Goal: Task Accomplishment & Management: Manage account settings

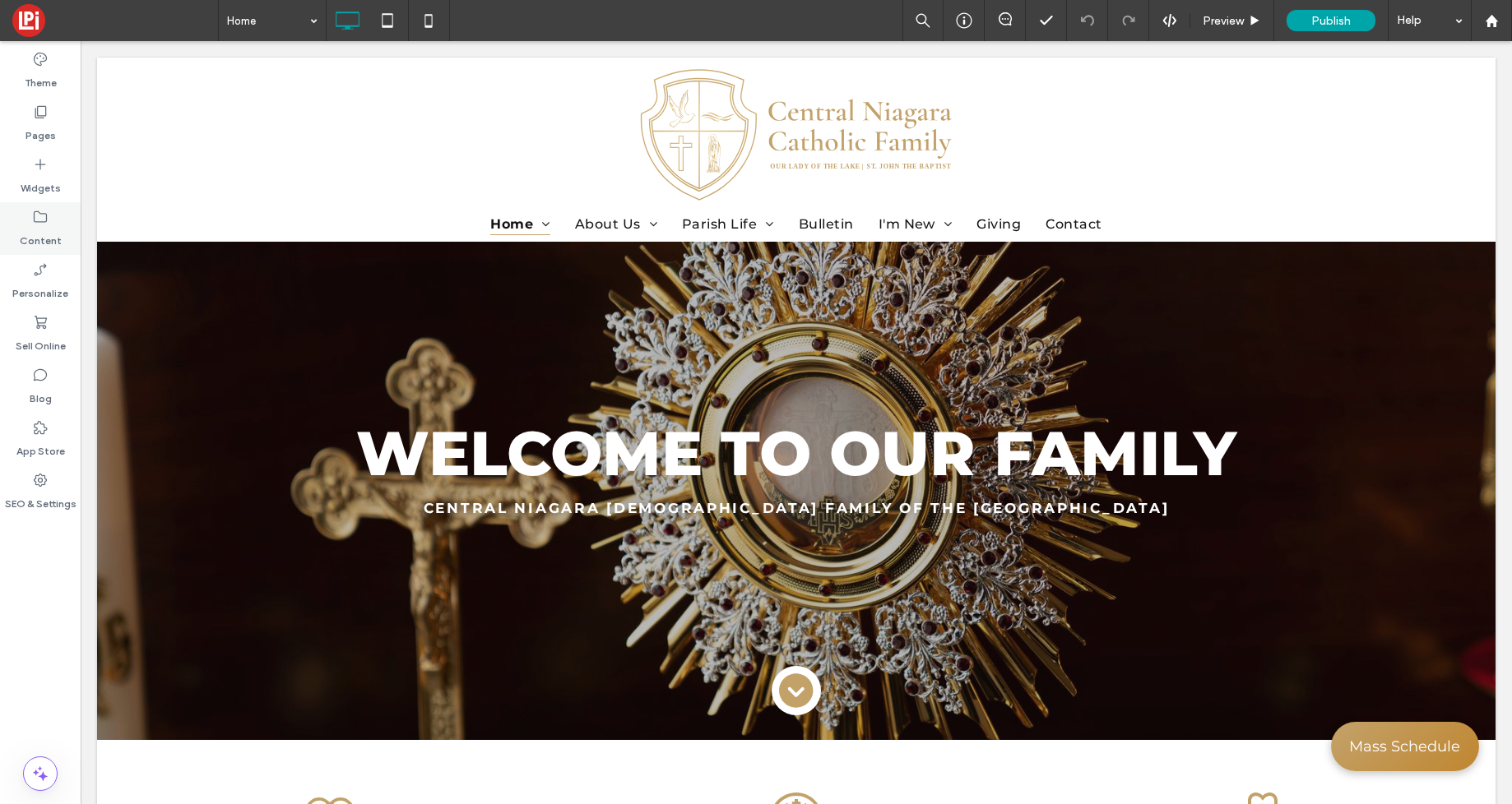
click at [37, 235] on label "Content" at bounding box center [41, 237] width 42 height 23
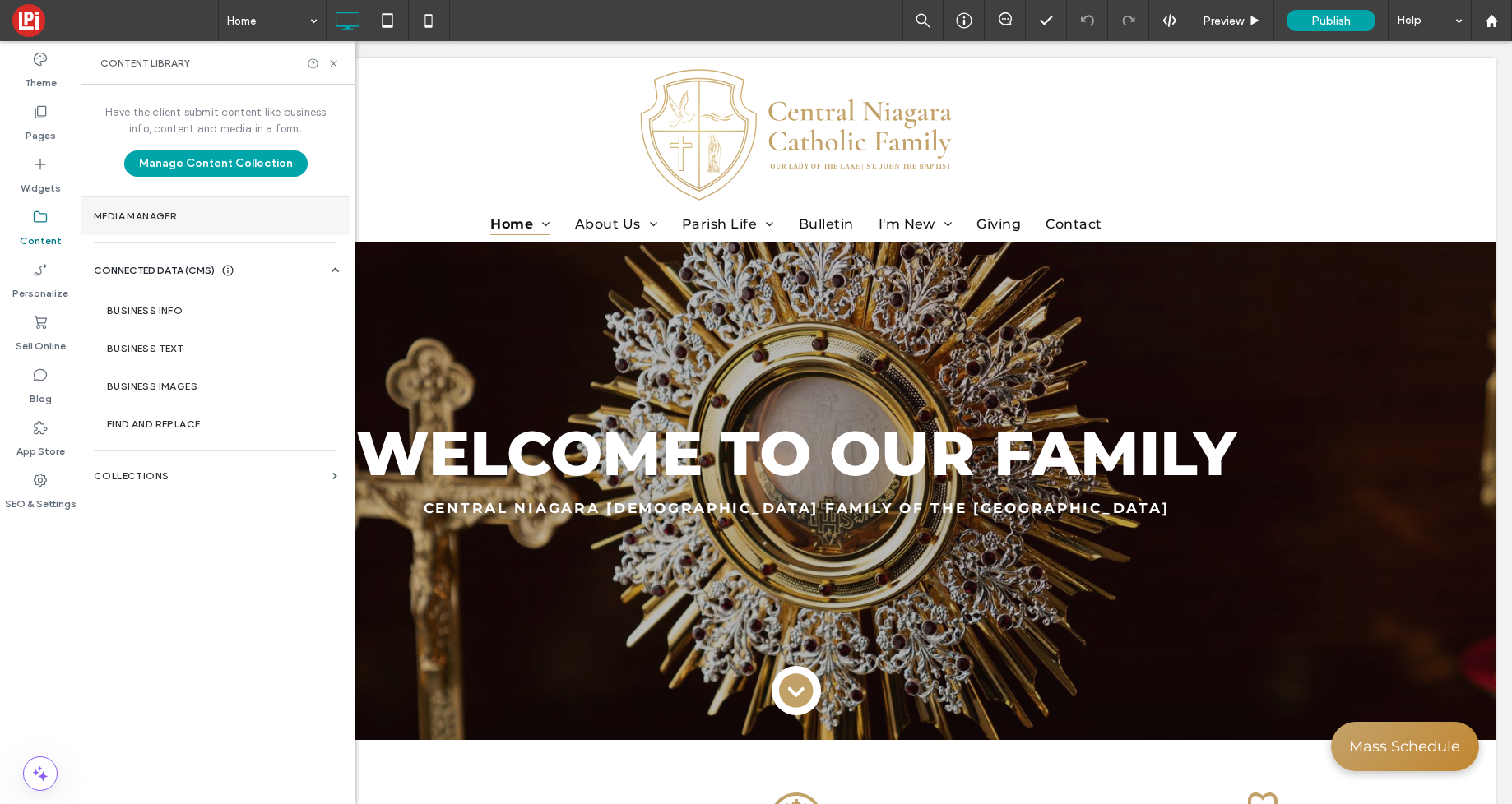
click at [147, 215] on label "Media Manager" at bounding box center [216, 216] width 243 height 12
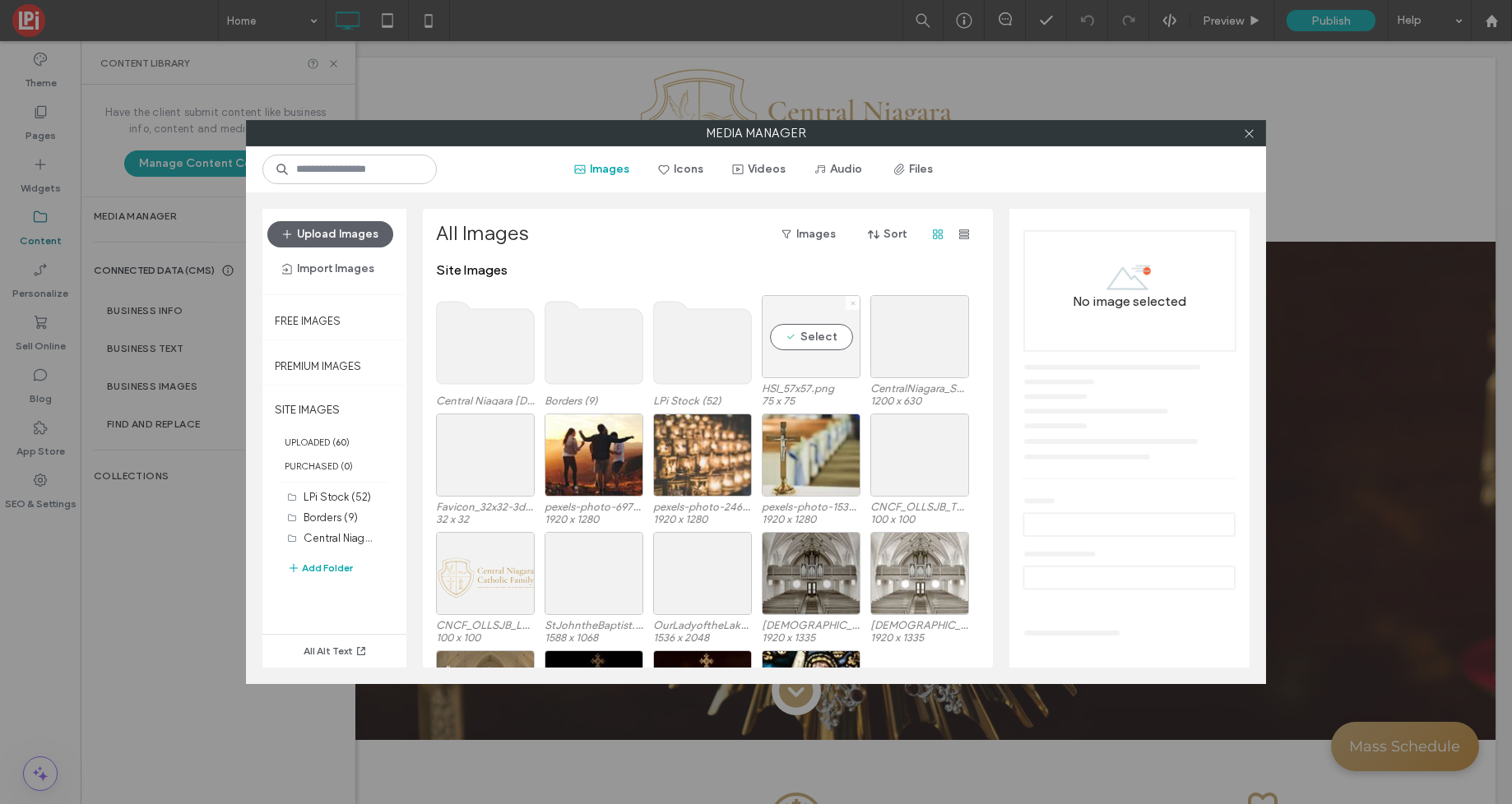
click at [851, 302] on icon at bounding box center [853, 303] width 6 height 6
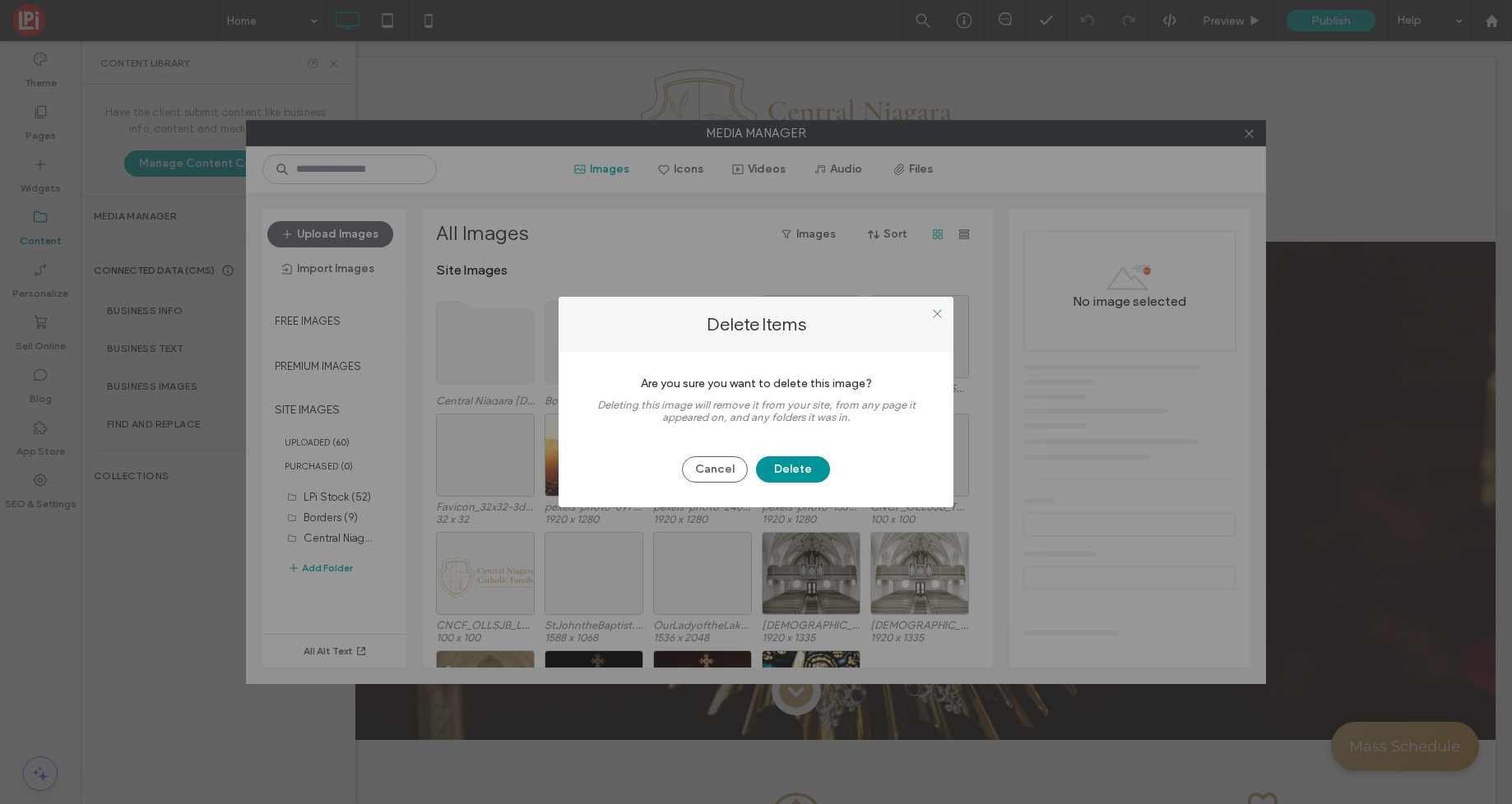
click at [795, 467] on button "Delete" at bounding box center [793, 470] width 74 height 26
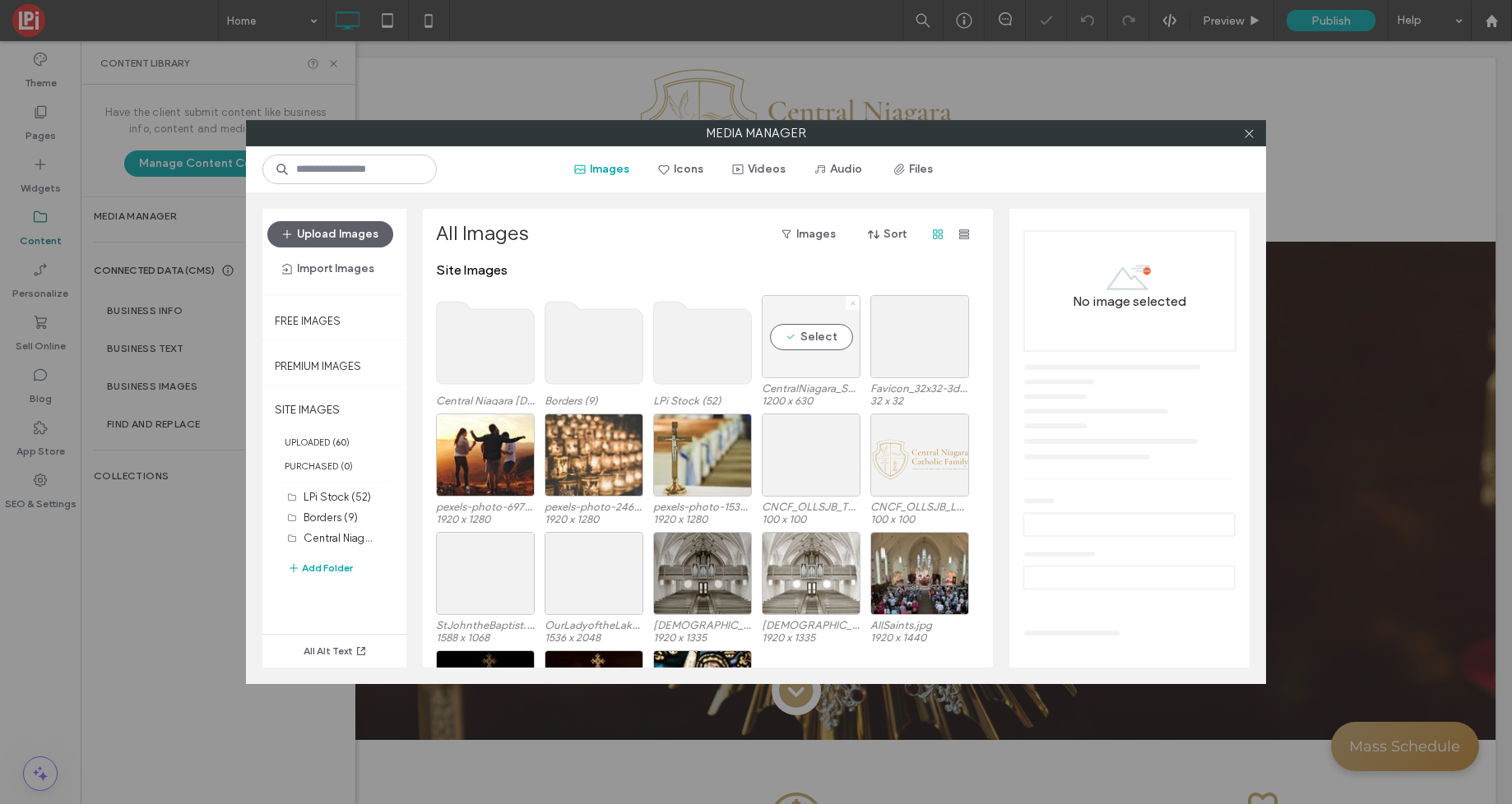
click at [854, 301] on icon at bounding box center [853, 303] width 6 height 6
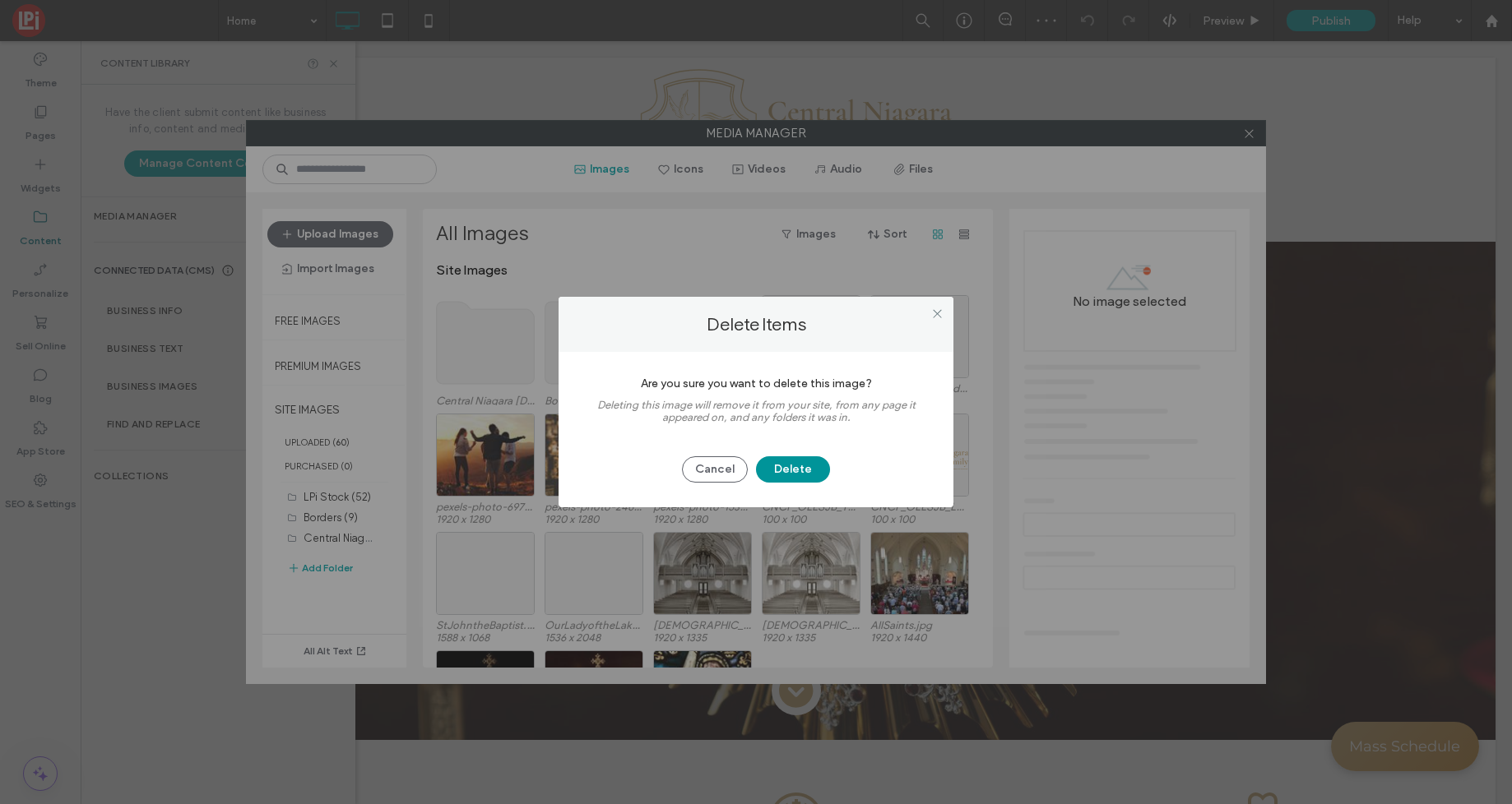
click at [781, 475] on button "Delete" at bounding box center [793, 470] width 74 height 26
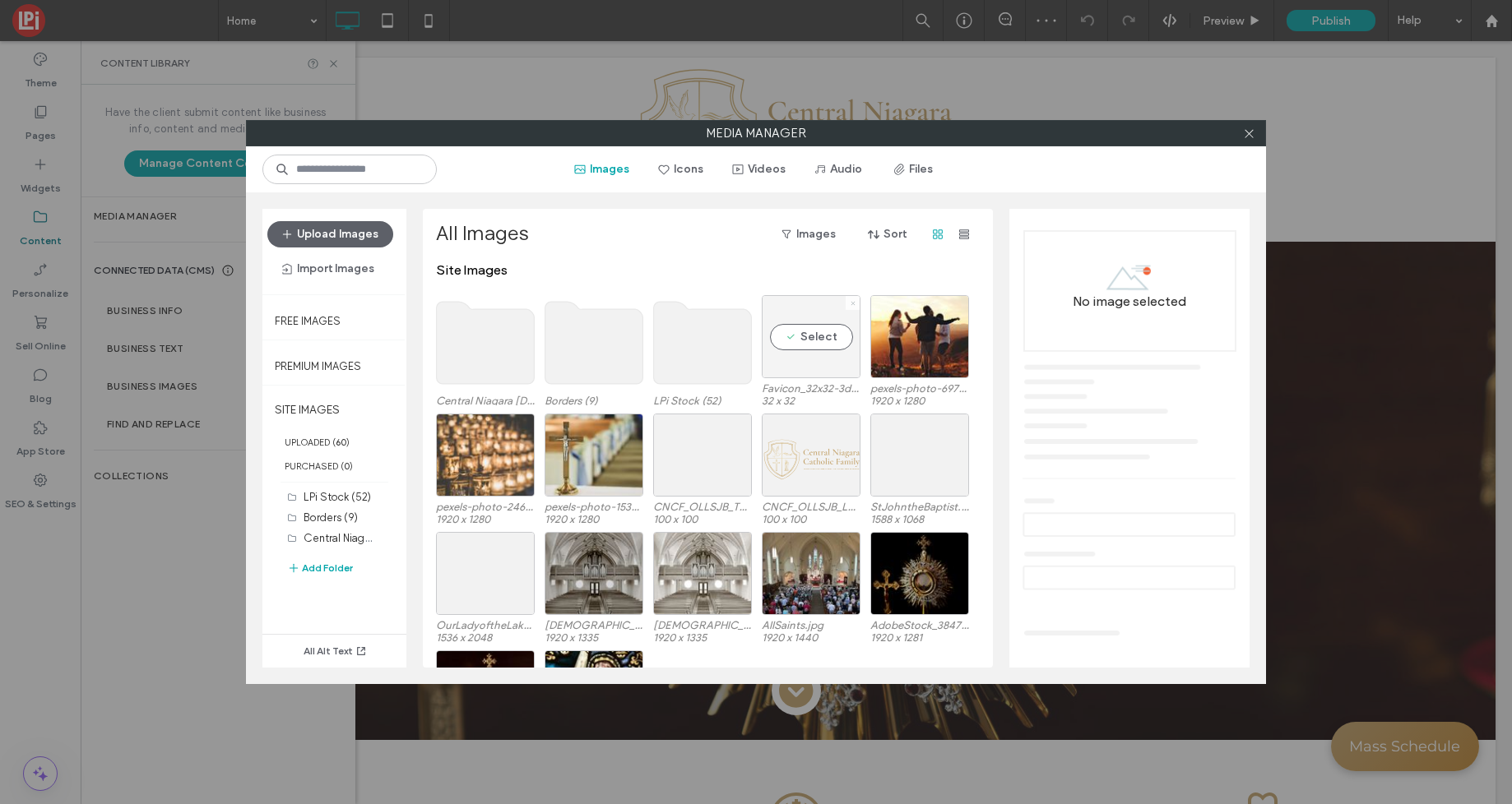
click at [851, 304] on icon at bounding box center [853, 303] width 6 height 6
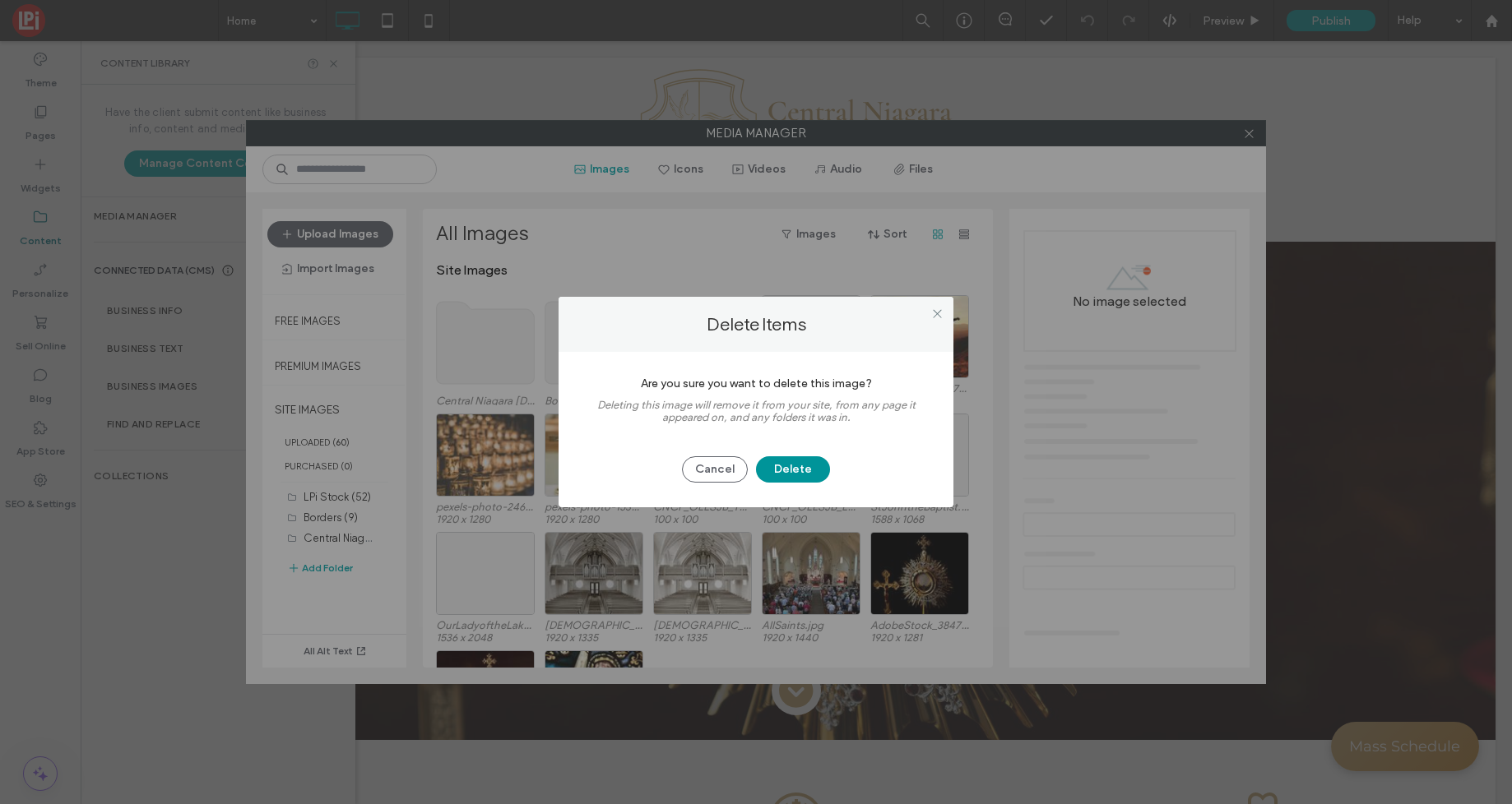
click at [808, 464] on button "Delete" at bounding box center [793, 470] width 74 height 26
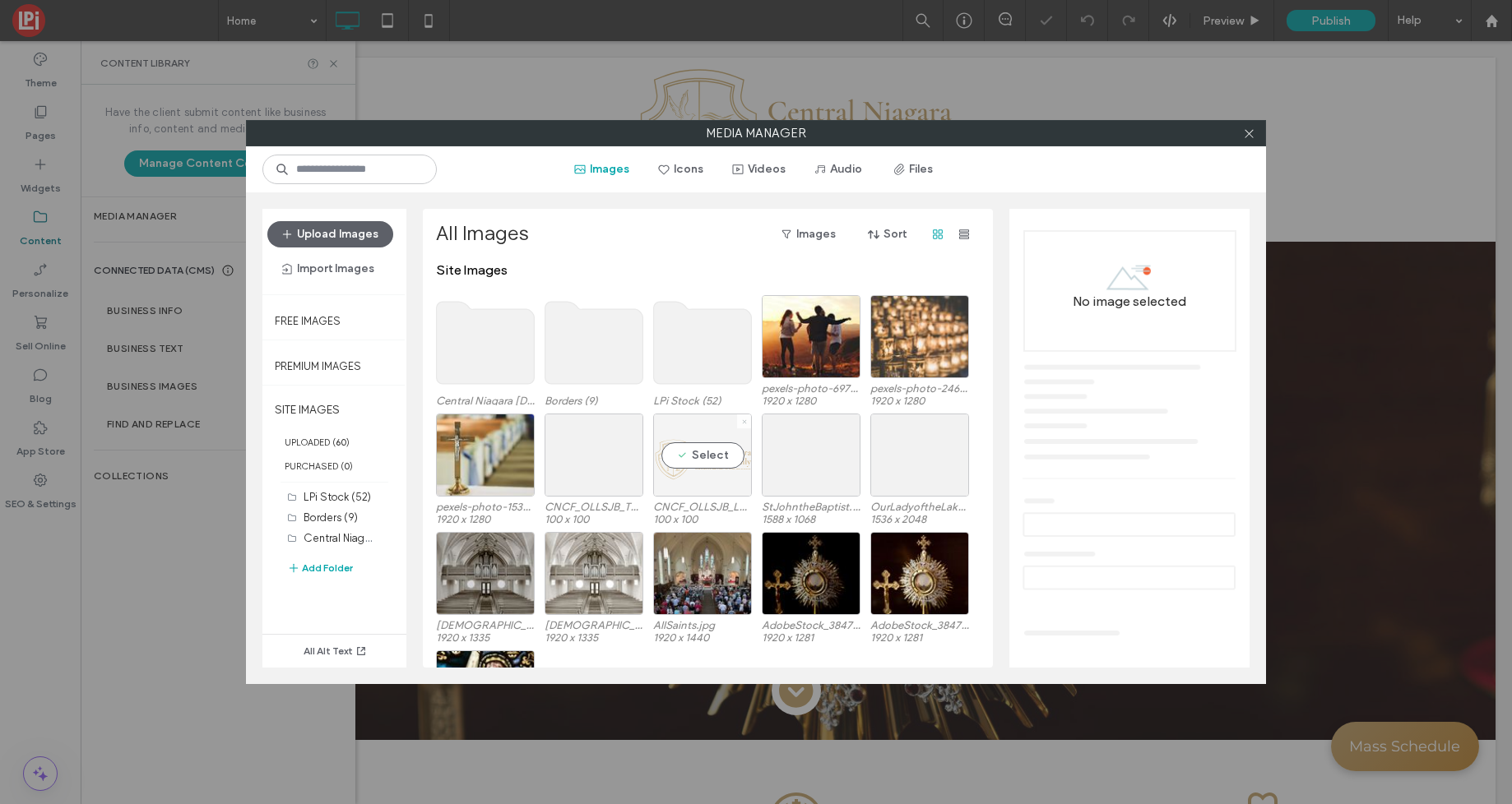
click at [743, 419] on icon at bounding box center [744, 421] width 6 height 6
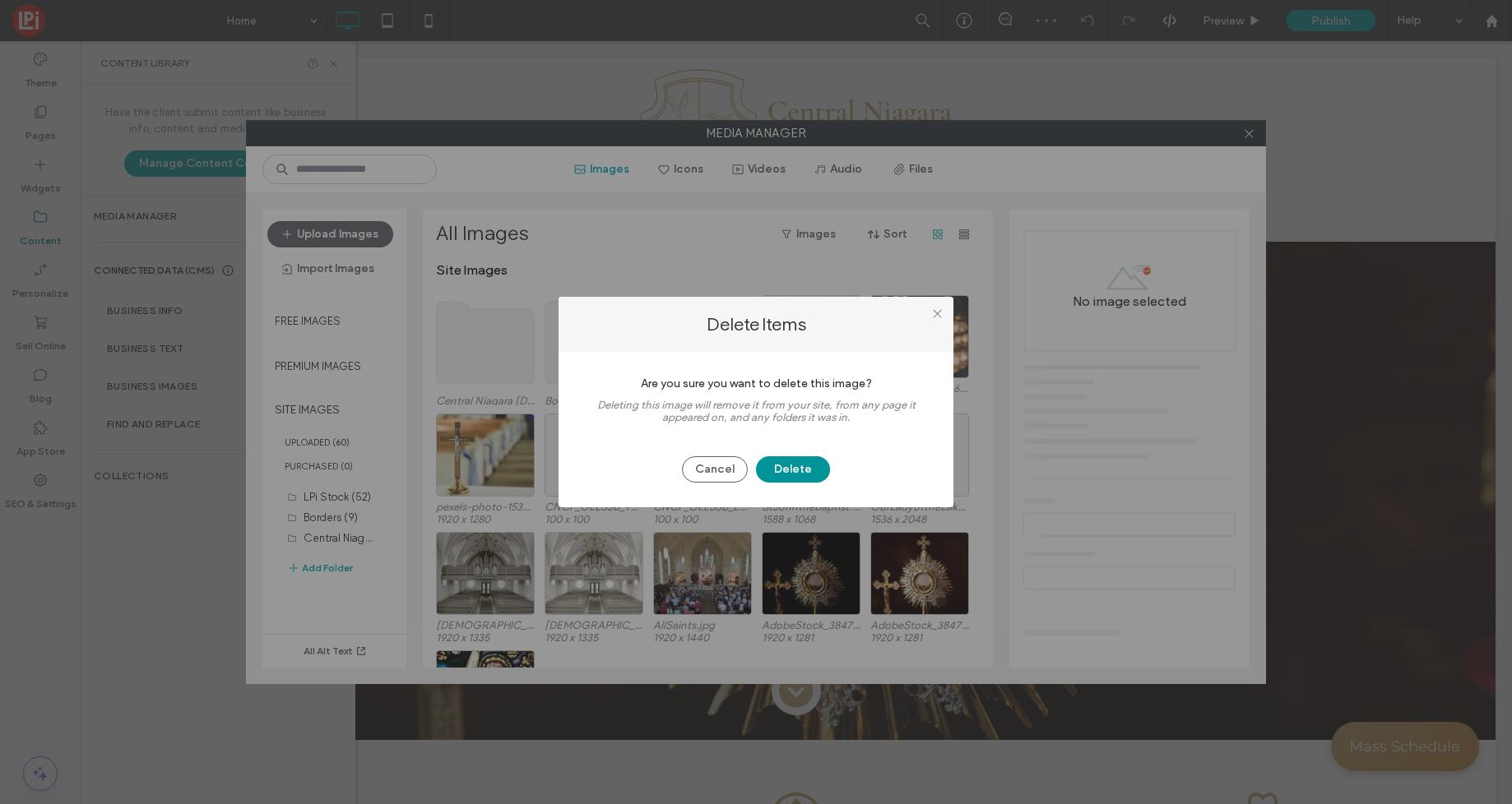
click at [786, 466] on button "Delete" at bounding box center [793, 470] width 74 height 26
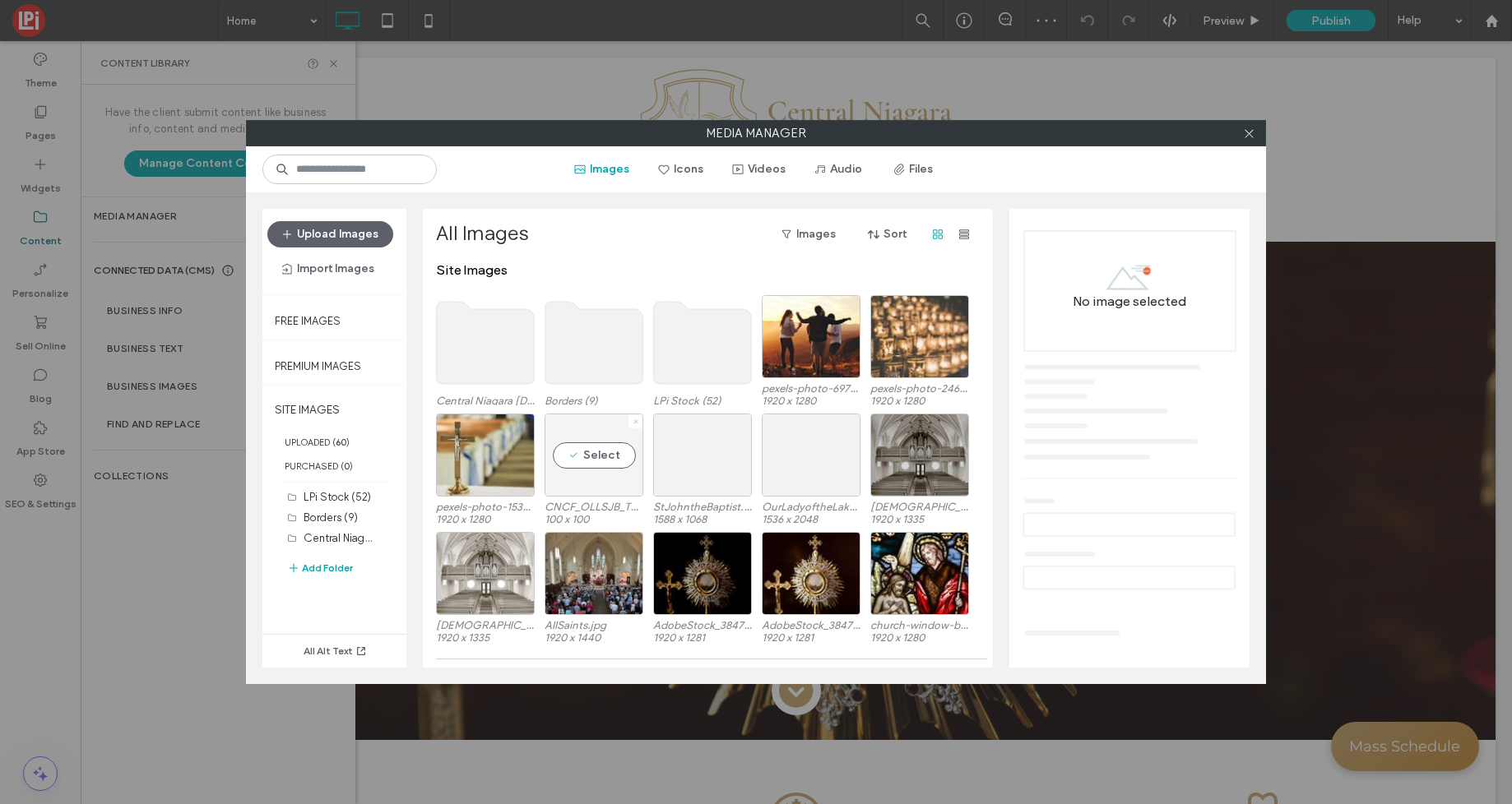
click at [634, 419] on icon at bounding box center [635, 421] width 6 height 6
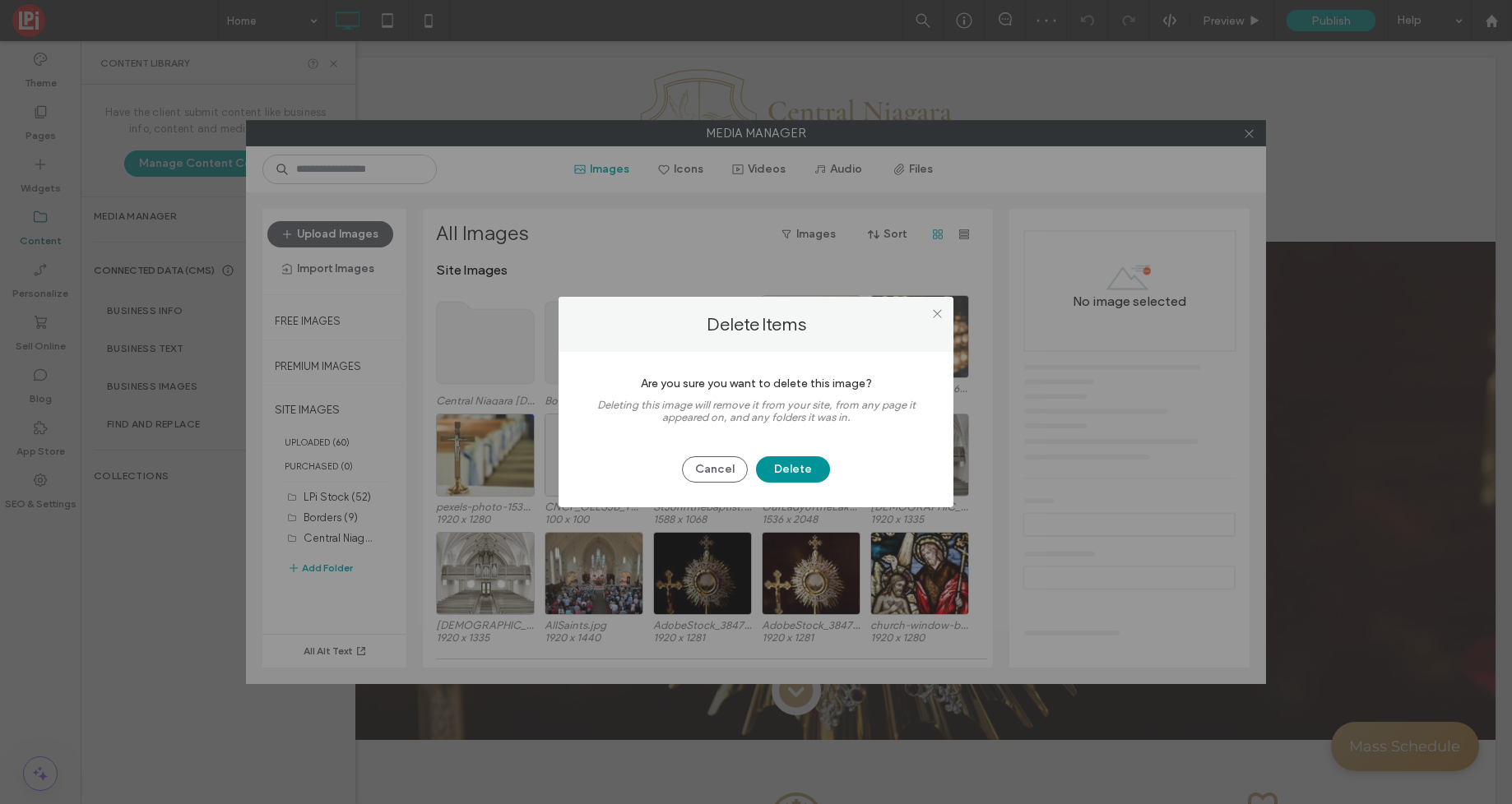
drag, startPoint x: 787, startPoint y: 473, endPoint x: 776, endPoint y: 473, distance: 11.0
click at [787, 473] on button "Delete" at bounding box center [793, 470] width 74 height 26
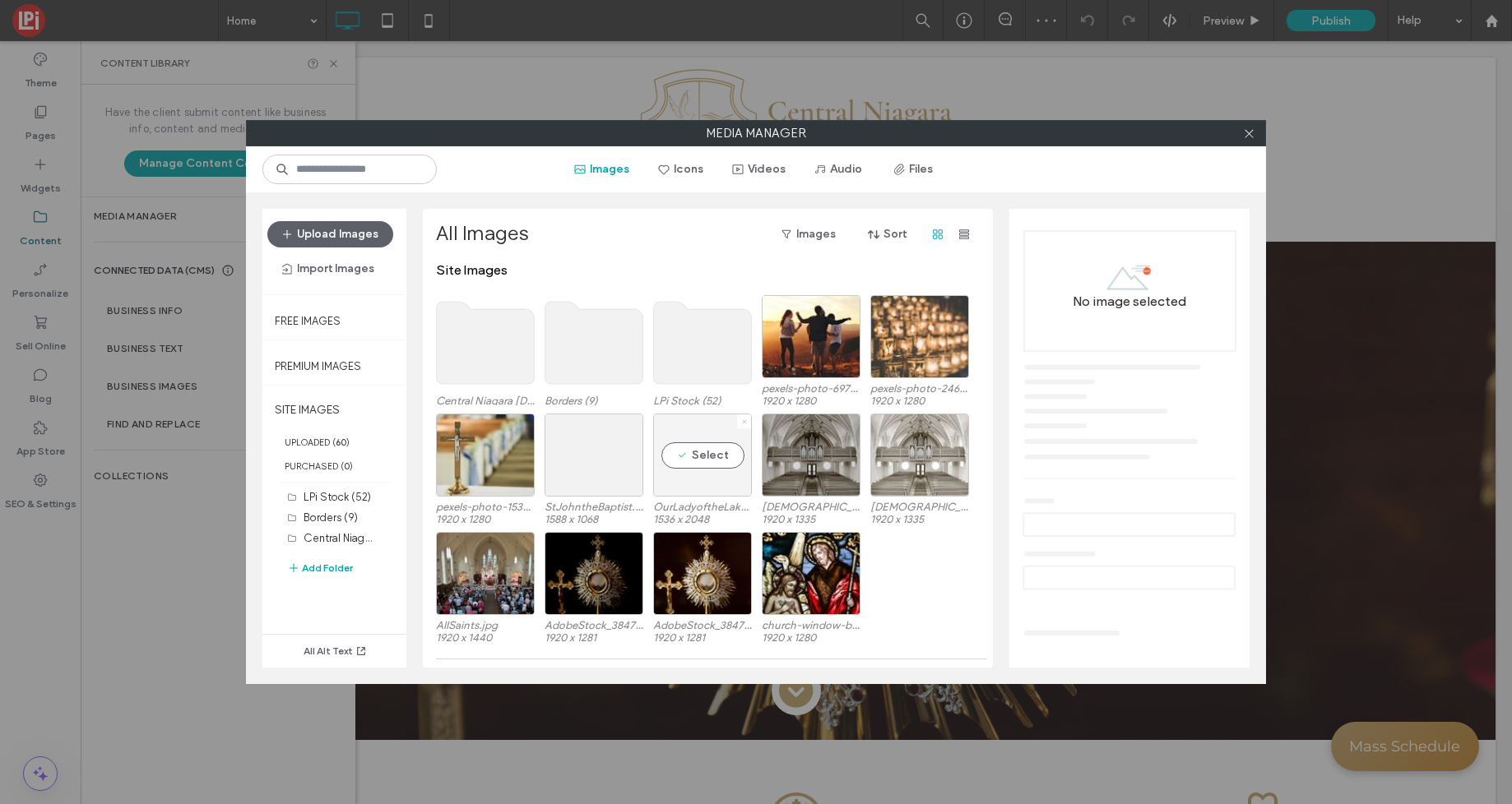
click at [747, 419] on icon at bounding box center [744, 421] width 6 height 6
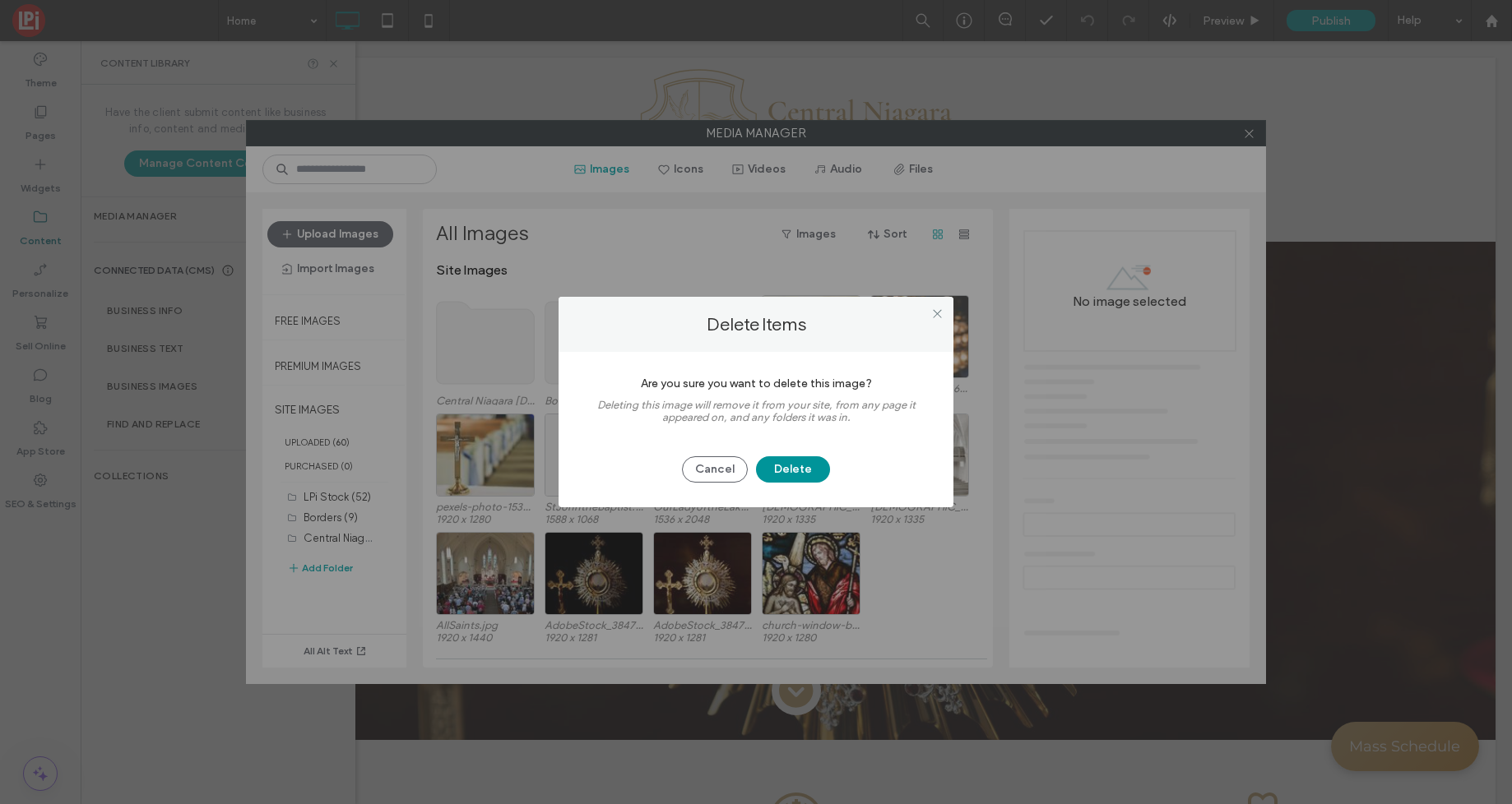
click at [799, 480] on button "Delete" at bounding box center [793, 470] width 74 height 26
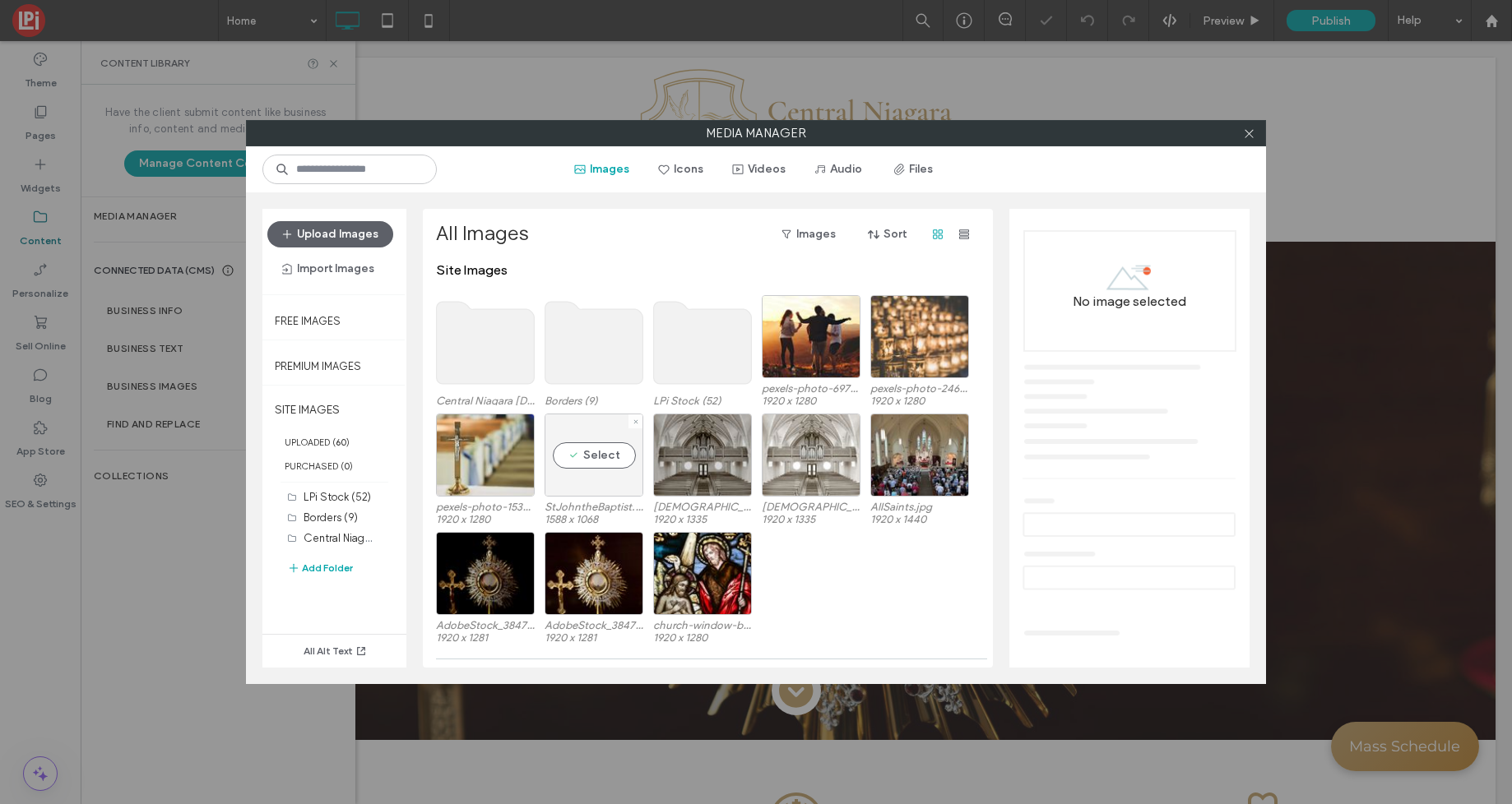
click at [630, 419] on div at bounding box center [635, 421] width 14 height 14
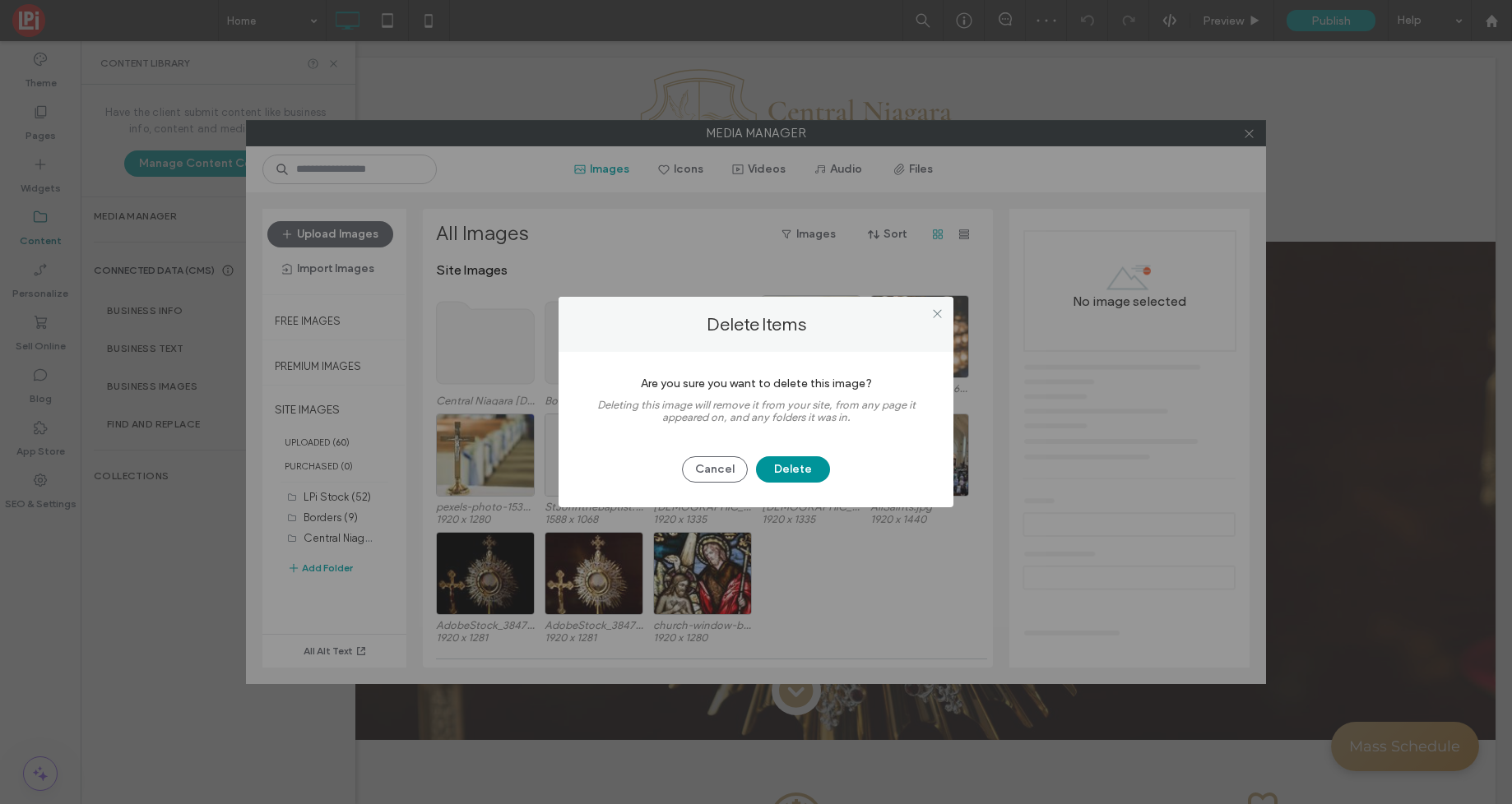
click at [799, 474] on button "Delete" at bounding box center [793, 470] width 74 height 26
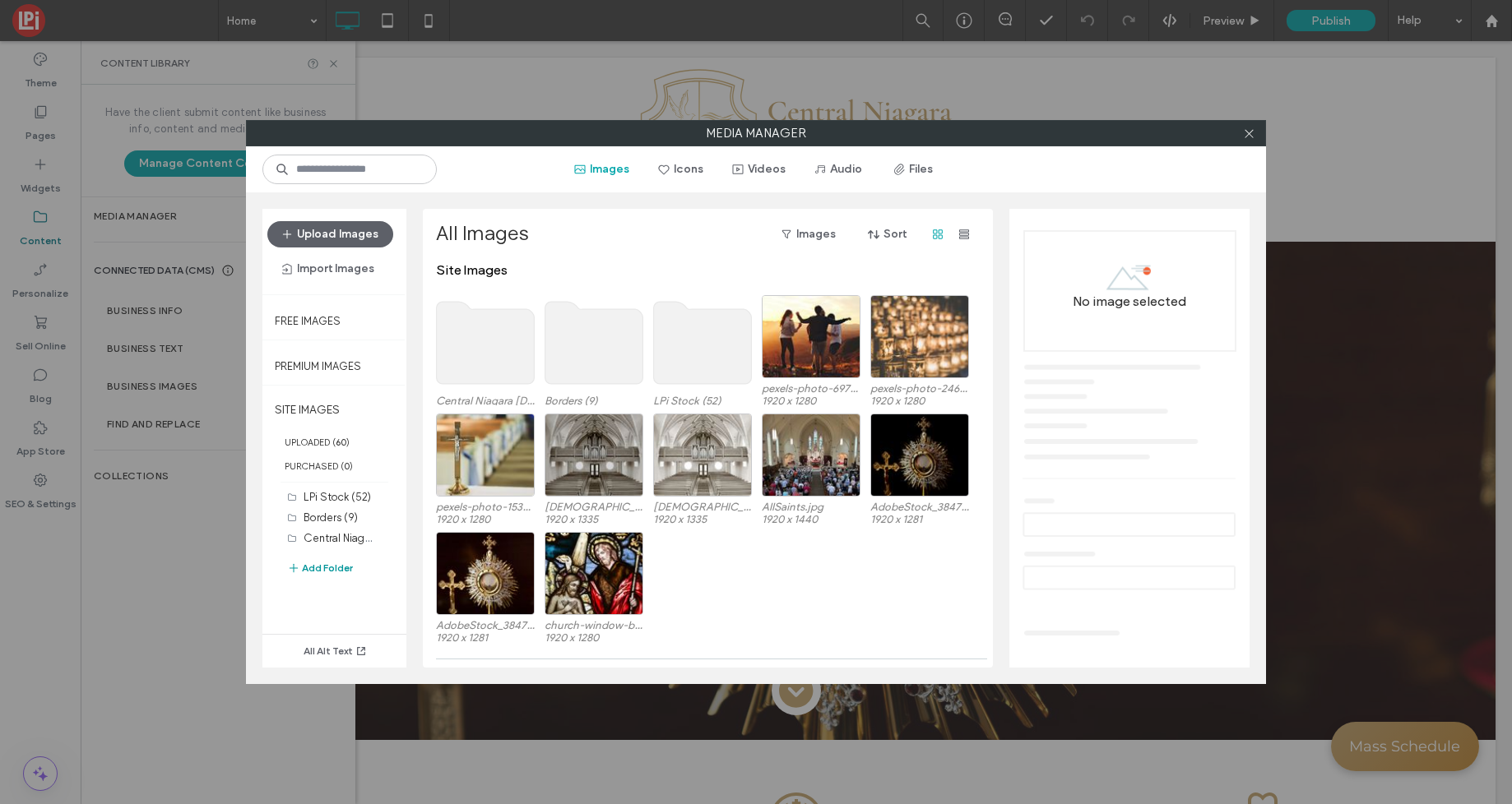
click at [335, 564] on button "Add Folder" at bounding box center [320, 568] width 66 height 20
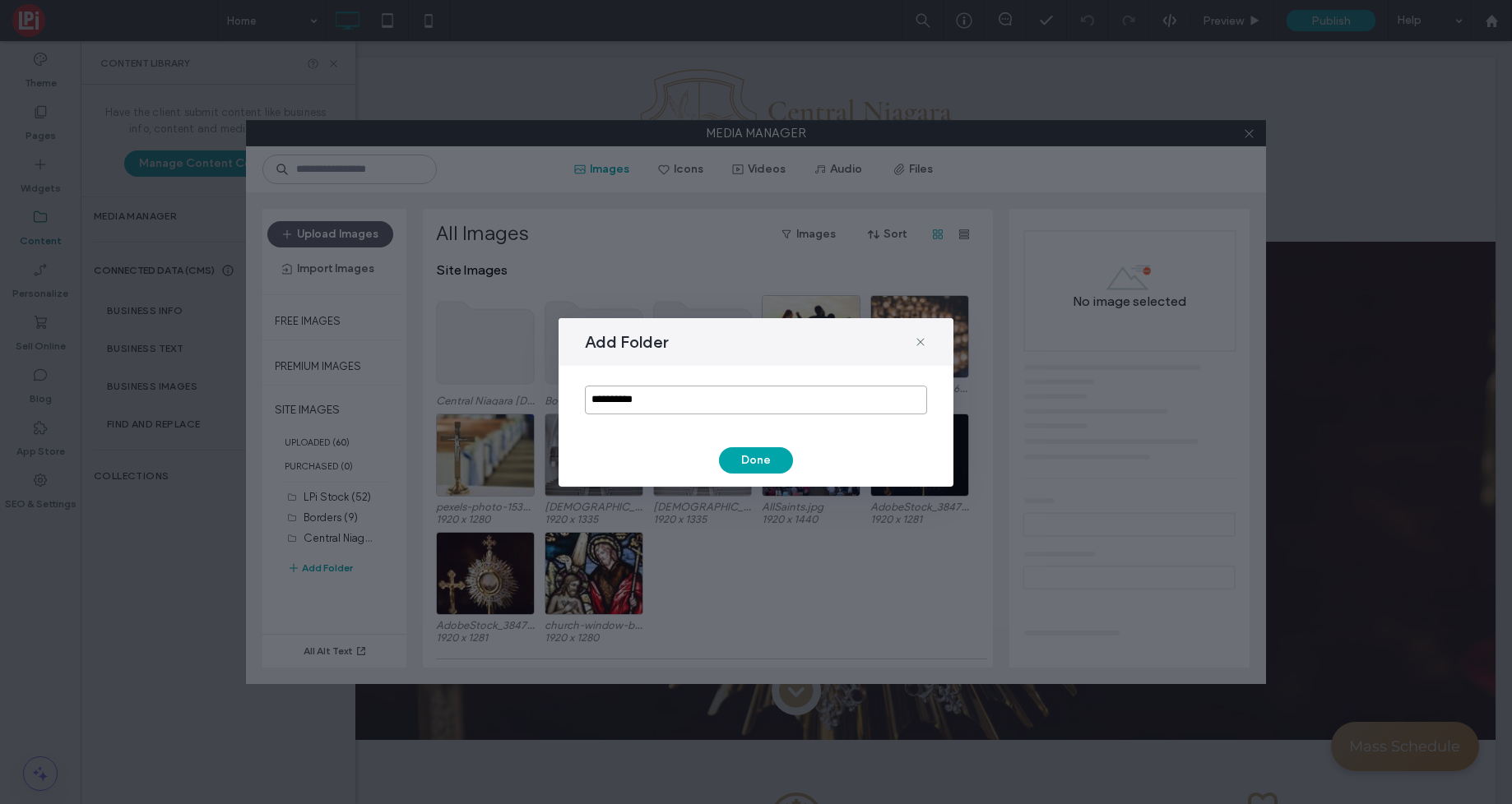
drag, startPoint x: 665, startPoint y: 404, endPoint x: 531, endPoint y: 397, distance: 134.2
click at [531, 397] on div "**********" at bounding box center [756, 402] width 1512 height 804
type input "**********"
click at [748, 467] on button "Done" at bounding box center [756, 460] width 74 height 26
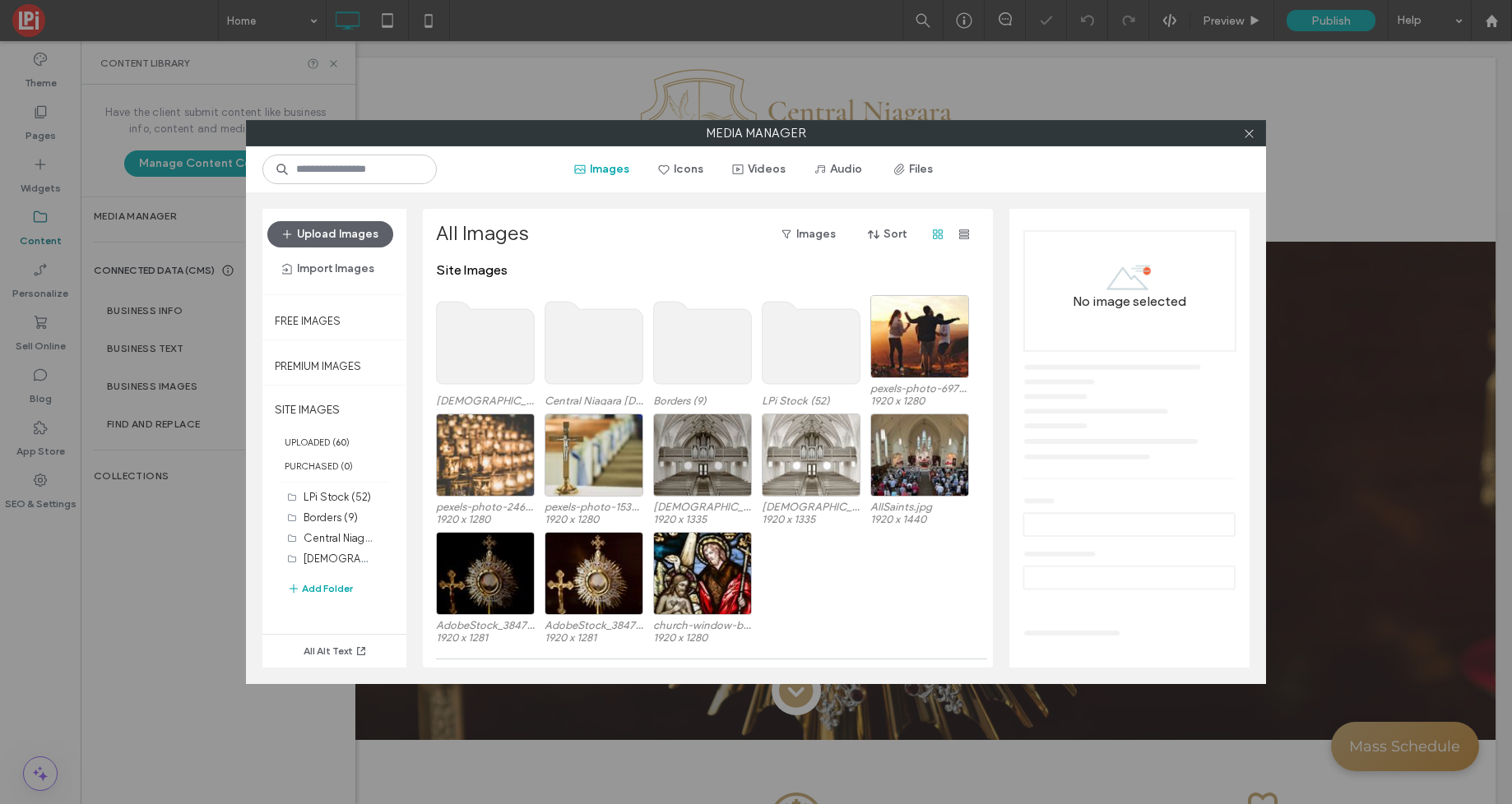
click at [470, 354] on use at bounding box center [485, 343] width 98 height 82
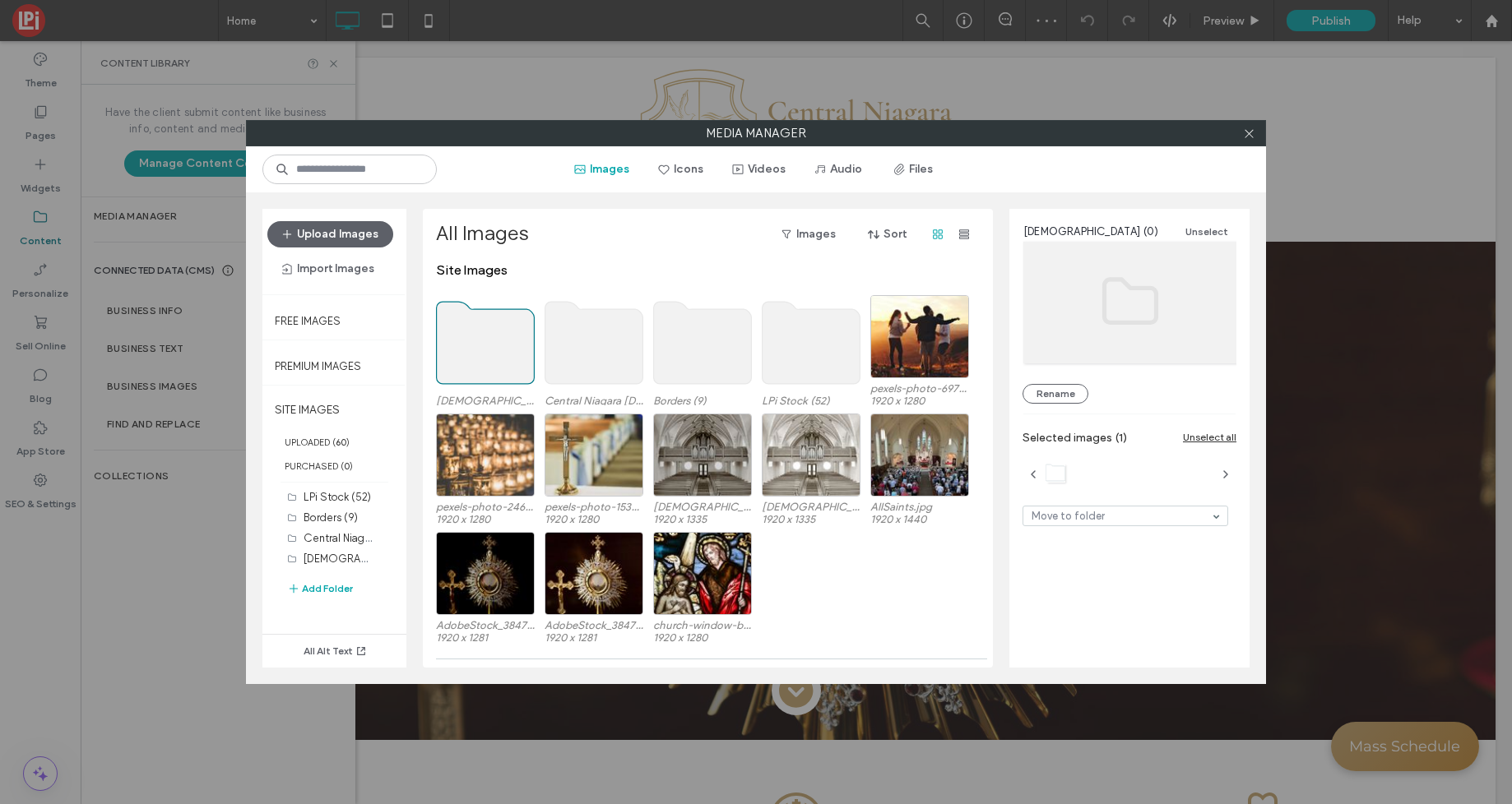
click at [470, 354] on use at bounding box center [485, 343] width 98 height 82
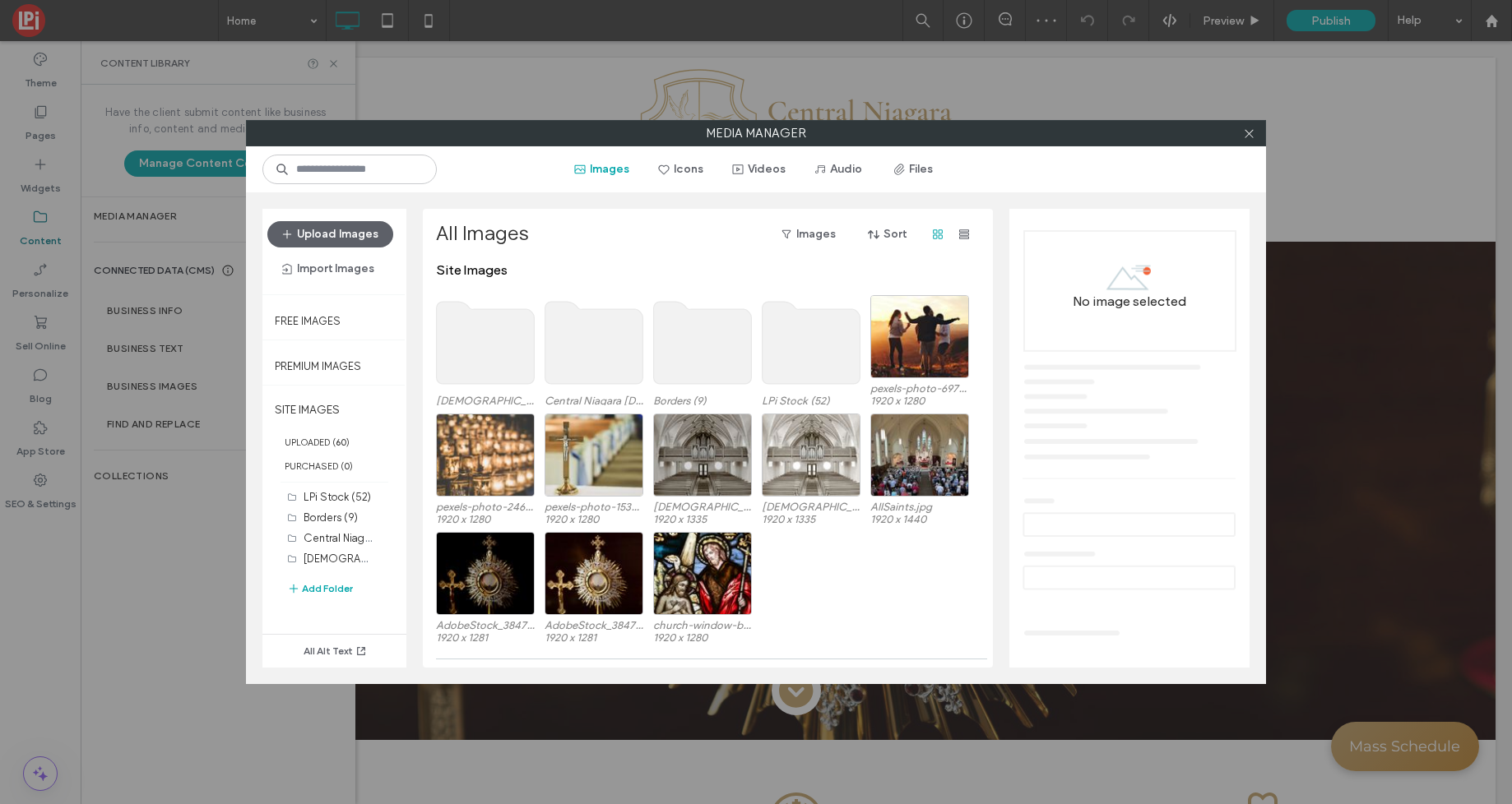
click at [470, 354] on use at bounding box center [485, 343] width 98 height 82
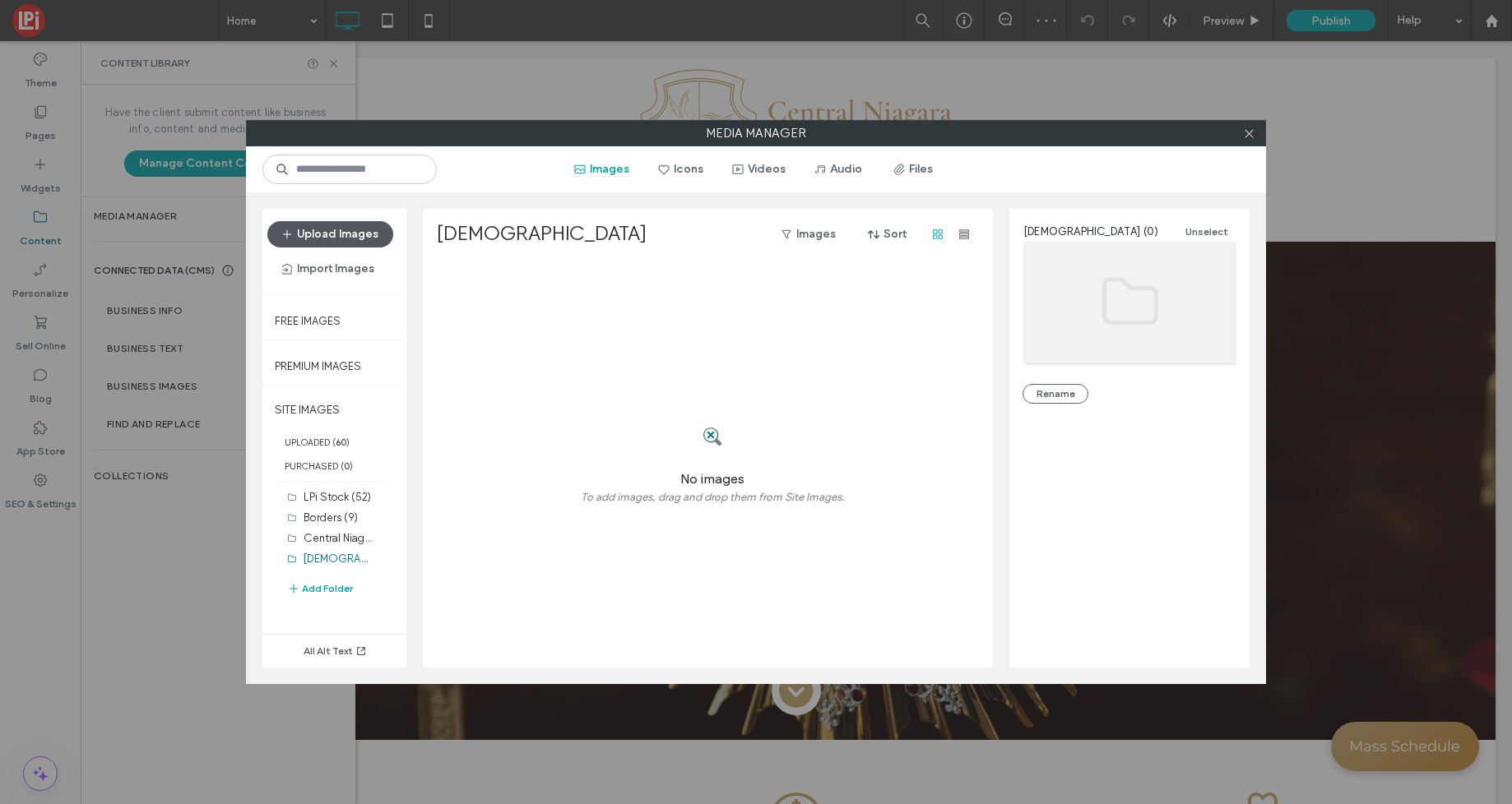
click at [332, 238] on button "Upload Images" at bounding box center [331, 234] width 126 height 26
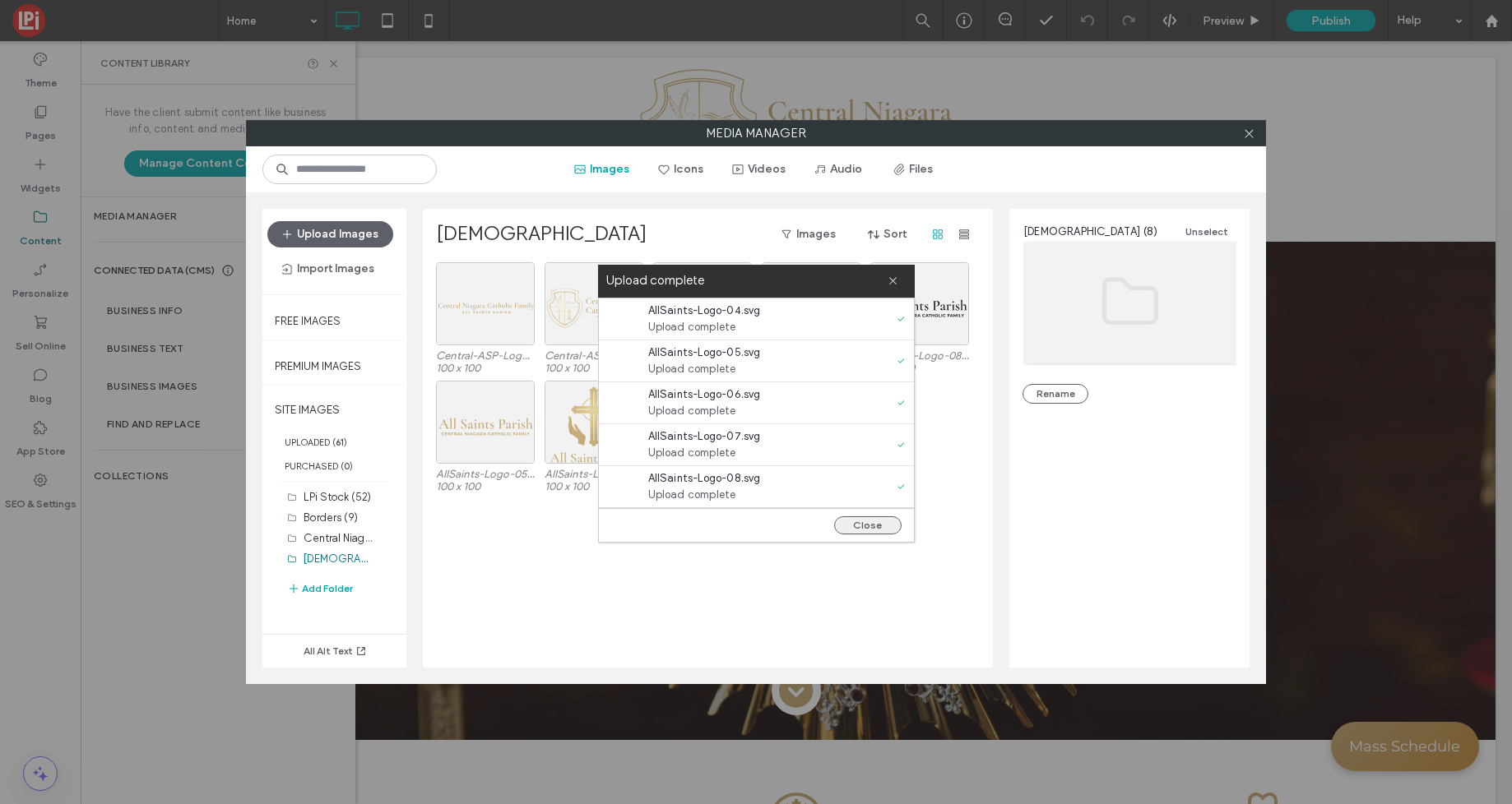
click at [867, 524] on button "Close" at bounding box center [868, 525] width 68 height 18
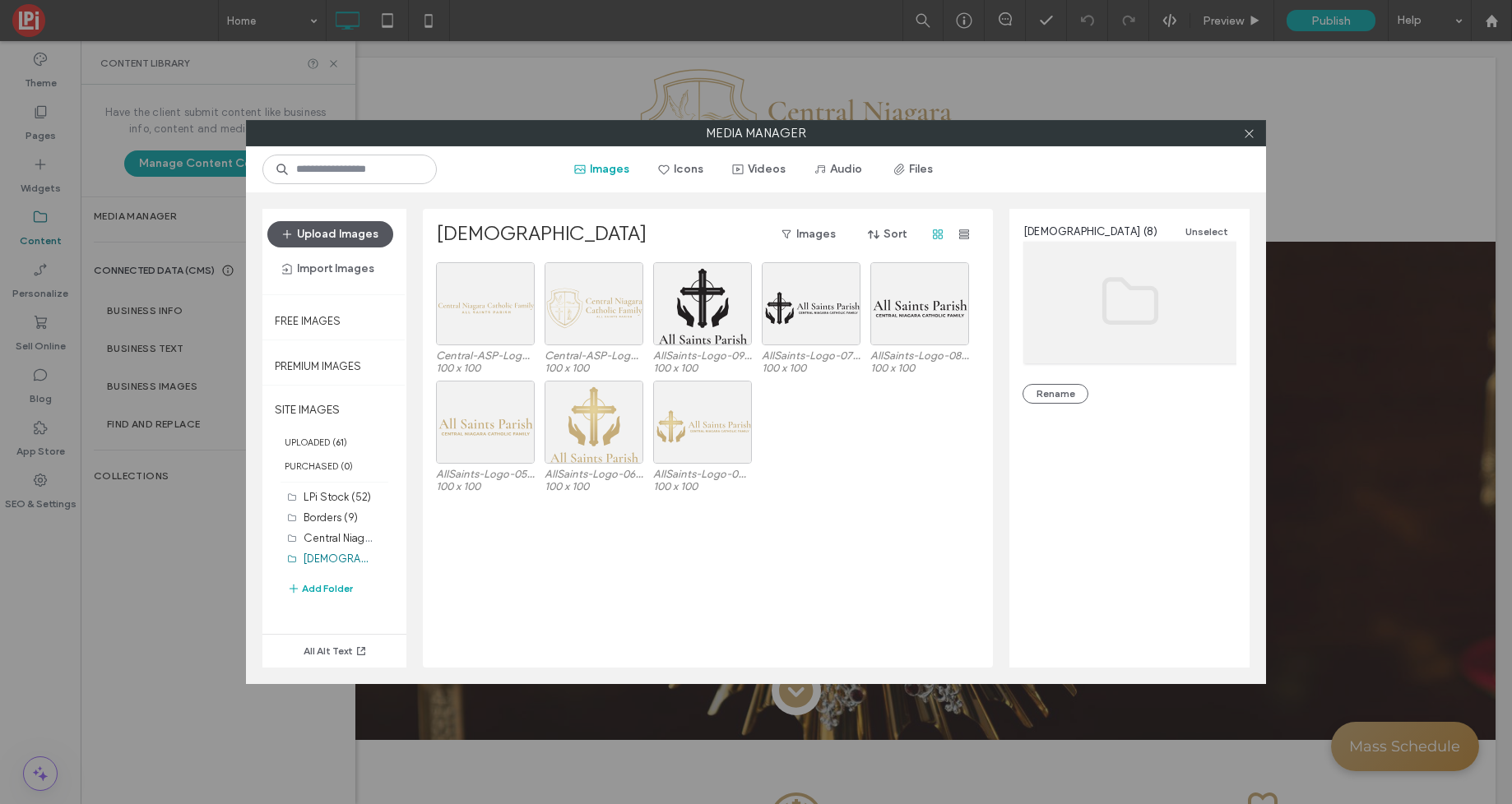
click at [343, 238] on button "Upload Images" at bounding box center [331, 234] width 126 height 26
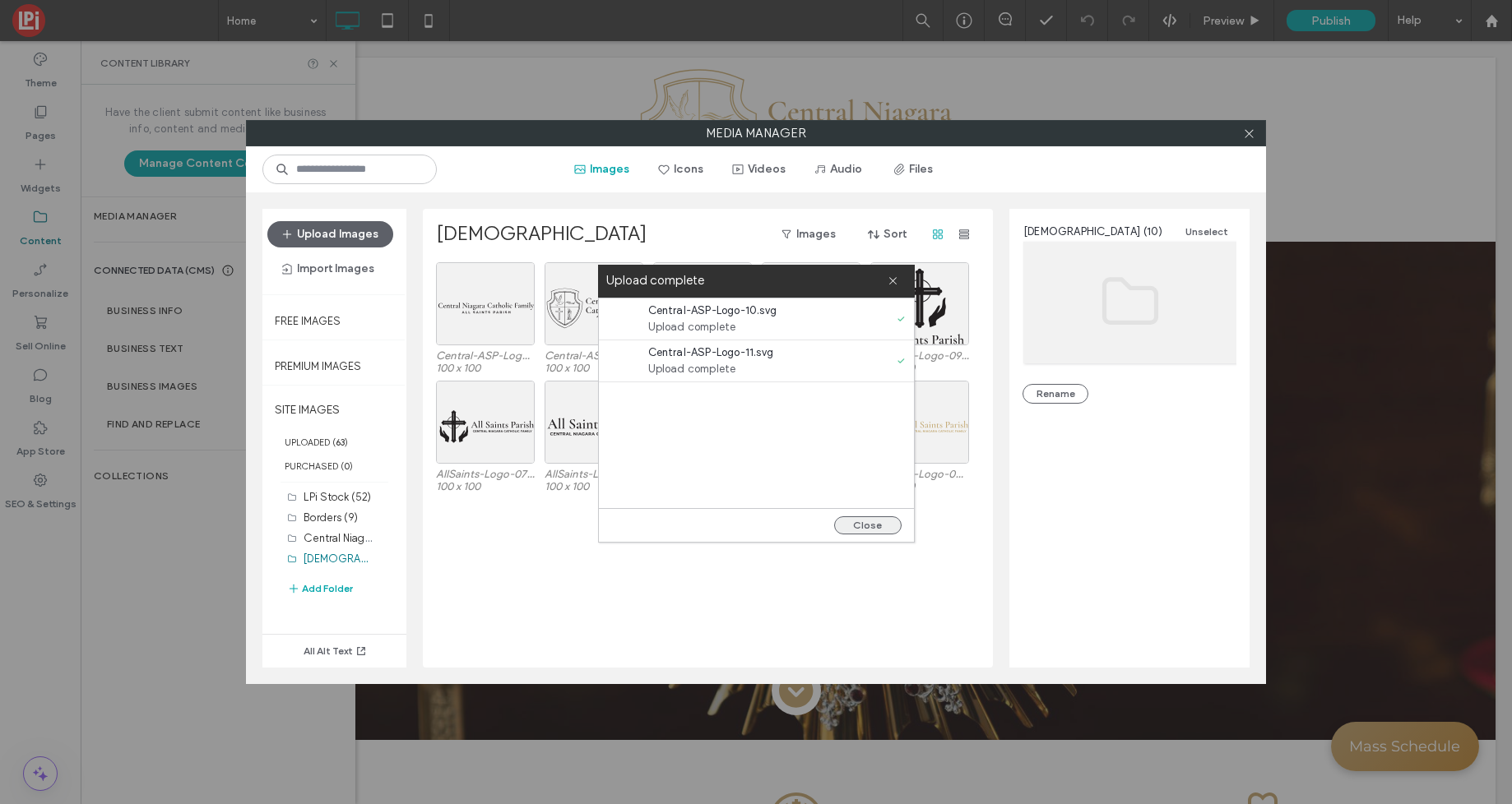
click at [880, 531] on button "Close" at bounding box center [868, 525] width 68 height 18
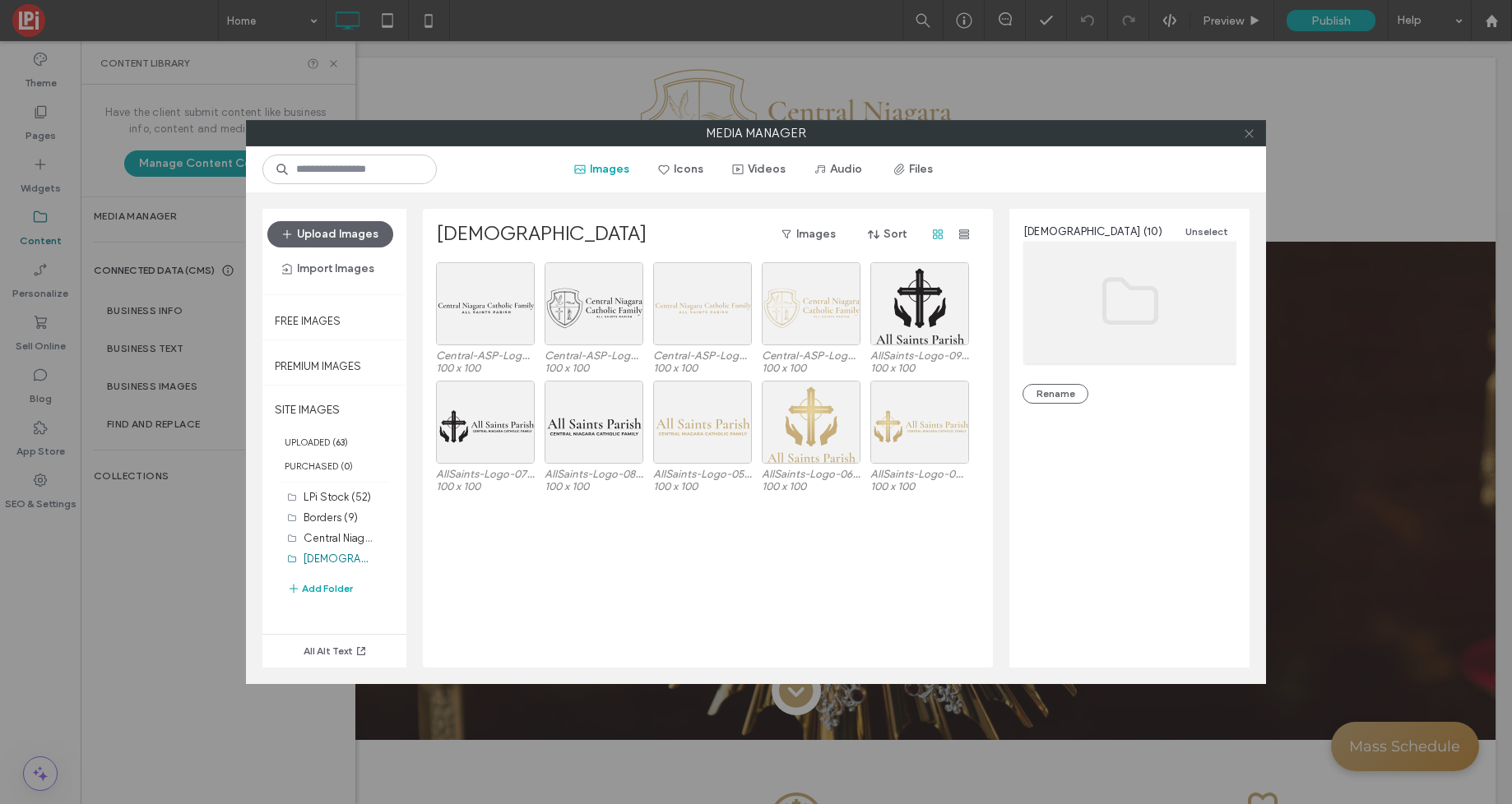
click at [1248, 137] on icon at bounding box center [1250, 134] width 13 height 13
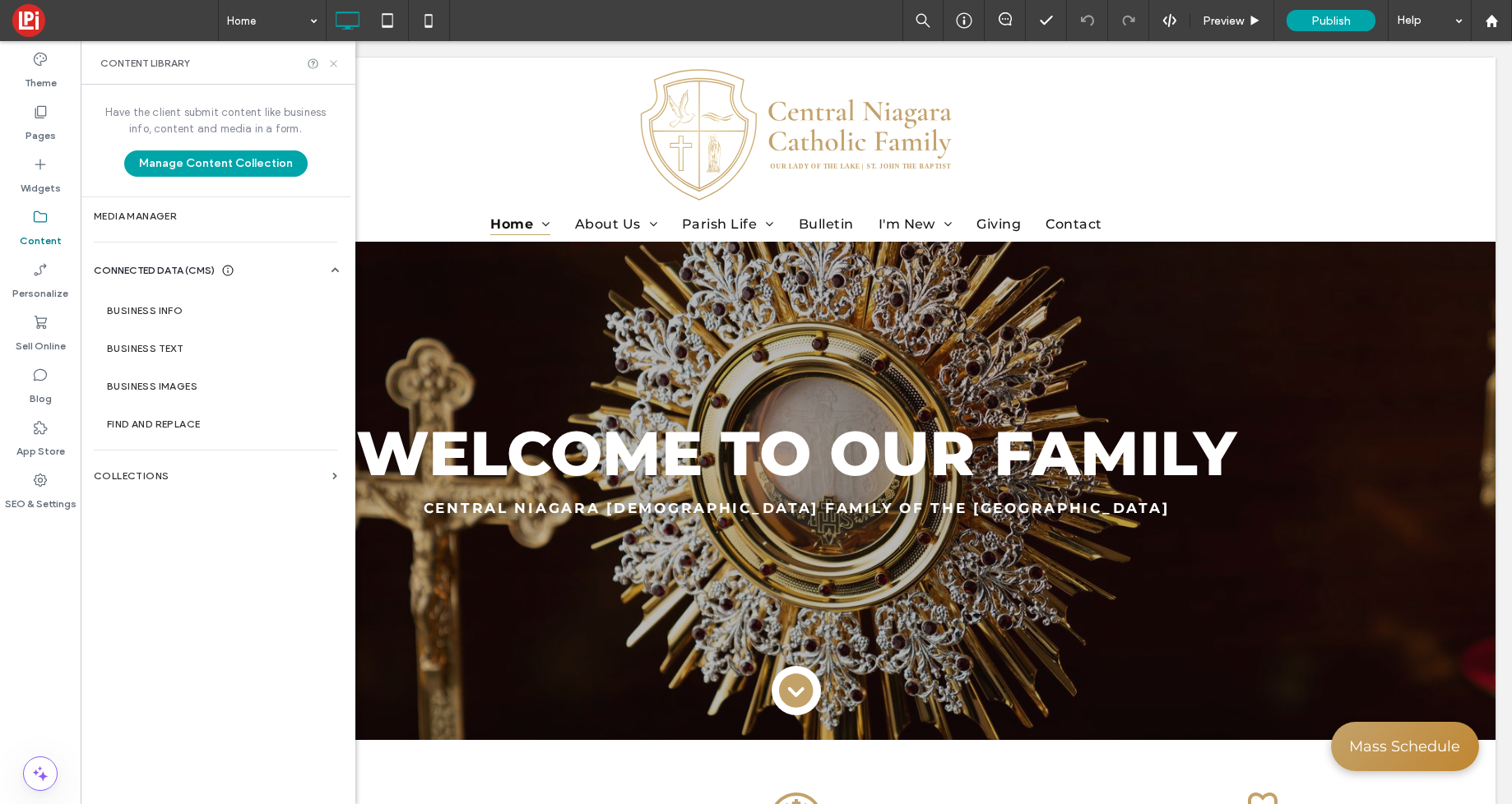
drag, startPoint x: 243, startPoint y: 37, endPoint x: 327, endPoint y: 65, distance: 88.5
click at [327, 65] on icon at bounding box center [334, 64] width 13 height 13
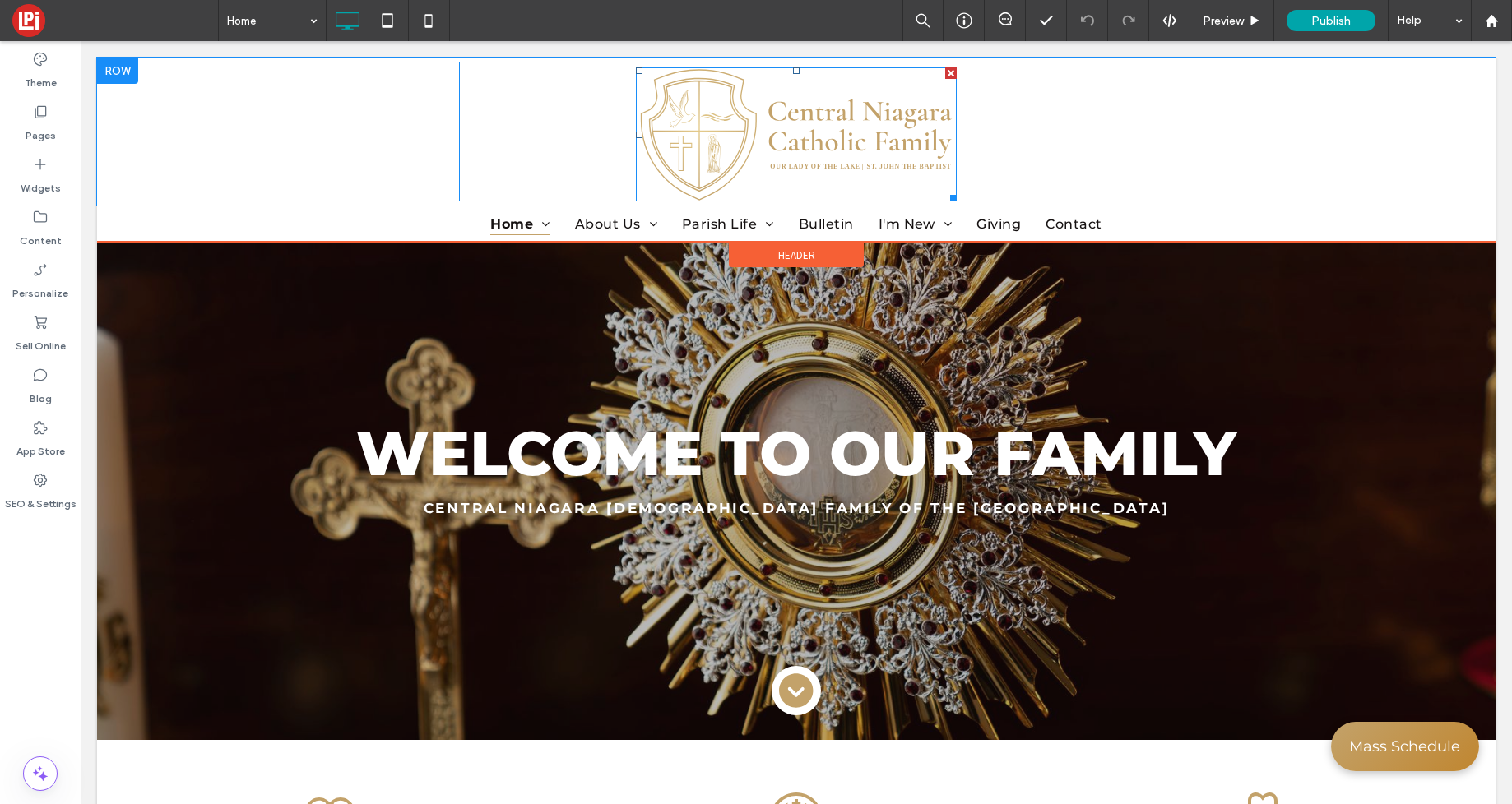
click at [863, 160] on img at bounding box center [796, 135] width 321 height 135
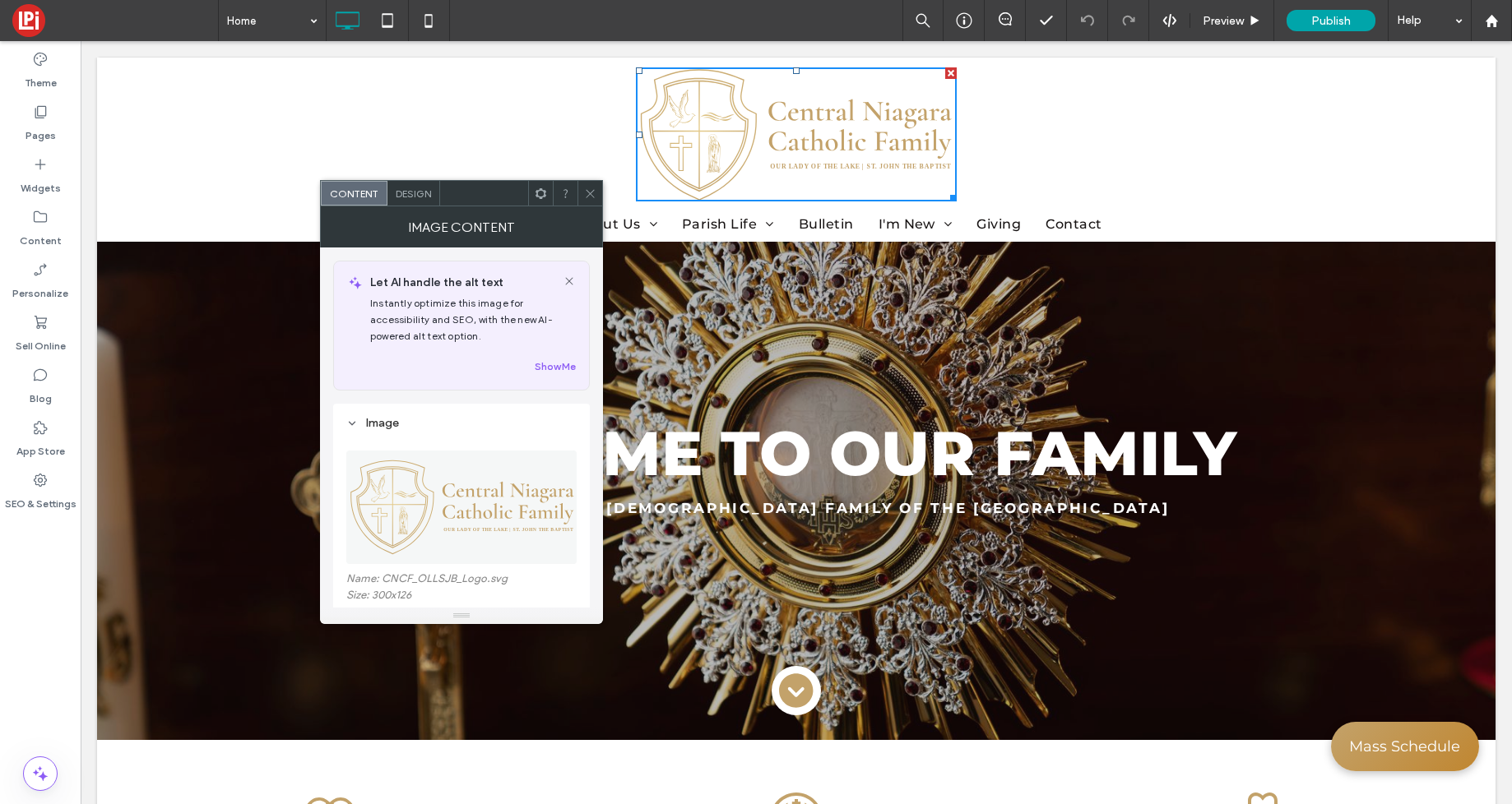
scroll to position [174, 0]
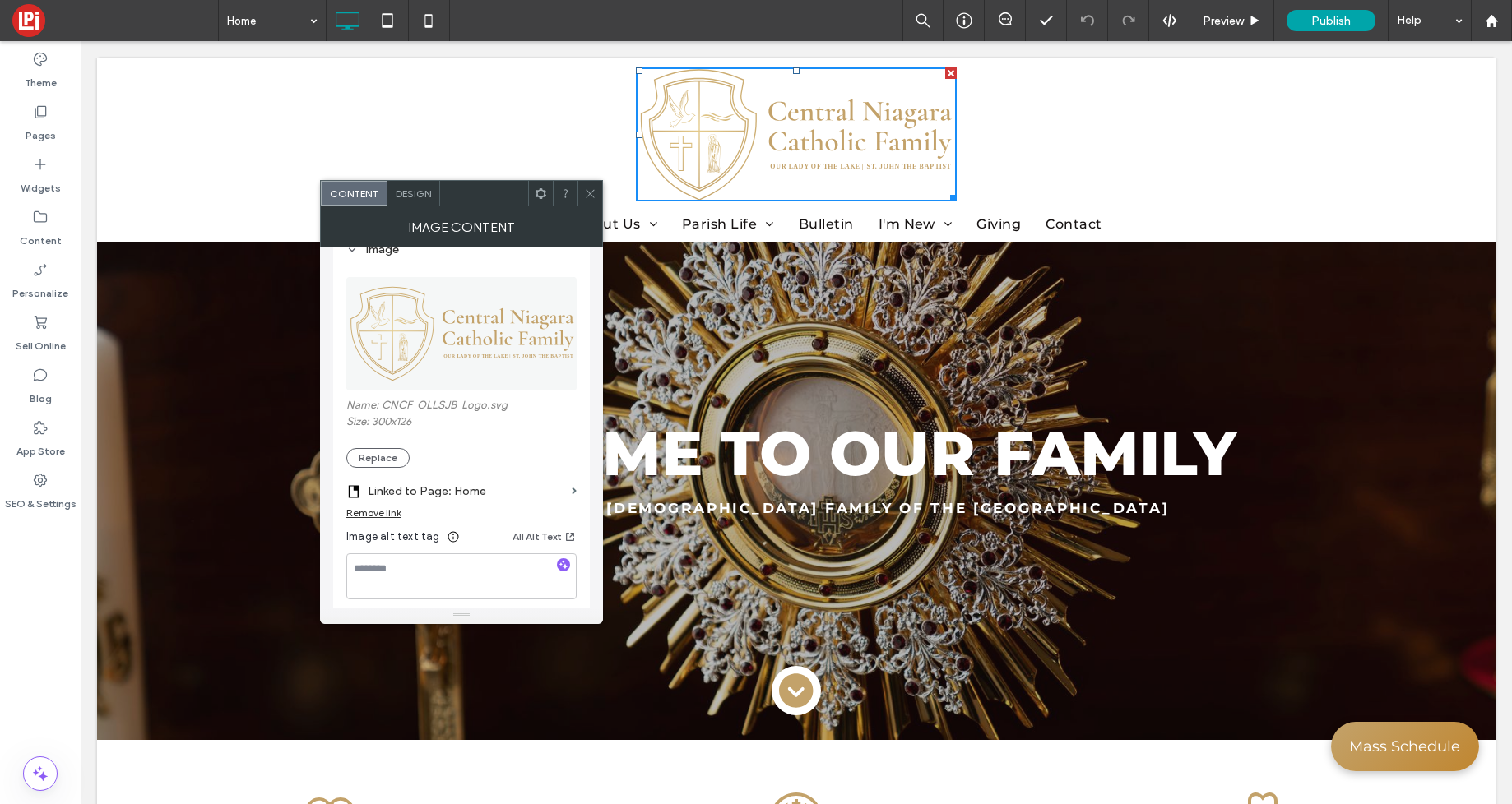
click at [374, 471] on section "Linked to Page: Home" at bounding box center [462, 487] width 230 height 38
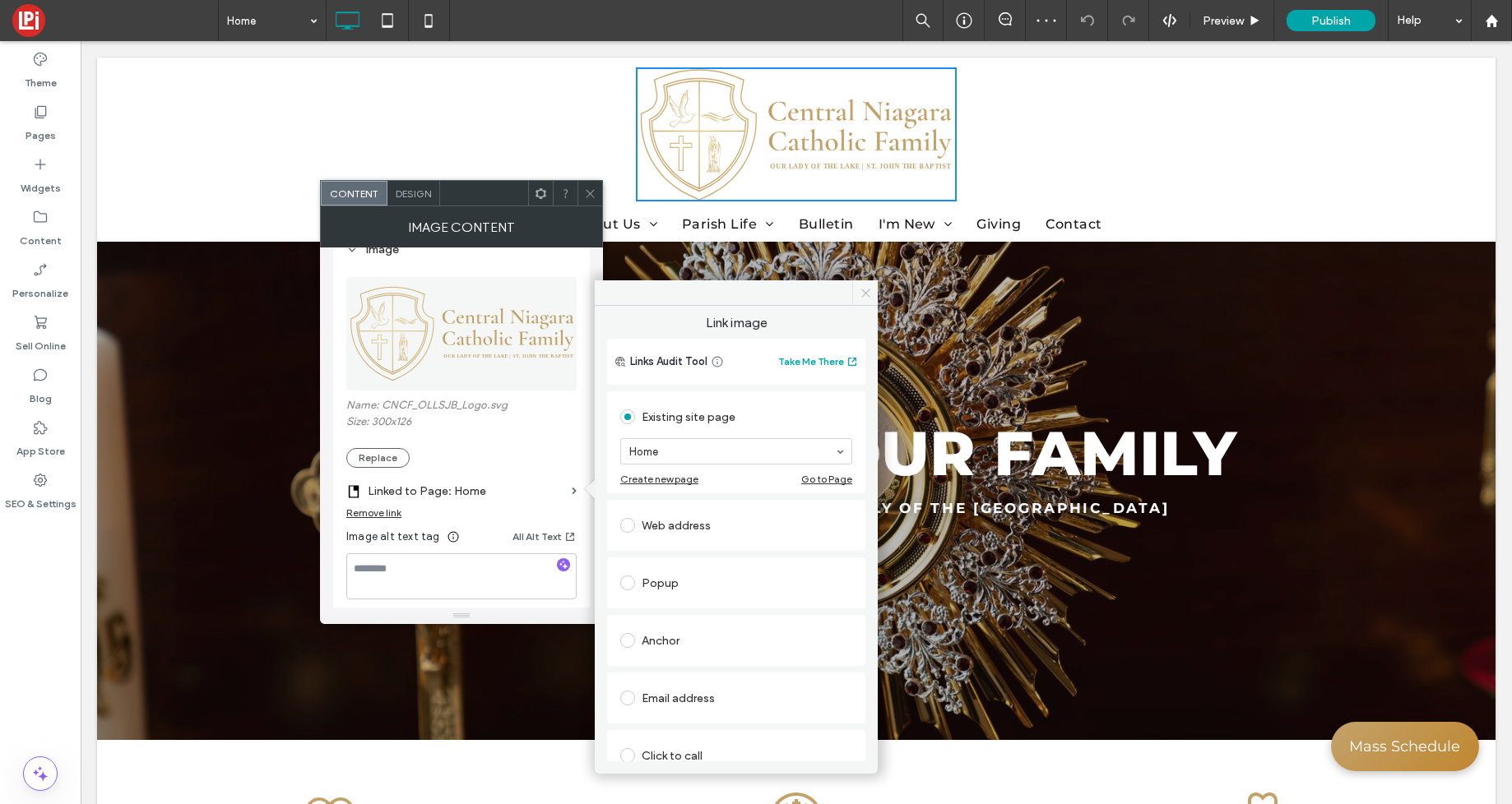
drag, startPoint x: 860, startPoint y: 296, endPoint x: 615, endPoint y: 292, distance: 245.0
click at [860, 296] on icon at bounding box center [867, 293] width 13 height 13
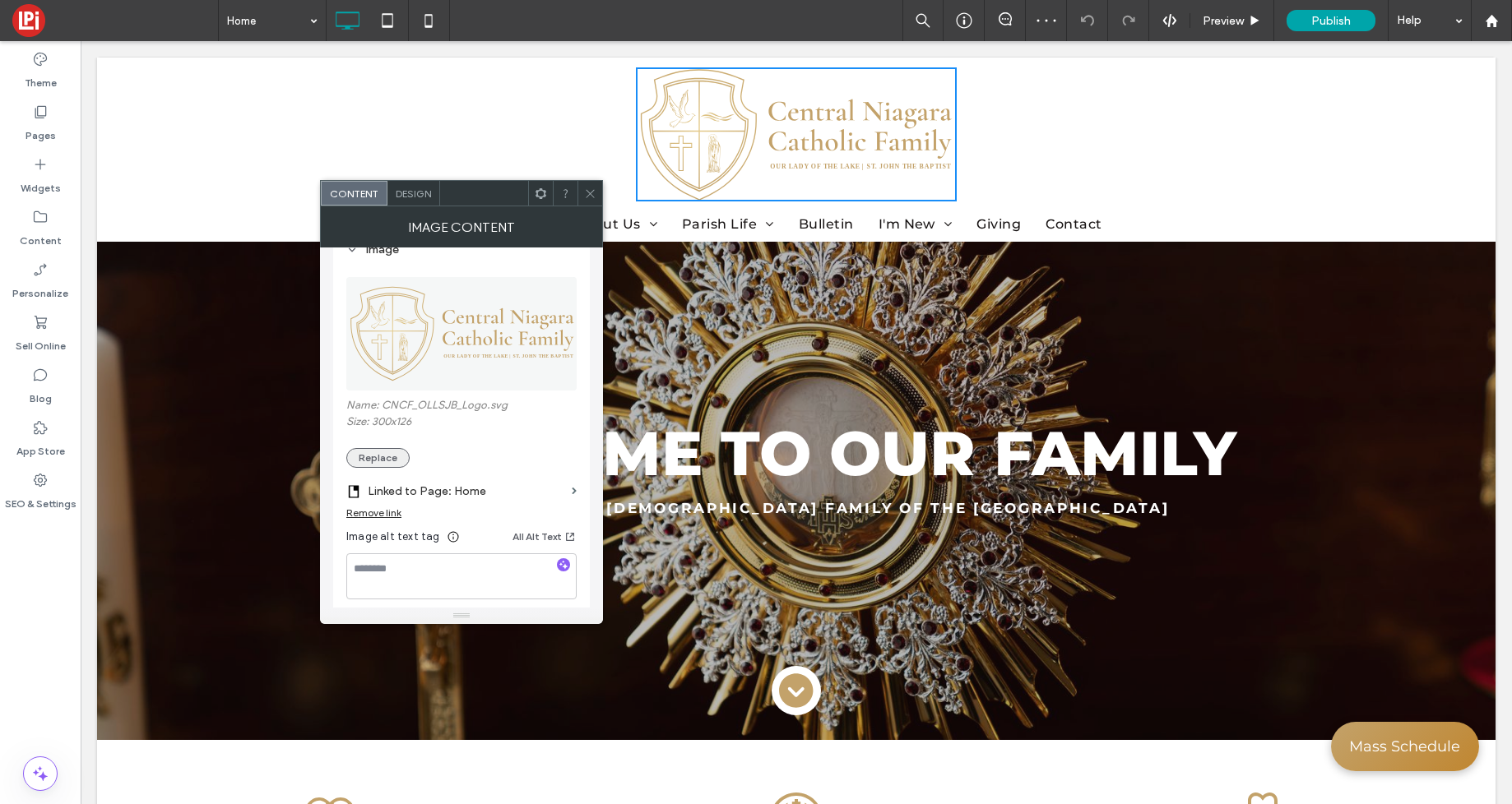
drag, startPoint x: 395, startPoint y: 454, endPoint x: 383, endPoint y: 454, distance: 12.0
click at [395, 454] on button "Replace" at bounding box center [378, 459] width 63 height 20
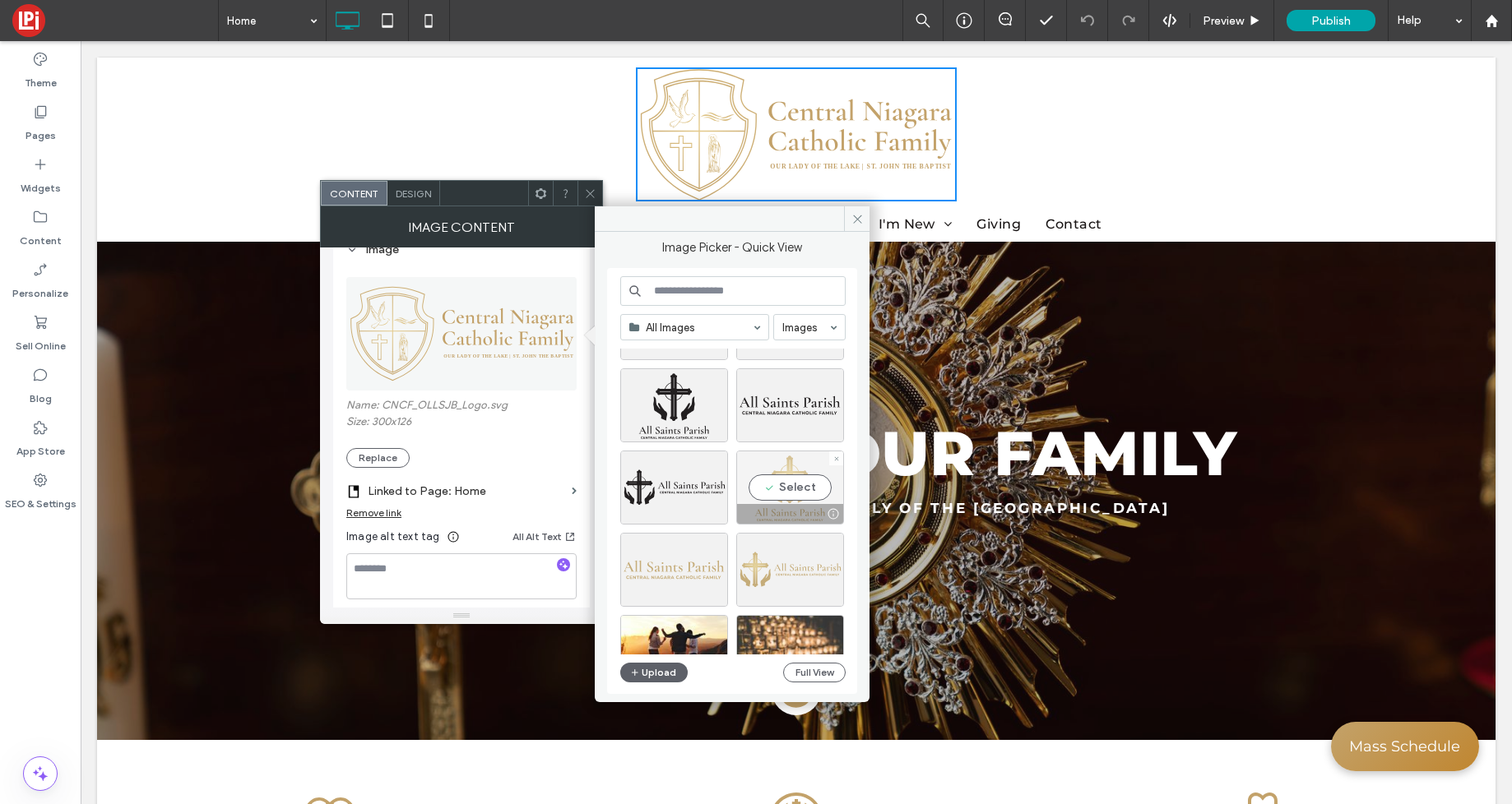
scroll to position [181, 0]
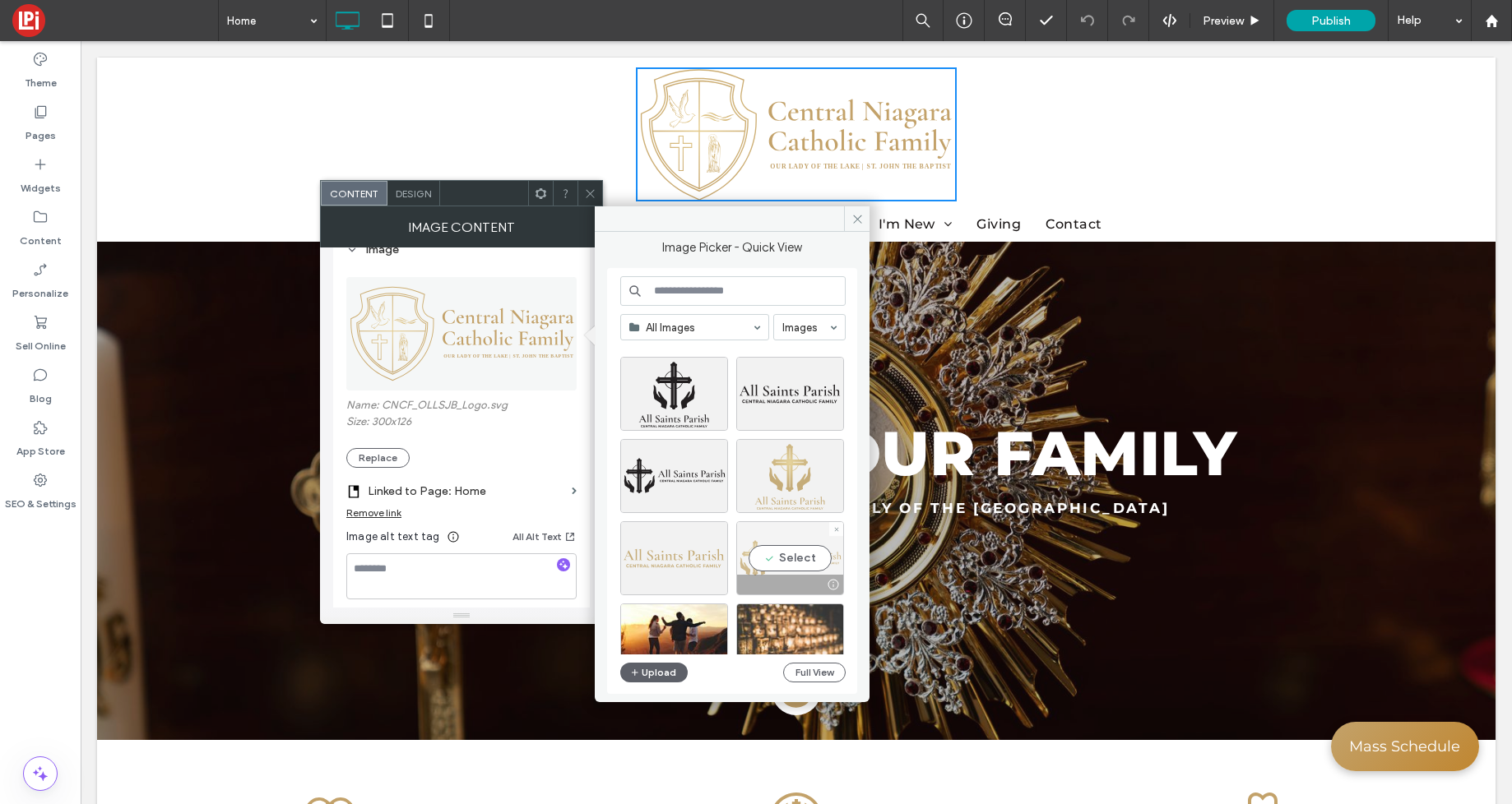
click at [788, 561] on div "Select" at bounding box center [791, 558] width 108 height 74
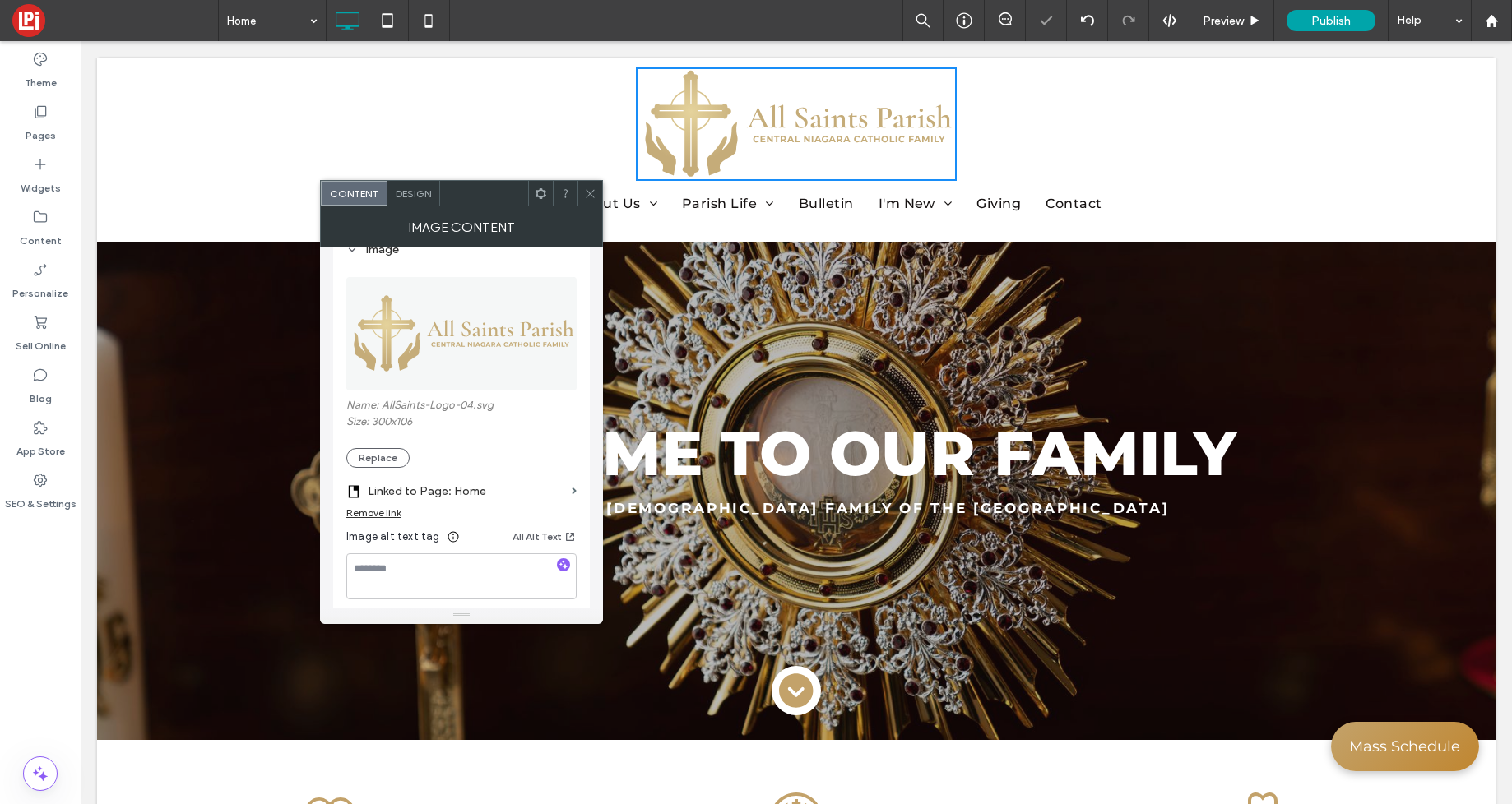
click at [590, 193] on icon at bounding box center [591, 194] width 13 height 13
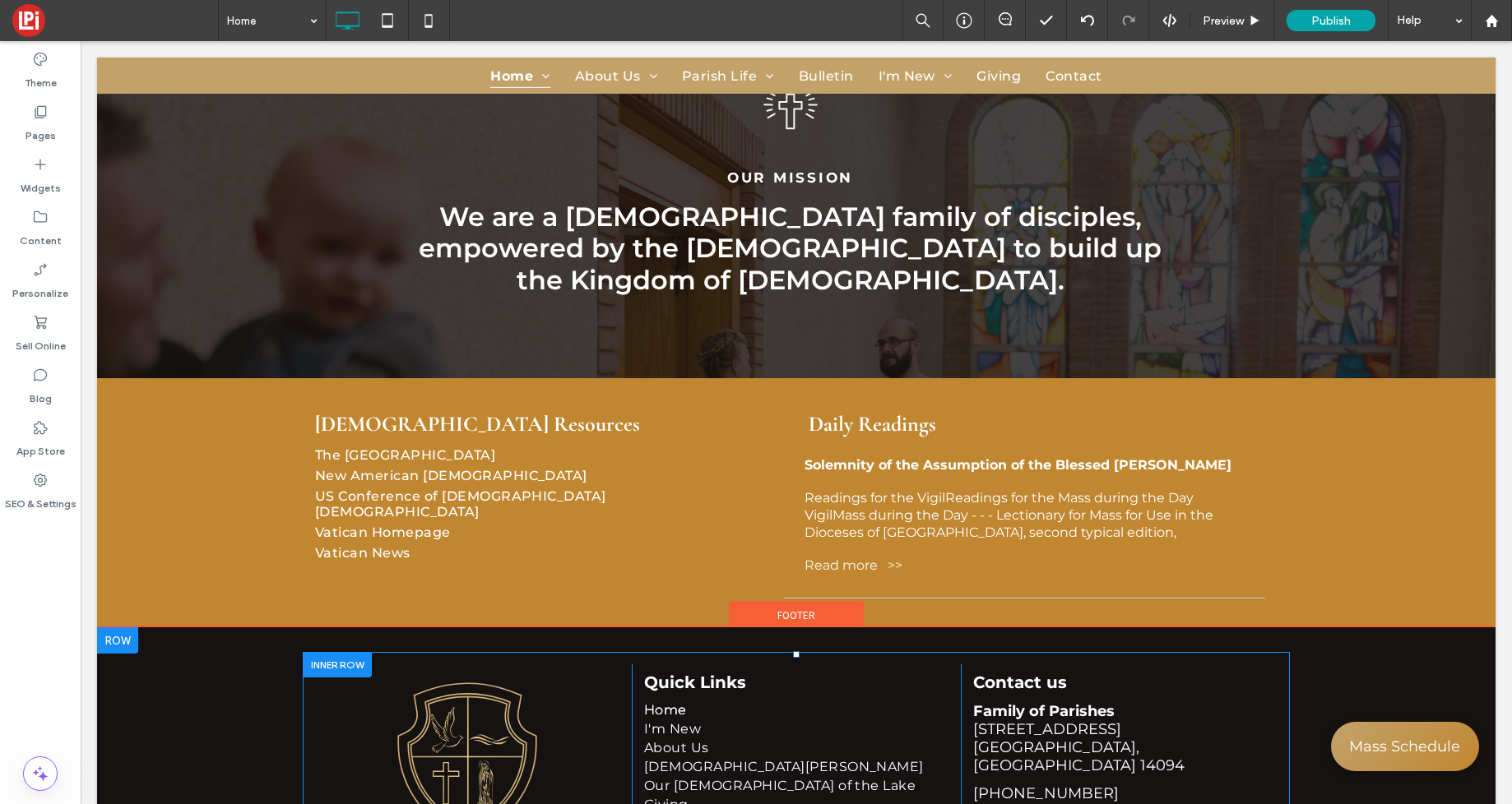
scroll to position [3162, 0]
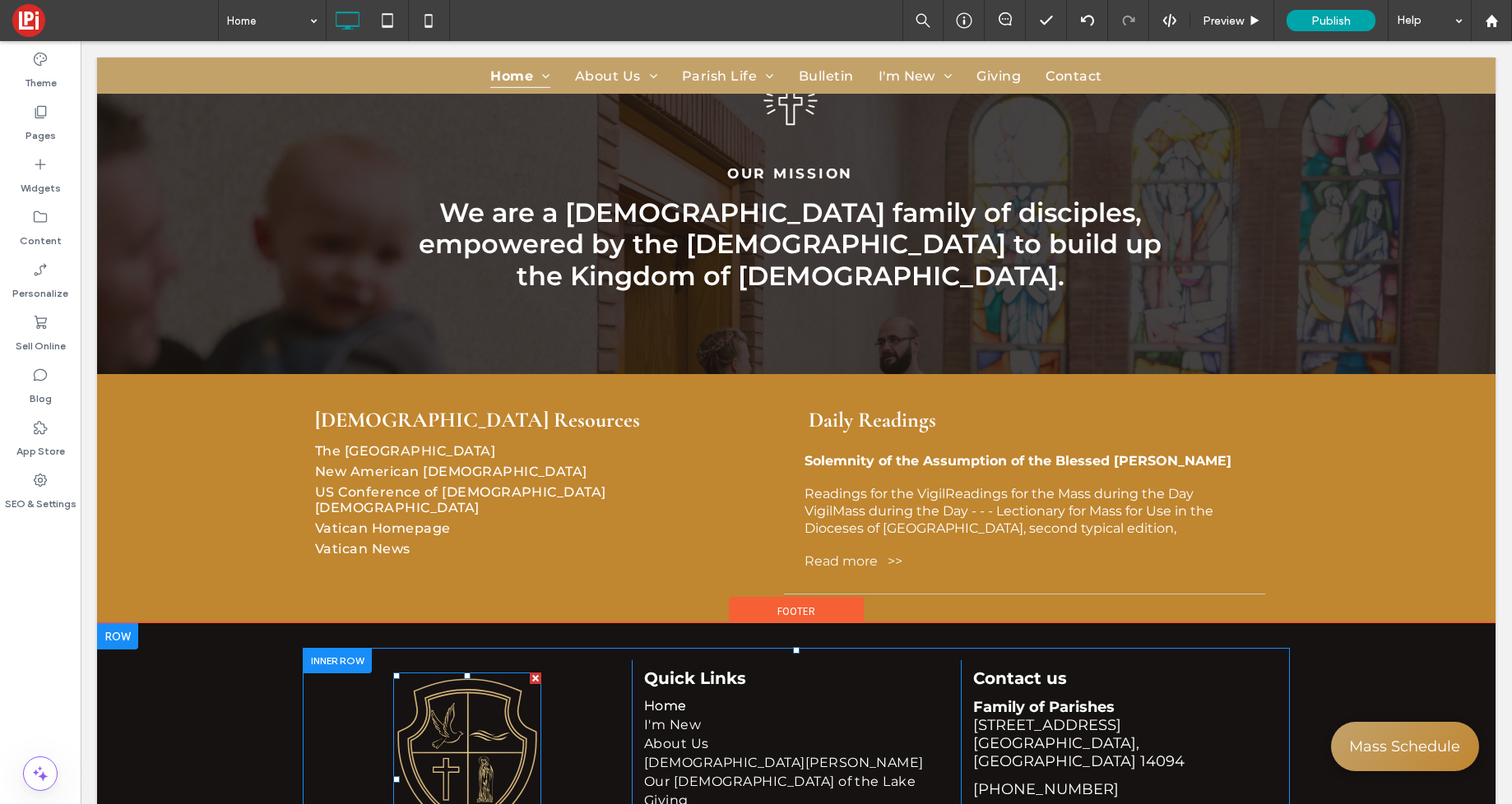
click at [460, 672] on img at bounding box center [467, 779] width 148 height 214
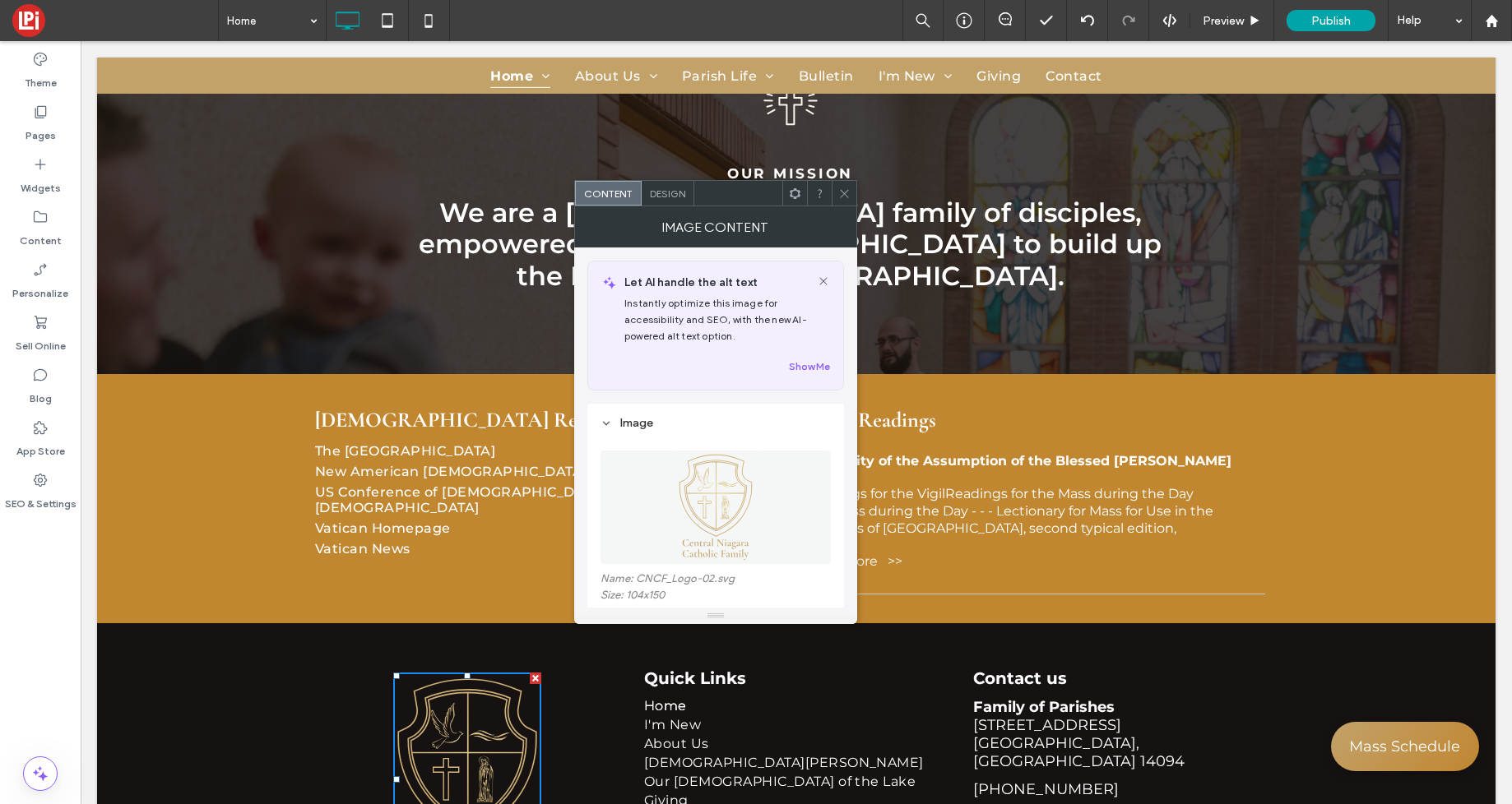
scroll to position [30, 0]
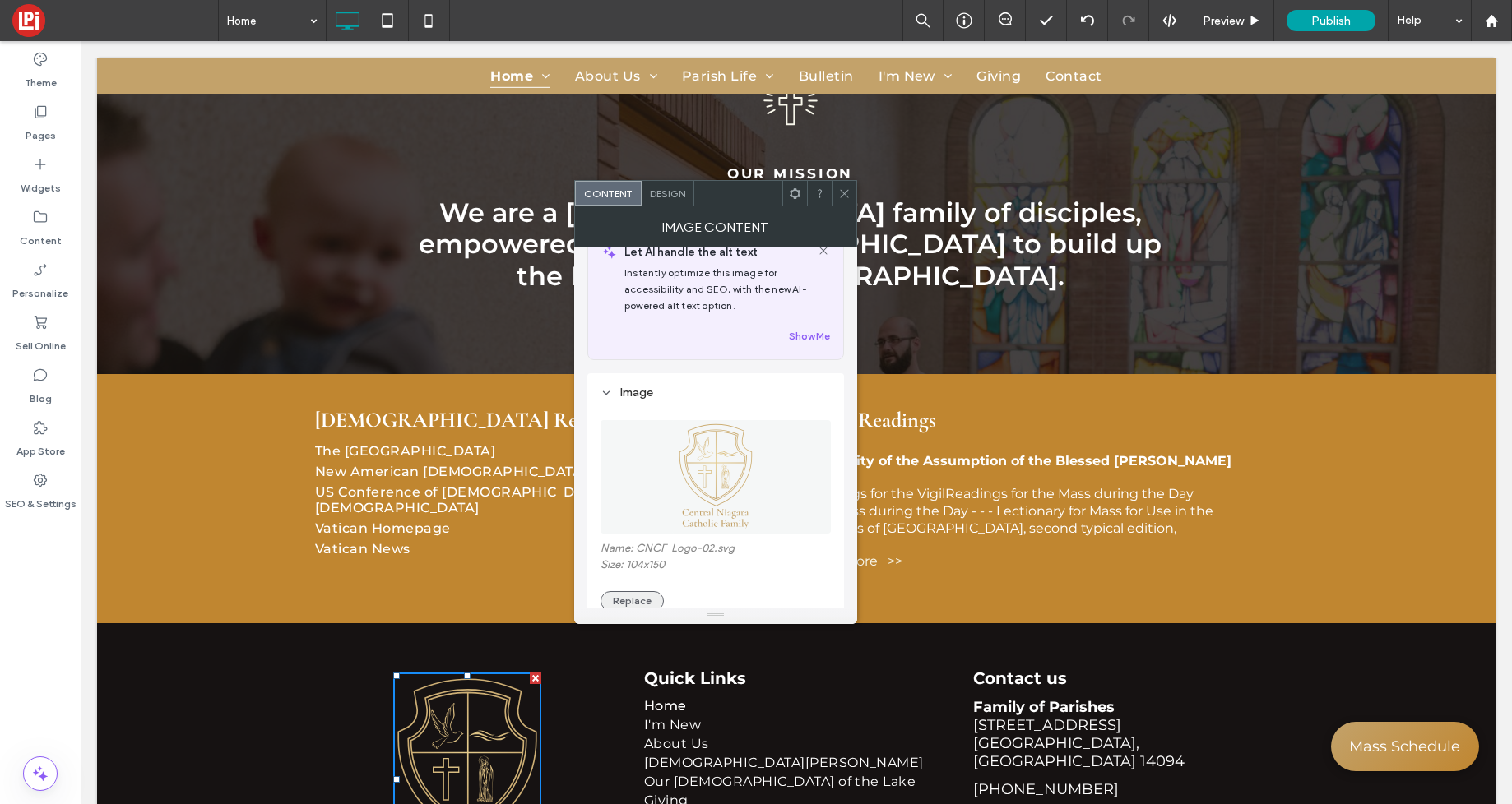
click at [630, 597] on button "Replace" at bounding box center [632, 601] width 63 height 20
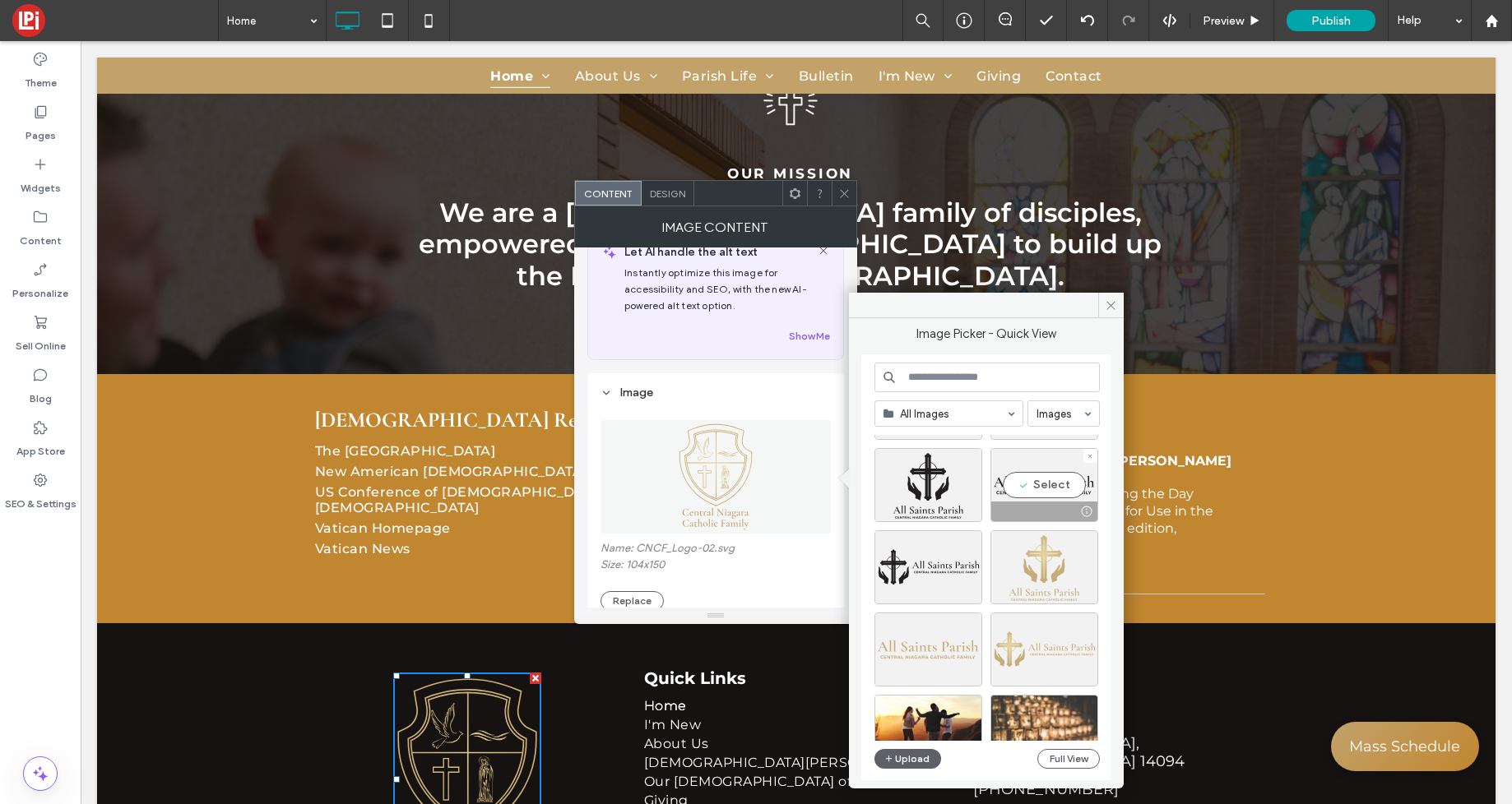
scroll to position [186, 0]
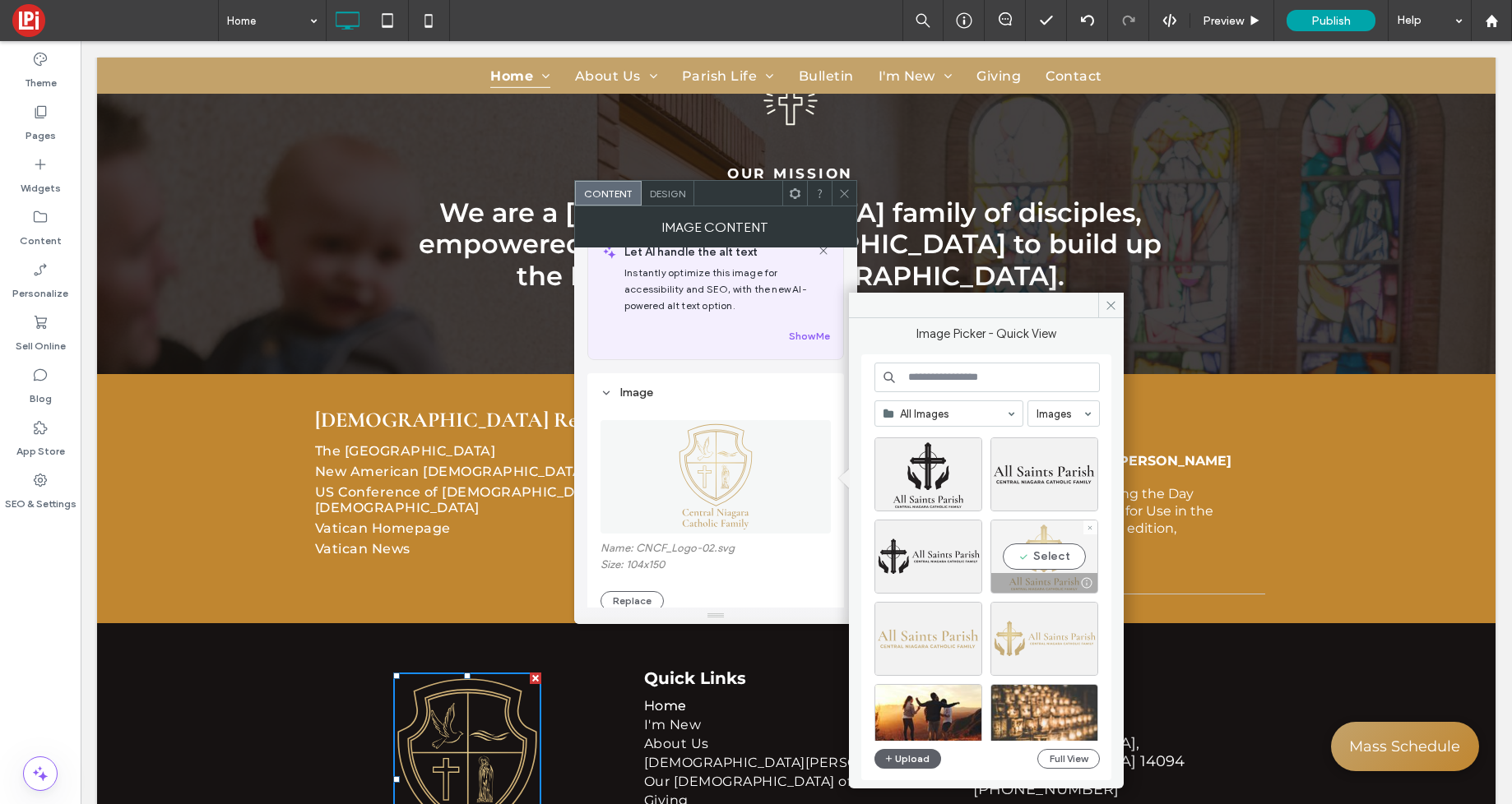
click at [1041, 553] on div "Select" at bounding box center [1045, 556] width 108 height 74
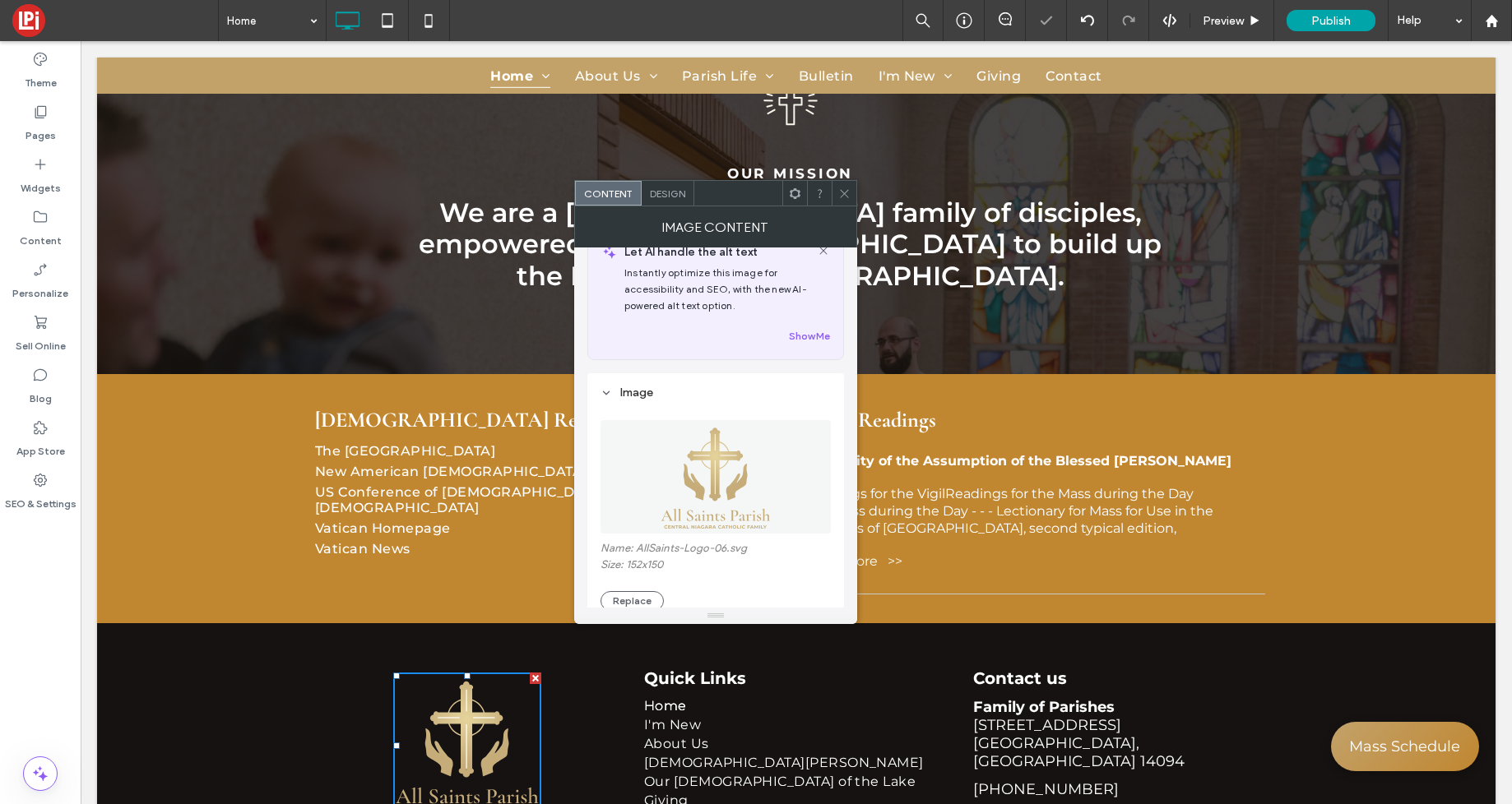
click at [841, 194] on icon at bounding box center [845, 194] width 13 height 13
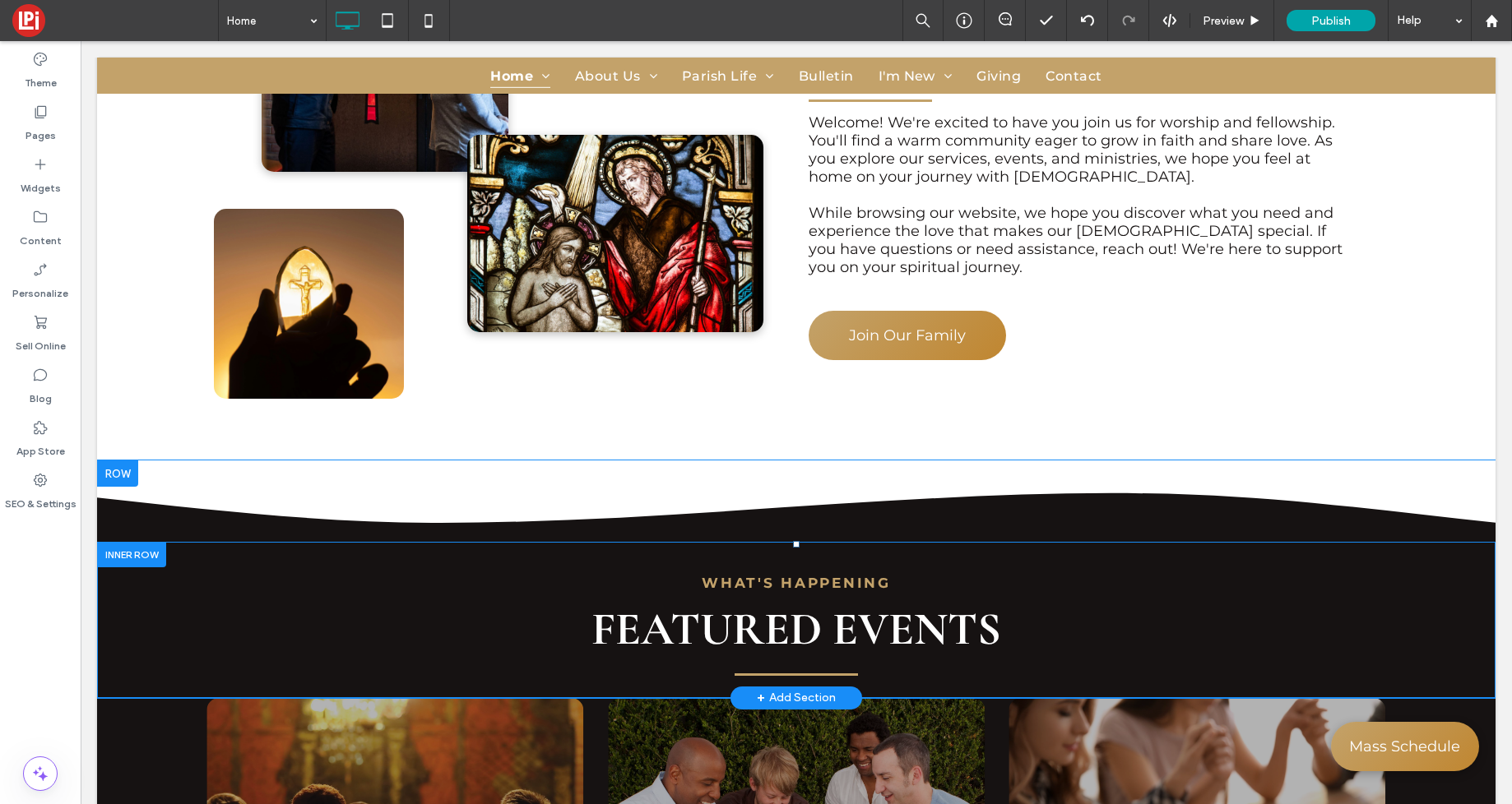
scroll to position [1981, 0]
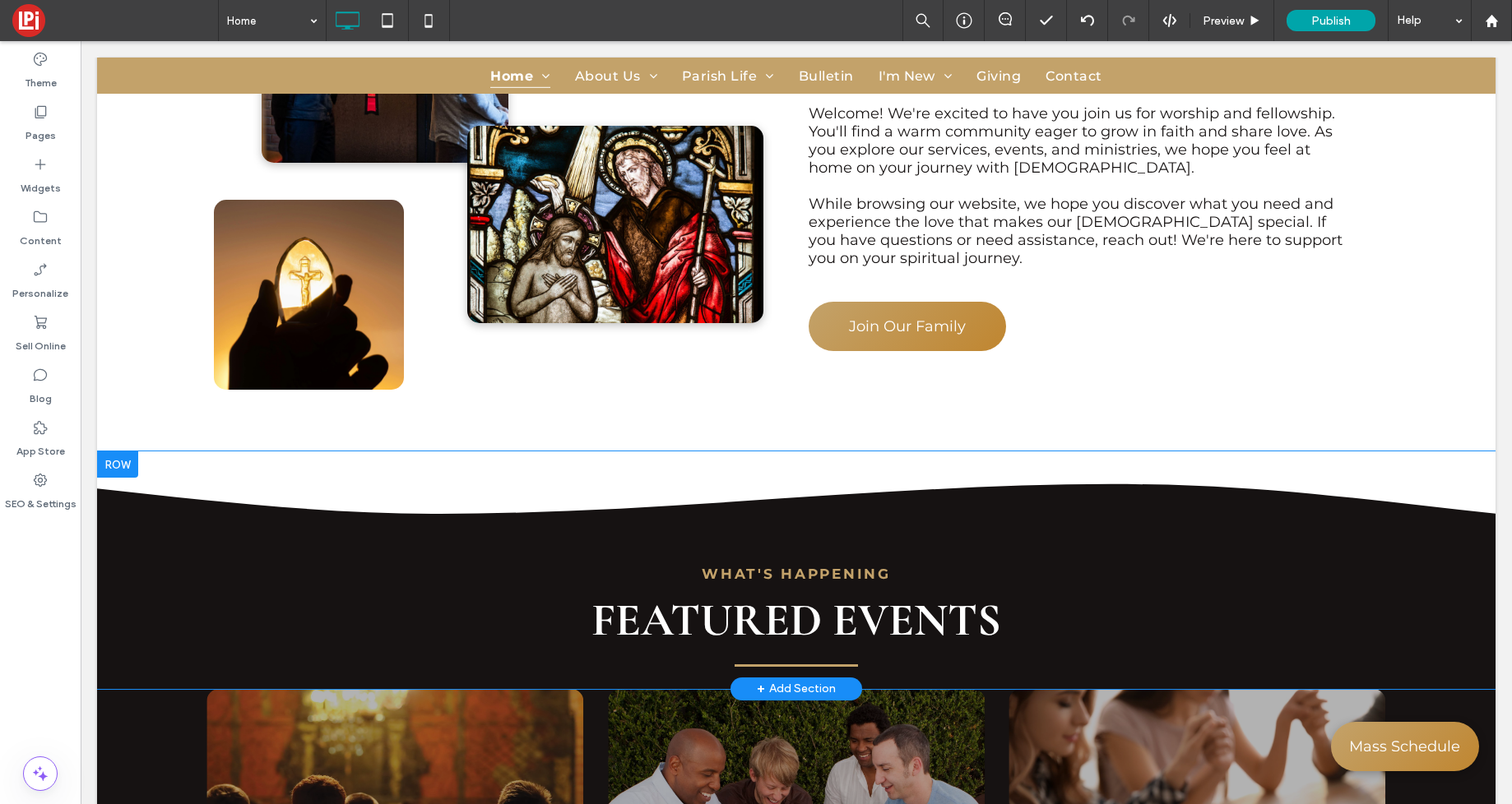
click at [111, 451] on div at bounding box center [117, 464] width 41 height 26
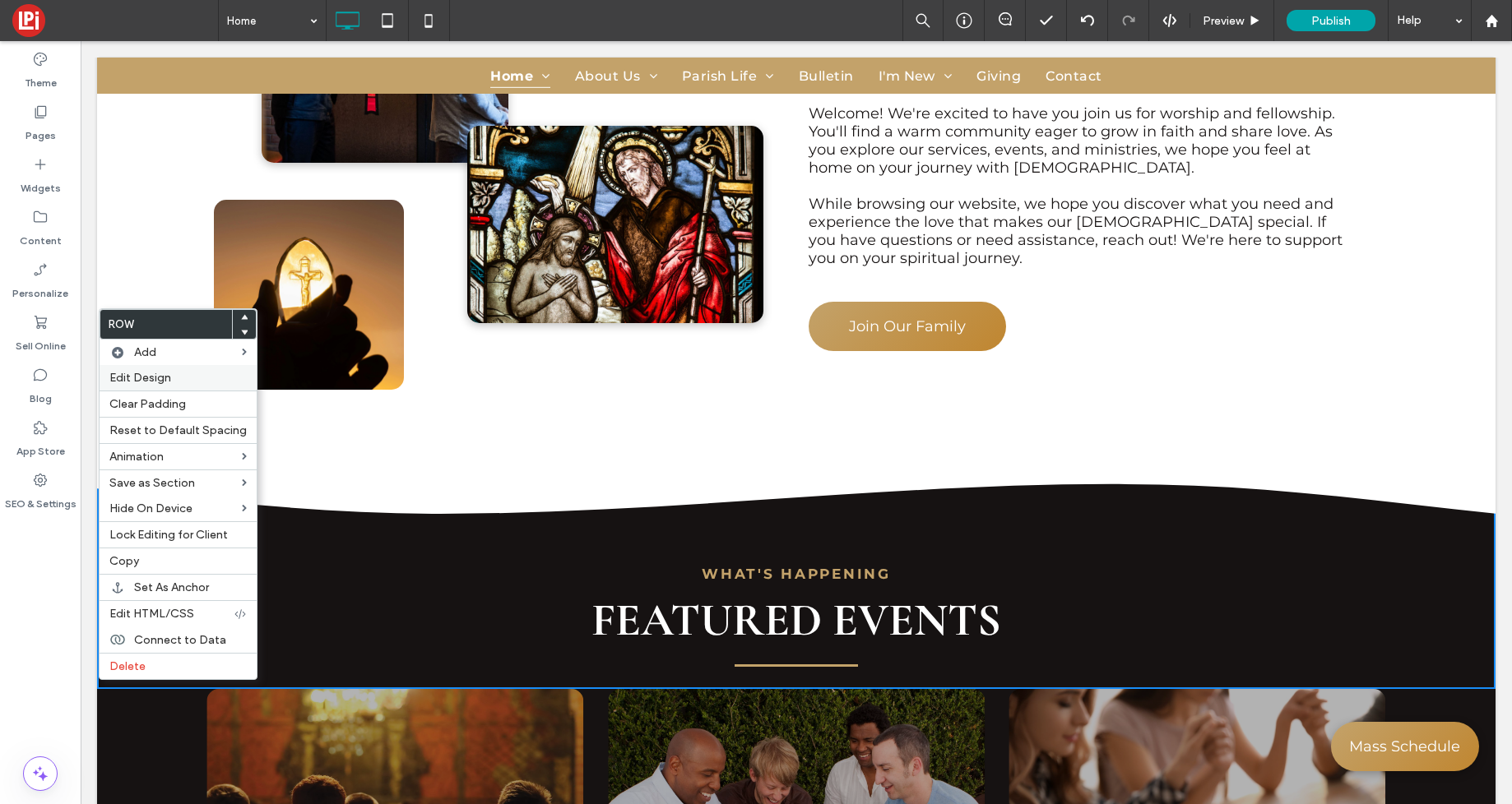
click at [137, 376] on span "Edit Design" at bounding box center [141, 377] width 62 height 14
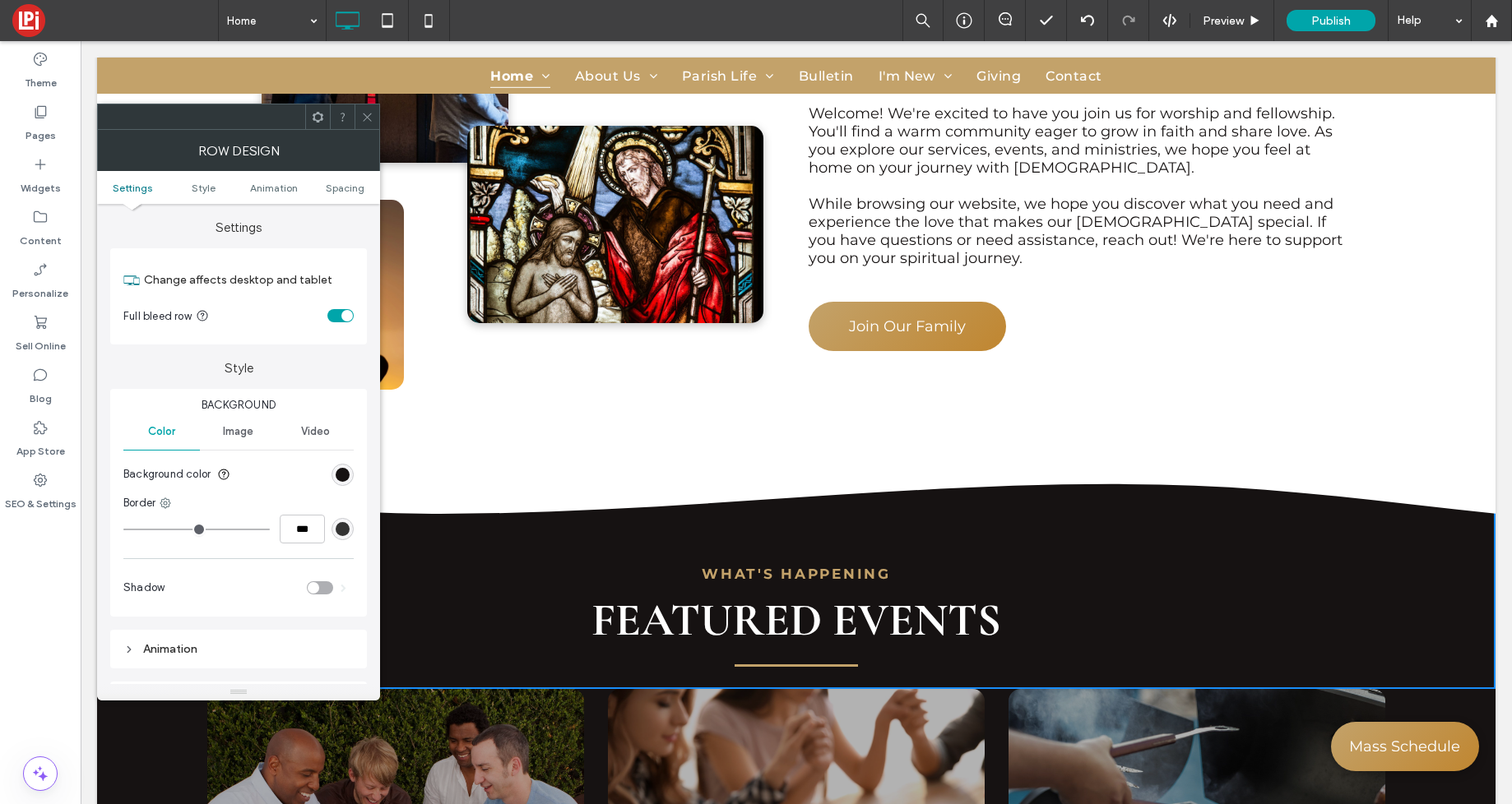
click at [333, 480] on div "rgb(22, 18, 18)" at bounding box center [343, 475] width 22 height 22
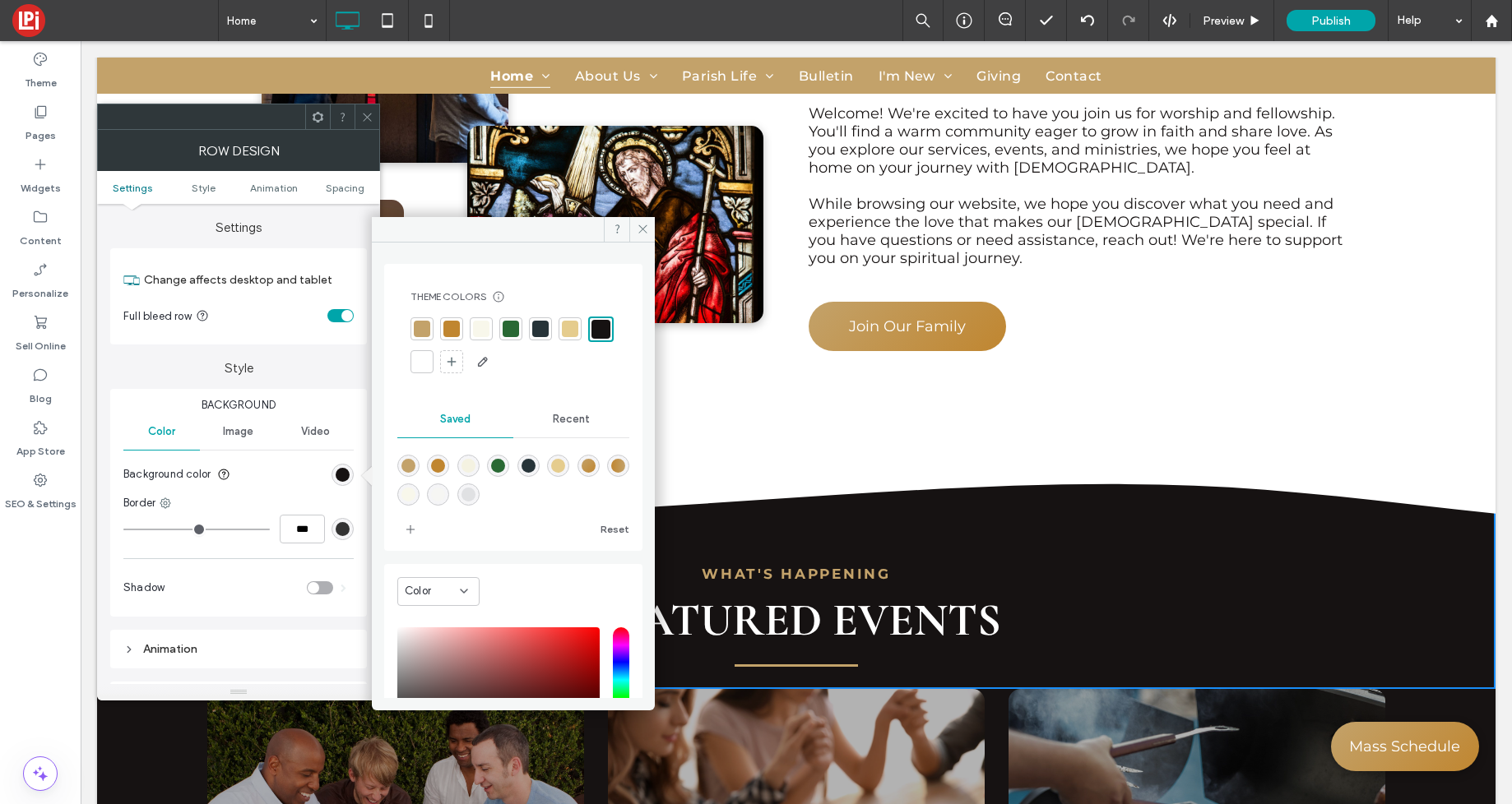
click at [506, 330] on div at bounding box center [511, 329] width 16 height 16
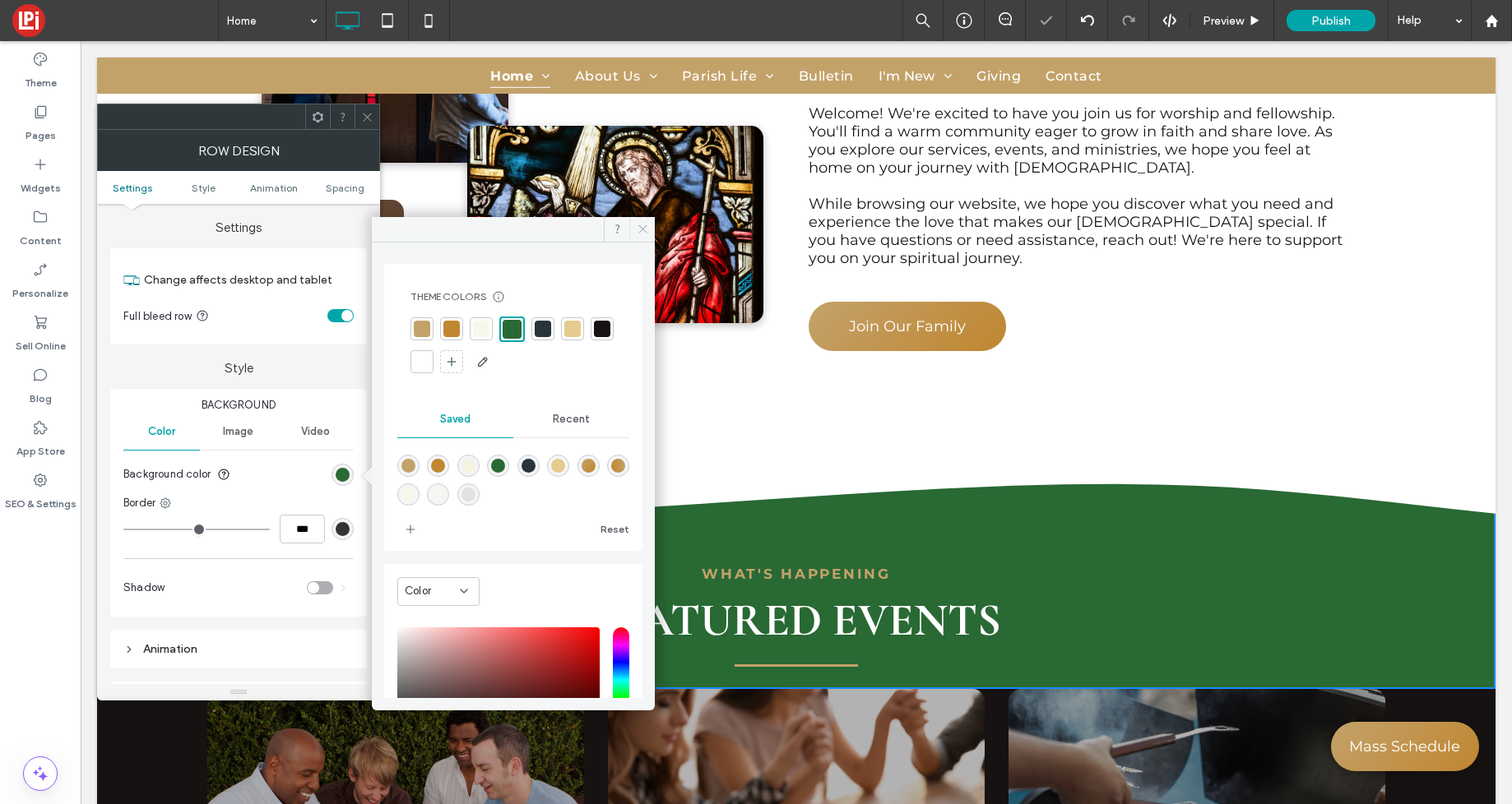
click at [638, 229] on icon at bounding box center [644, 229] width 13 height 13
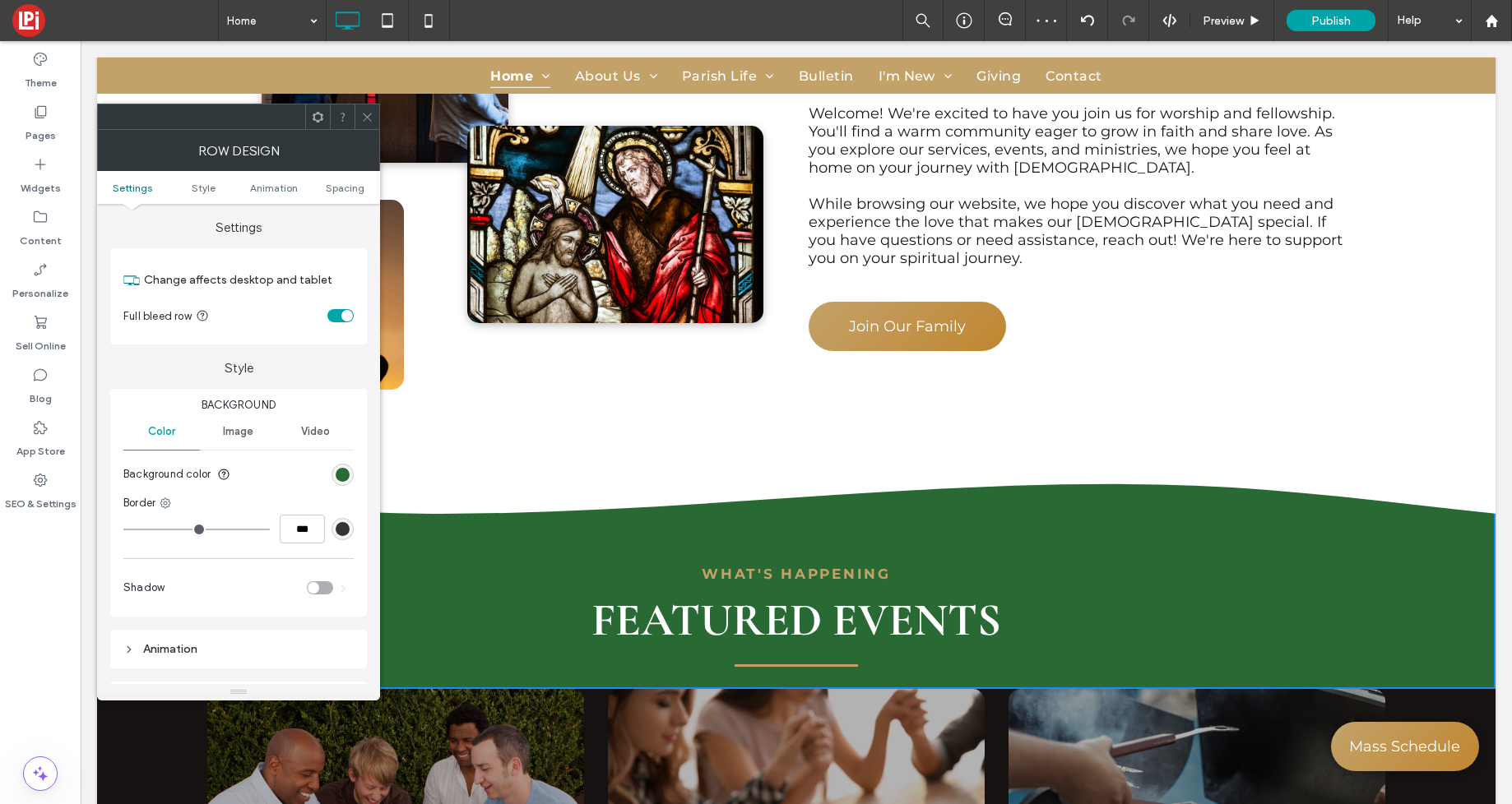
drag, startPoint x: 367, startPoint y: 120, endPoint x: 450, endPoint y: 263, distance: 165.3
click at [367, 120] on icon at bounding box center [367, 118] width 13 height 13
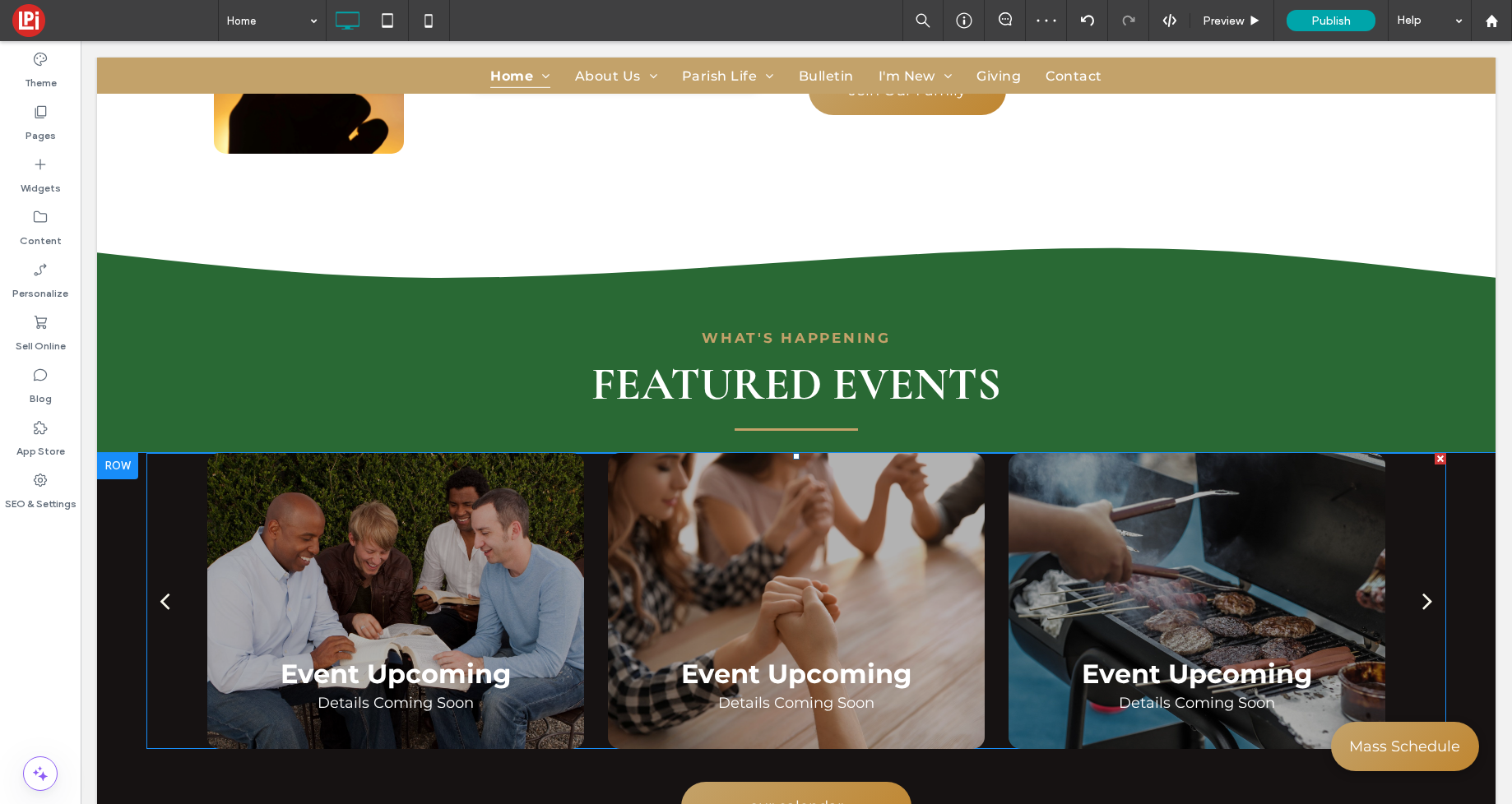
scroll to position [2246, 0]
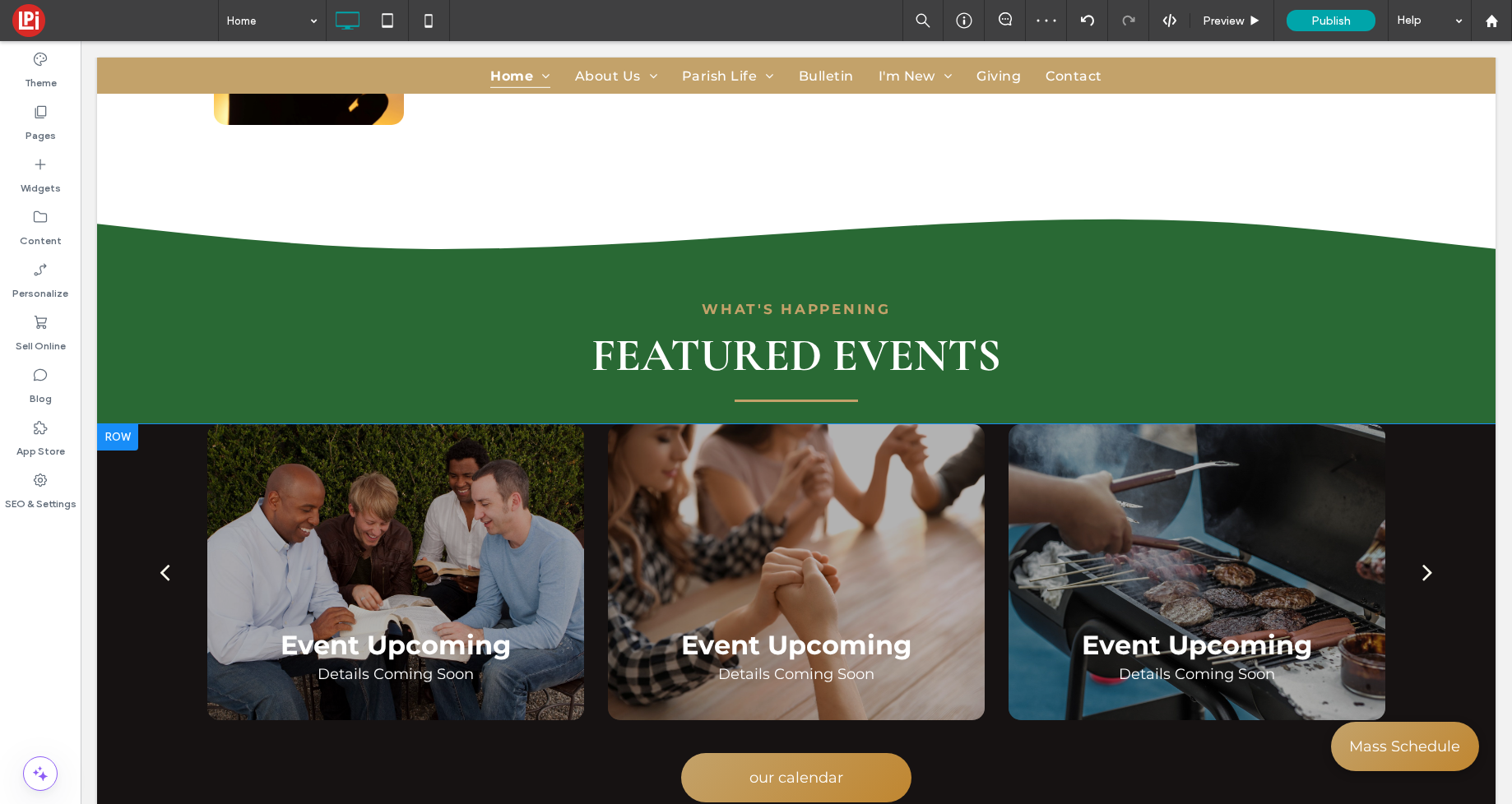
click at [115, 424] on div at bounding box center [117, 437] width 41 height 26
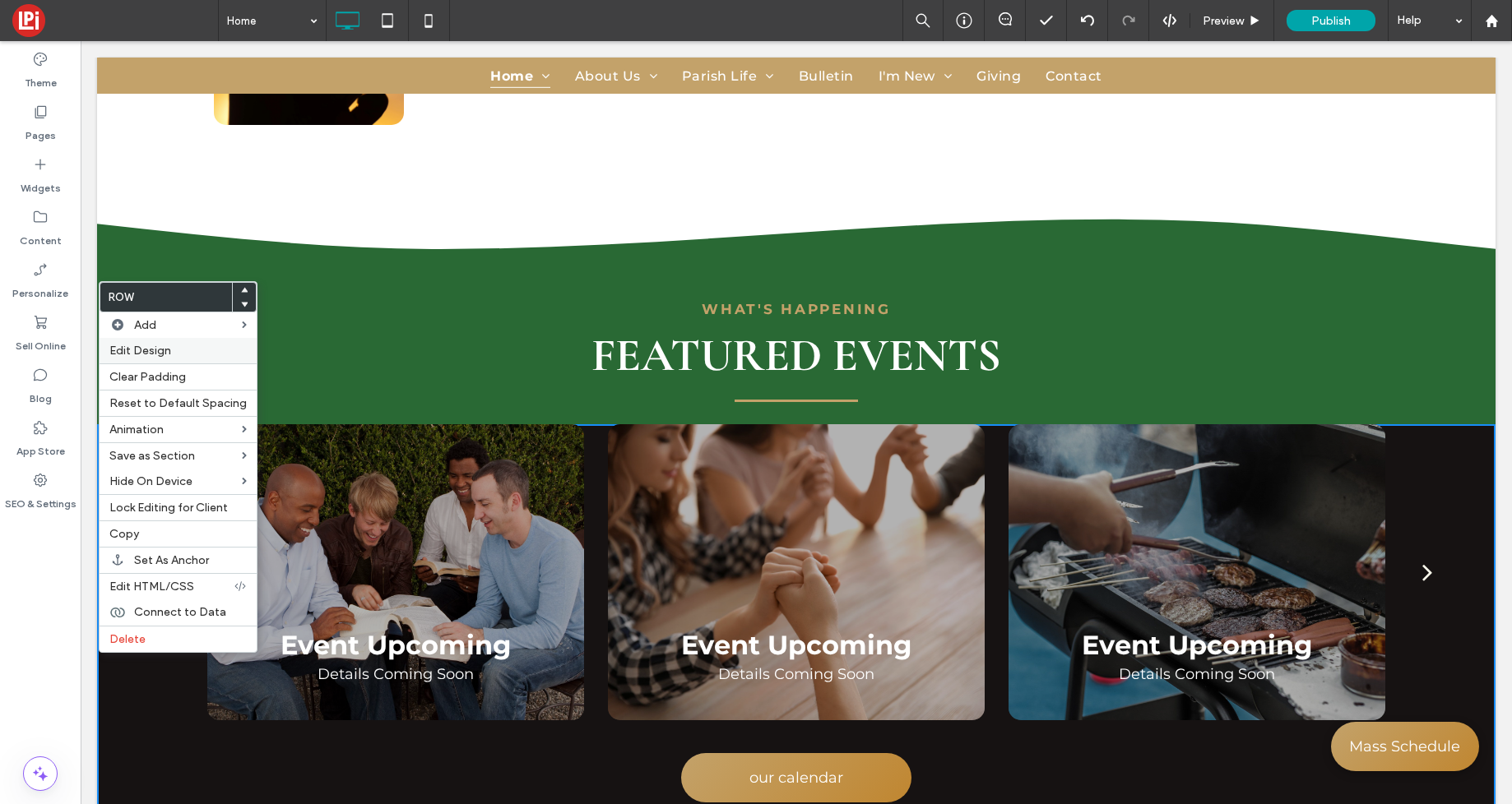
click at [122, 348] on span "Edit Design" at bounding box center [141, 350] width 62 height 14
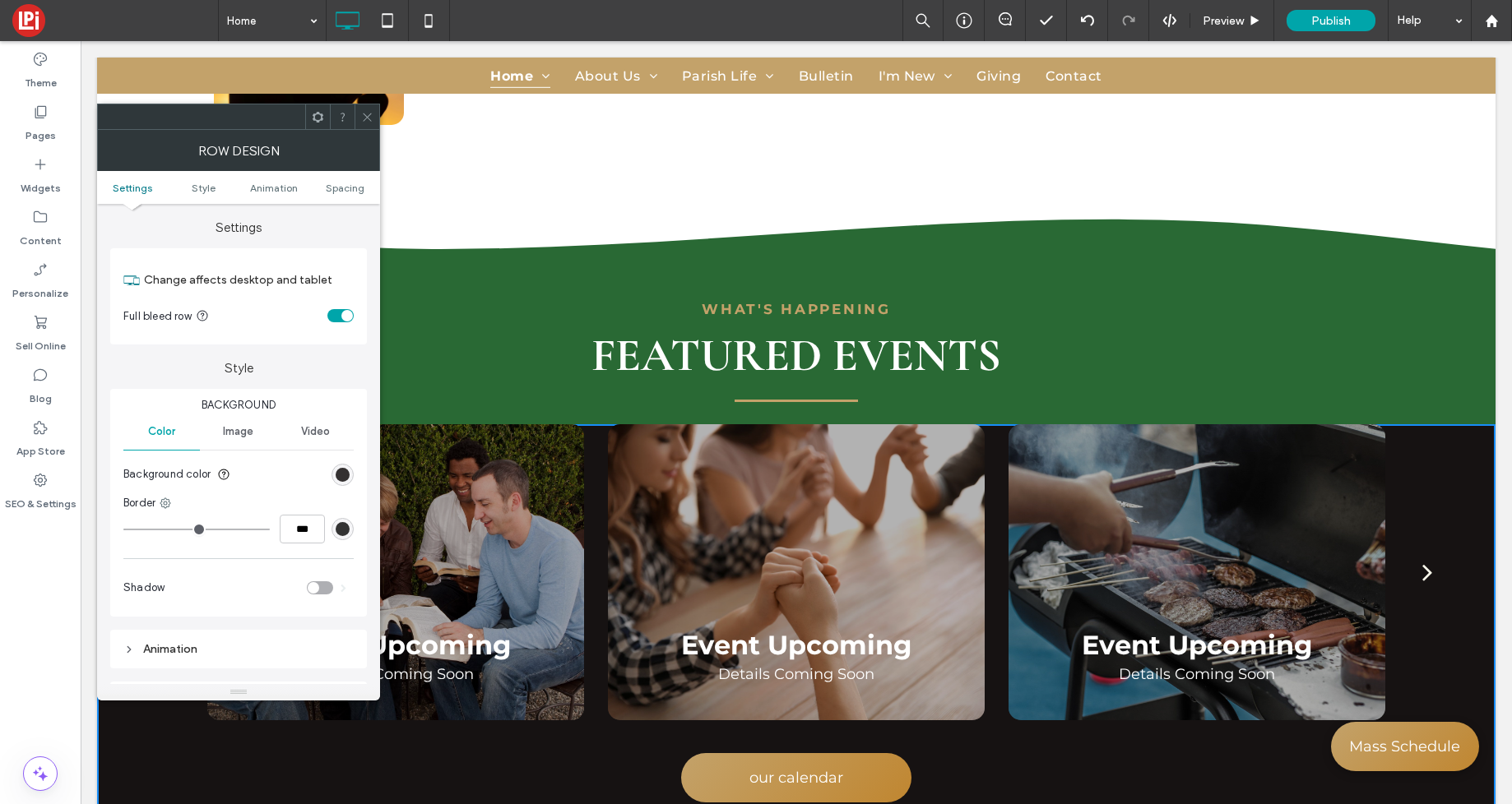
click at [344, 468] on div "rgb(22, 18, 18)" at bounding box center [342, 474] width 14 height 14
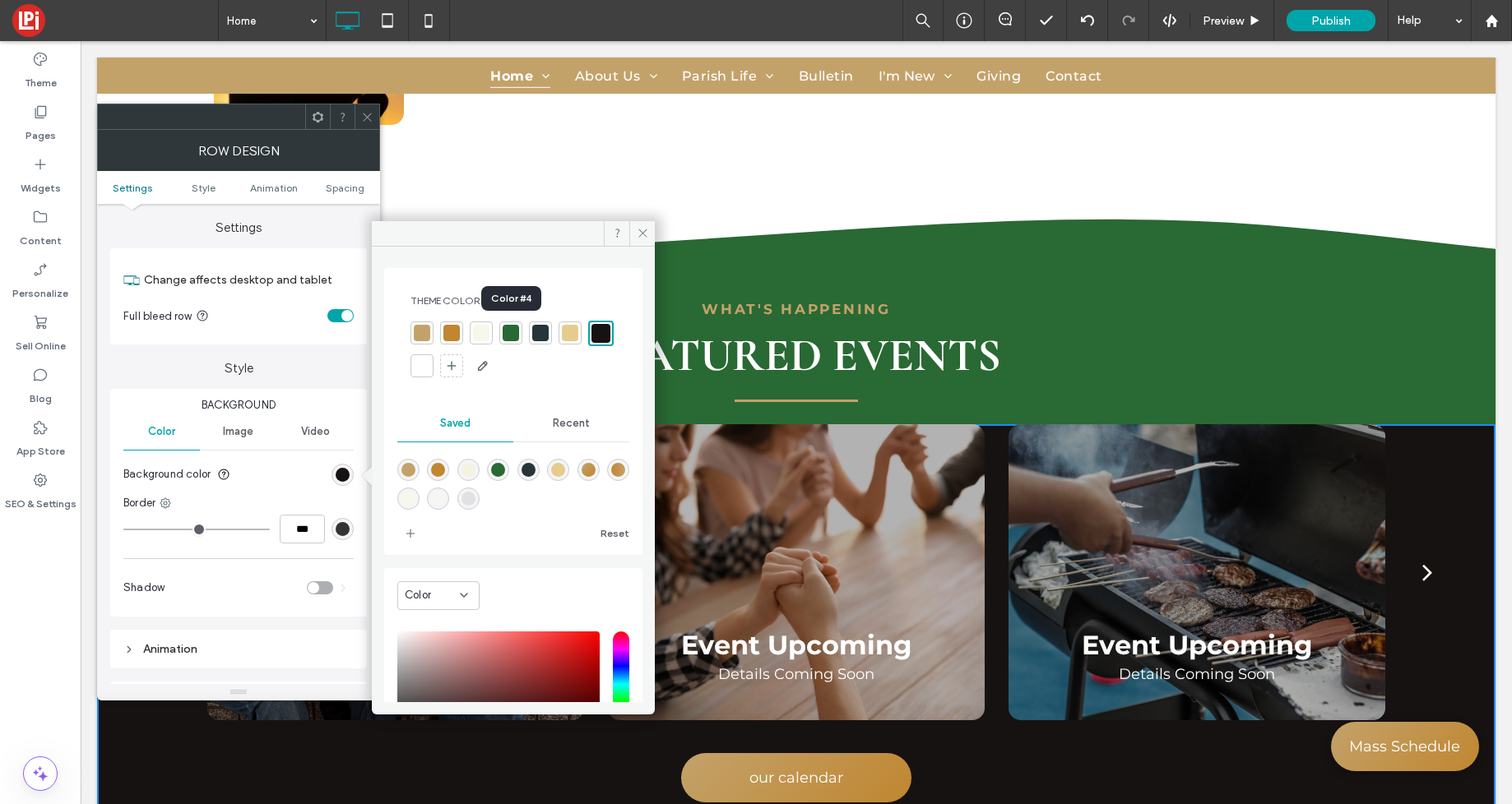
drag, startPoint x: 515, startPoint y: 325, endPoint x: 493, endPoint y: 328, distance: 22.2
click at [515, 325] on div at bounding box center [511, 333] width 16 height 16
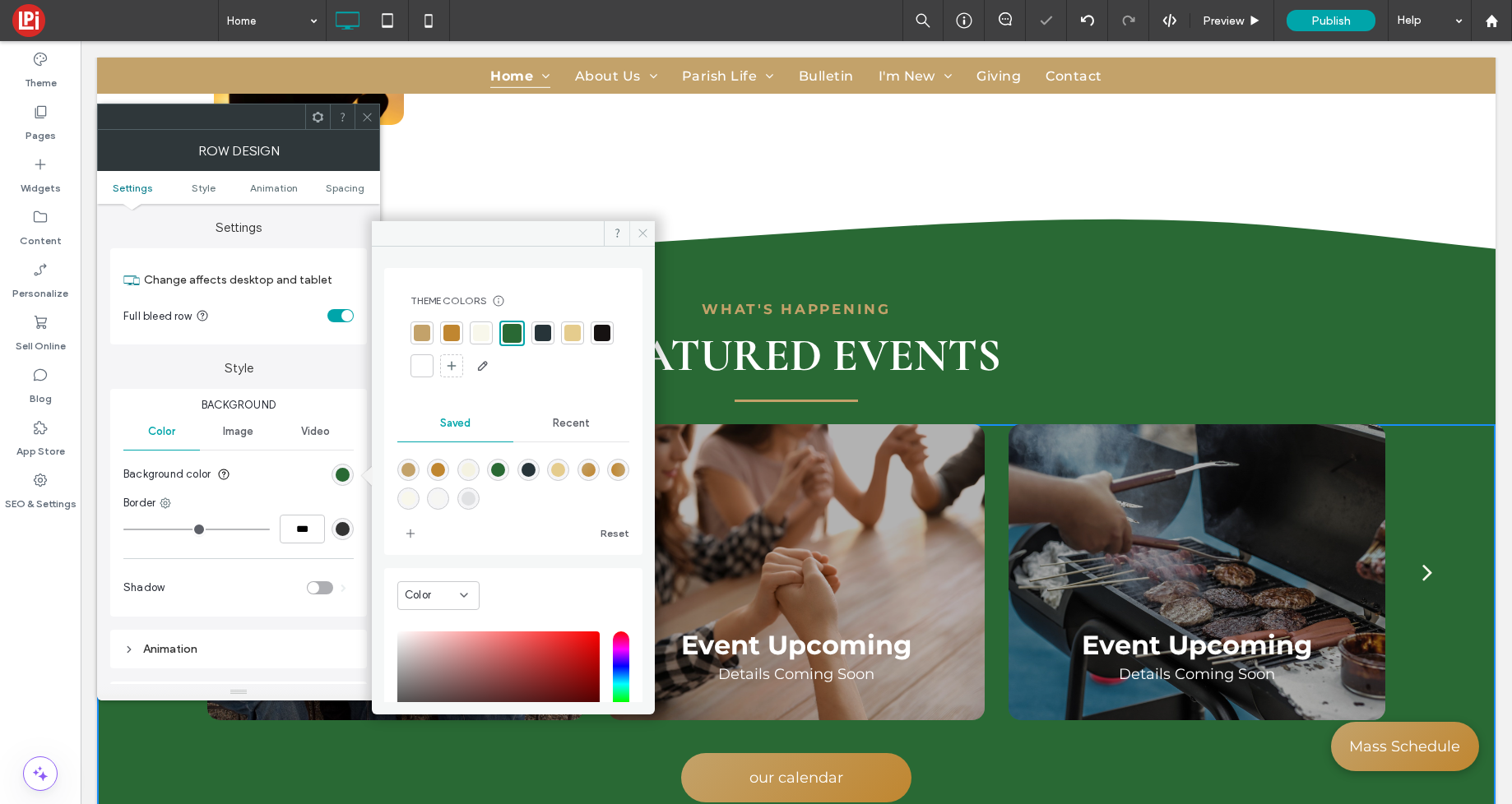
click at [641, 230] on icon at bounding box center [644, 233] width 13 height 13
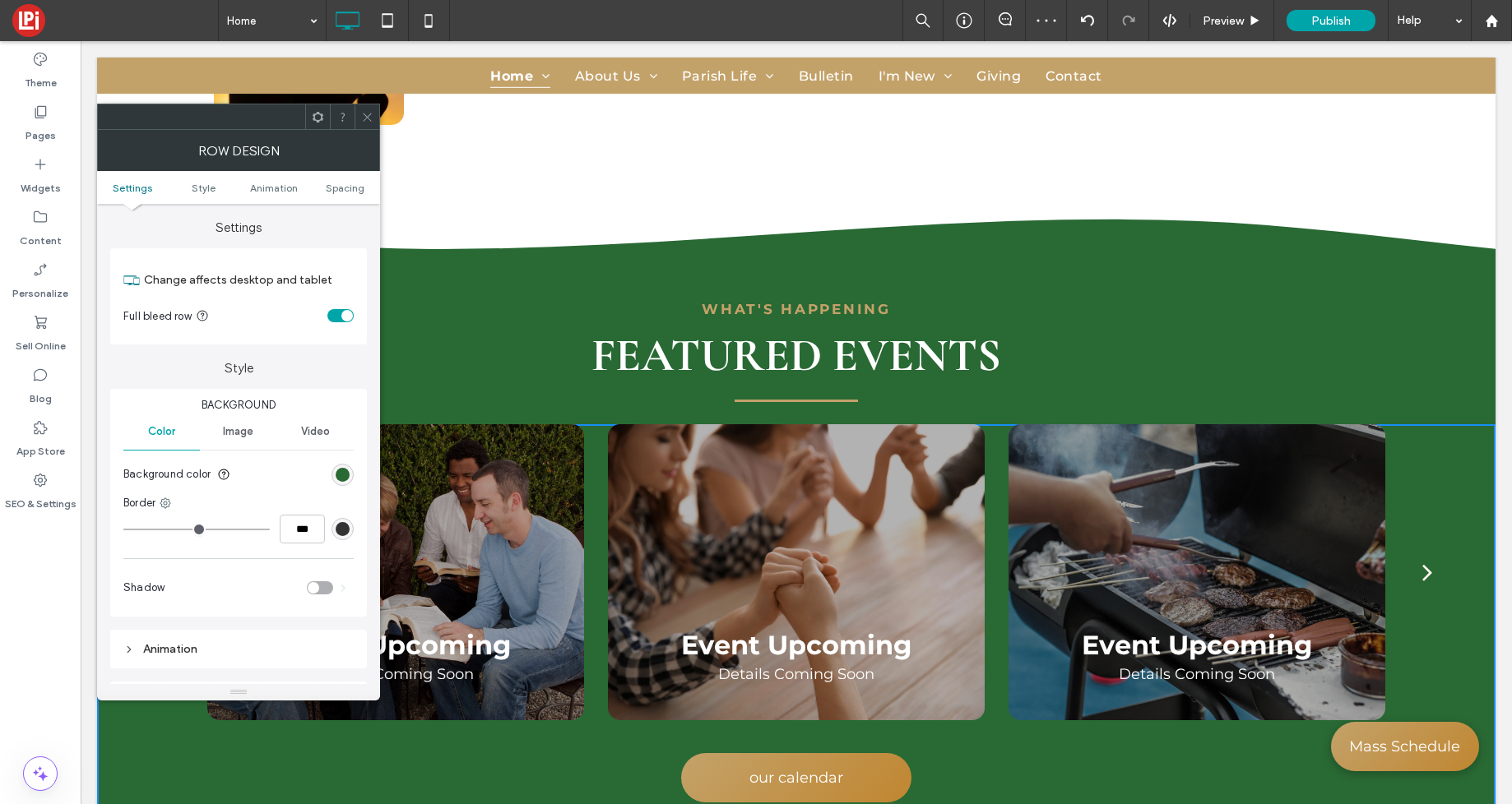
click at [367, 122] on icon at bounding box center [367, 118] width 13 height 13
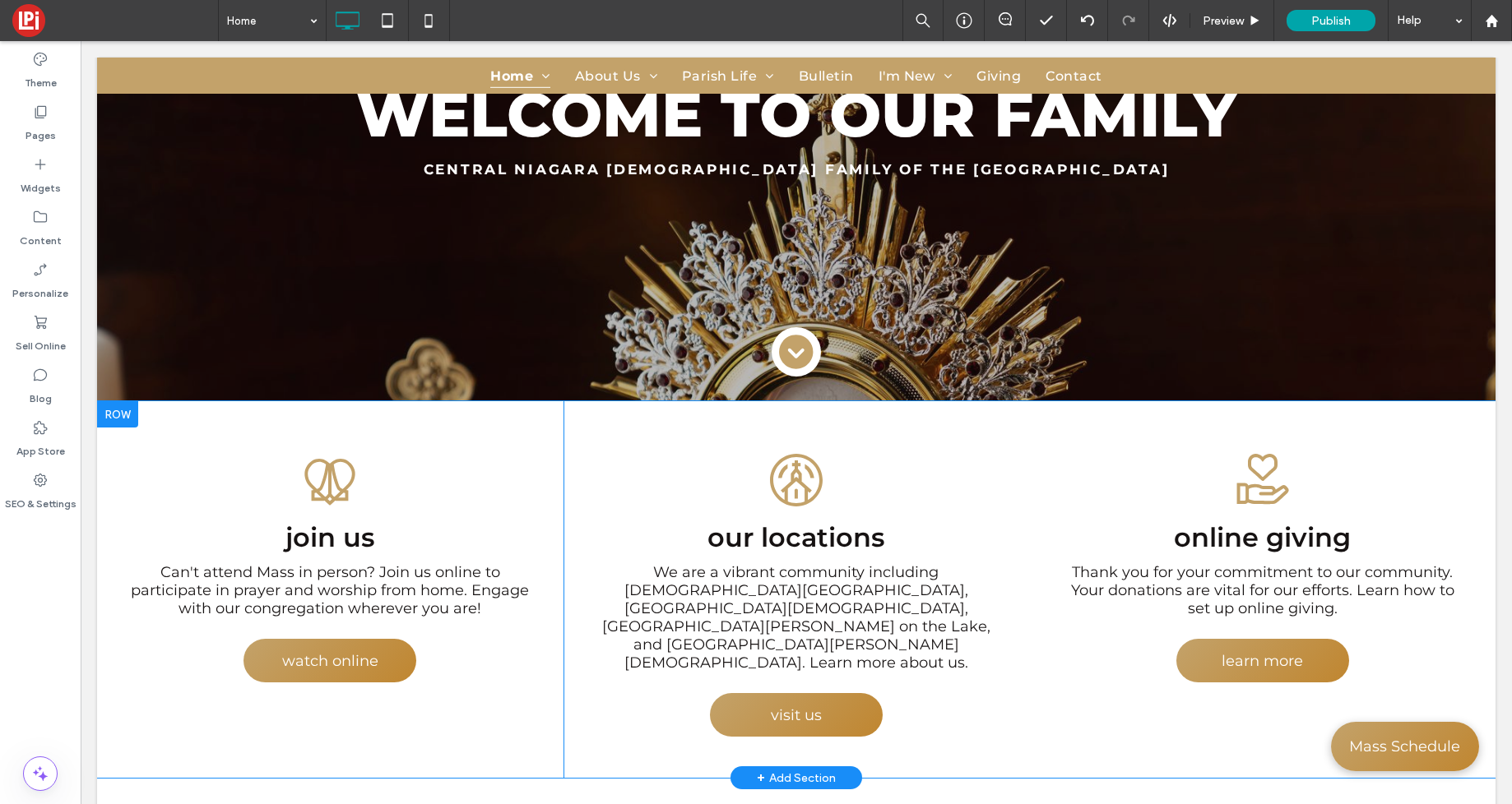
scroll to position [0, 0]
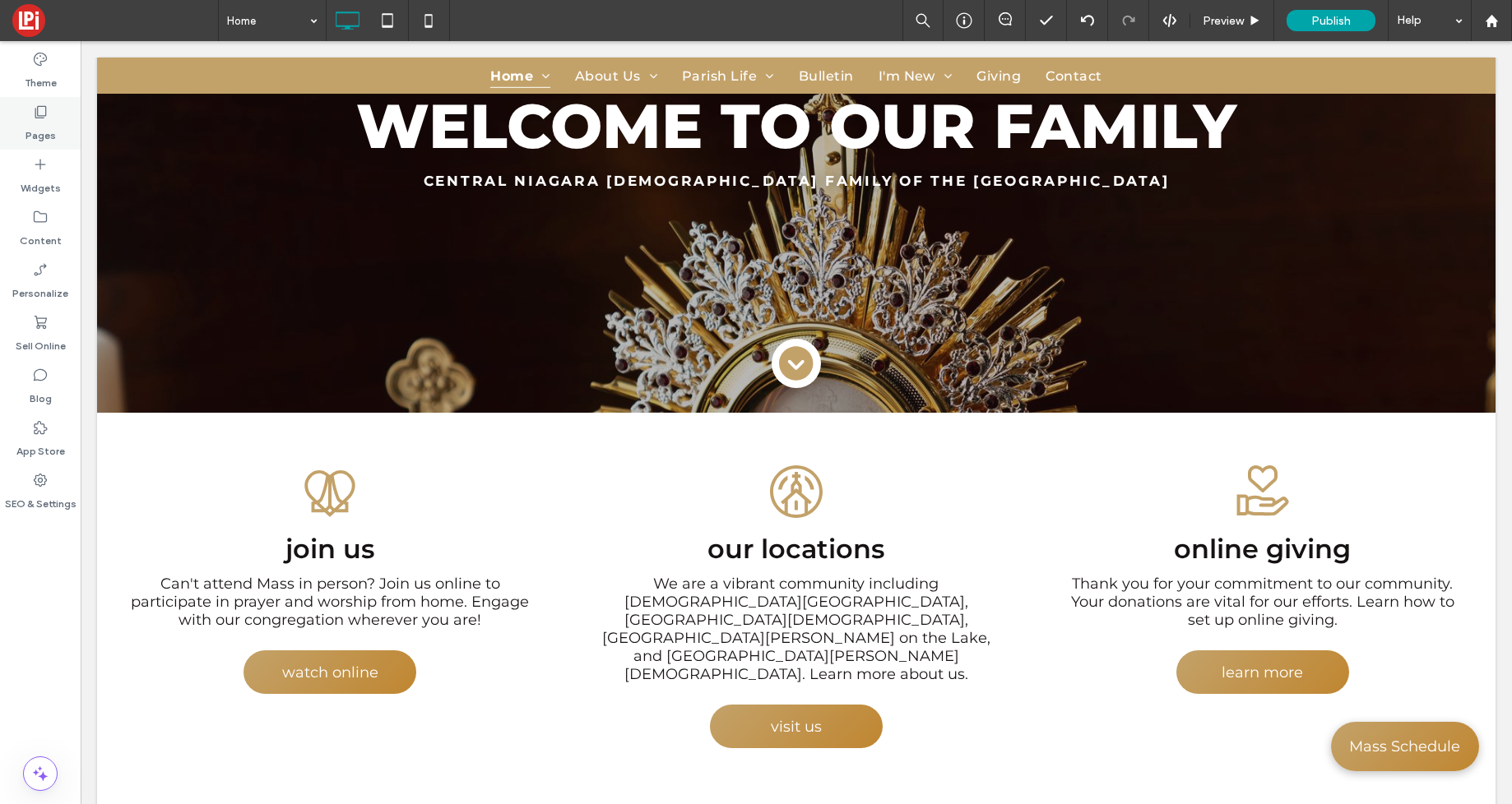
click at [46, 118] on icon at bounding box center [40, 111] width 16 height 16
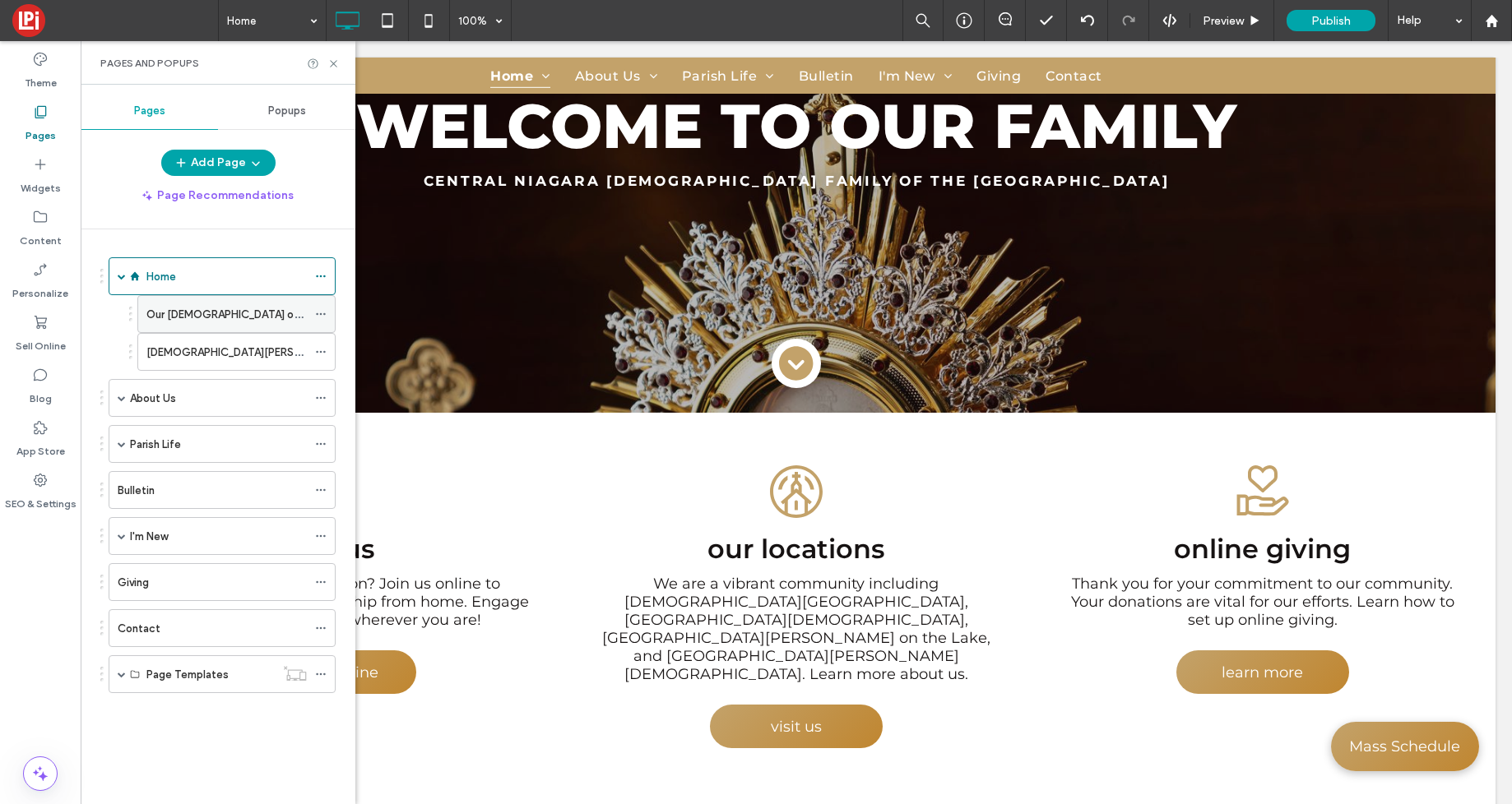
click at [322, 312] on icon at bounding box center [321, 314] width 12 height 12
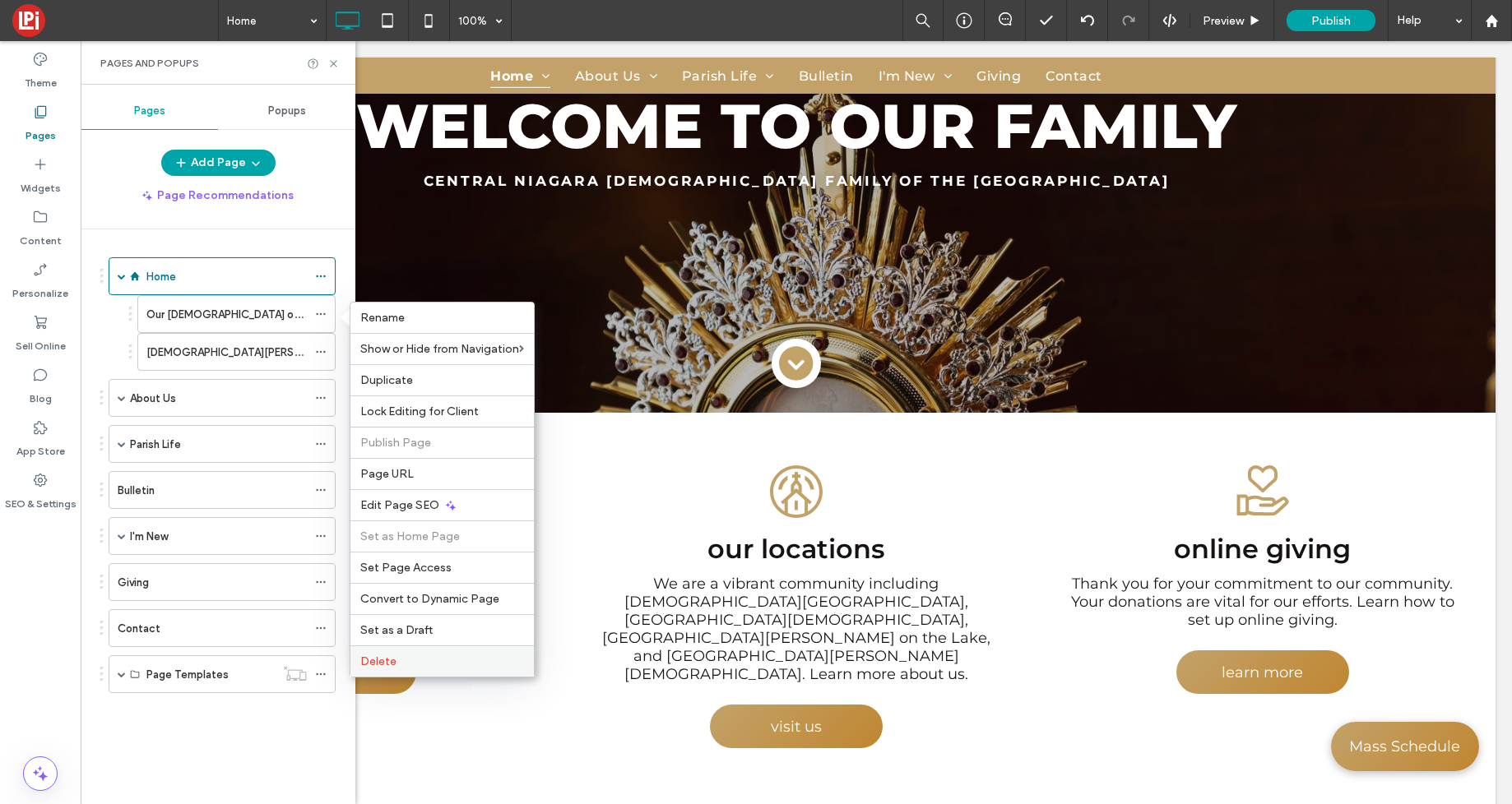
click at [392, 670] on div "Delete" at bounding box center [442, 661] width 184 height 31
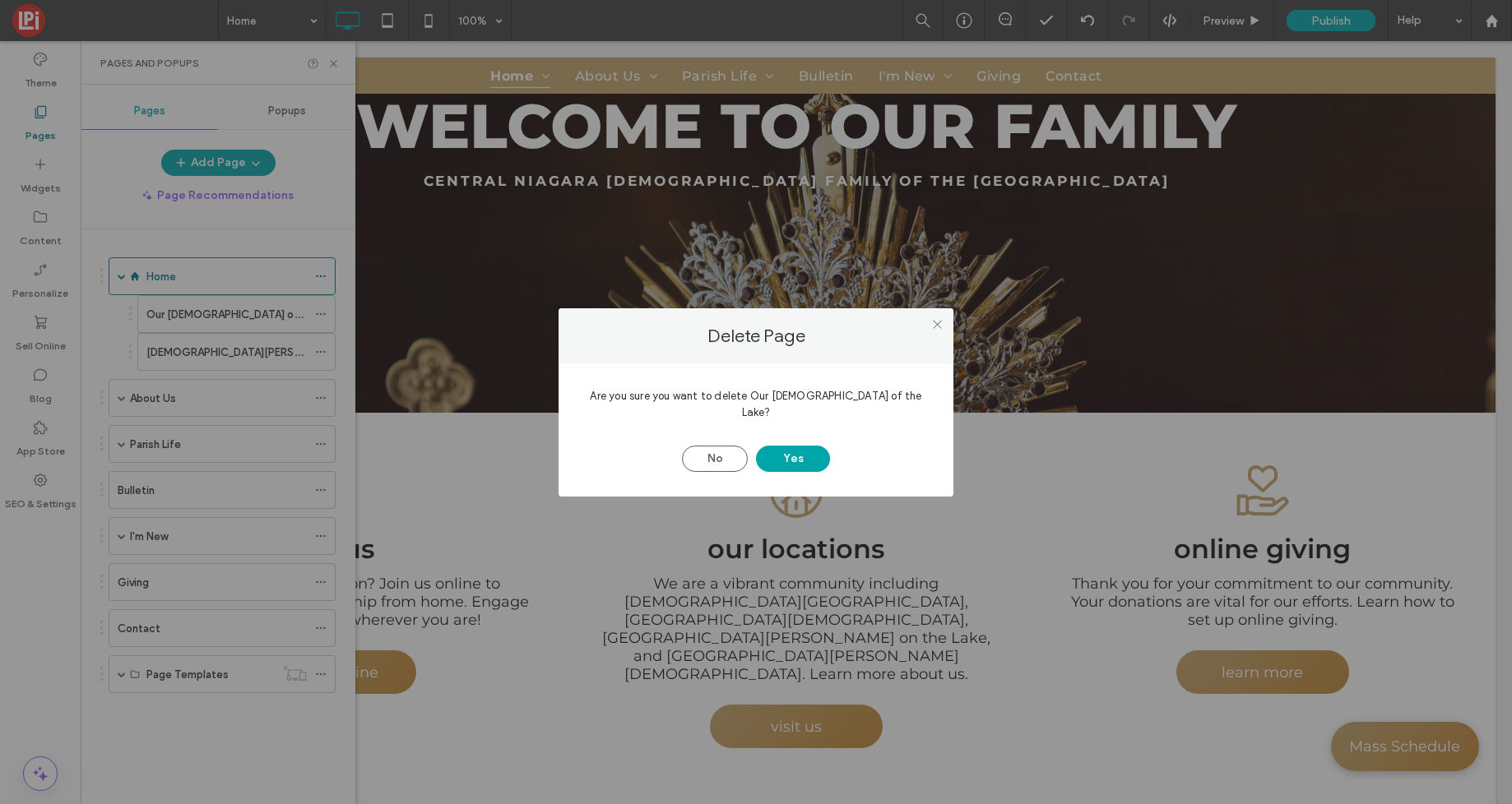
drag, startPoint x: 785, startPoint y: 453, endPoint x: 663, endPoint y: 438, distance: 122.9
click at [784, 453] on button "Yes" at bounding box center [793, 459] width 74 height 26
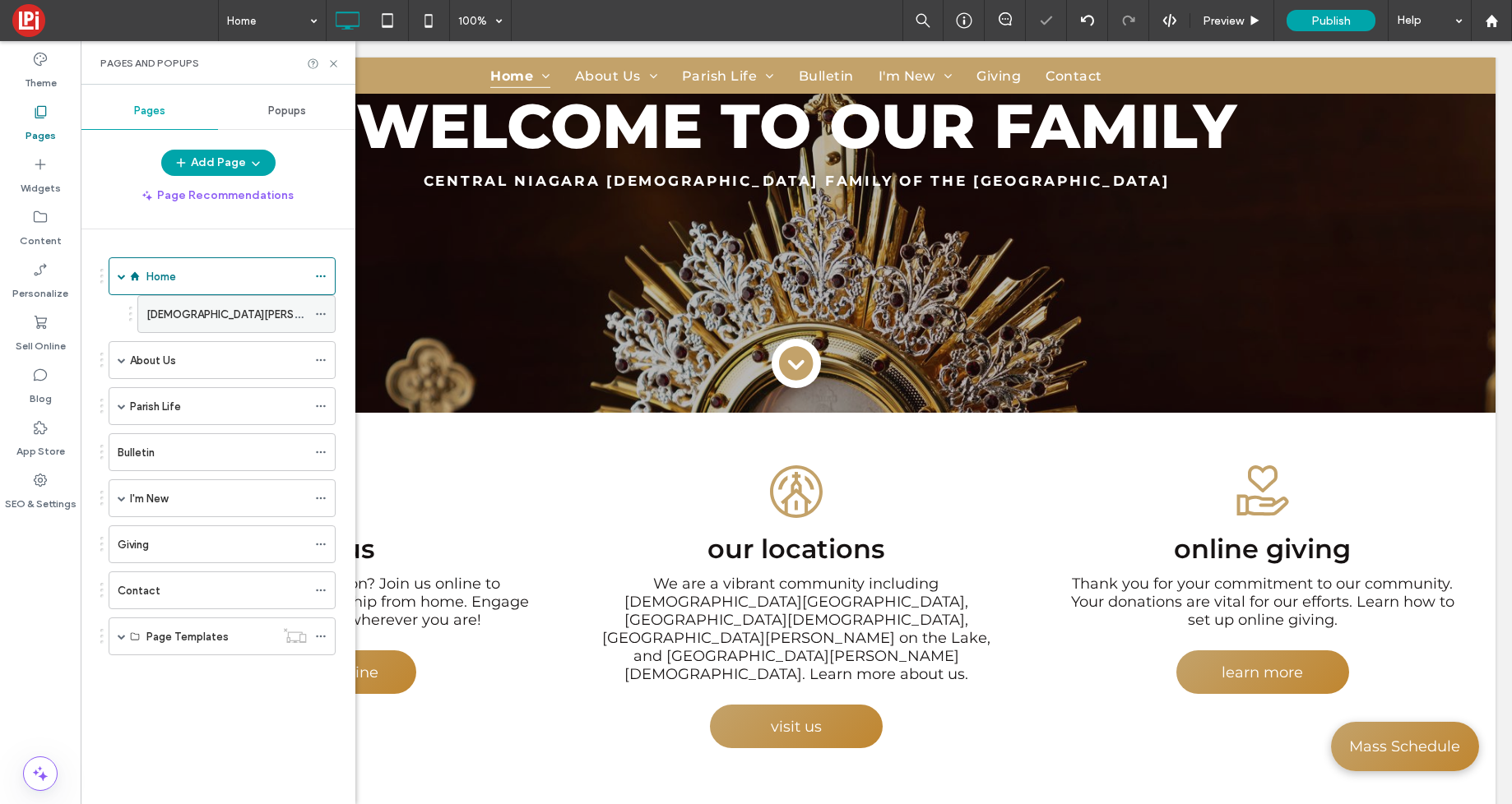
click at [321, 315] on icon at bounding box center [321, 314] width 12 height 12
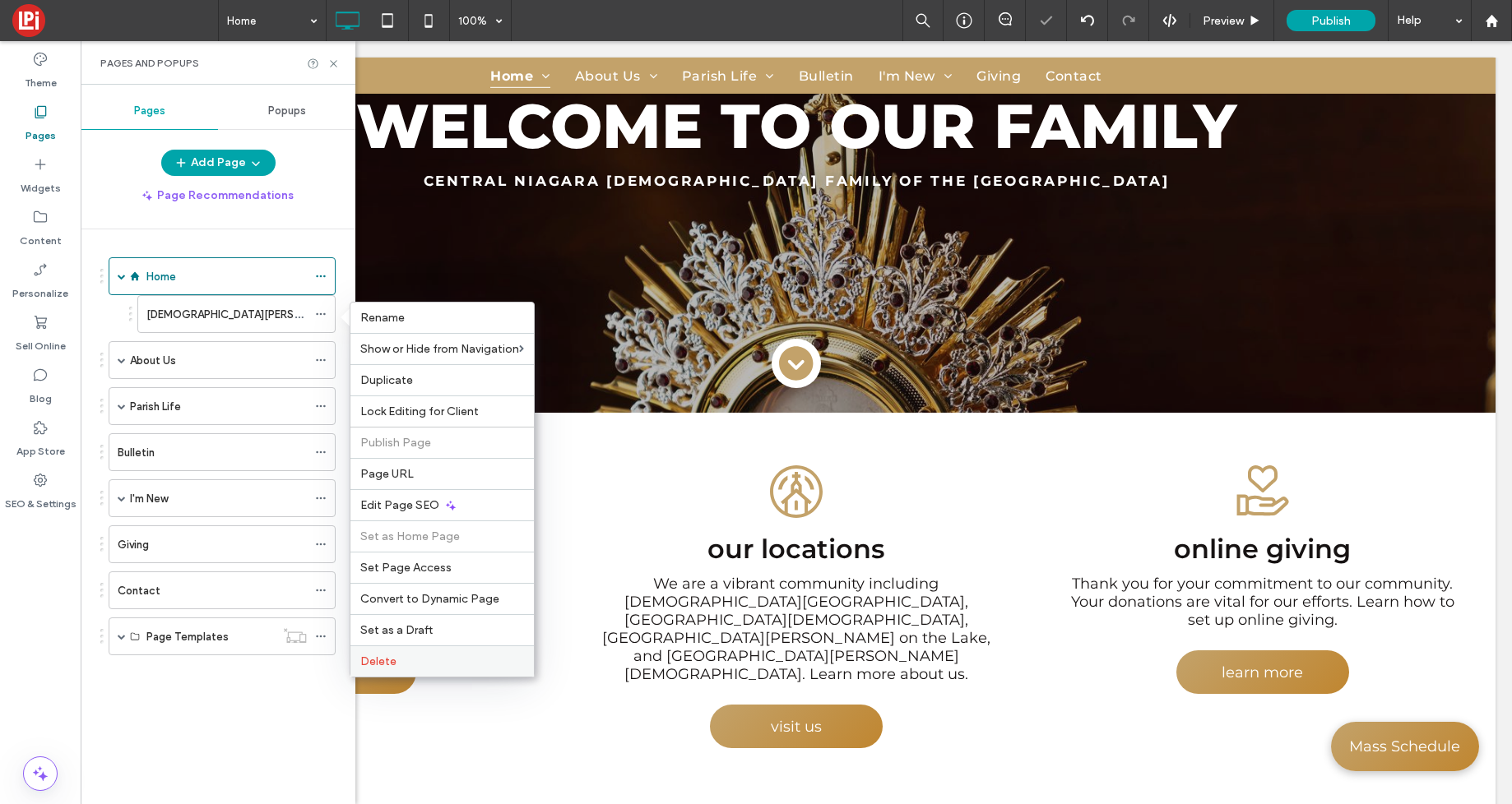
click at [393, 659] on span "Delete" at bounding box center [378, 661] width 37 height 14
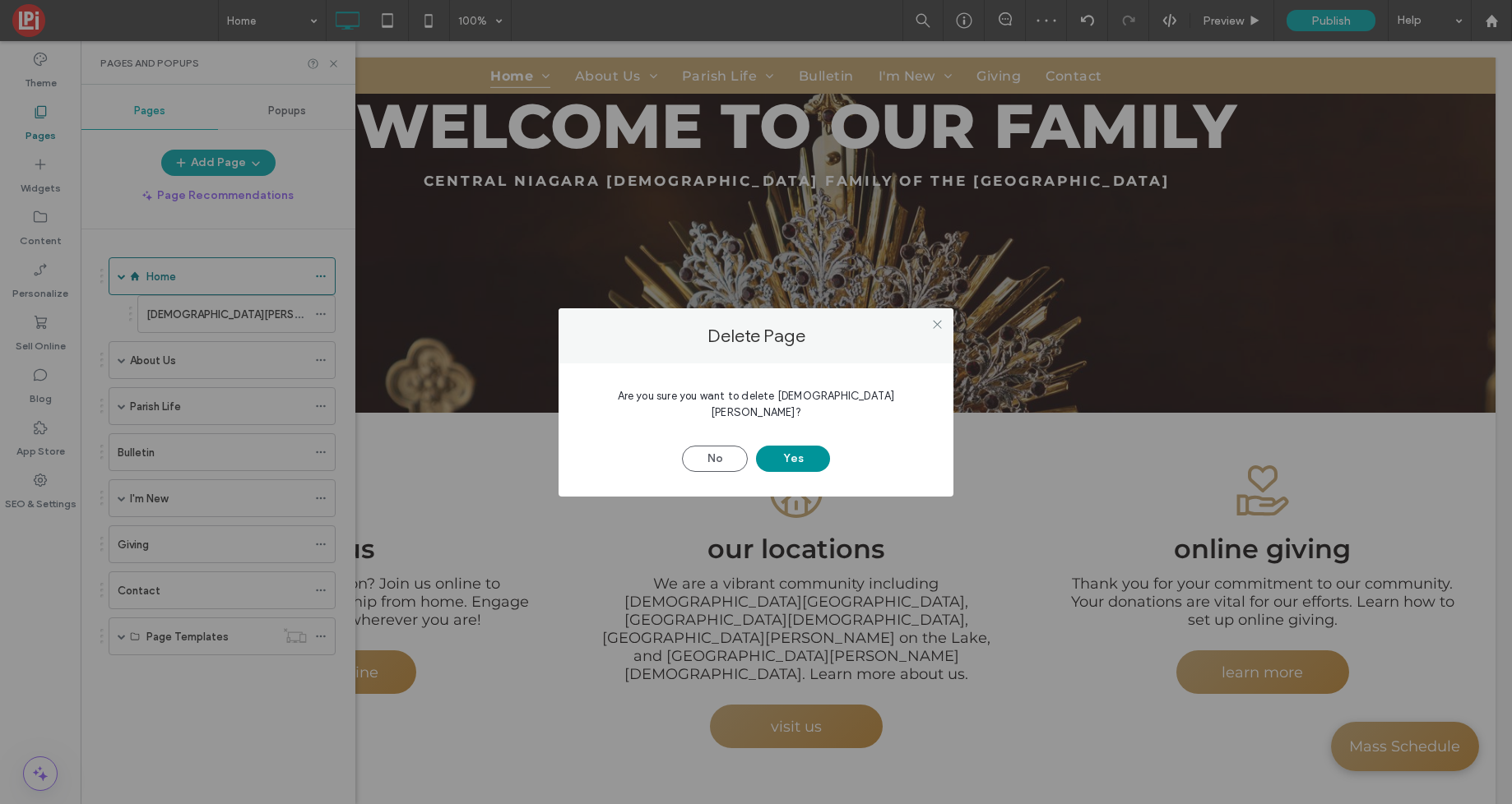
click at [794, 449] on button "Yes" at bounding box center [793, 459] width 74 height 26
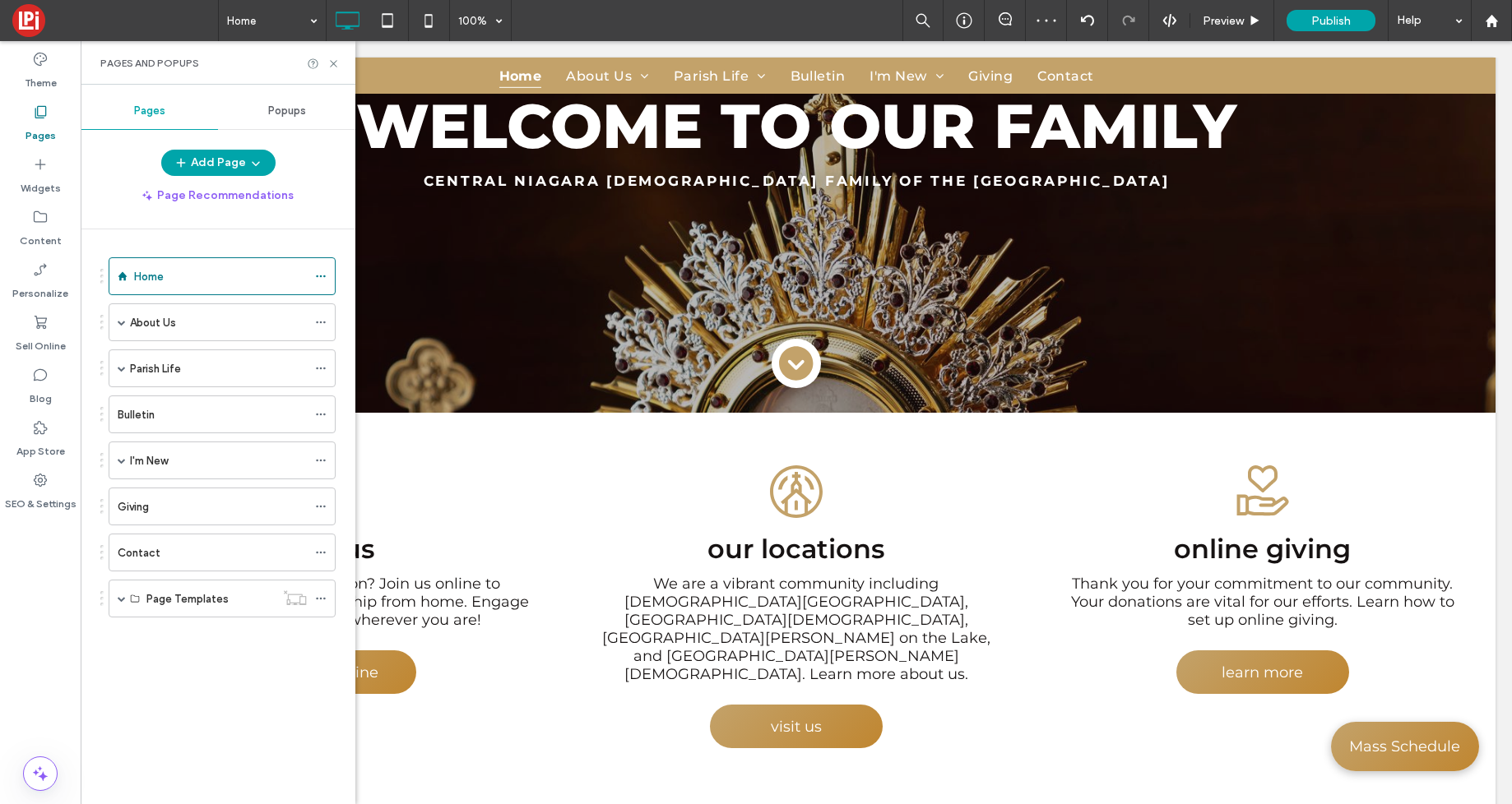
drag, startPoint x: 238, startPoint y: 333, endPoint x: 227, endPoint y: 336, distance: 11.4
click at [238, 333] on div "About Us" at bounding box center [218, 323] width 177 height 37
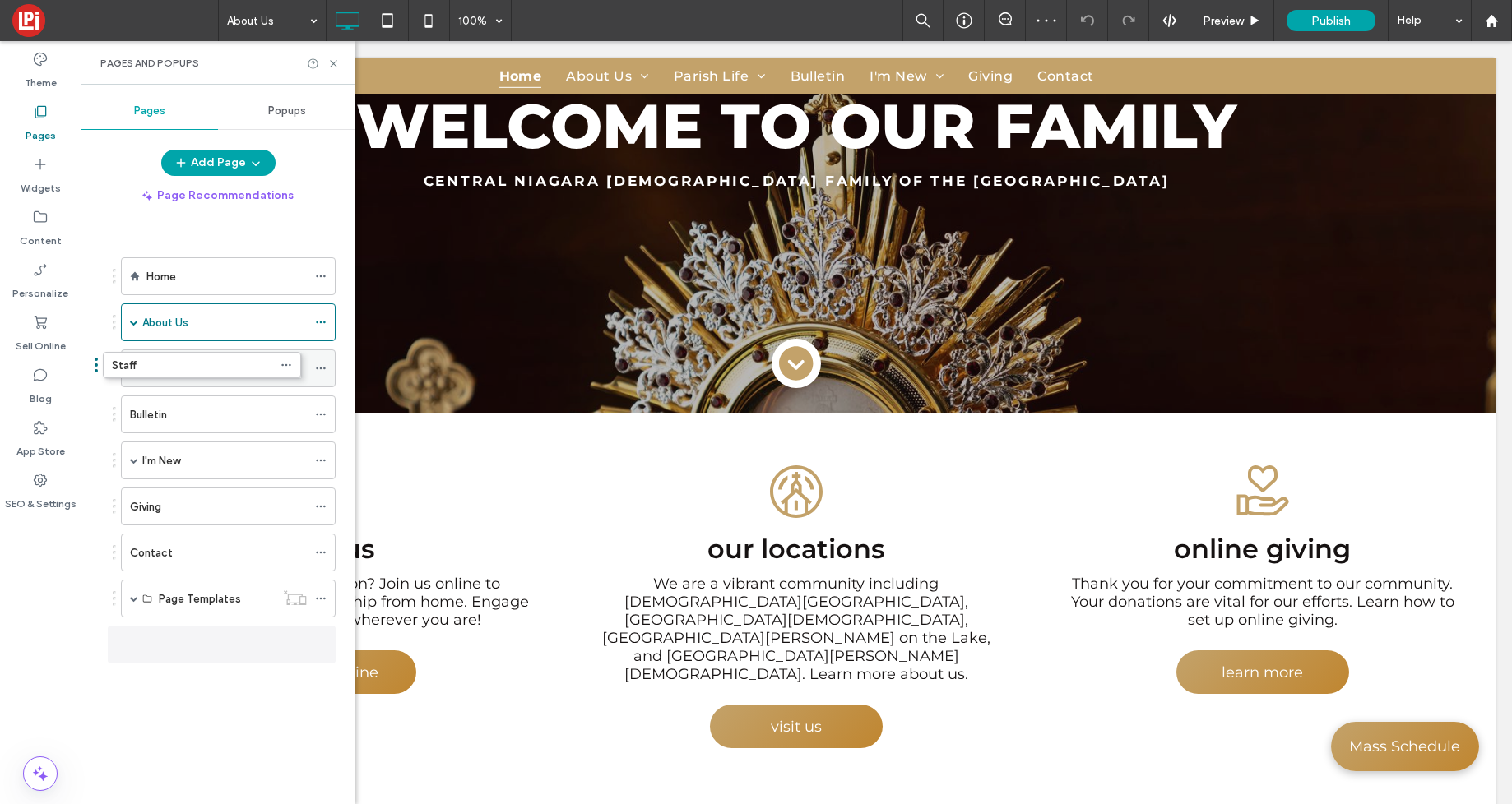
drag, startPoint x: 254, startPoint y: 366, endPoint x: 220, endPoint y: 368, distance: 34.1
click at [322, 323] on icon at bounding box center [321, 323] width 12 height 12
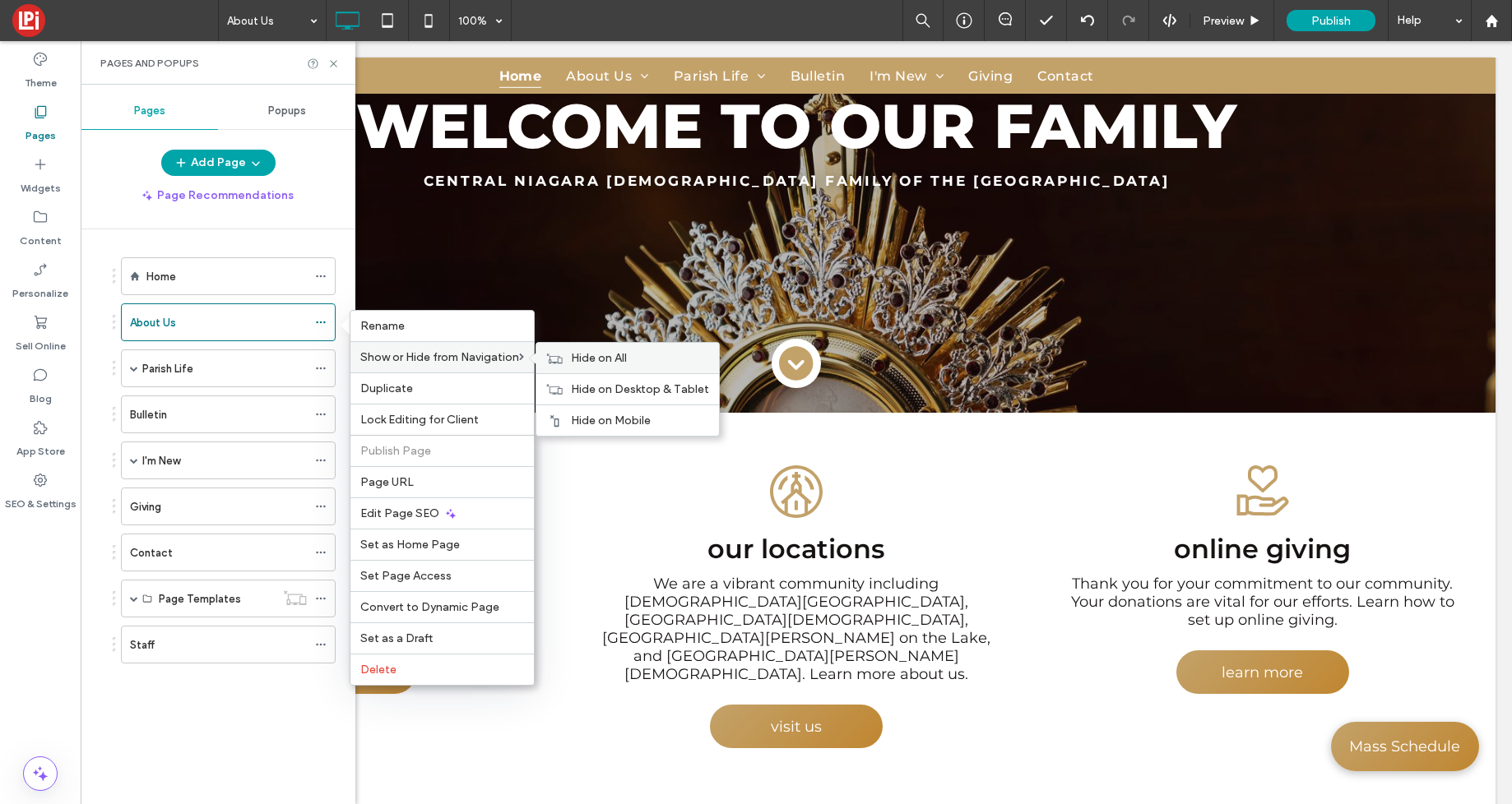
drag, startPoint x: 605, startPoint y: 360, endPoint x: 338, endPoint y: 361, distance: 267.0
click at [604, 360] on span "Hide on All" at bounding box center [599, 357] width 56 height 14
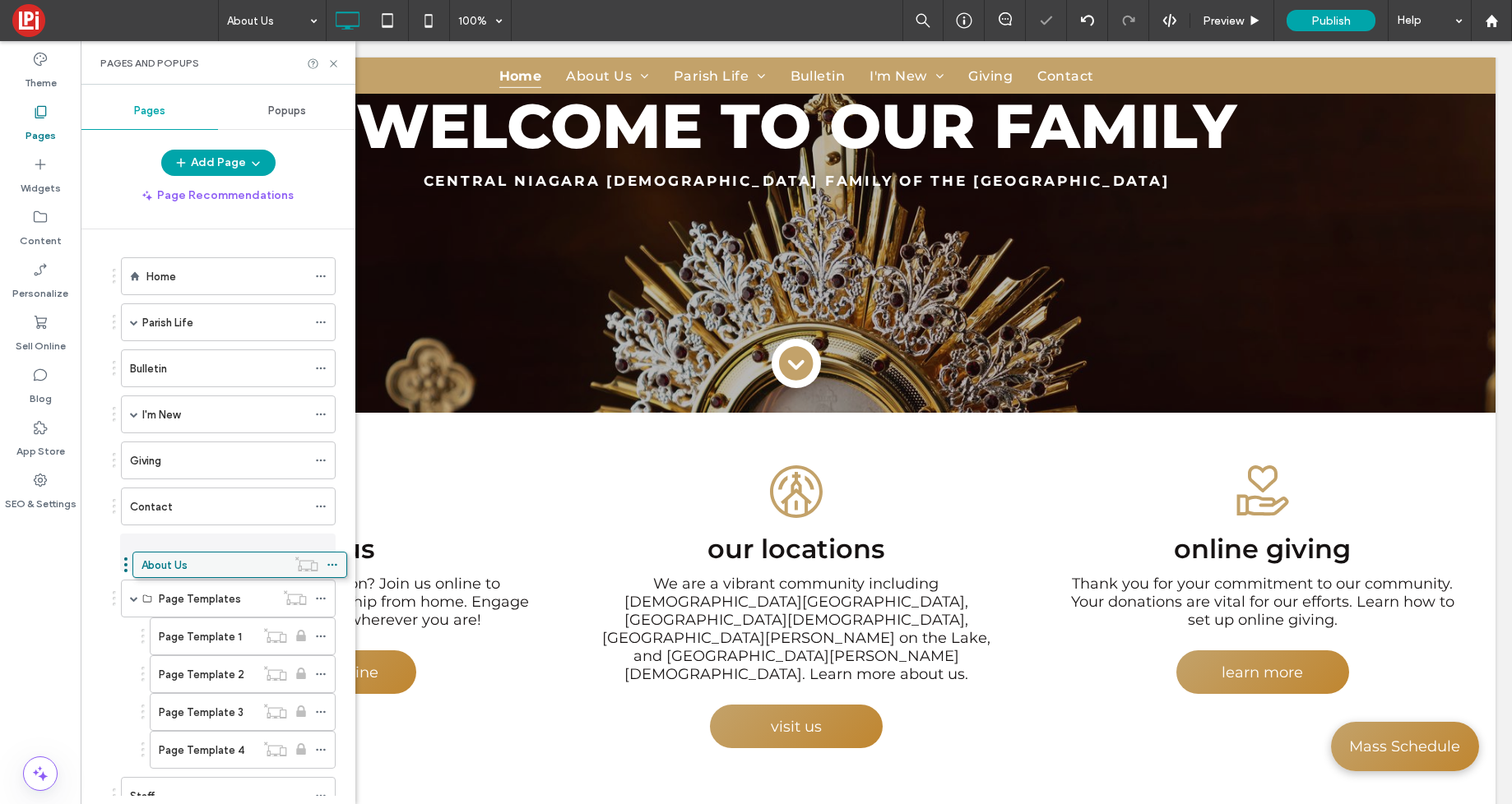
drag, startPoint x: 231, startPoint y: 313, endPoint x: 242, endPoint y: 562, distance: 249.2
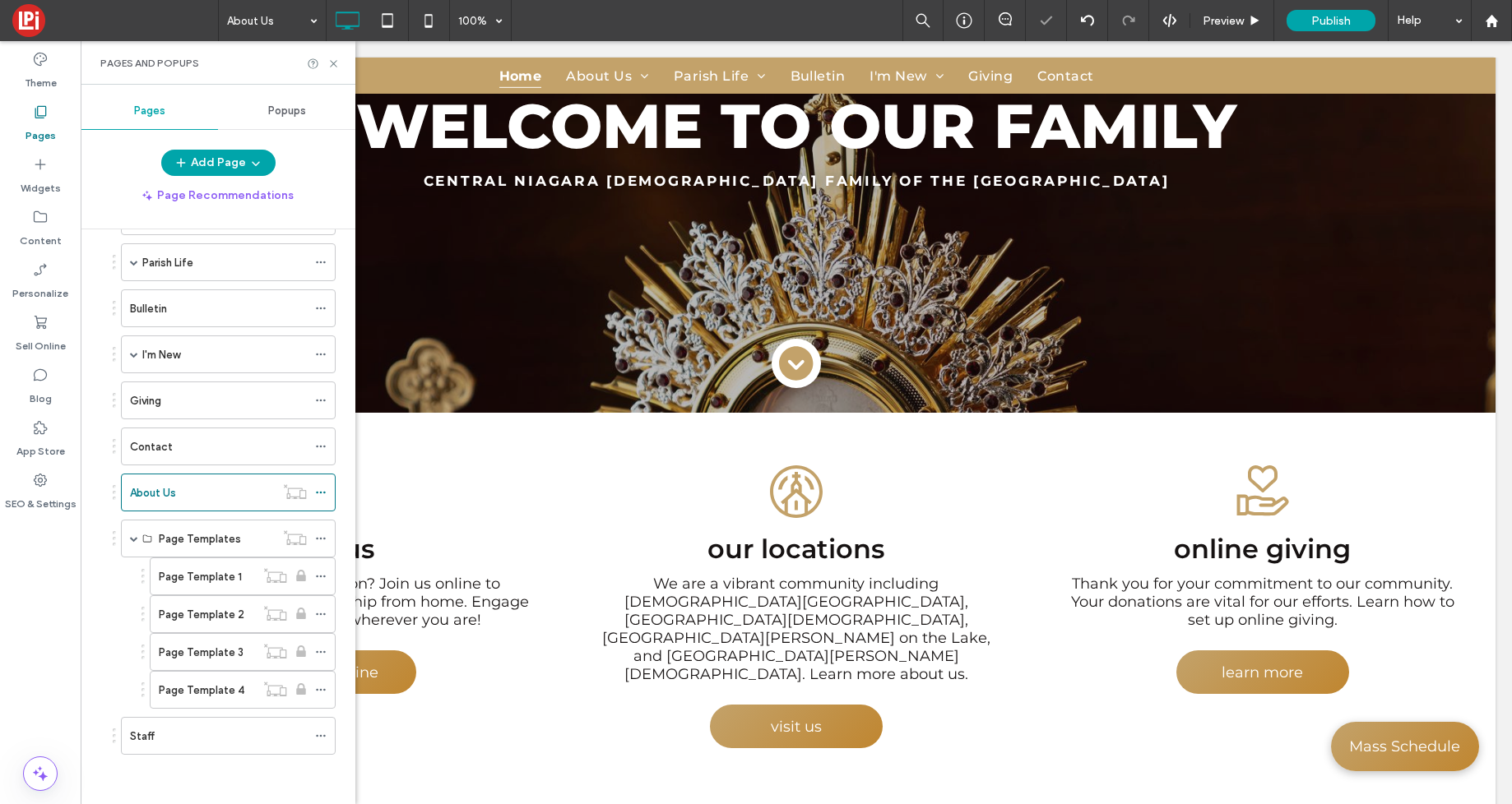
click at [214, 739] on div "Staff" at bounding box center [218, 736] width 177 height 17
click at [37, 243] on label "Content" at bounding box center [41, 237] width 42 height 23
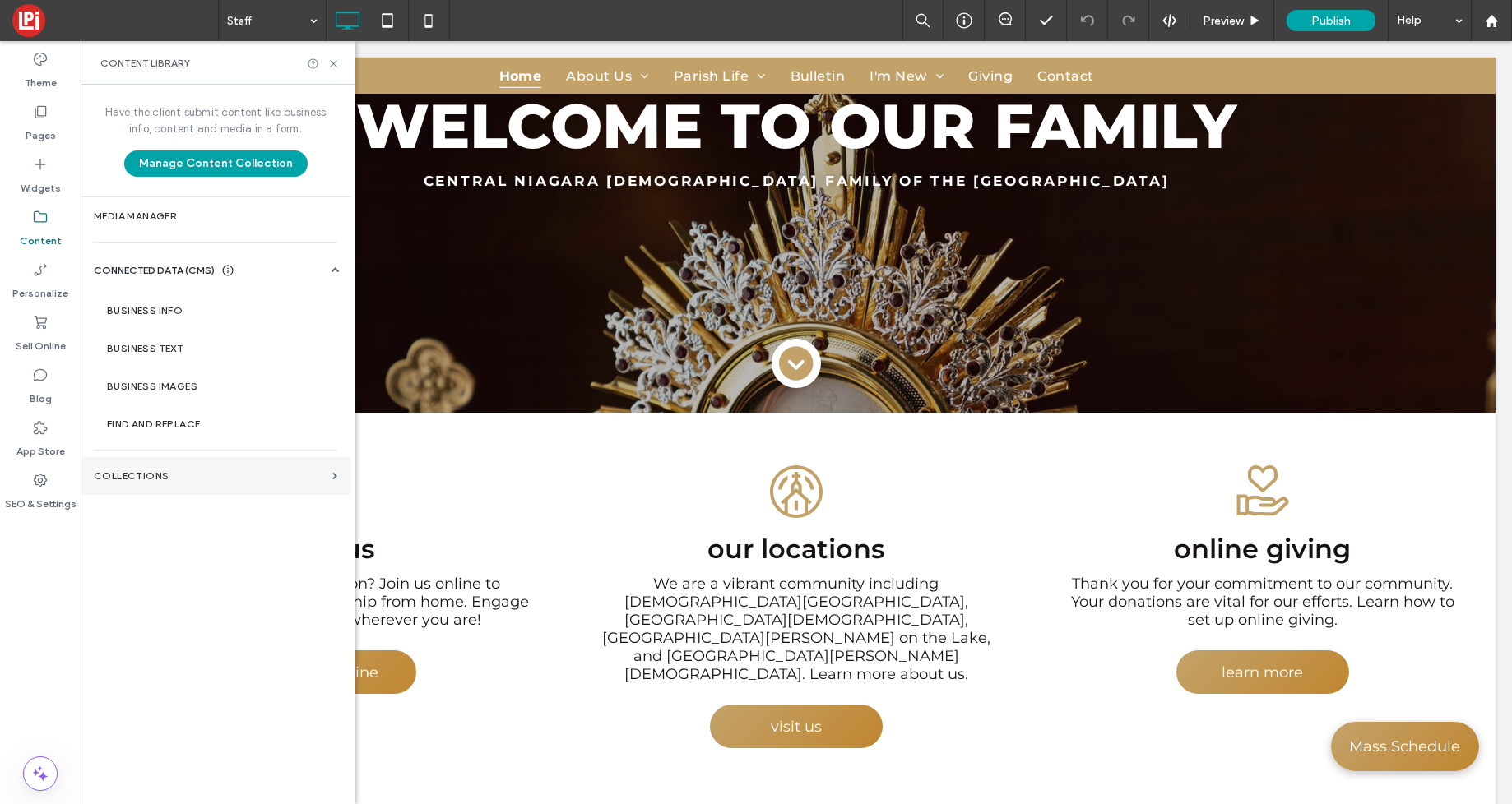
click at [146, 481] on section "Collections" at bounding box center [215, 475] width 270 height 37
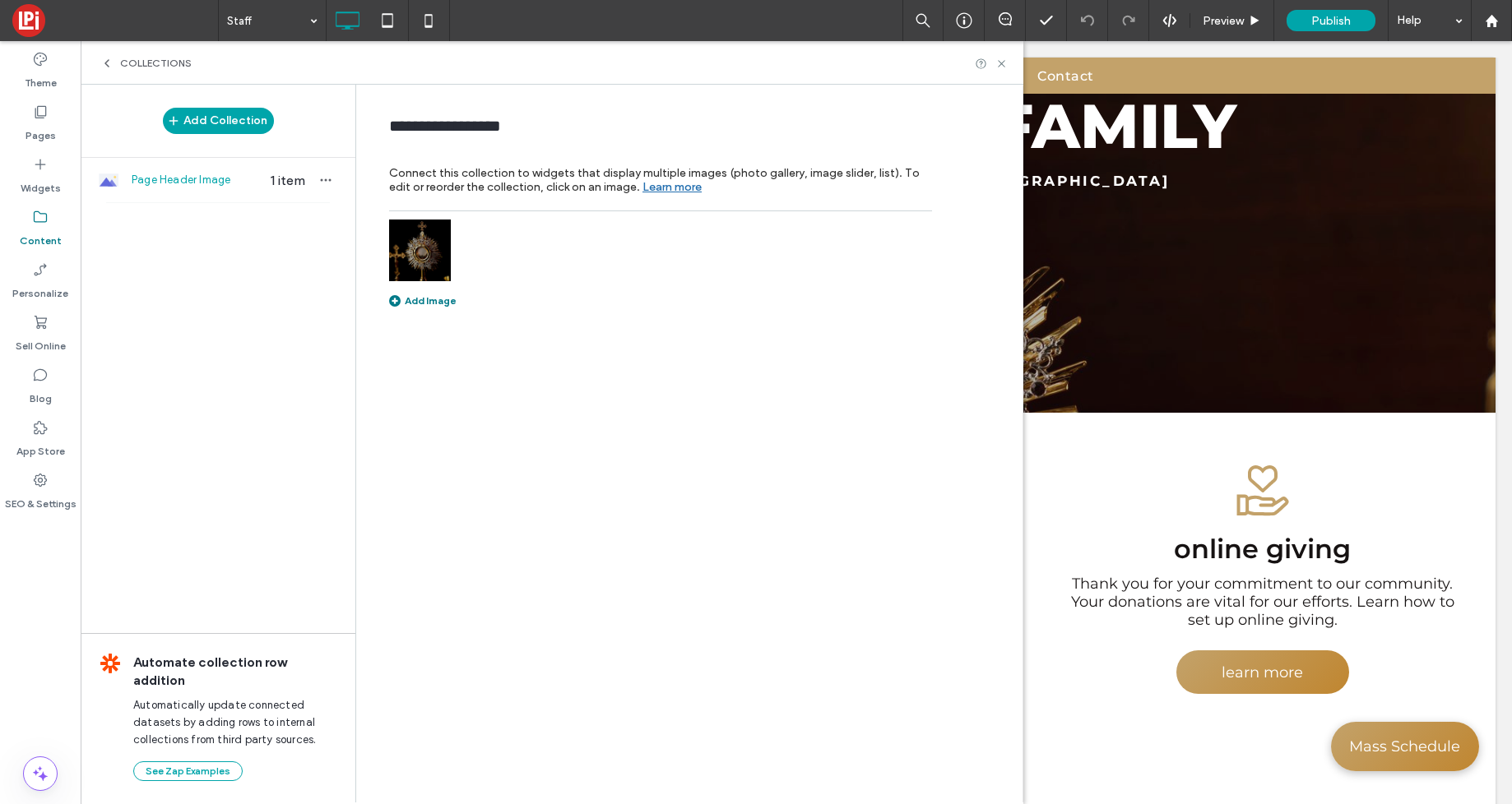
click at [413, 253] on img at bounding box center [421, 250] width 62 height 62
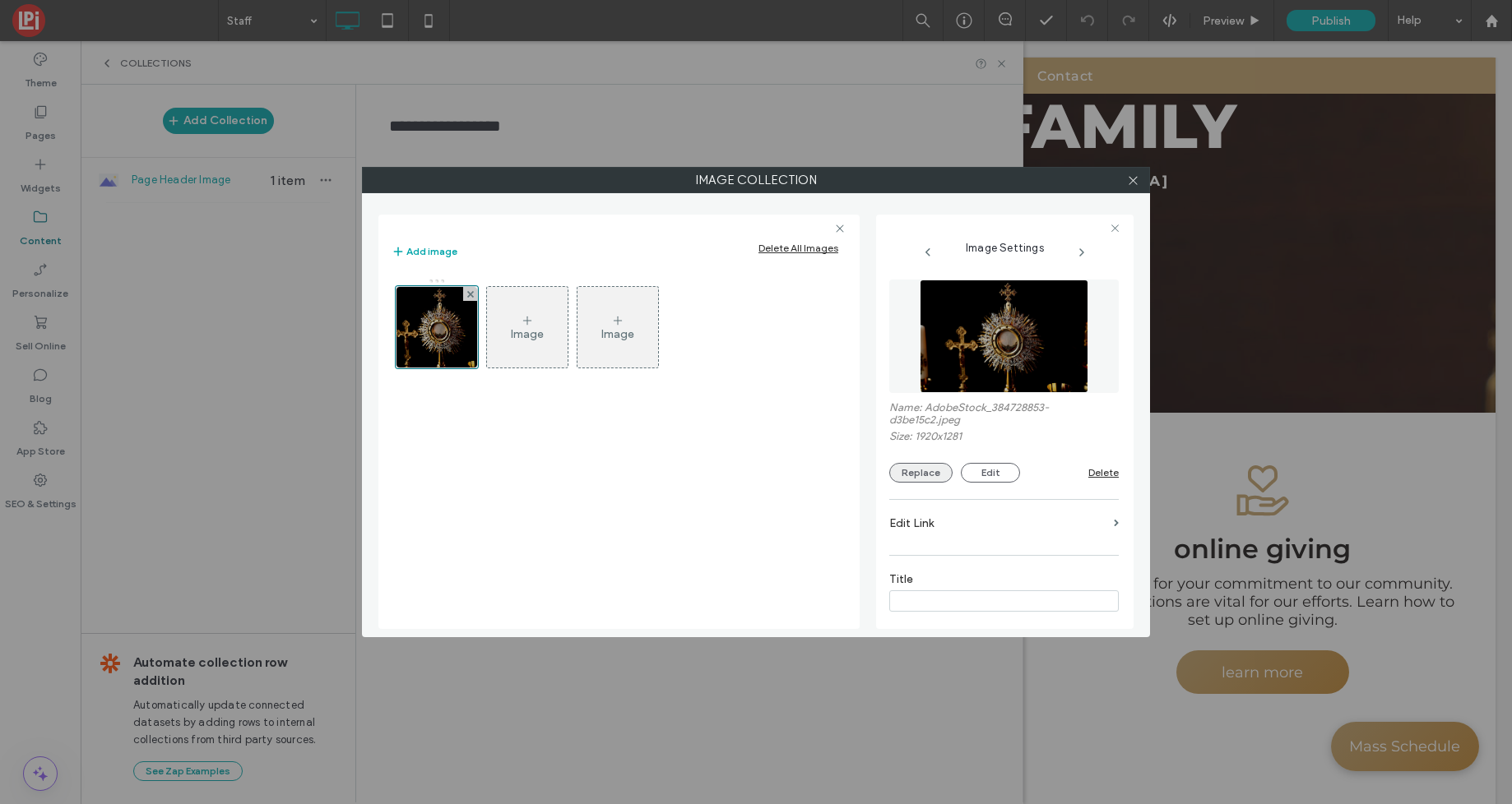
click at [926, 479] on button "Replace" at bounding box center [921, 473] width 63 height 20
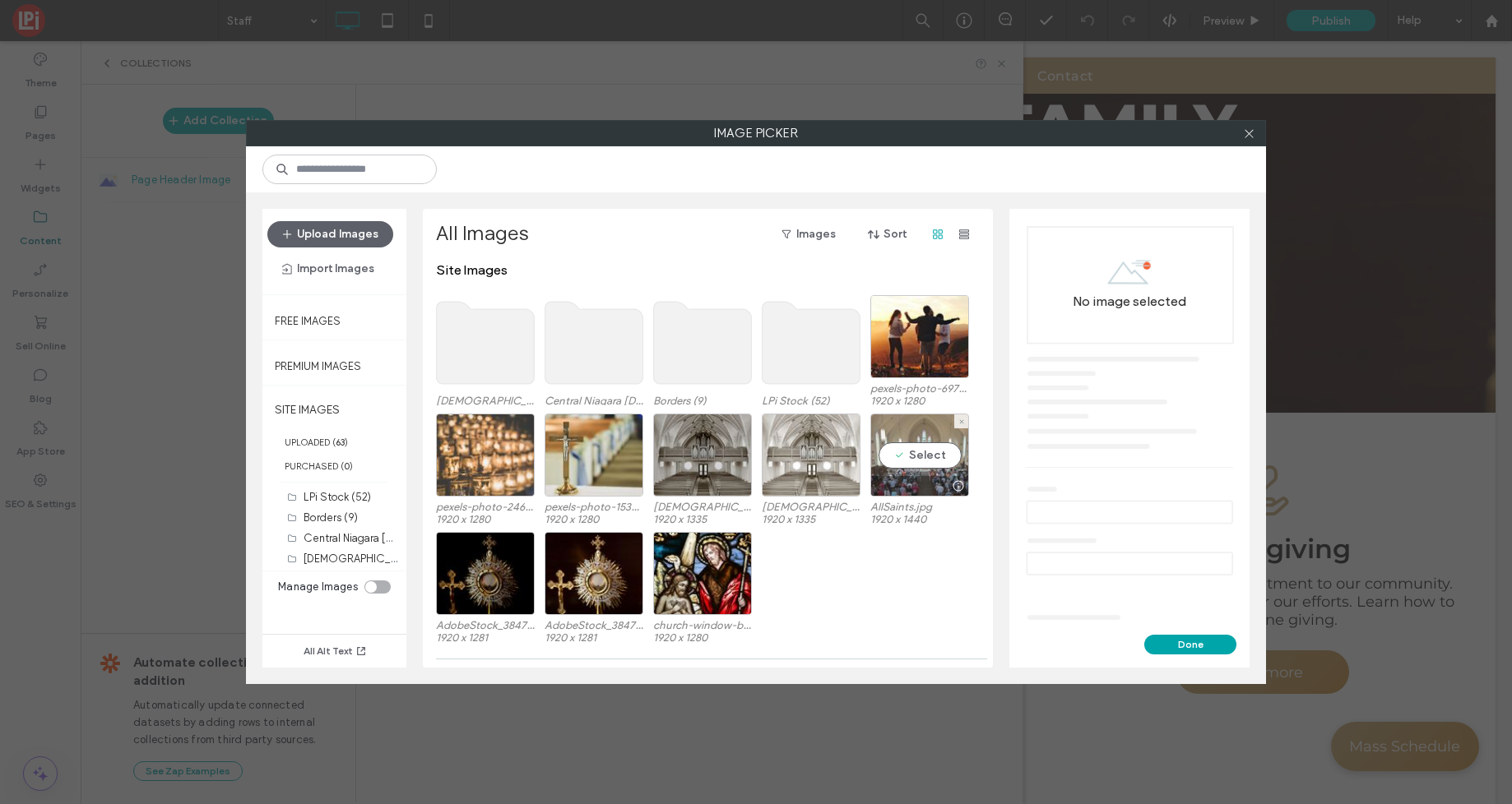
click at [930, 457] on div "Select" at bounding box center [920, 455] width 99 height 83
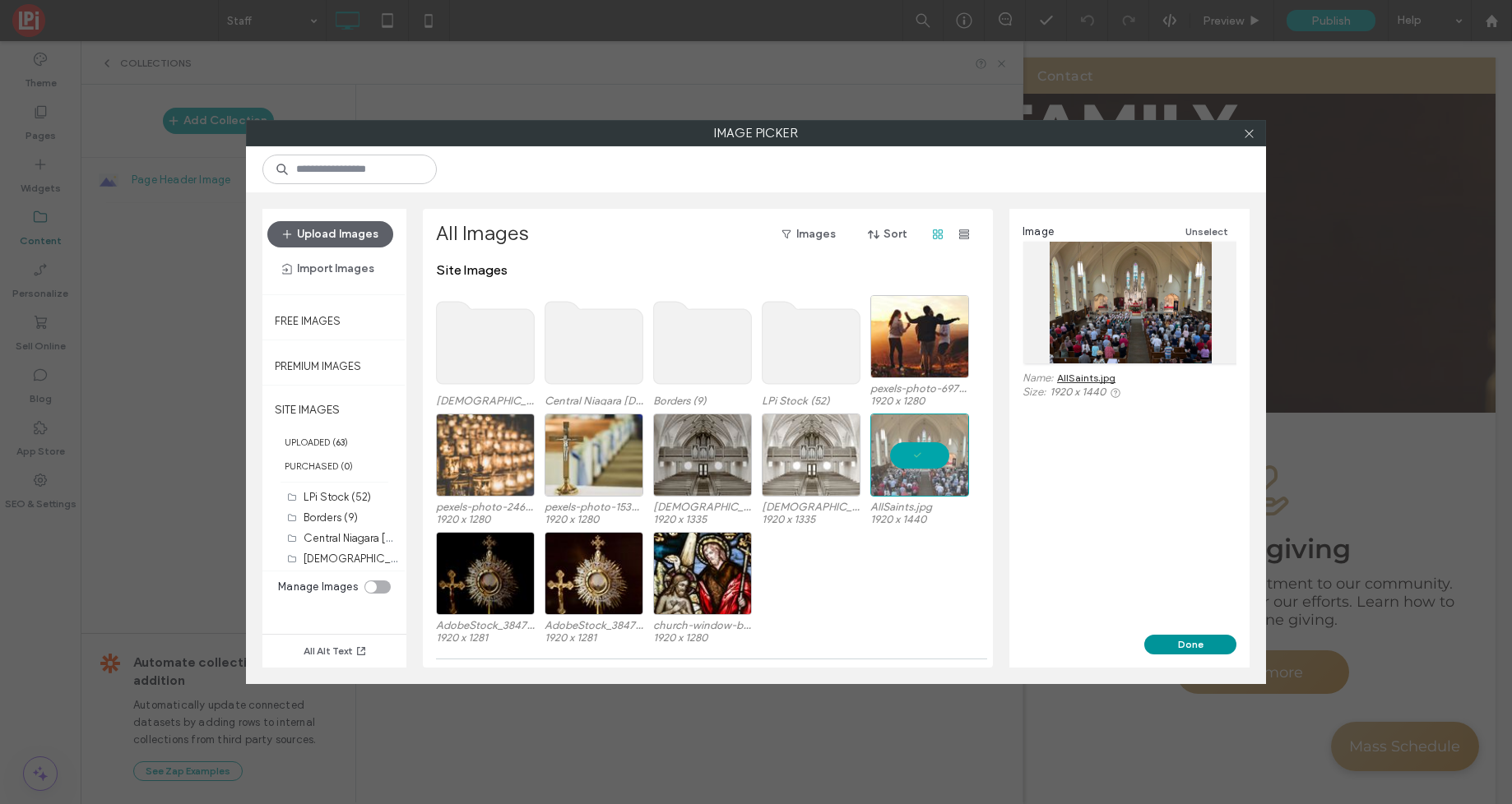
click at [1209, 641] on button "Done" at bounding box center [1190, 645] width 92 height 20
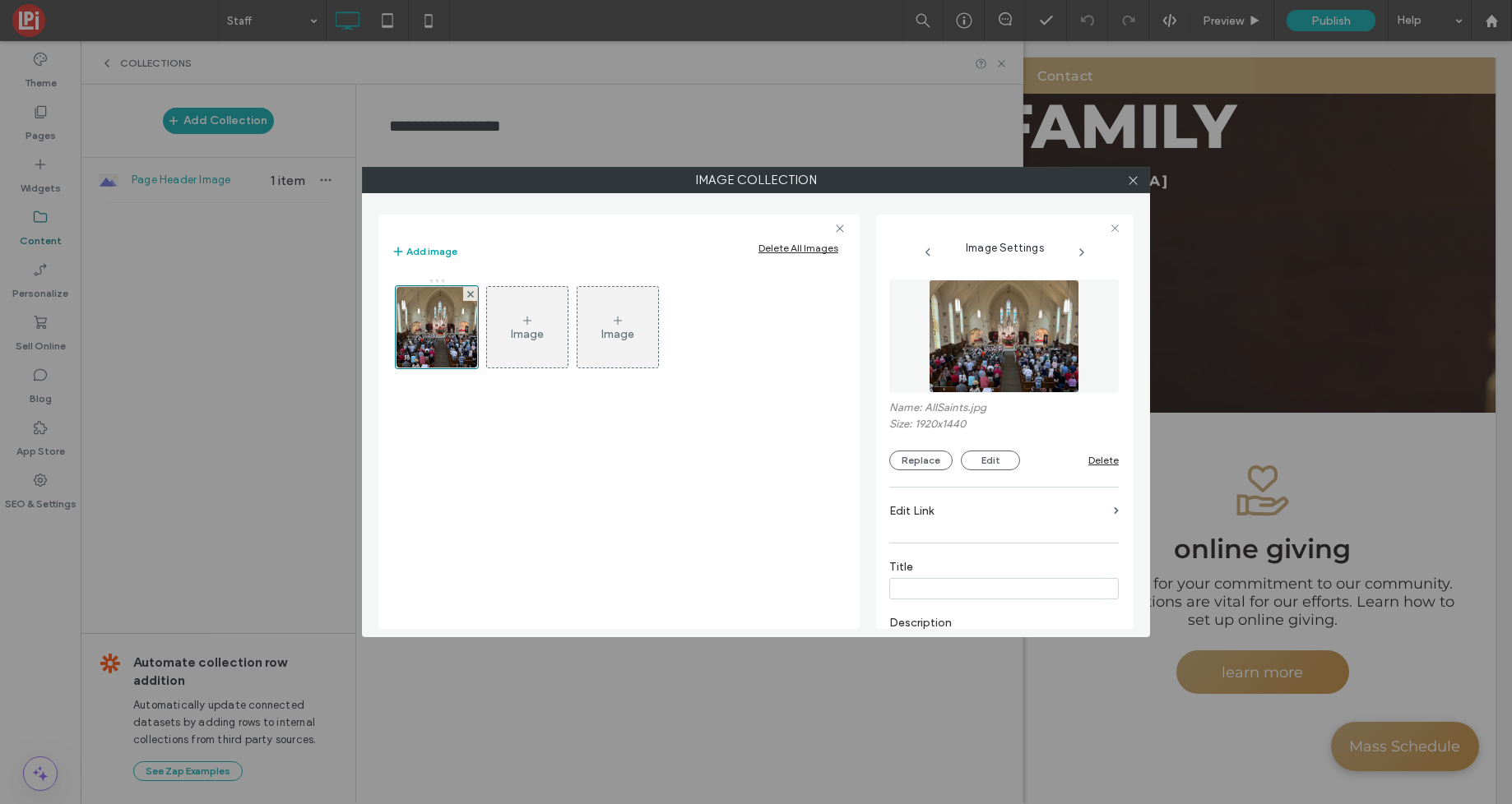
drag, startPoint x: 1138, startPoint y: 176, endPoint x: 1035, endPoint y: 147, distance: 107.0
click at [1138, 176] on icon at bounding box center [1134, 181] width 13 height 13
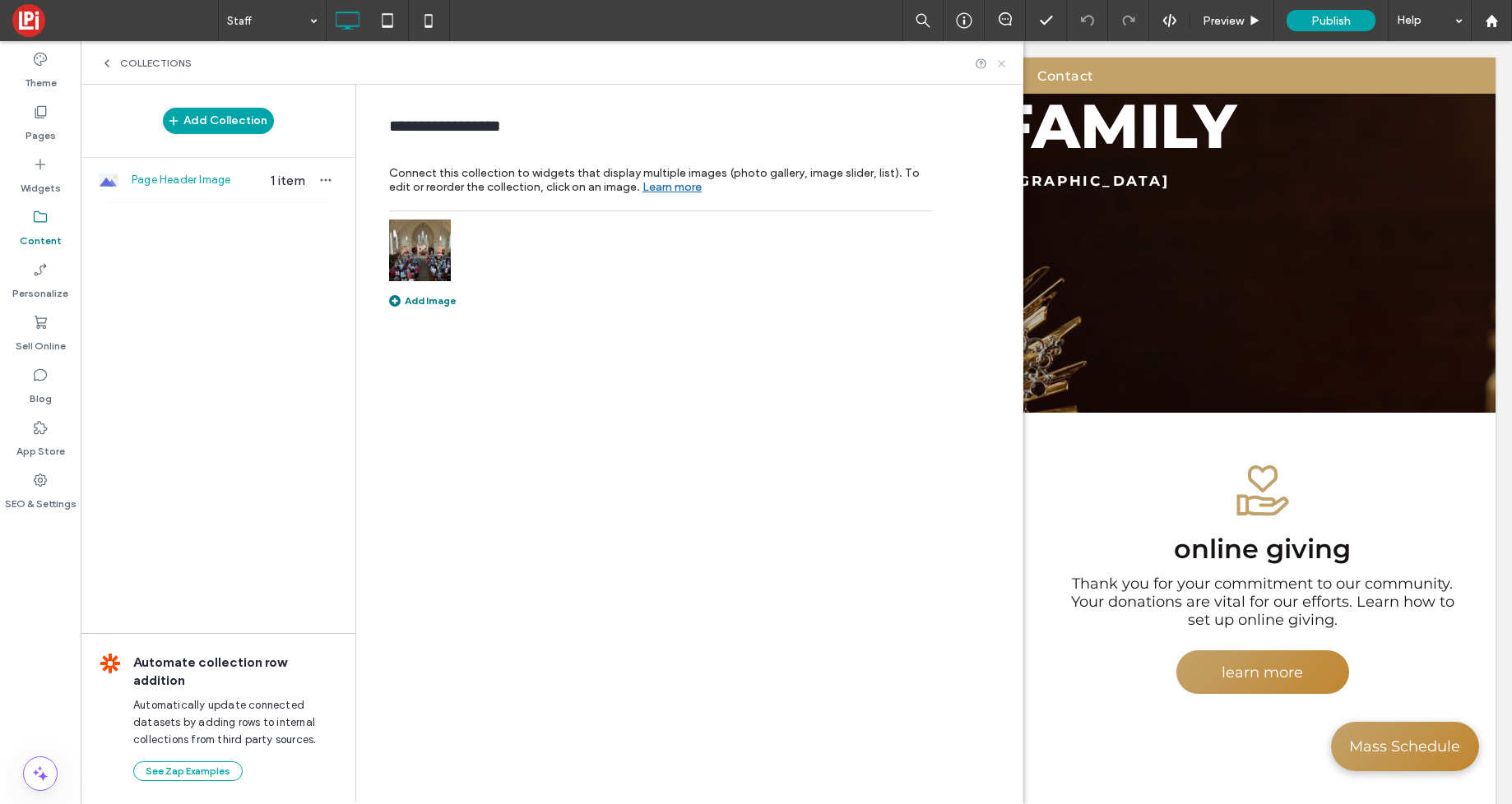
click at [1000, 62] on icon at bounding box center [1002, 64] width 13 height 13
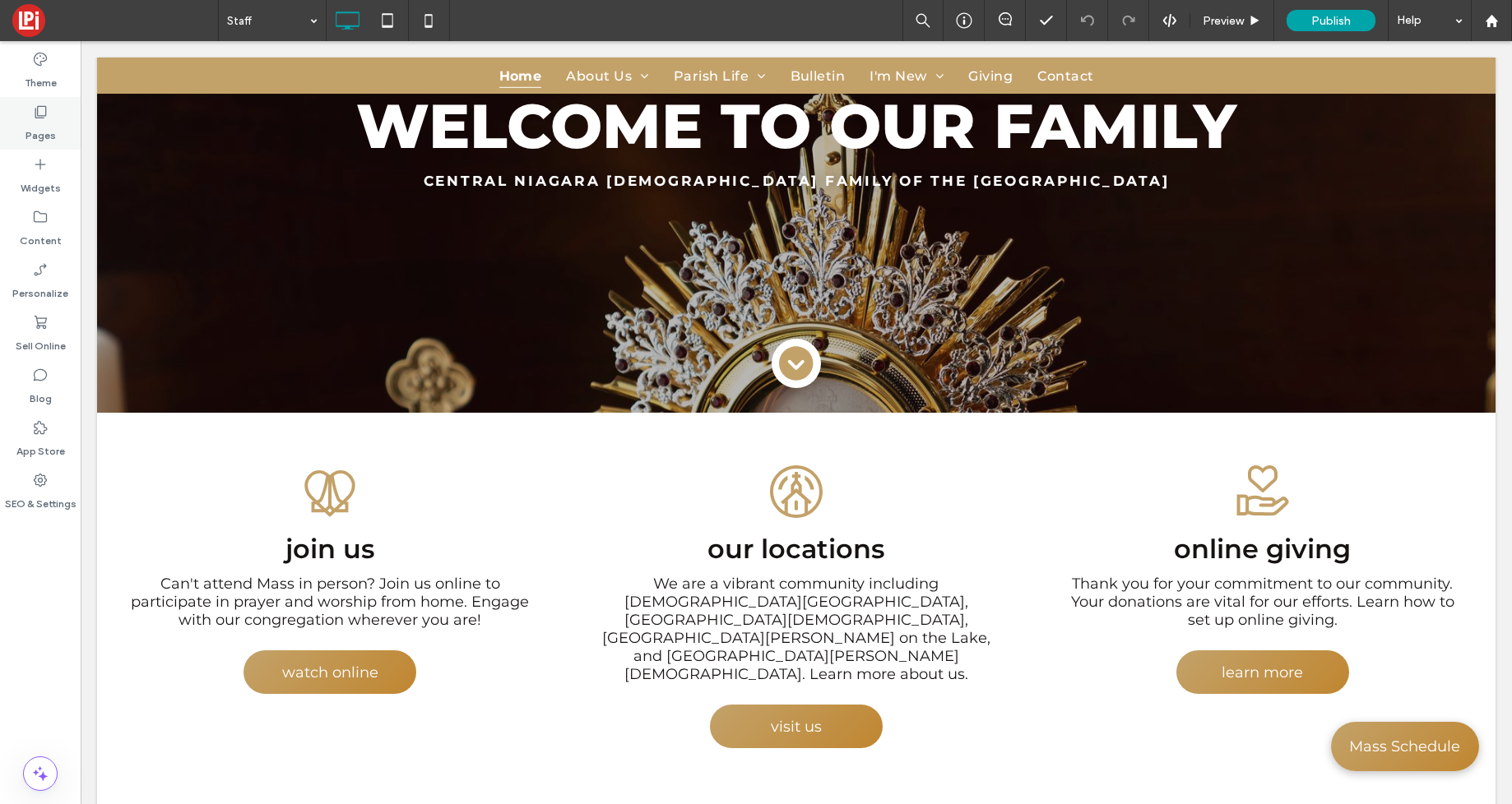
click at [37, 114] on use at bounding box center [41, 112] width 12 height 13
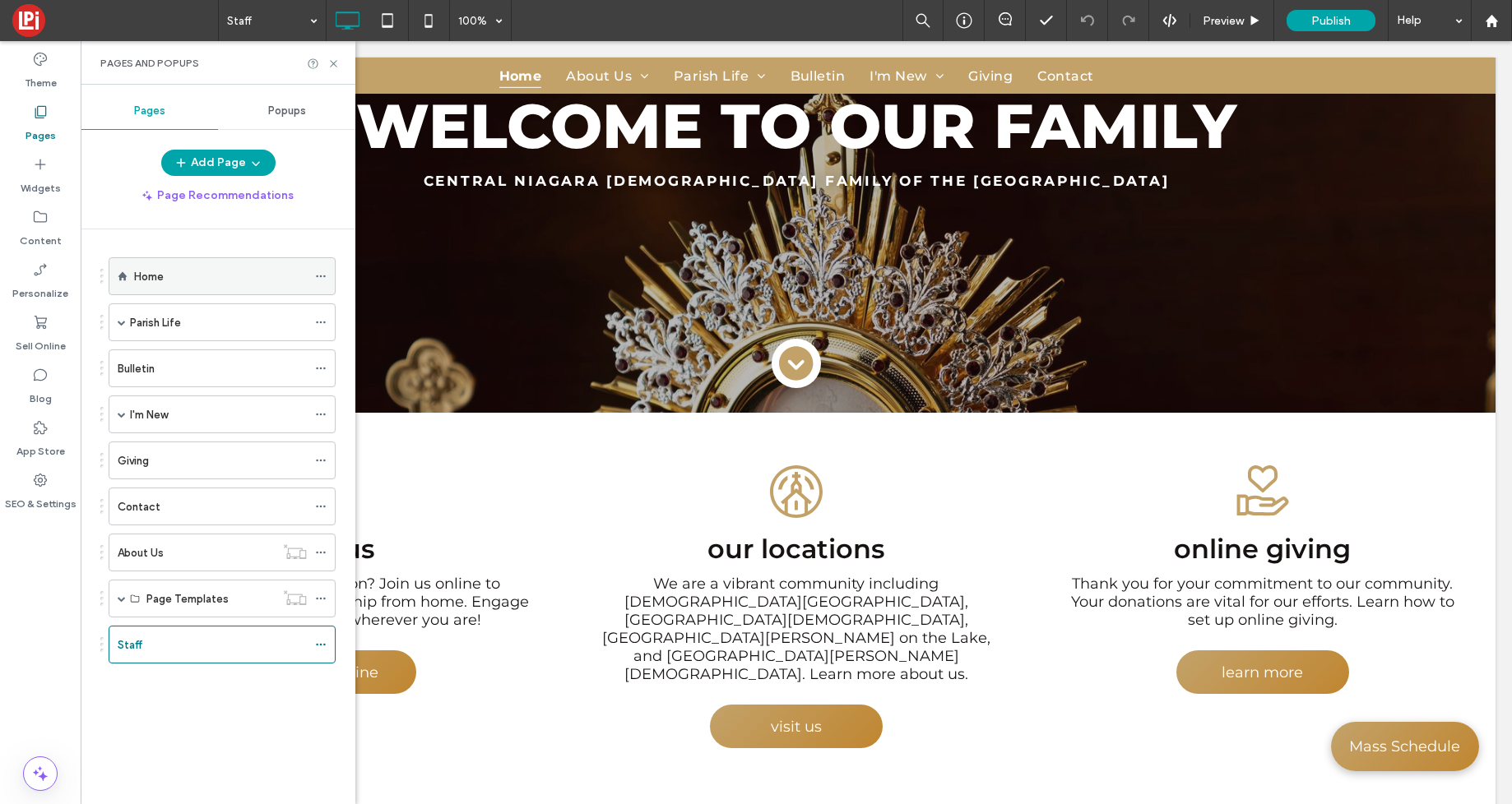
click at [222, 283] on div "Home" at bounding box center [220, 276] width 173 height 17
click at [335, 62] on div at bounding box center [756, 402] width 1512 height 804
drag, startPoint x: 329, startPoint y: 69, endPoint x: 331, endPoint y: 89, distance: 20.1
click at [328, 69] on div "Pages and Popups" at bounding box center [218, 63] width 235 height 13
click at [329, 62] on icon at bounding box center [334, 64] width 13 height 13
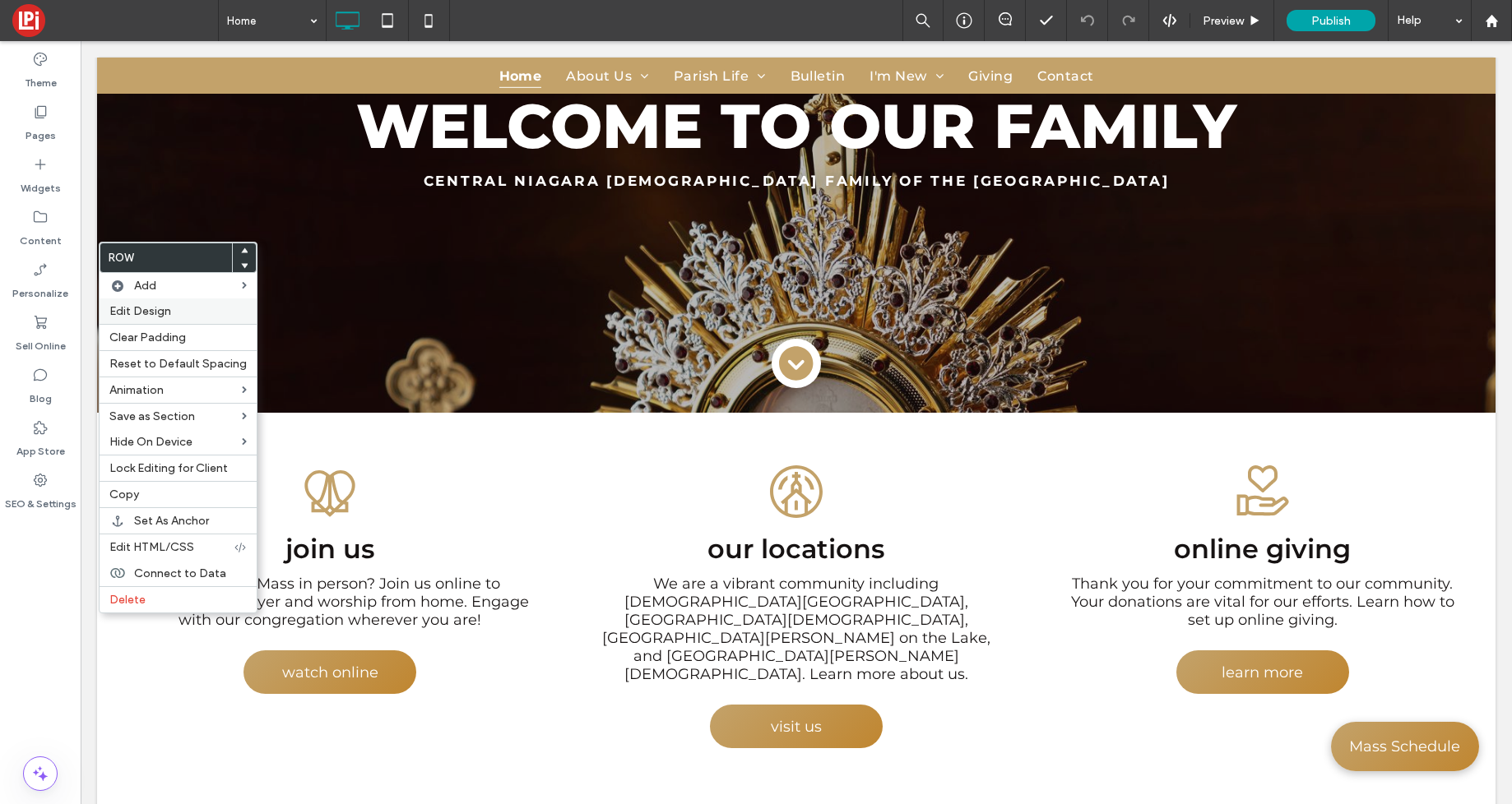
click at [152, 312] on span "Edit Design" at bounding box center [141, 311] width 62 height 14
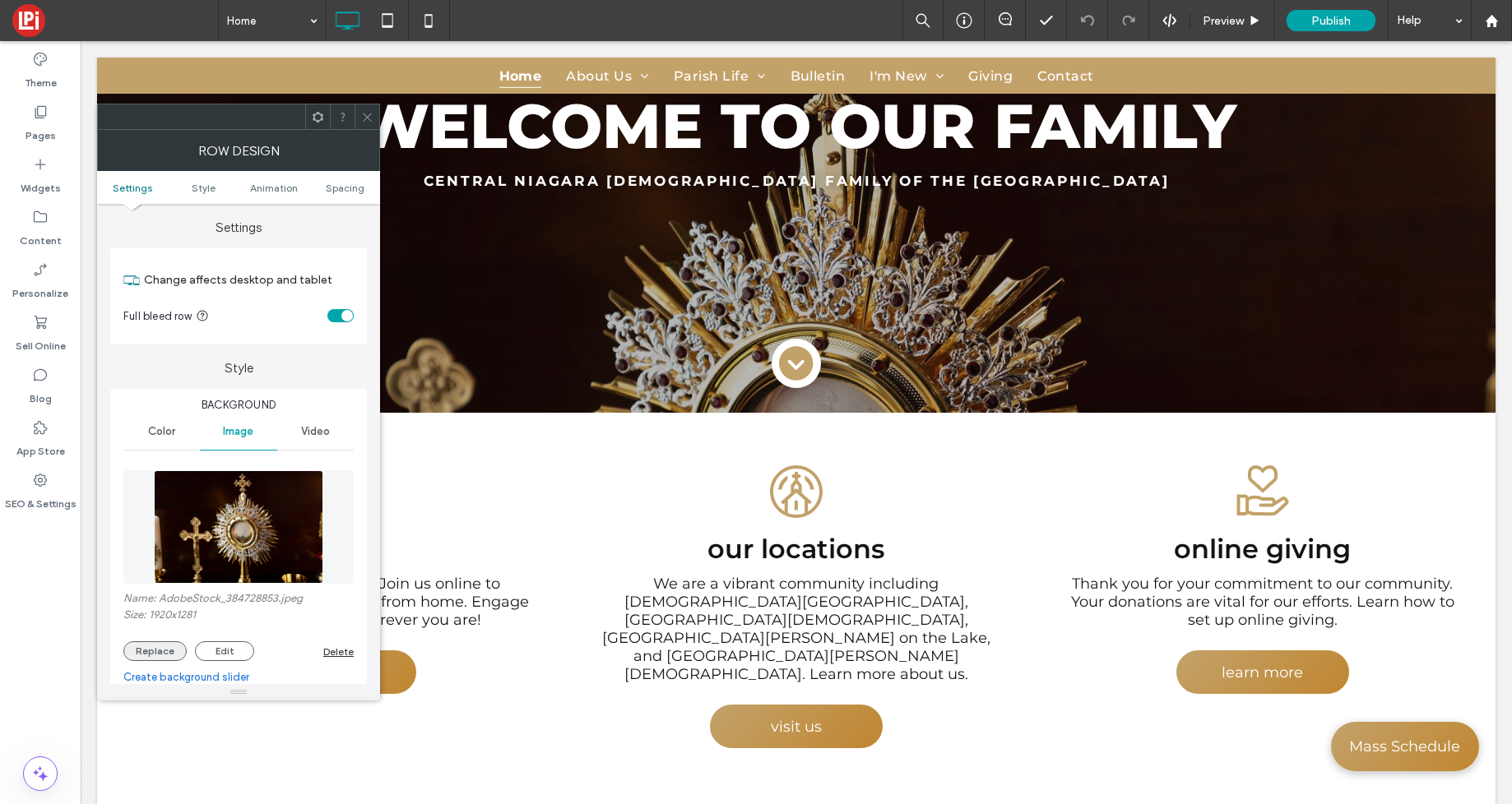
click at [139, 654] on button "Replace" at bounding box center [154, 651] width 63 height 20
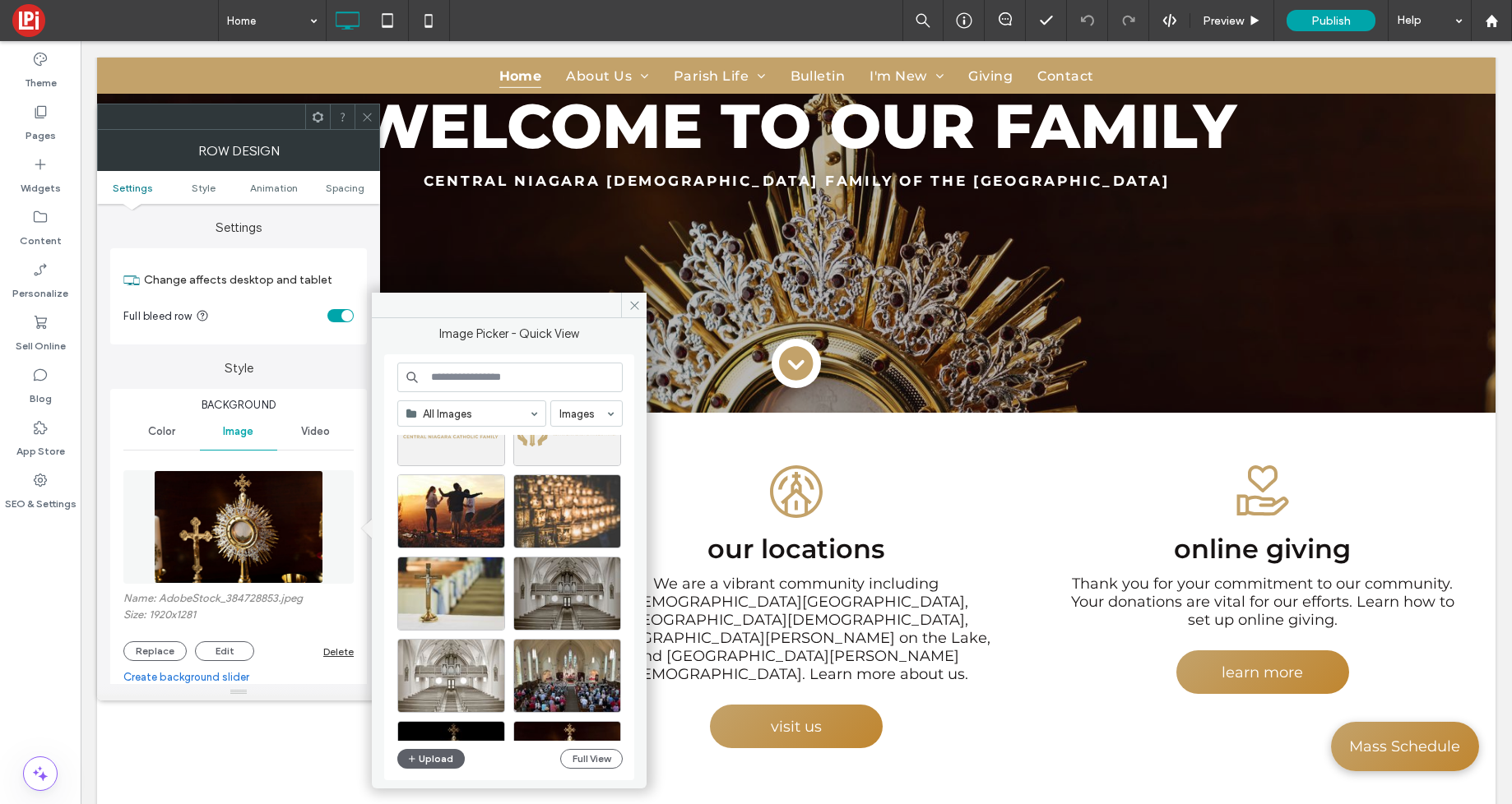
scroll to position [420, 0]
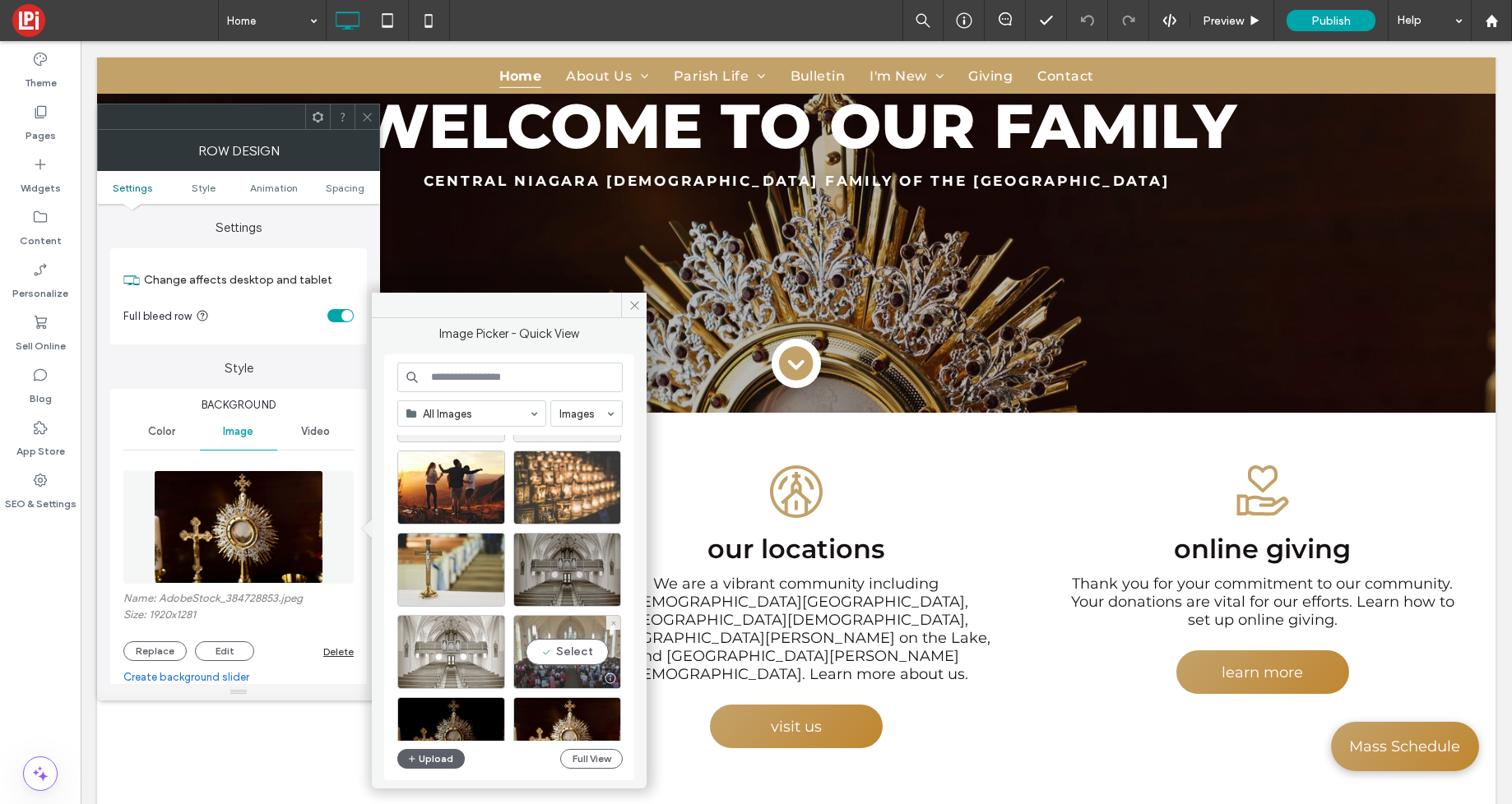
click at [573, 645] on div "Select" at bounding box center [568, 651] width 108 height 74
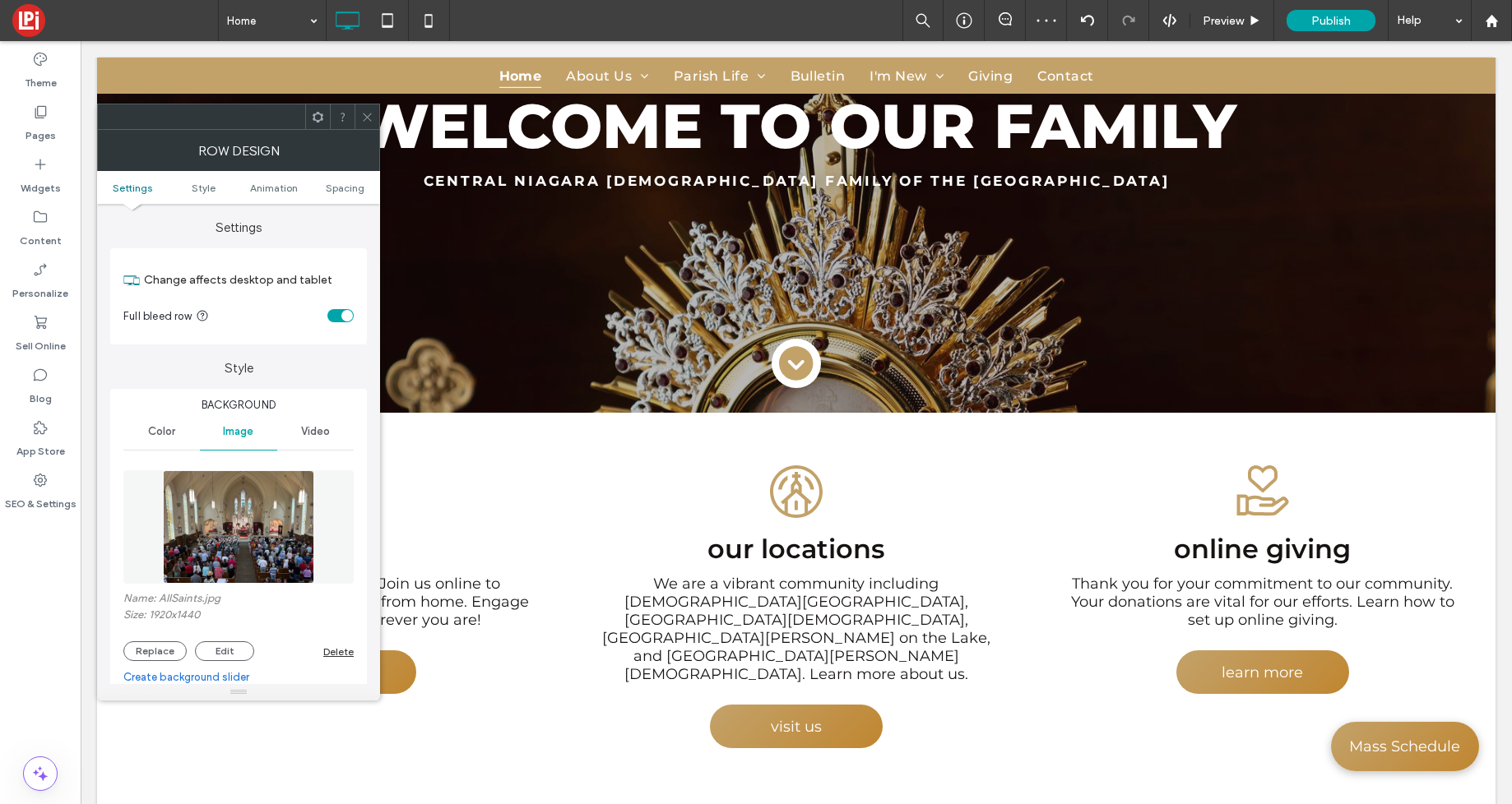
drag, startPoint x: 367, startPoint y: 118, endPoint x: 350, endPoint y: 111, distance: 18.4
click at [367, 118] on icon at bounding box center [367, 118] width 13 height 13
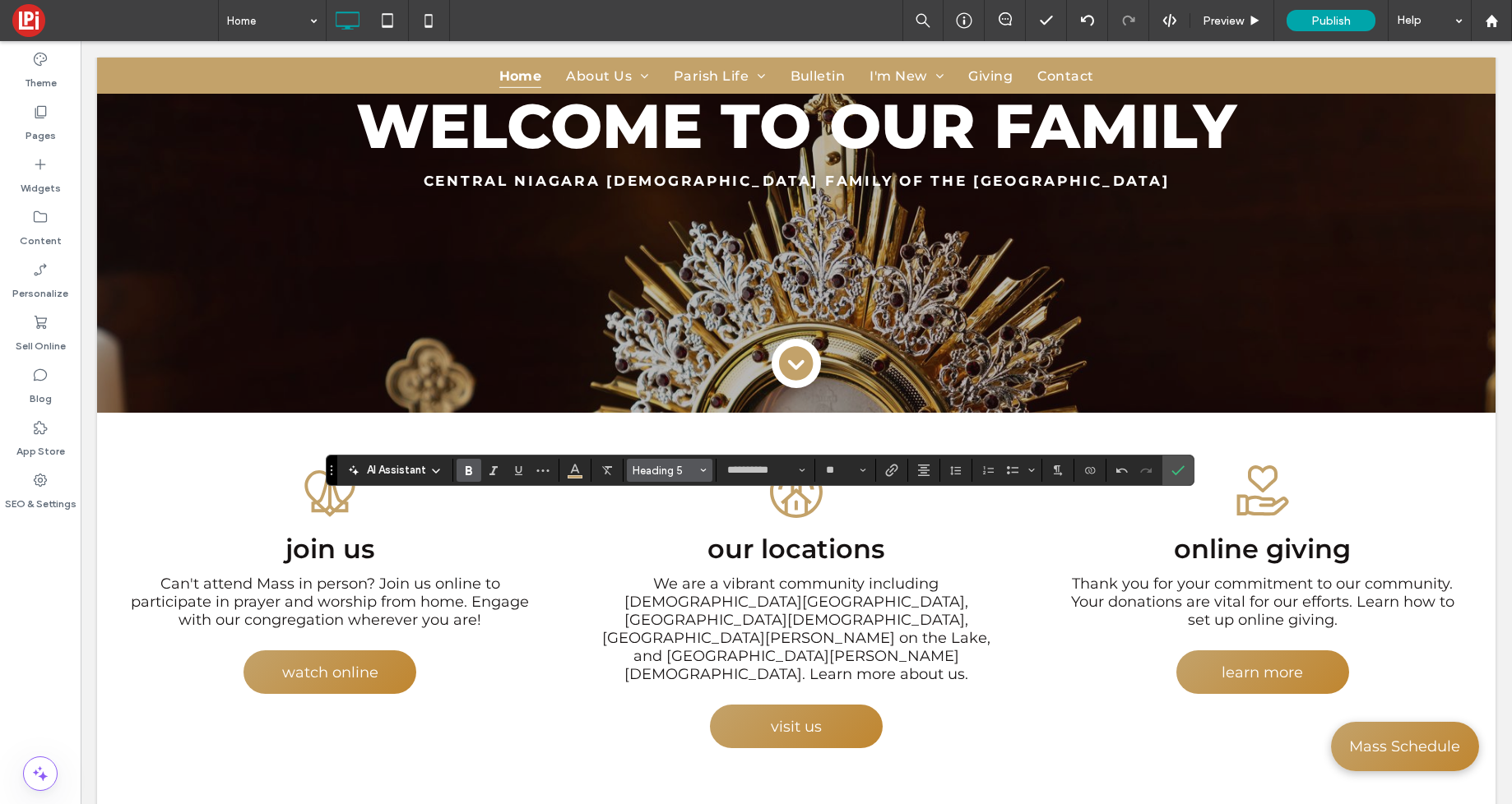
click at [645, 467] on span "Heading 5" at bounding box center [665, 471] width 64 height 13
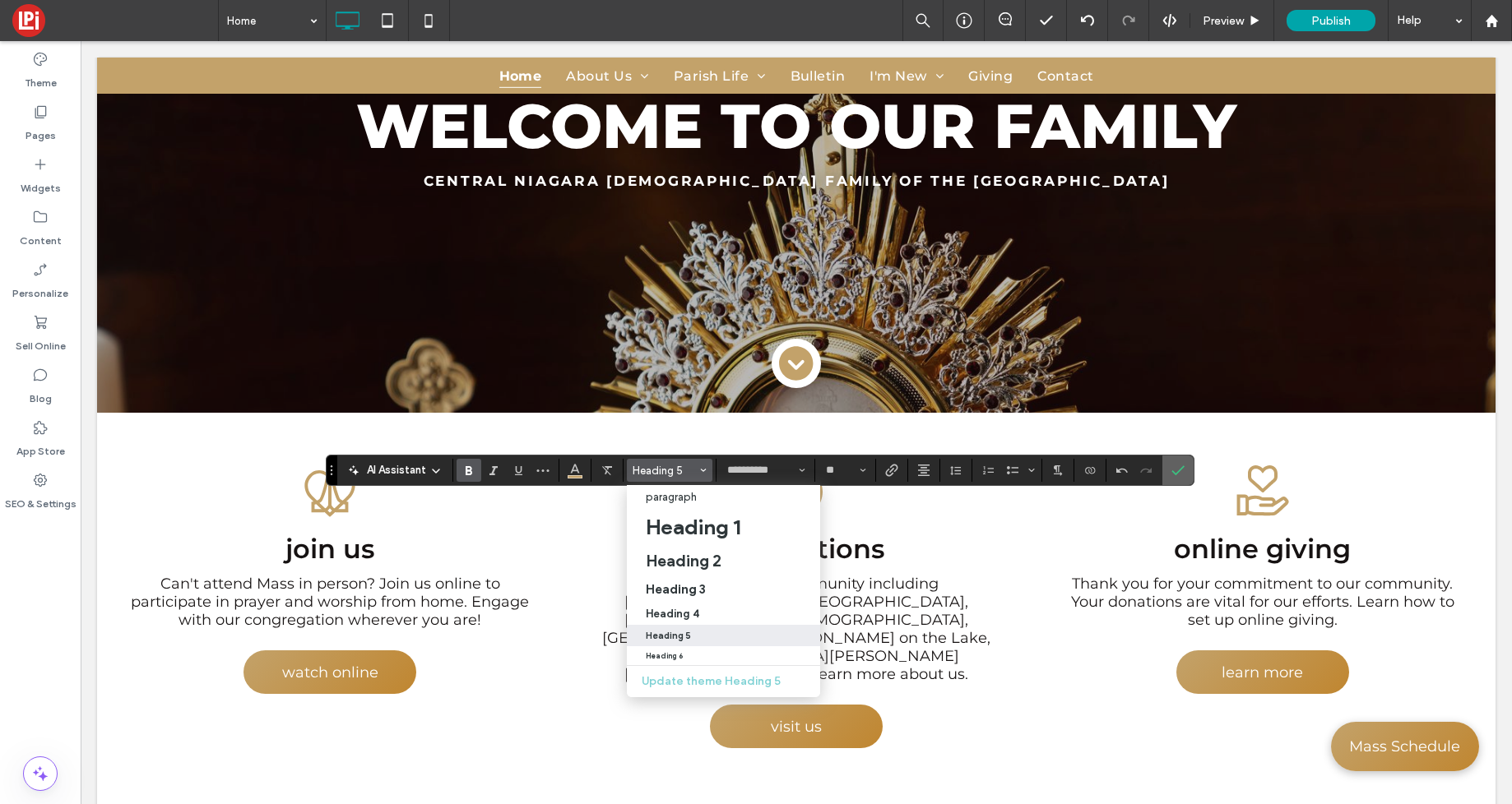
click at [1184, 473] on label "Confirm" at bounding box center [1177, 471] width 25 height 29
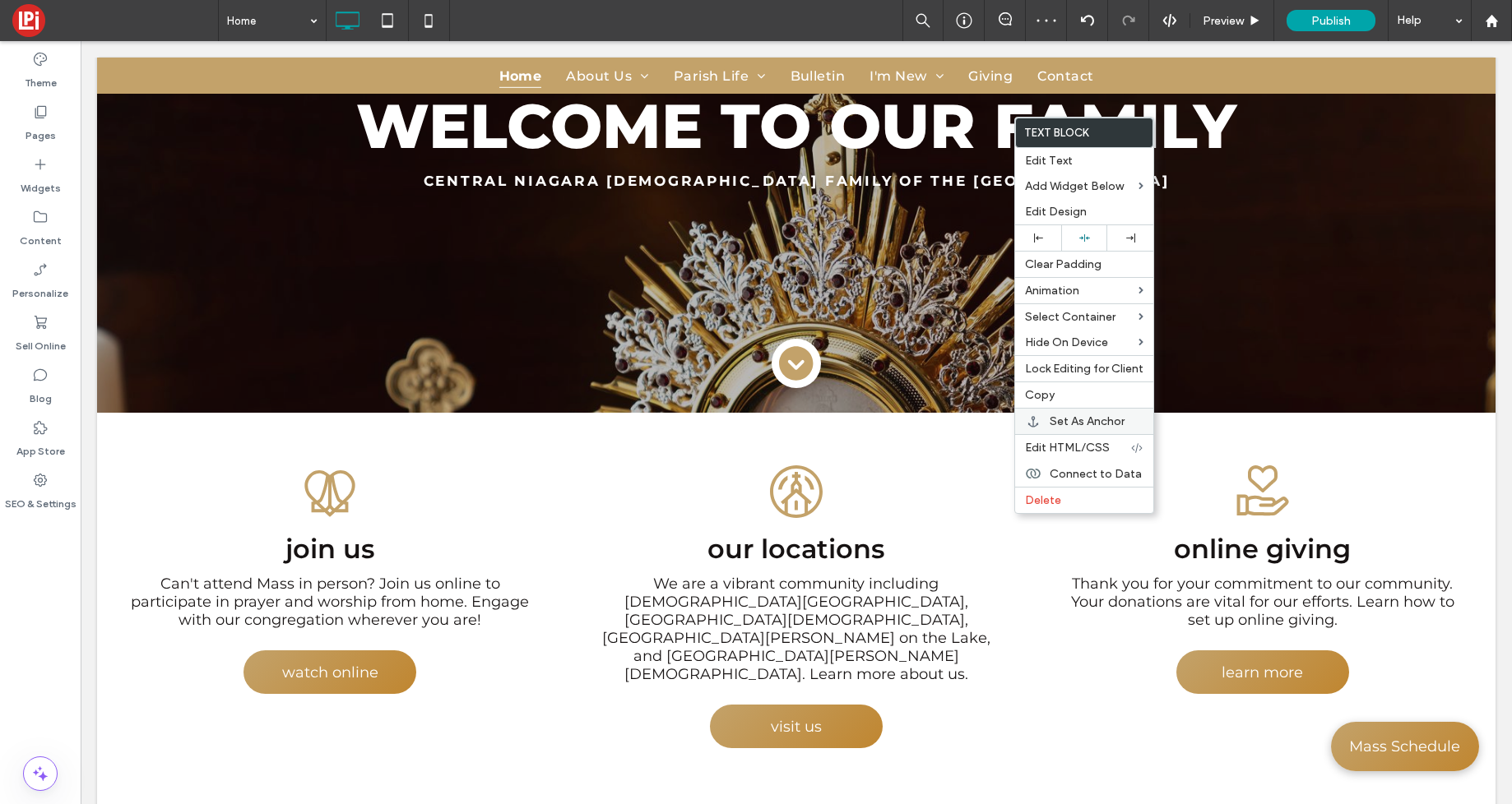
click at [1038, 397] on span "Copy" at bounding box center [1039, 395] width 29 height 14
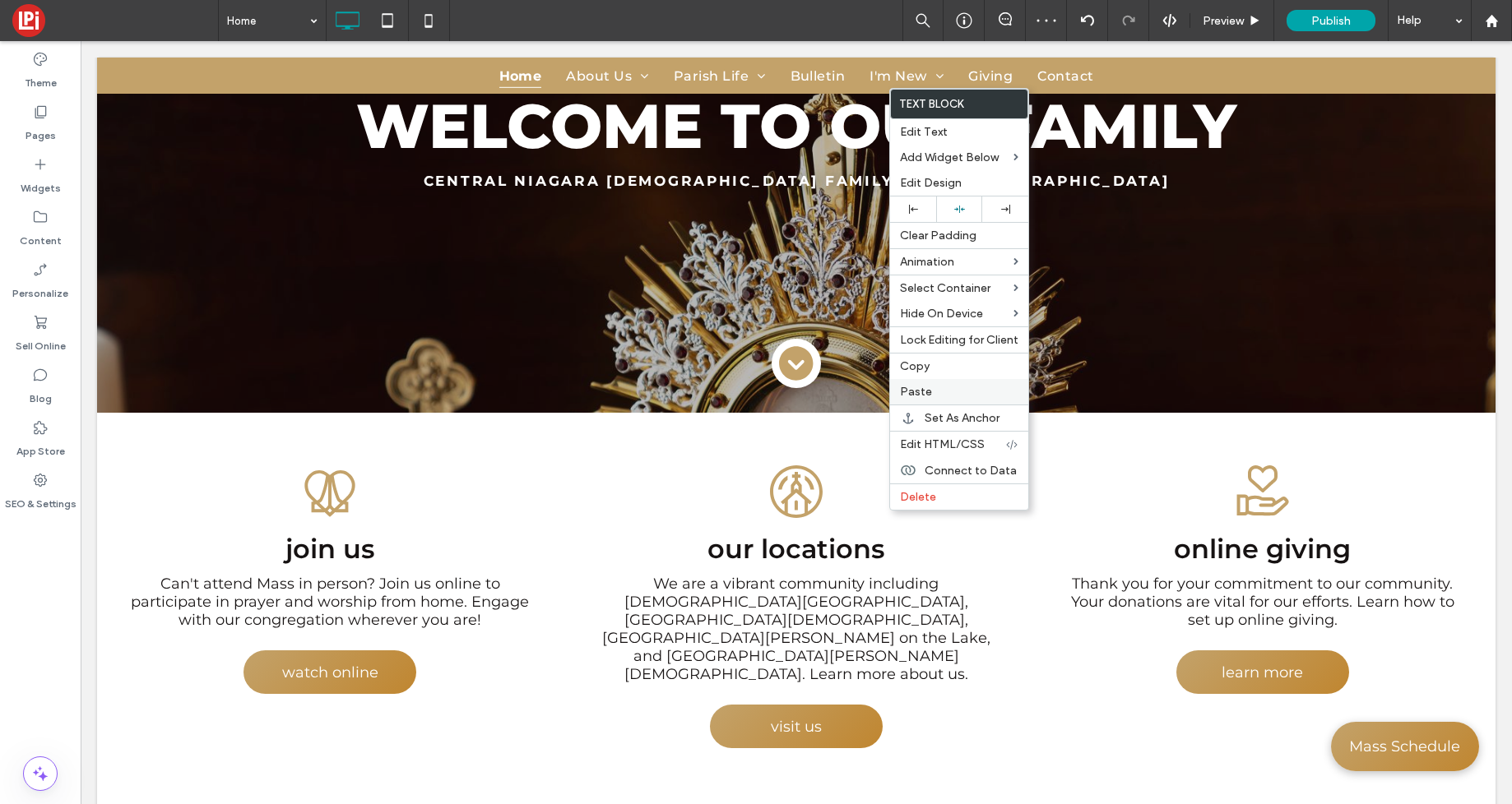
click at [914, 389] on span "Paste" at bounding box center [916, 391] width 32 height 14
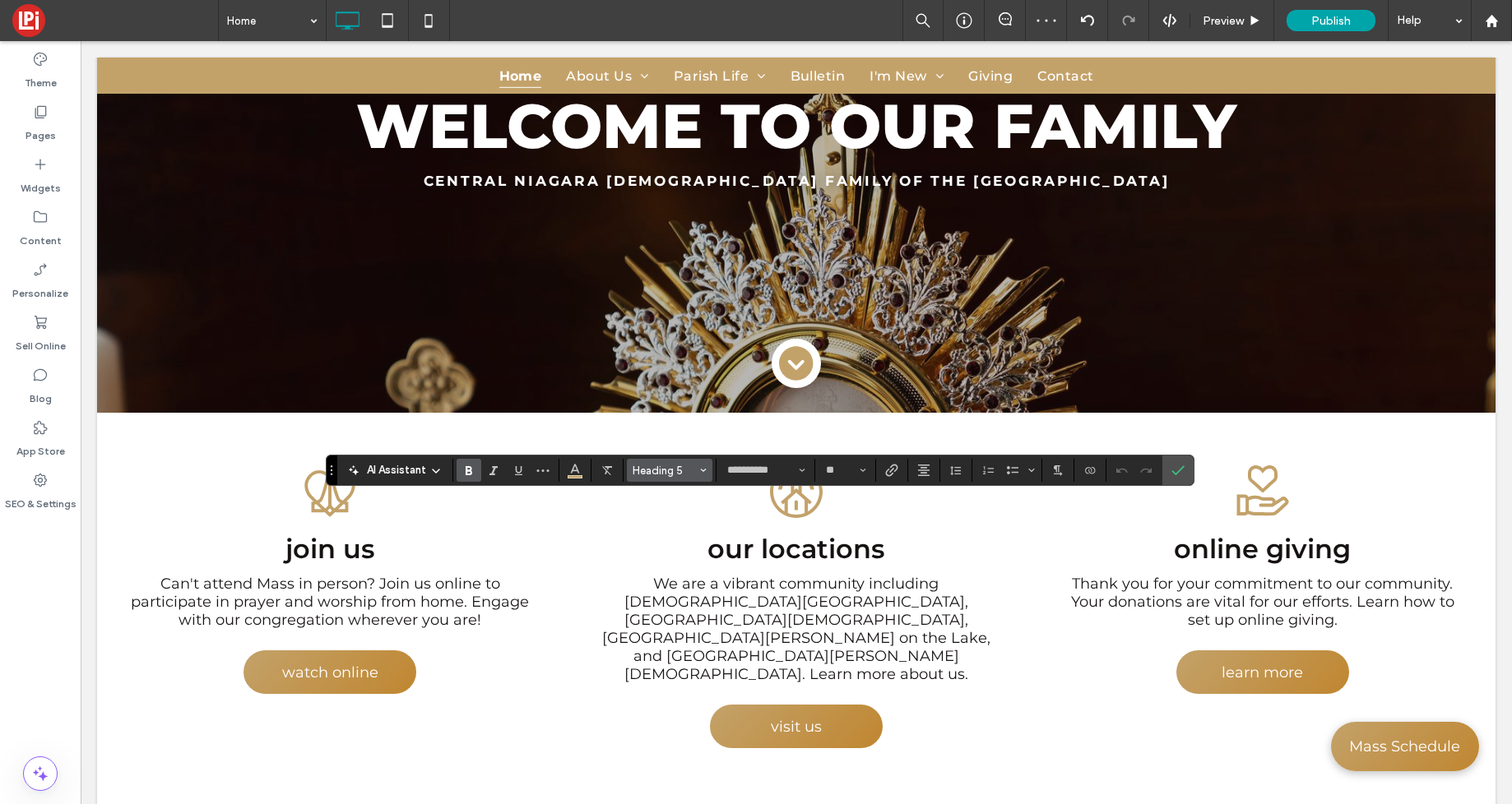
click at [649, 470] on span "Heading 5" at bounding box center [665, 471] width 64 height 13
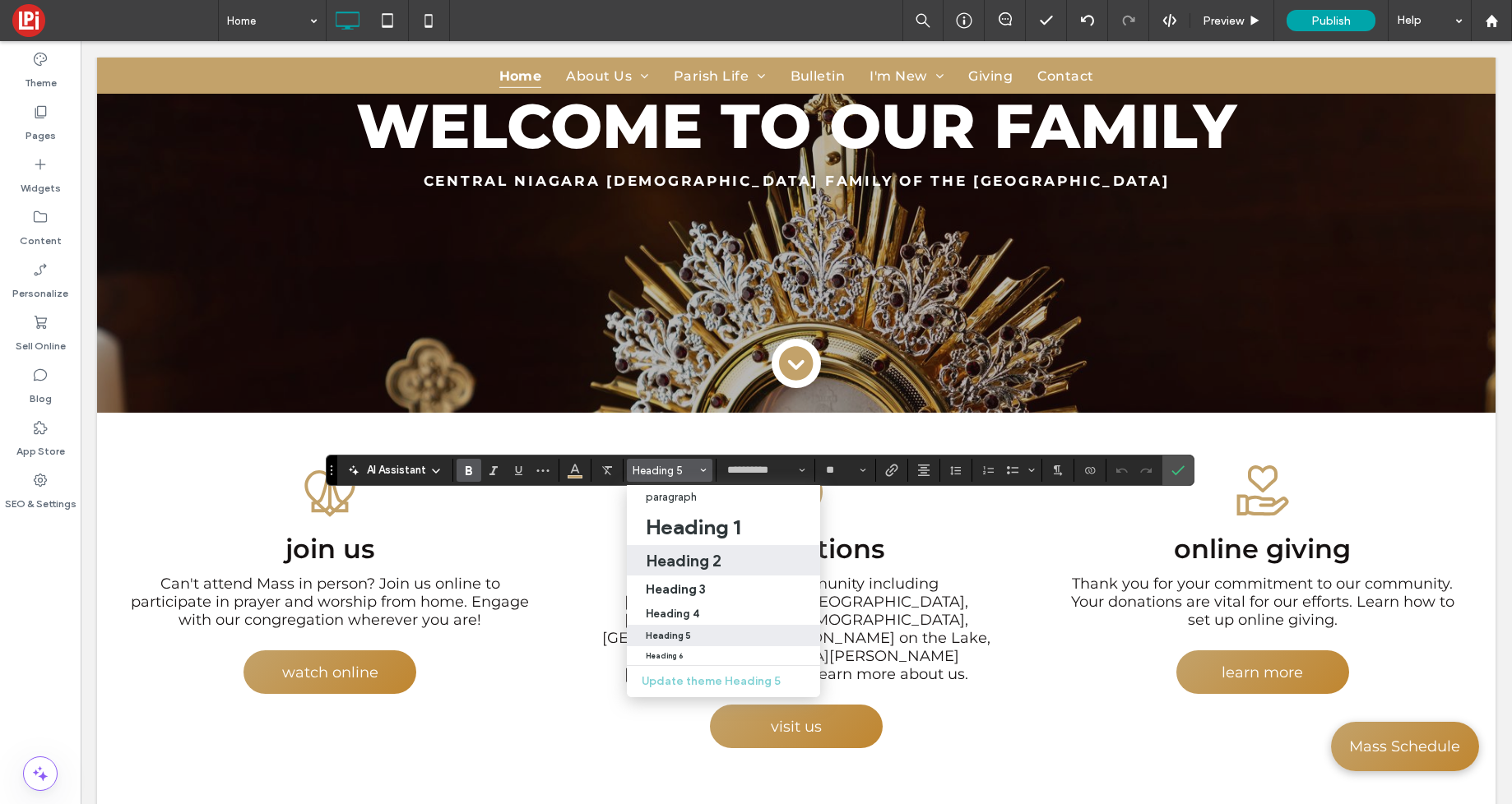
click at [691, 565] on h2 "Heading 2" at bounding box center [684, 561] width 76 height 20
type input "**********"
type input "**"
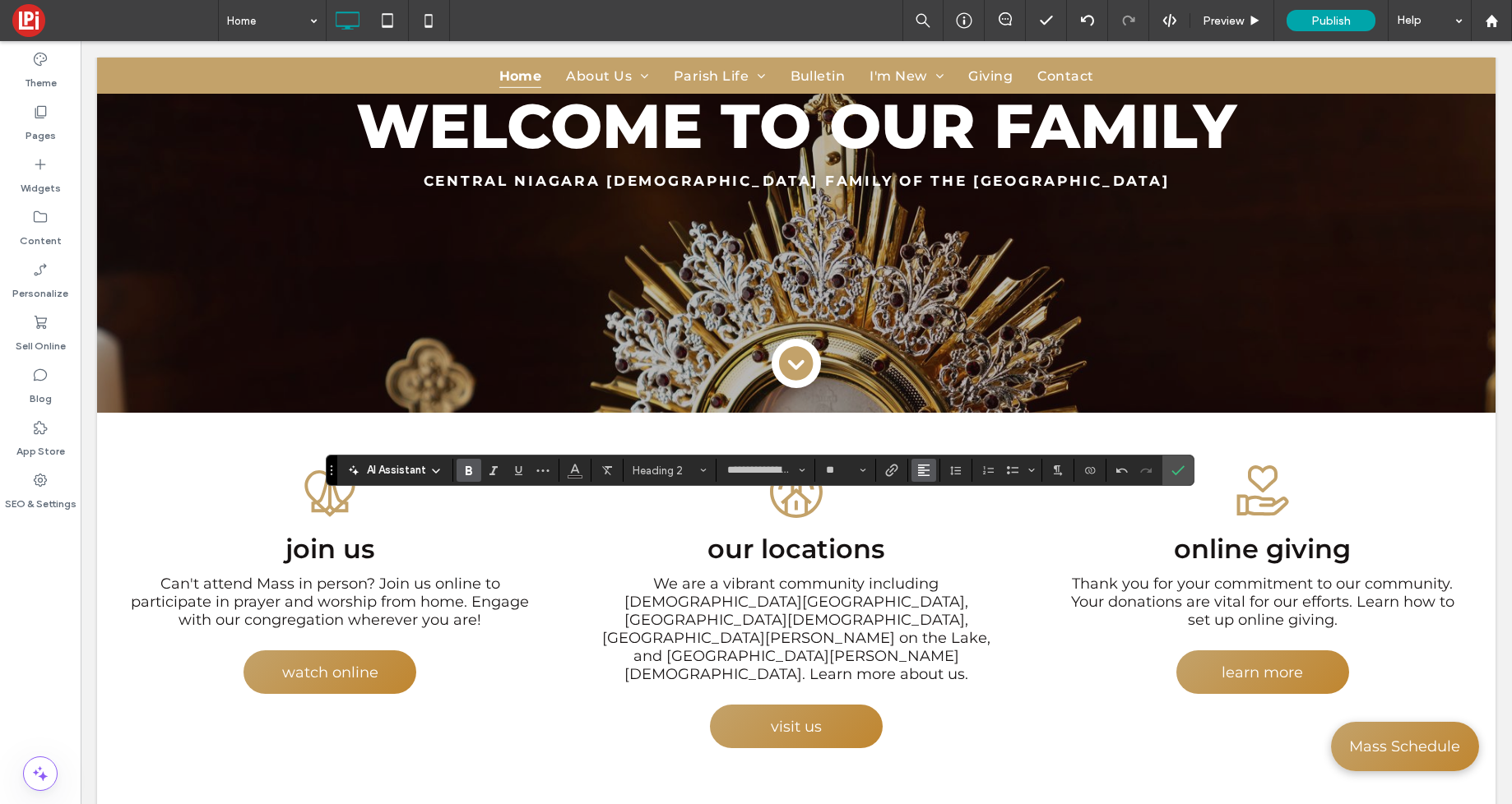
click at [918, 481] on span "Alignment" at bounding box center [924, 470] width 13 height 21
click at [931, 522] on use "ui.textEditor.alignment.center" at bounding box center [936, 521] width 12 height 12
click at [579, 478] on span "Color" at bounding box center [575, 468] width 13 height 21
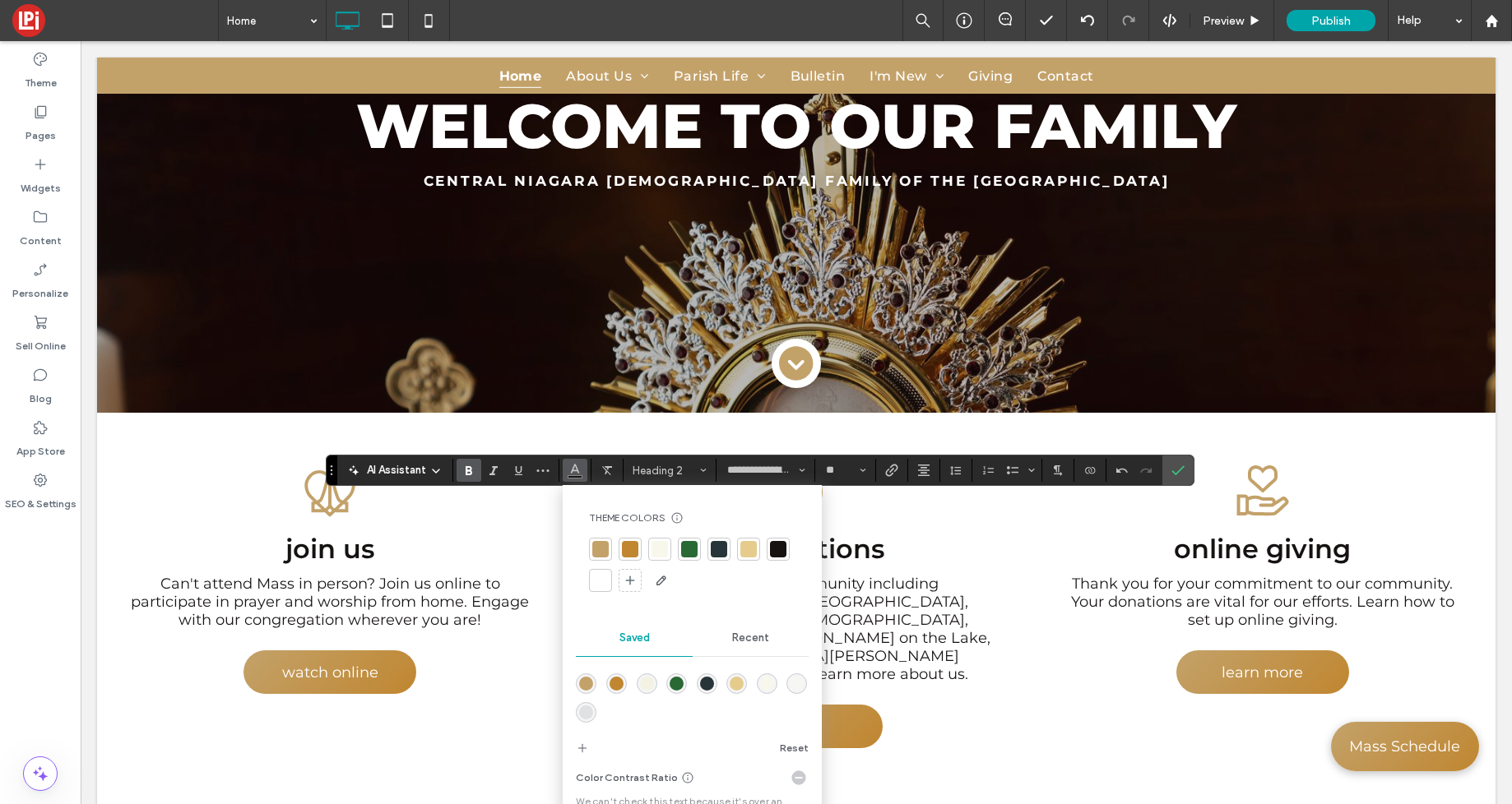
drag, startPoint x: 598, startPoint y: 572, endPoint x: 613, endPoint y: 571, distance: 15.0
click at [598, 572] on div at bounding box center [601, 580] width 16 height 16
click at [1177, 474] on icon "Confirm" at bounding box center [1178, 471] width 13 height 13
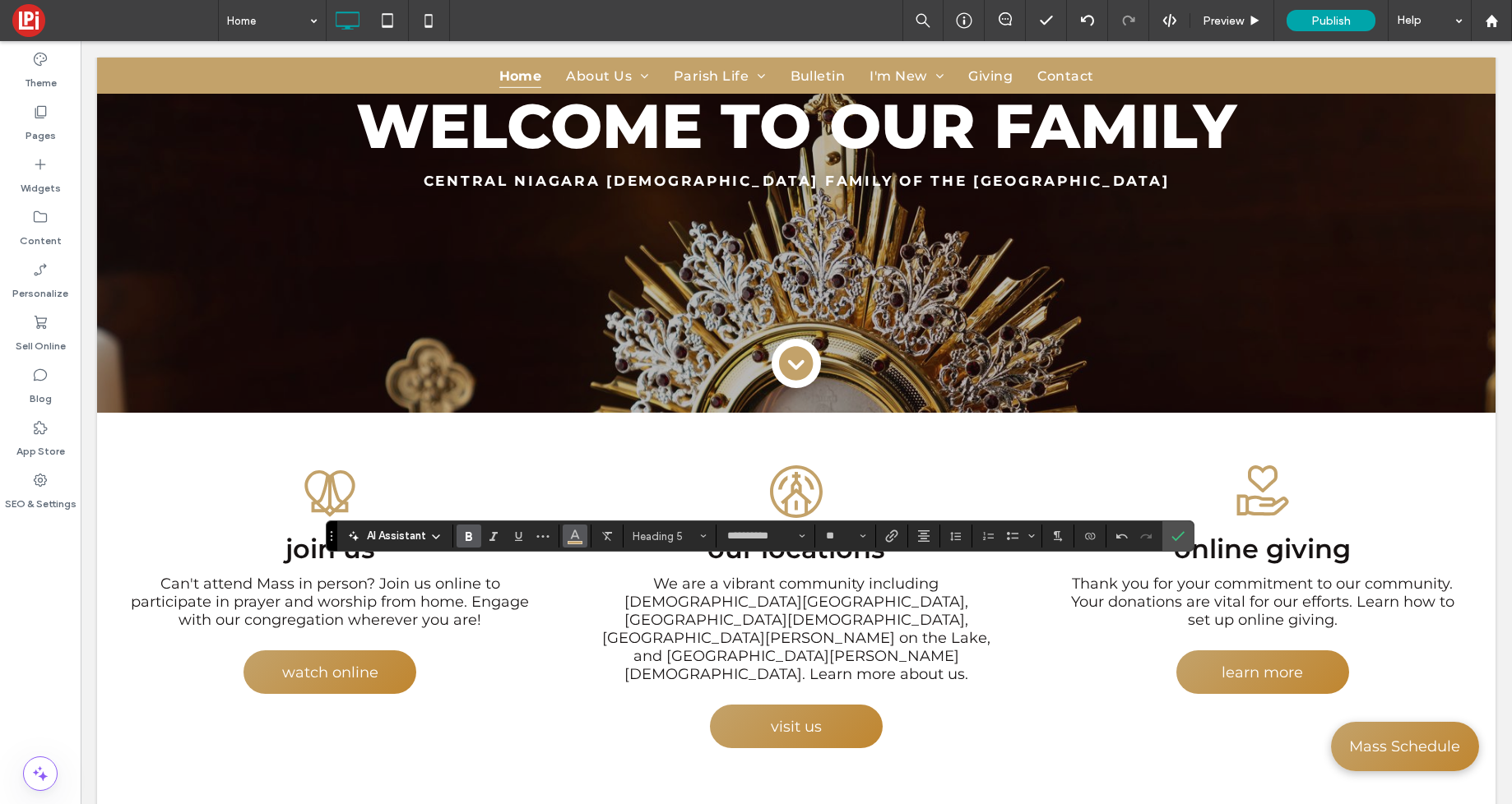
click at [580, 541] on span "Color" at bounding box center [575, 534] width 13 height 21
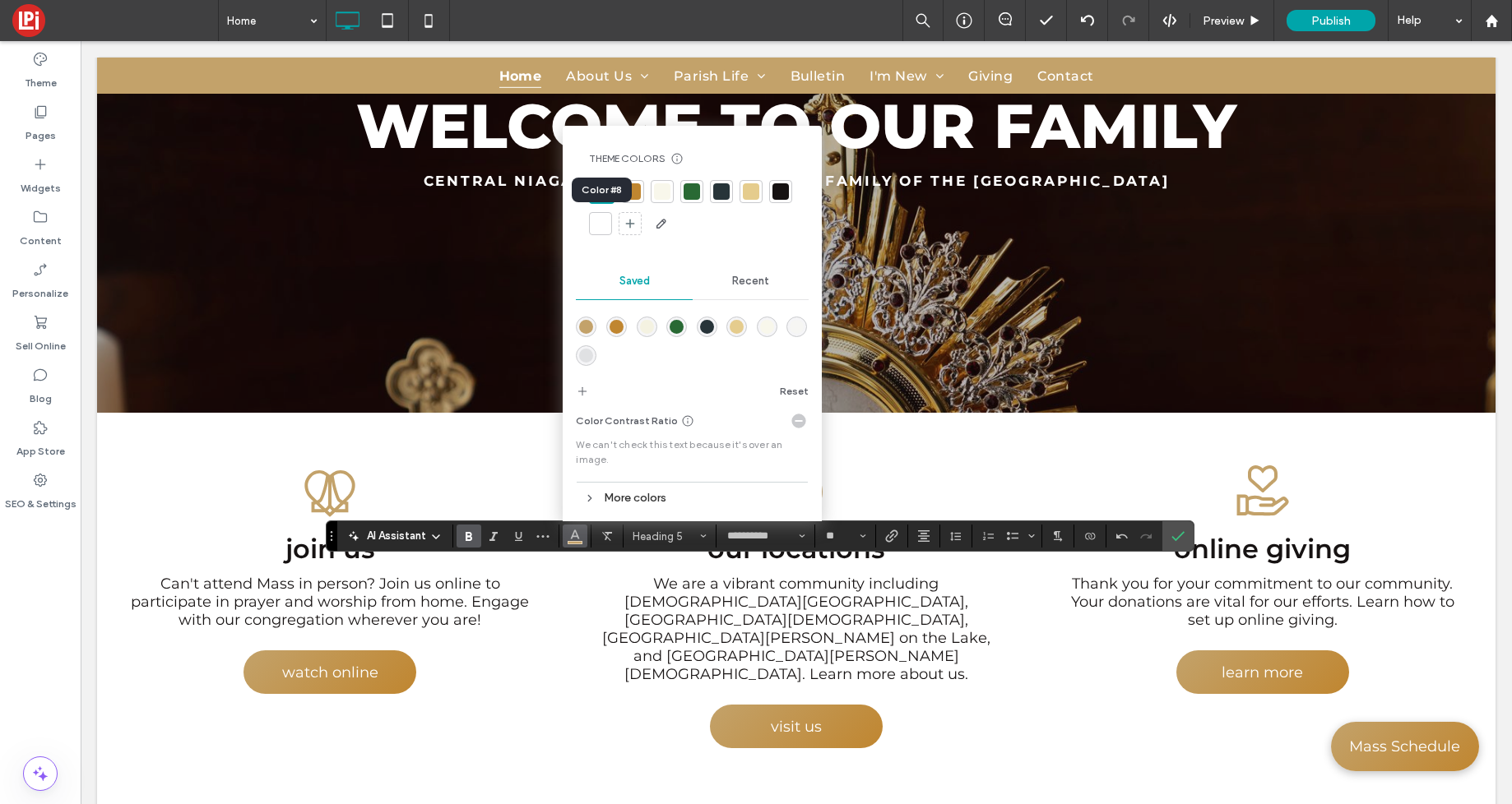
drag, startPoint x: 597, startPoint y: 223, endPoint x: 609, endPoint y: 226, distance: 12.4
click at [597, 223] on div at bounding box center [601, 224] width 16 height 16
click at [543, 535] on icon "More" at bounding box center [543, 536] width 13 height 13
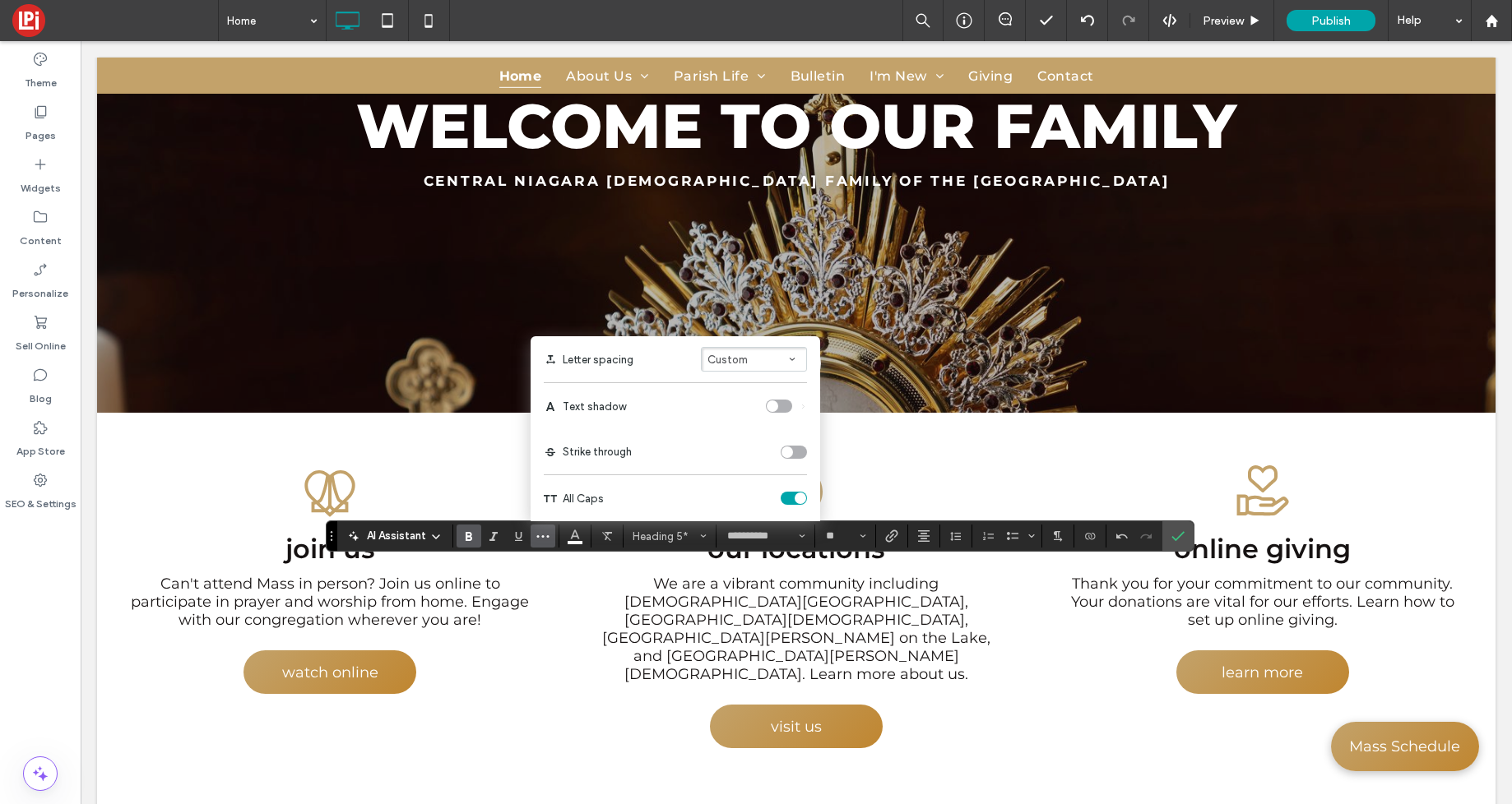
click at [779, 409] on div "toggle" at bounding box center [779, 406] width 27 height 13
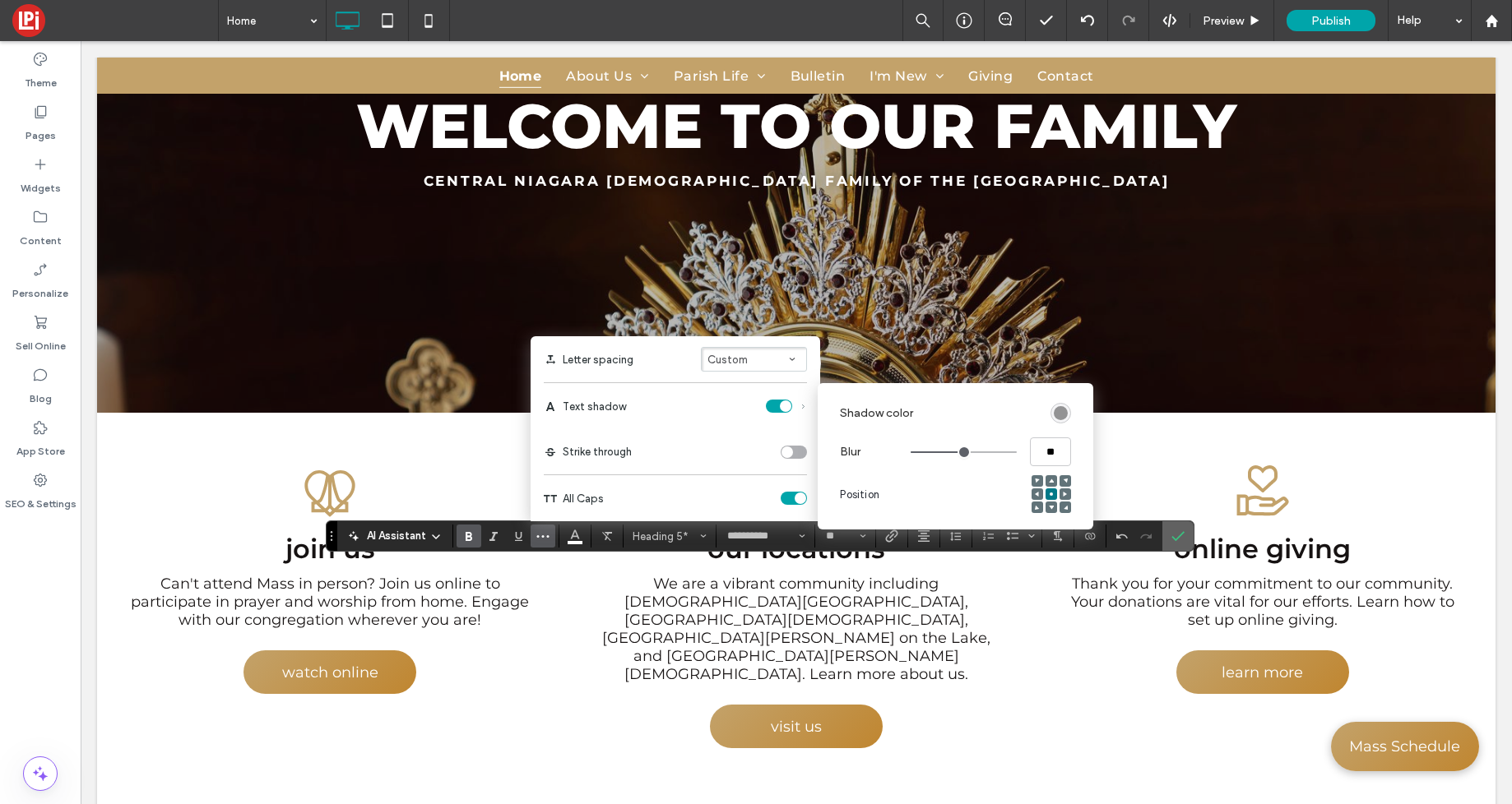
click at [1191, 532] on section at bounding box center [1178, 536] width 31 height 29
click at [1177, 536] on icon "Confirm" at bounding box center [1178, 536] width 13 height 13
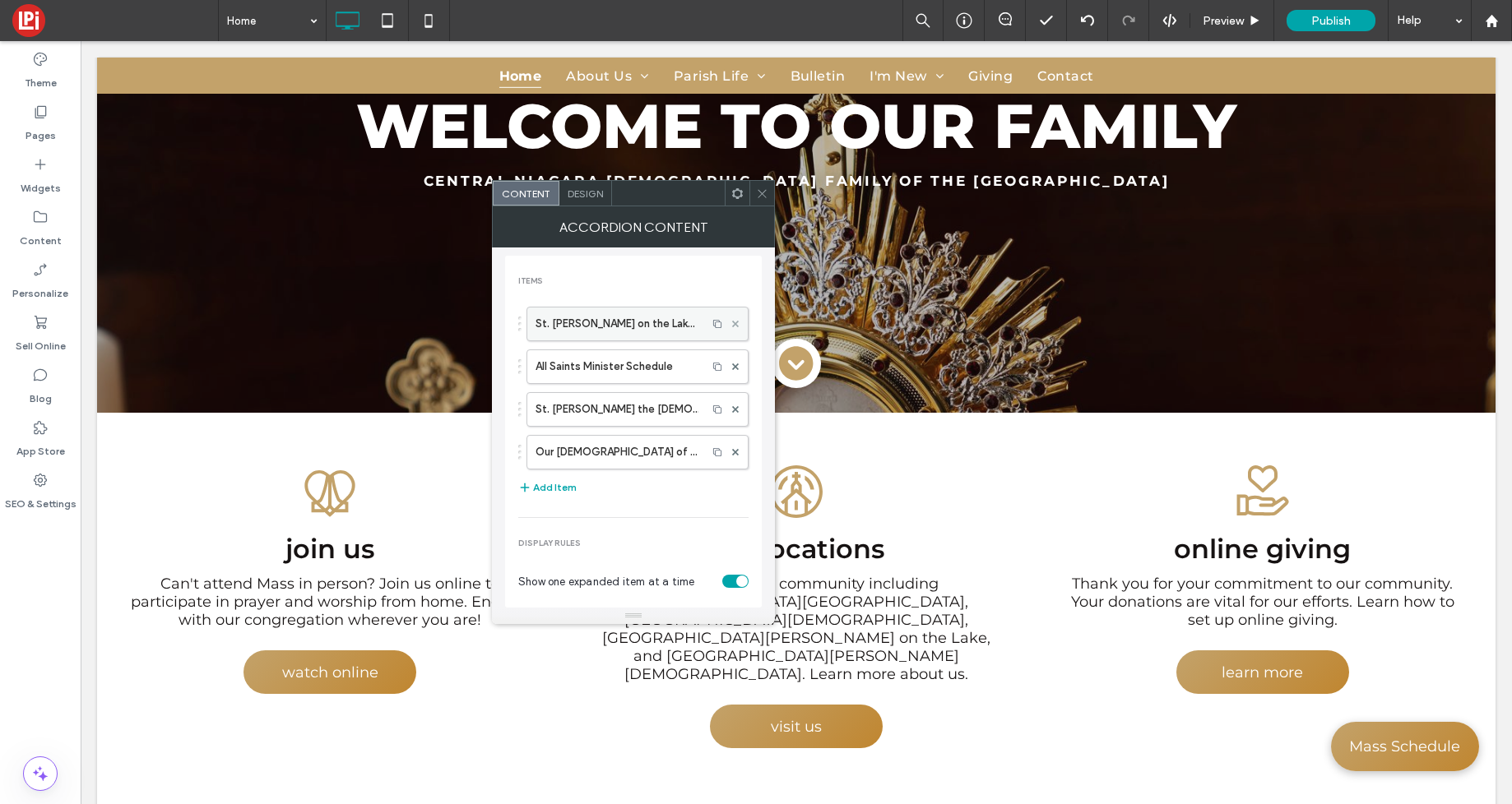
click at [732, 326] on use at bounding box center [735, 323] width 6 height 6
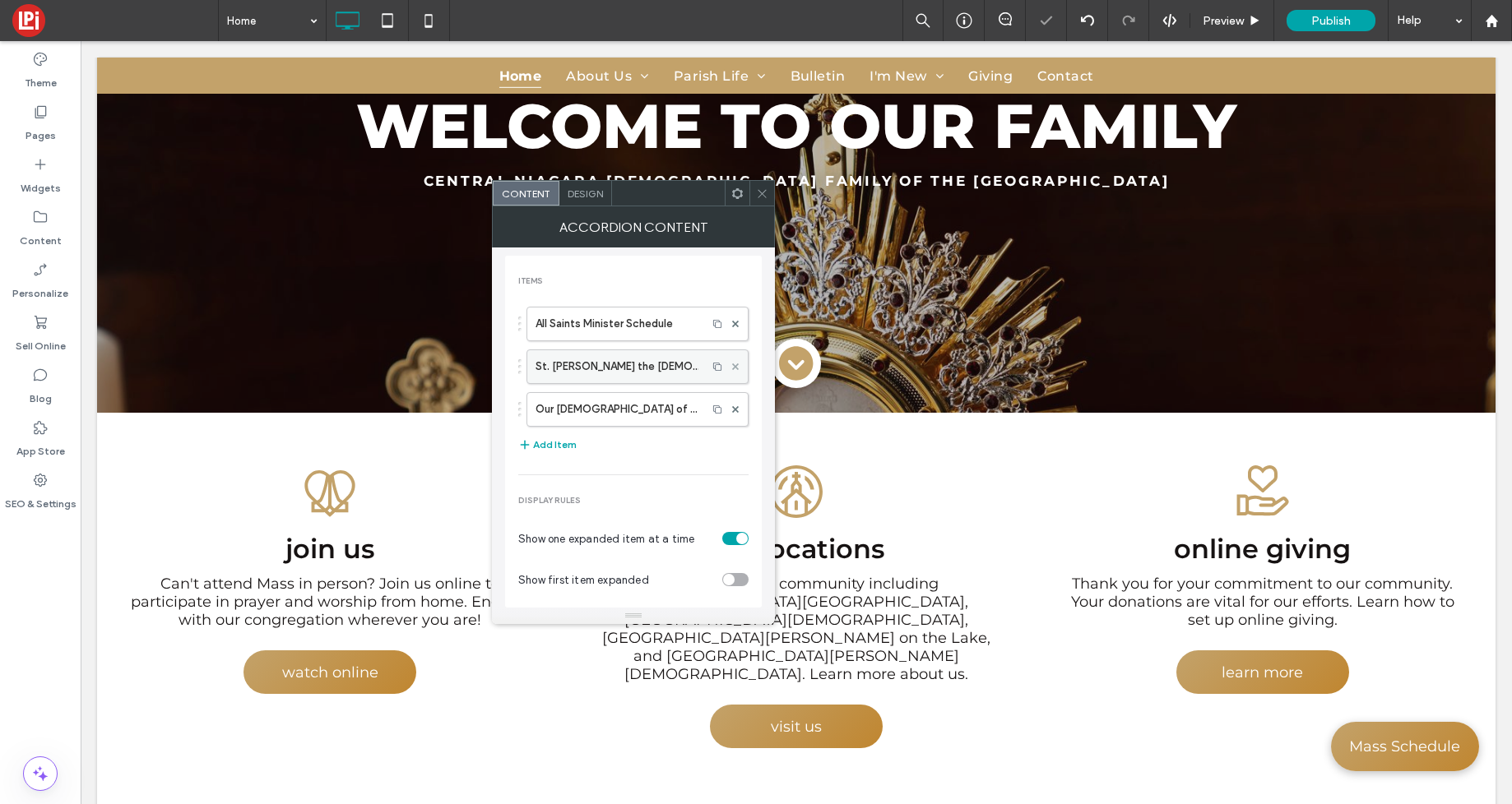
click at [732, 364] on icon at bounding box center [735, 366] width 6 height 6
click at [732, 367] on icon at bounding box center [735, 366] width 6 height 6
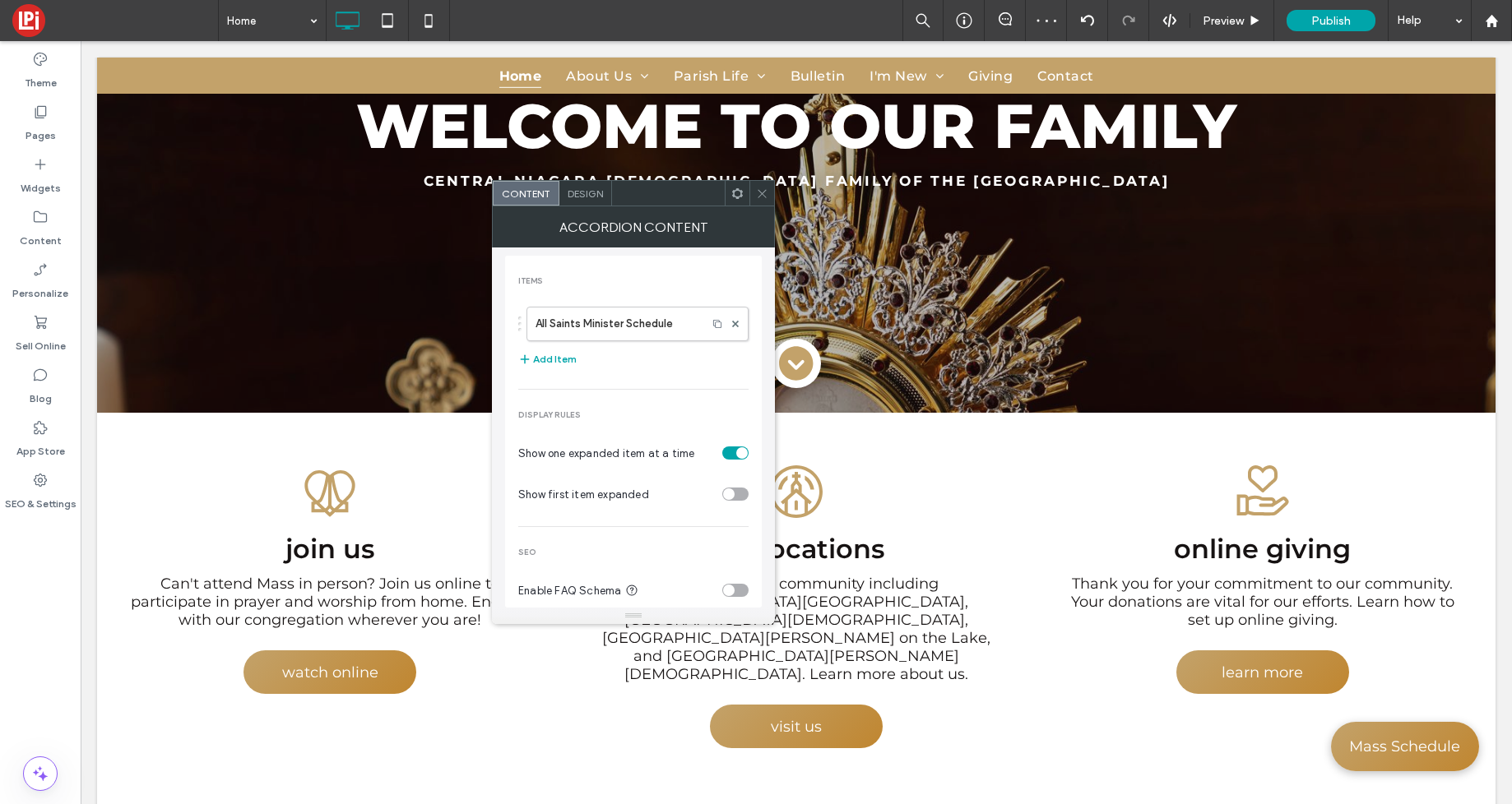
click at [768, 196] on icon at bounding box center [762, 194] width 13 height 13
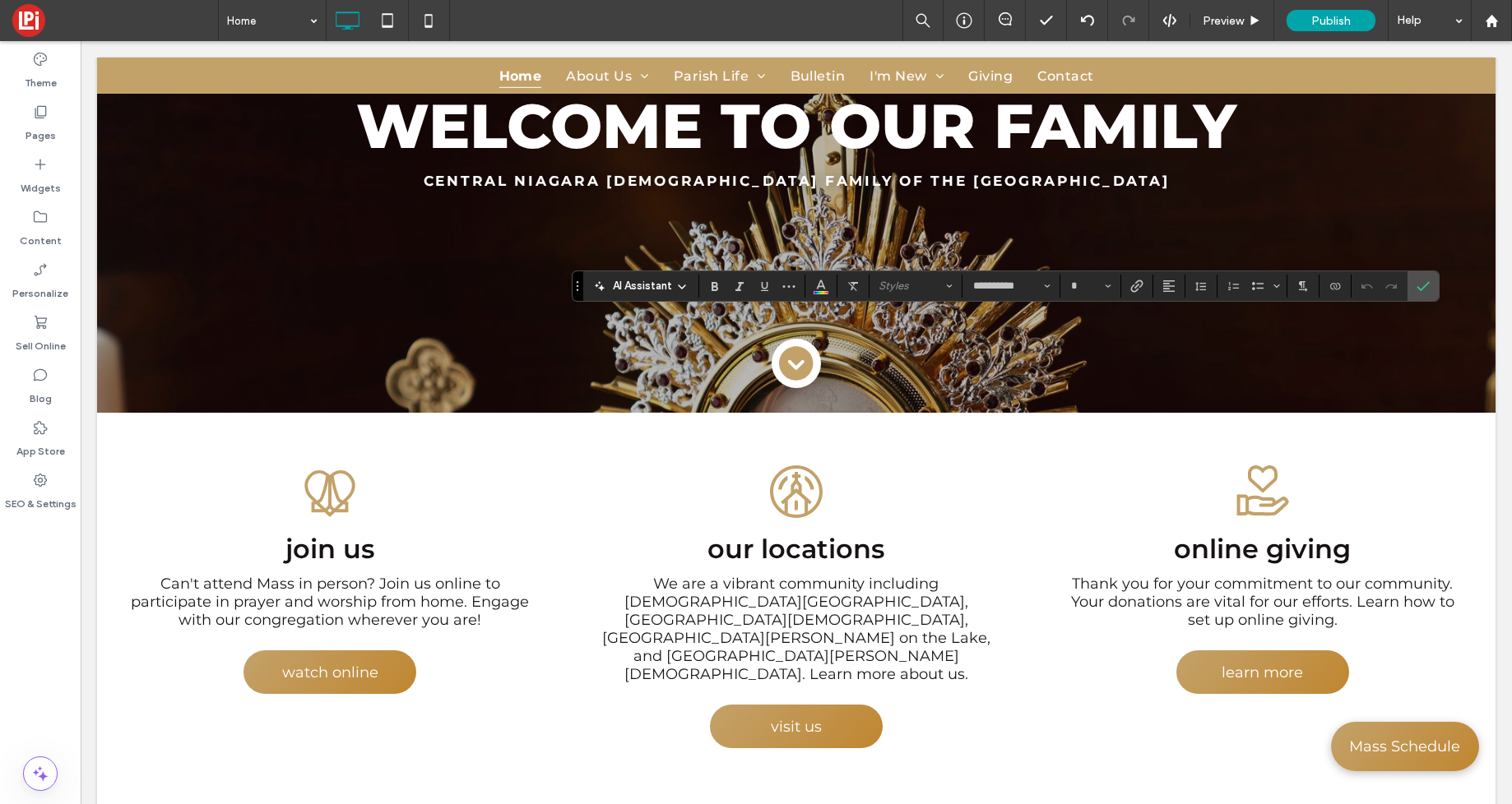
type input "**"
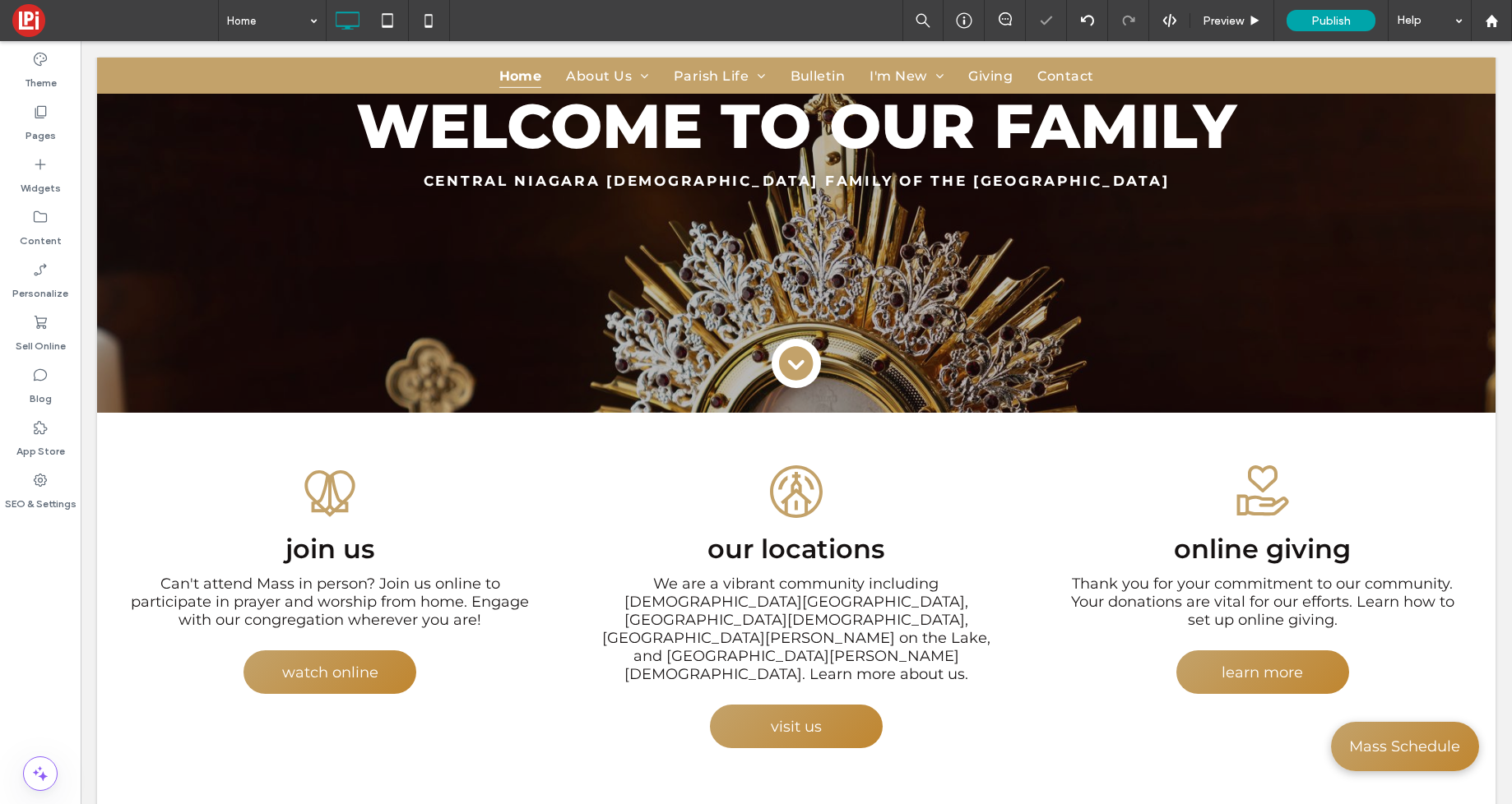
type input "**********"
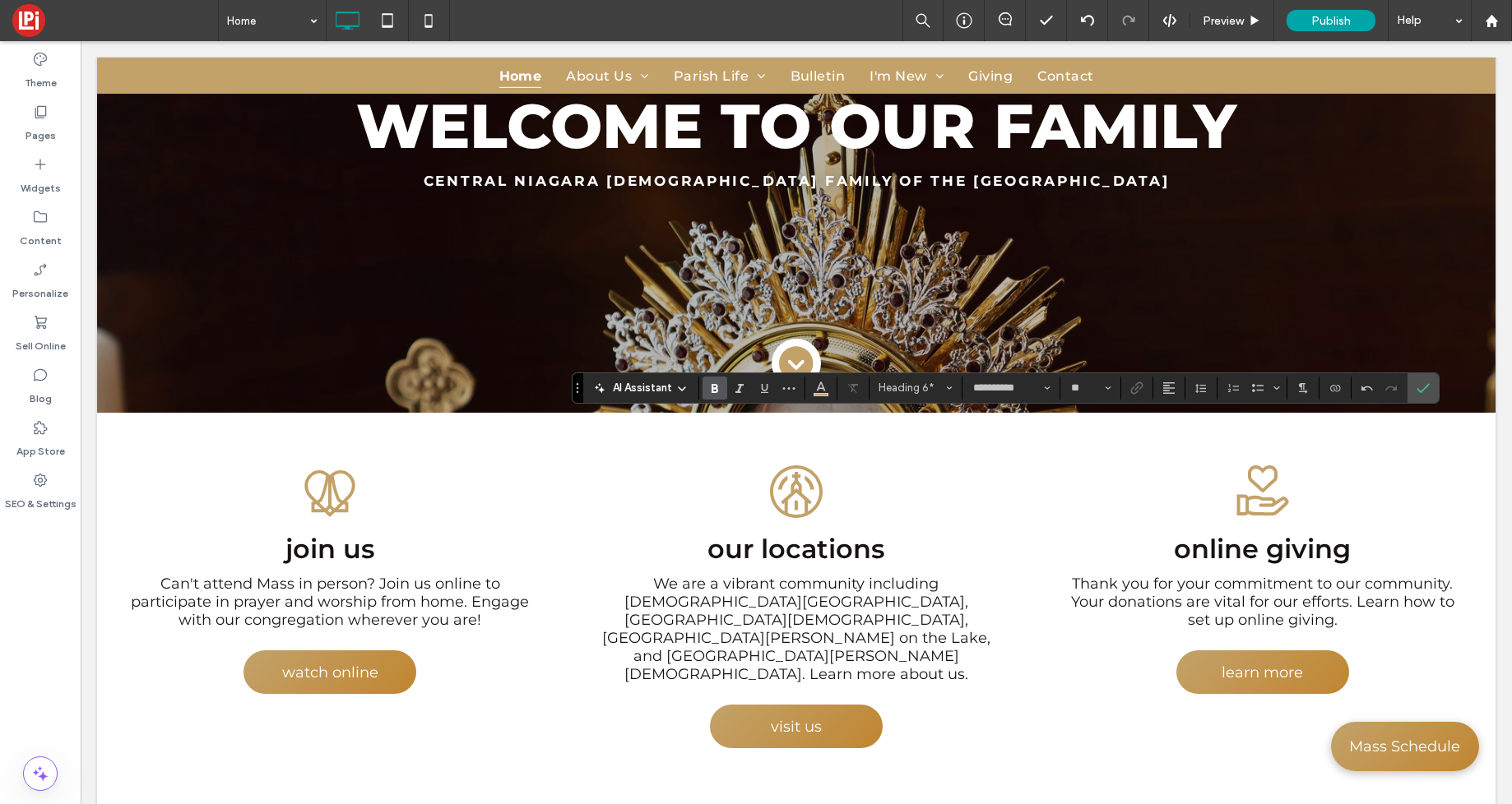
type input "**"
click at [1426, 382] on icon "Confirm" at bounding box center [1423, 388] width 13 height 13
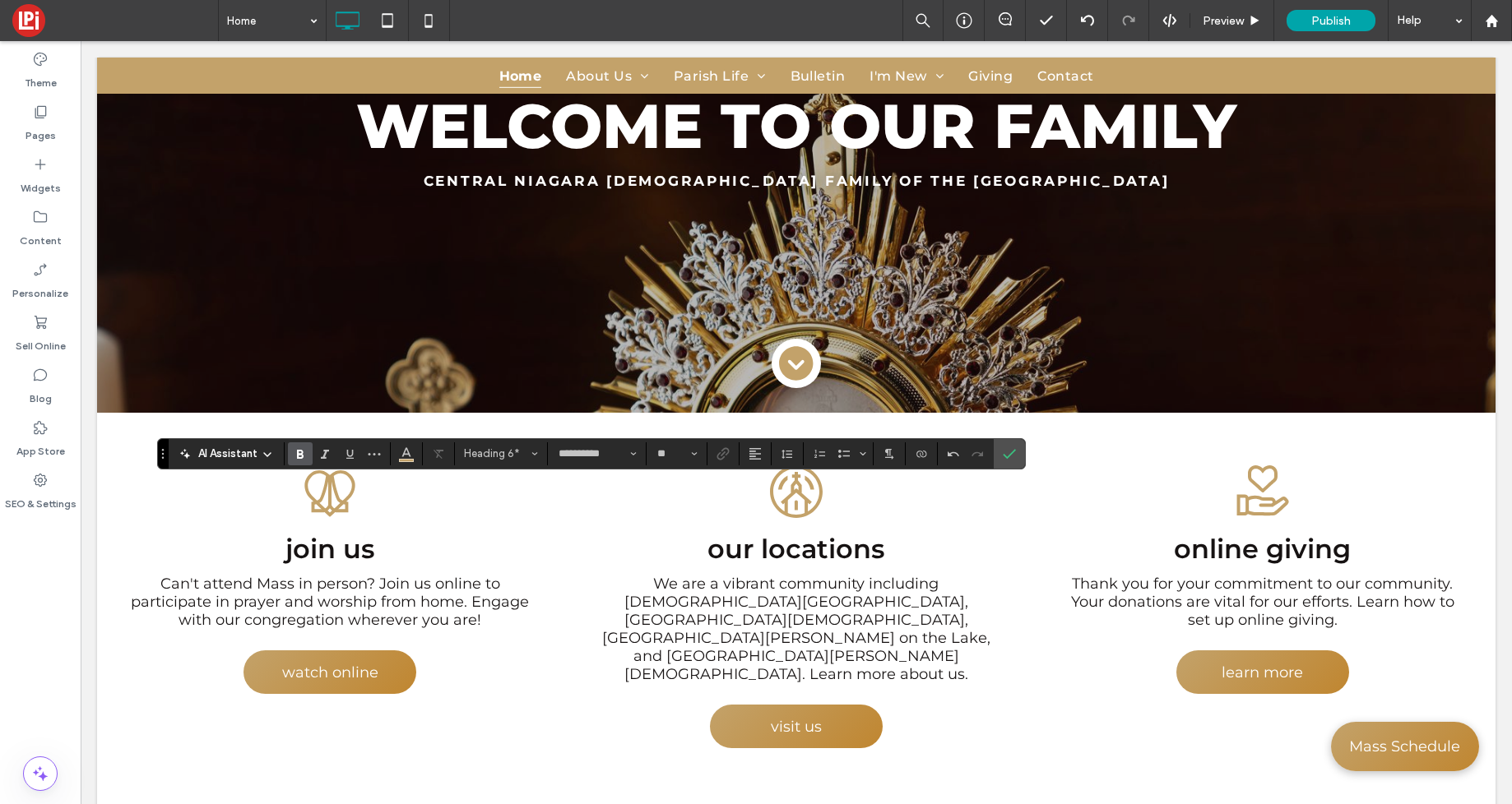
type input "**"
click at [1018, 457] on label "Confirm" at bounding box center [1009, 454] width 25 height 29
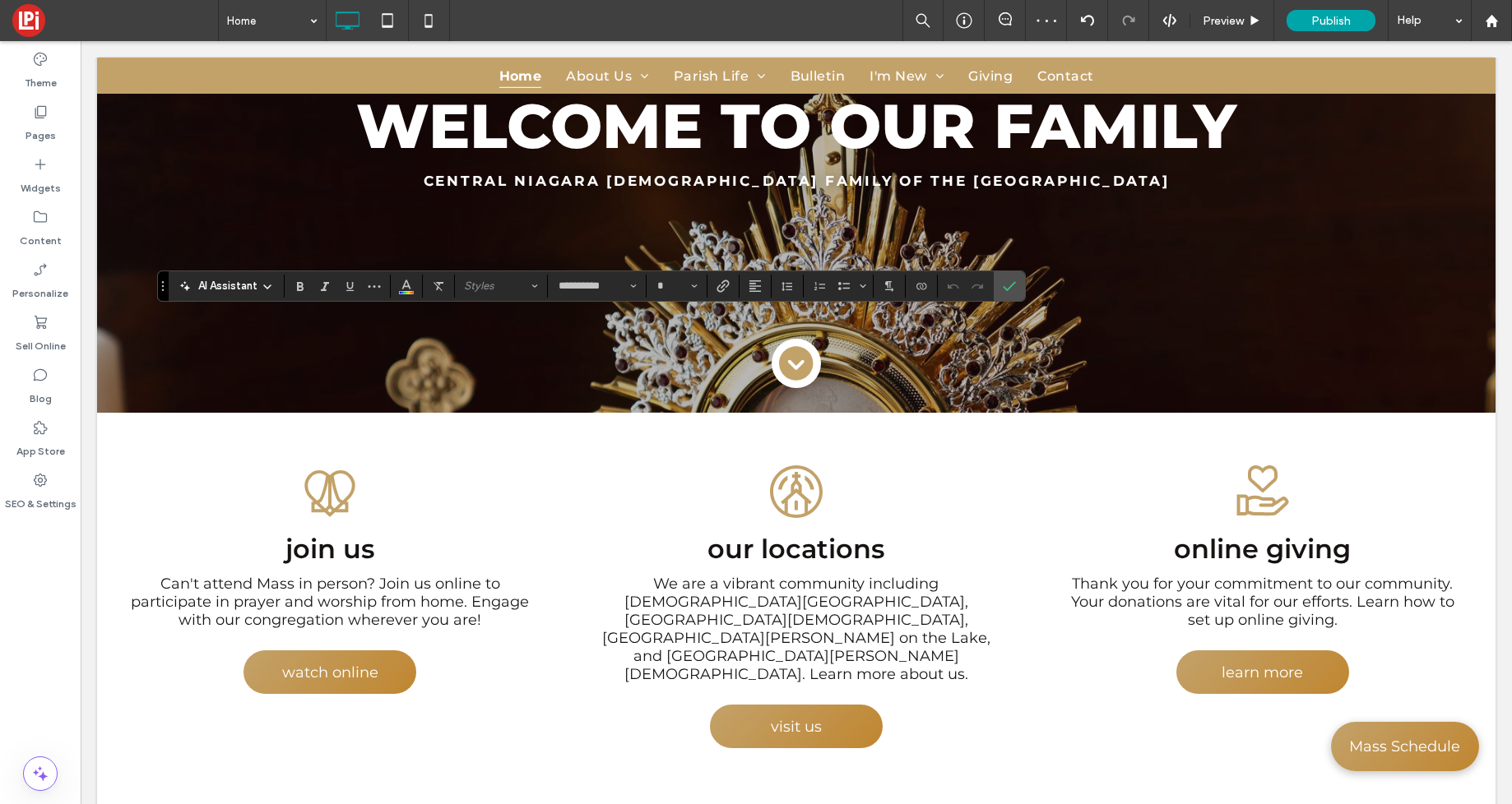
type input "**"
click at [1012, 285] on icon "Confirm" at bounding box center [1009, 286] width 13 height 13
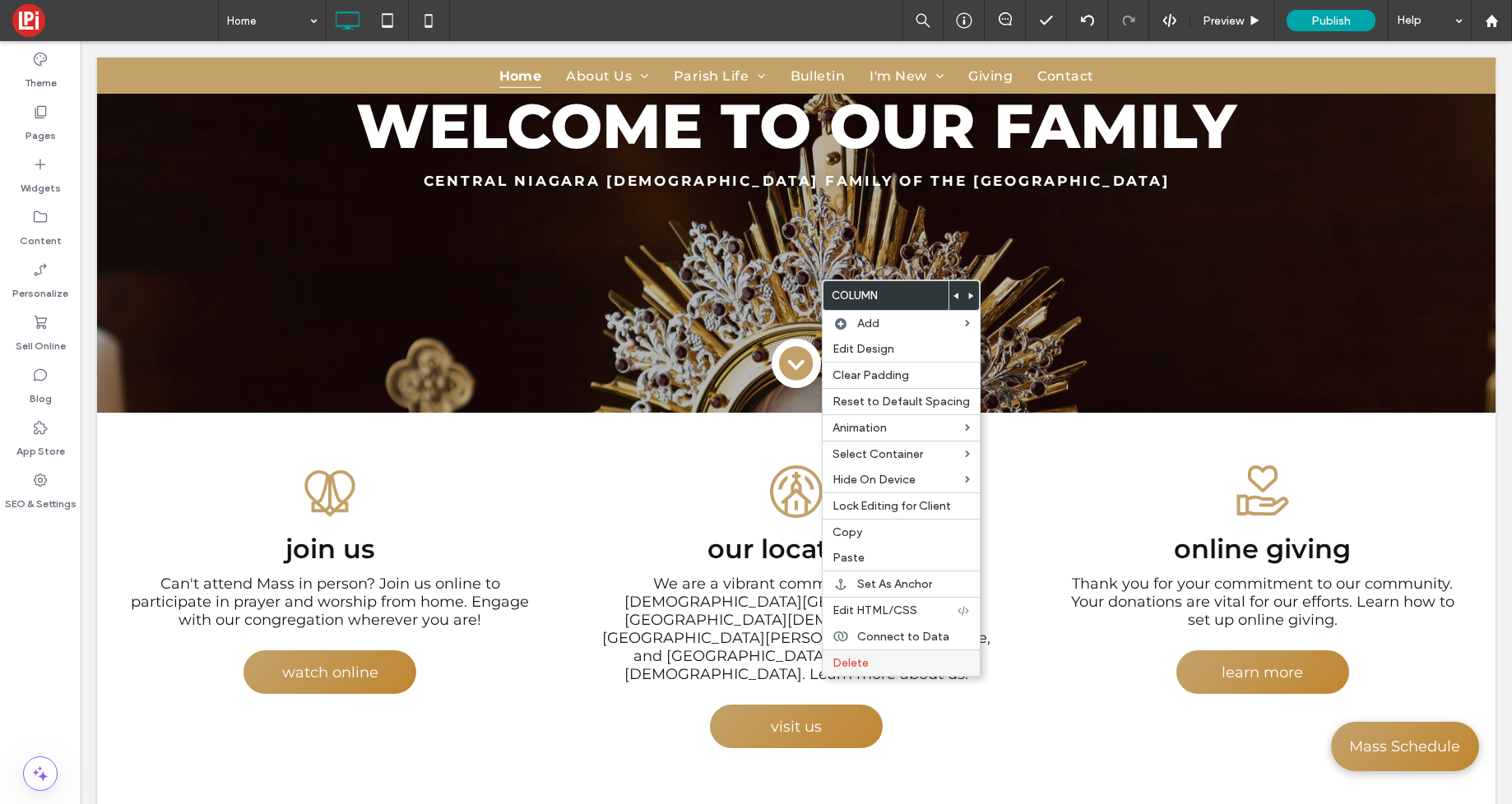
click at [852, 661] on span "Delete" at bounding box center [851, 662] width 37 height 14
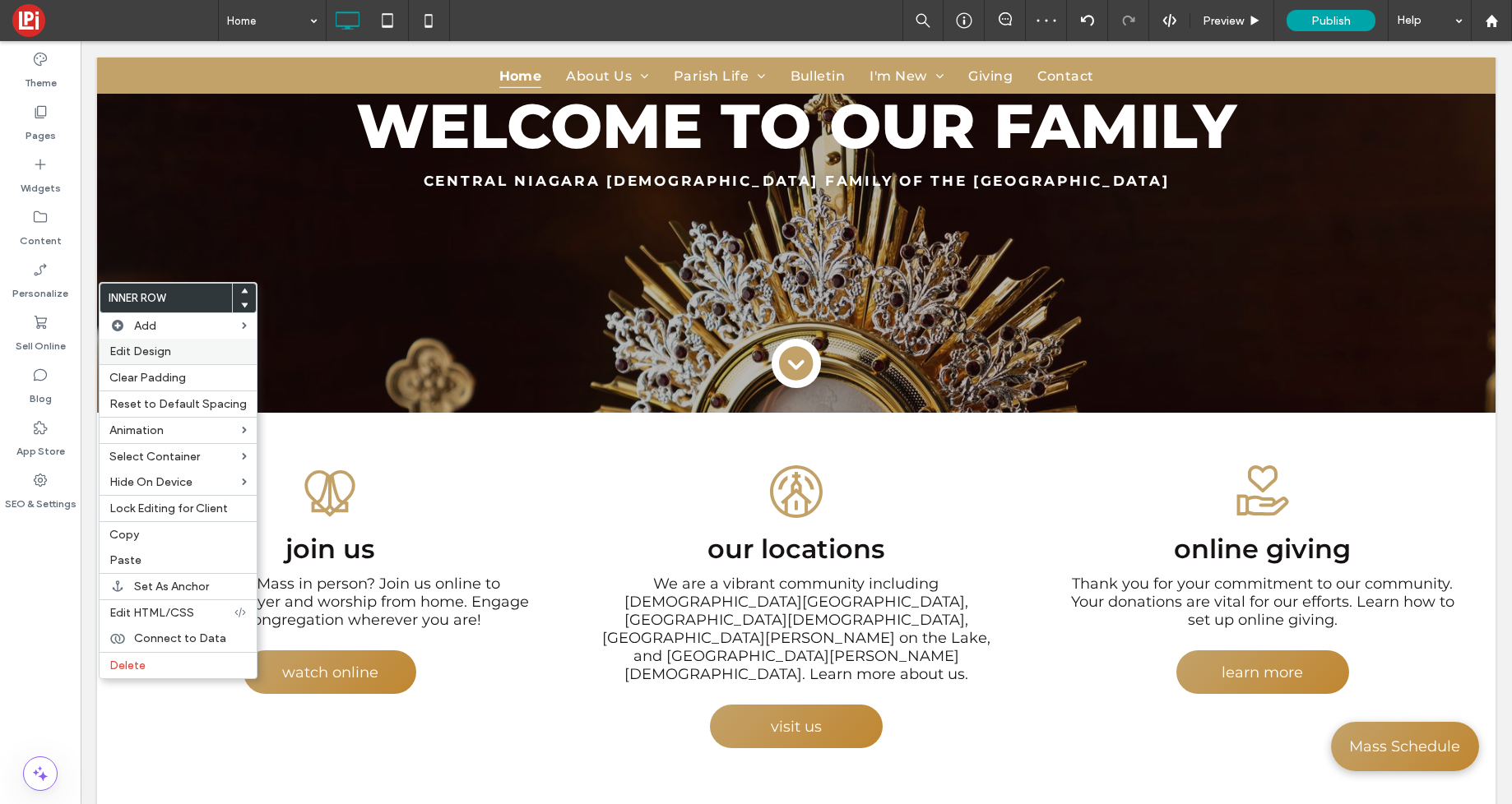
click at [132, 345] on span "Edit Design" at bounding box center [141, 351] width 62 height 14
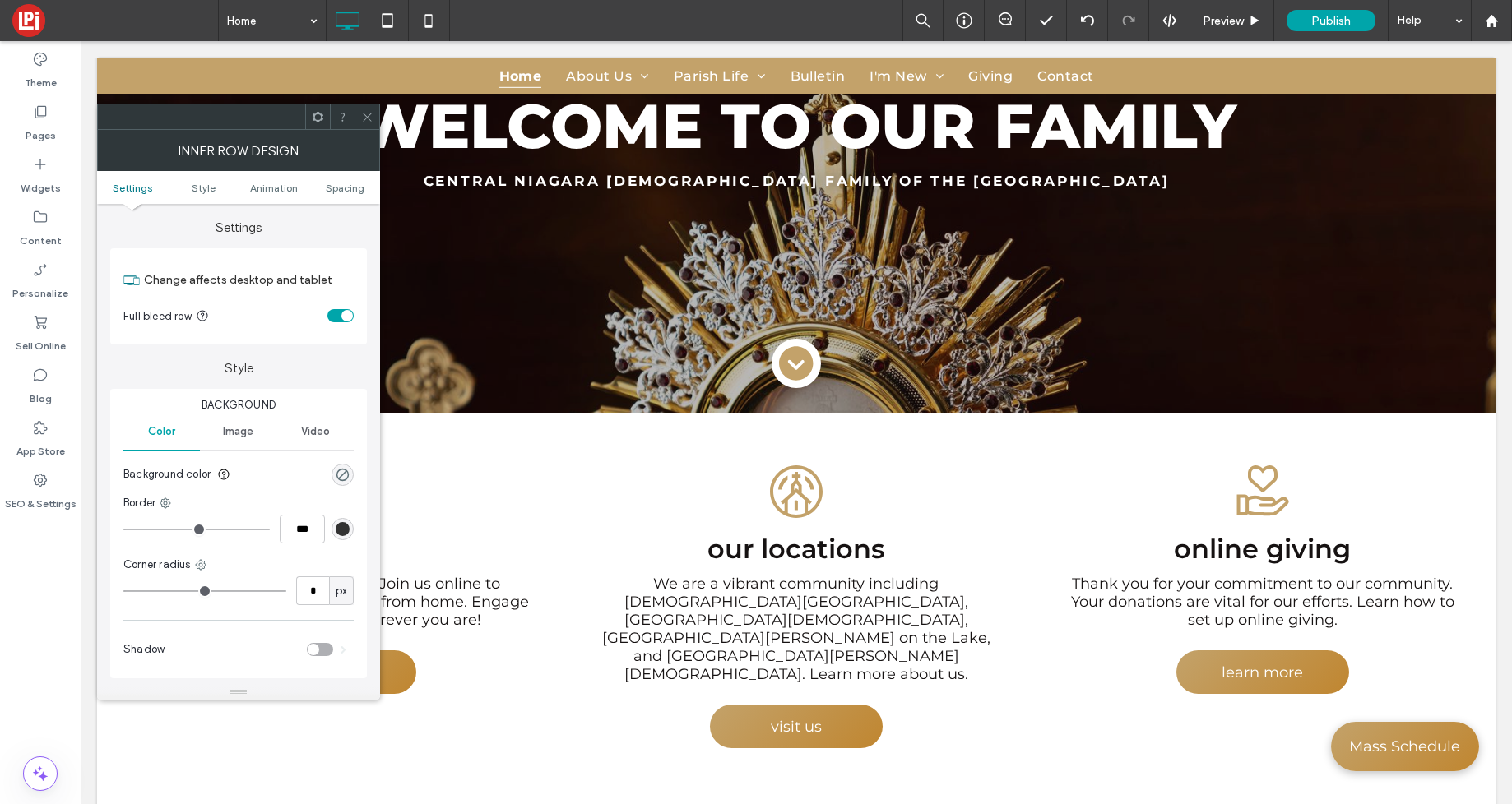
click at [342, 312] on div "toggle" at bounding box center [347, 315] width 12 height 12
click at [364, 115] on icon at bounding box center [367, 118] width 13 height 13
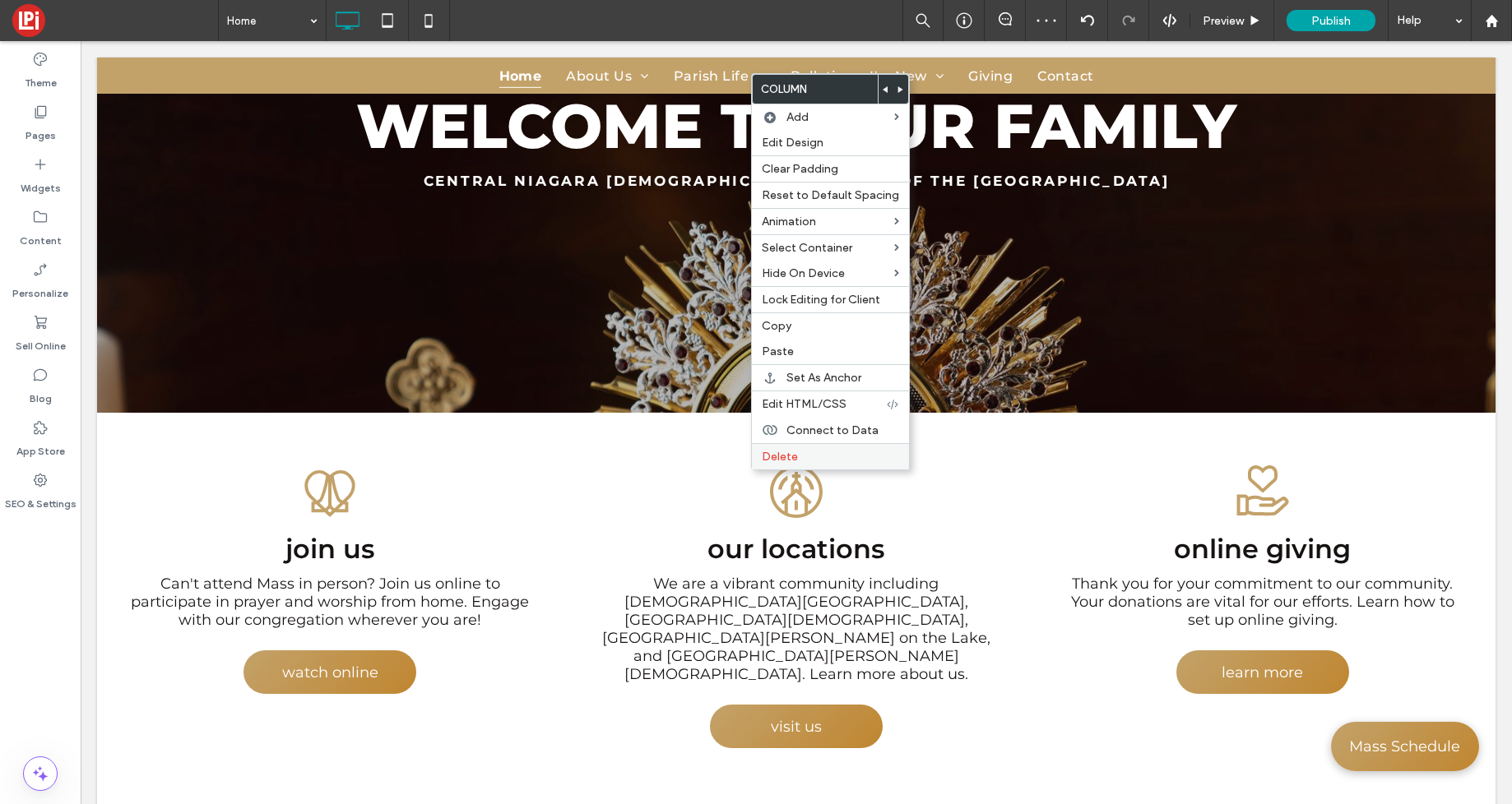
drag, startPoint x: 776, startPoint y: 457, endPoint x: 755, endPoint y: 465, distance: 22.5
click at [776, 457] on span "Delete" at bounding box center [780, 456] width 37 height 14
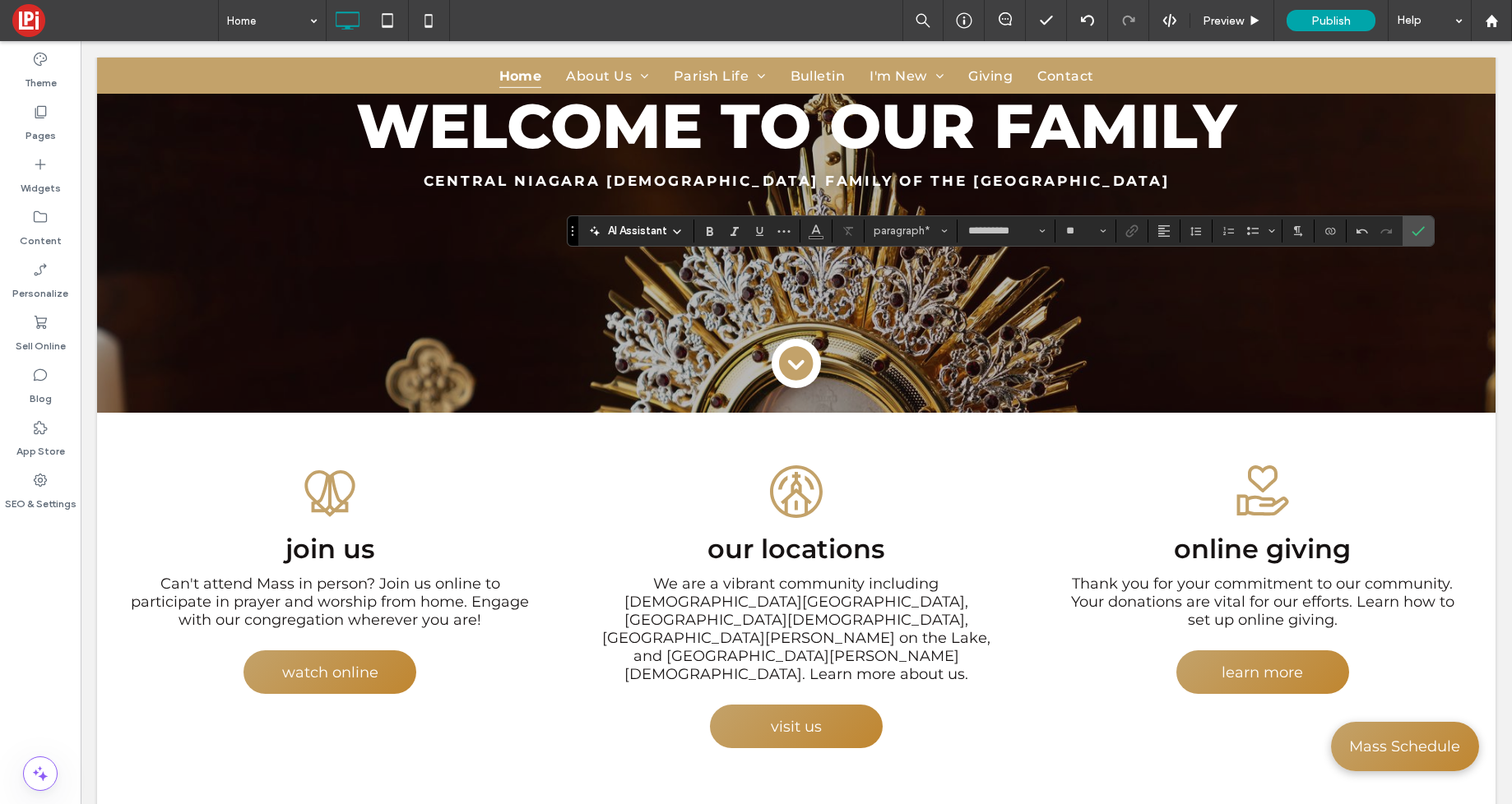
type input "**"
click at [1428, 233] on label "Confirm" at bounding box center [1418, 231] width 25 height 29
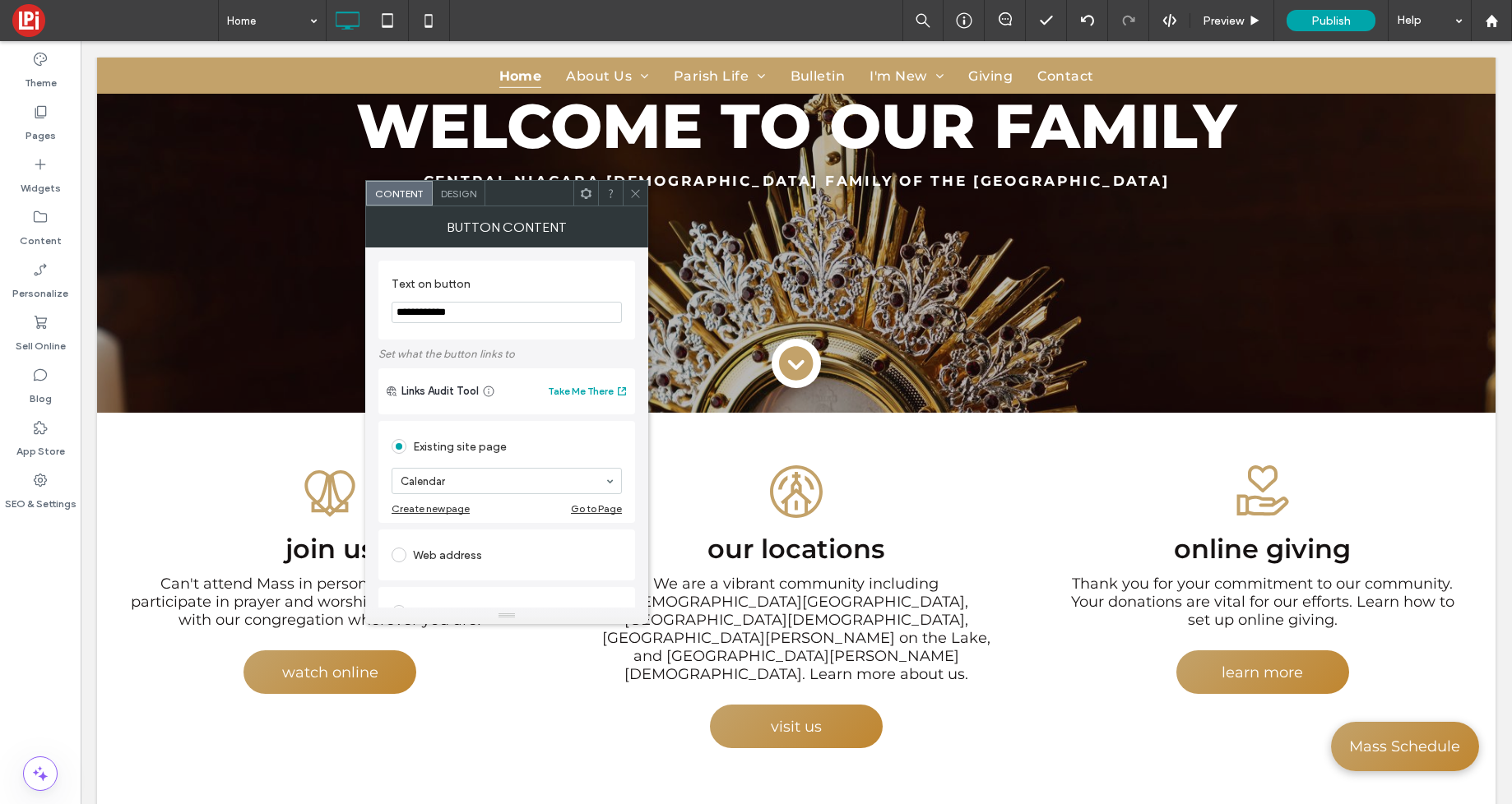
click at [638, 194] on icon at bounding box center [636, 194] width 13 height 13
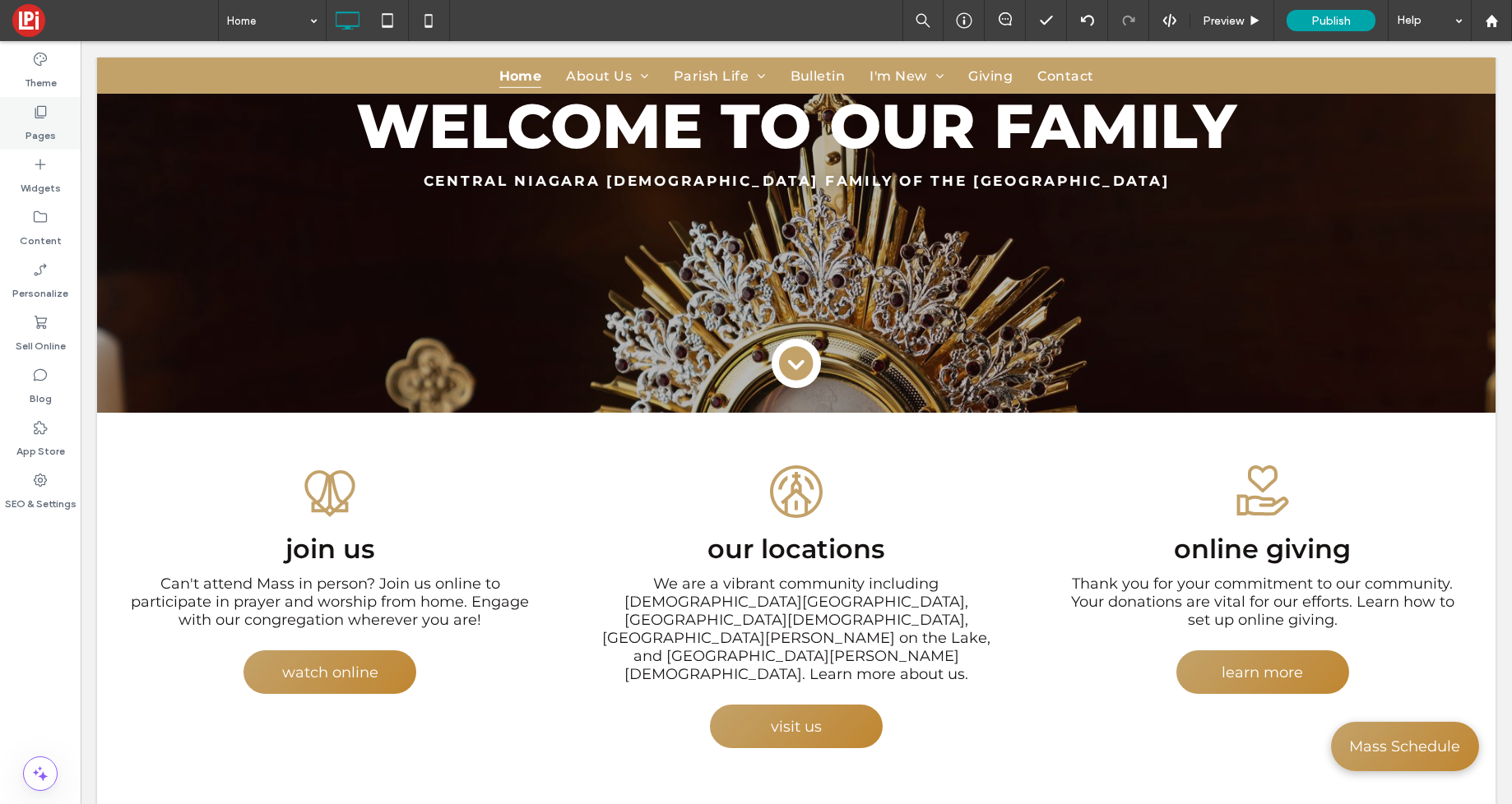
click at [23, 116] on div "Pages" at bounding box center [40, 123] width 80 height 53
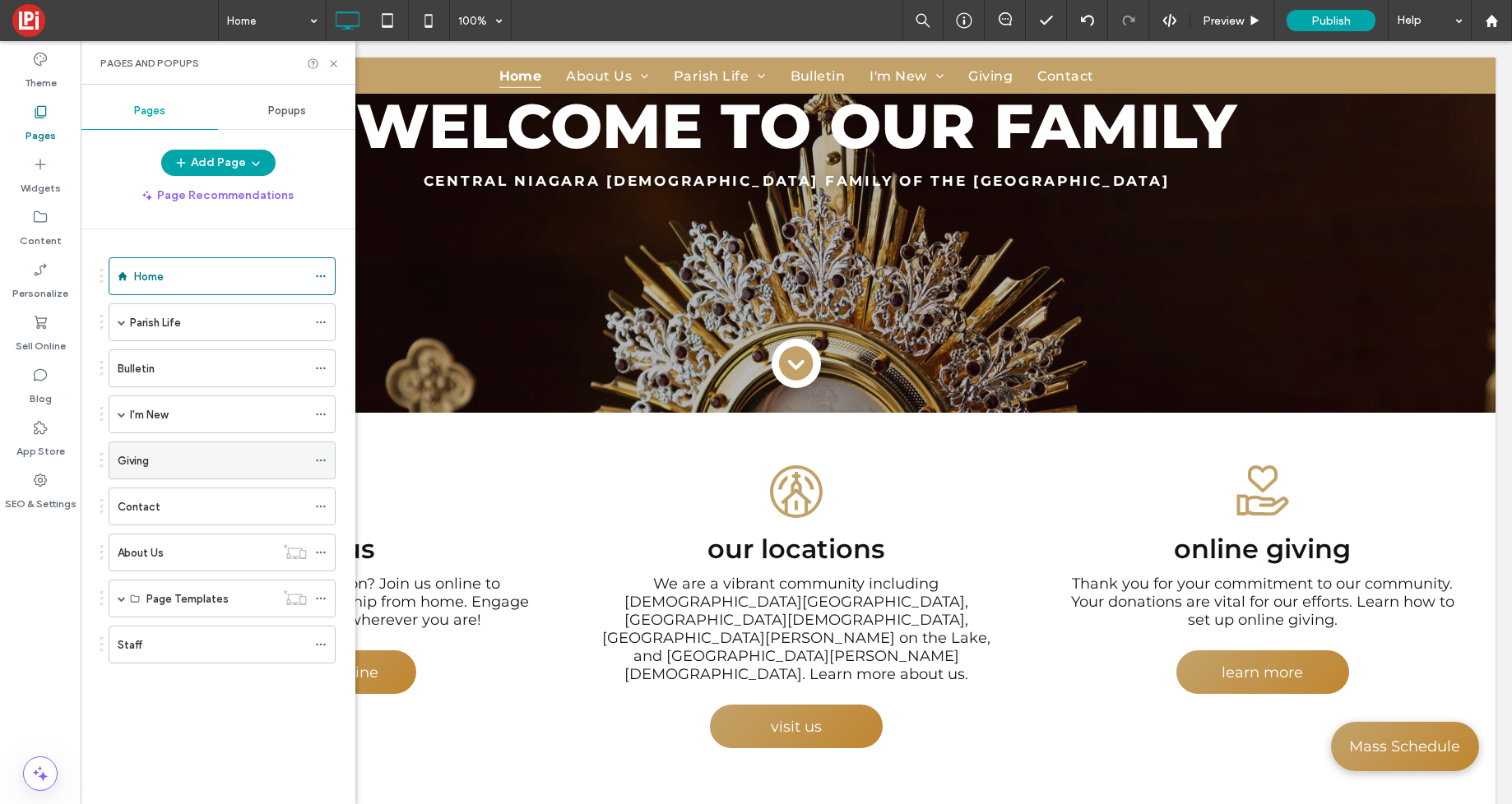
click at [181, 465] on div "Giving" at bounding box center [212, 460] width 189 height 17
click at [319, 460] on icon at bounding box center [321, 460] width 12 height 12
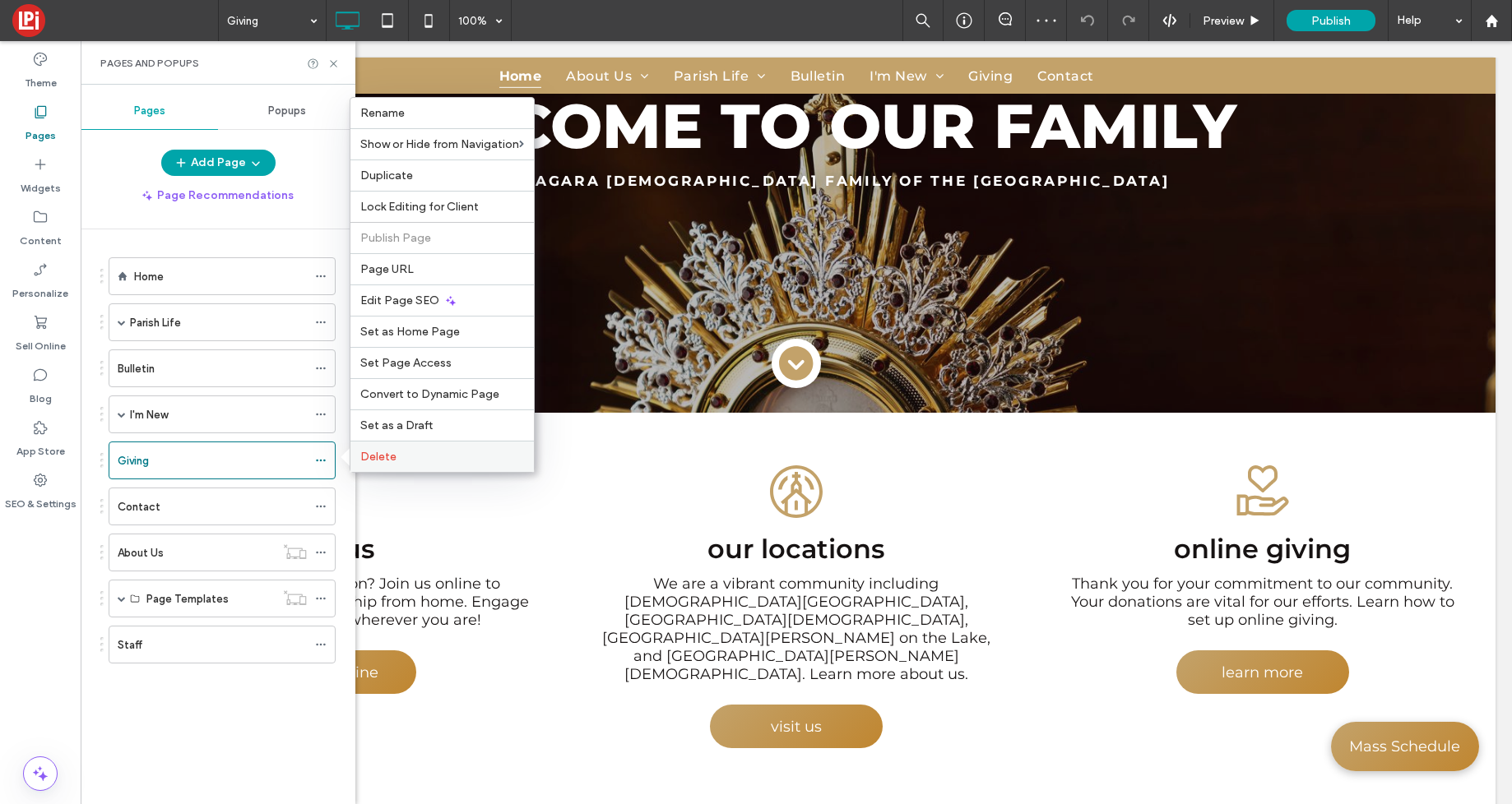
click at [406, 454] on label "Delete" at bounding box center [442, 456] width 164 height 14
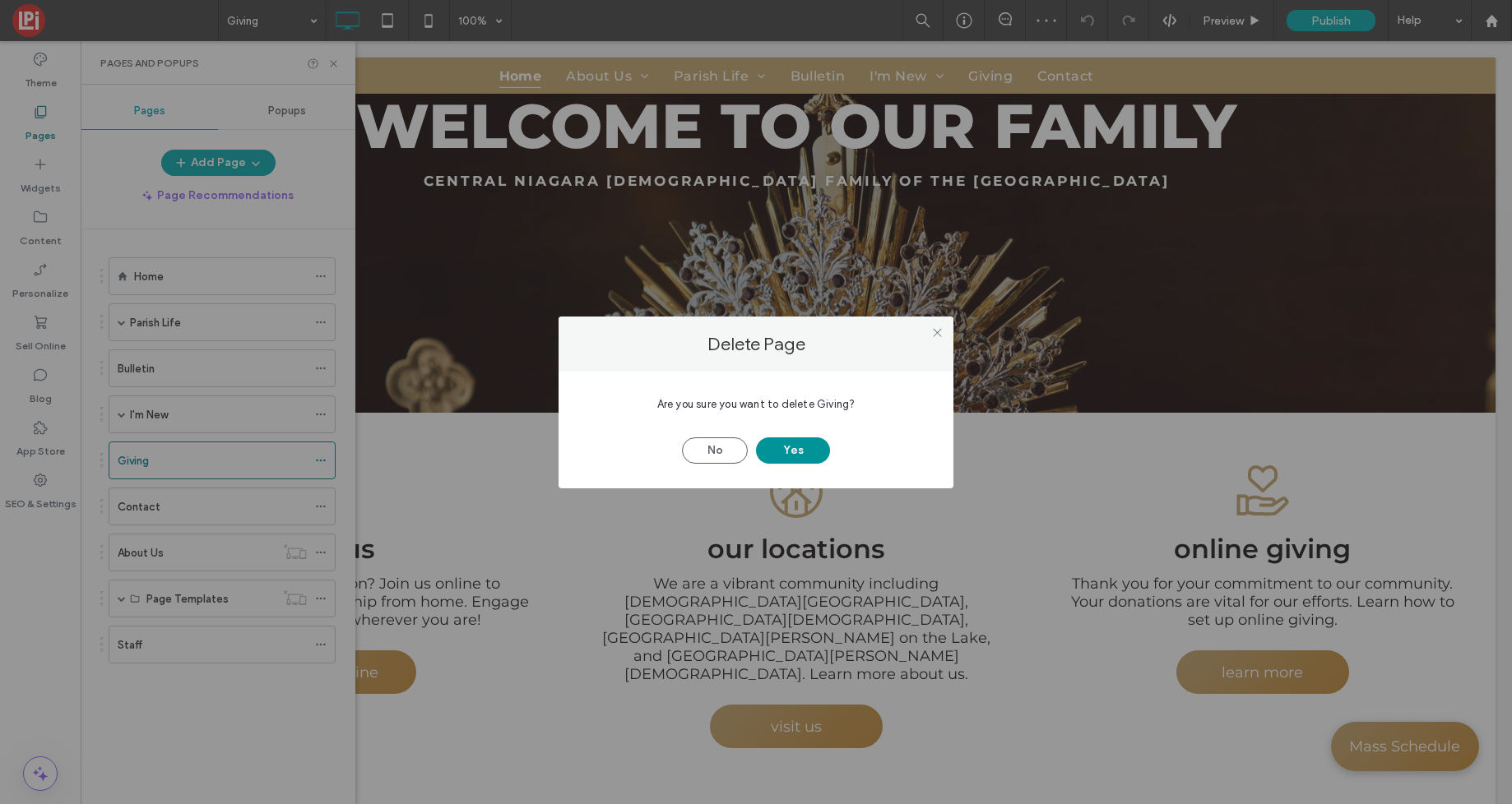
click at [806, 448] on button "Yes" at bounding box center [793, 450] width 74 height 26
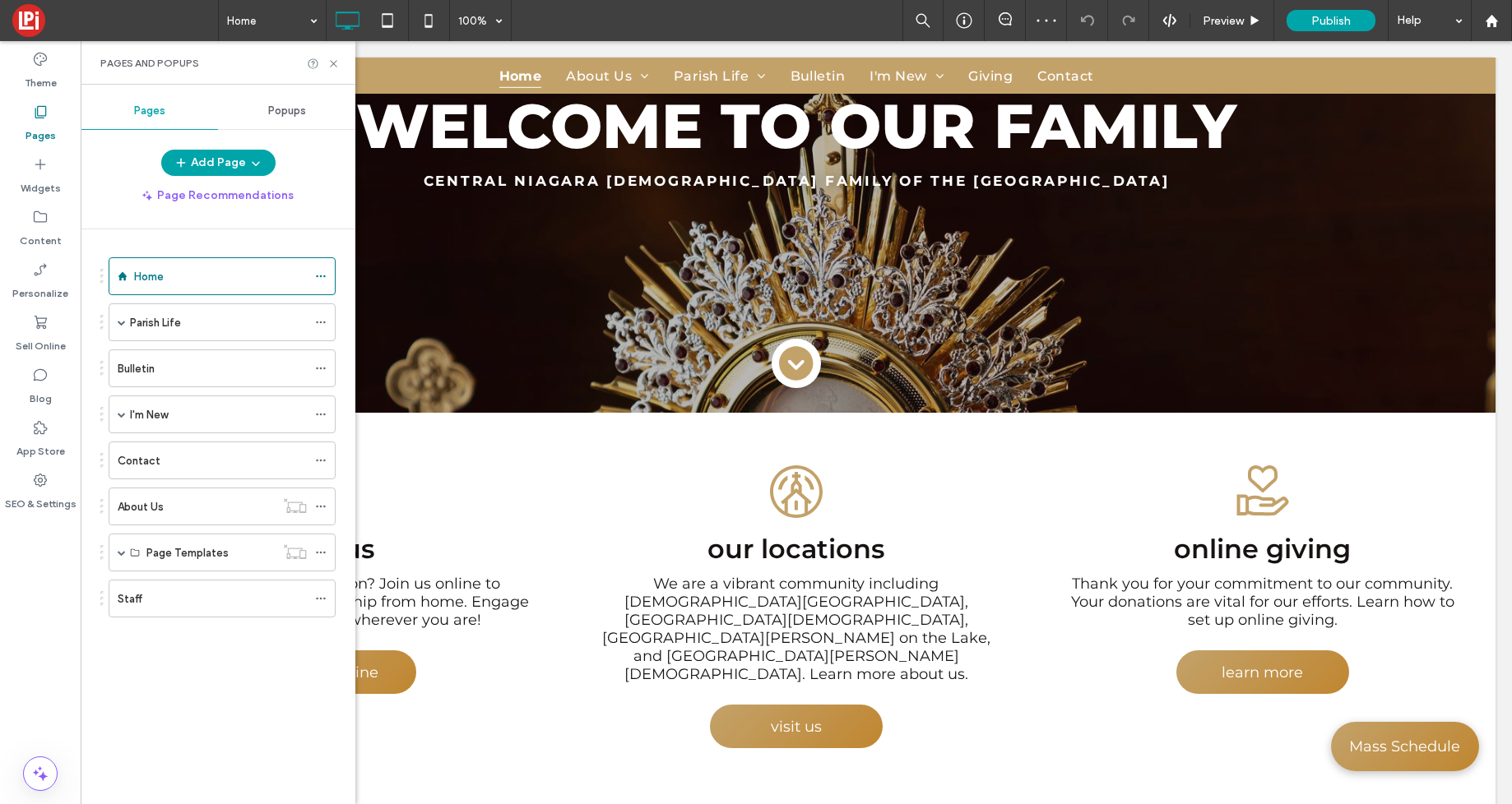
click at [229, 166] on div at bounding box center [756, 402] width 1512 height 804
click at [224, 169] on button "Add Page" at bounding box center [218, 163] width 114 height 26
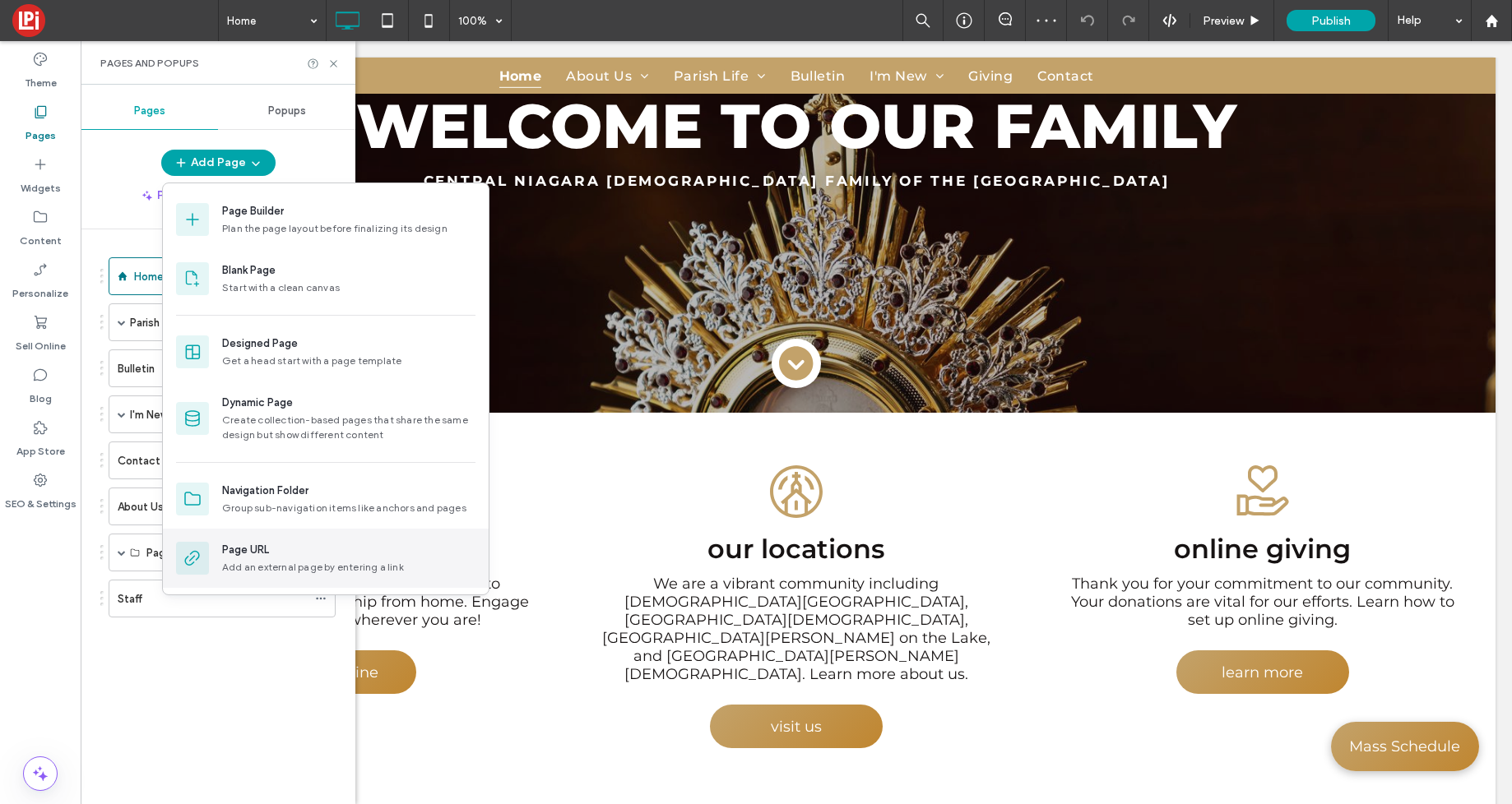
click at [276, 535] on div "Page URL Add an external page by entering a link" at bounding box center [325, 558] width 325 height 59
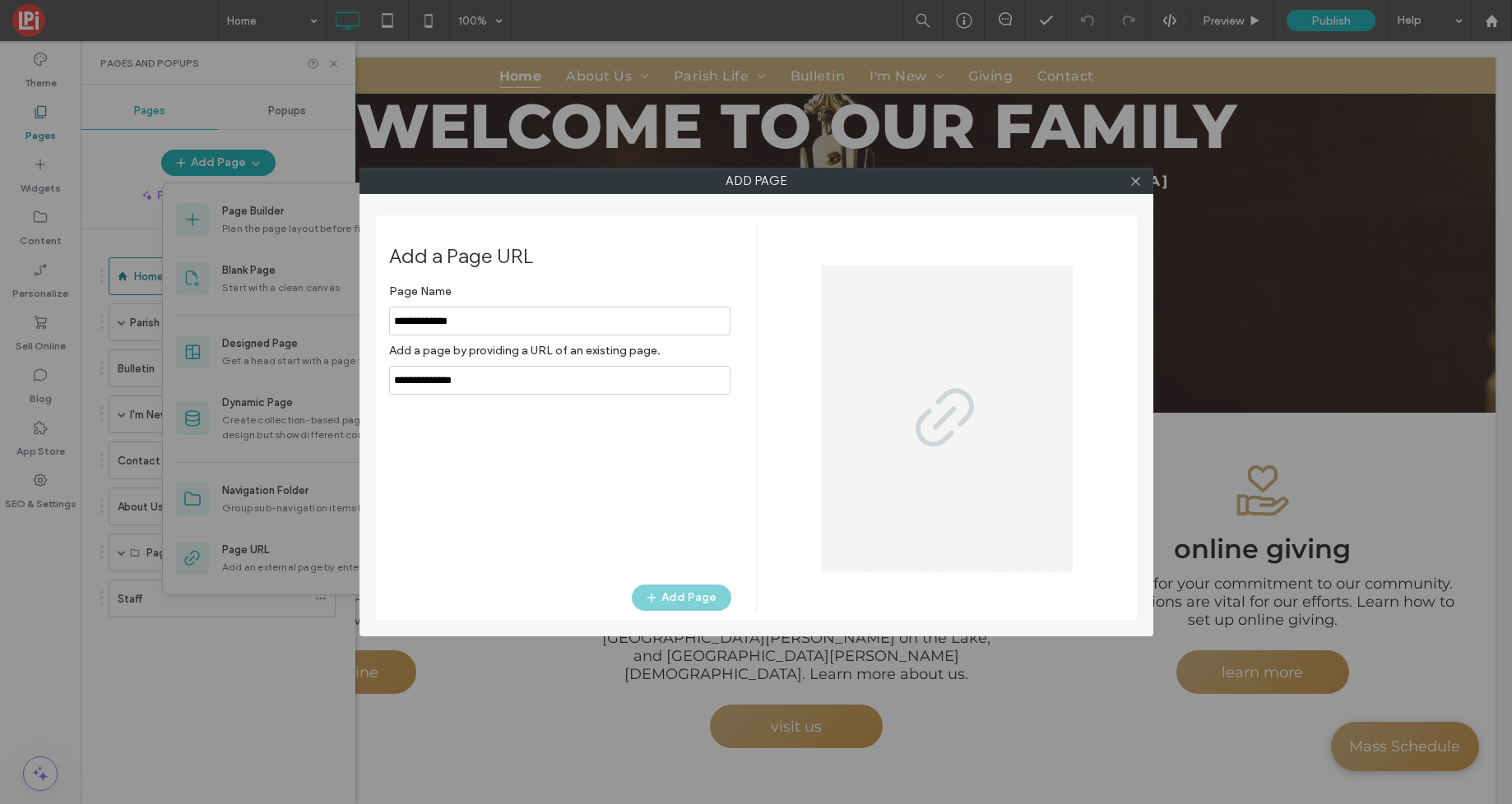
type input "**********"
drag, startPoint x: 459, startPoint y: 381, endPoint x: 261, endPoint y: 376, distance: 198.1
click at [261, 376] on div "Add Page Add a Page URL Page Name Add a page by providing a URL of an existing …" at bounding box center [756, 402] width 1512 height 804
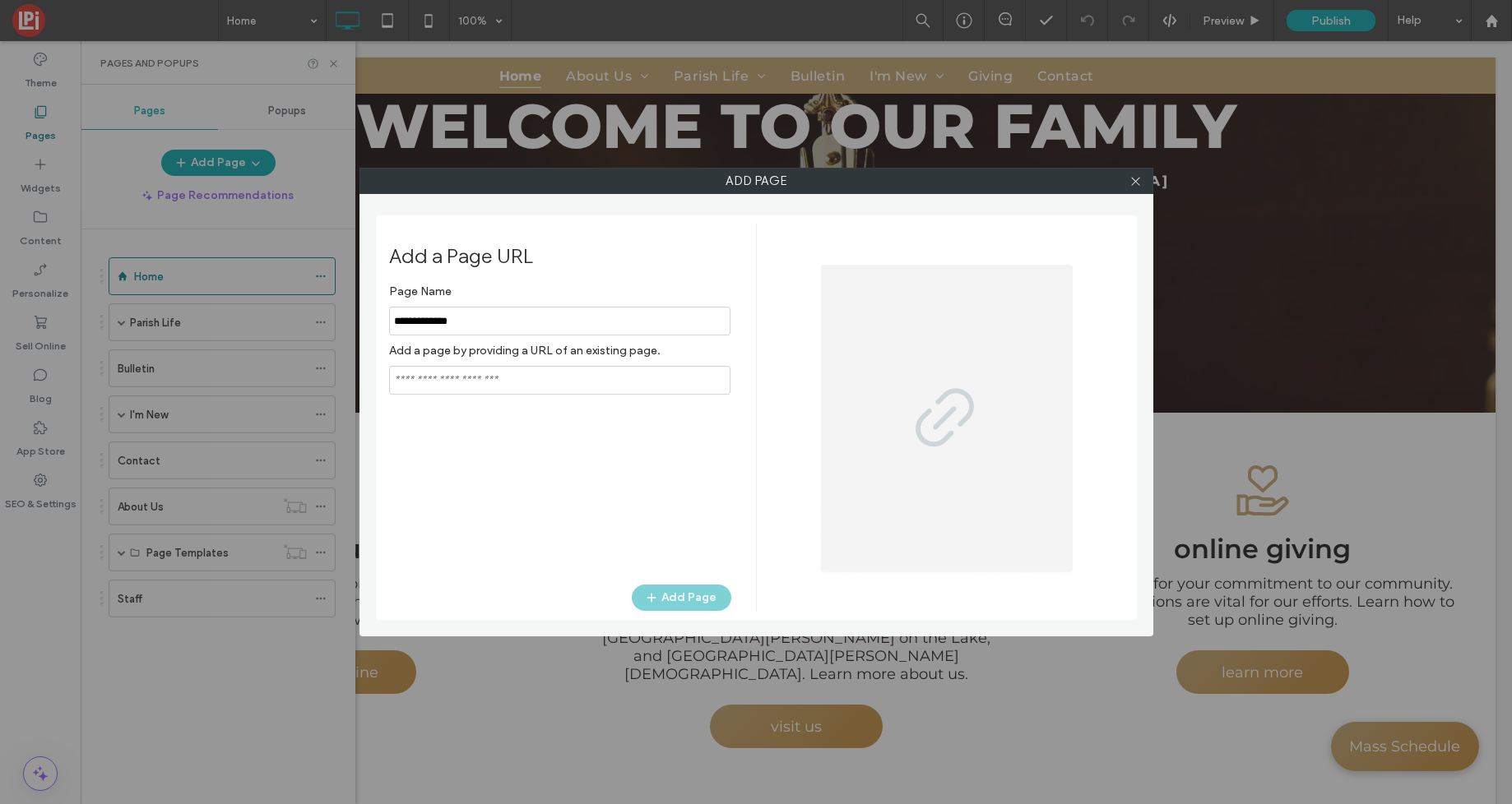
paste input "**********"
type input "**********"
drag, startPoint x: 657, startPoint y: 592, endPoint x: 637, endPoint y: 608, distance: 25.6
click at [657, 592] on icon "button" at bounding box center [652, 598] width 13 height 13
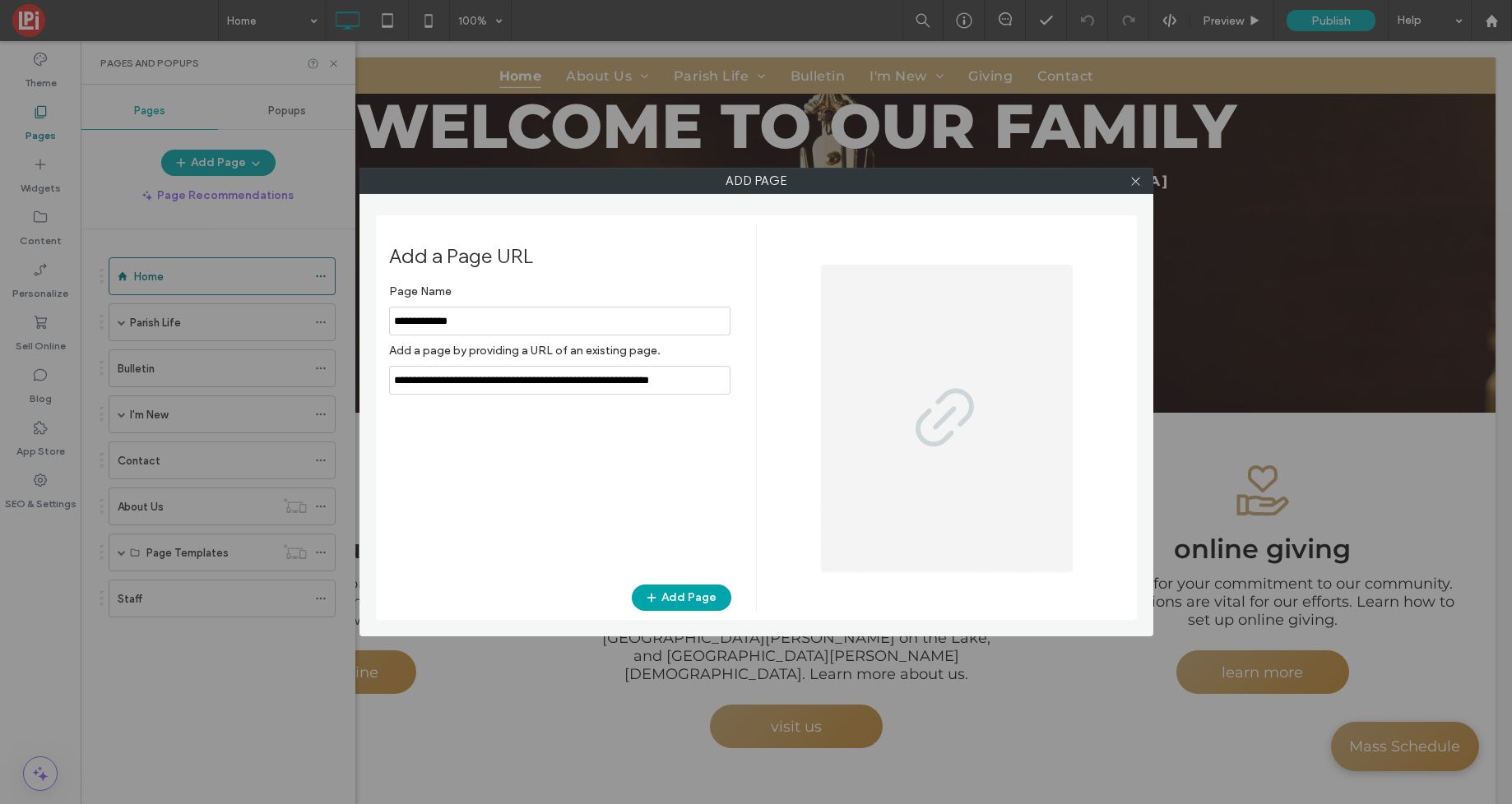
scroll to position [0, 0]
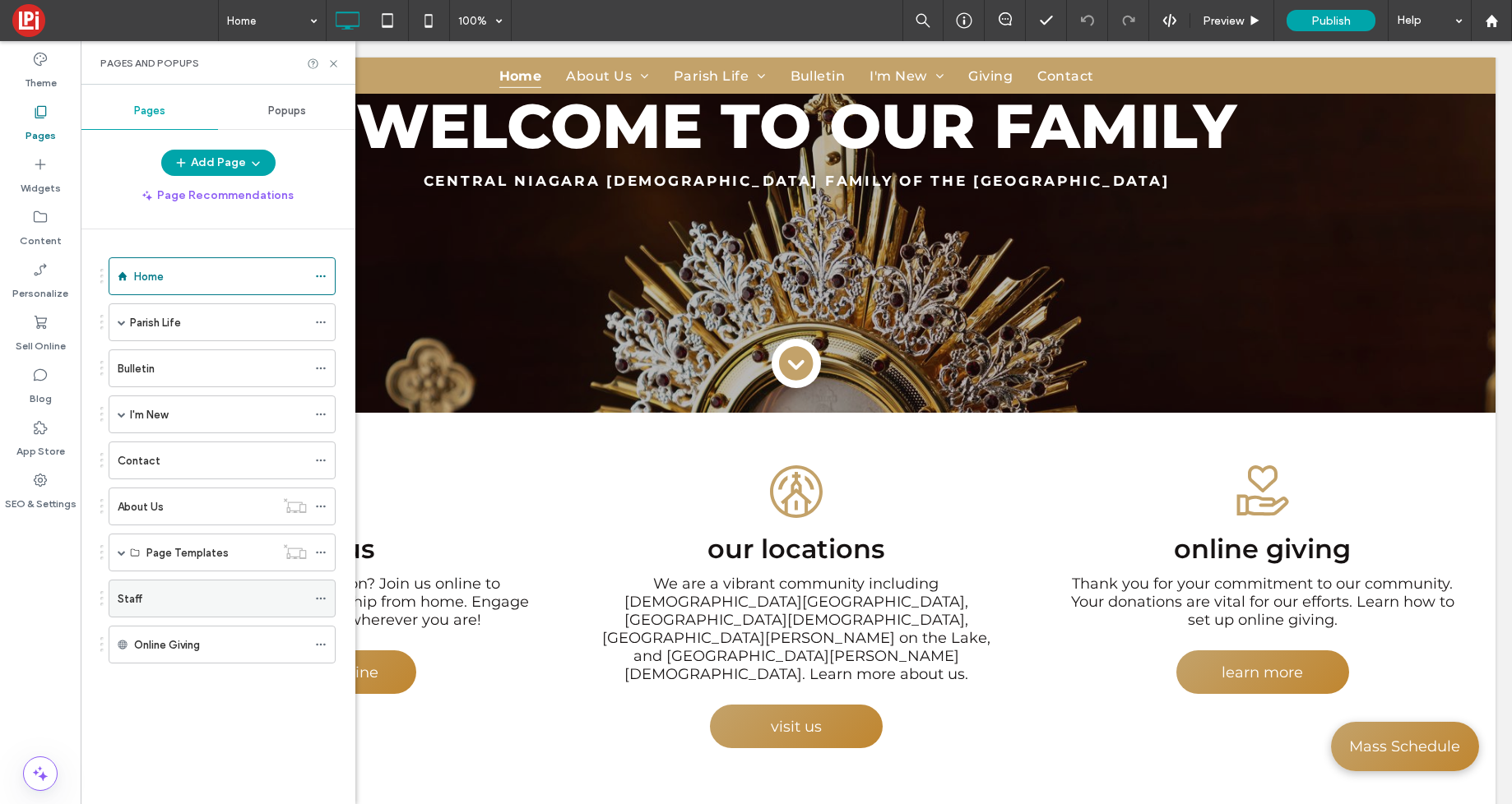
click at [192, 603] on div "Staff" at bounding box center [212, 598] width 189 height 17
click at [330, 59] on icon at bounding box center [334, 64] width 13 height 13
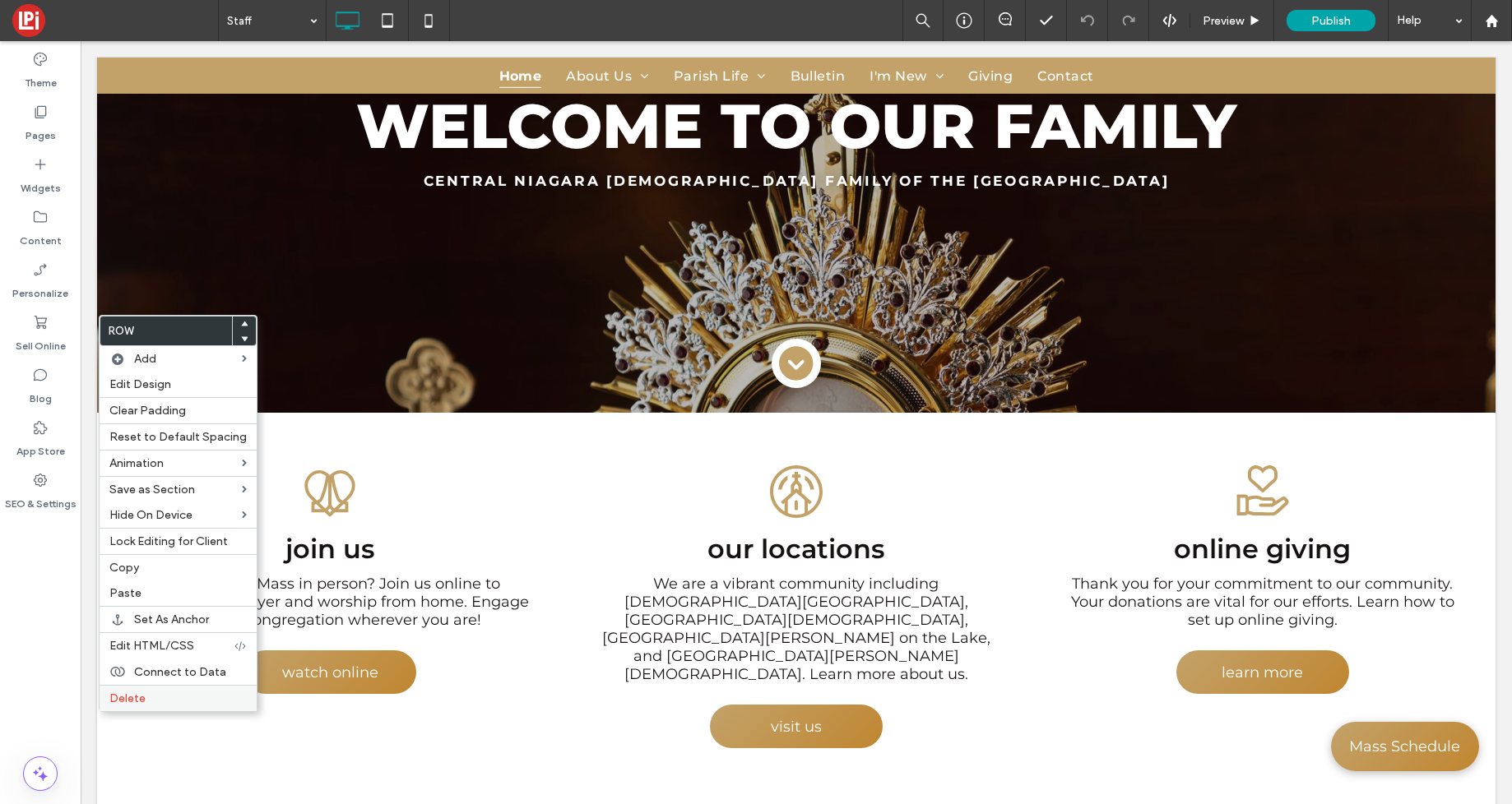
click at [136, 702] on span "Delete" at bounding box center [128, 698] width 37 height 14
click at [135, 695] on span "Delete" at bounding box center [128, 698] width 37 height 14
click at [168, 695] on label "Delete" at bounding box center [178, 698] width 137 height 14
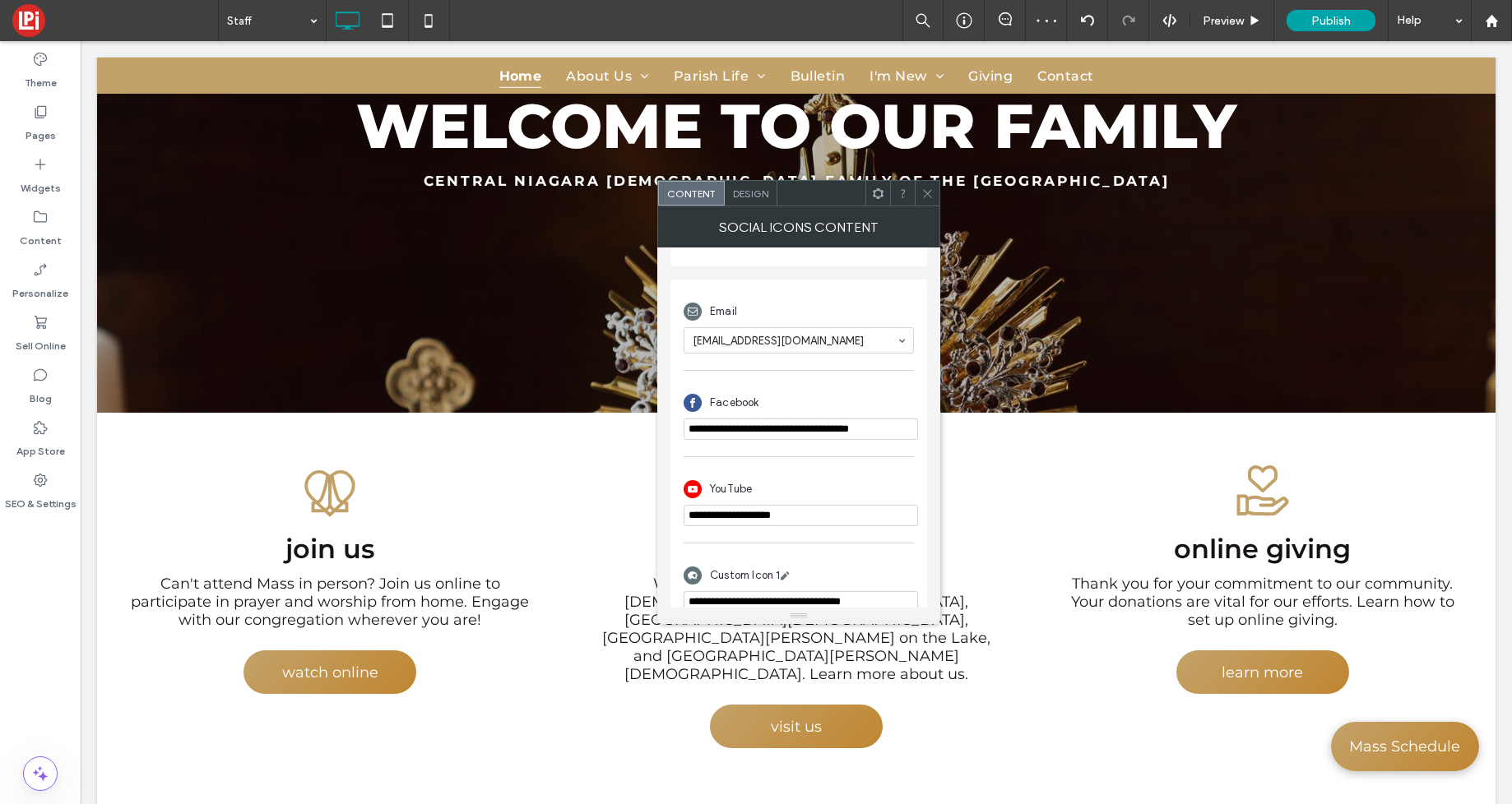
scroll to position [378, 0]
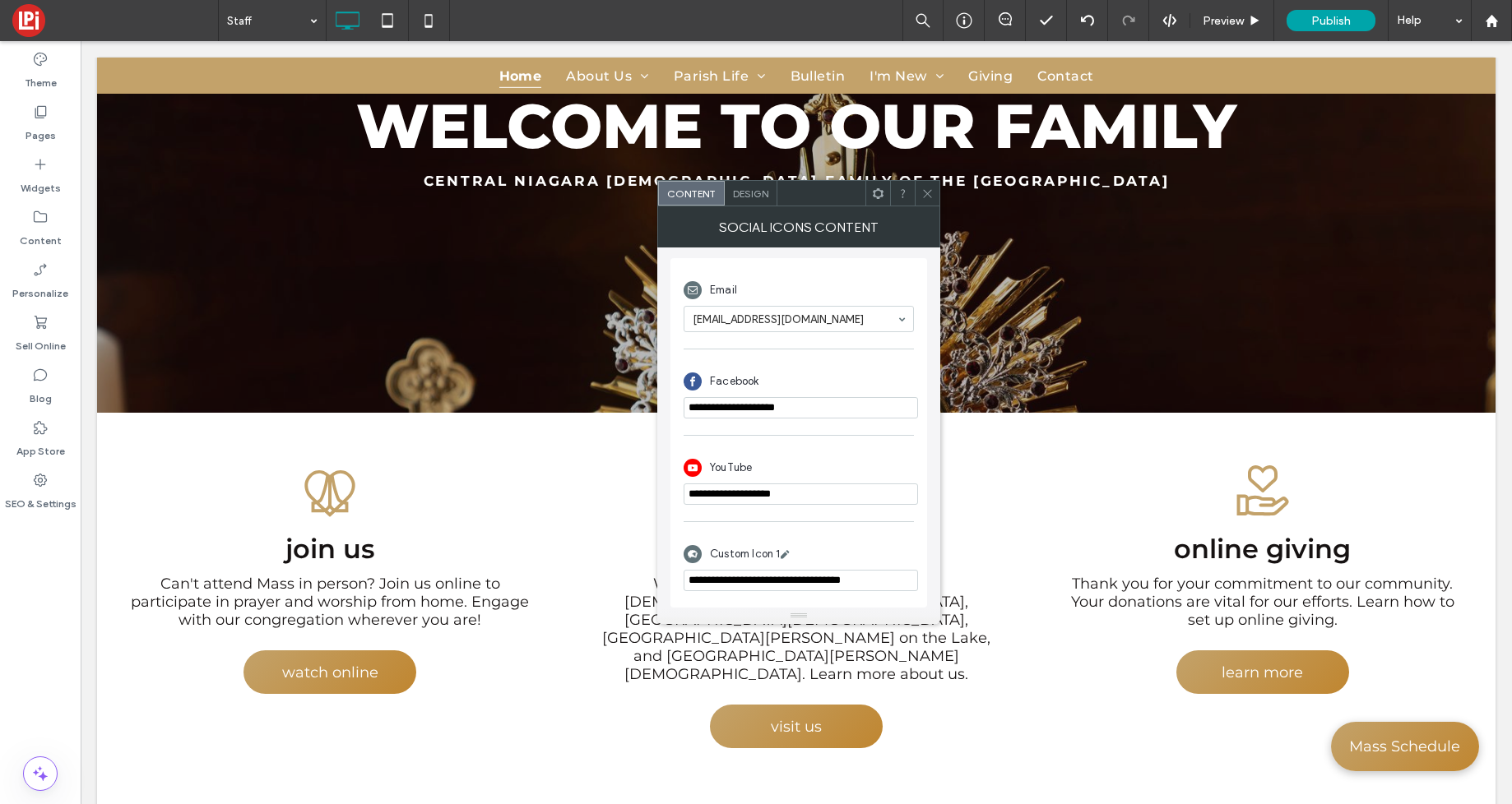
paste input "**********"
type input "**********"
click at [857, 375] on div "Facebook" at bounding box center [799, 382] width 230 height 31
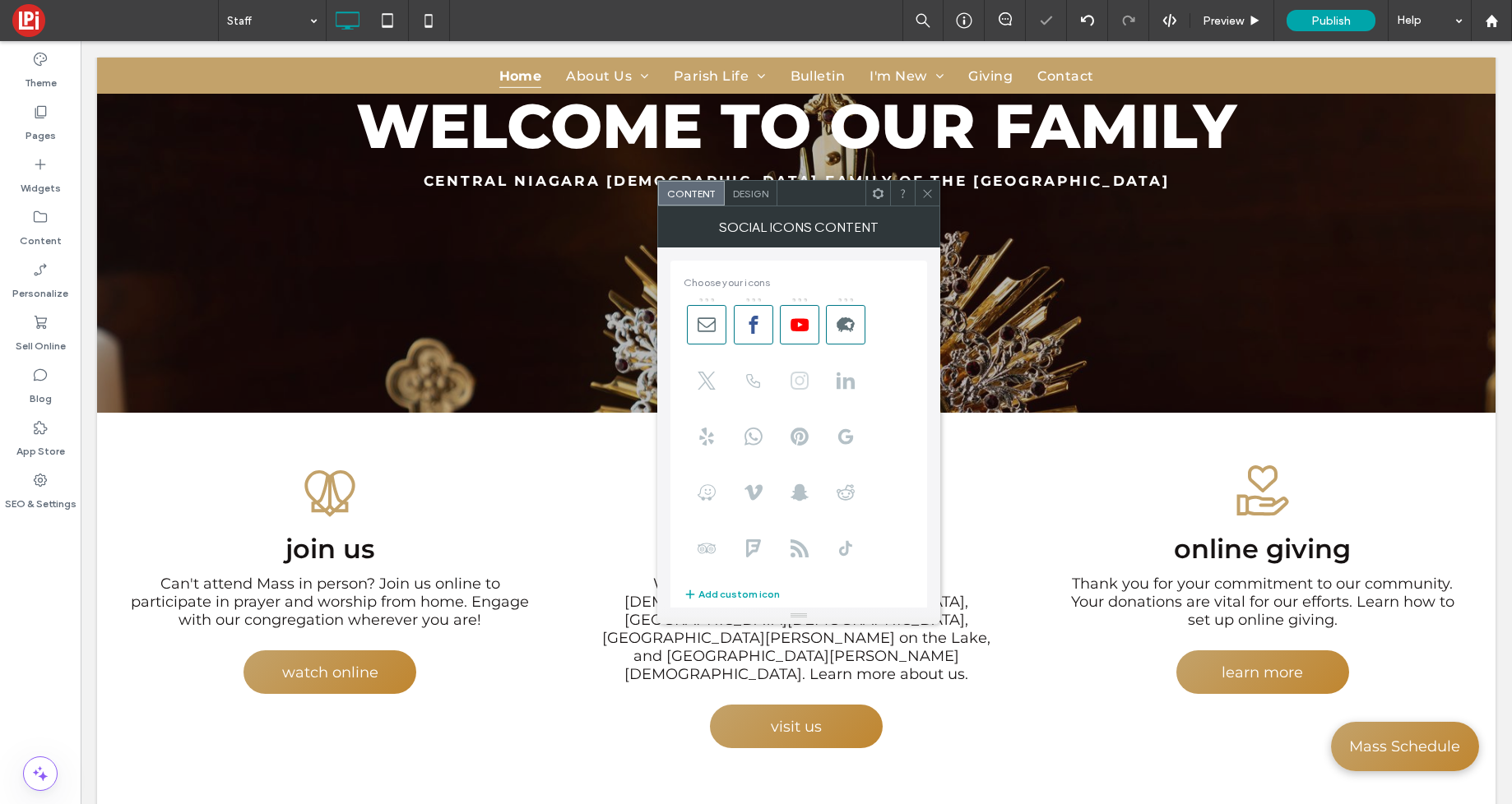
drag, startPoint x: 792, startPoint y: 376, endPoint x: 782, endPoint y: 376, distance: 10.0
click at [791, 376] on use at bounding box center [800, 381] width 18 height 18
drag, startPoint x: 792, startPoint y: 387, endPoint x: 813, endPoint y: 326, distance: 64.5
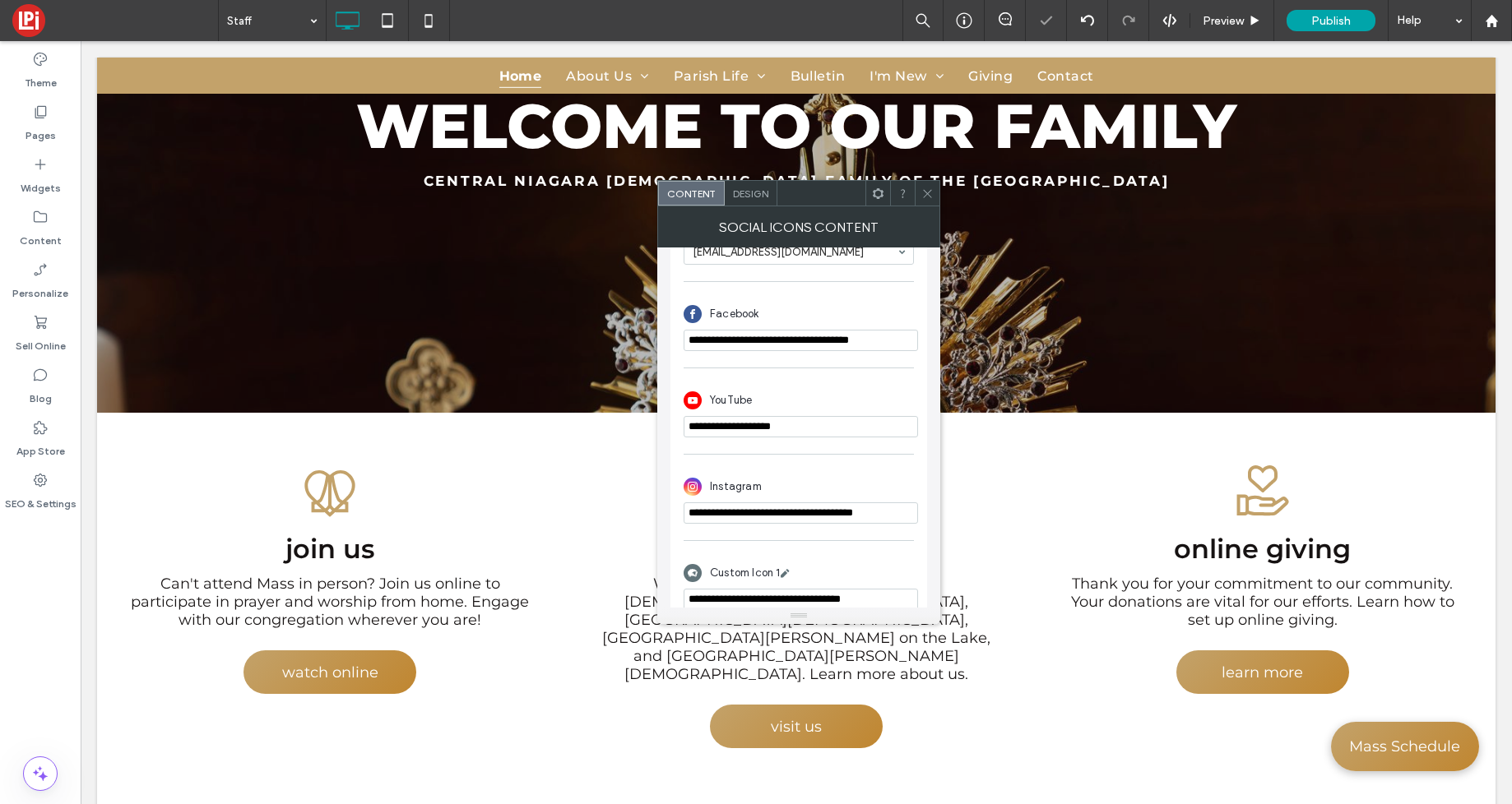
scroll to position [465, 0]
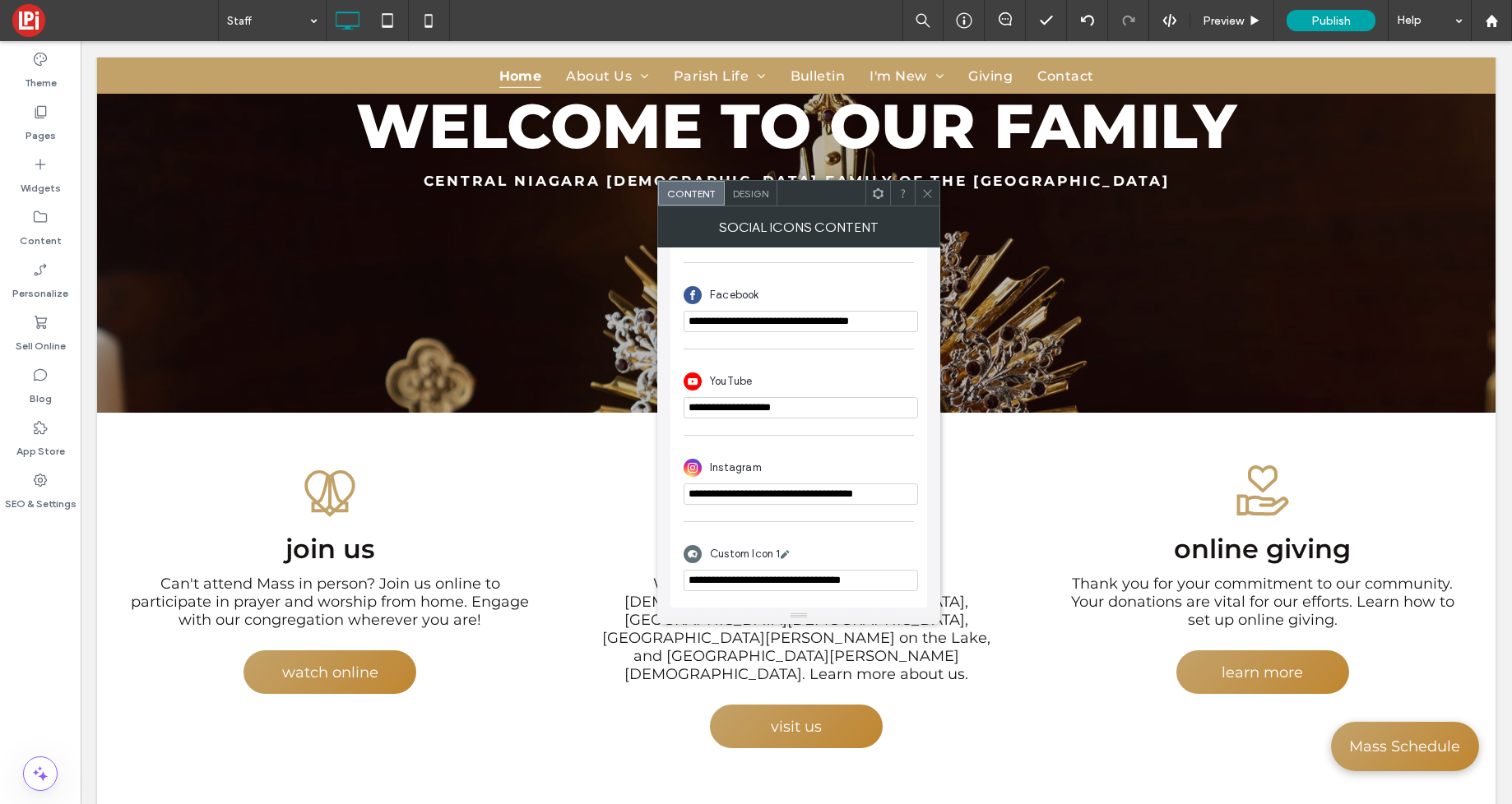
click at [812, 406] on input "**********" at bounding box center [801, 407] width 235 height 21
paste input "**********"
type input "**********"
click at [855, 373] on div "YouTube" at bounding box center [799, 382] width 230 height 31
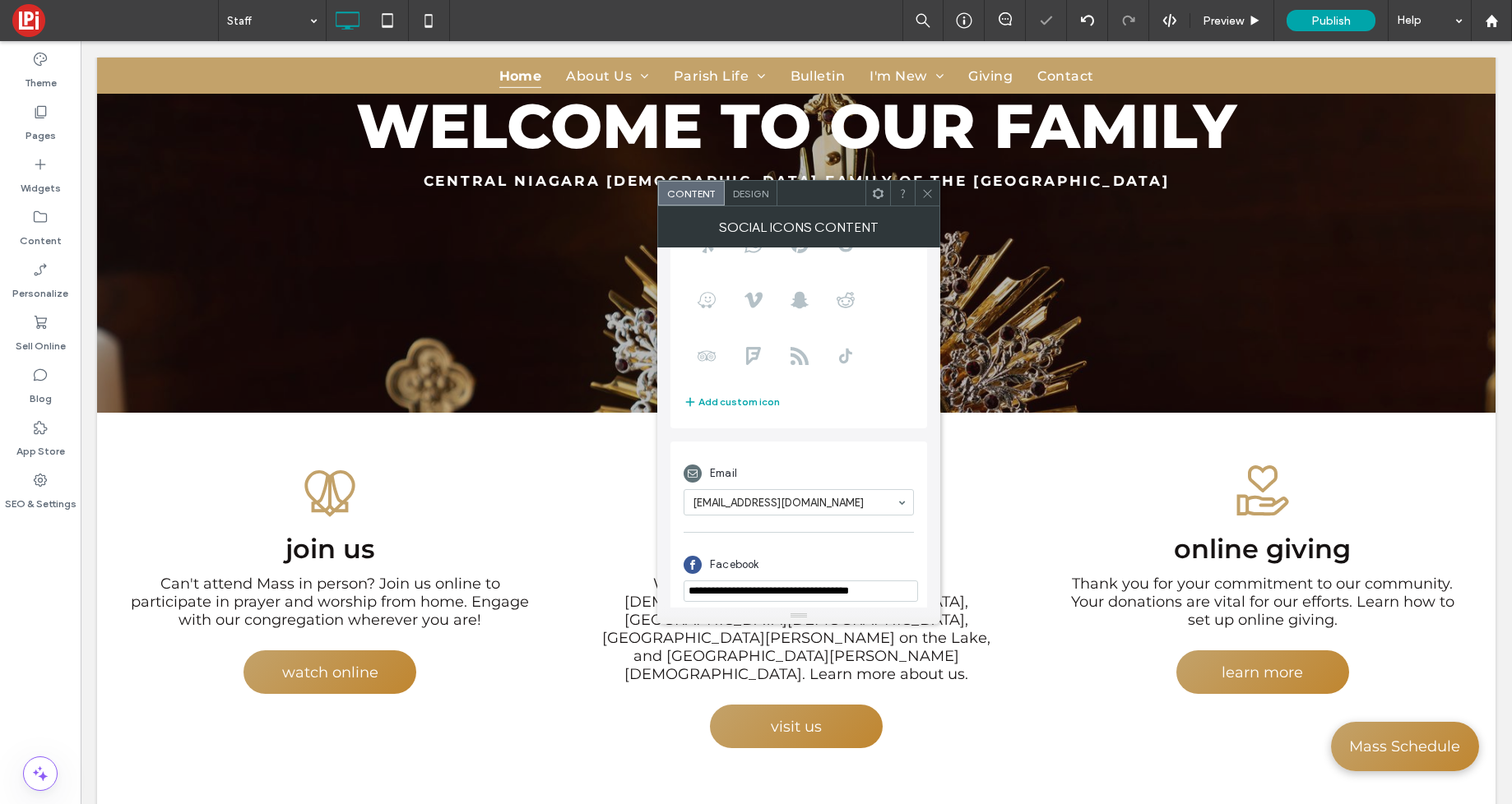
scroll to position [0, 0]
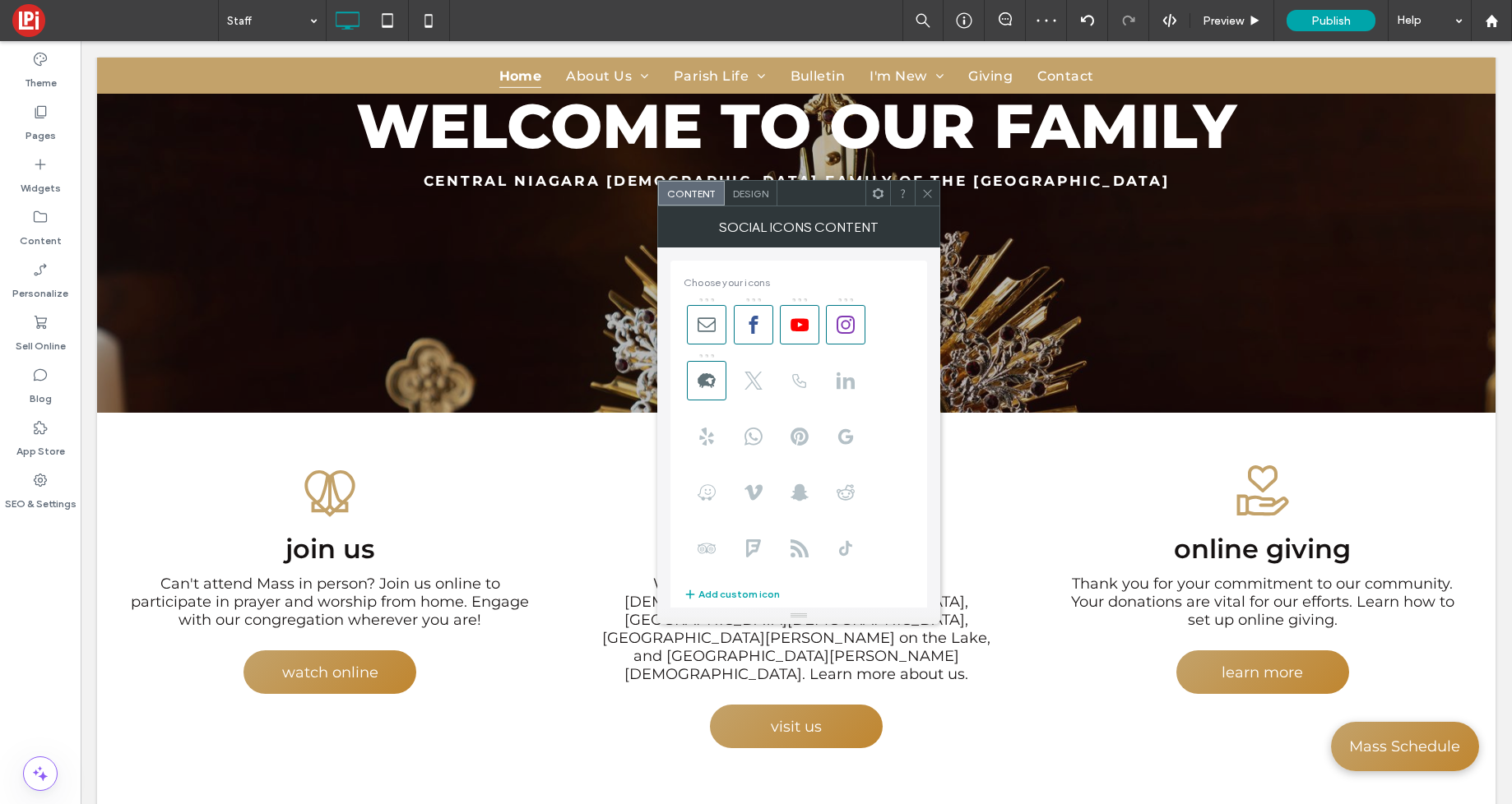
click at [926, 194] on icon at bounding box center [928, 194] width 13 height 13
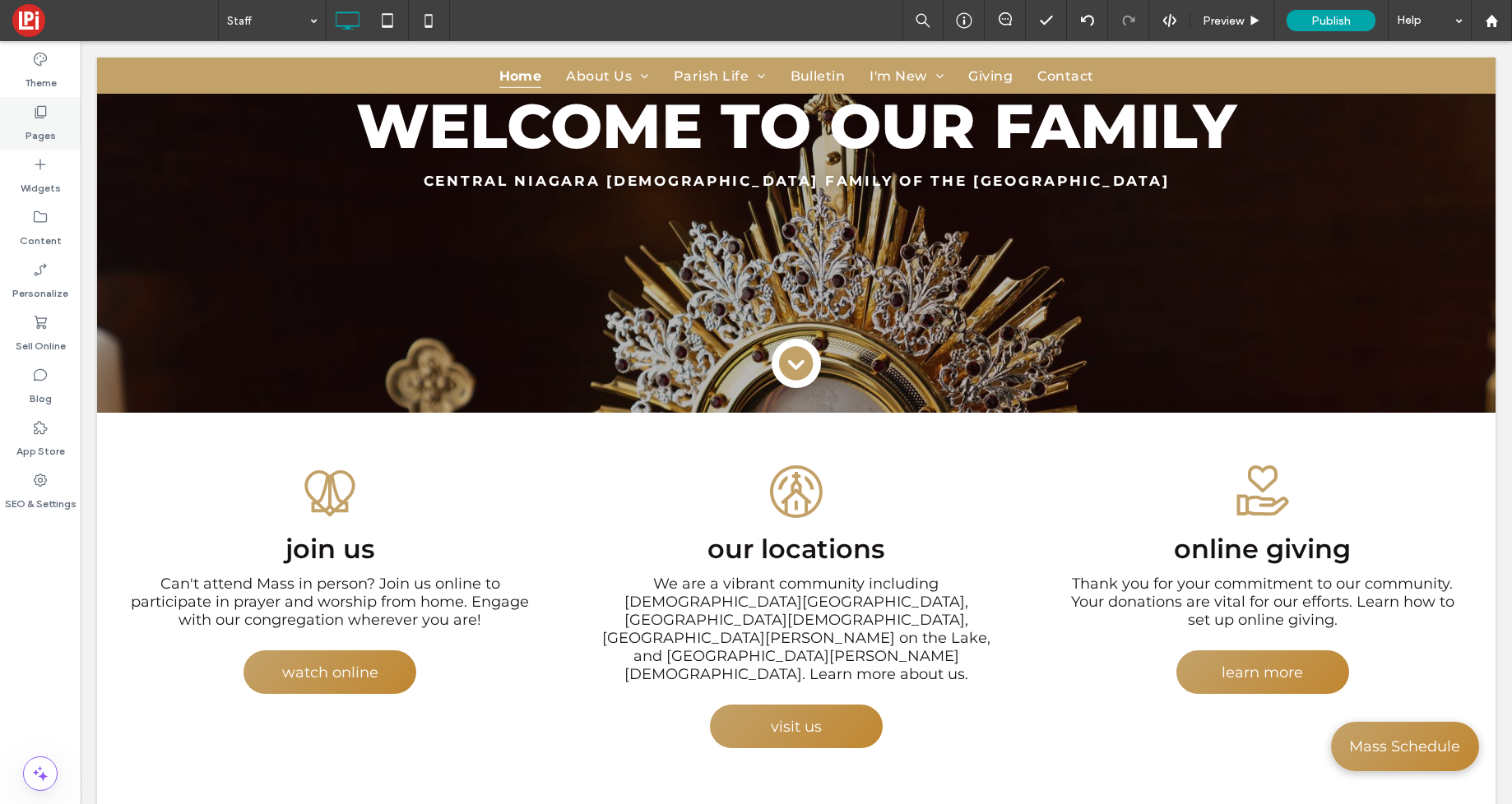
drag, startPoint x: 37, startPoint y: 125, endPoint x: 44, endPoint y: 132, distance: 9.9
click at [36, 125] on label "Pages" at bounding box center [40, 131] width 30 height 23
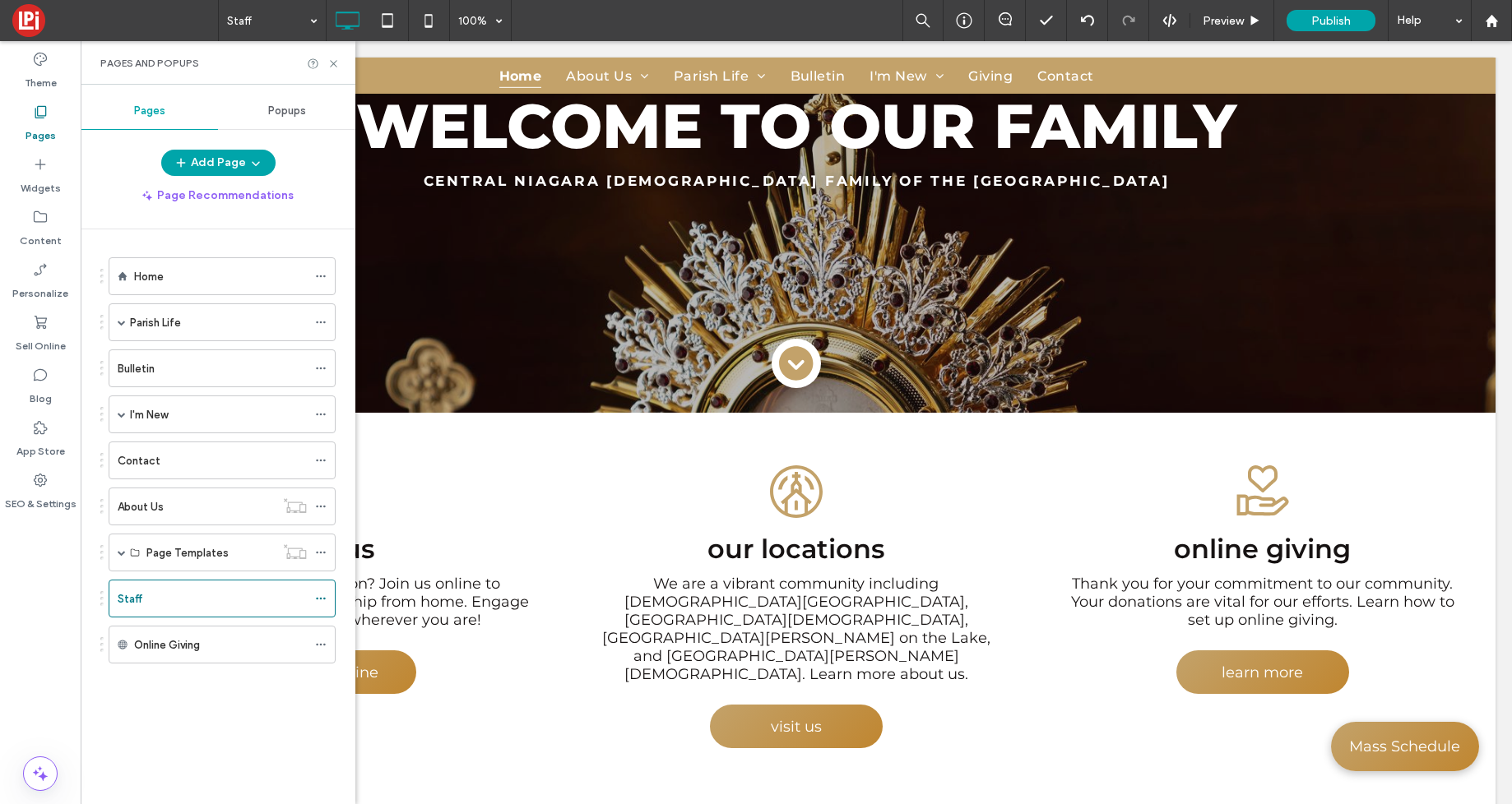
drag, startPoint x: 194, startPoint y: 265, endPoint x: 206, endPoint y: 218, distance: 48.5
click at [193, 265] on div "Home" at bounding box center [220, 277] width 173 height 37
click at [329, 62] on icon at bounding box center [334, 64] width 13 height 13
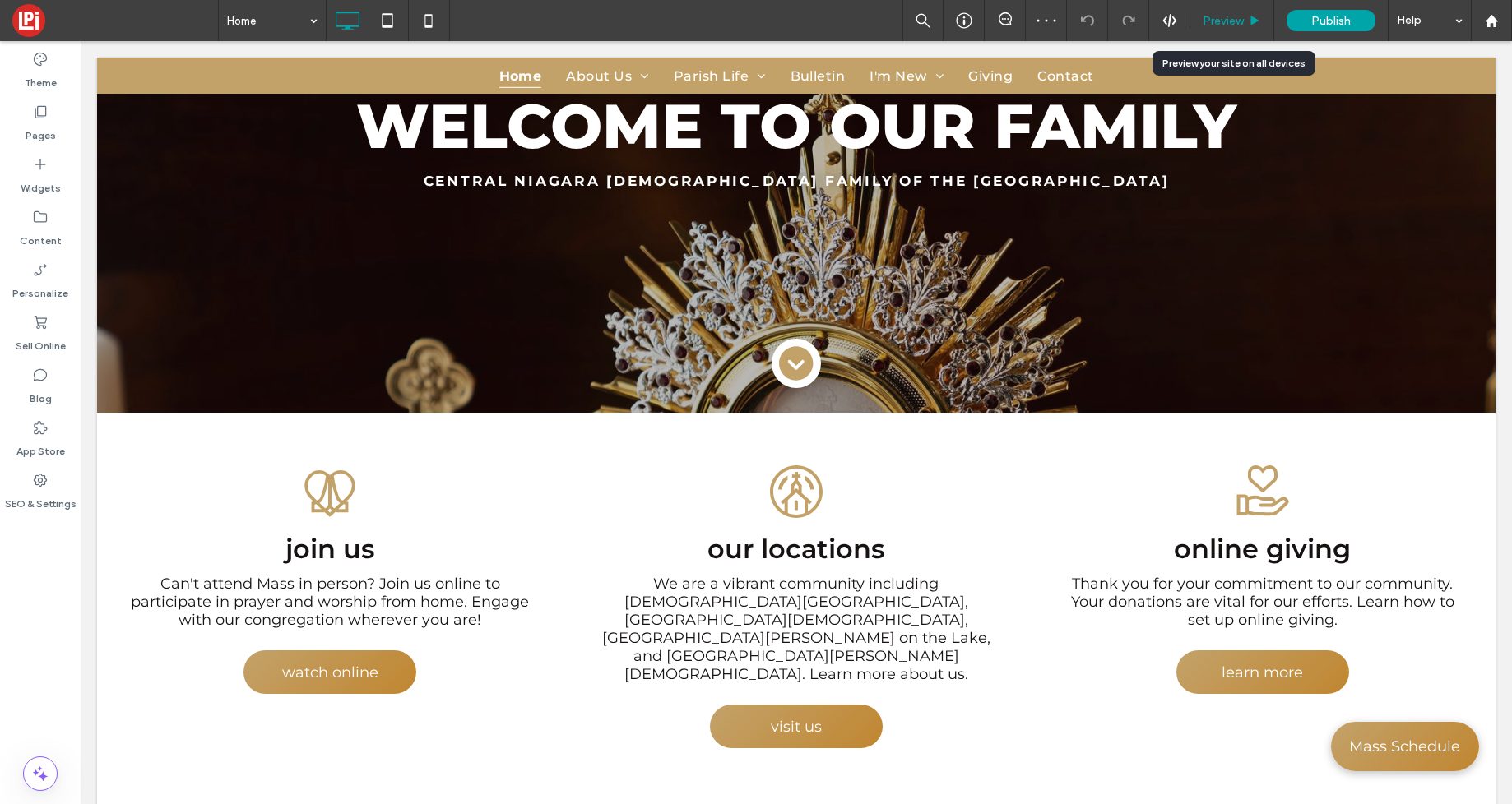
click at [1246, 21] on div "Preview" at bounding box center [1231, 20] width 83 height 14
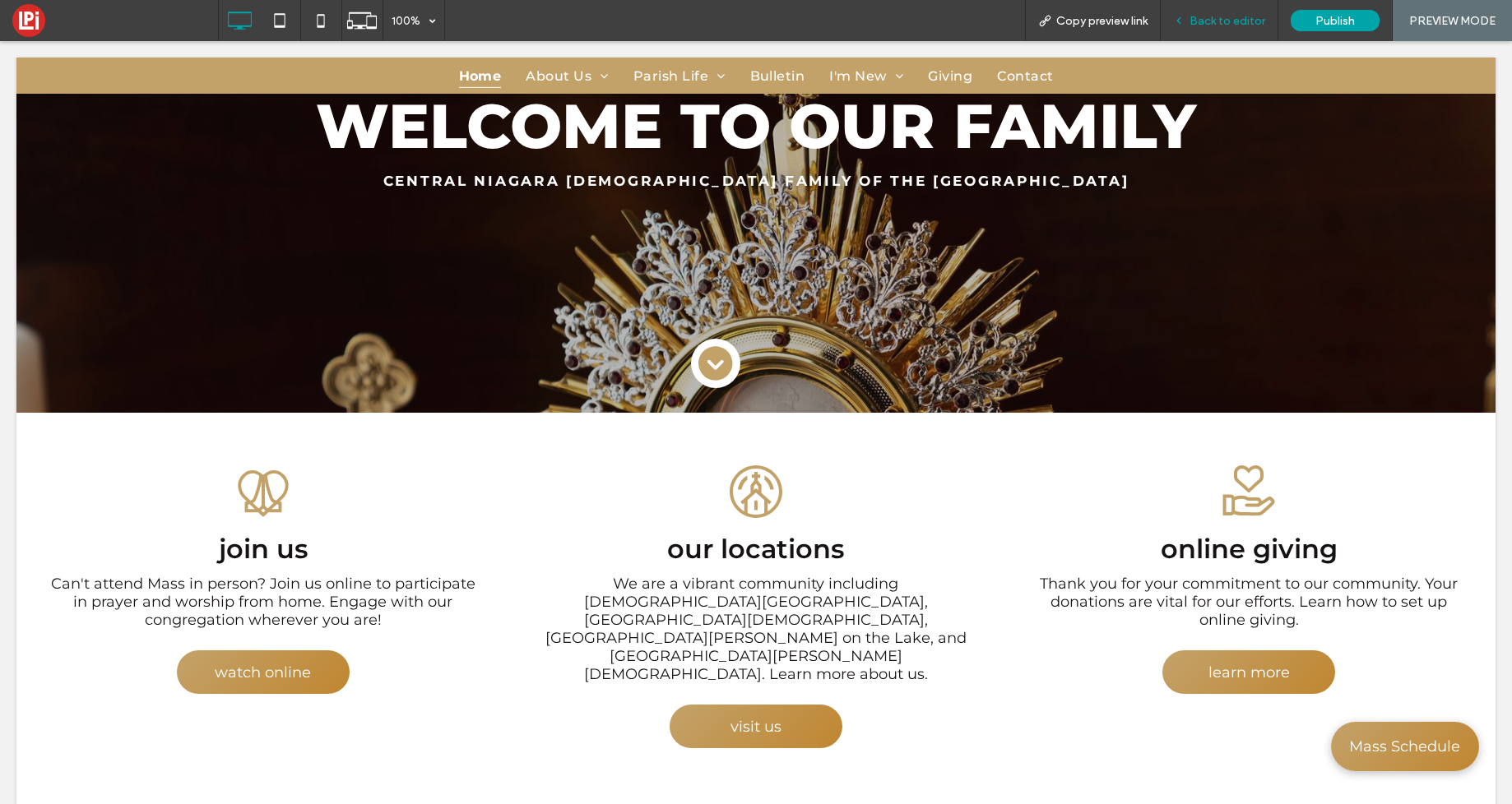
click at [1236, 17] on span "Back to editor" at bounding box center [1227, 20] width 76 height 14
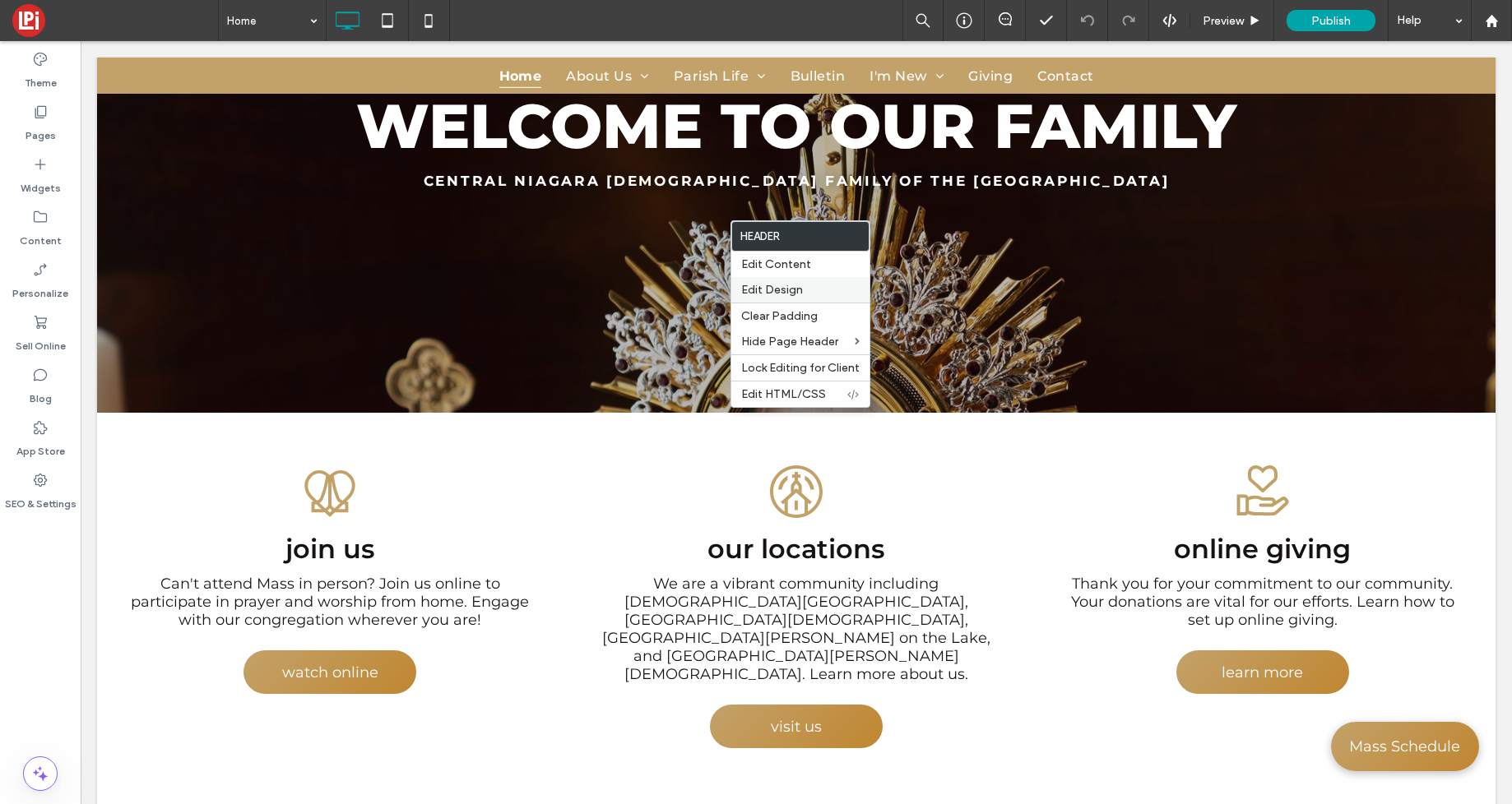
click at [765, 286] on span "Edit Design" at bounding box center [772, 290] width 62 height 14
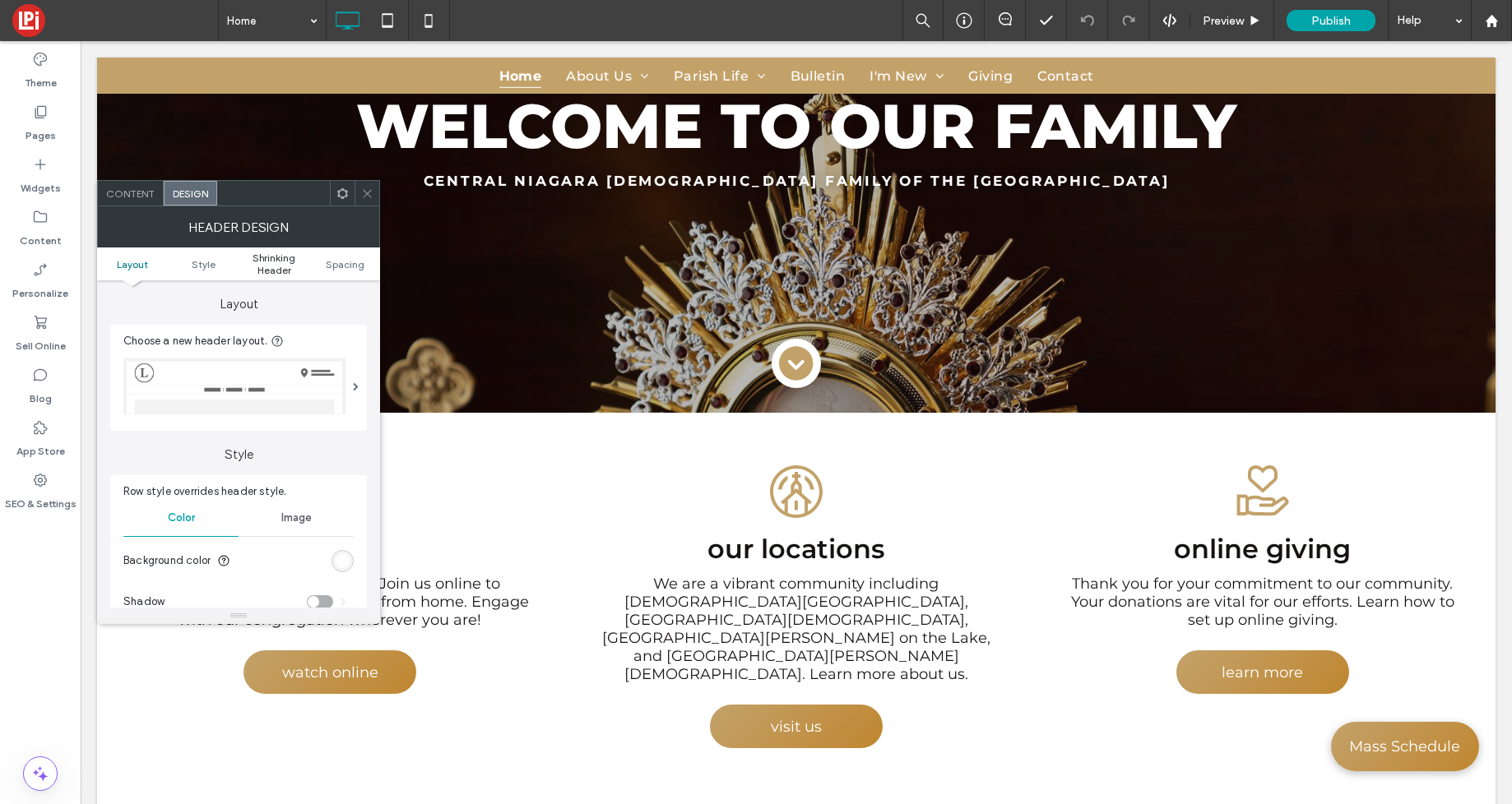
click at [253, 264] on span "Shrinking Header" at bounding box center [273, 263] width 70 height 25
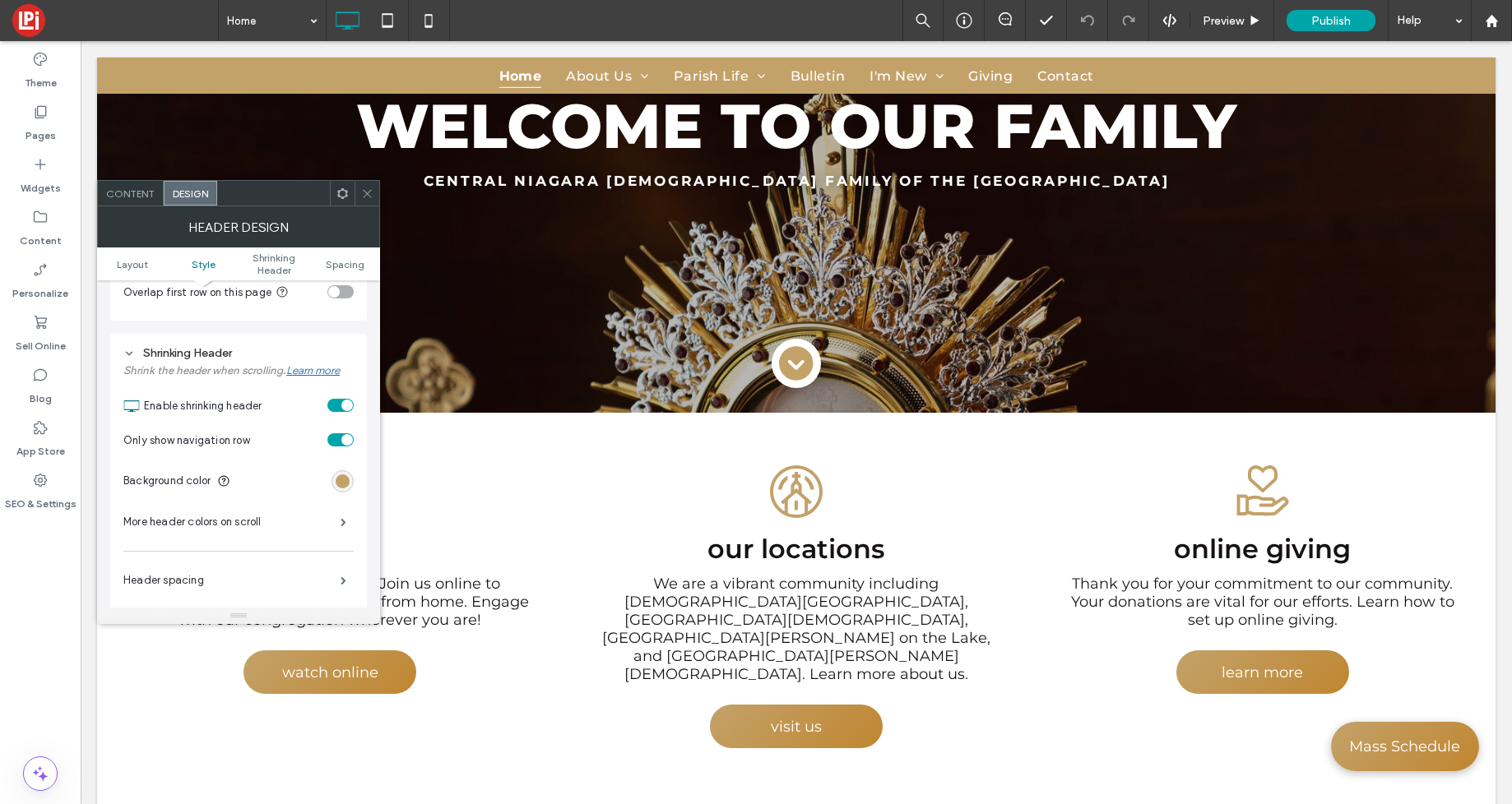
scroll to position [511, 0]
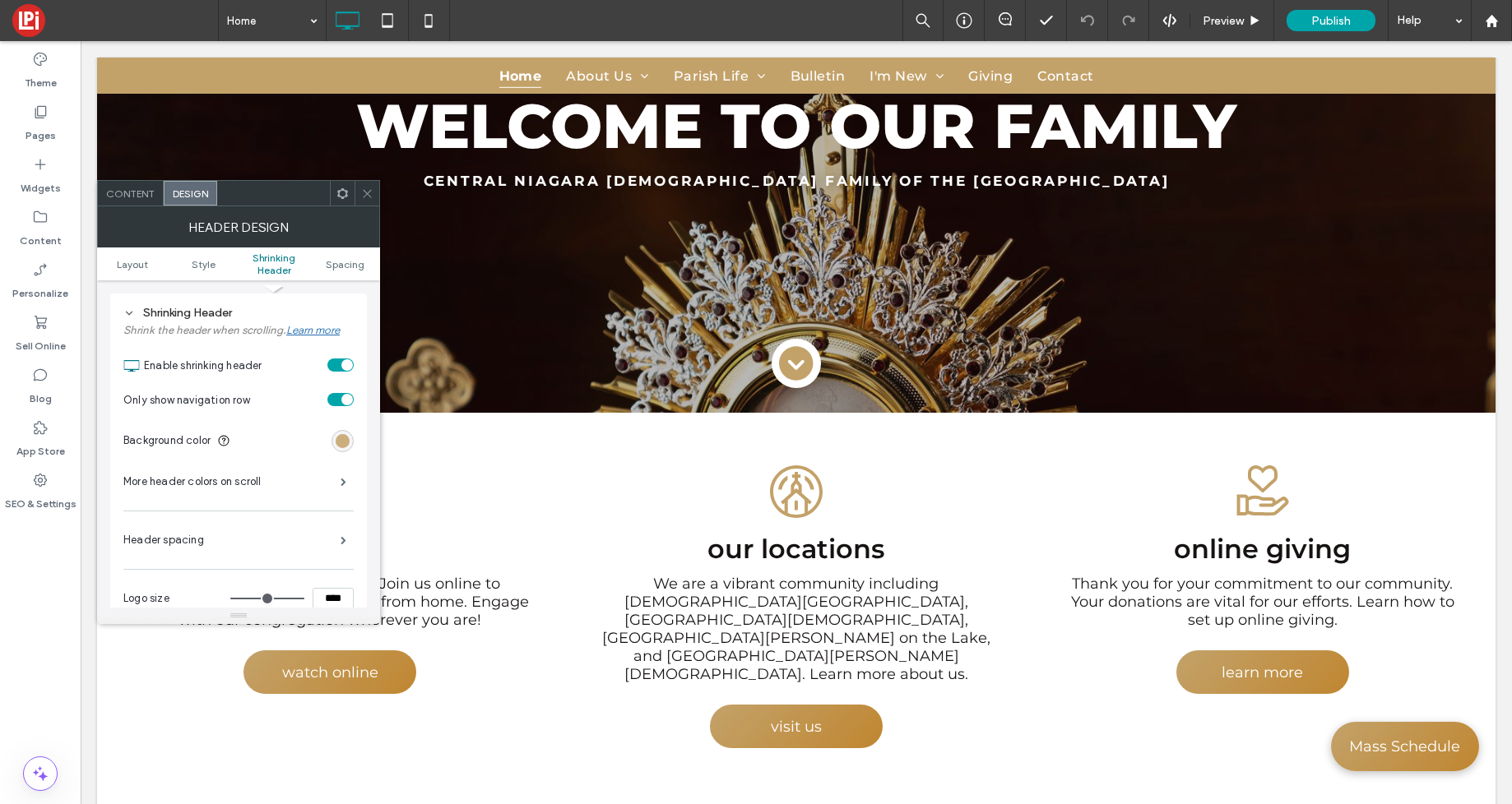
click at [337, 445] on div "rgb(195, 162, 106)" at bounding box center [342, 440] width 14 height 14
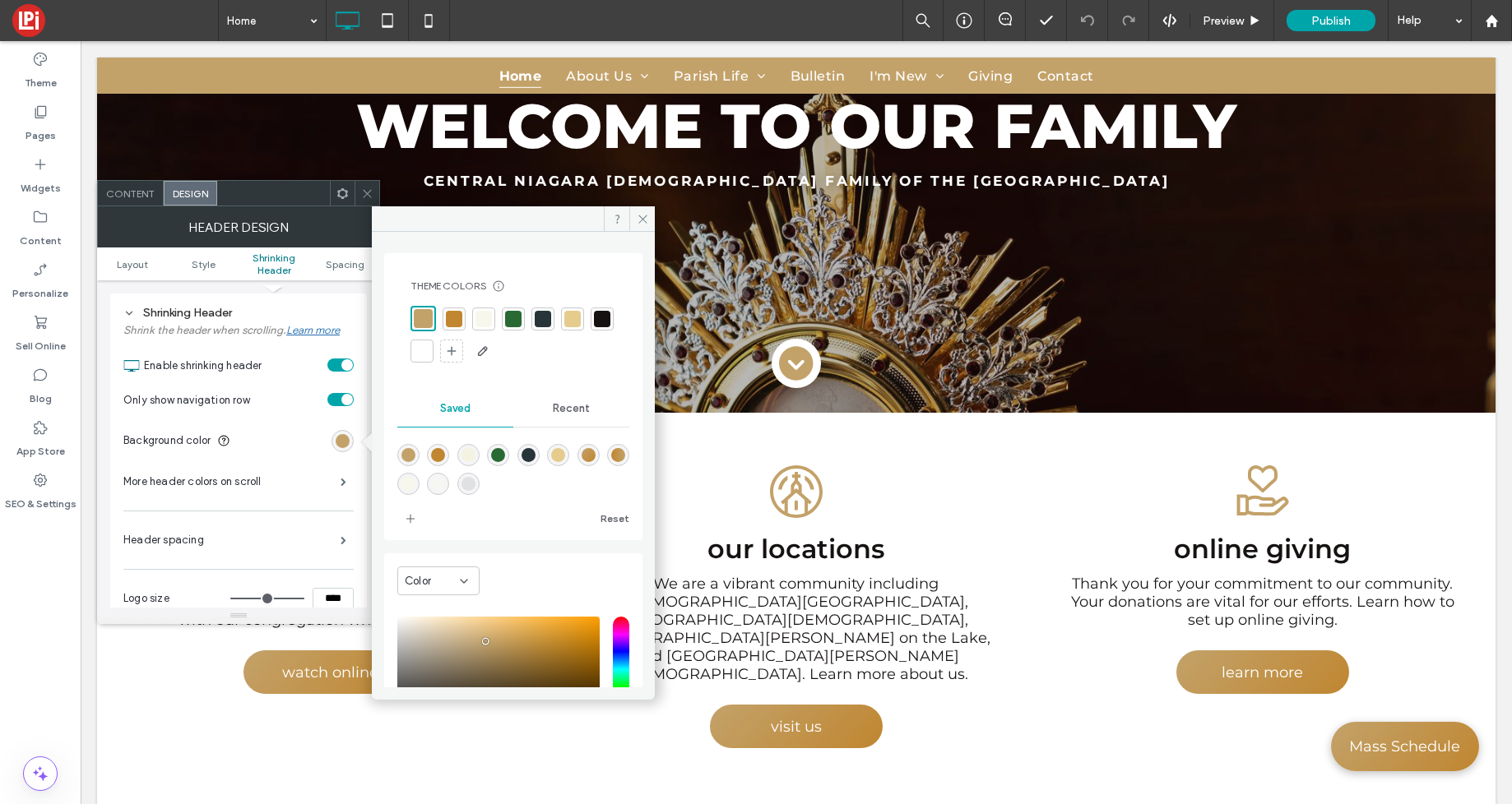
click at [515, 317] on div at bounding box center [514, 319] width 16 height 16
click at [641, 213] on icon at bounding box center [644, 219] width 13 height 13
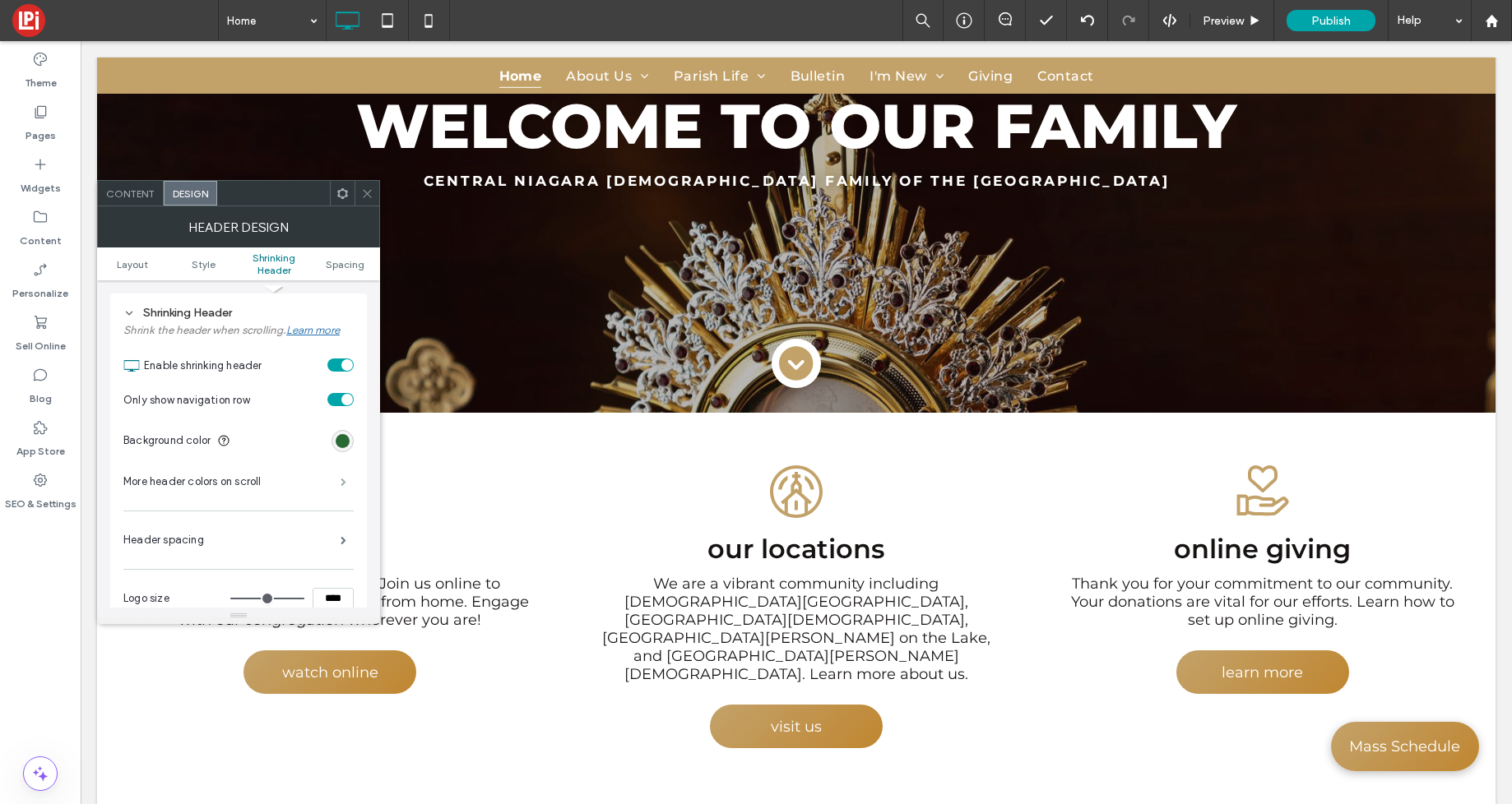
click at [341, 483] on span at bounding box center [344, 481] width 5 height 8
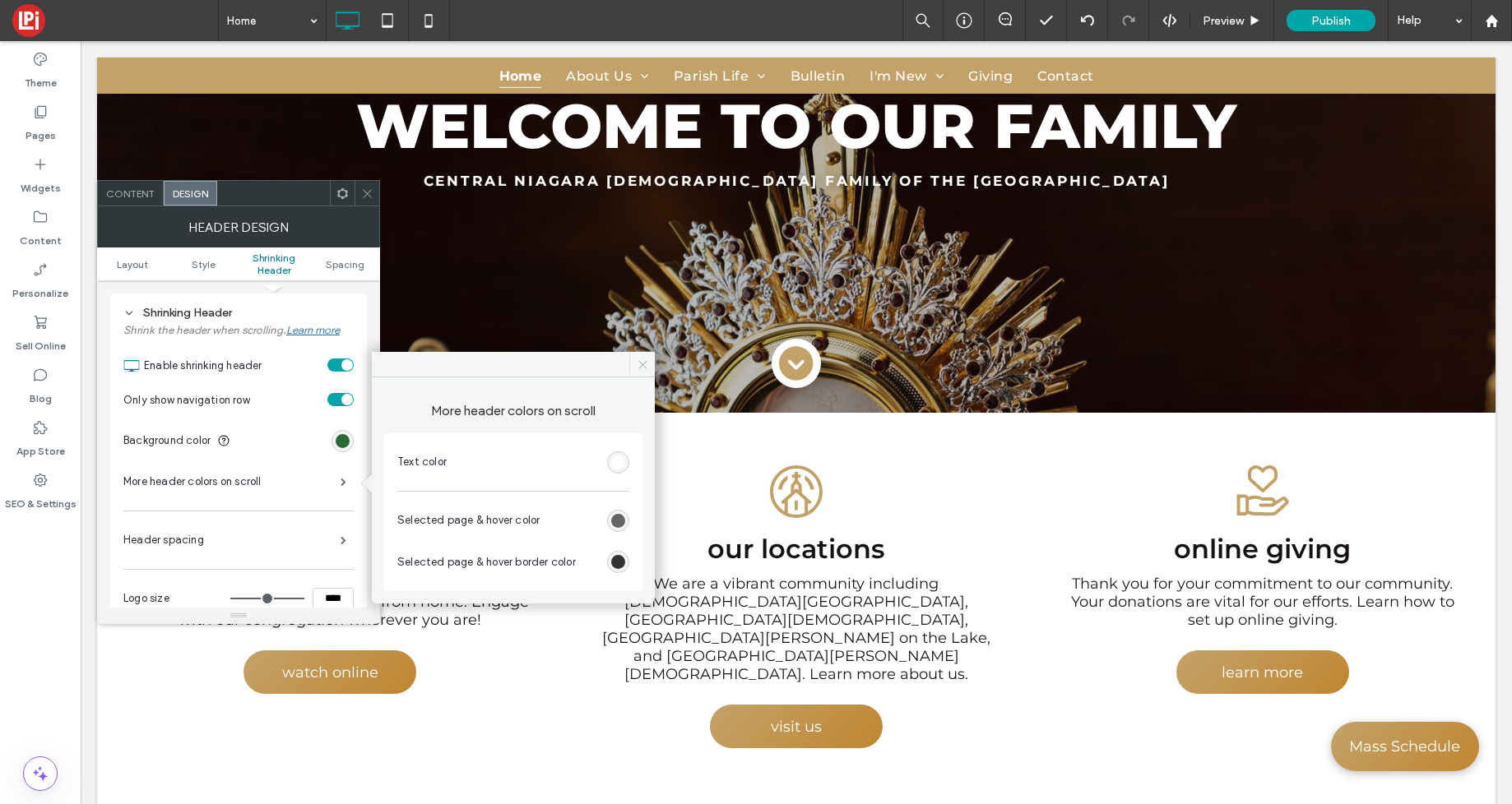
click at [648, 364] on icon at bounding box center [644, 365] width 13 height 13
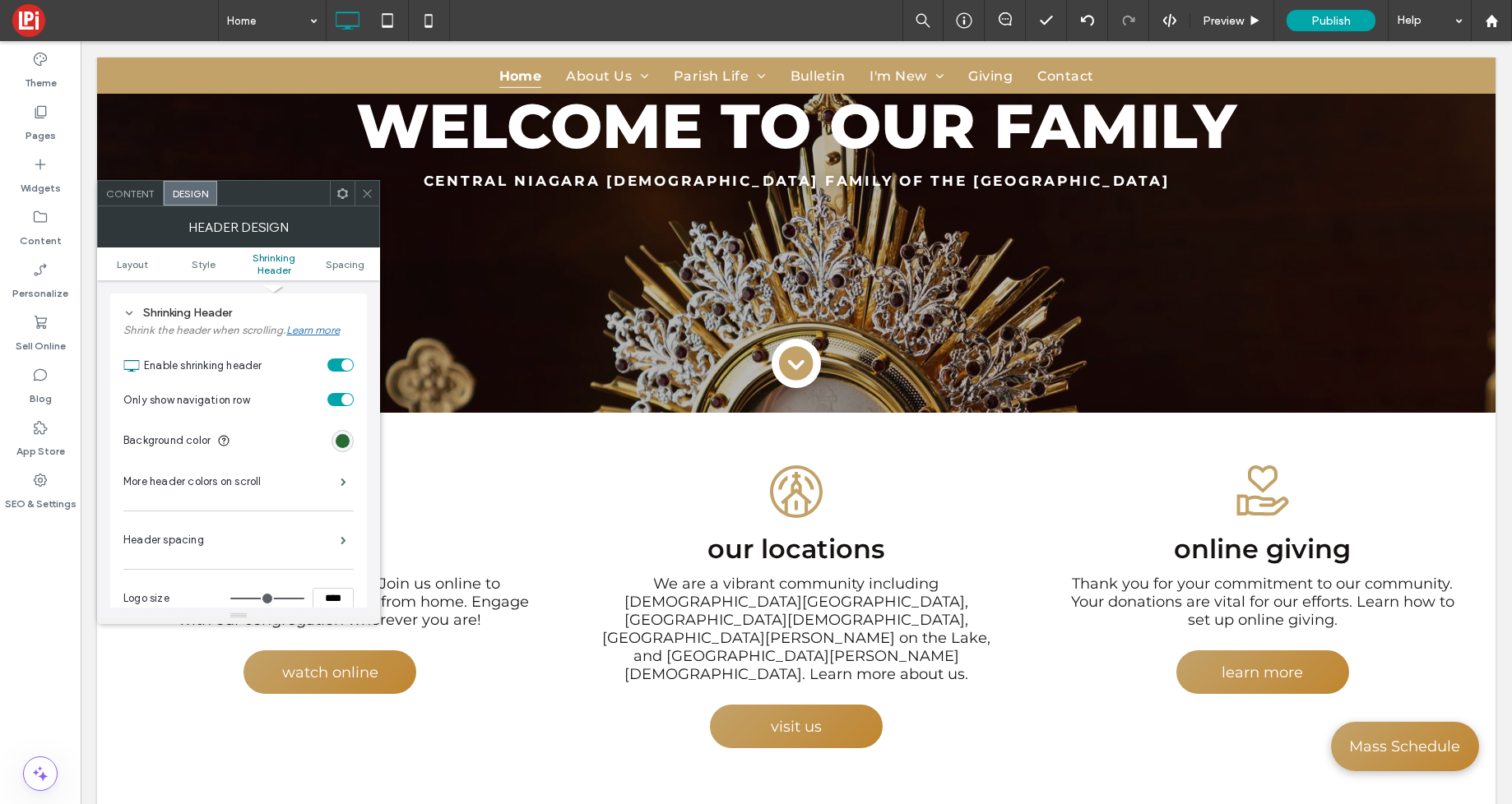
click at [368, 190] on icon at bounding box center [367, 194] width 13 height 13
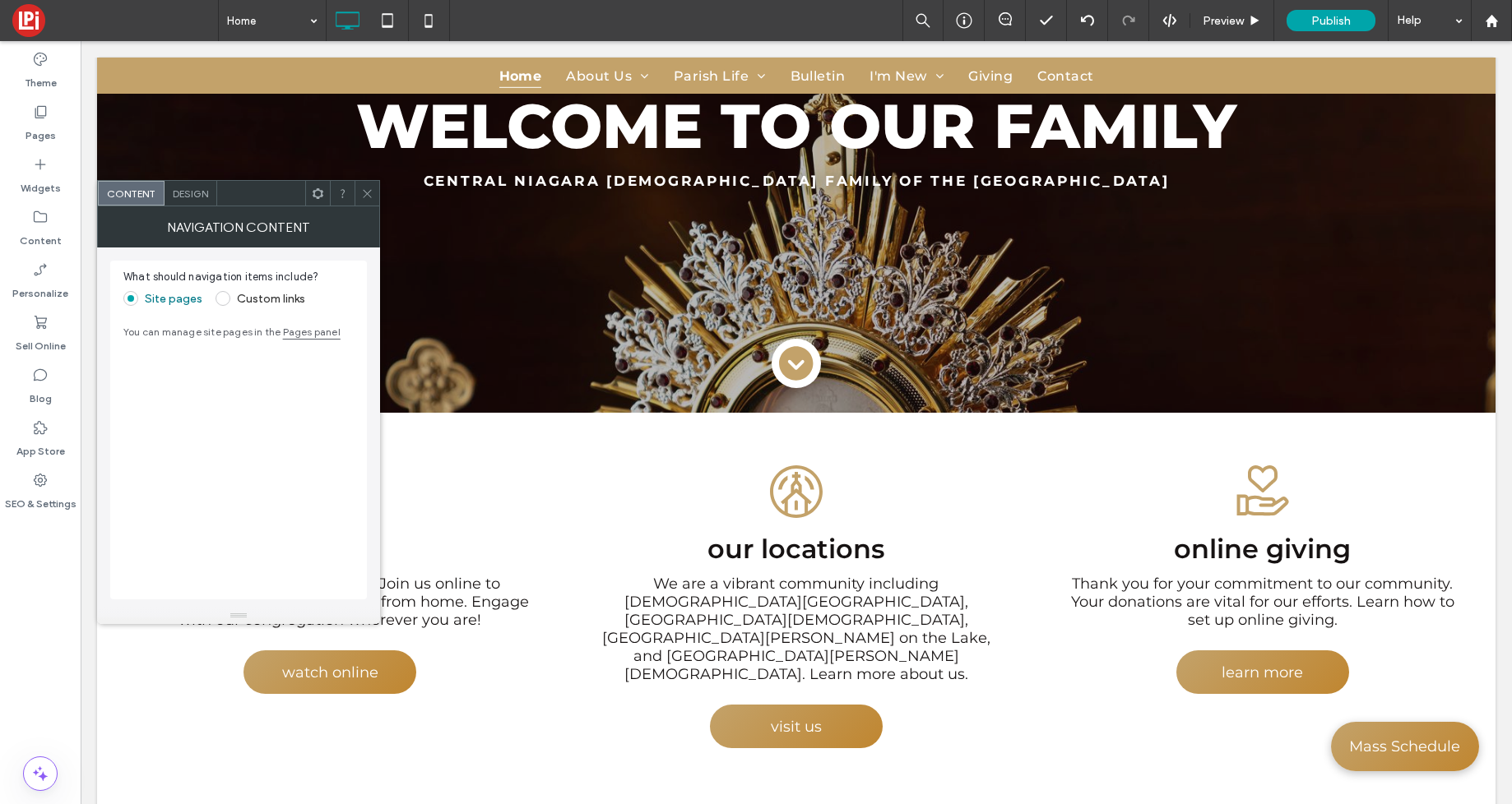
click at [195, 195] on span "Design" at bounding box center [190, 194] width 36 height 13
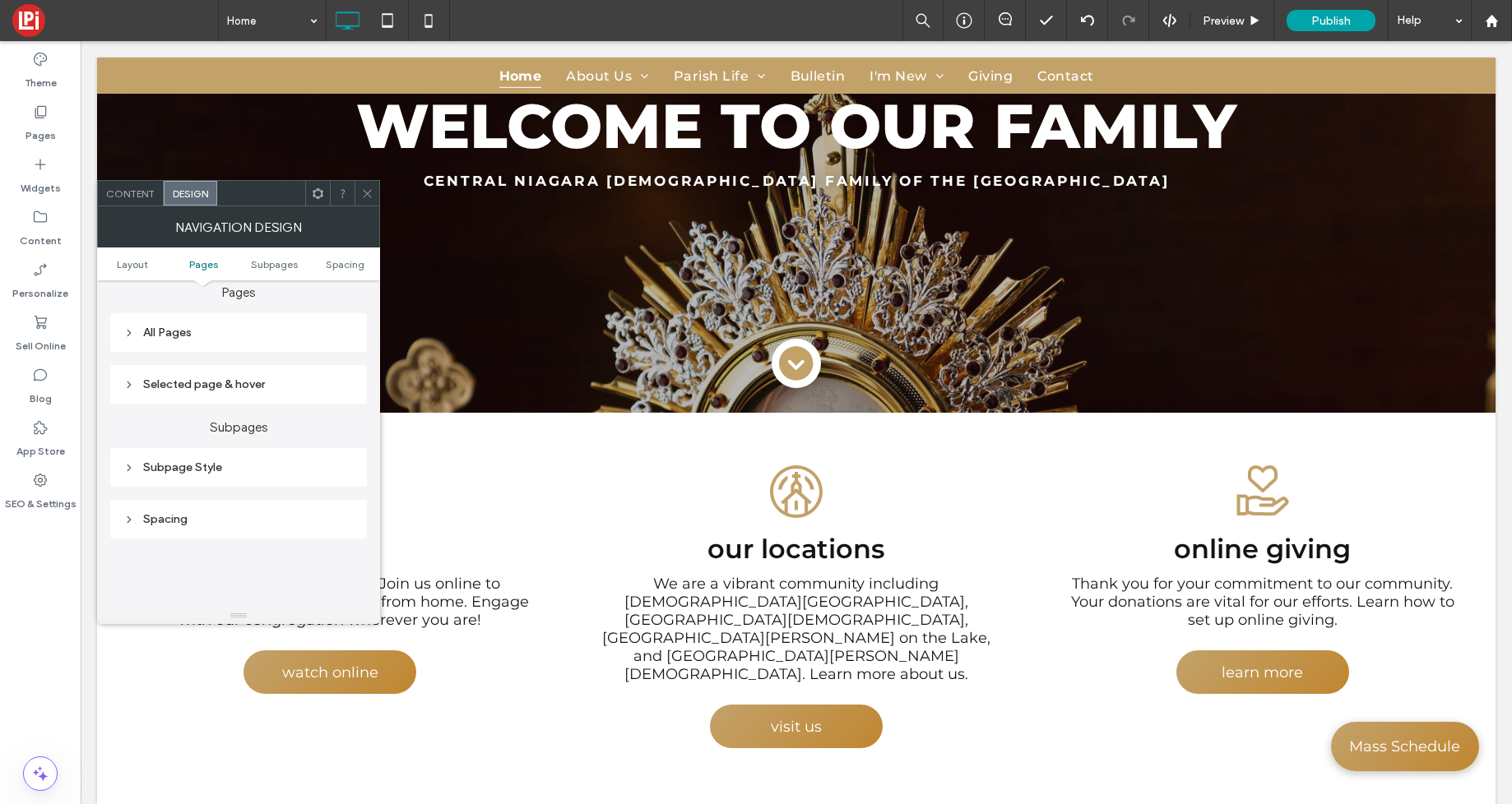
scroll to position [404, 0]
click at [150, 466] on div "Subpage Style" at bounding box center [239, 463] width 230 height 14
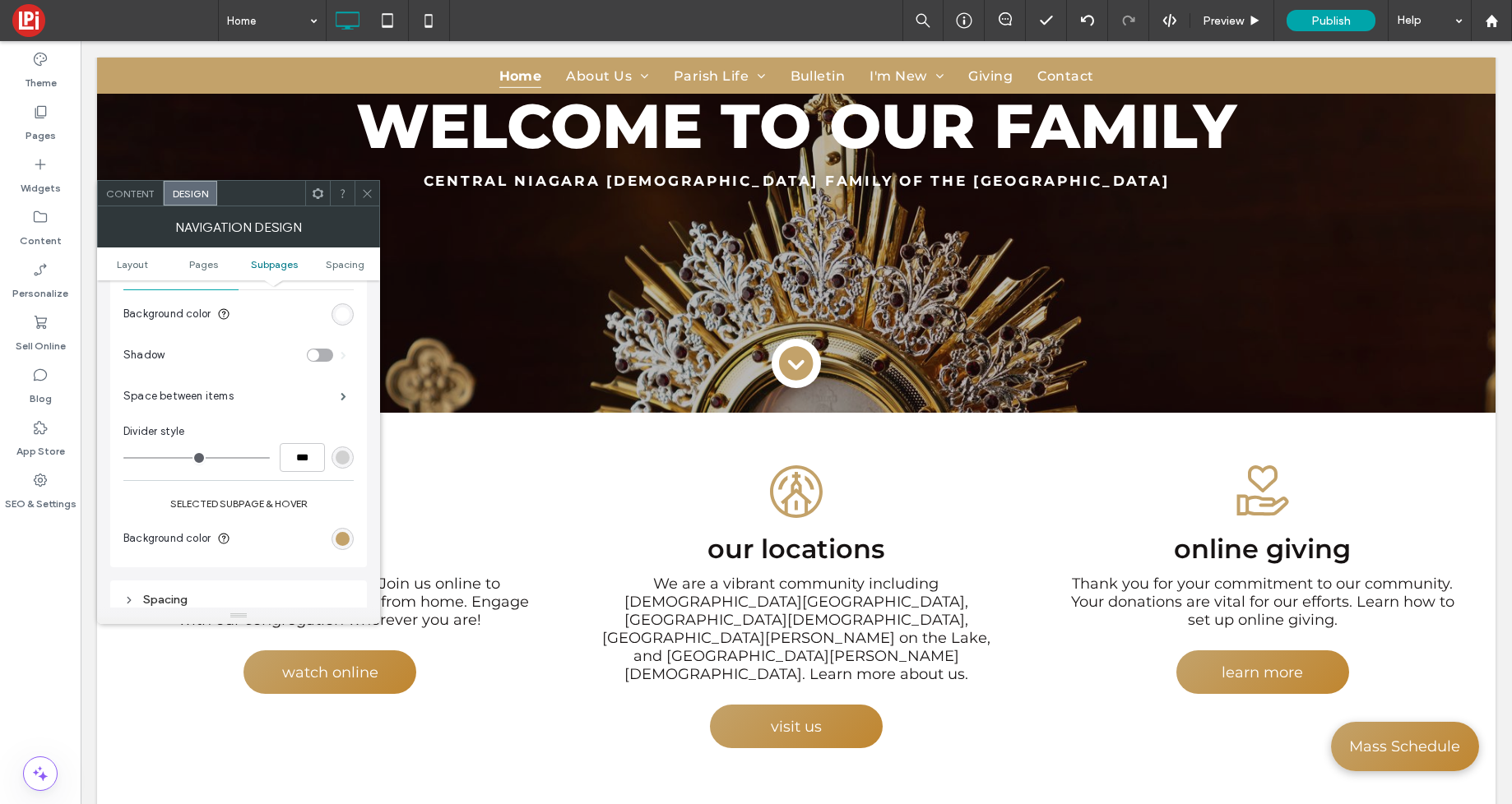
scroll to position [680, 0]
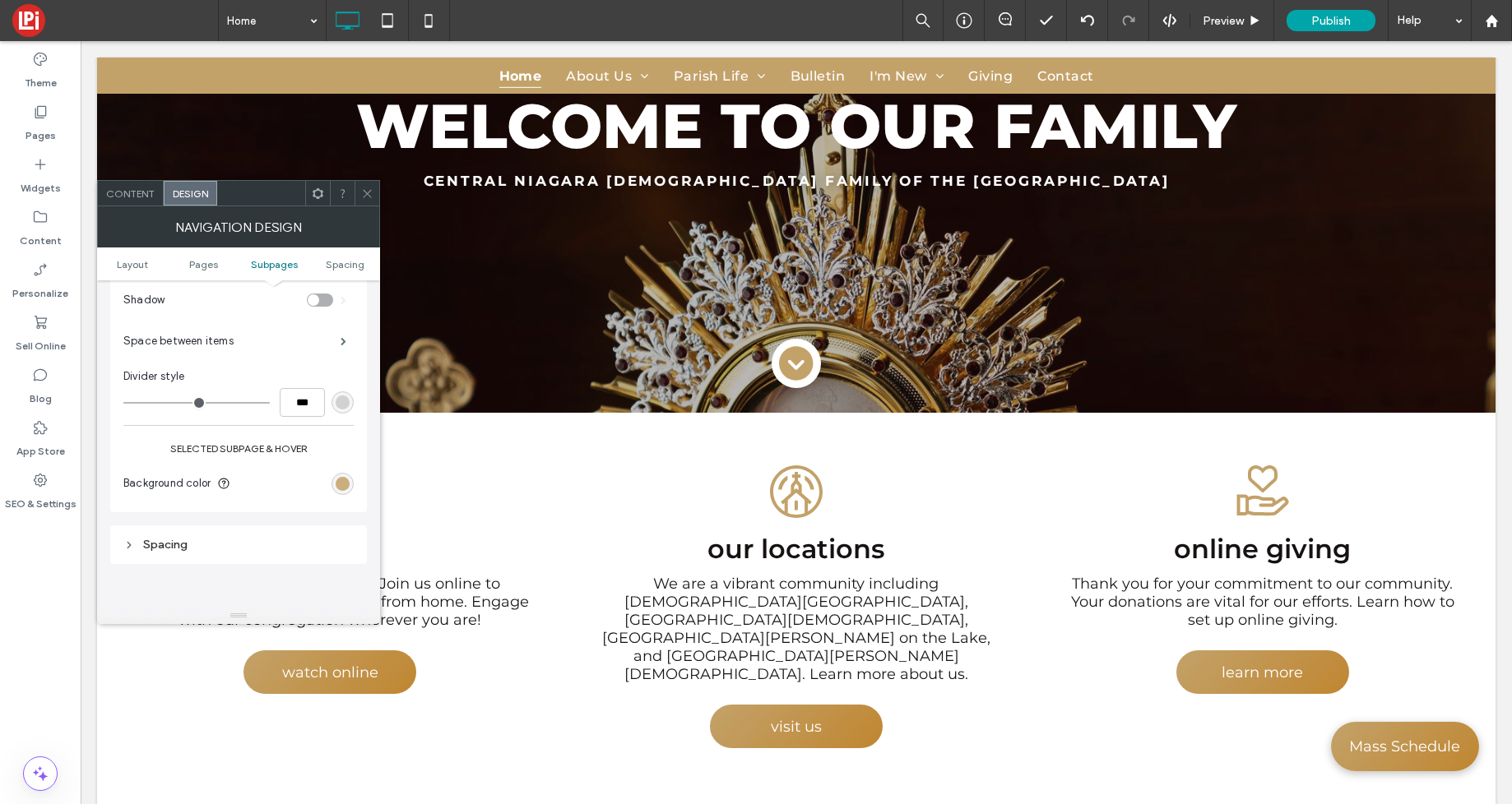
click at [335, 485] on div "rgb(195, 162, 106)" at bounding box center [342, 483] width 14 height 14
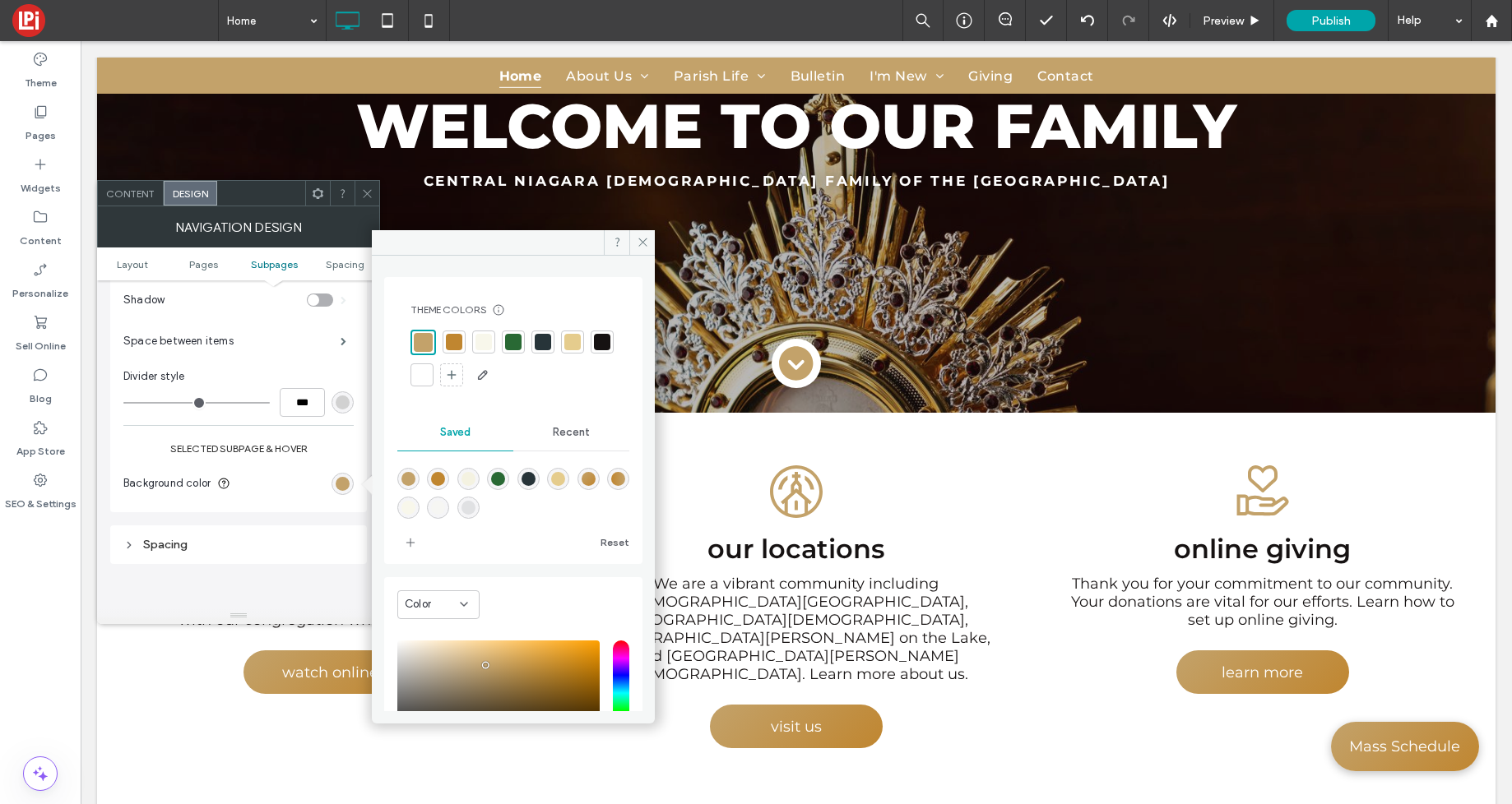
click at [519, 342] on div at bounding box center [514, 342] width 16 height 16
click at [644, 238] on icon at bounding box center [644, 242] width 13 height 13
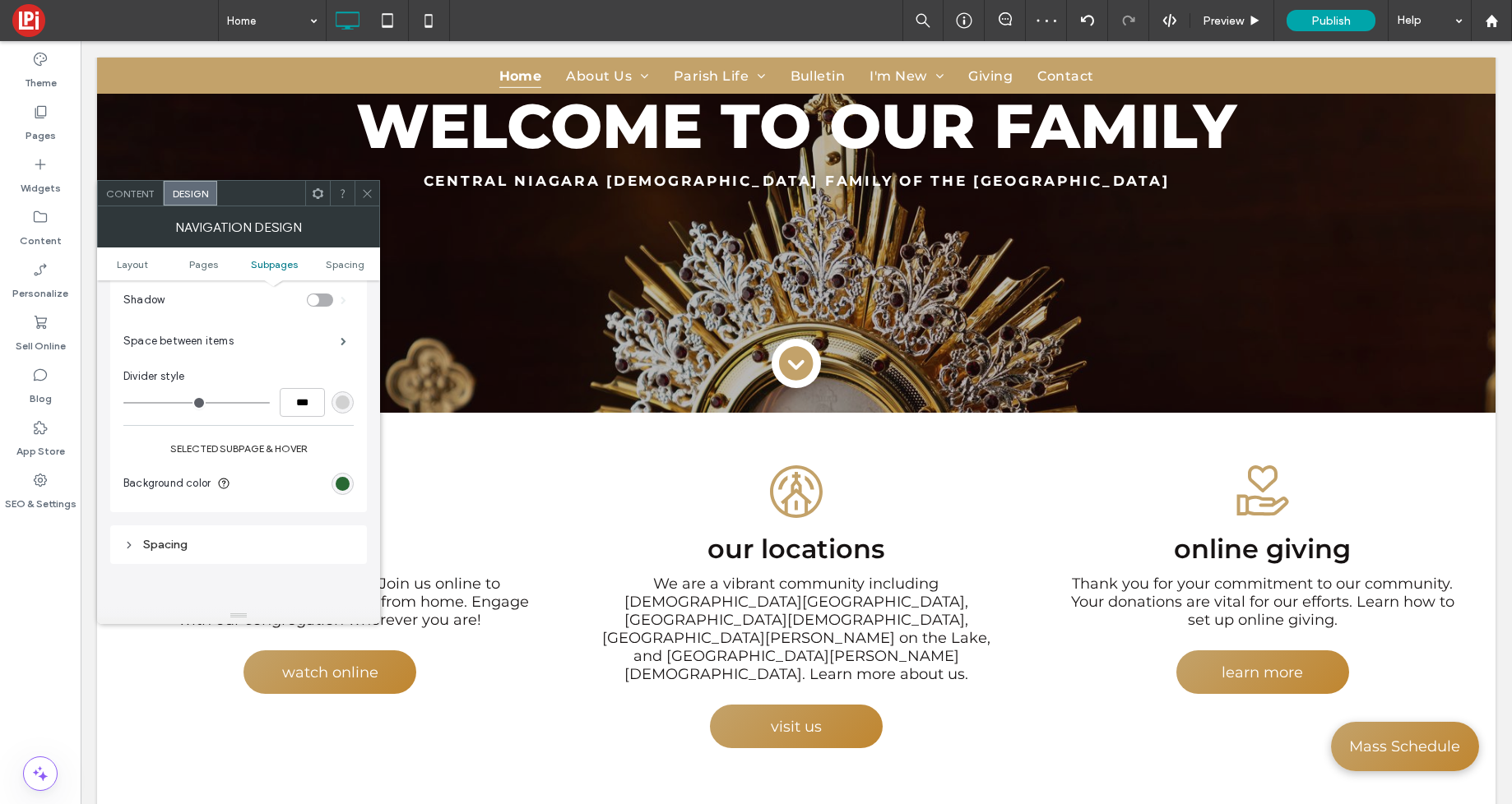
click at [367, 192] on use at bounding box center [367, 193] width 8 height 8
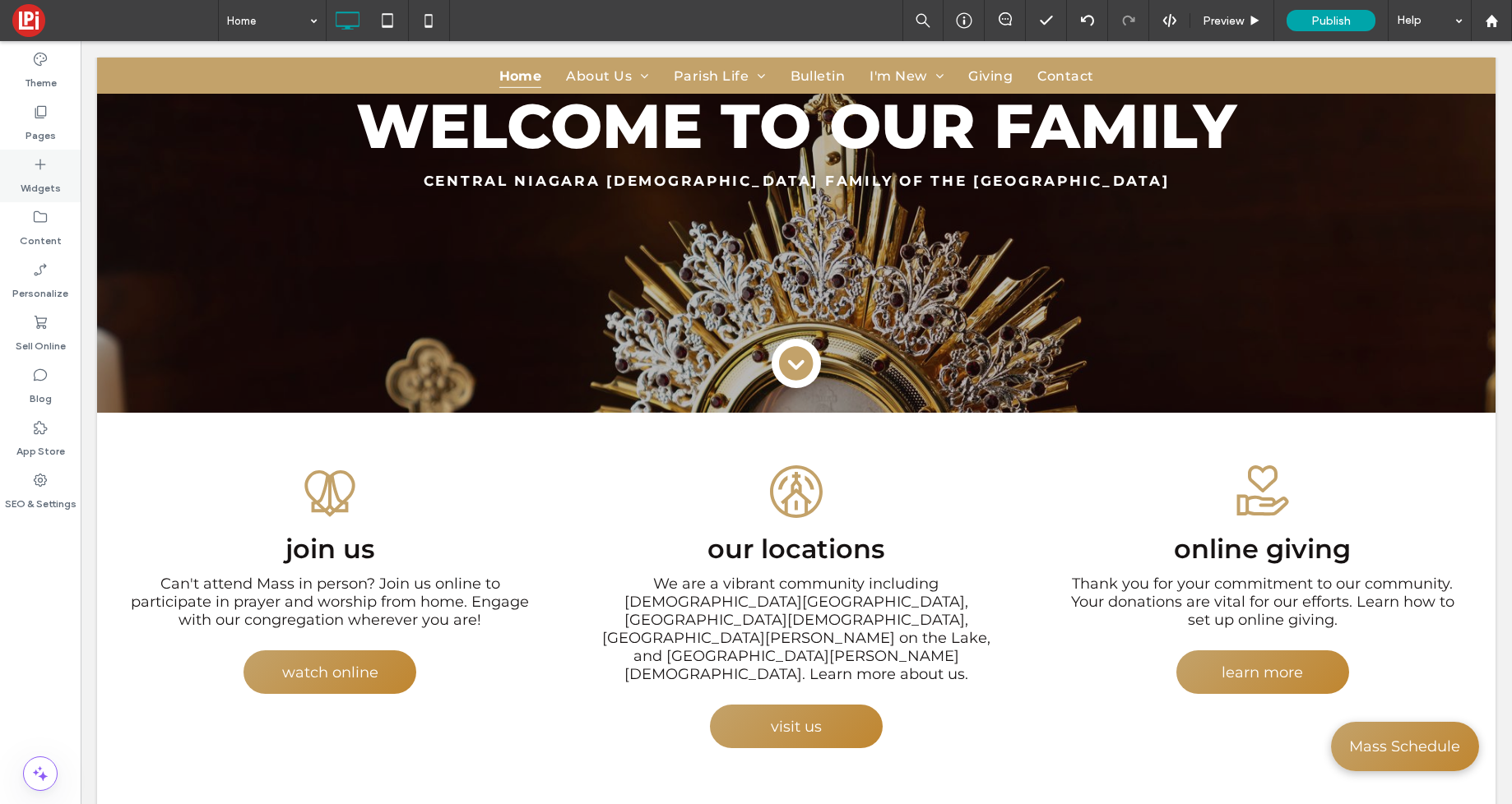
drag, startPoint x: 29, startPoint y: 124, endPoint x: 78, endPoint y: 168, distance: 65.9
click at [29, 124] on label "Pages" at bounding box center [40, 131] width 30 height 23
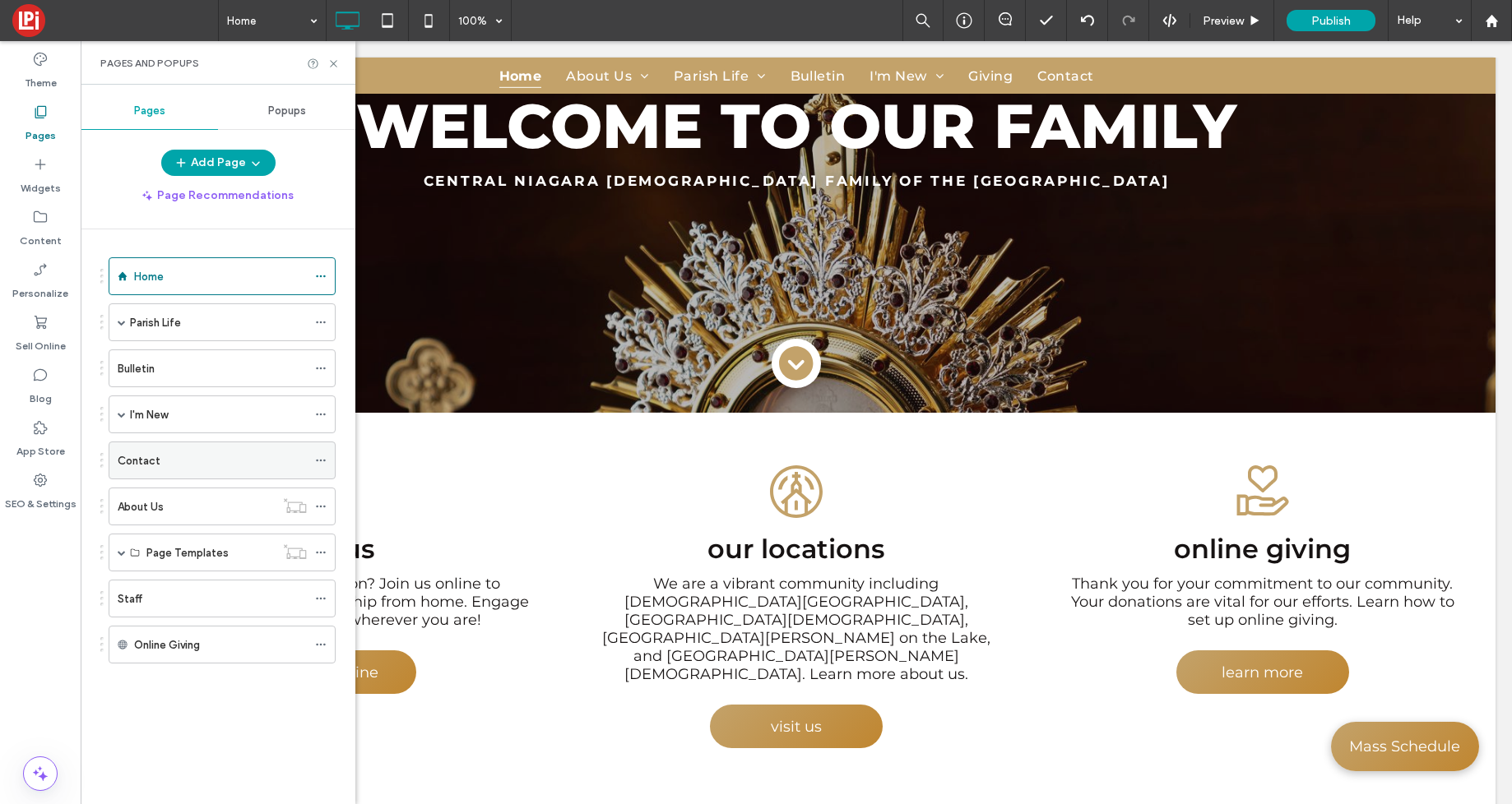
click at [171, 473] on div "Contact" at bounding box center [212, 460] width 189 height 37
click at [336, 62] on icon at bounding box center [334, 64] width 13 height 13
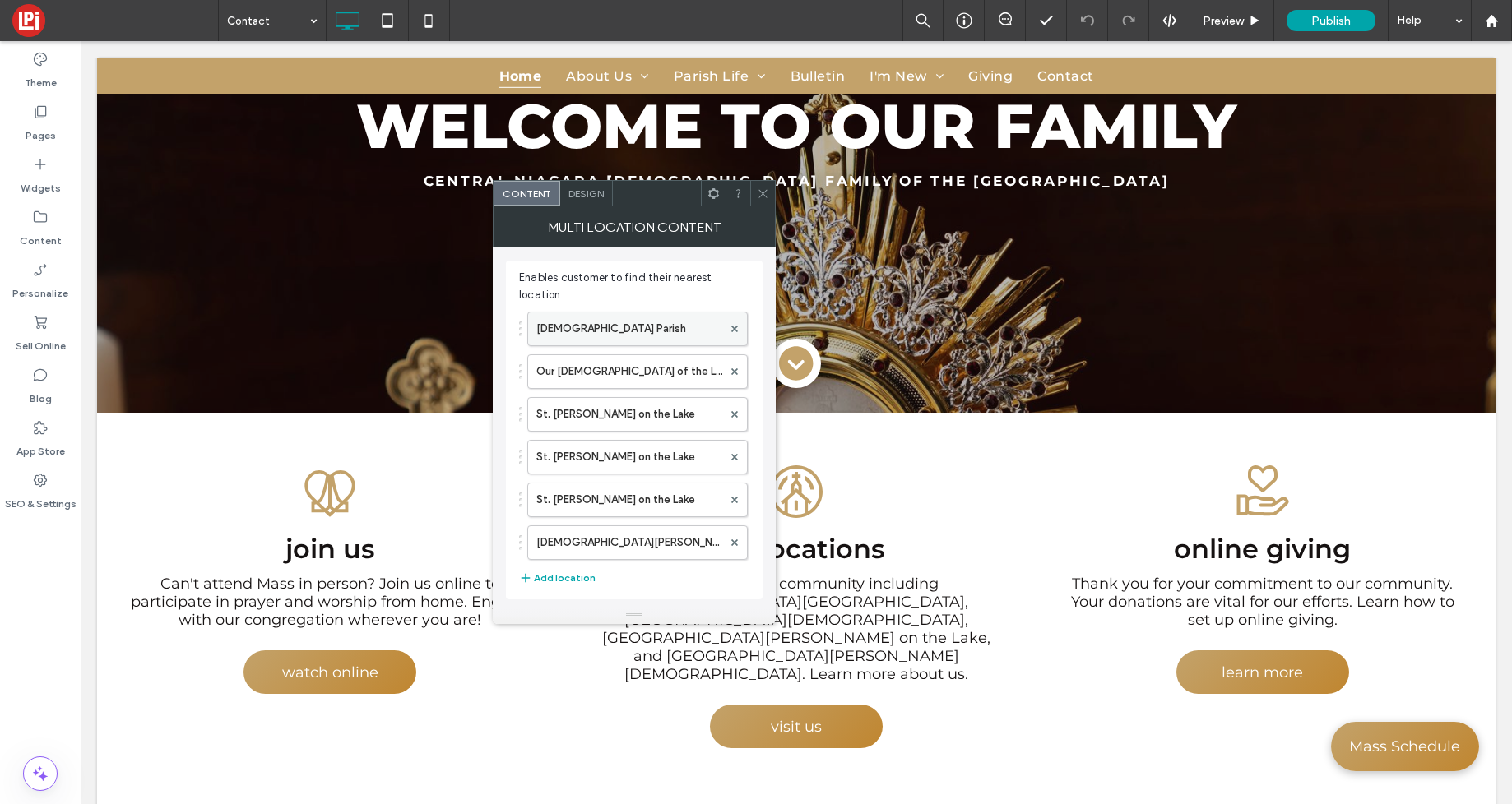
click at [619, 338] on label "All Saints Parish" at bounding box center [629, 329] width 186 height 33
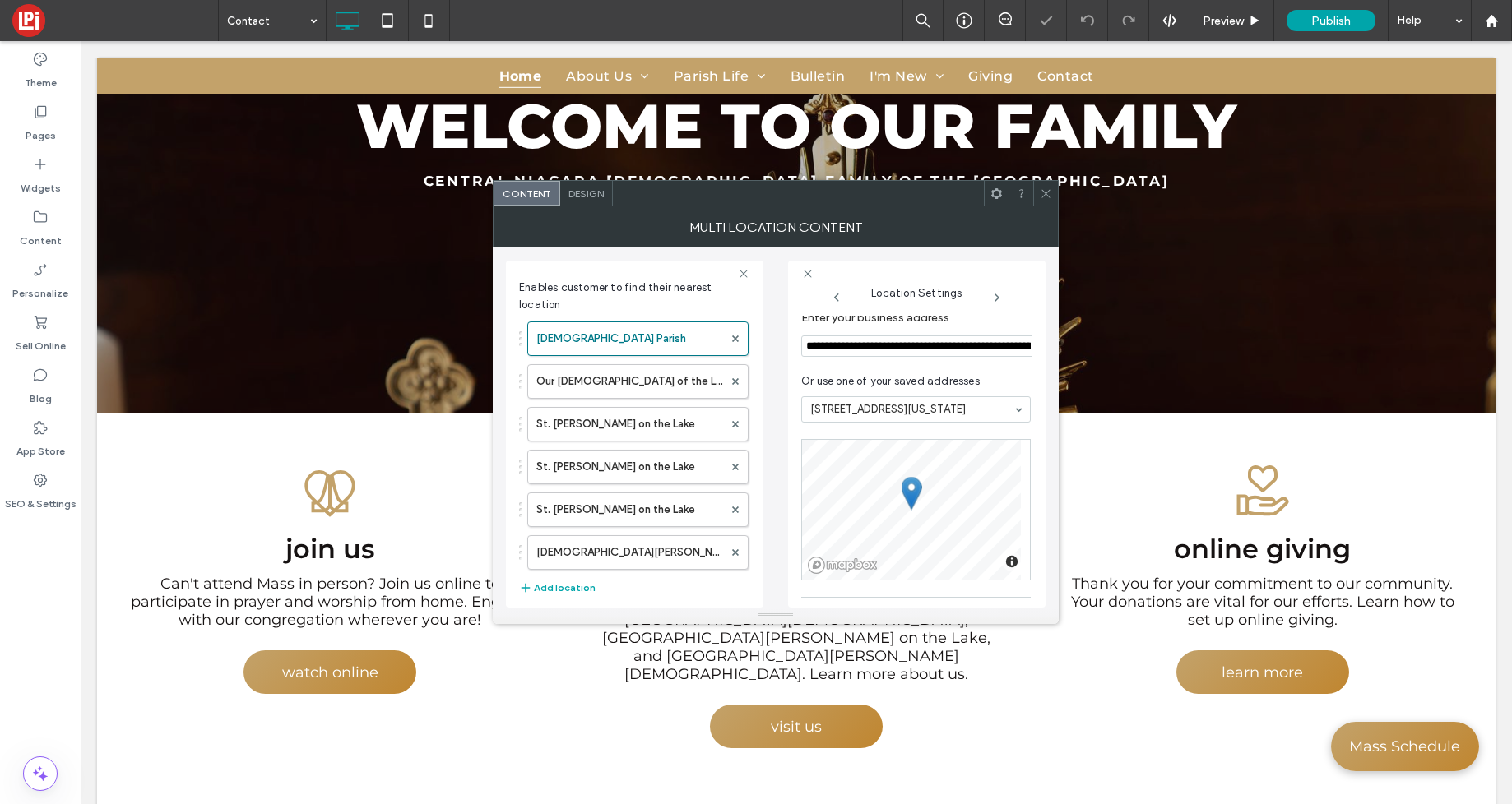
click at [884, 349] on input "**********" at bounding box center [919, 345] width 235 height 21
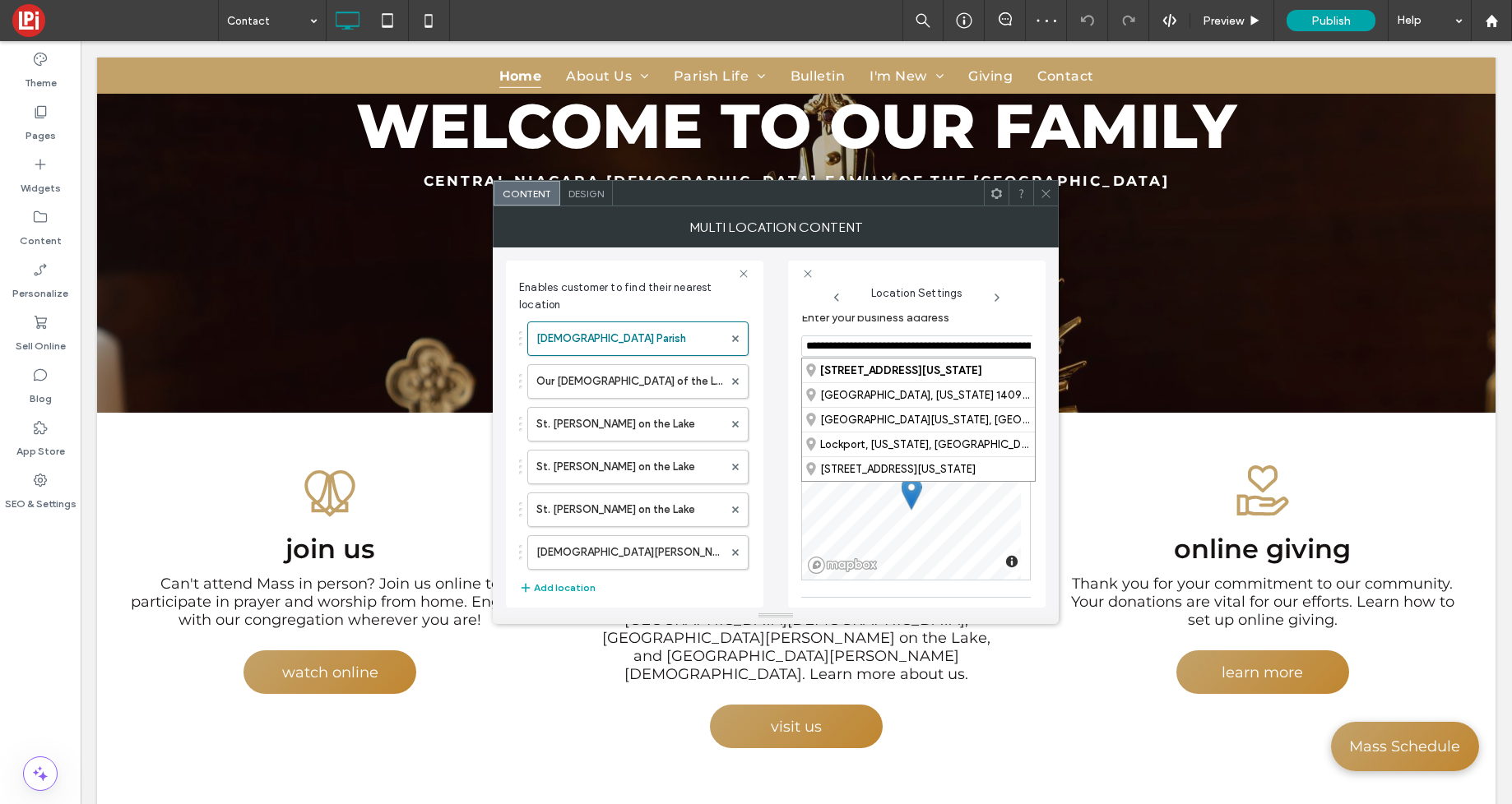
click at [1047, 192] on use at bounding box center [1045, 193] width 8 height 8
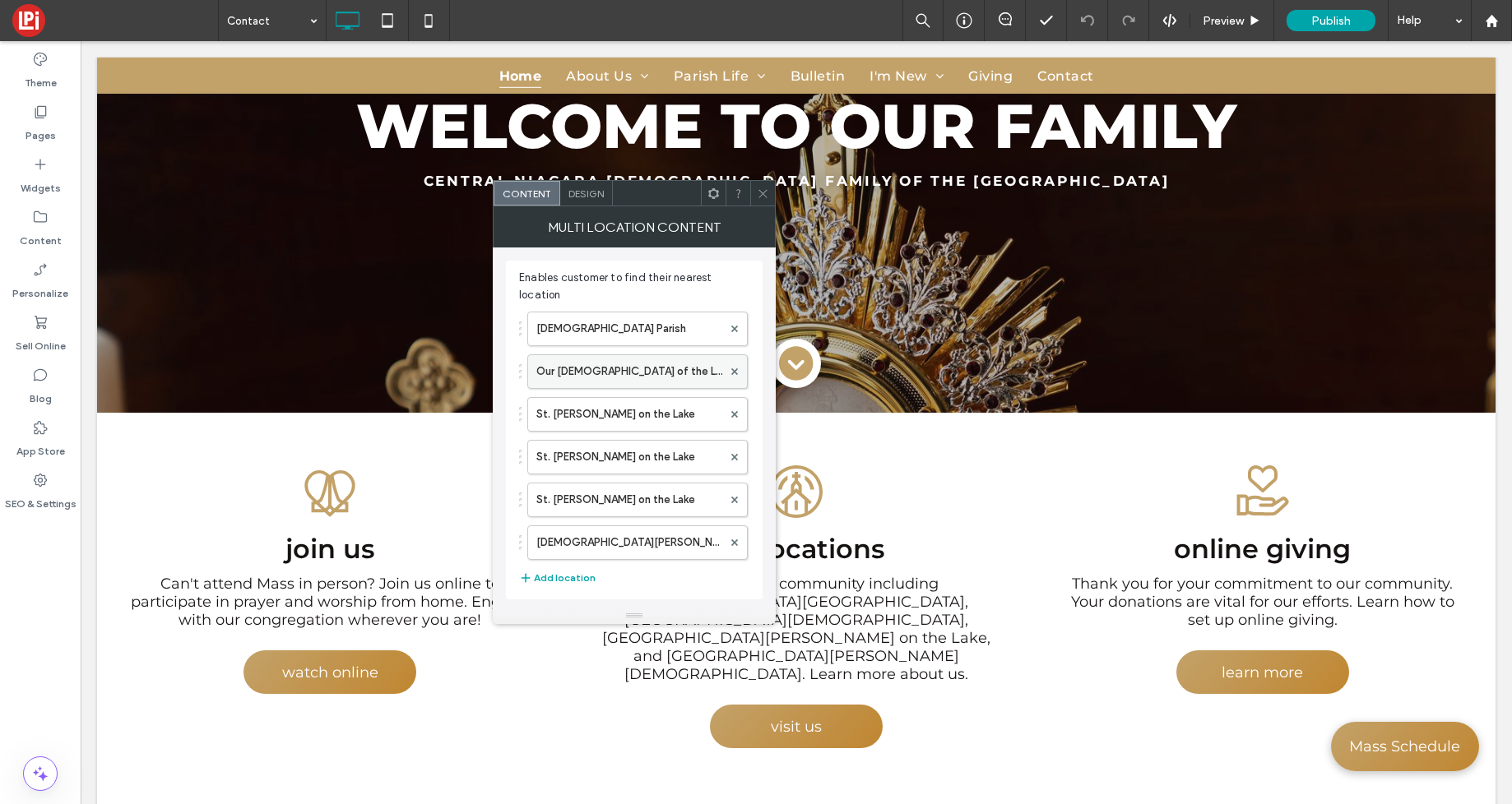
click at [729, 372] on div at bounding box center [734, 371] width 25 height 25
click at [731, 369] on use at bounding box center [734, 371] width 6 height 6
click at [731, 370] on use at bounding box center [734, 371] width 6 height 6
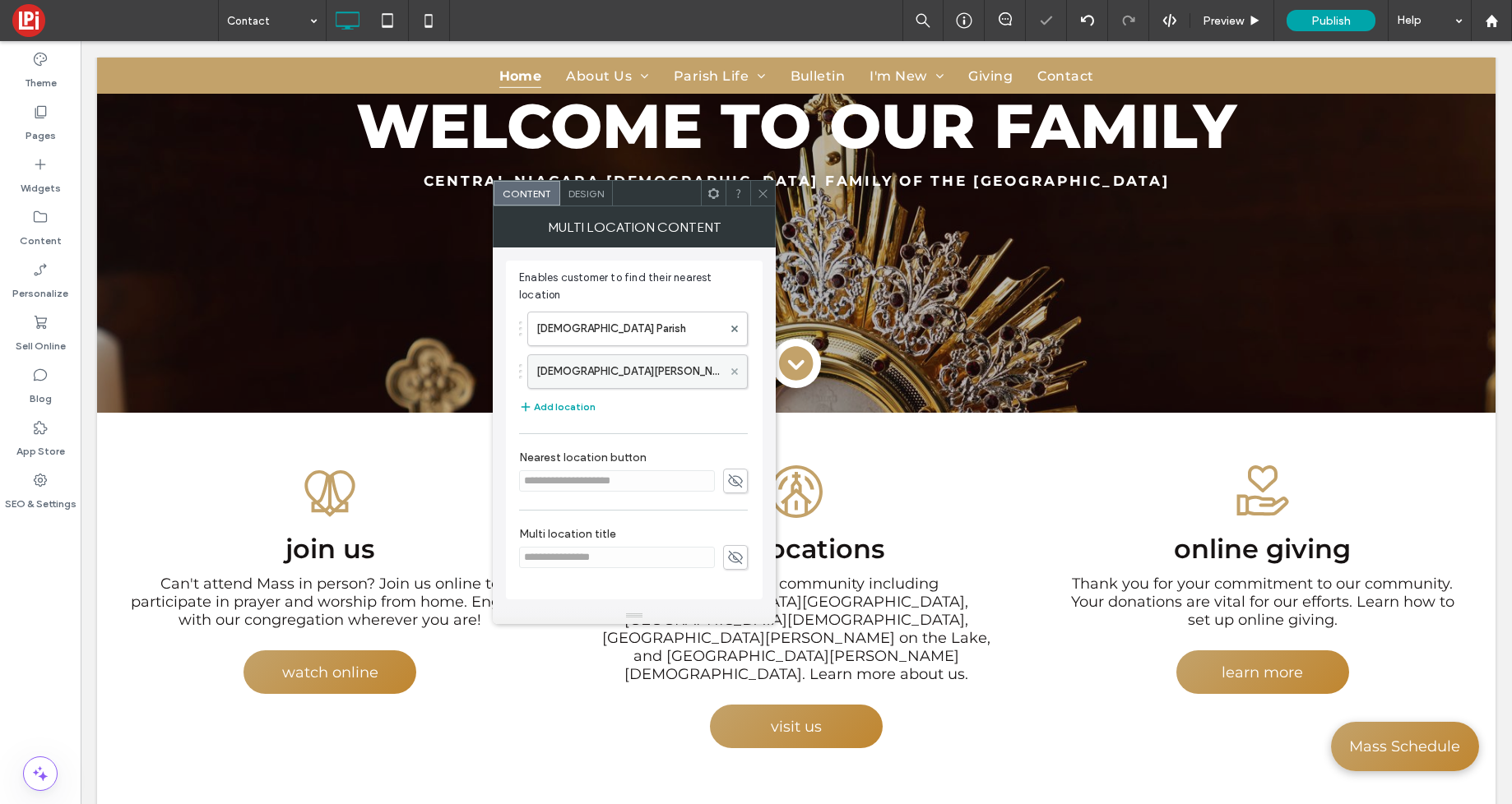
click at [735, 375] on span at bounding box center [734, 371] width 6 height 25
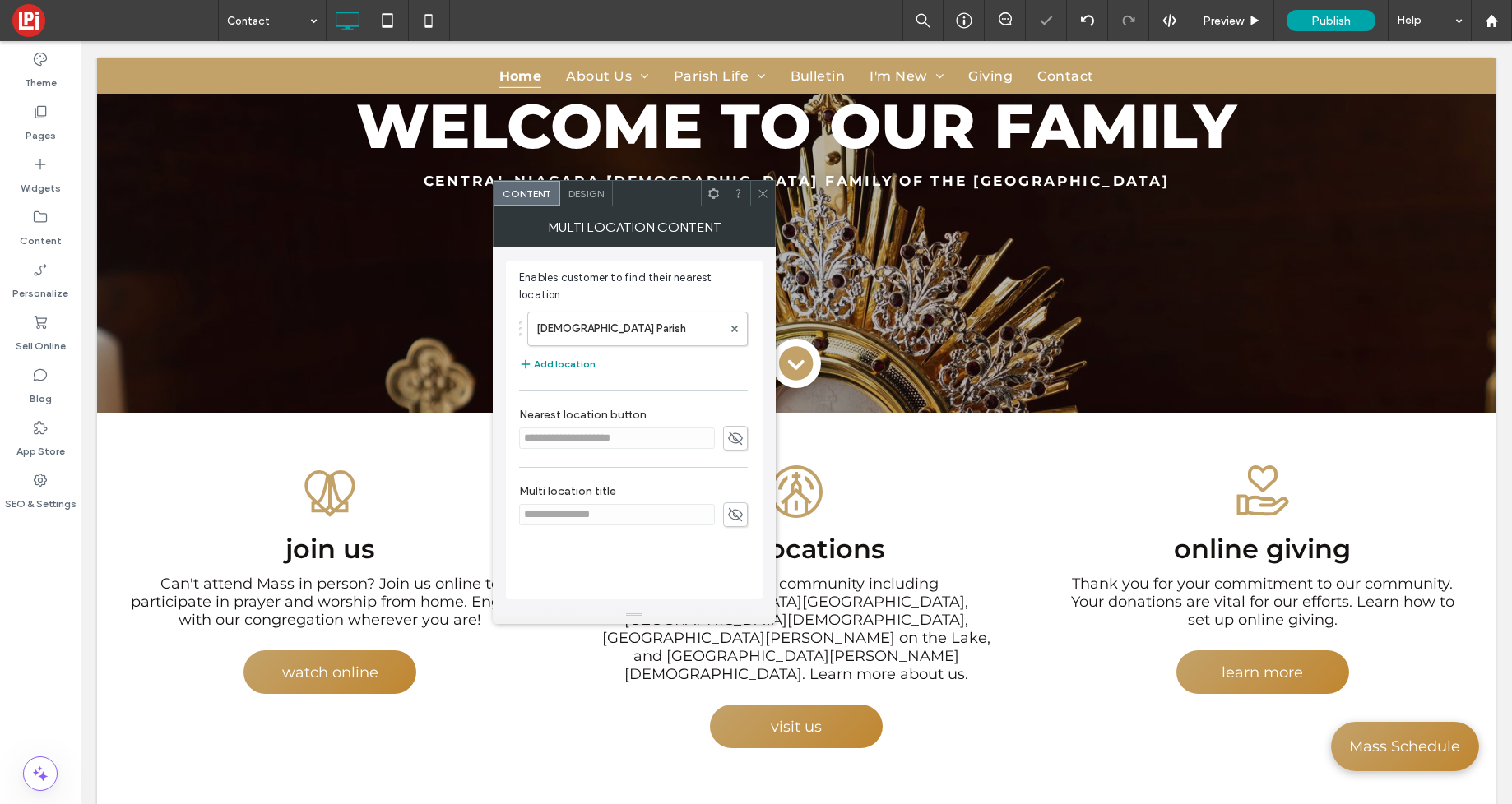
click at [564, 363] on button "Add location" at bounding box center [558, 365] width 77 height 20
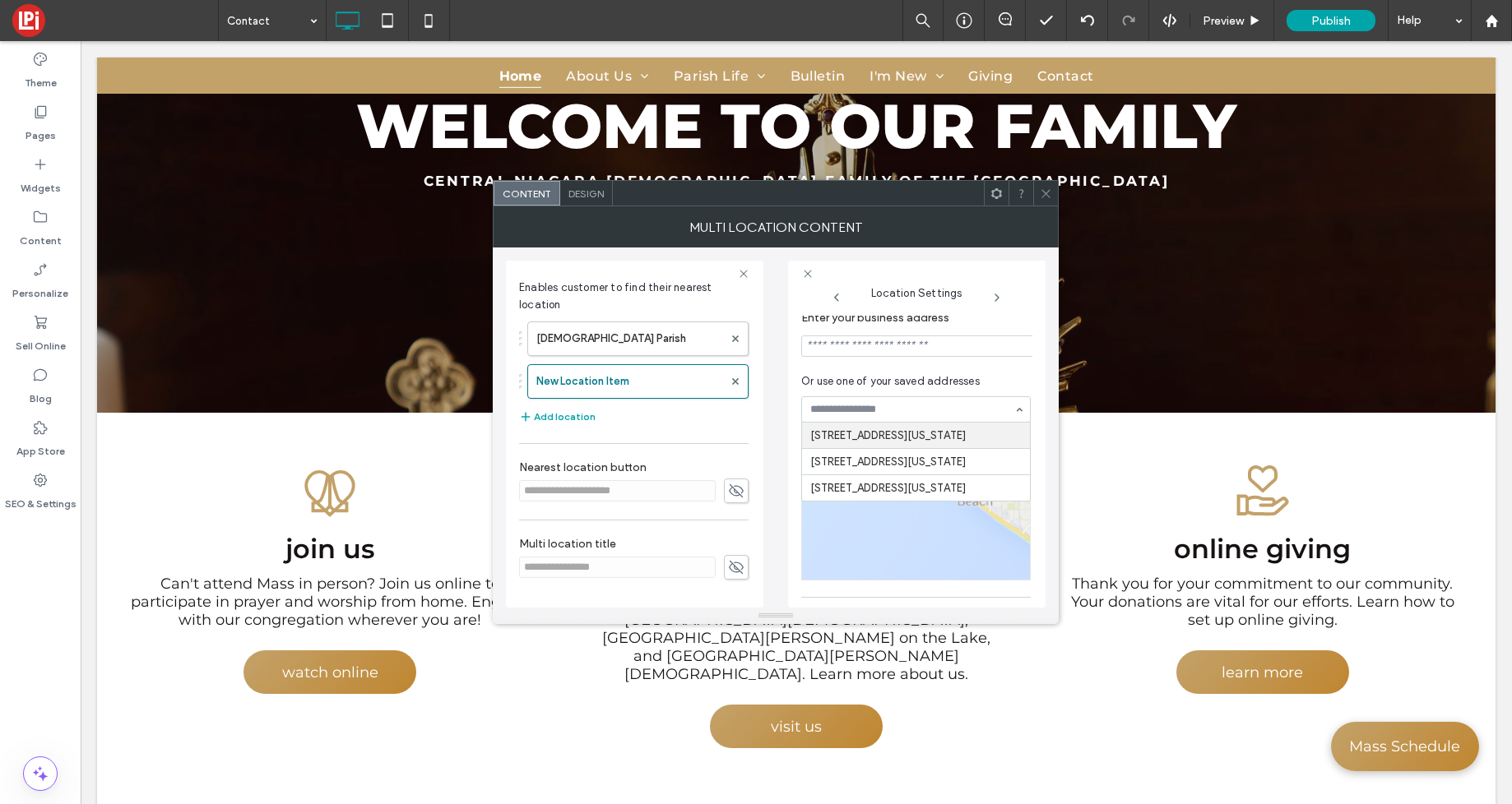
type input "**********"
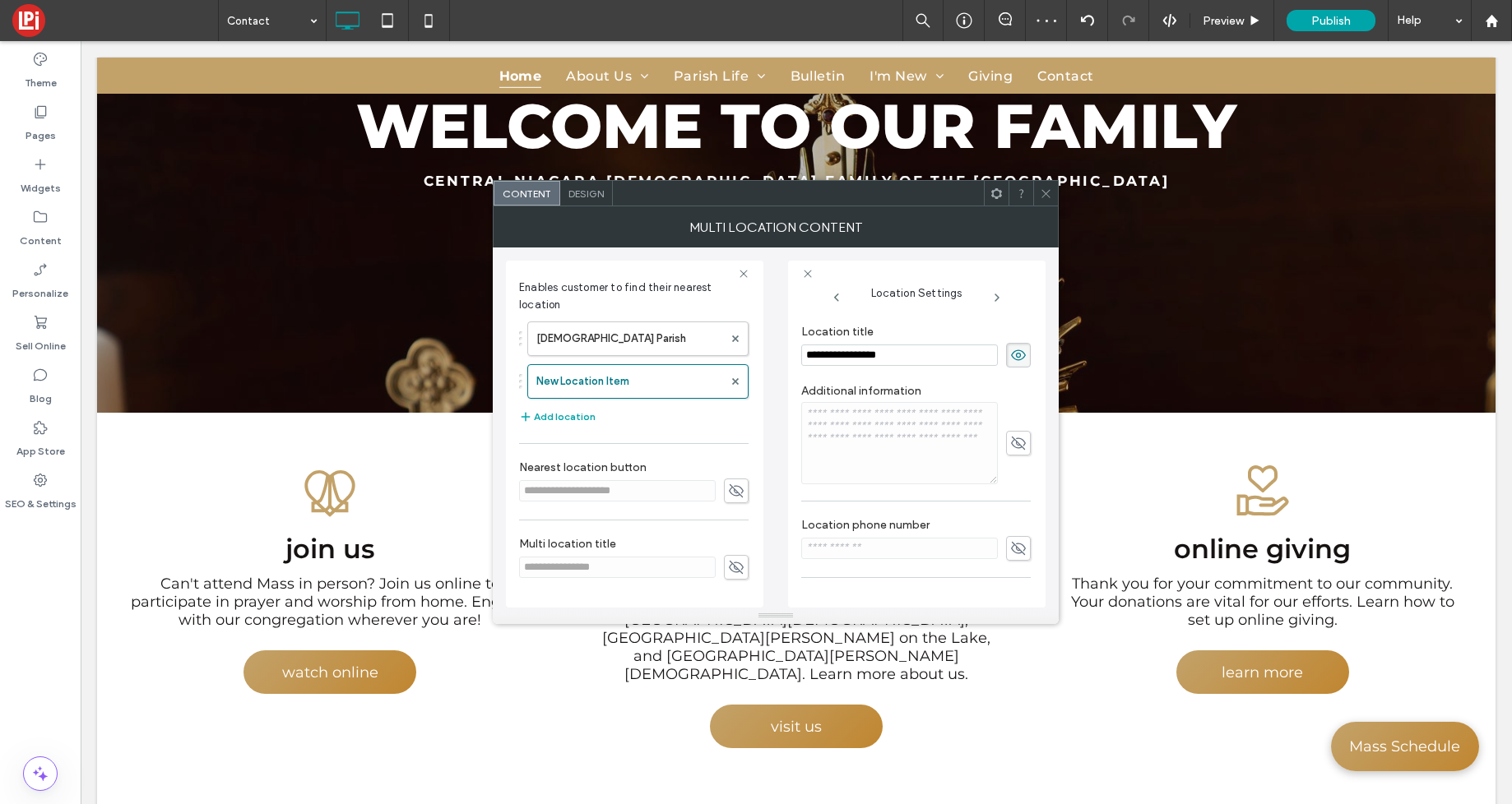
scroll to position [304, 0]
click at [930, 358] on input "**********" at bounding box center [900, 353] width 197 height 21
drag, startPoint x: 926, startPoint y: 357, endPoint x: 796, endPoint y: 346, distance: 130.5
click at [796, 346] on div "**********" at bounding box center [917, 434] width 258 height 347
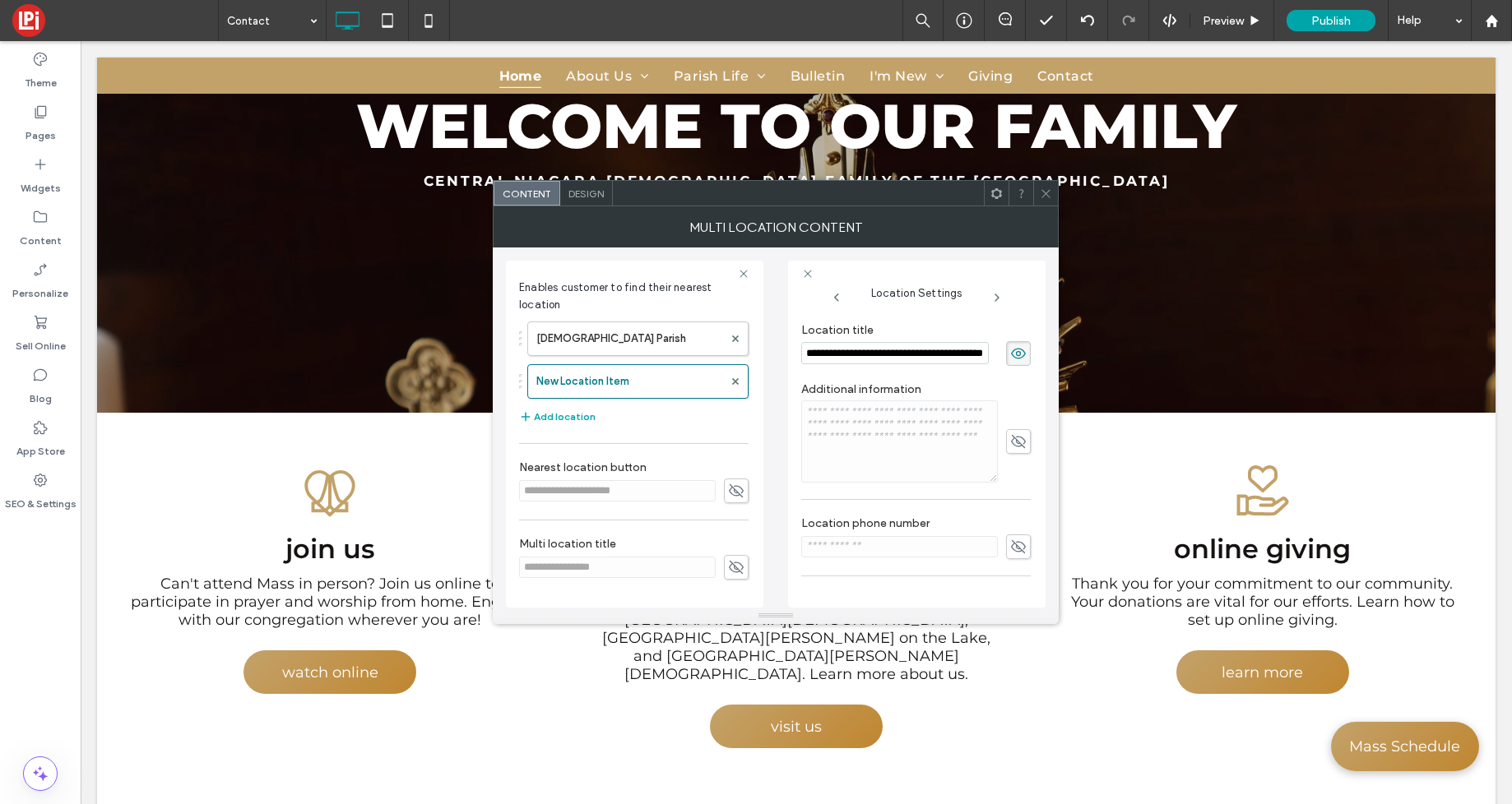
click at [931, 333] on label "Location title" at bounding box center [916, 333] width 229 height 18
click at [585, 416] on button "Add location" at bounding box center [558, 418] width 77 height 20
type input "**********"
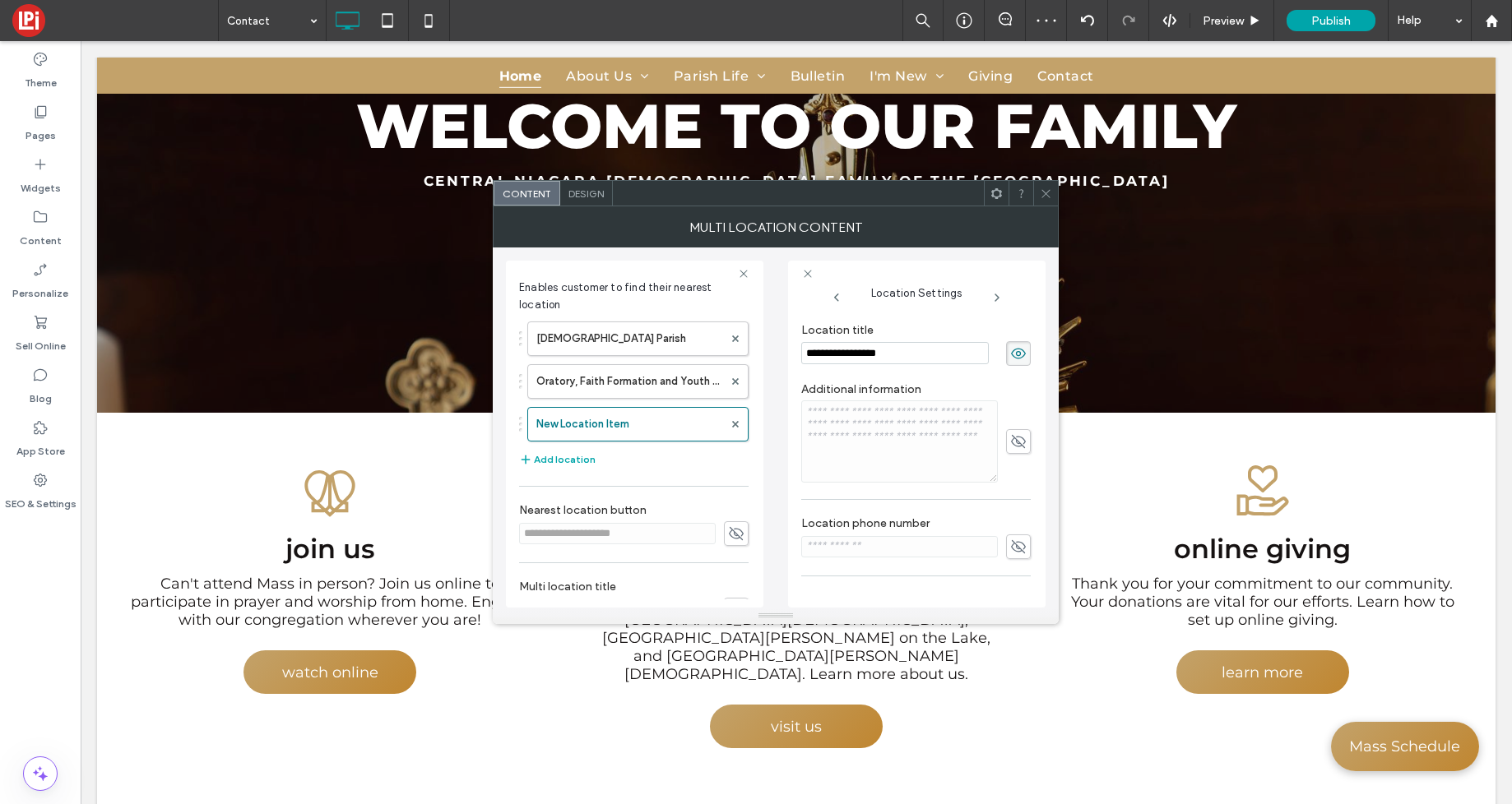
drag, startPoint x: 914, startPoint y: 355, endPoint x: 803, endPoint y: 352, distance: 111.0
click at [803, 352] on input "**********" at bounding box center [895, 353] width 187 height 22
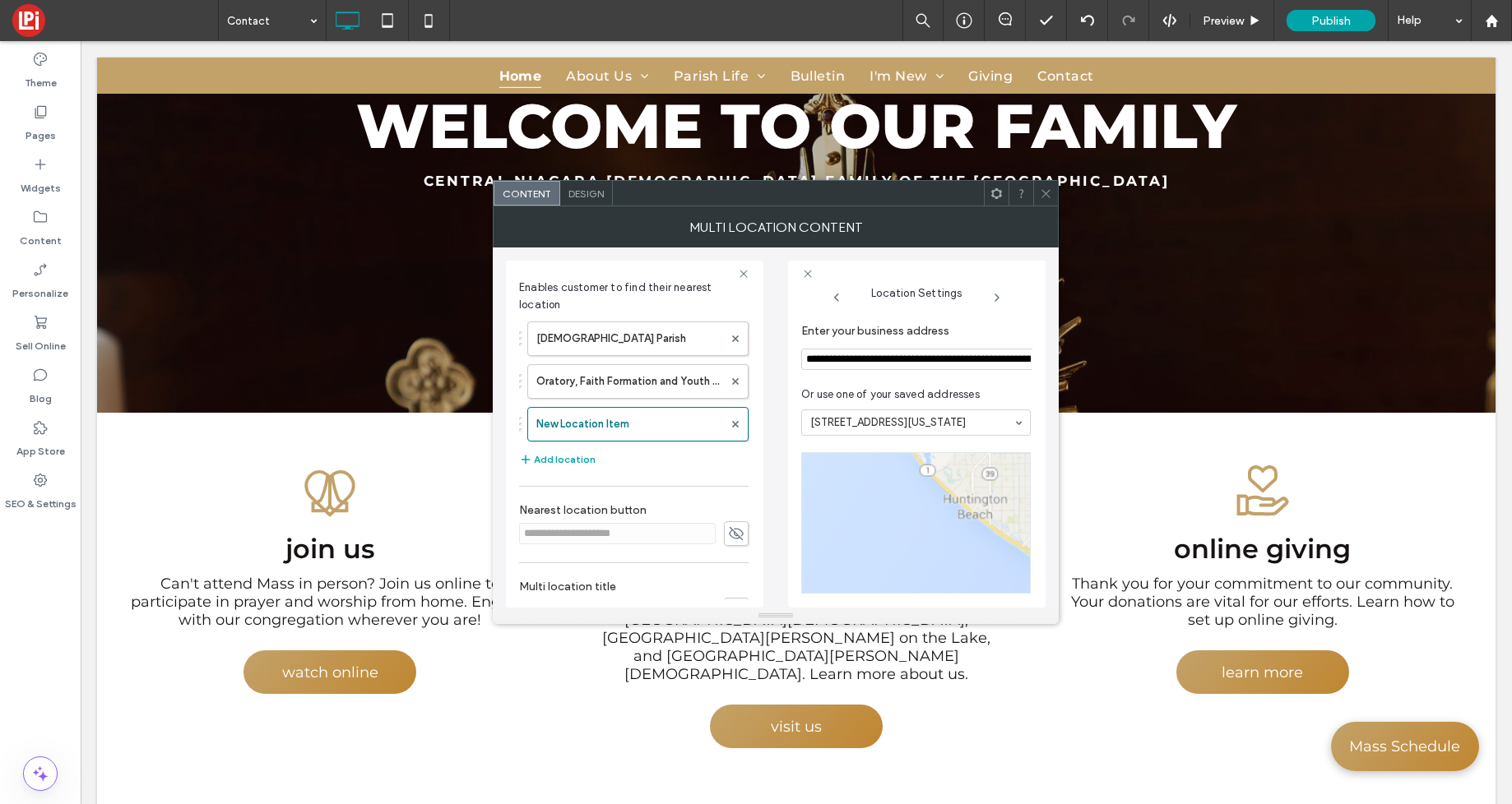
type input "**********"
click at [855, 358] on input "**********" at bounding box center [919, 359] width 235 height 21
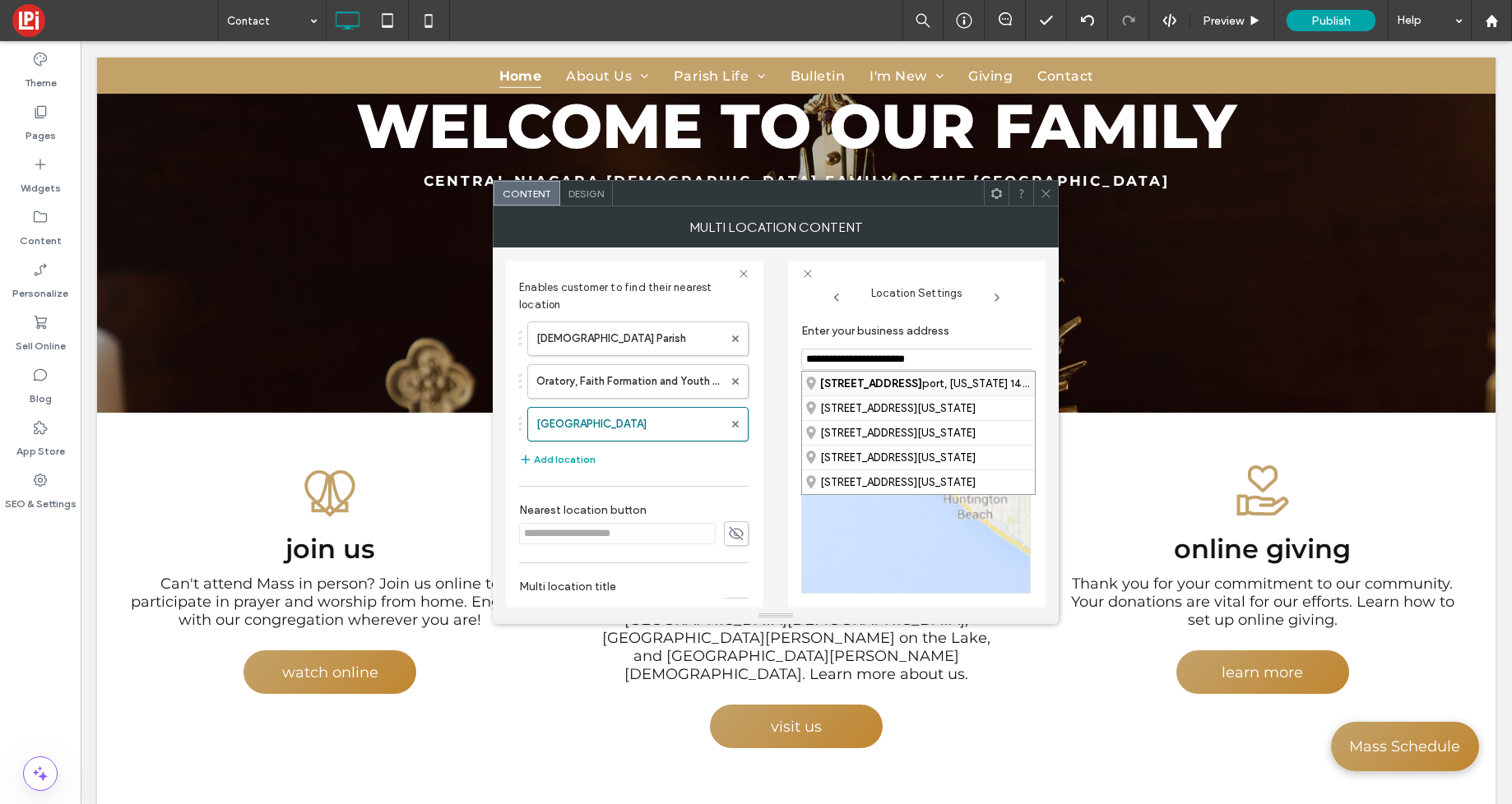
click at [855, 387] on strong "23 Glenwood Avenue, Lock" at bounding box center [871, 384] width 102 height 13
type input "**********"
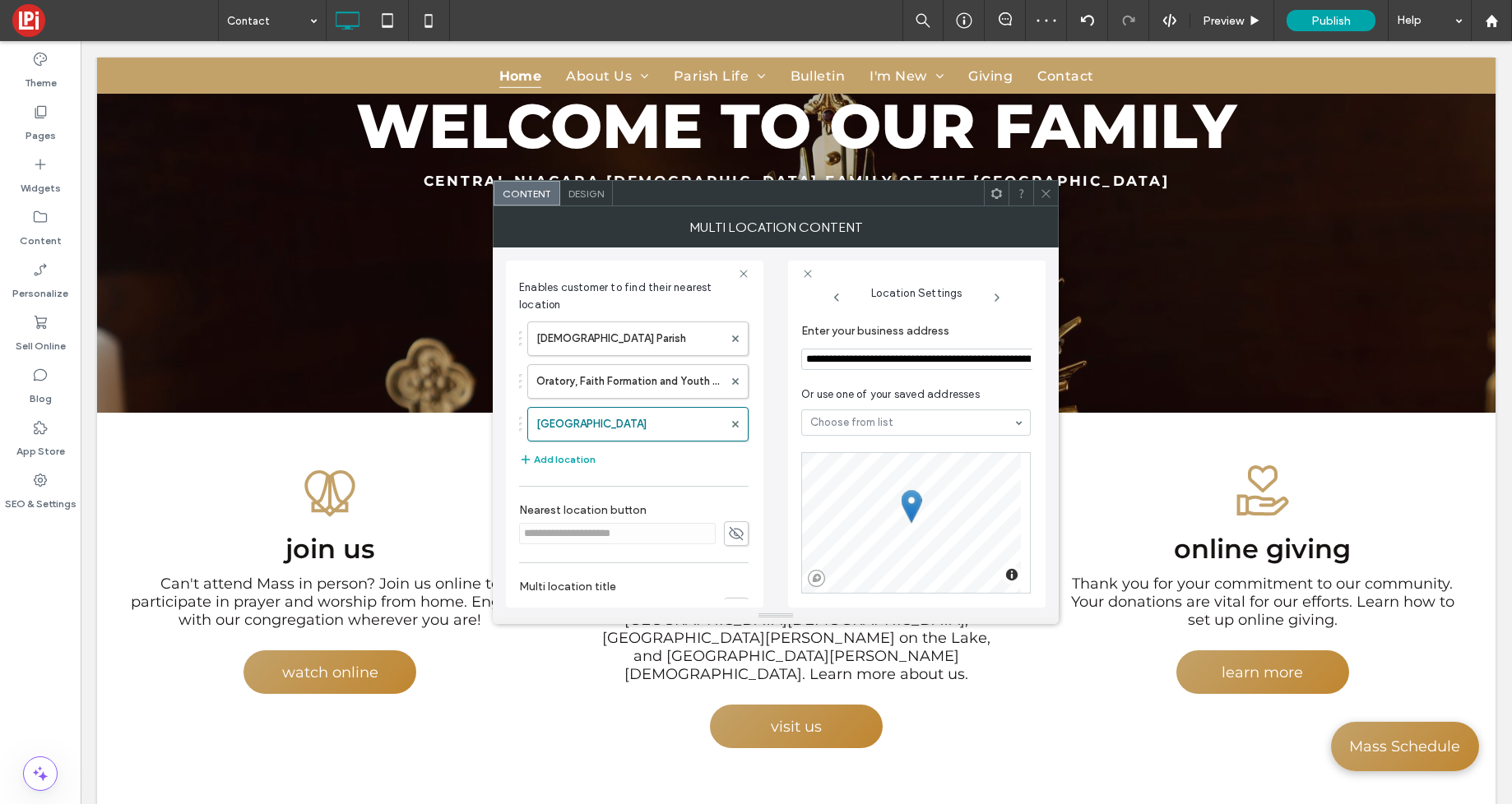
click at [1045, 190] on icon at bounding box center [1047, 194] width 13 height 13
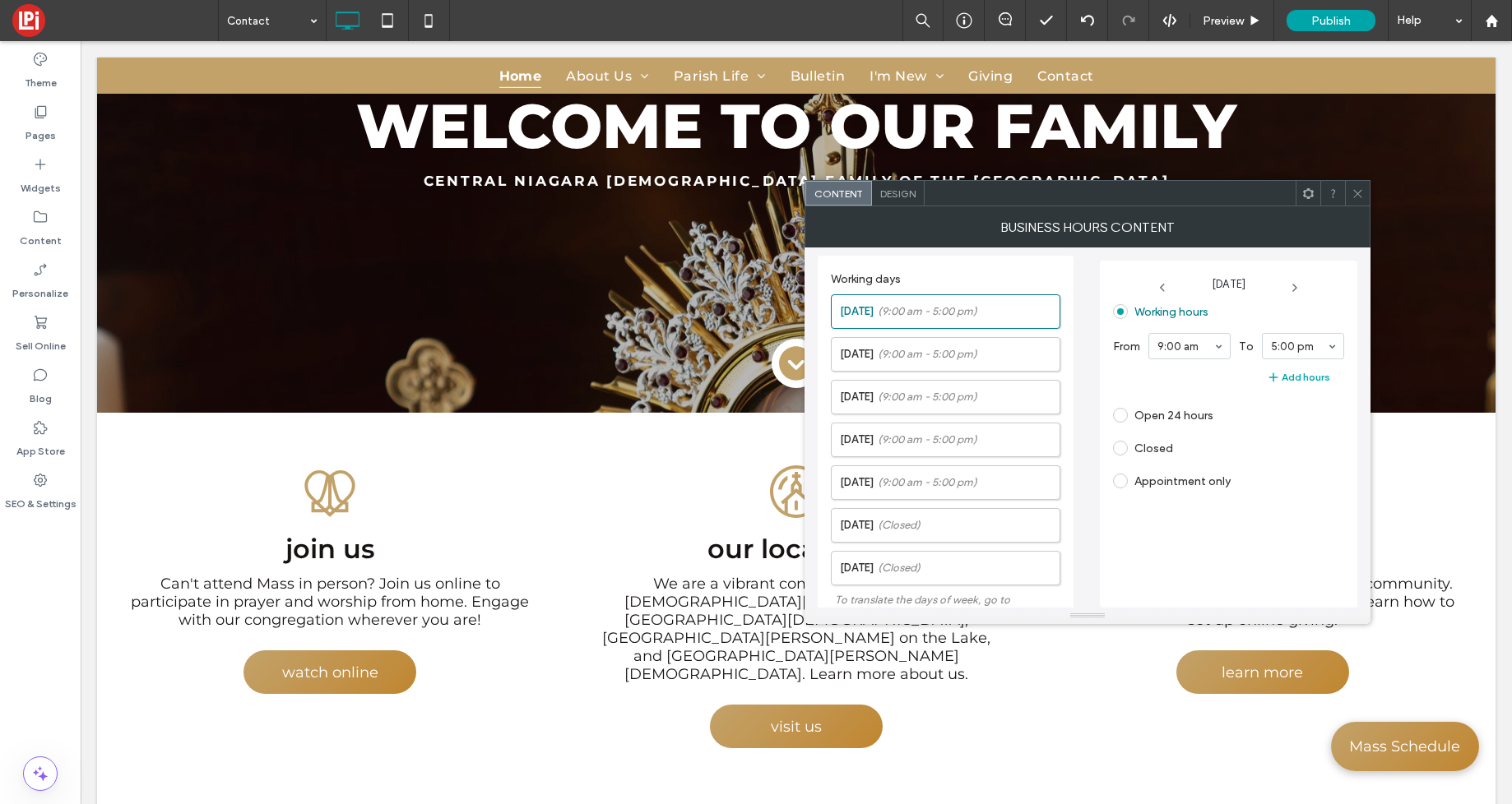
scroll to position [357, 0]
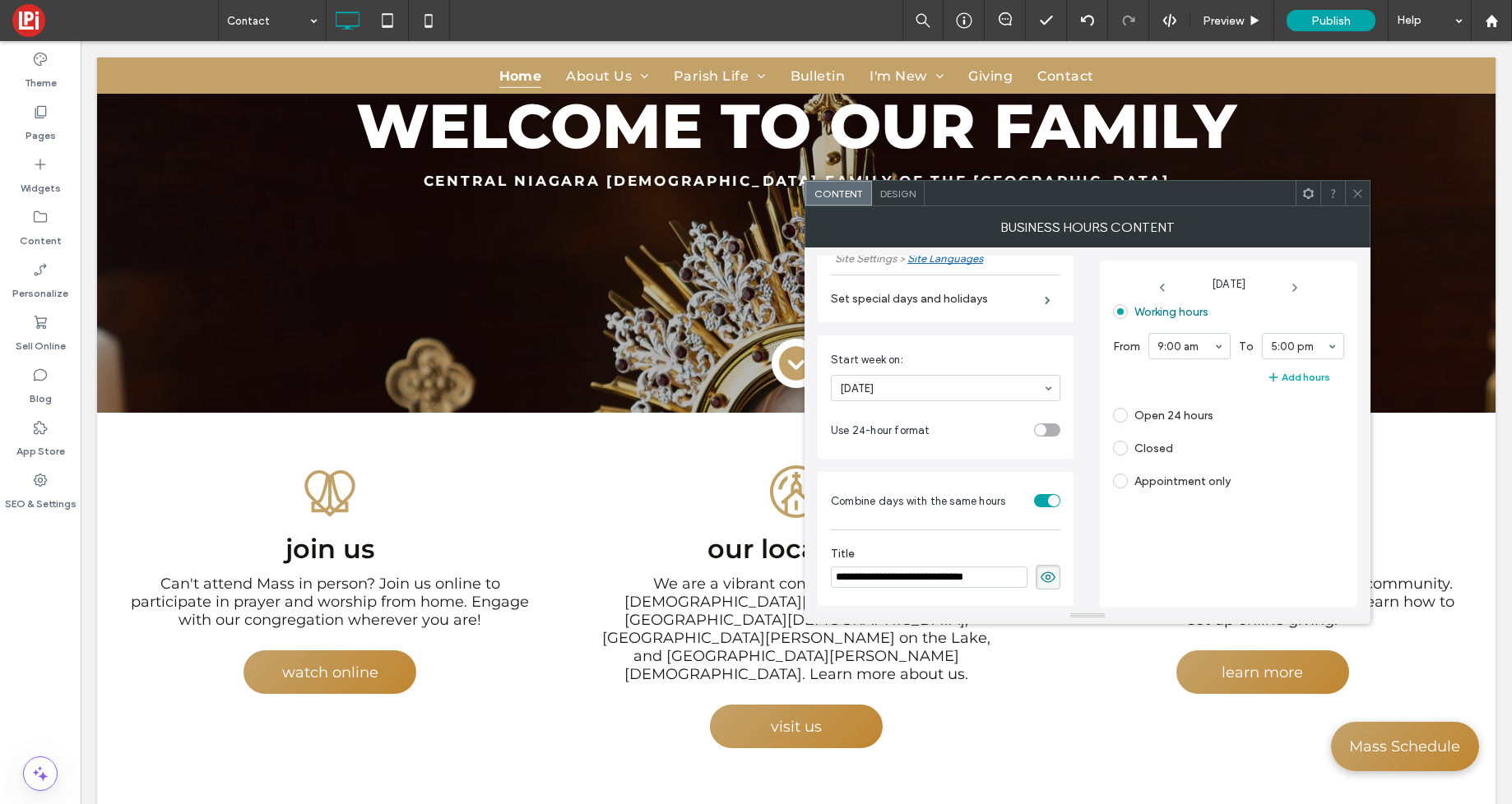
type input "**********"
click at [1299, 503] on div "Working hours From 9:00 am To 5:00 pm Add hours Open 24 hours Closed Appointmen…" at bounding box center [1229, 449] width 231 height 301
drag, startPoint x: 1299, startPoint y: 282, endPoint x: 1301, endPoint y: 294, distance: 12.2
click at [1299, 282] on icon at bounding box center [1294, 288] width 13 height 13
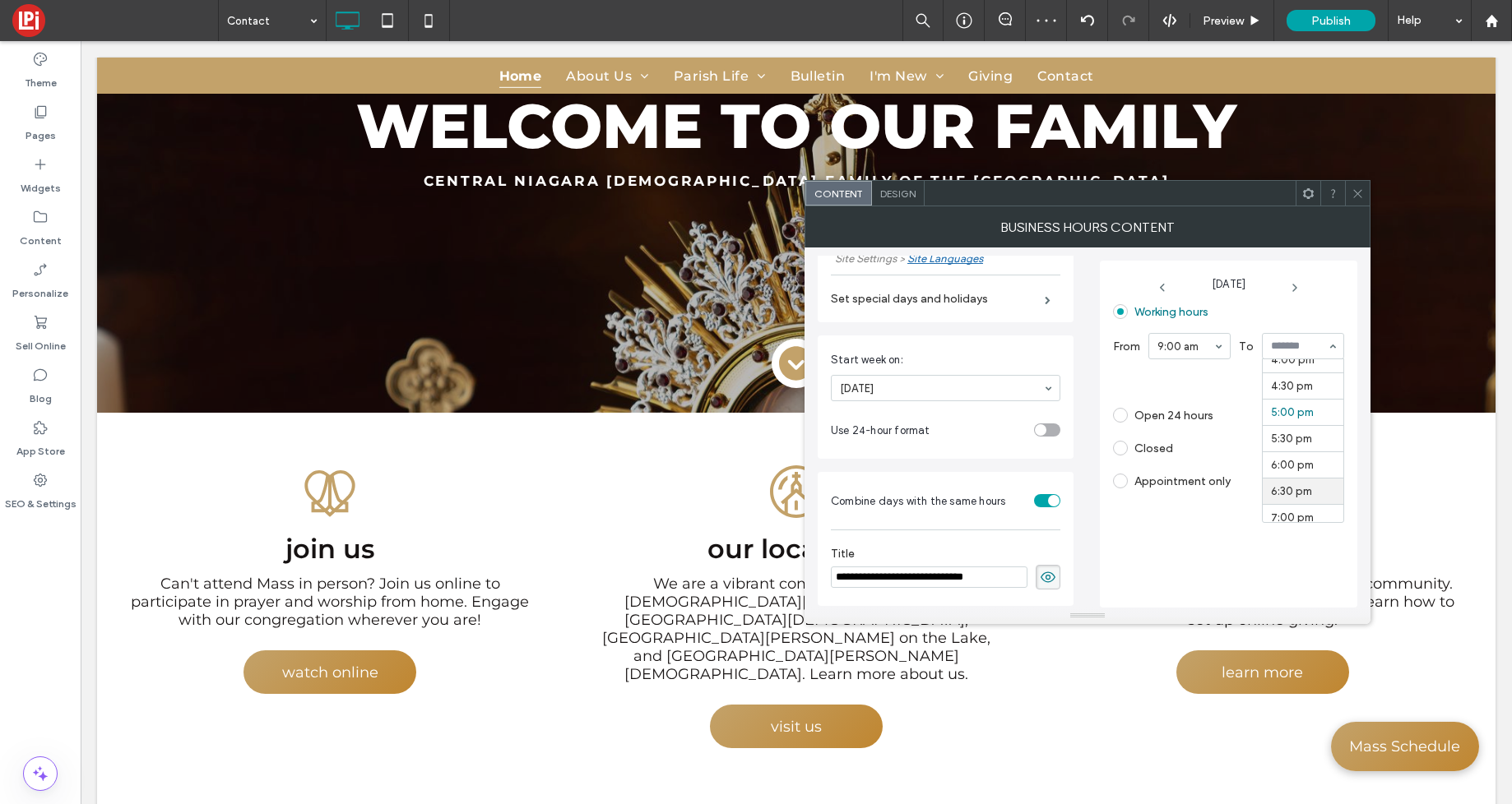
scroll to position [851, 0]
click at [1299, 291] on icon at bounding box center [1294, 288] width 13 height 13
click at [1302, 293] on icon at bounding box center [1294, 288] width 13 height 13
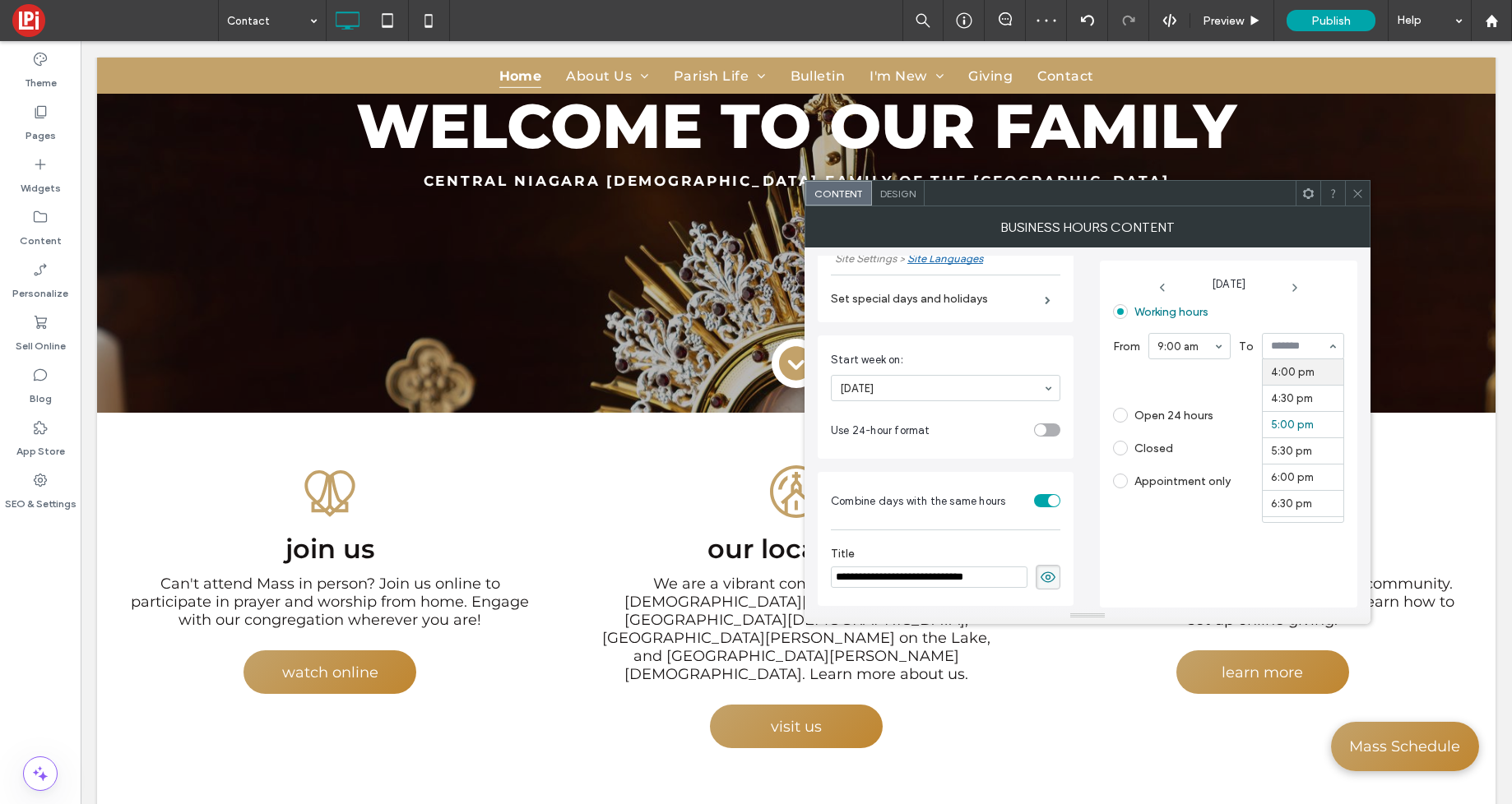
drag, startPoint x: 1293, startPoint y: 374, endPoint x: 1290, endPoint y: 331, distance: 43.1
click at [1298, 293] on icon at bounding box center [1294, 288] width 13 height 13
click at [1126, 449] on span at bounding box center [1121, 448] width 15 height 15
click at [1358, 198] on icon at bounding box center [1358, 194] width 13 height 13
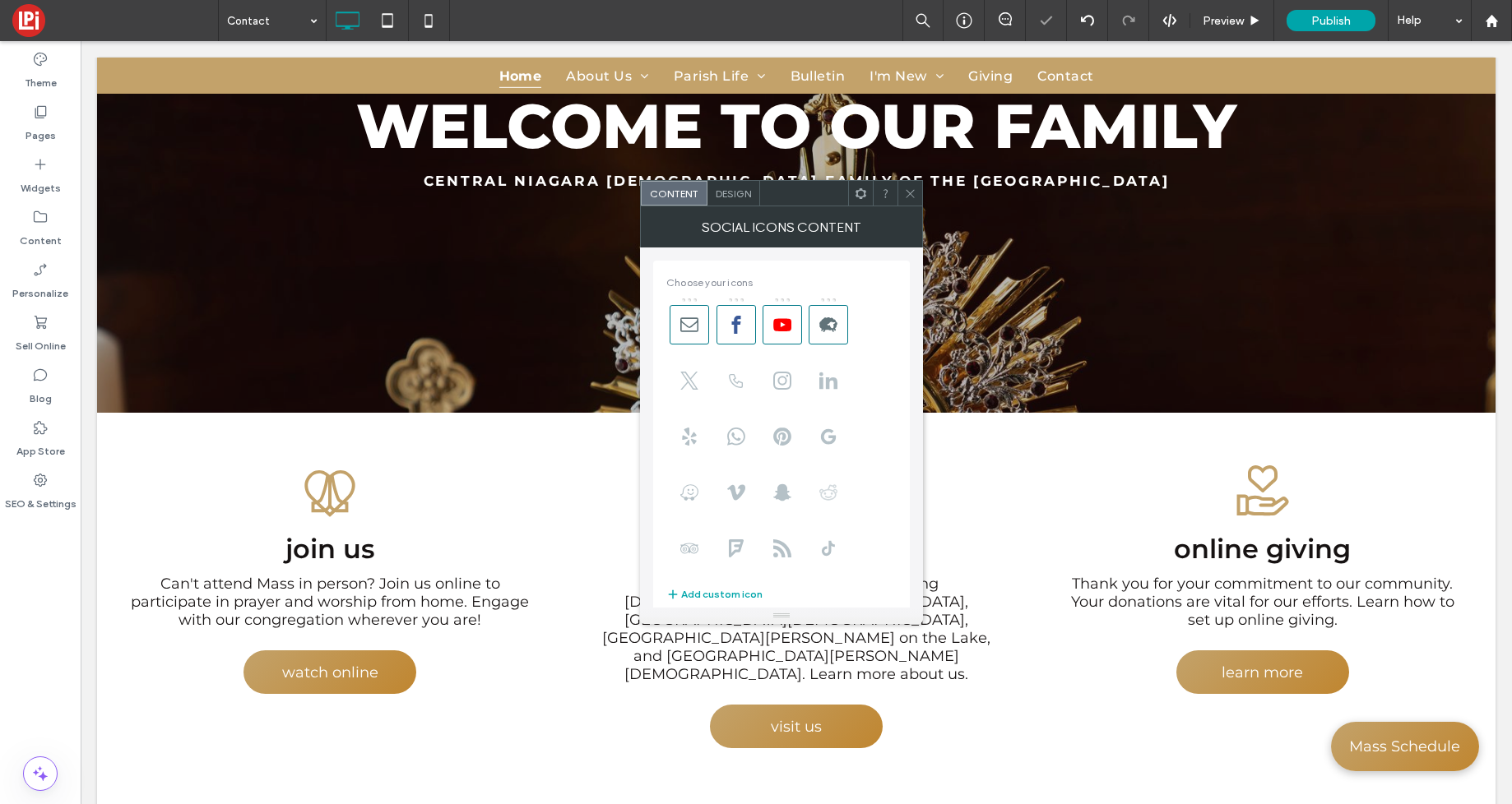
scroll to position [378, 0]
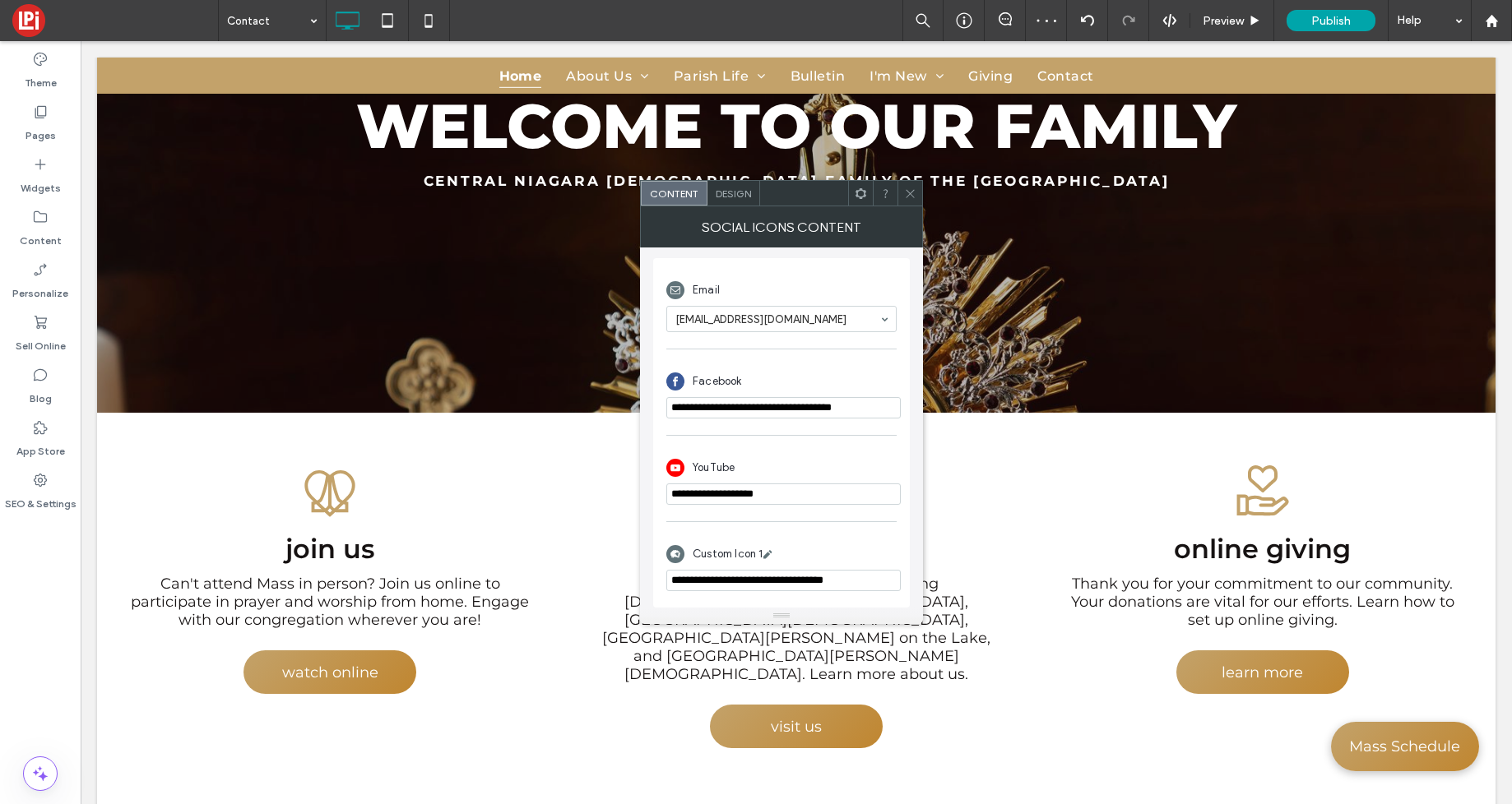
drag, startPoint x: 912, startPoint y: 194, endPoint x: 916, endPoint y: 212, distance: 18.4
click at [912, 194] on icon at bounding box center [910, 194] width 13 height 13
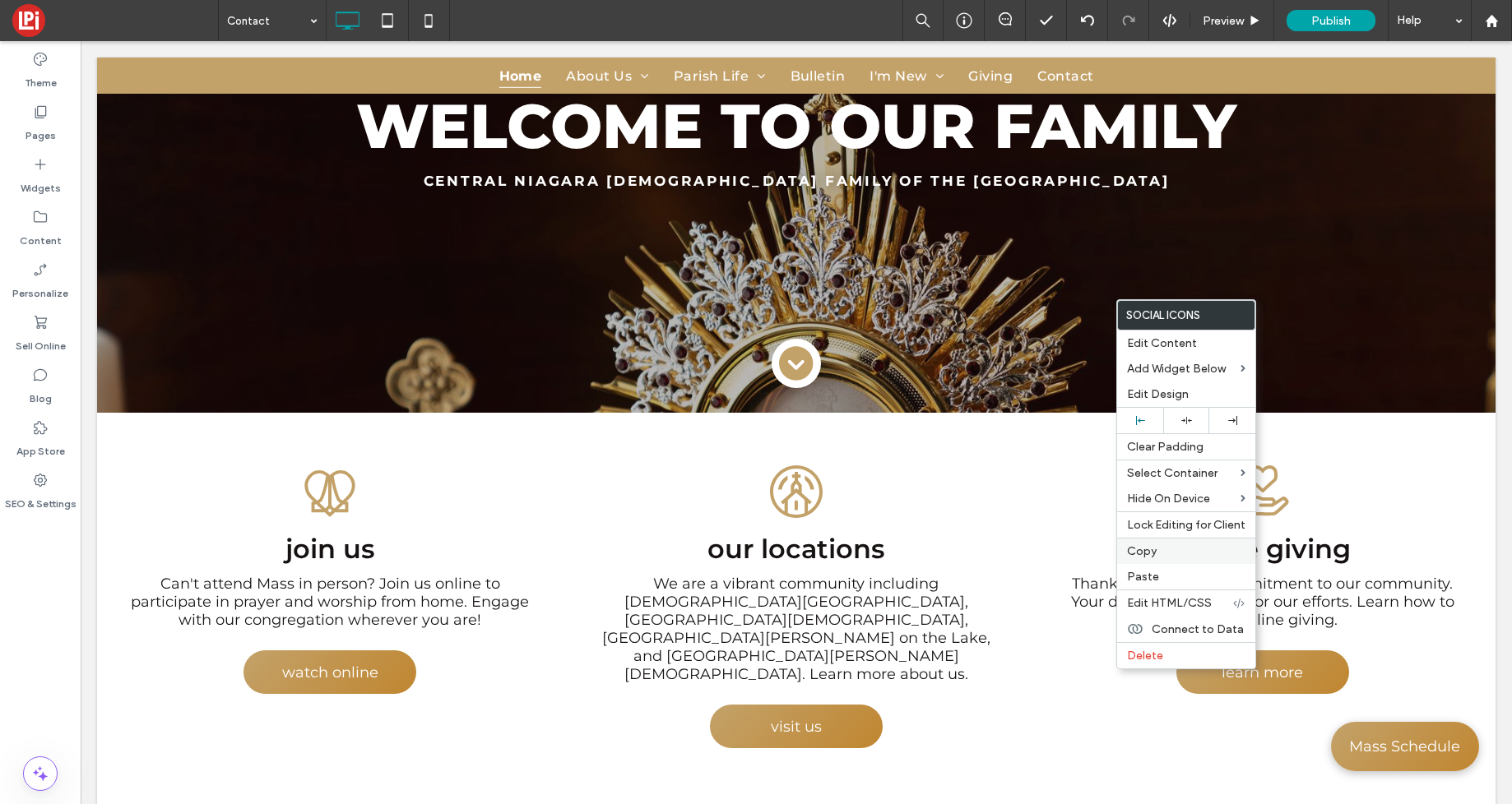
click at [1145, 547] on span "Copy" at bounding box center [1142, 551] width 29 height 14
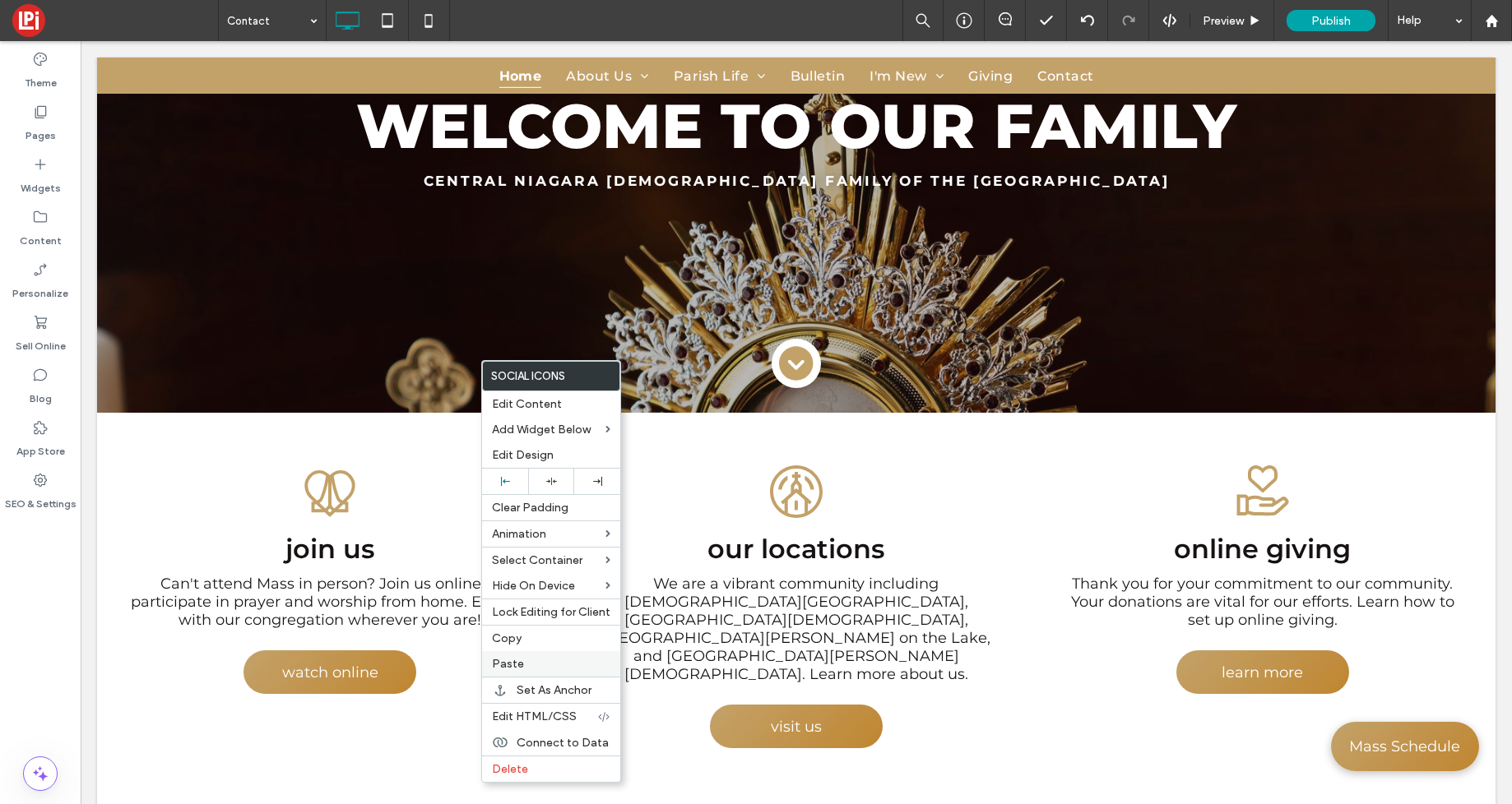
click at [512, 663] on span "Paste" at bounding box center [507, 663] width 32 height 14
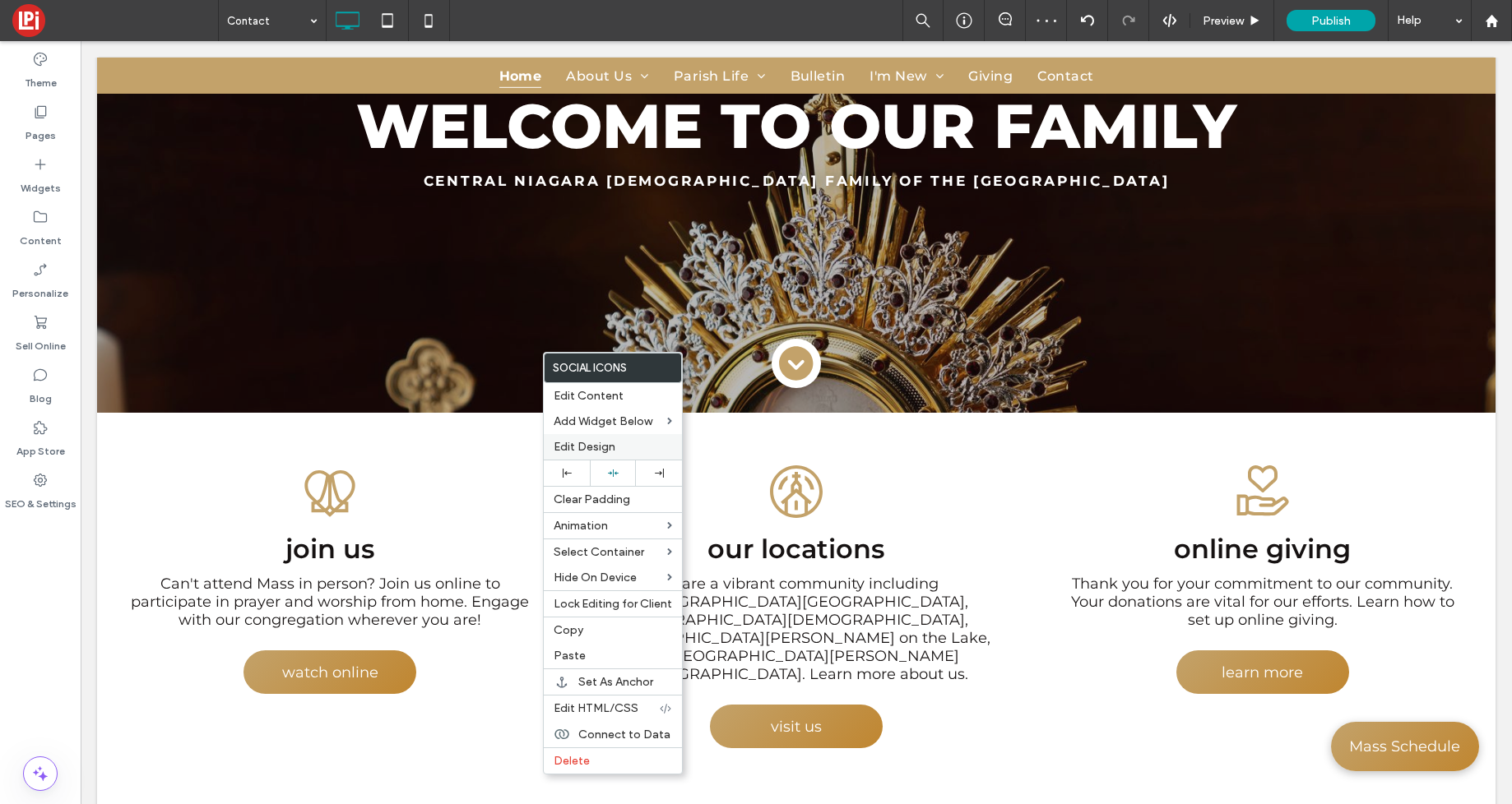
drag, startPoint x: 586, startPoint y: 443, endPoint x: 570, endPoint y: 441, distance: 16.1
click at [585, 443] on span "Edit Design" at bounding box center [585, 447] width 62 height 14
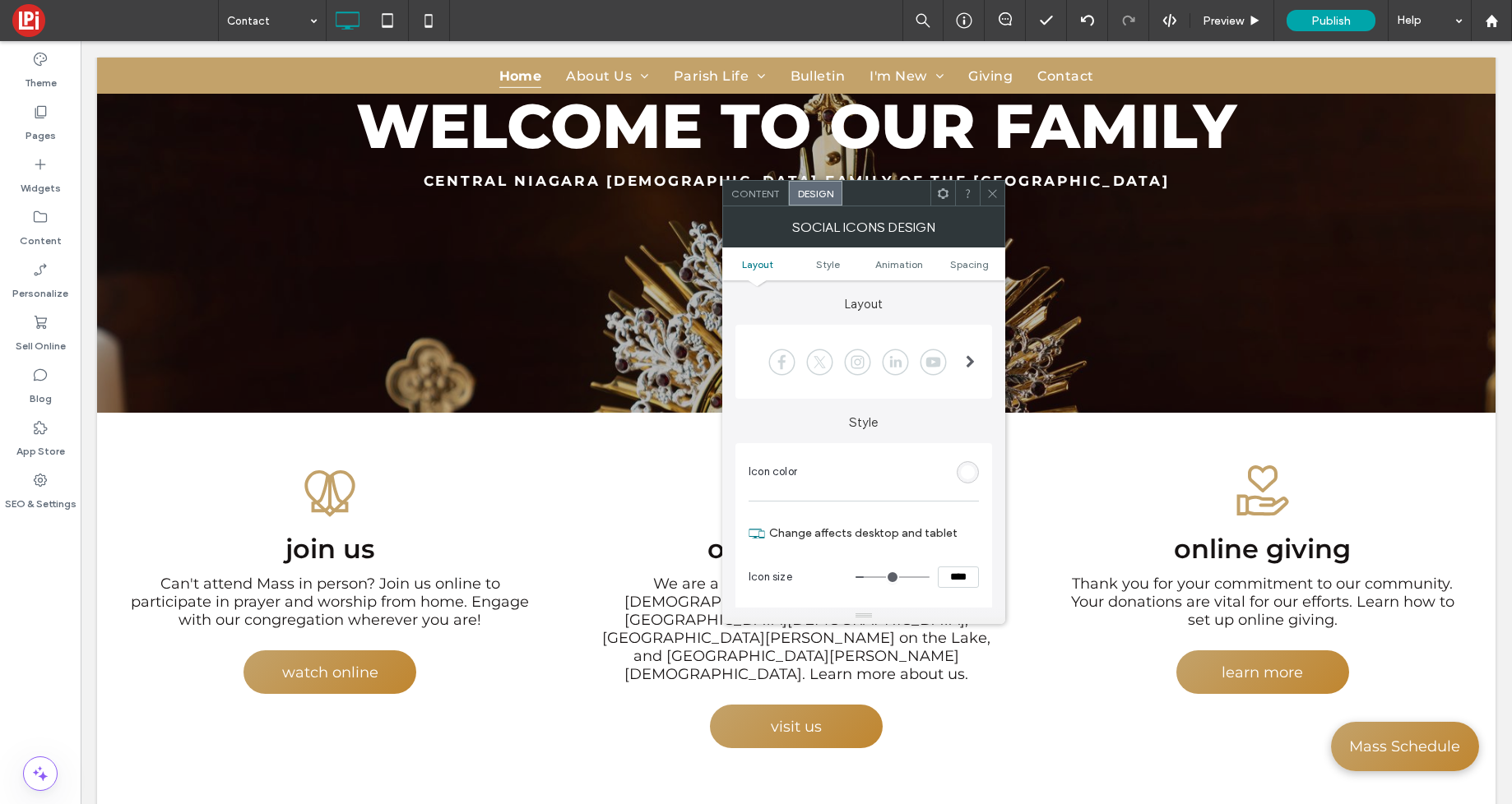
click at [967, 472] on div "rgb(255, 255, 255)" at bounding box center [967, 471] width 14 height 14
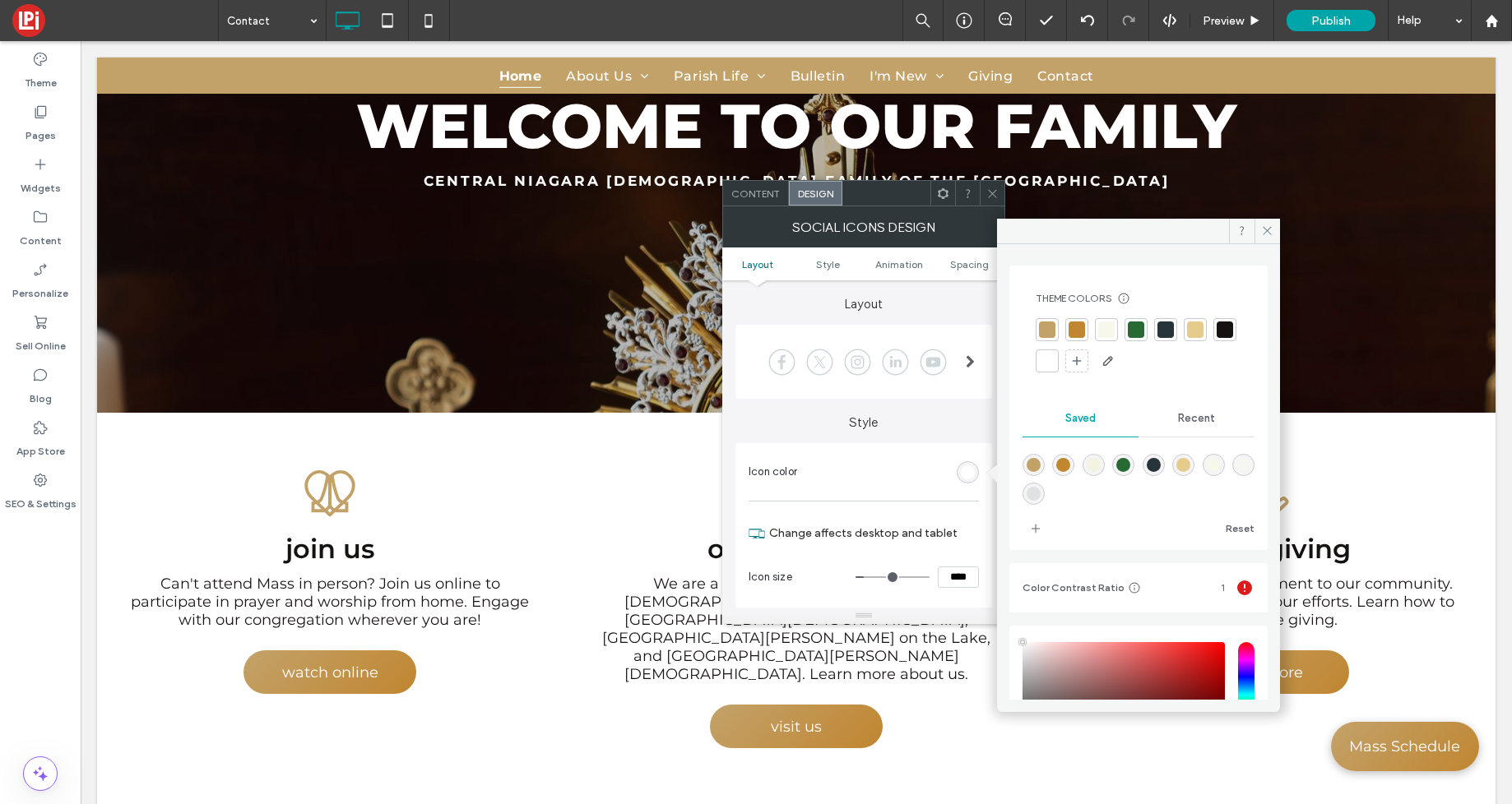
click at [1051, 329] on div at bounding box center [1048, 330] width 16 height 16
click at [1269, 231] on icon at bounding box center [1268, 231] width 13 height 13
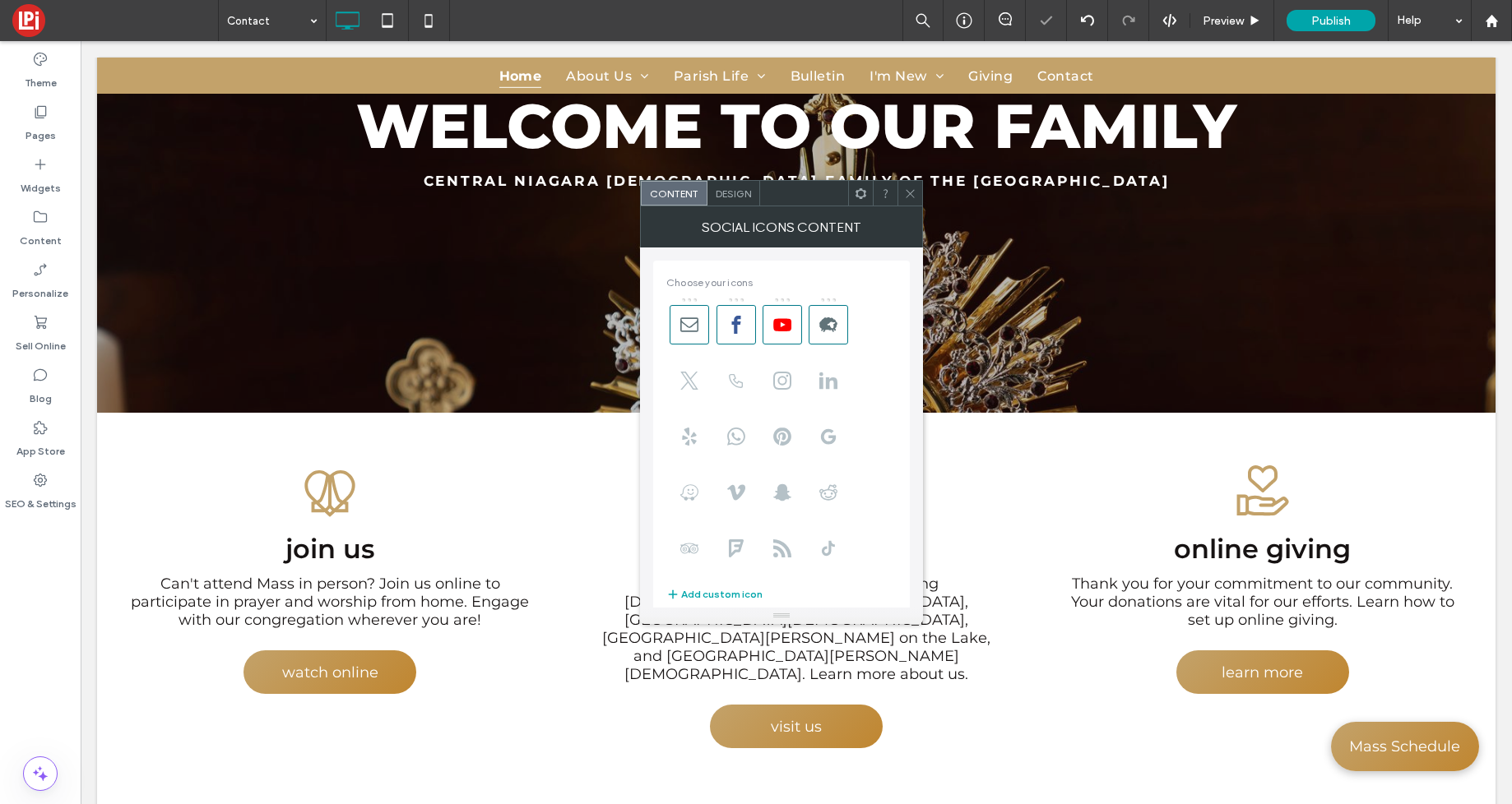
click at [724, 192] on span "Design" at bounding box center [733, 194] width 36 height 13
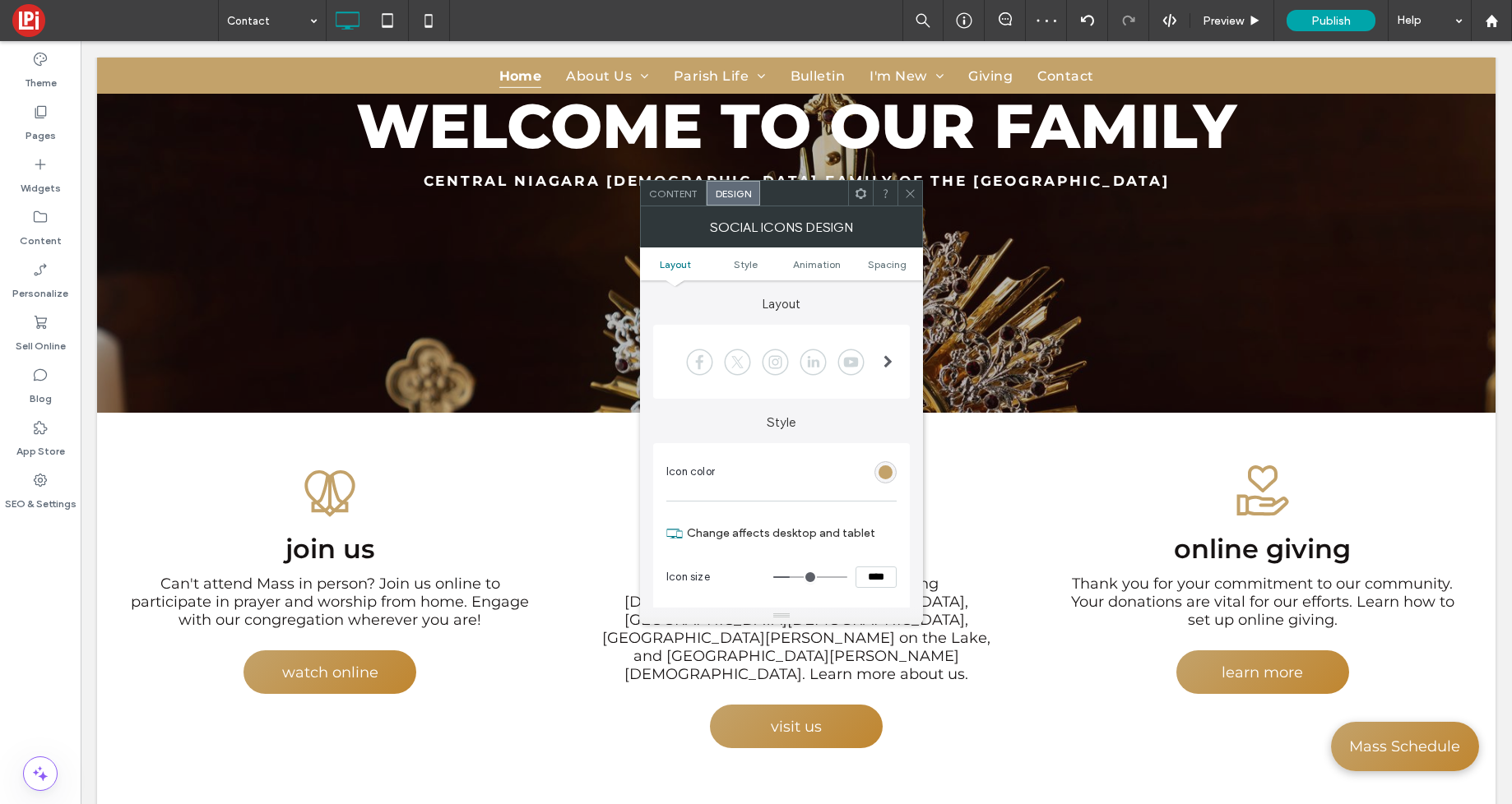
drag, startPoint x: 907, startPoint y: 194, endPoint x: 751, endPoint y: 218, distance: 157.8
click at [907, 194] on icon at bounding box center [910, 194] width 13 height 13
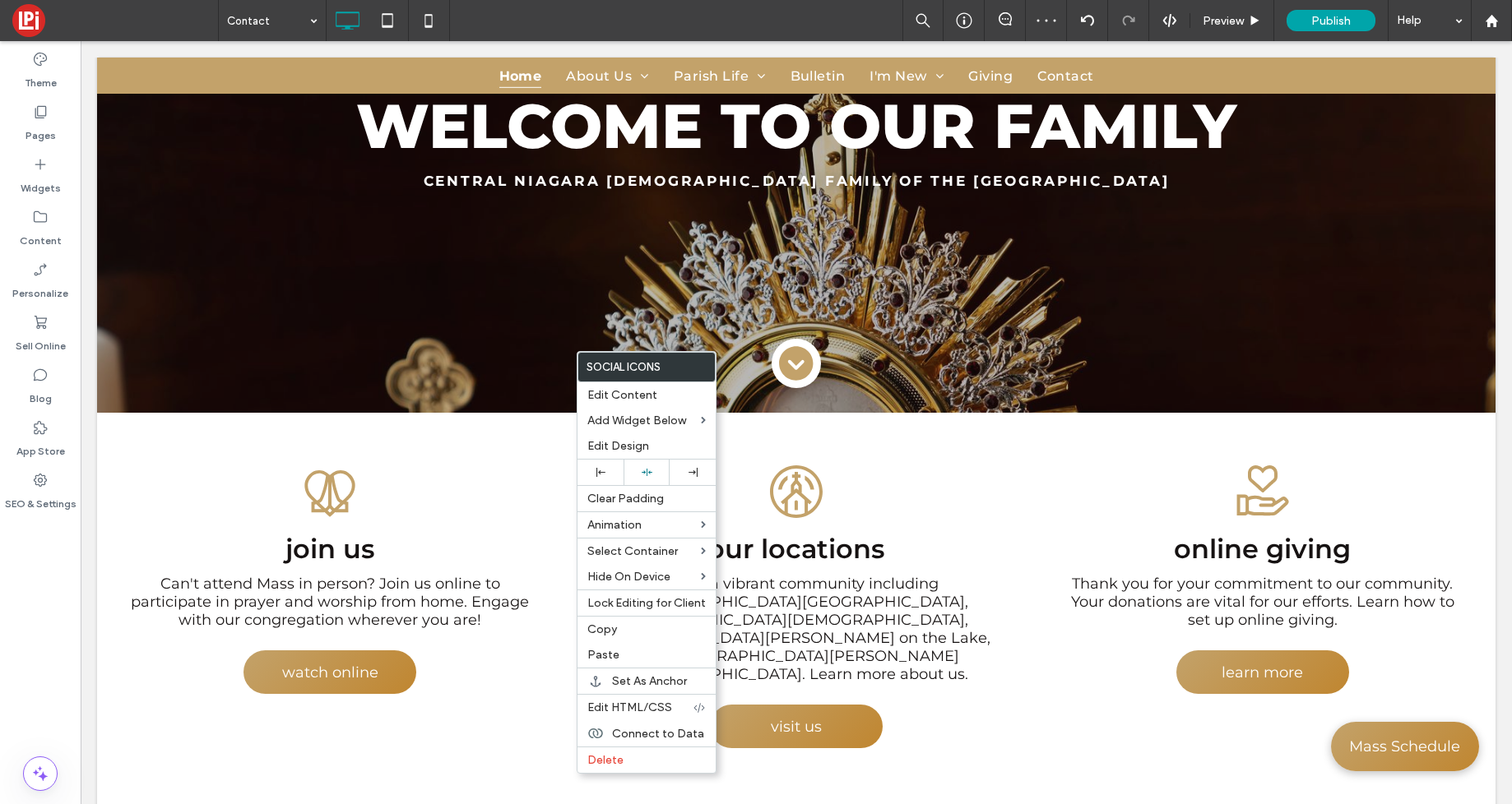
drag, startPoint x: 602, startPoint y: 476, endPoint x: 429, endPoint y: 382, distance: 196.9
click at [602, 476] on icon at bounding box center [602, 472] width 9 height 9
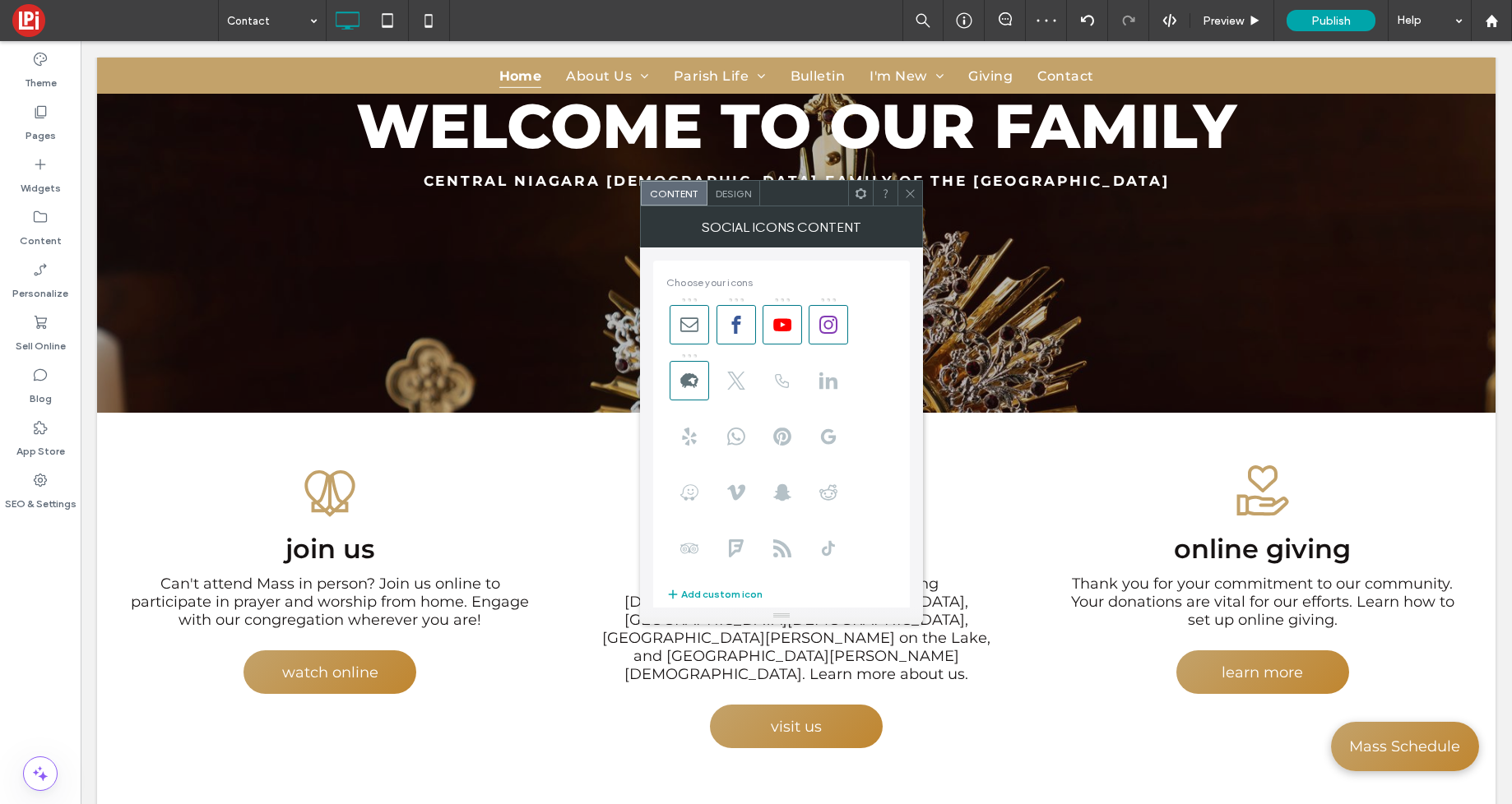
click at [736, 199] on span "Design" at bounding box center [733, 194] width 36 height 13
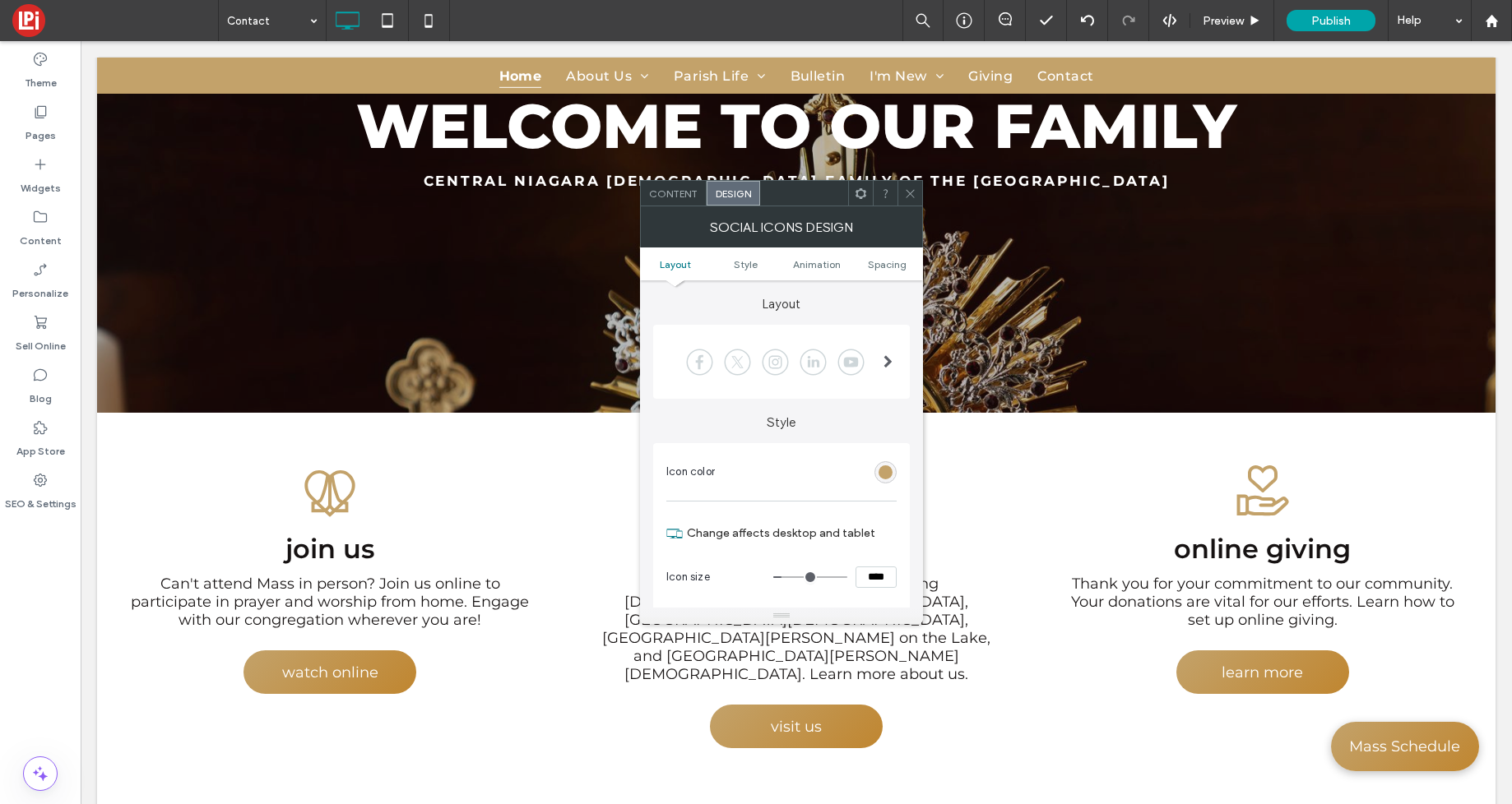
click at [875, 578] on input "****" at bounding box center [876, 577] width 41 height 21
type input "****"
type input "**"
click at [671, 199] on span "Content" at bounding box center [673, 194] width 48 height 13
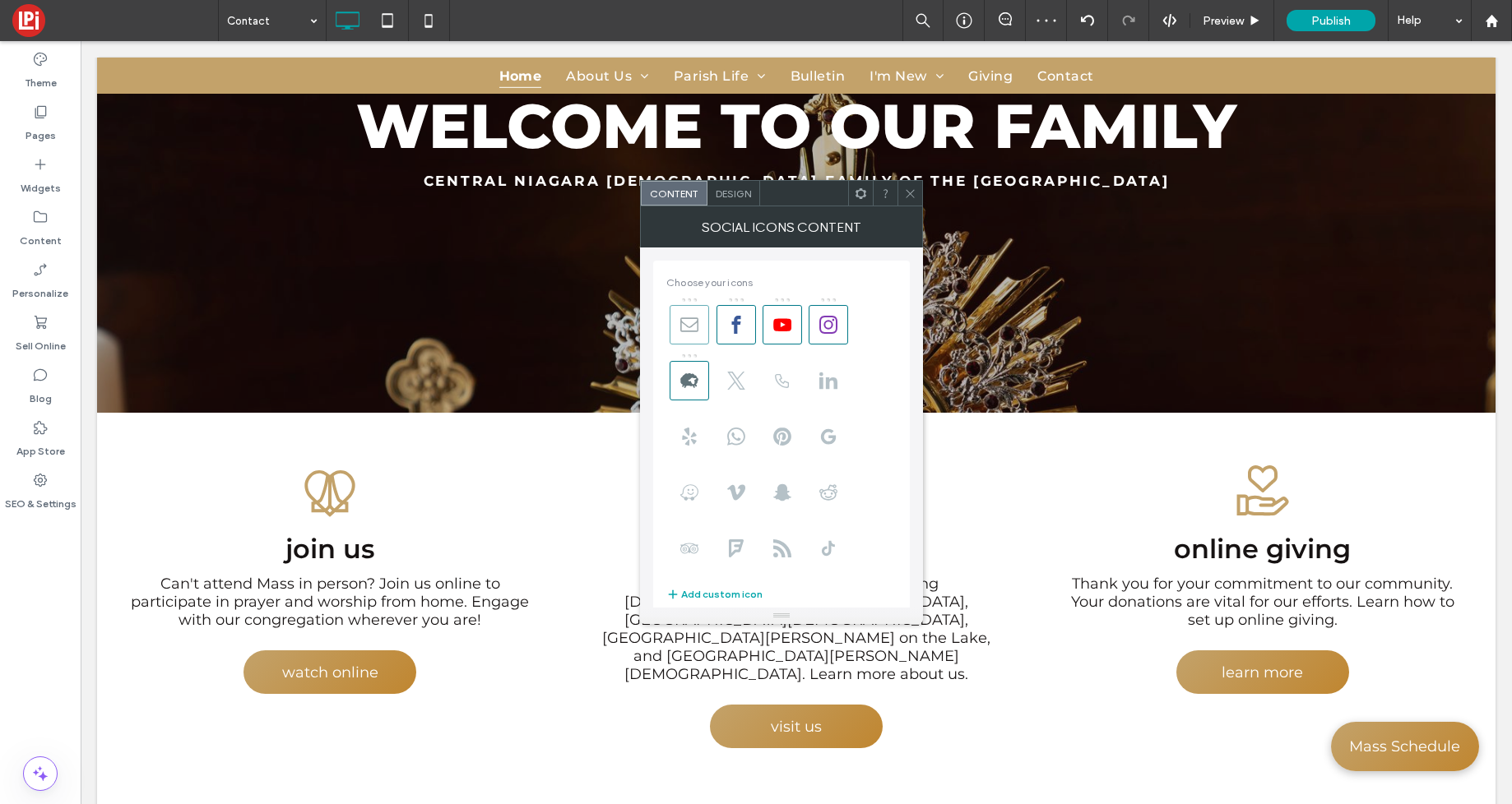
click at [684, 325] on icon at bounding box center [689, 325] width 18 height 18
click at [908, 196] on use at bounding box center [910, 193] width 8 height 8
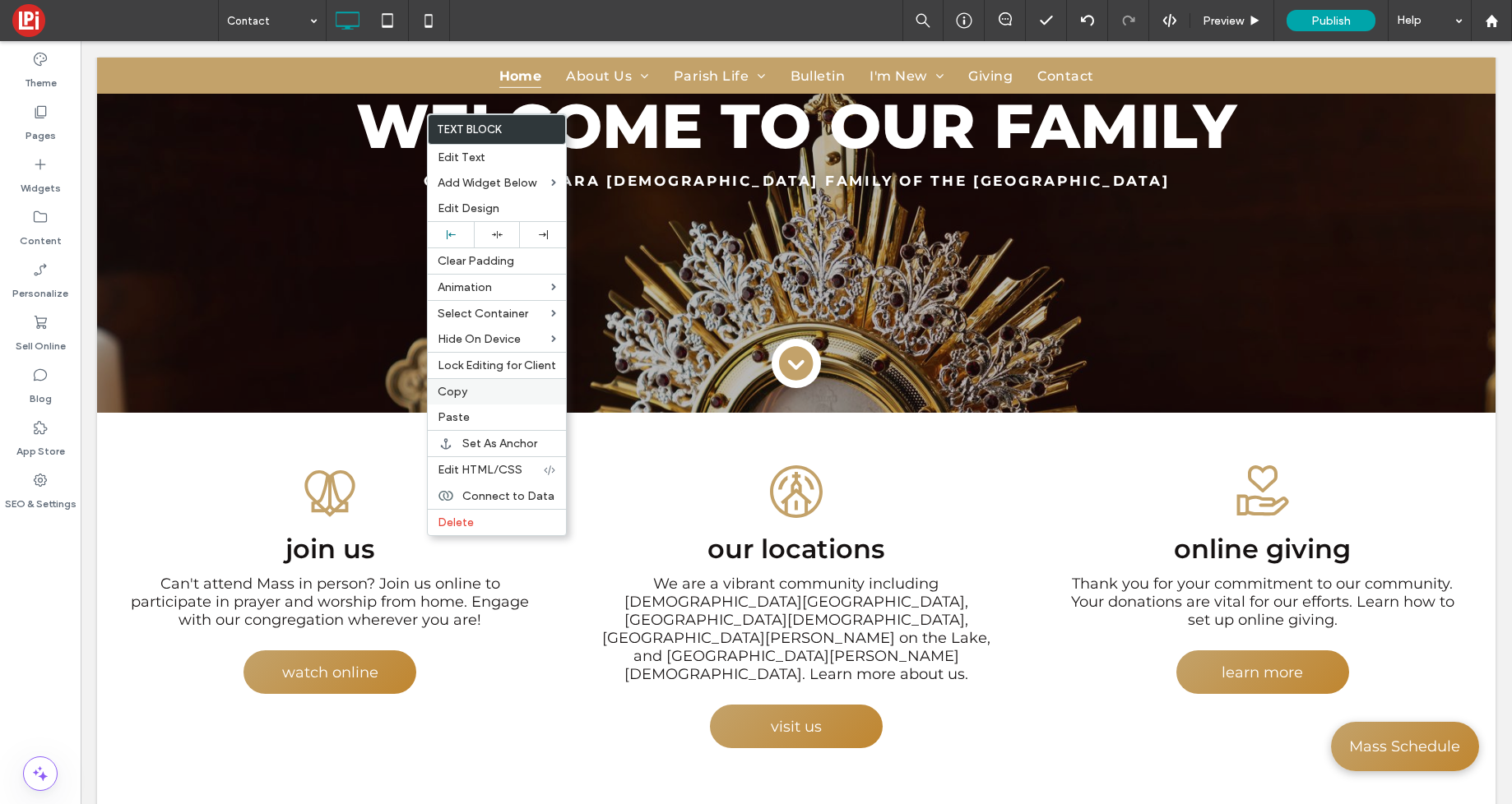
click at [465, 397] on label "Copy" at bounding box center [497, 391] width 119 height 14
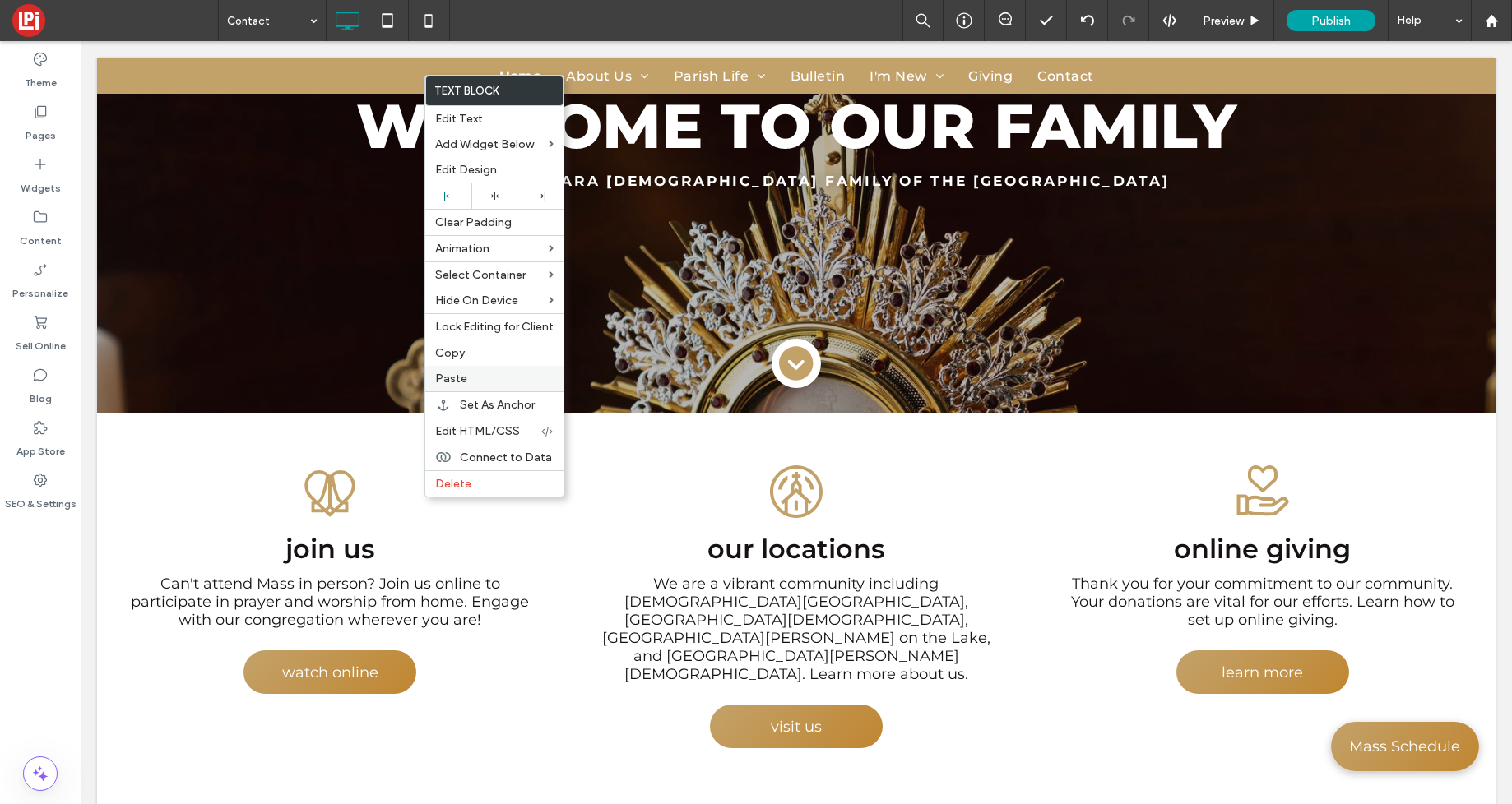
click at [450, 379] on span "Paste" at bounding box center [451, 378] width 32 height 14
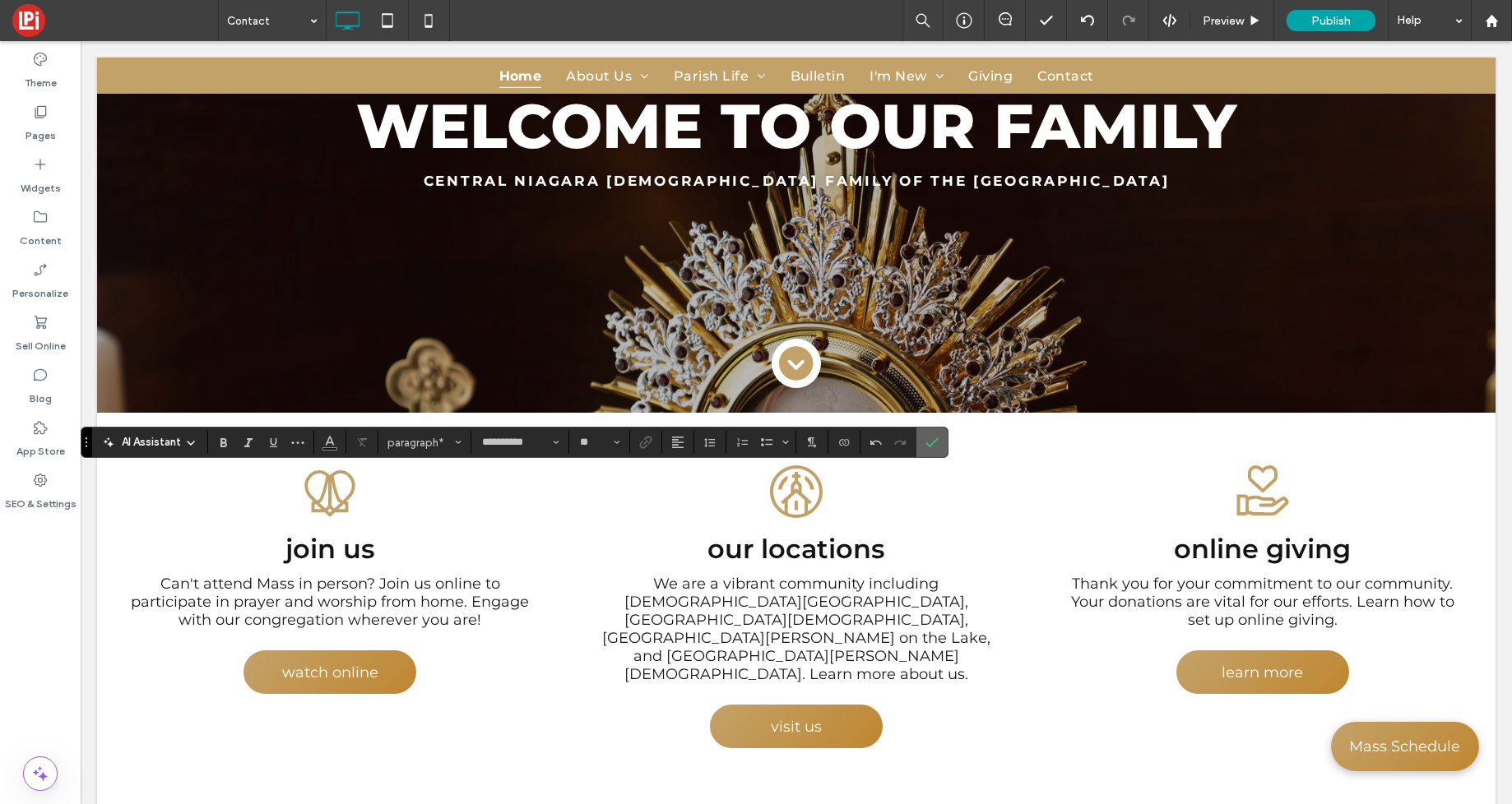
click at [941, 439] on label "Confirm" at bounding box center [932, 442] width 25 height 29
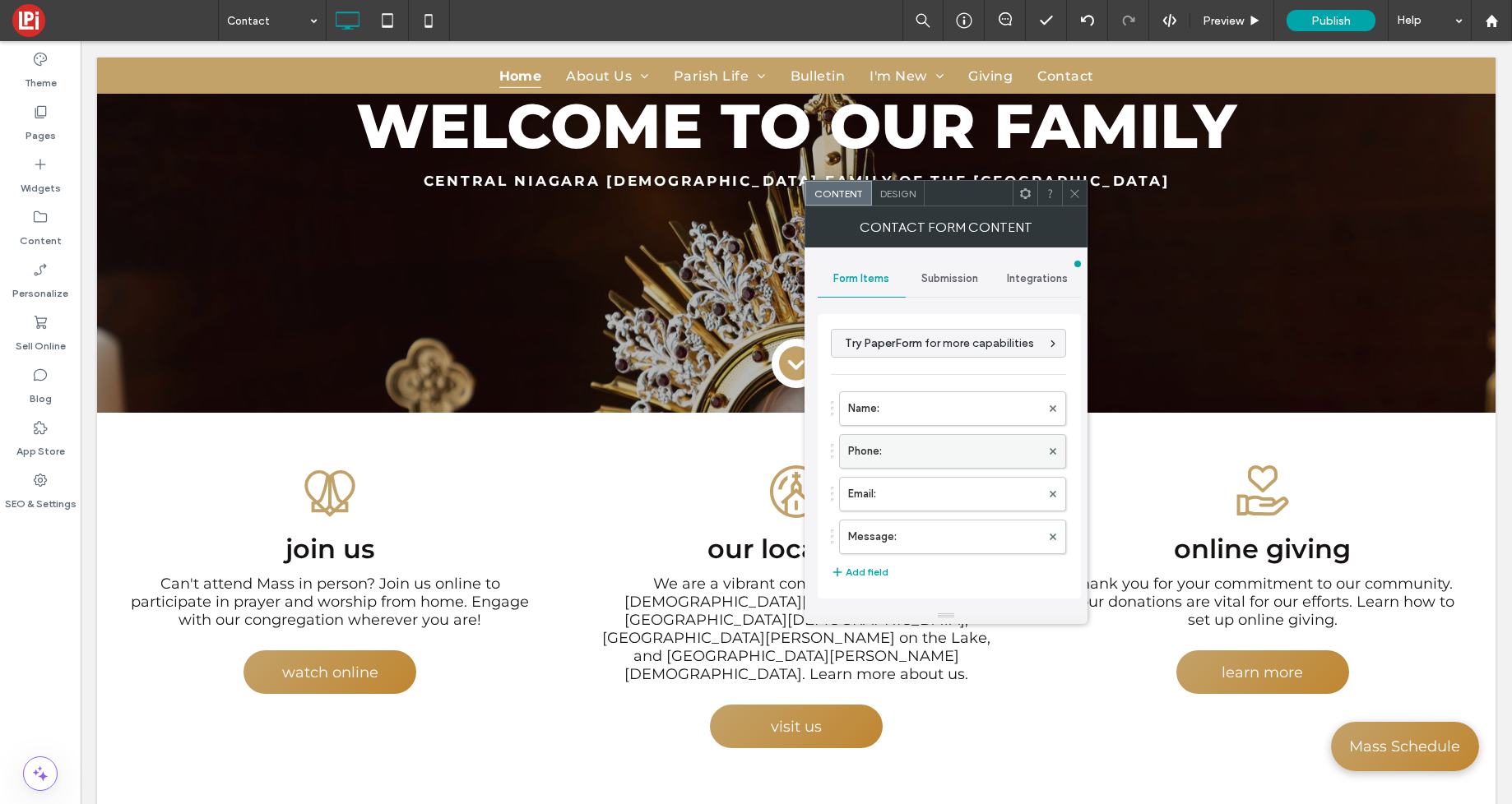
scroll to position [333, 0]
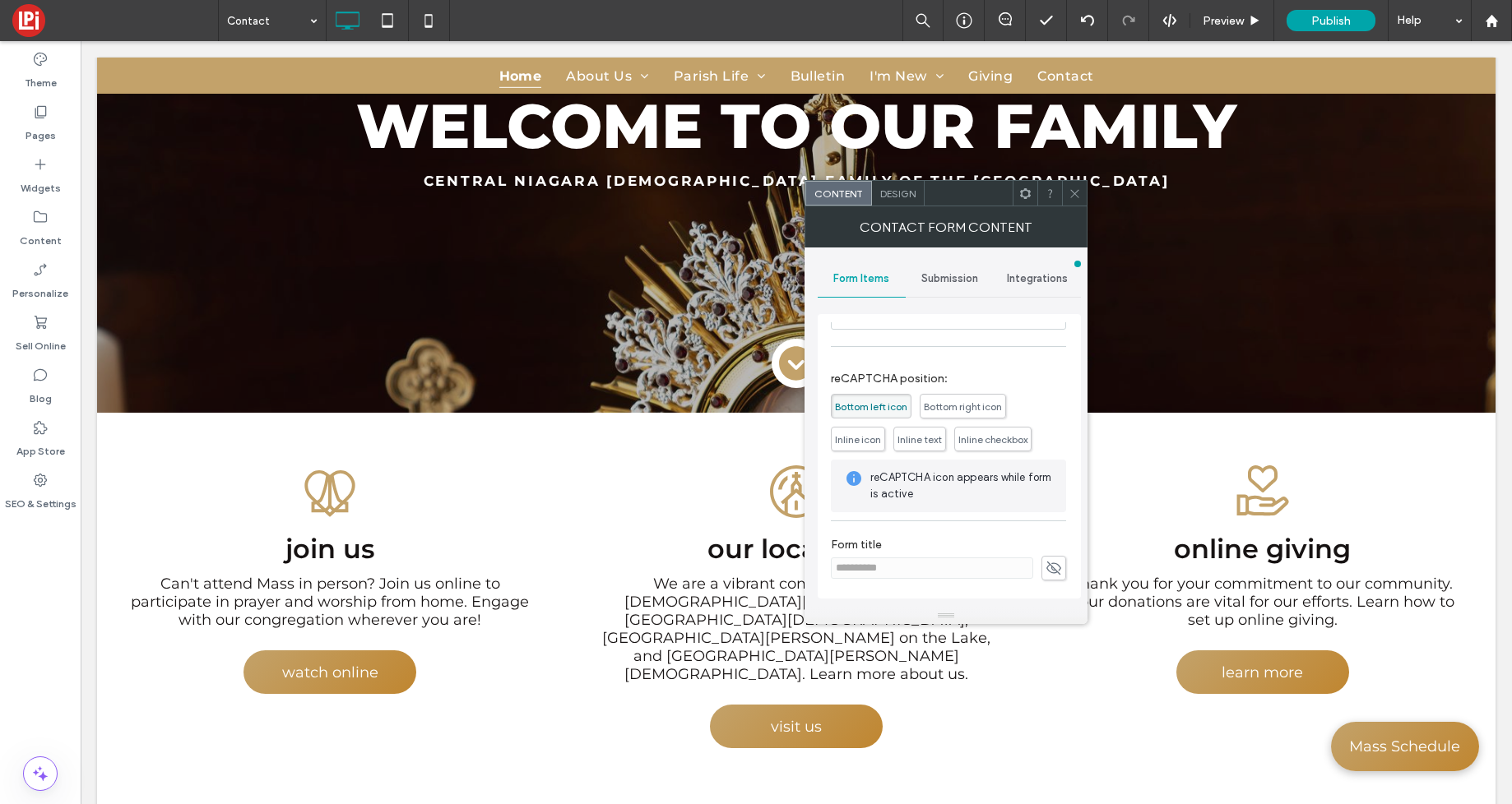
drag, startPoint x: 1077, startPoint y: 196, endPoint x: 1033, endPoint y: 198, distance: 44.0
click at [1075, 197] on icon at bounding box center [1075, 194] width 13 height 13
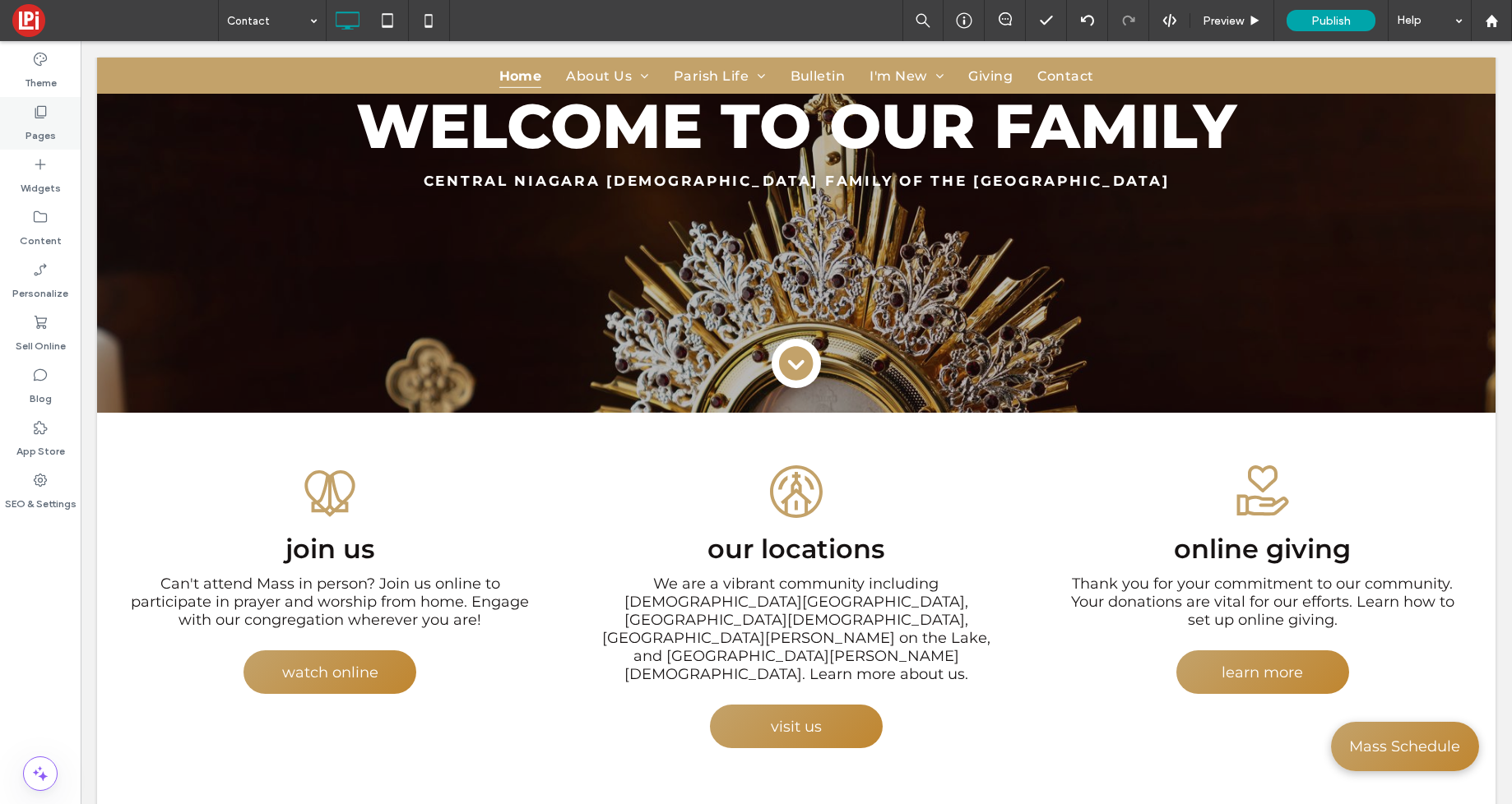
drag, startPoint x: 45, startPoint y: 124, endPoint x: 36, endPoint y: 122, distance: 9.2
click at [45, 124] on label "Pages" at bounding box center [40, 131] width 30 height 23
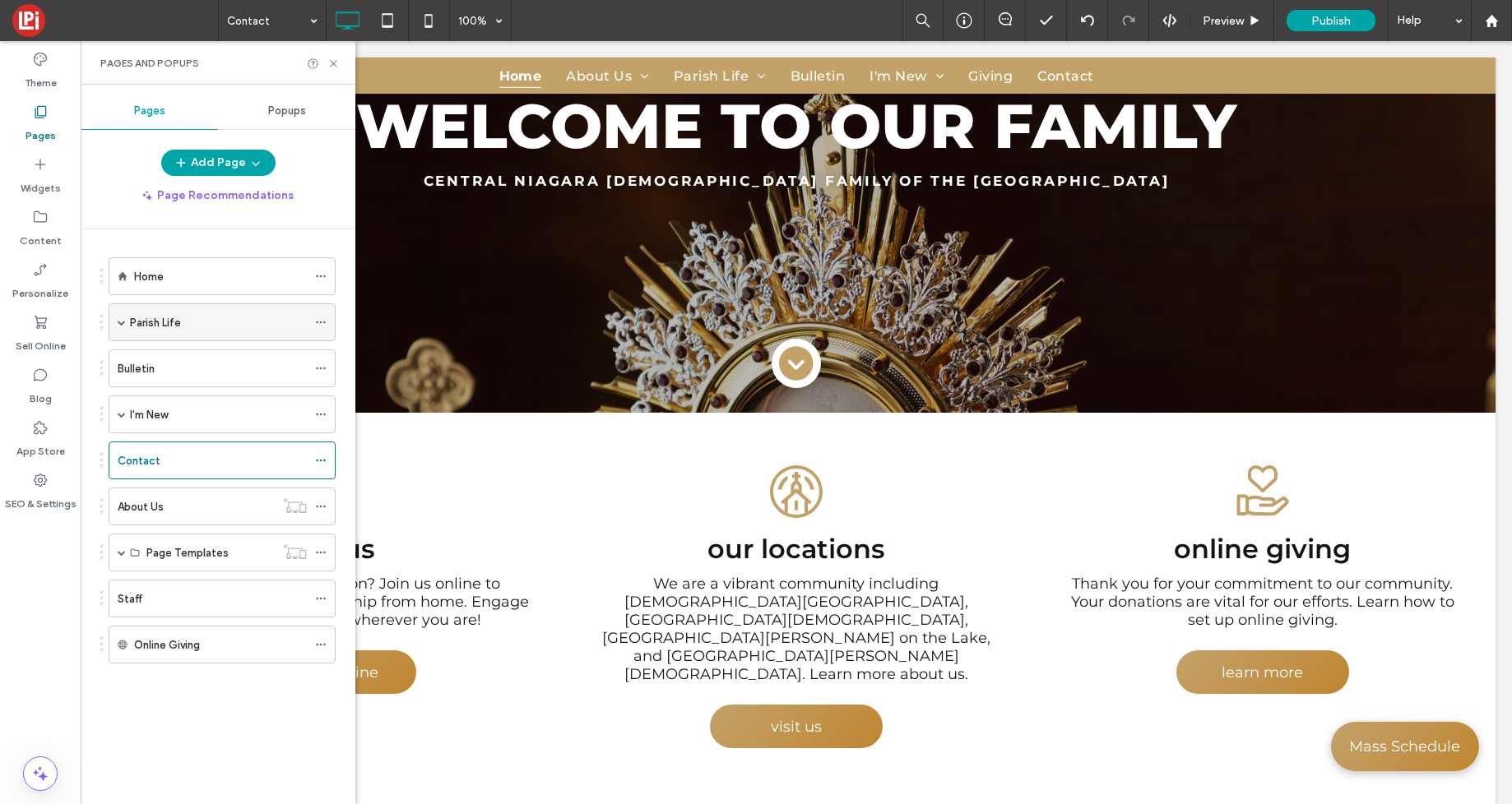
click at [148, 317] on label "Parish Life" at bounding box center [155, 323] width 51 height 29
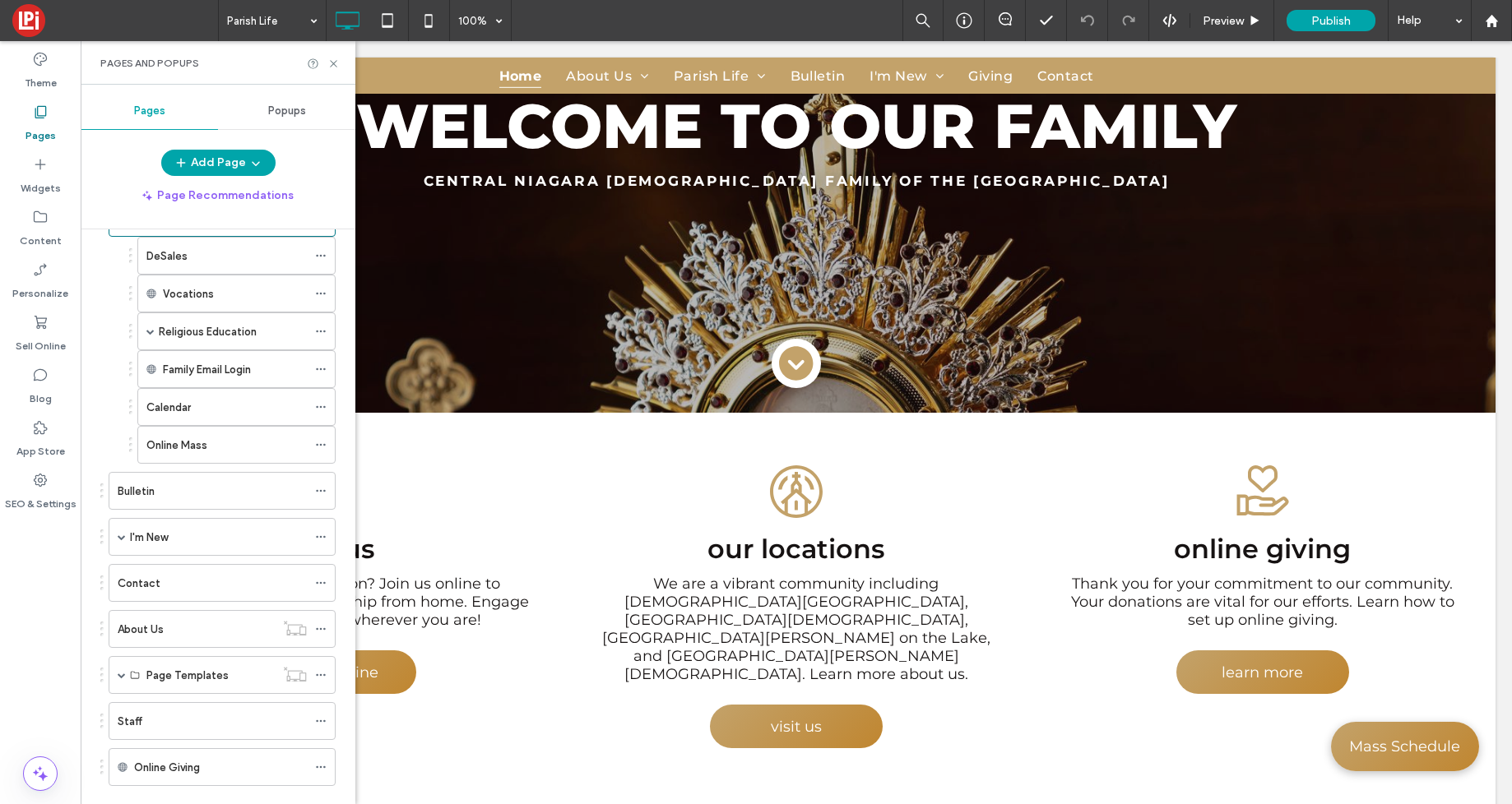
scroll to position [107, 0]
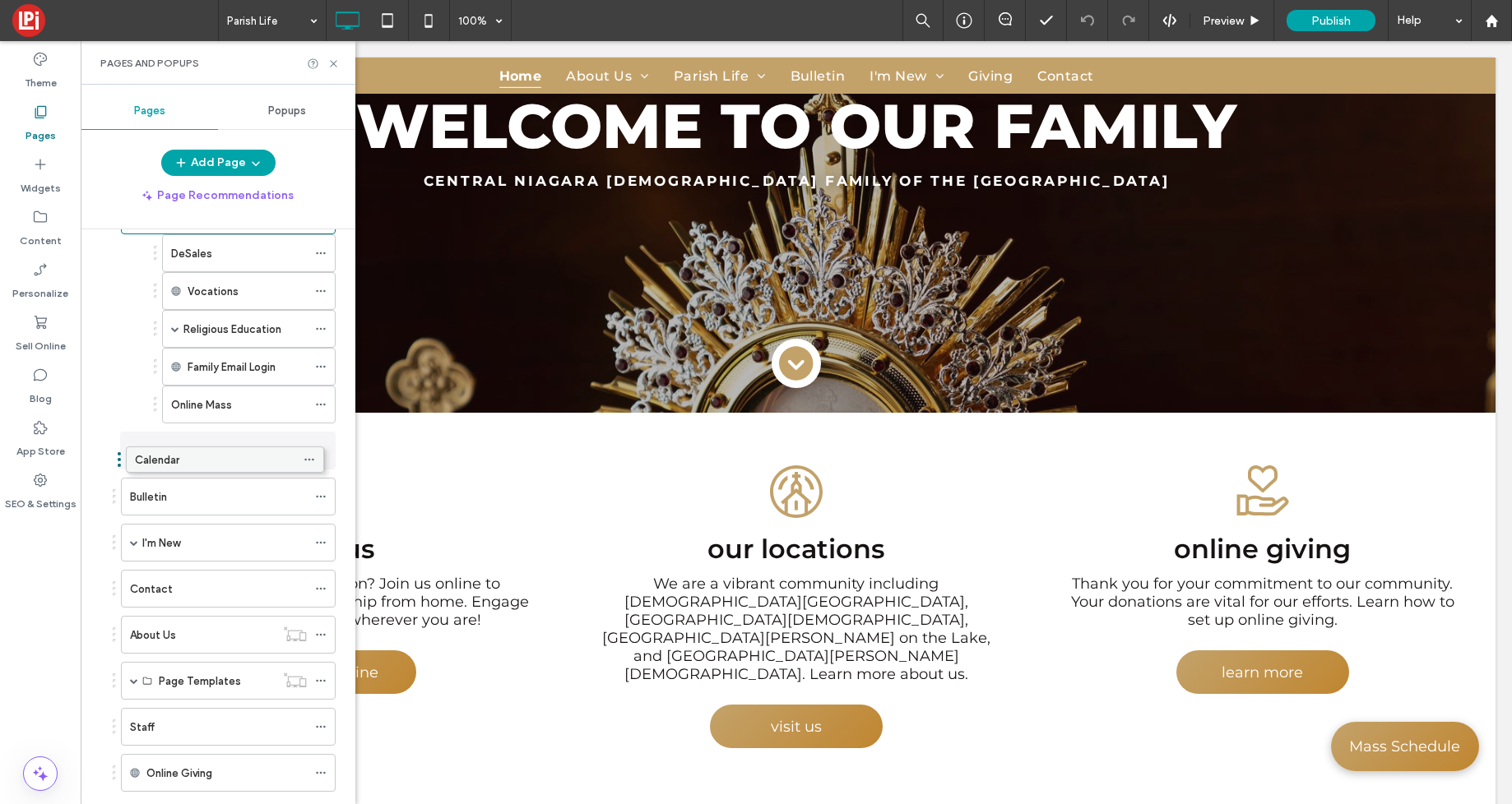
drag, startPoint x: 216, startPoint y: 413, endPoint x: 204, endPoint y: 465, distance: 53.4
click at [229, 407] on label "Online Mass" at bounding box center [201, 406] width 61 height 29
drag, startPoint x: 230, startPoint y: 407, endPoint x: 208, endPoint y: 471, distance: 67.7
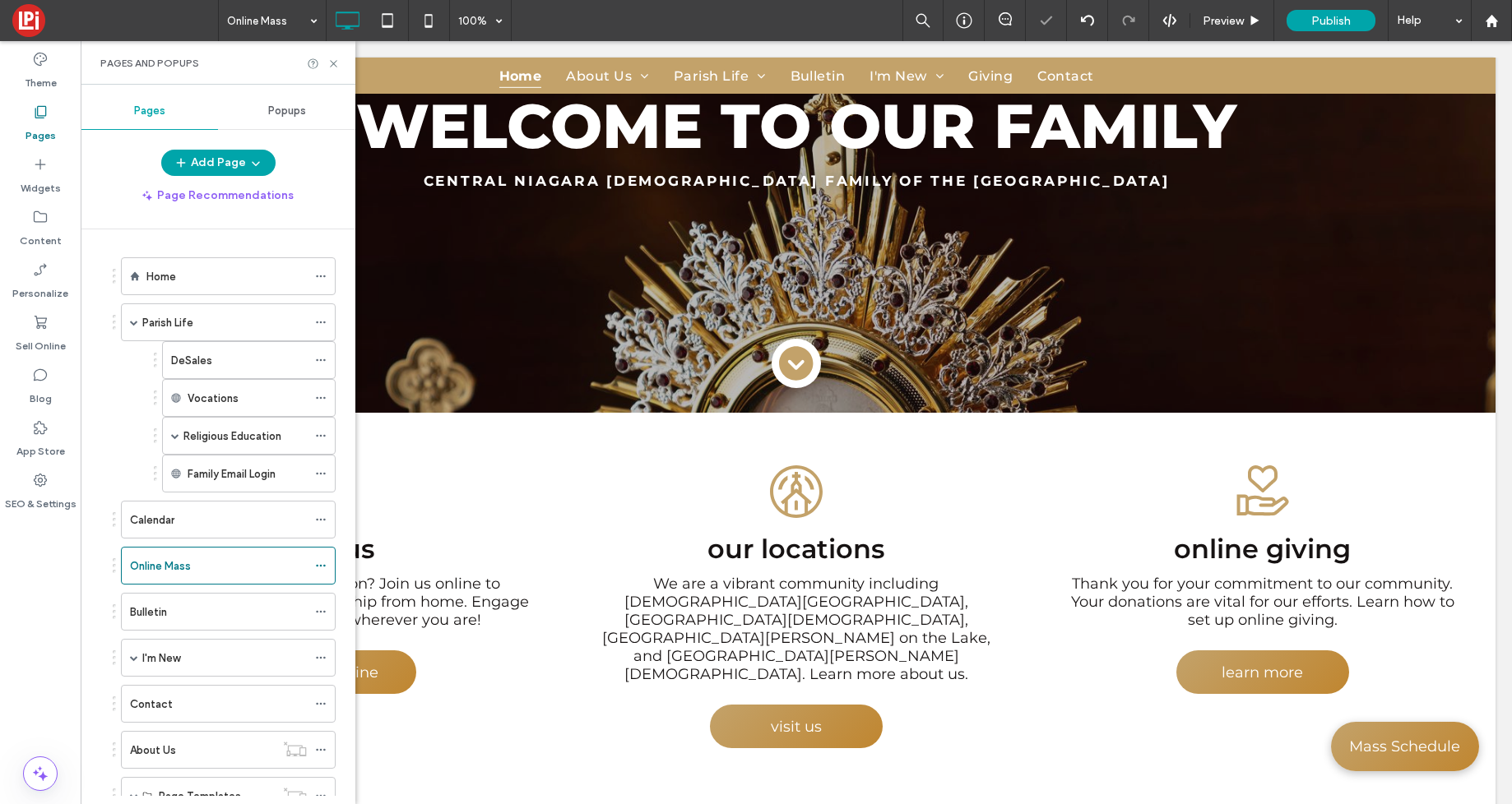
click at [251, 430] on label "Religious Education" at bounding box center [232, 437] width 98 height 29
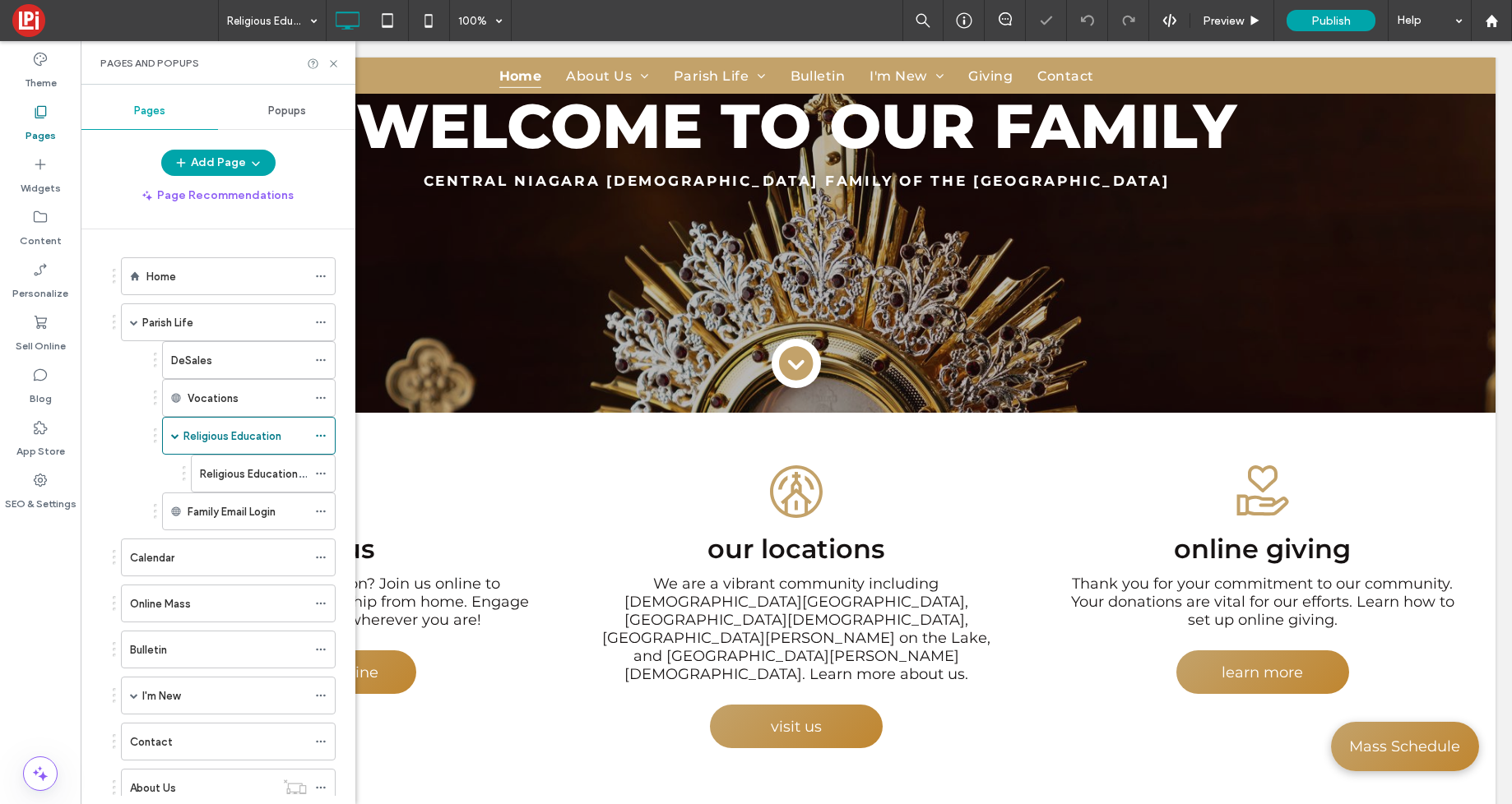
click at [227, 472] on label "Religious Education Calendar" at bounding box center [272, 474] width 144 height 29
click at [236, 398] on label "Vocations" at bounding box center [213, 398] width 51 height 29
click at [234, 375] on div "DeSales" at bounding box center [239, 360] width 136 height 37
click at [301, 323] on div "Parish Life" at bounding box center [225, 323] width 165 height 17
click at [317, 323] on icon at bounding box center [321, 323] width 12 height 12
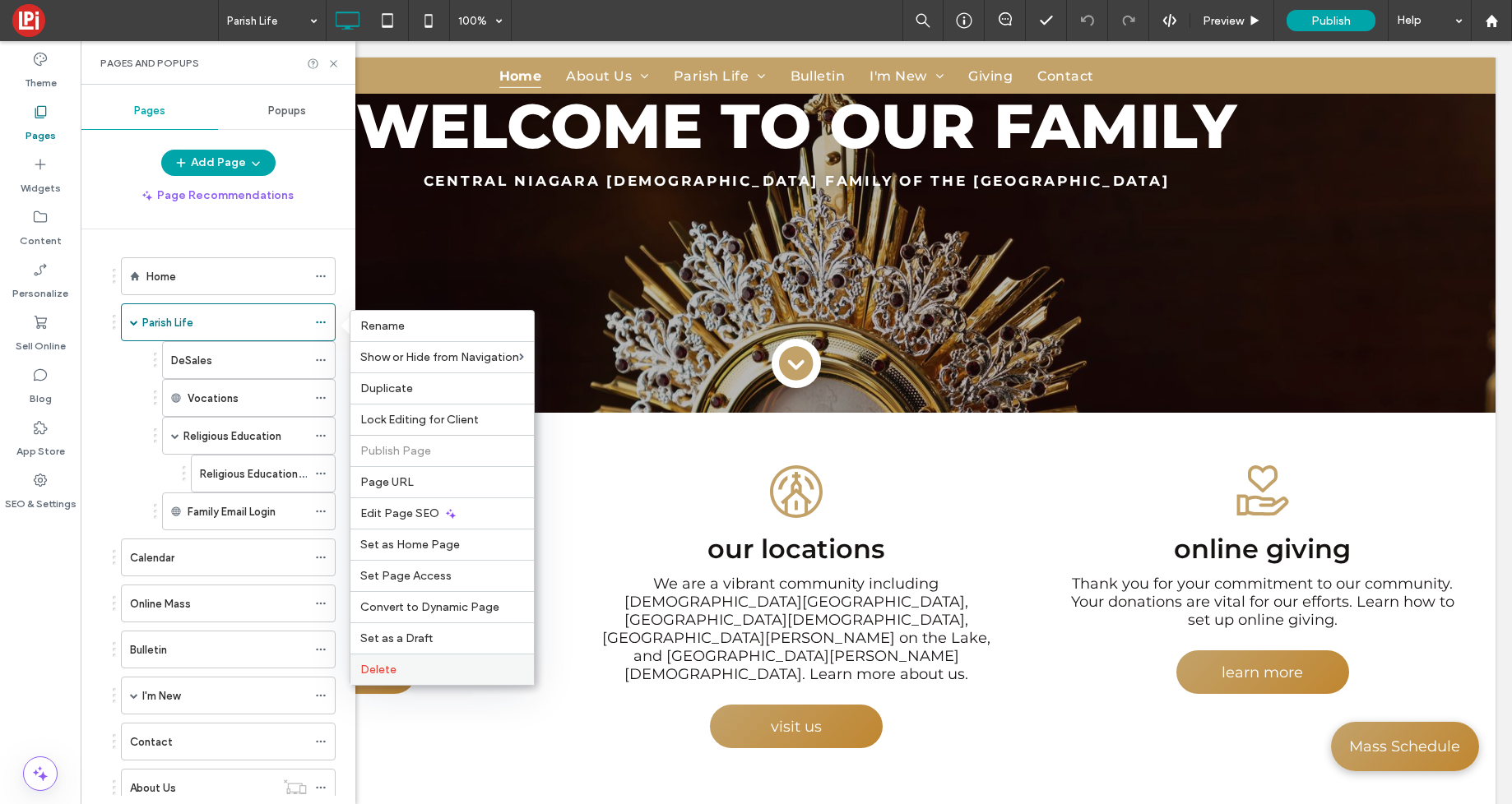
click at [407, 666] on label "Delete" at bounding box center [442, 669] width 164 height 14
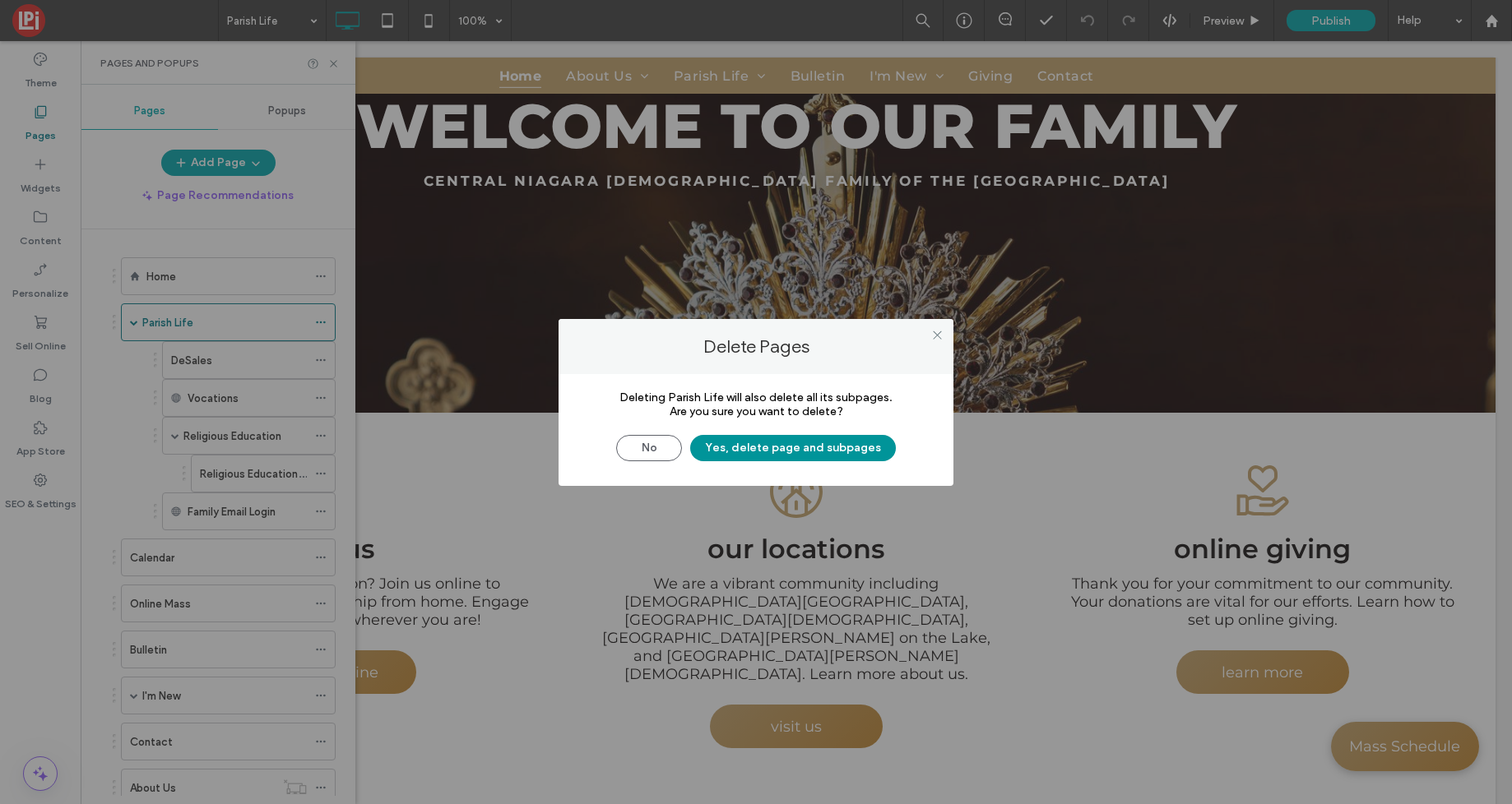
click at [770, 446] on button "Yes, delete page and subpages" at bounding box center [793, 448] width 206 height 26
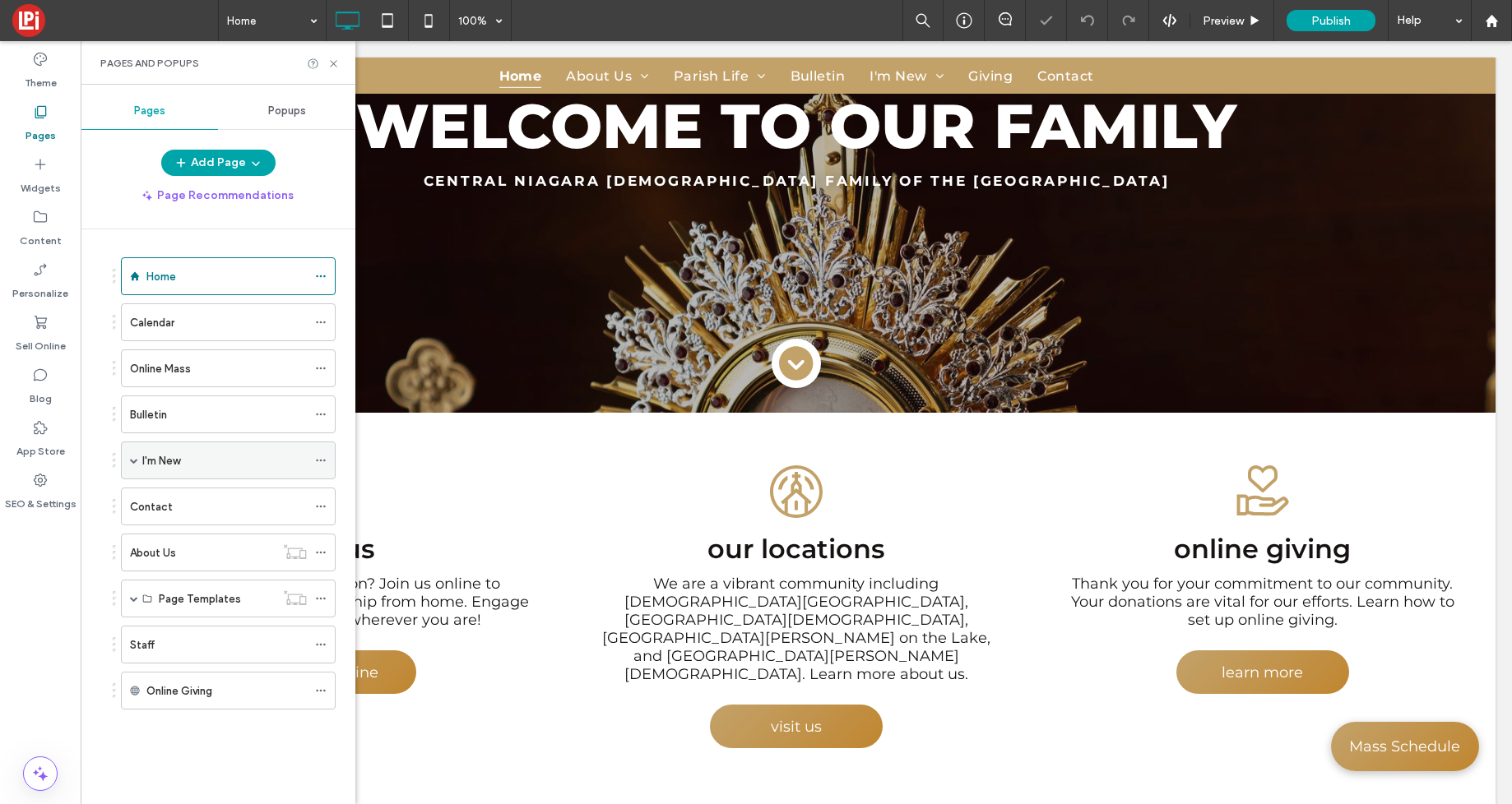
click at [174, 466] on label "I'm New" at bounding box center [161, 461] width 37 height 29
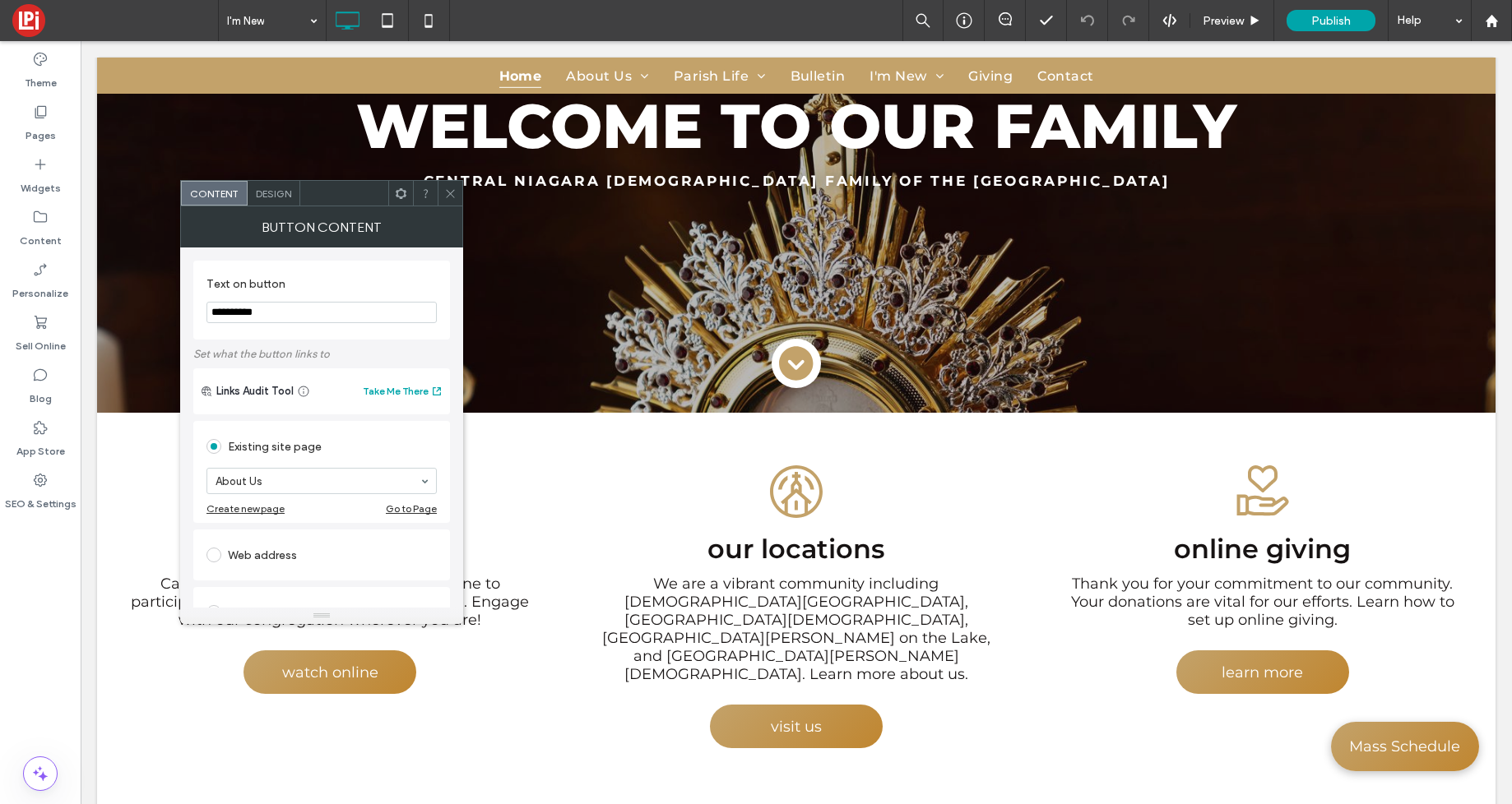
drag, startPoint x: 449, startPoint y: 199, endPoint x: 456, endPoint y: 225, distance: 26.9
click at [449, 199] on span at bounding box center [451, 193] width 13 height 25
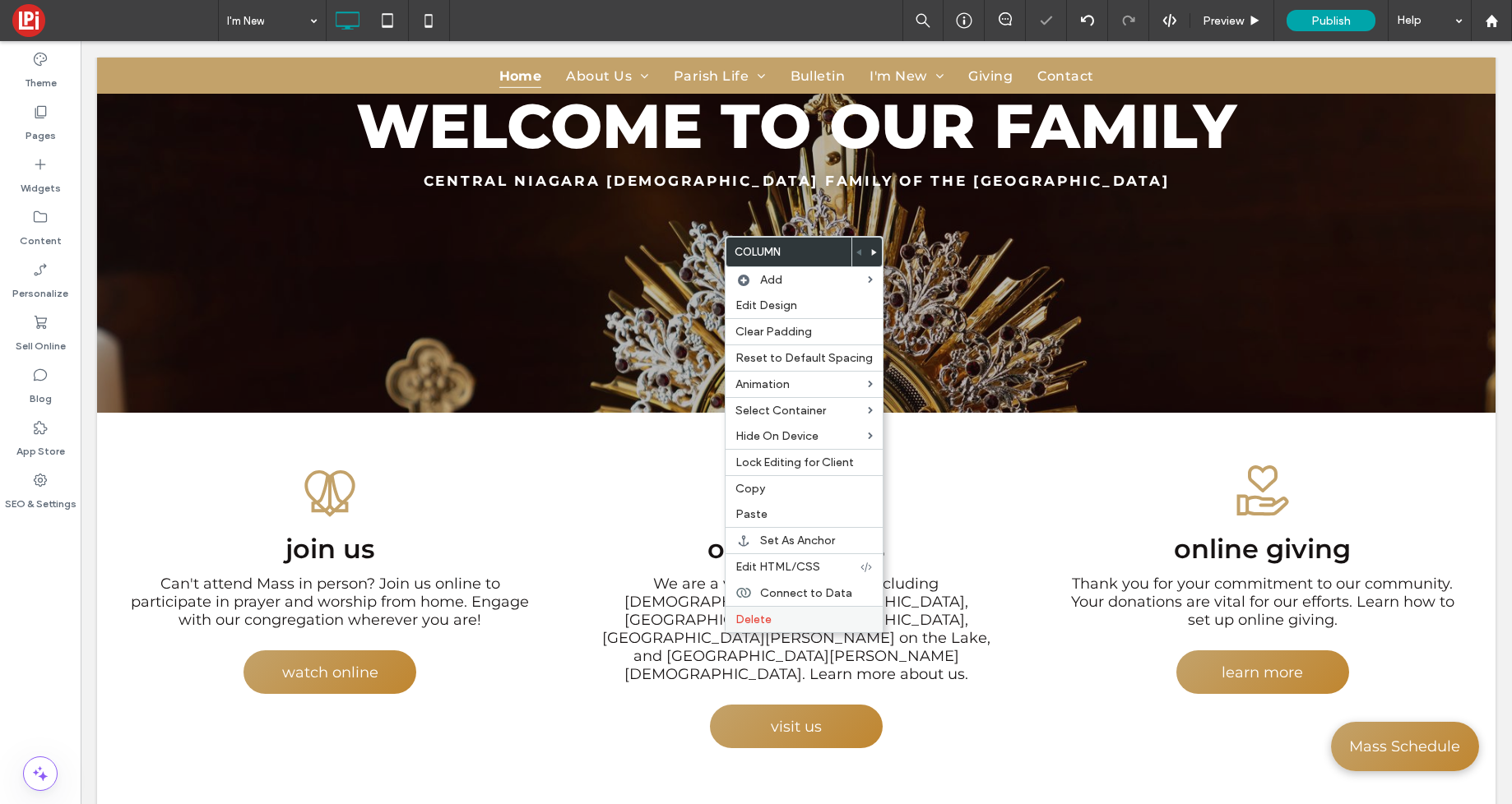
click at [746, 621] on span "Delete" at bounding box center [754, 619] width 37 height 14
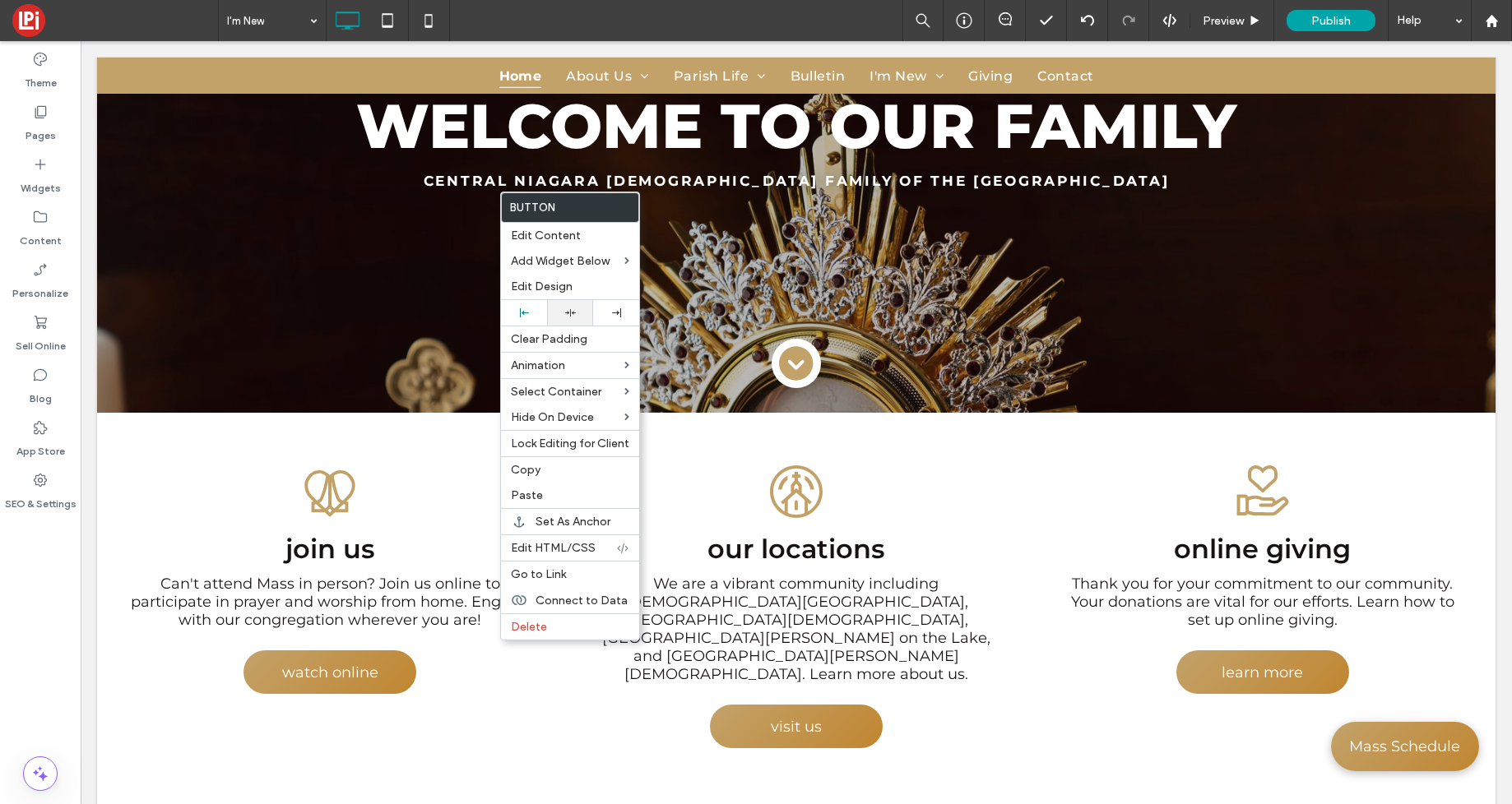
click at [570, 314] on icon at bounding box center [570, 313] width 11 height 11
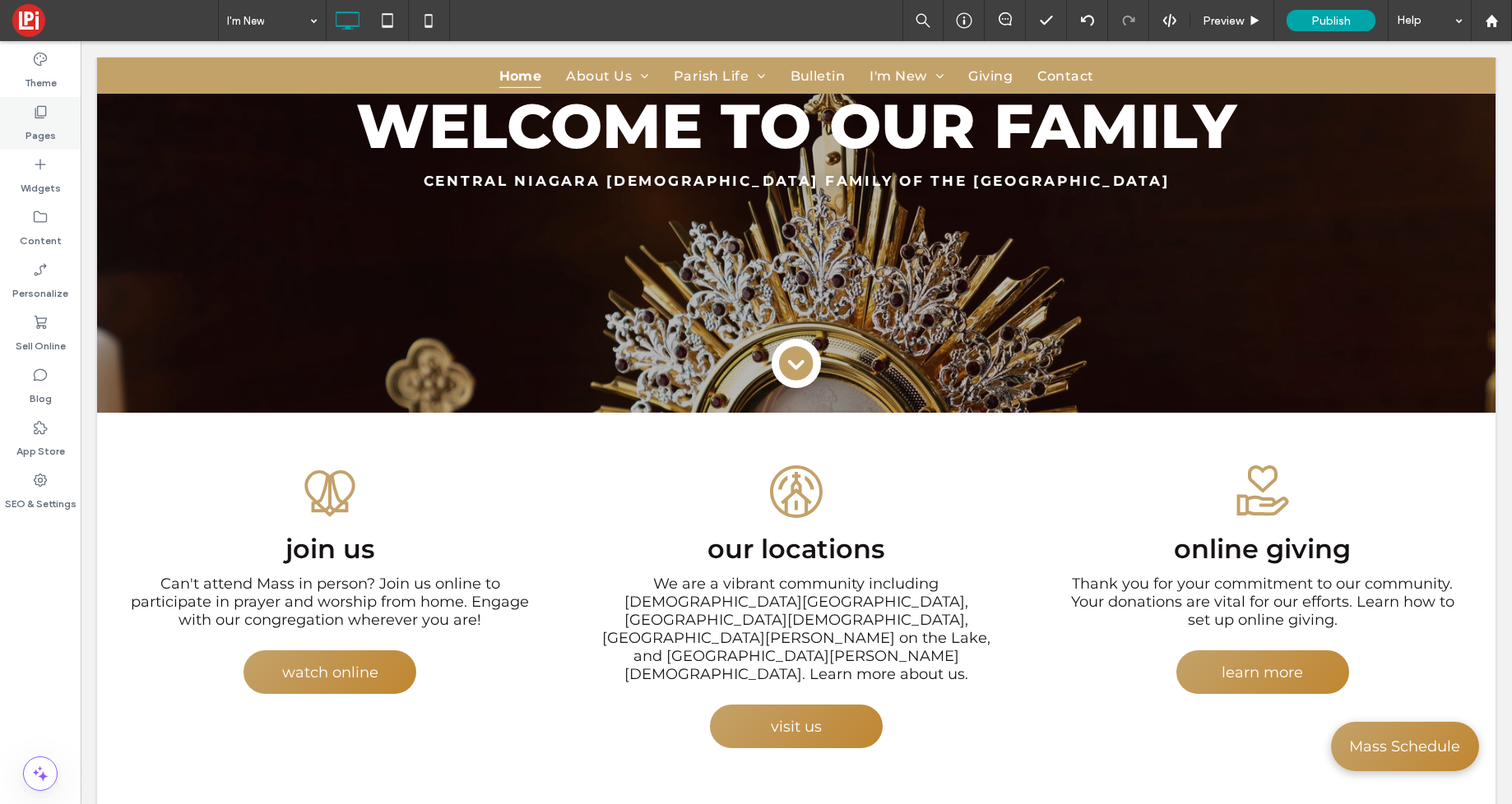
click at [37, 116] on icon at bounding box center [40, 111] width 16 height 16
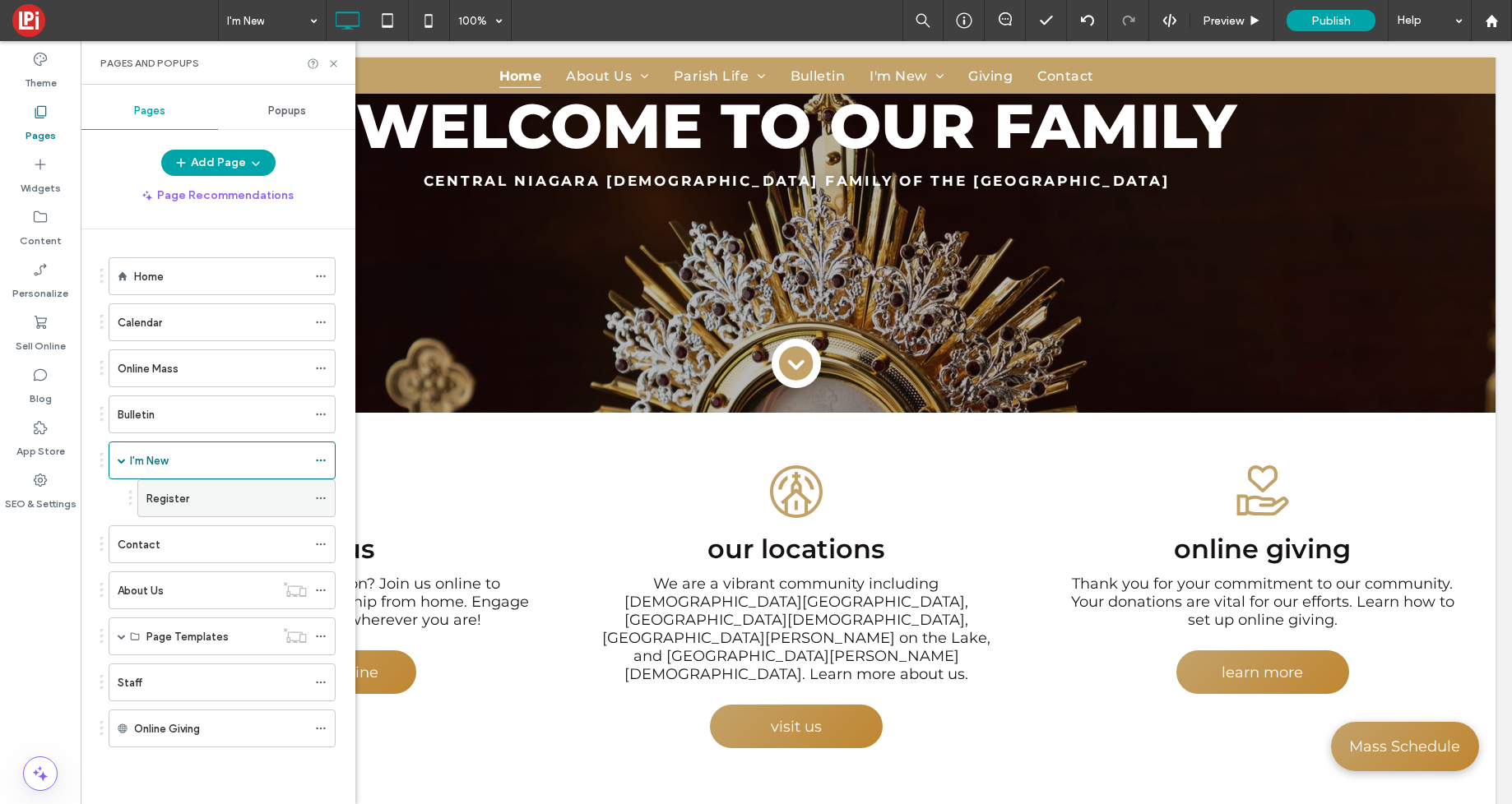
click at [173, 490] on label "Register" at bounding box center [167, 499] width 43 height 29
drag, startPoint x: 178, startPoint y: 274, endPoint x: 165, endPoint y: 275, distance: 13.0
click at [178, 274] on div "Home" at bounding box center [220, 276] width 173 height 17
click at [173, 552] on div "Contact" at bounding box center [212, 545] width 189 height 17
drag, startPoint x: 218, startPoint y: 454, endPoint x: 229, endPoint y: 492, distance: 39.6
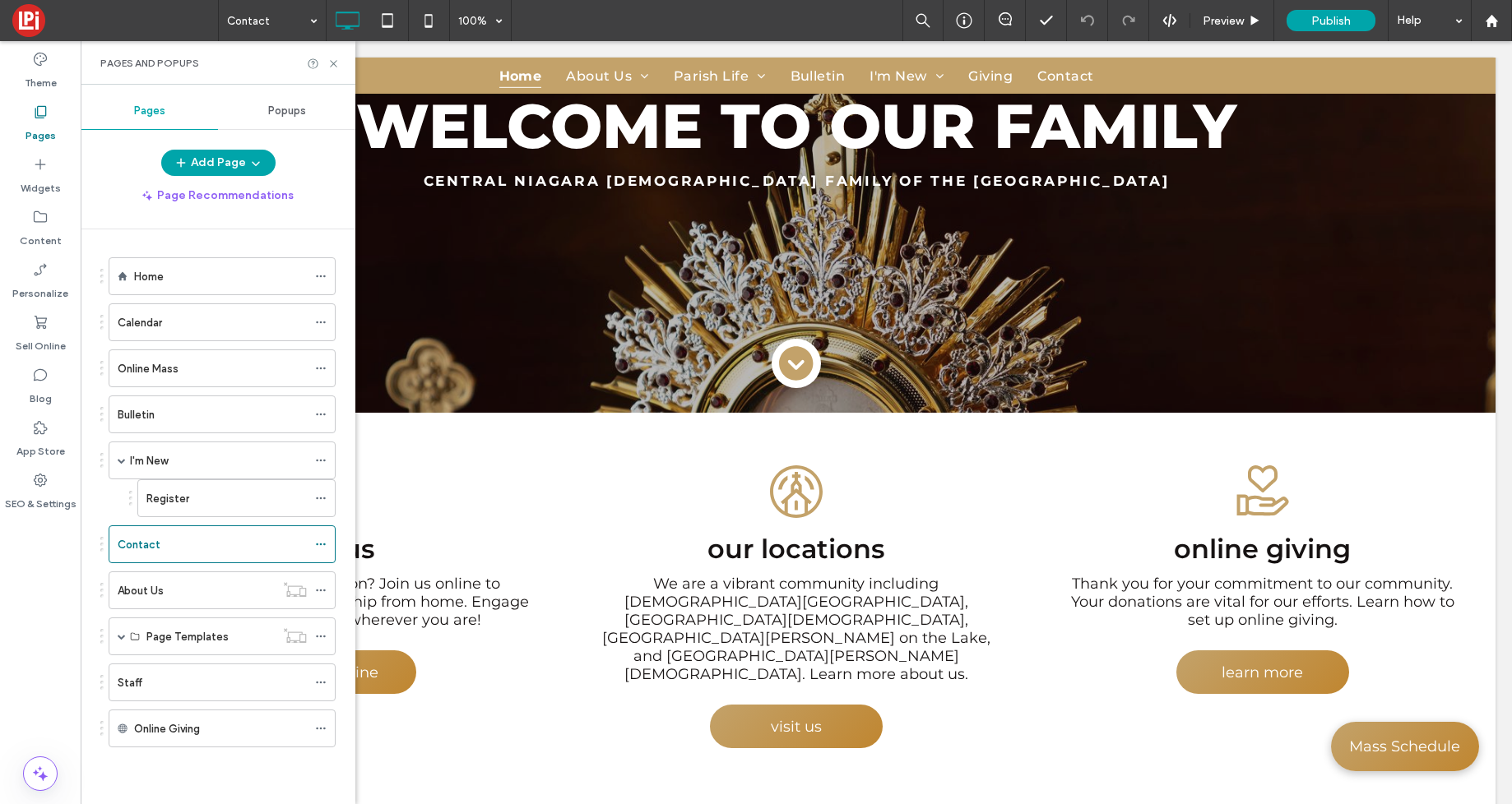
click at [218, 454] on div "I'm New" at bounding box center [218, 460] width 177 height 17
click at [244, 502] on div "Register" at bounding box center [227, 498] width 161 height 17
click at [222, 424] on div "Bulletin" at bounding box center [212, 415] width 189 height 37
click at [196, 290] on div "Home" at bounding box center [220, 277] width 173 height 37
click at [330, 64] on icon at bounding box center [334, 64] width 13 height 13
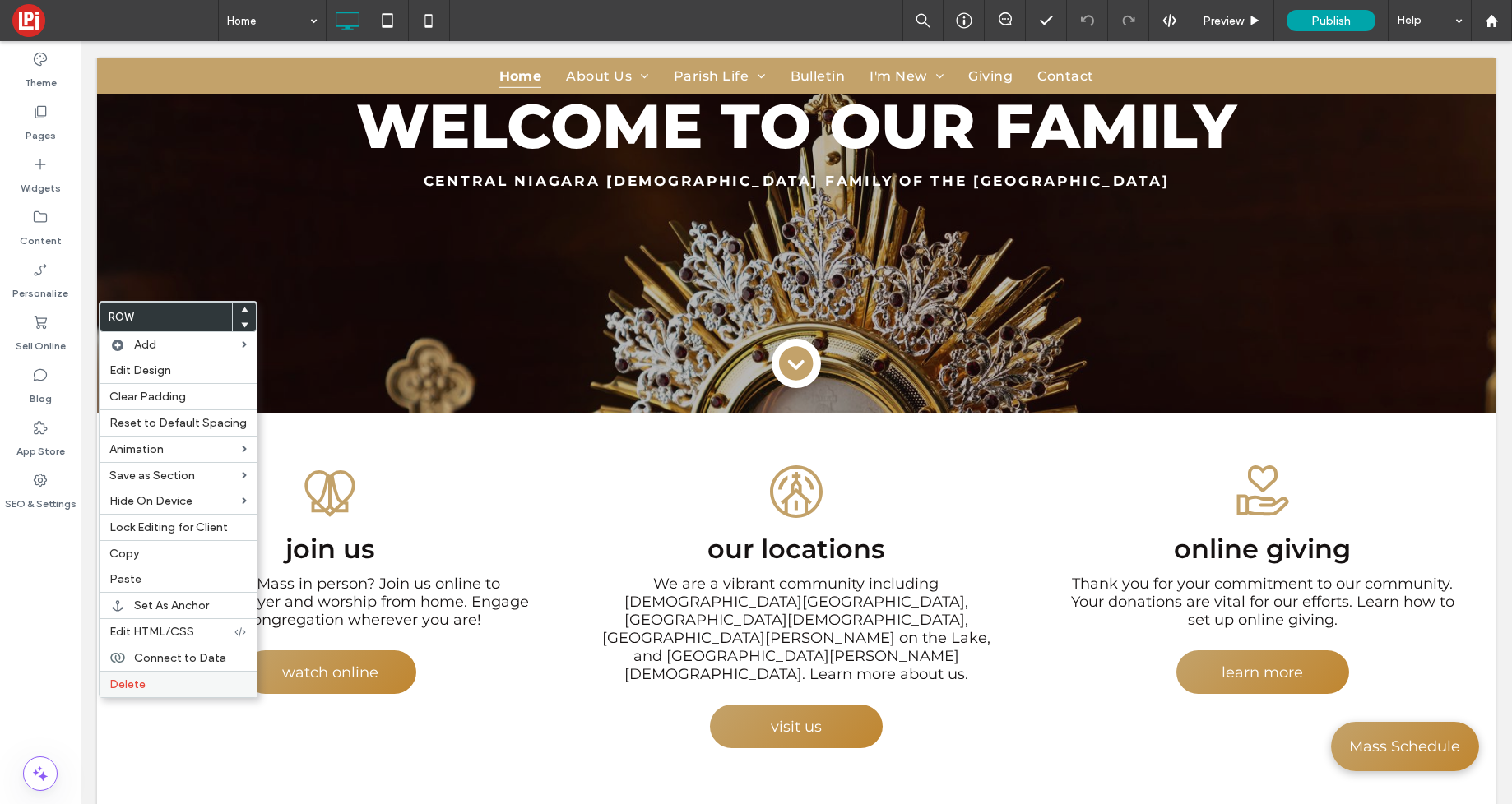
drag, startPoint x: 145, startPoint y: 682, endPoint x: 137, endPoint y: 679, distance: 8.5
click at [145, 682] on label "Delete" at bounding box center [178, 684] width 137 height 14
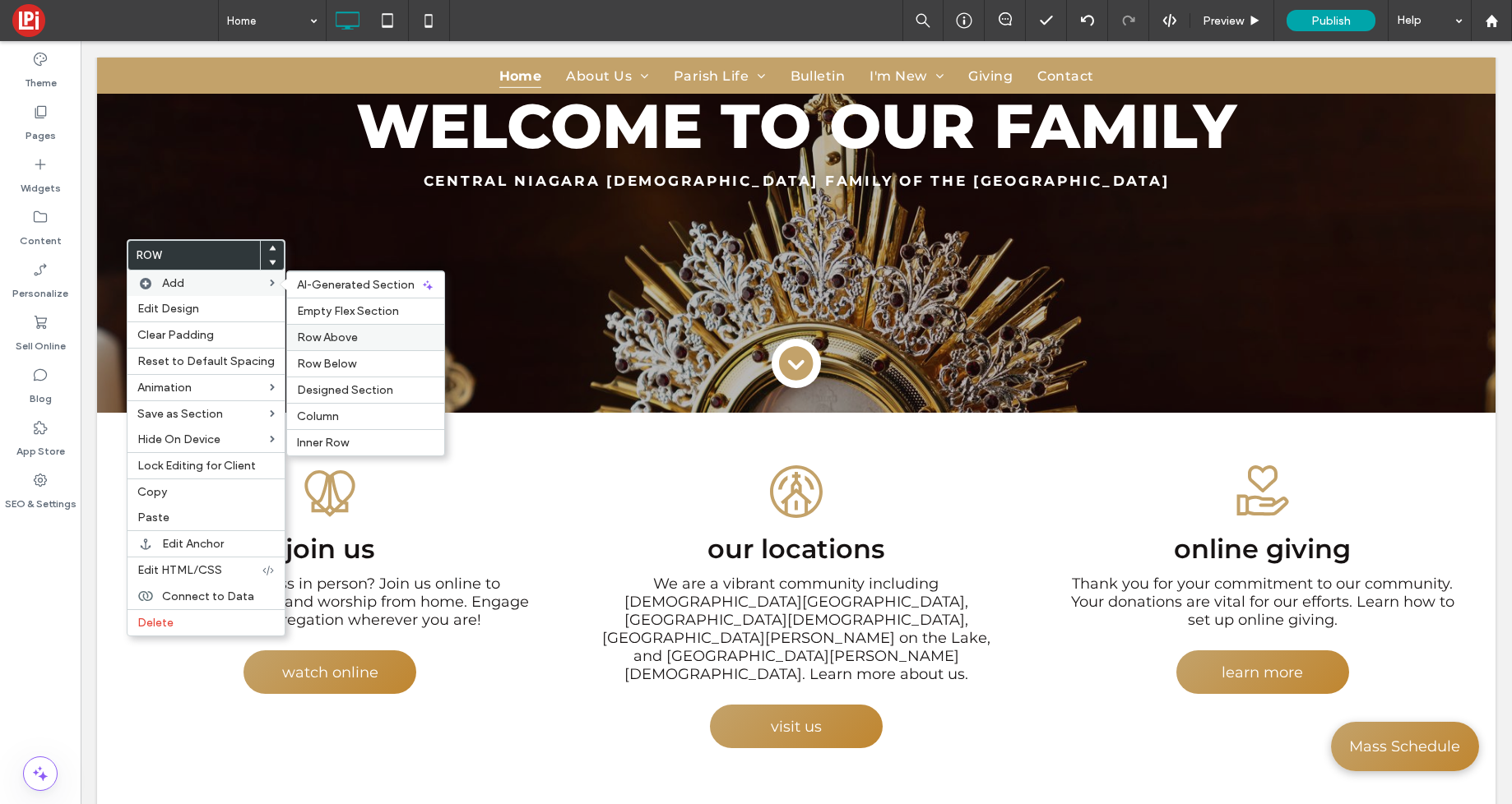
click at [306, 333] on span "Row Above" at bounding box center [327, 337] width 61 height 14
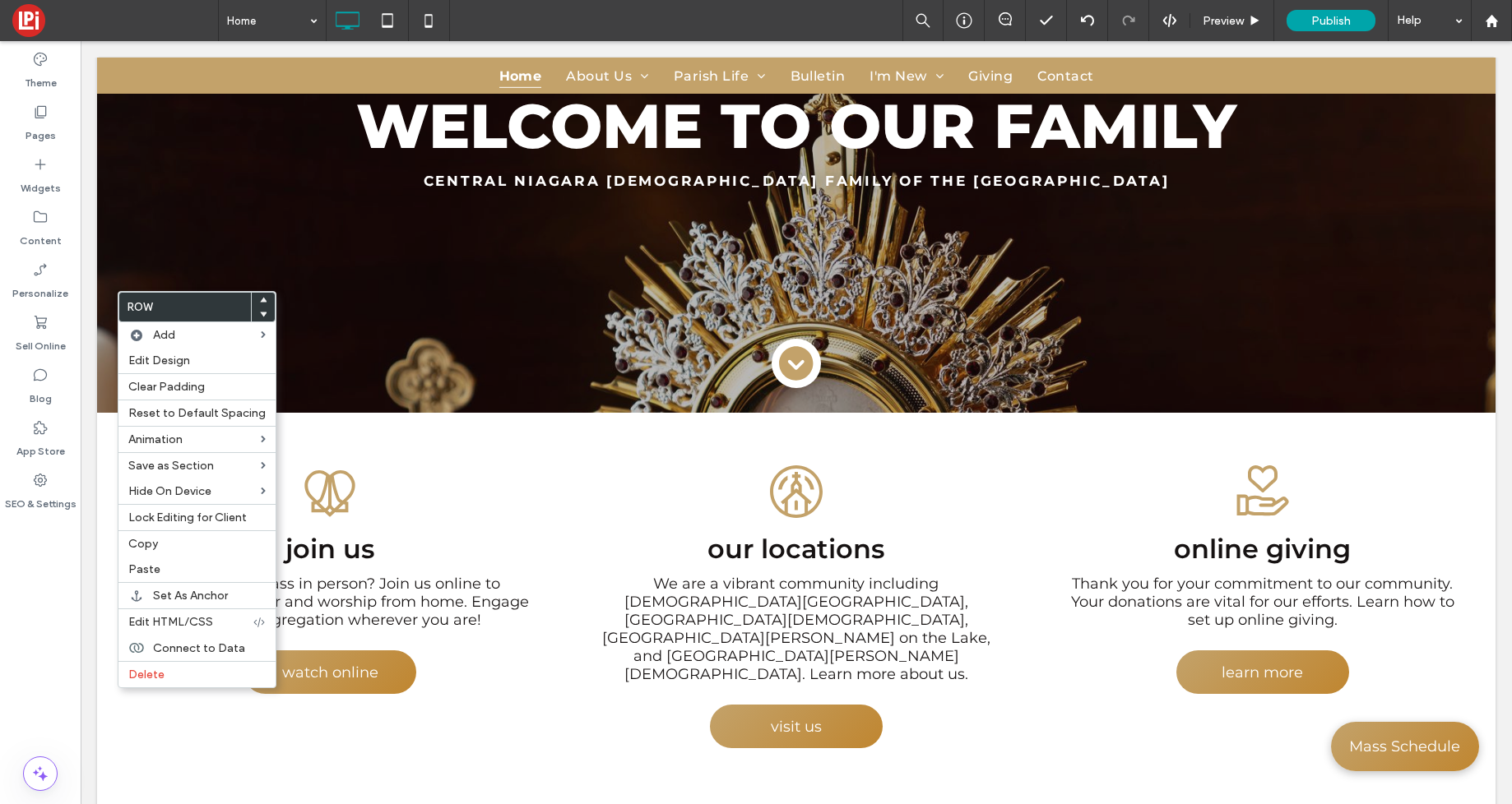
drag, startPoint x: 140, startPoint y: 545, endPoint x: 356, endPoint y: 460, distance: 232.1
click at [140, 545] on span "Copy" at bounding box center [143, 544] width 29 height 14
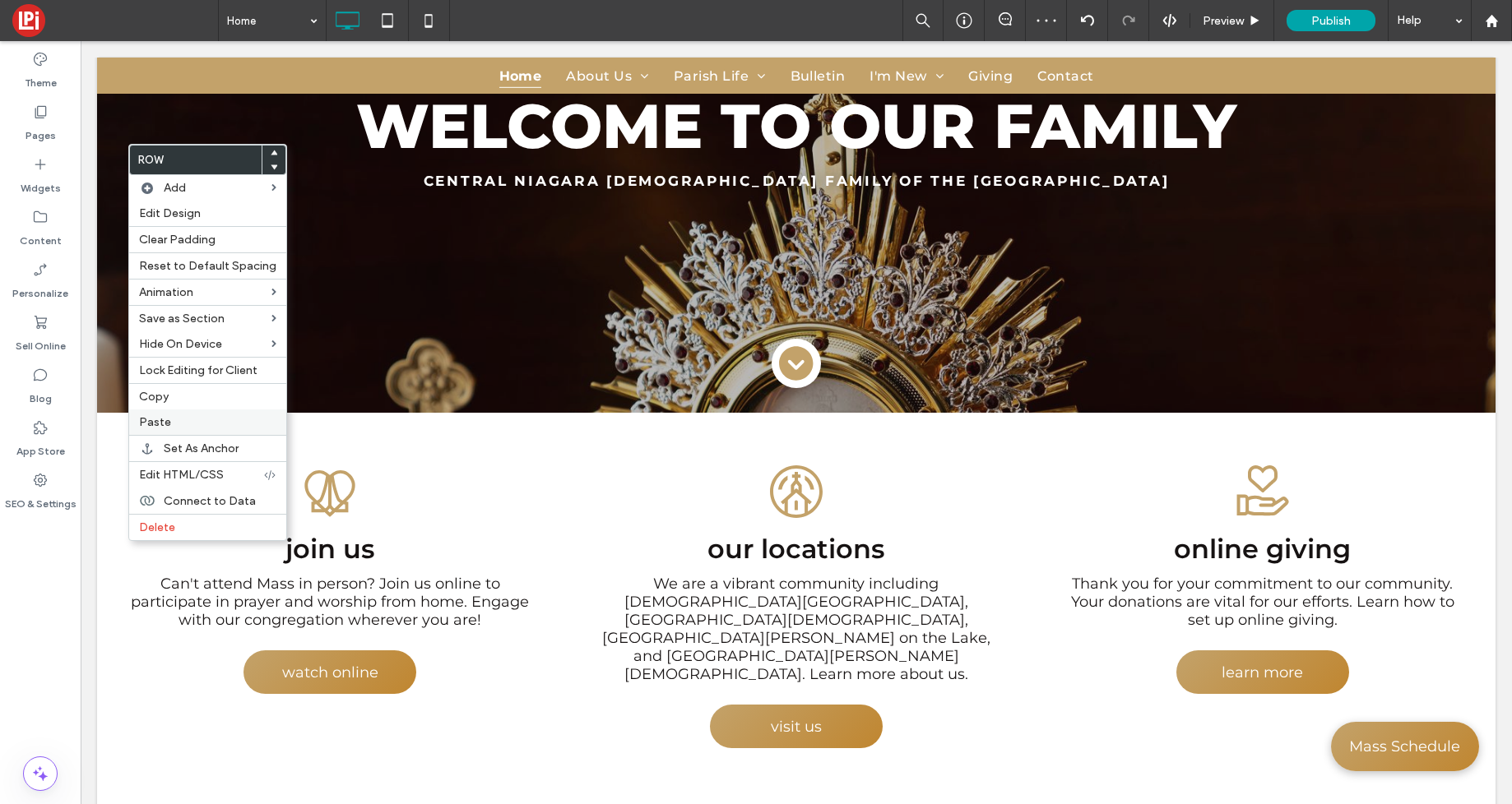
click at [156, 424] on span "Paste" at bounding box center [154, 422] width 32 height 14
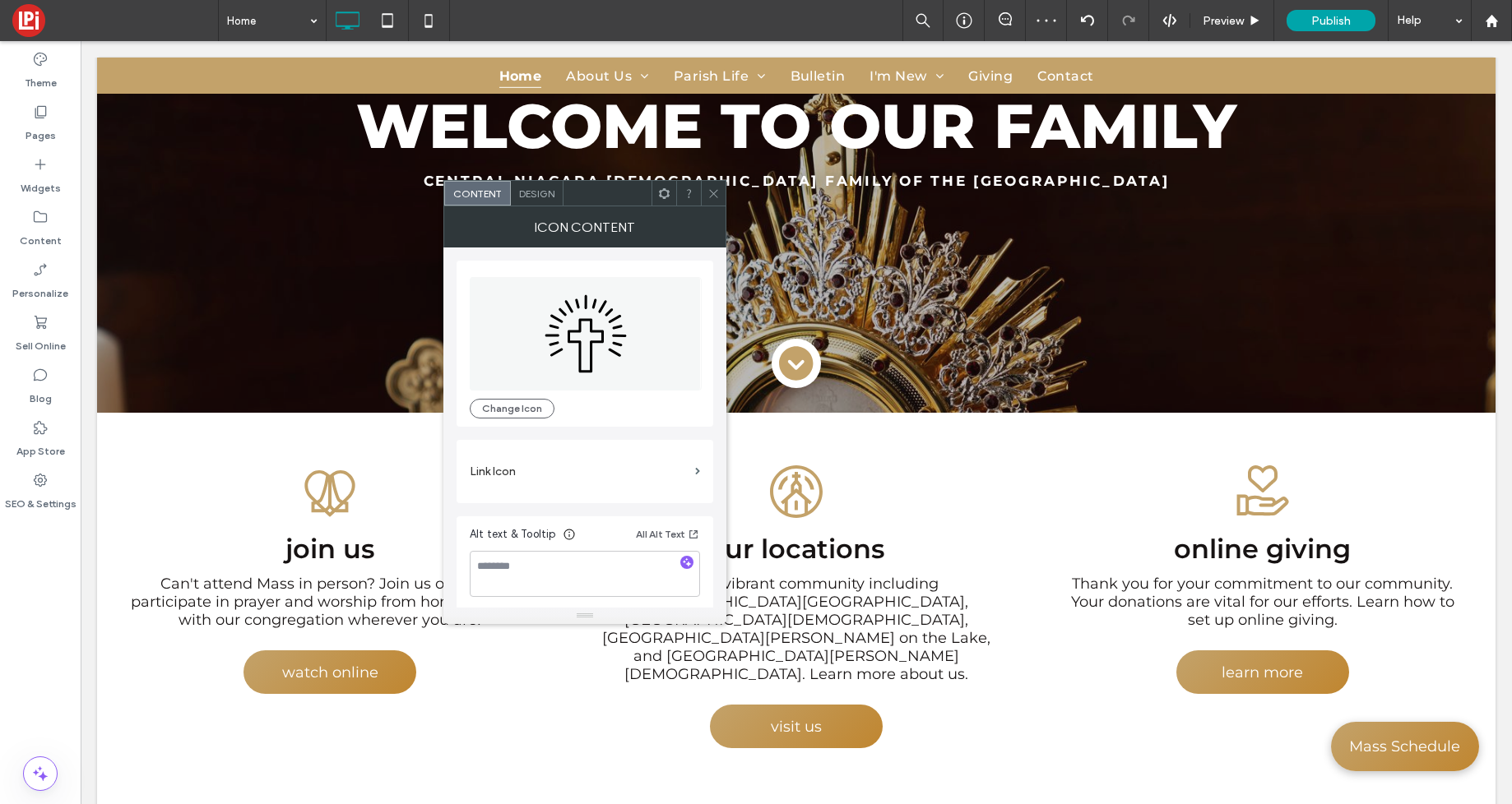
click at [545, 196] on span "Design" at bounding box center [537, 194] width 36 height 13
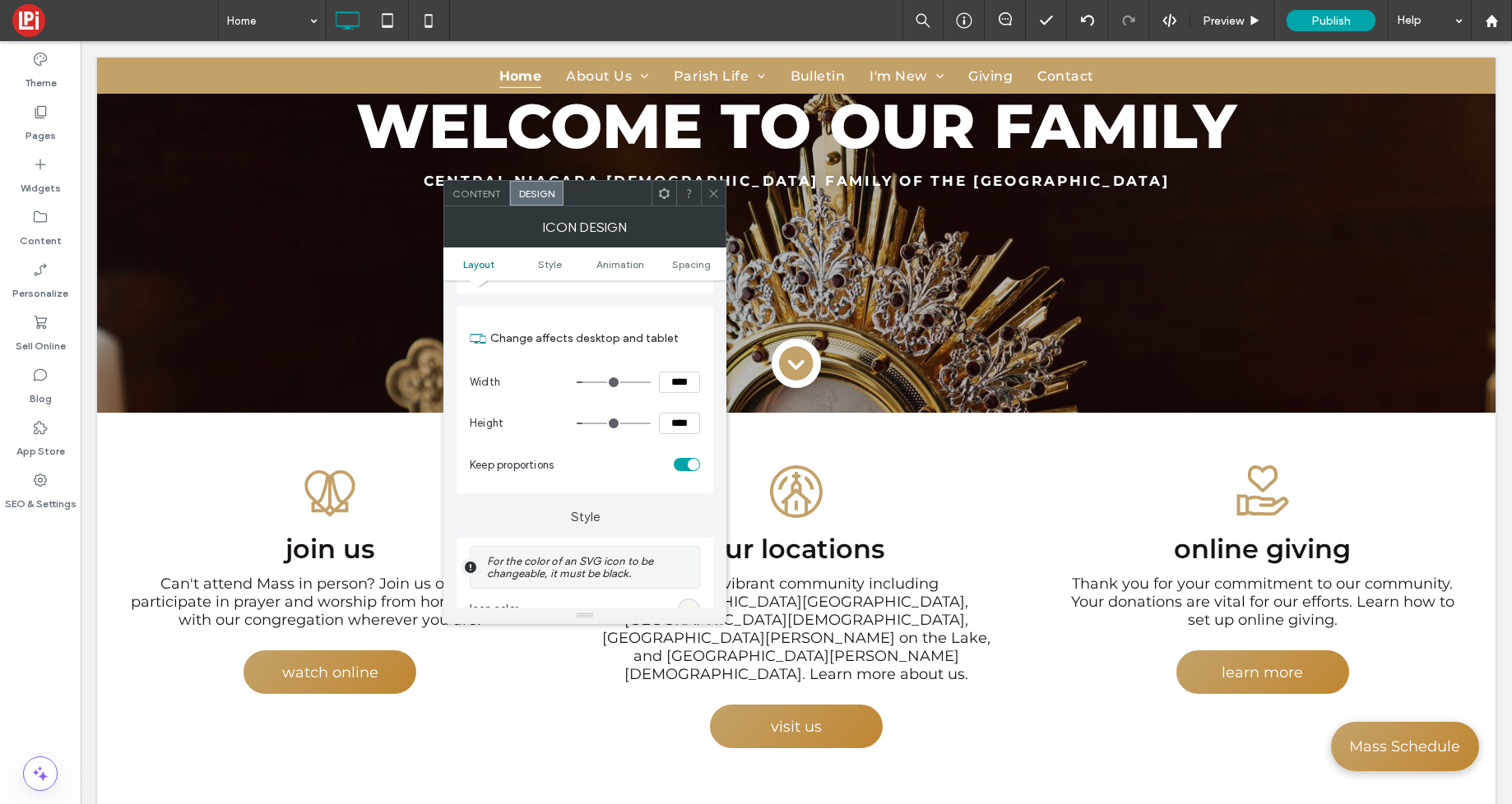
scroll to position [177, 0]
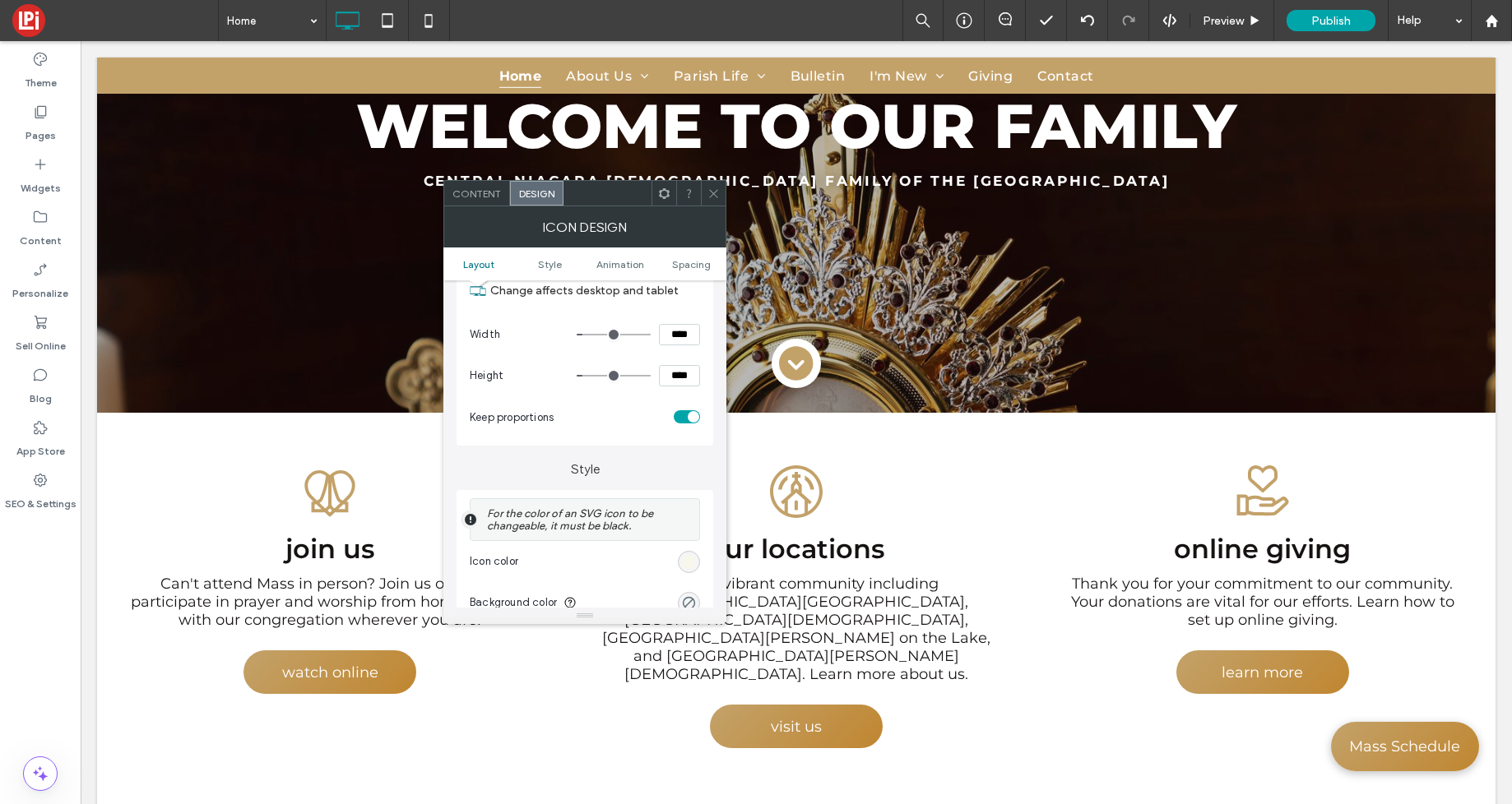
drag, startPoint x: 688, startPoint y: 572, endPoint x: 710, endPoint y: 549, distance: 31.8
click at [688, 572] on div "rgb(248, 247, 235)" at bounding box center [689, 562] width 22 height 22
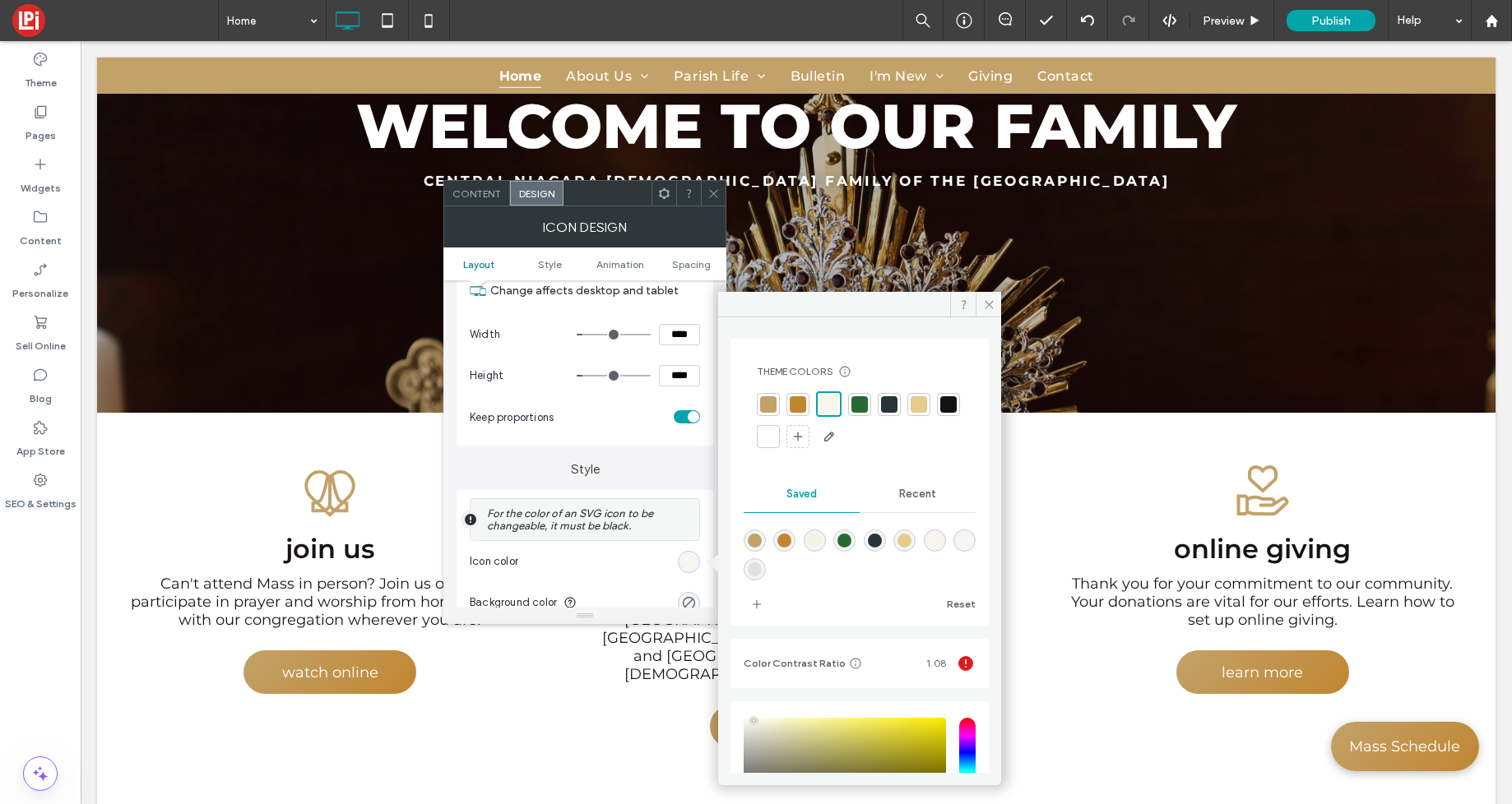
drag, startPoint x: 866, startPoint y: 407, endPoint x: 908, endPoint y: 388, distance: 46.1
click at [866, 407] on div at bounding box center [860, 405] width 16 height 16
drag, startPoint x: 994, startPoint y: 298, endPoint x: 675, endPoint y: 215, distance: 329.6
click at [994, 299] on icon at bounding box center [990, 305] width 13 height 13
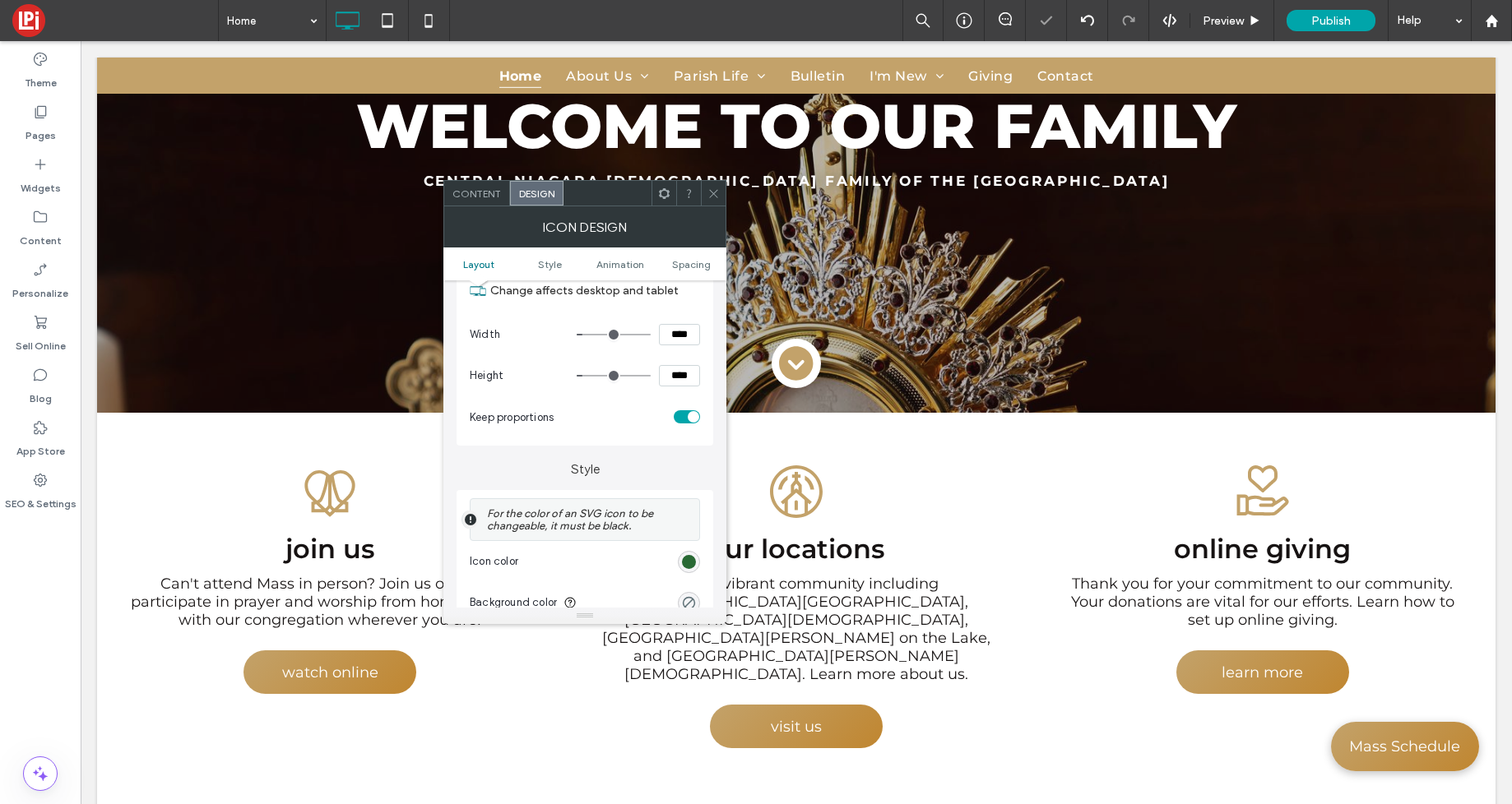
click at [712, 190] on icon at bounding box center [714, 194] width 13 height 13
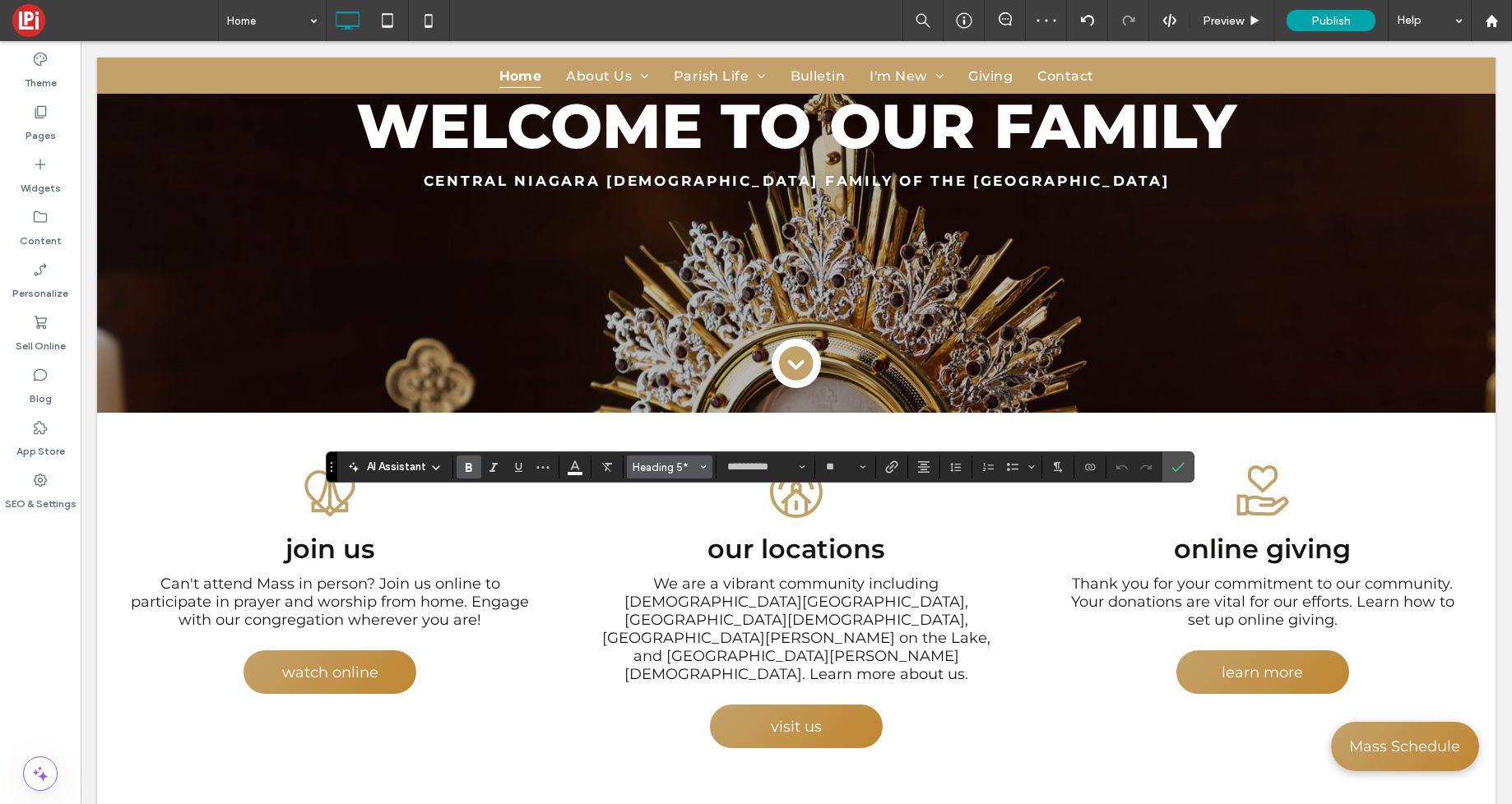
click at [660, 470] on span "Heading 5*" at bounding box center [665, 468] width 64 height 13
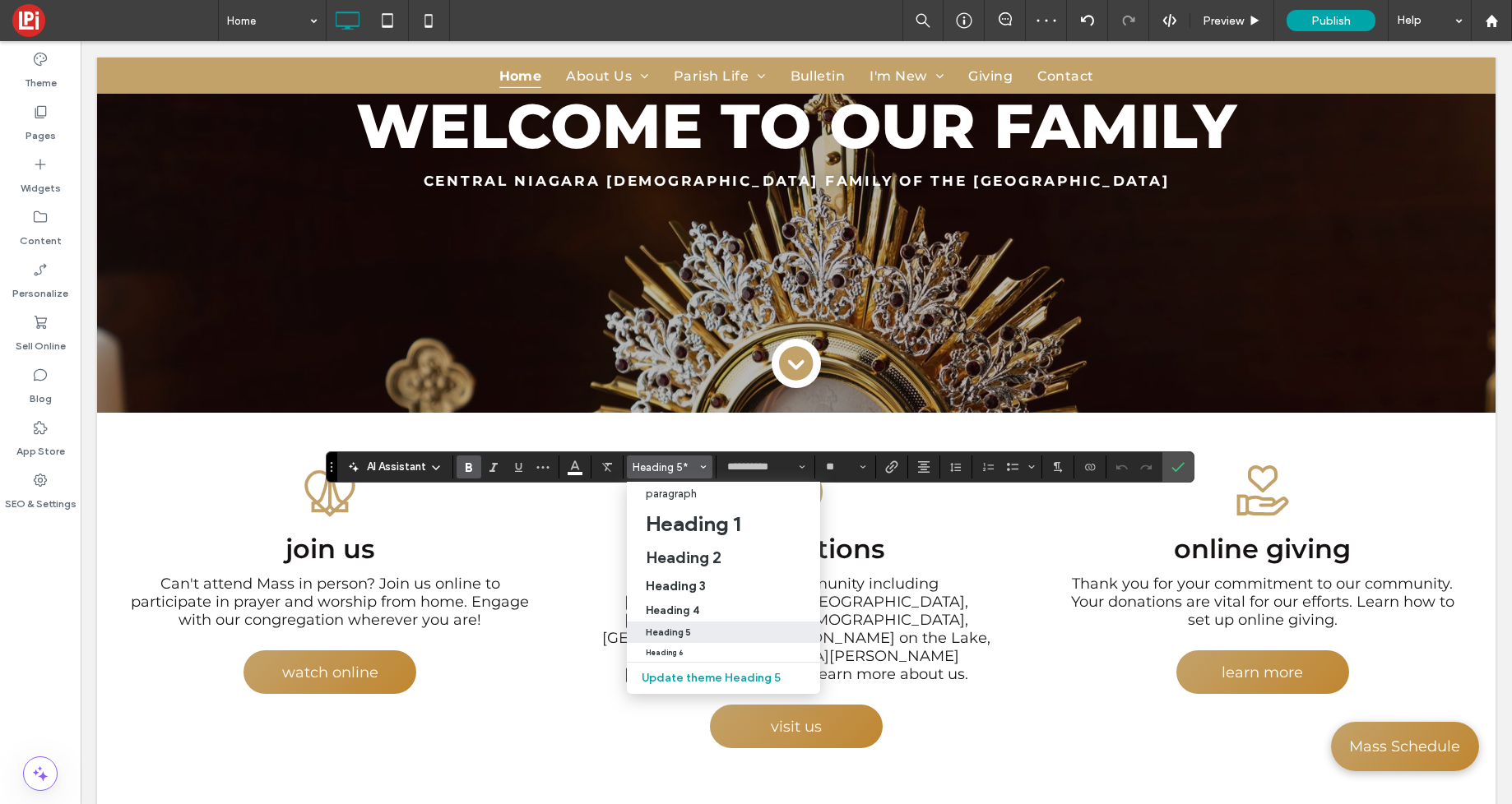
click at [671, 628] on h5 "Heading 5" at bounding box center [669, 633] width 46 height 11
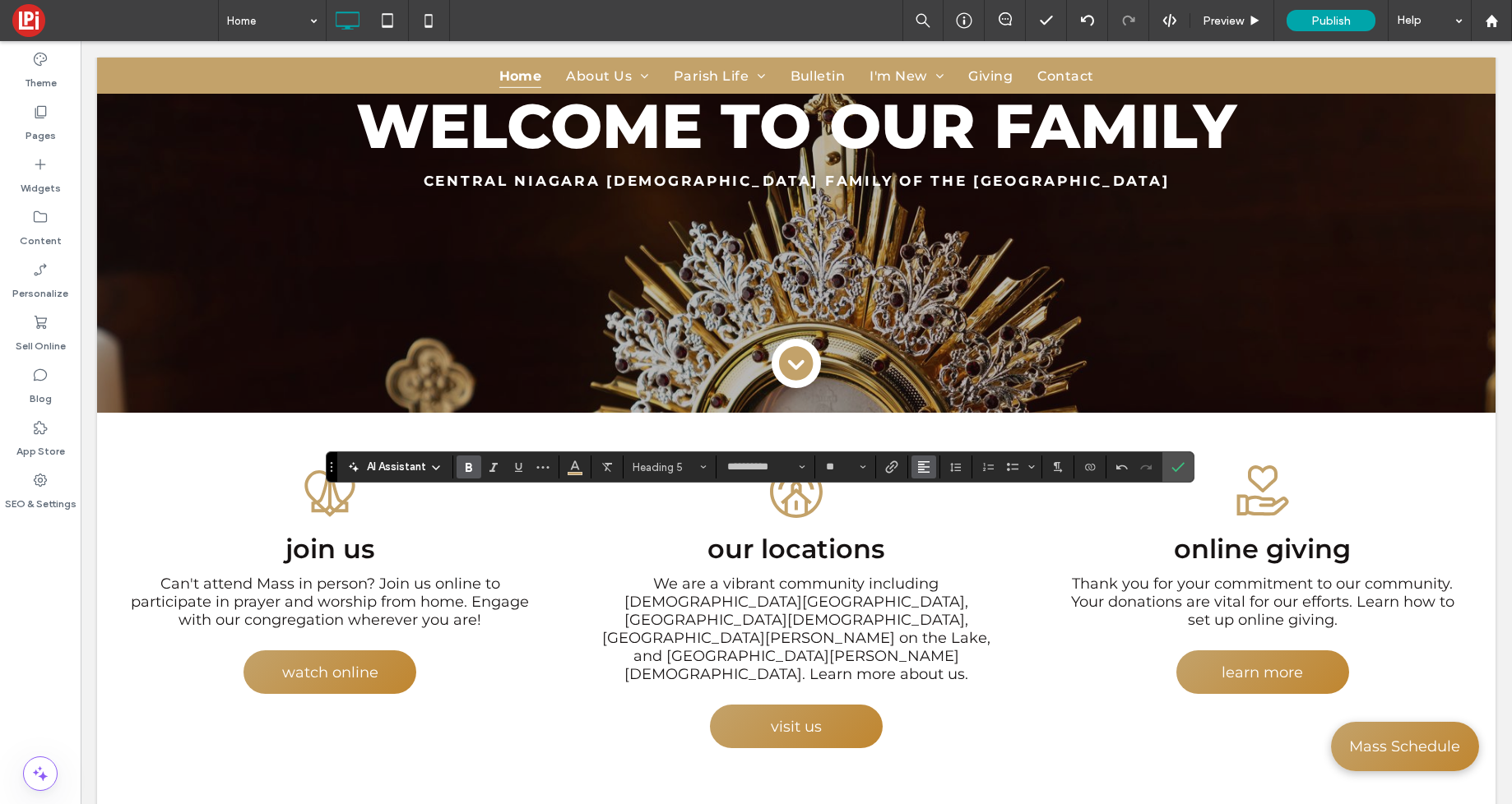
click at [921, 468] on icon "Alignment" at bounding box center [924, 467] width 13 height 13
click at [935, 520] on use "ui.textEditor.alignment.center" at bounding box center [936, 518] width 12 height 12
click at [572, 472] on span "Color" at bounding box center [575, 465] width 13 height 21
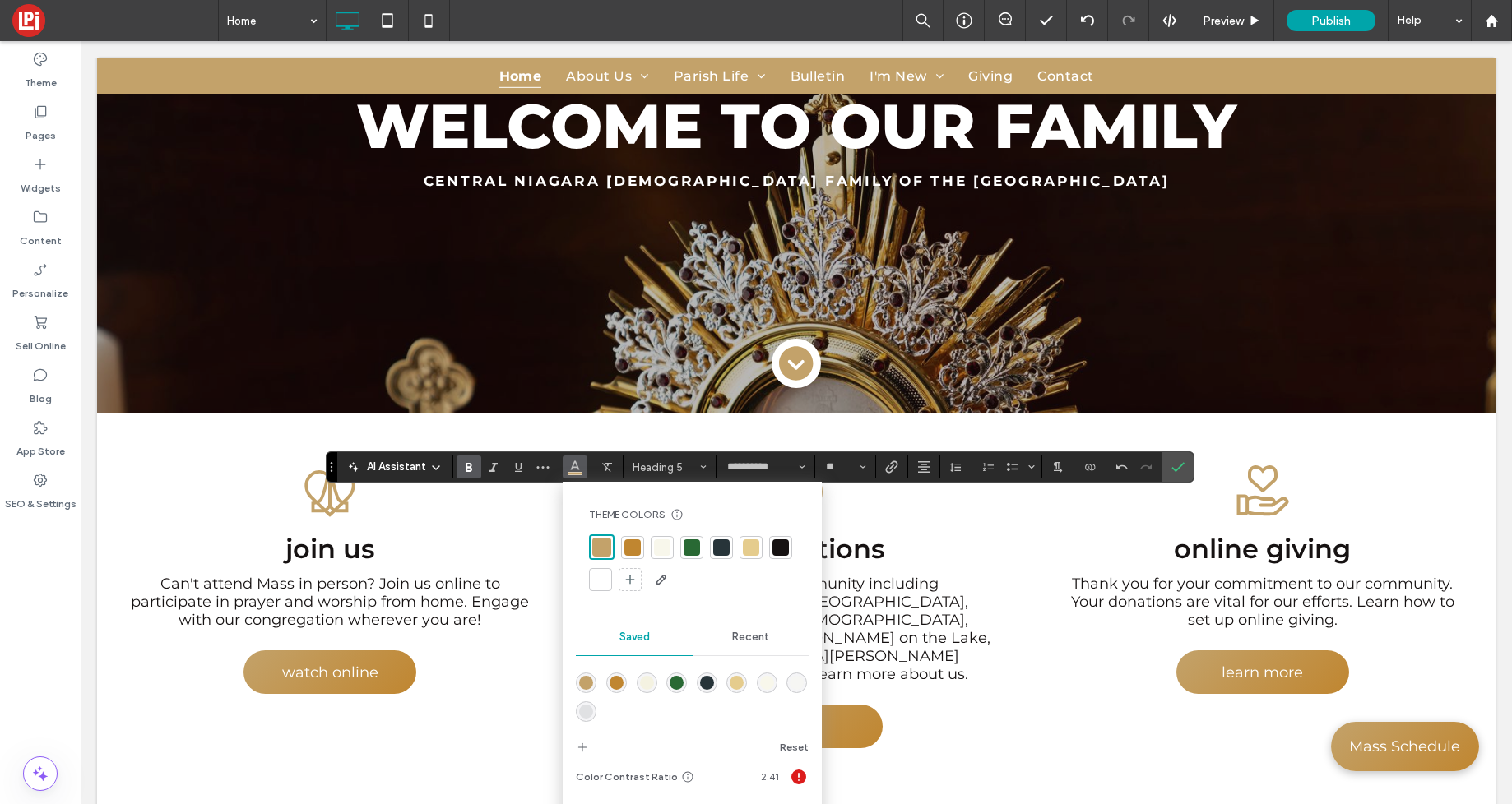
click at [691, 545] on div at bounding box center [692, 547] width 16 height 16
click at [1182, 473] on icon "Confirm" at bounding box center [1178, 467] width 13 height 13
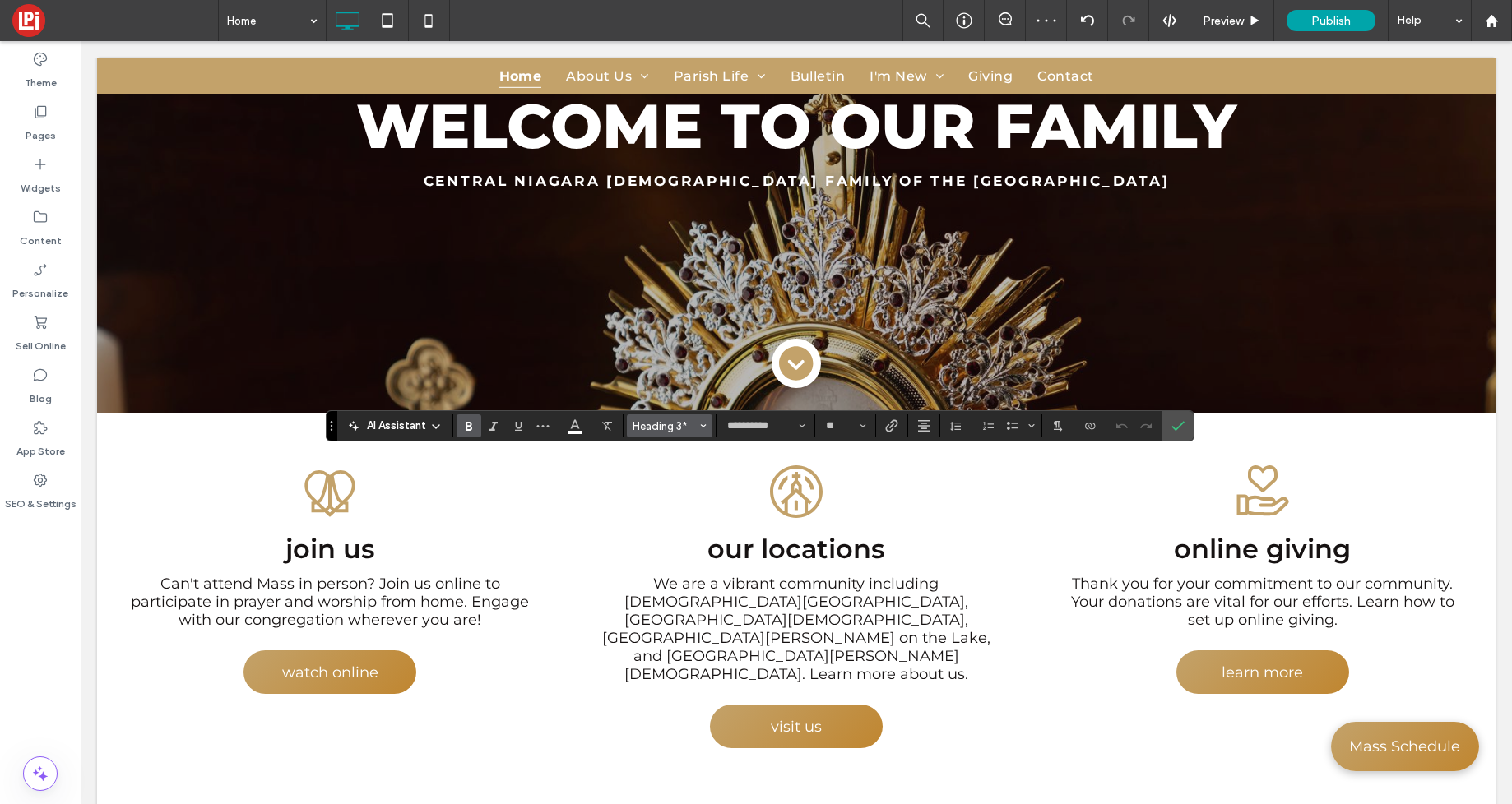
click at [674, 424] on span "Heading 3*" at bounding box center [665, 427] width 64 height 13
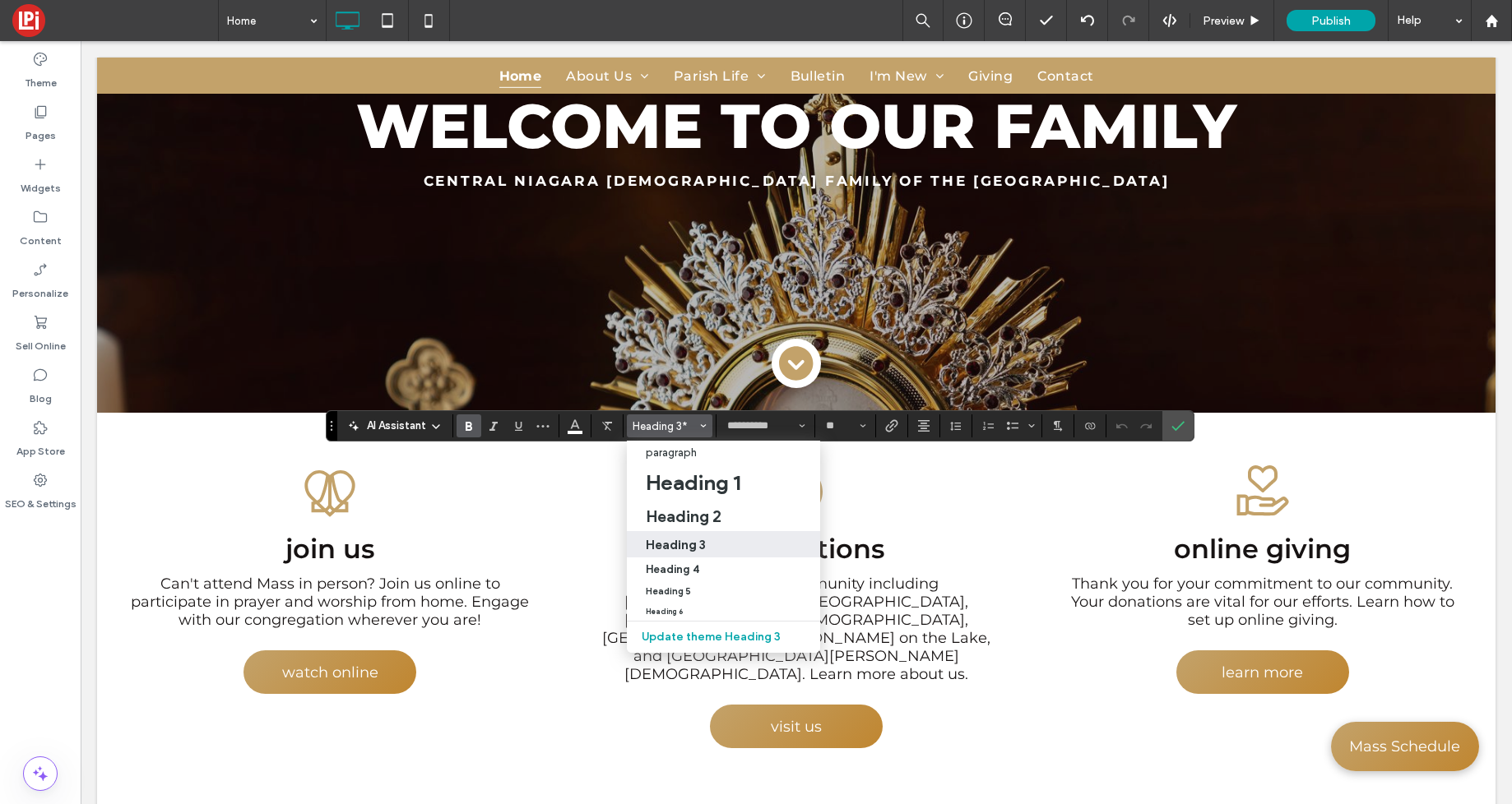
click at [683, 546] on h3 "Heading 3" at bounding box center [676, 545] width 60 height 16
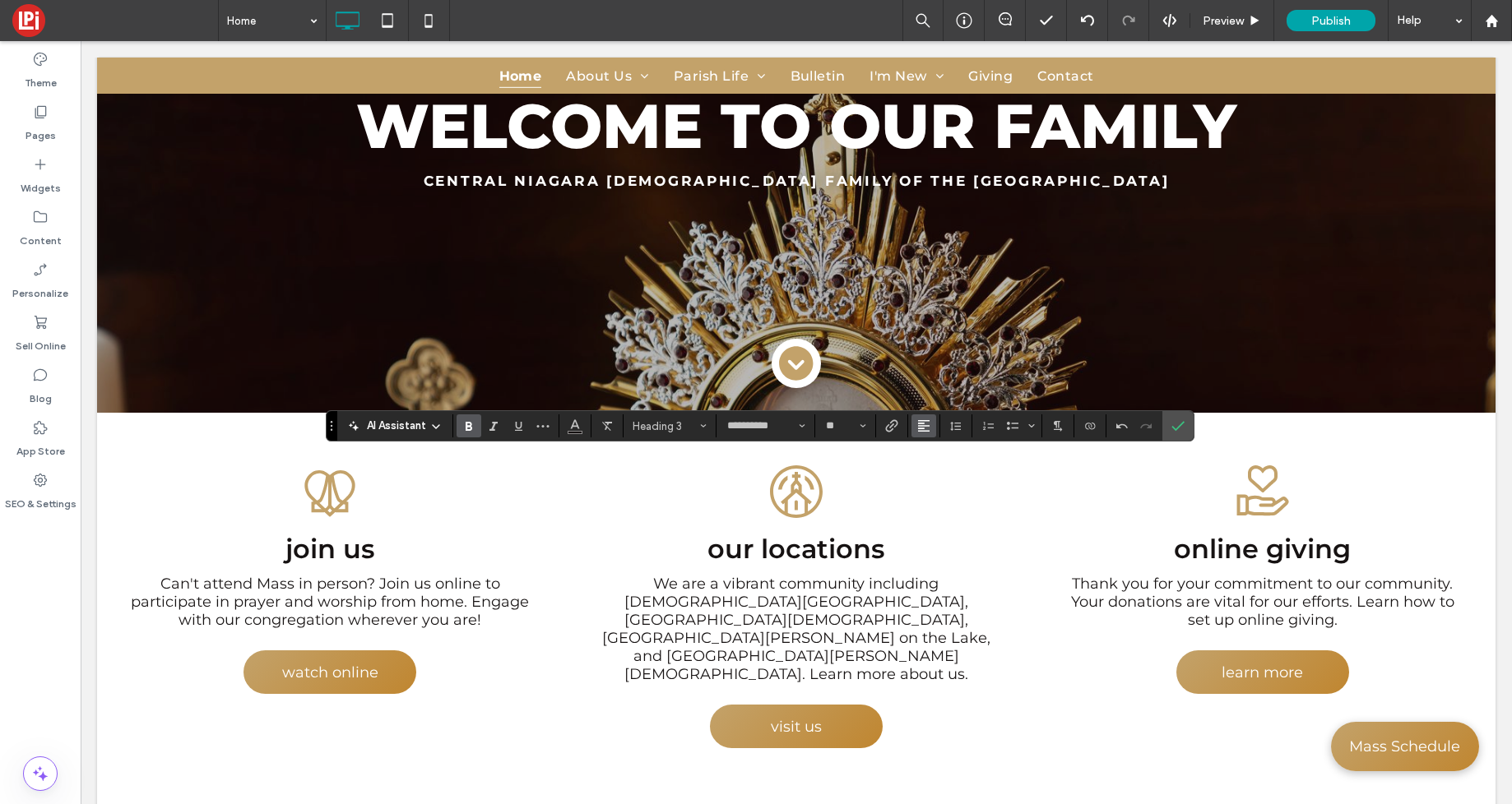
click at [923, 424] on use "Alignment" at bounding box center [923, 426] width 12 height 12
click at [934, 472] on icon "ui.textEditor.alignment.center" at bounding box center [936, 477] width 13 height 13
click at [1182, 417] on span "Confirm" at bounding box center [1178, 426] width 13 height 28
click at [1170, 437] on label "Confirm" at bounding box center [1177, 426] width 25 height 29
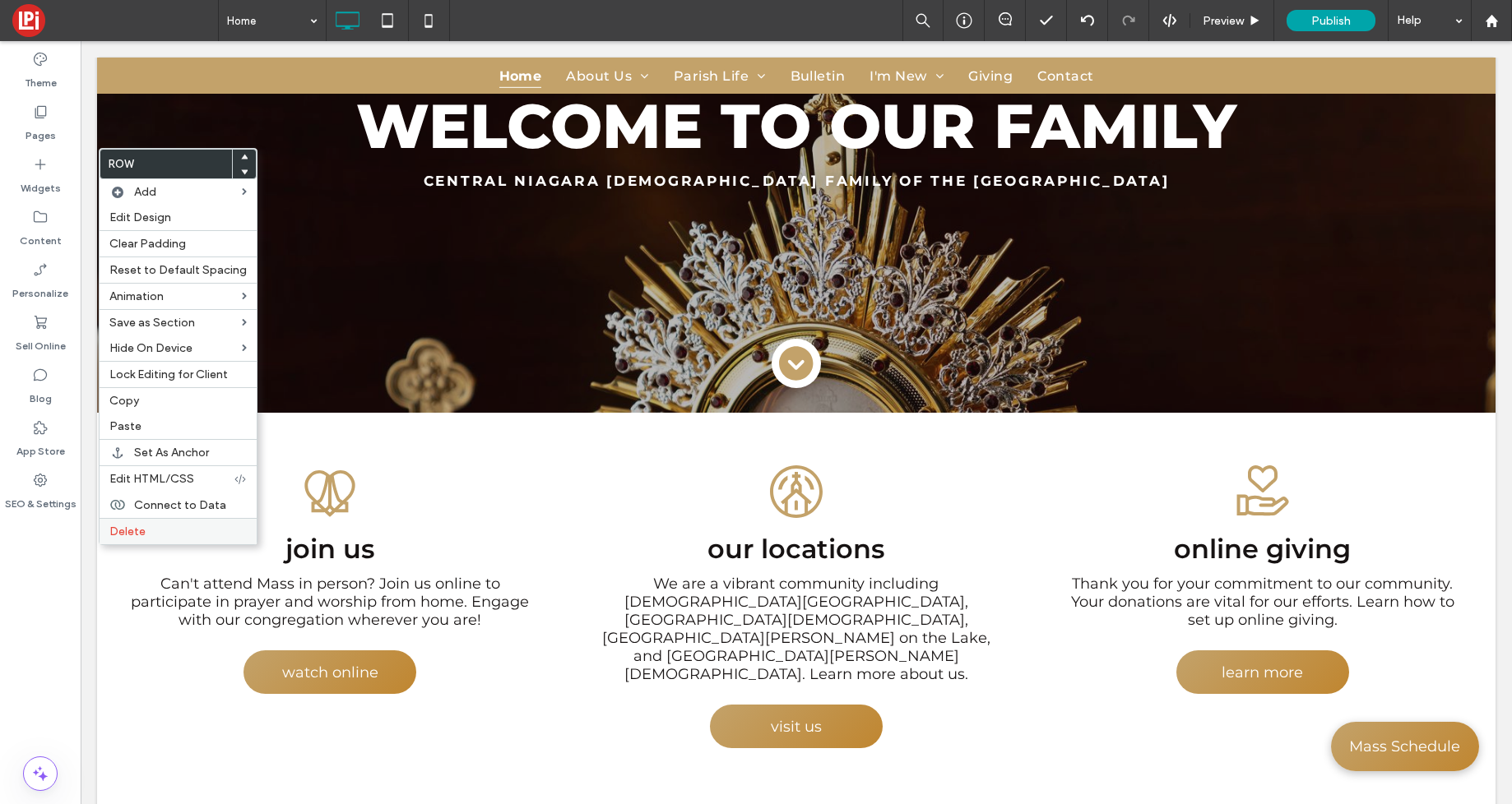
click at [133, 537] on span "Delete" at bounding box center [128, 531] width 37 height 14
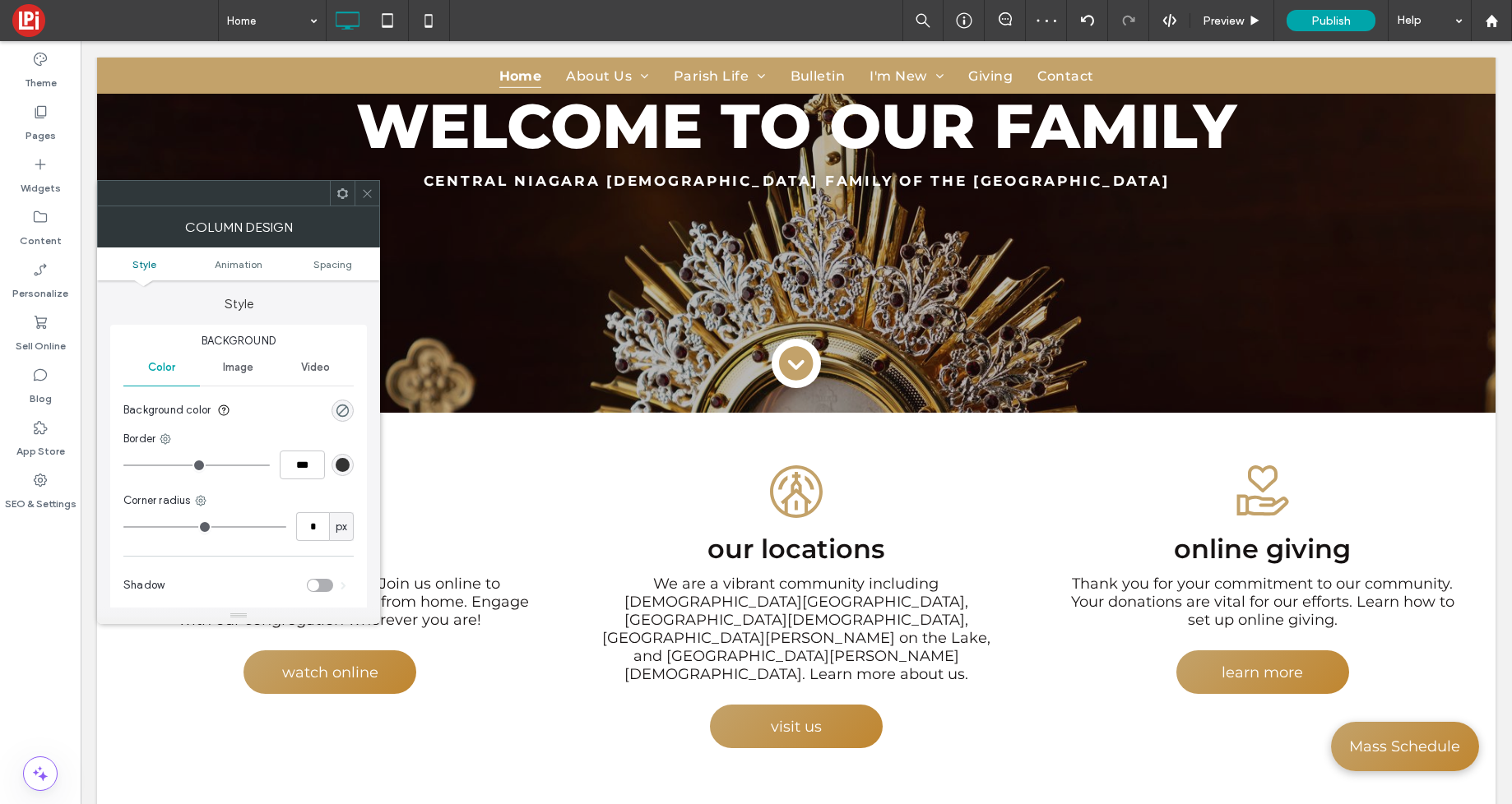
drag, startPoint x: 374, startPoint y: 188, endPoint x: 326, endPoint y: 366, distance: 184.4
click at [373, 188] on div at bounding box center [367, 193] width 25 height 25
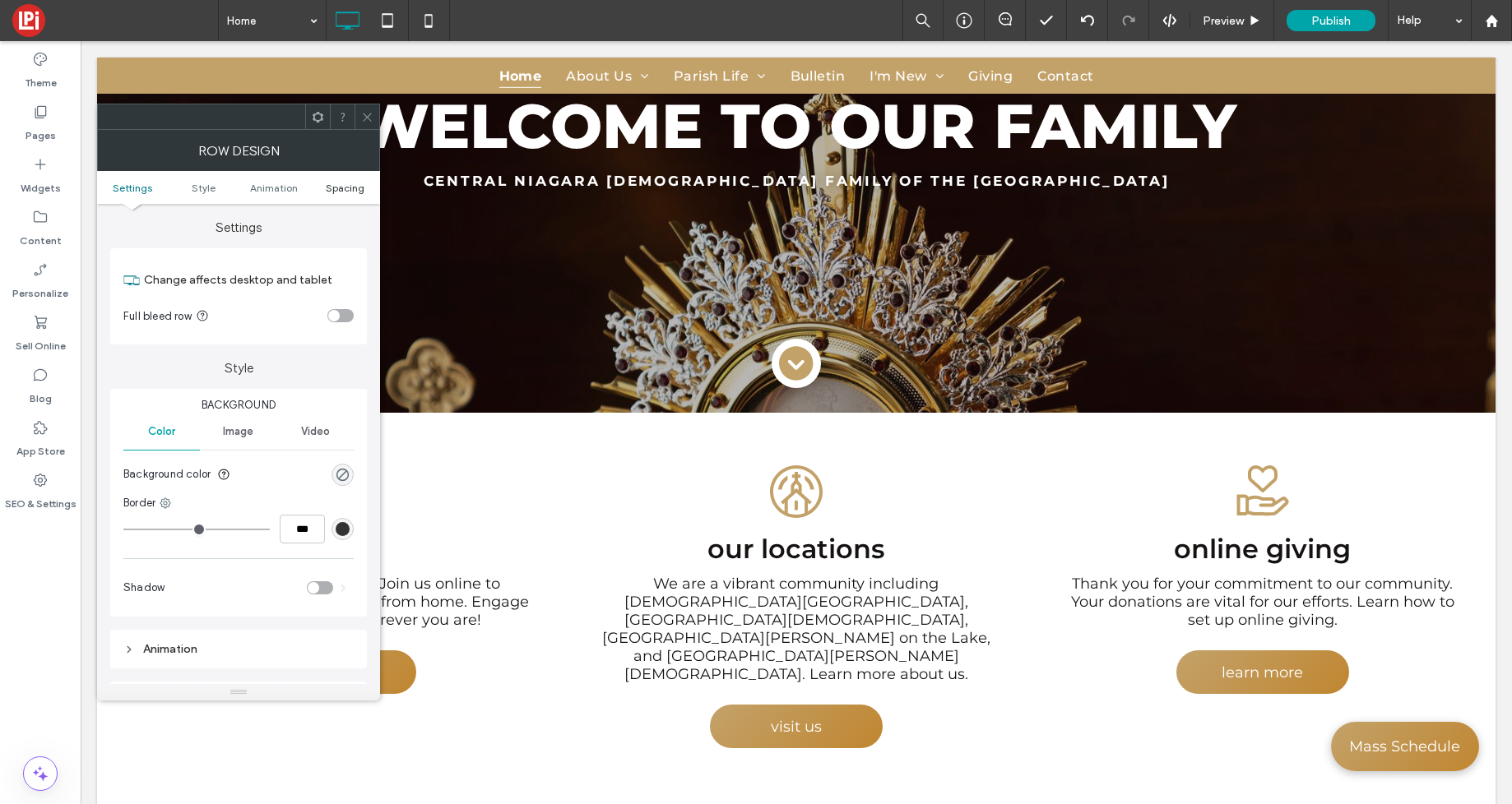
click at [348, 193] on span "Spacing" at bounding box center [345, 188] width 38 height 13
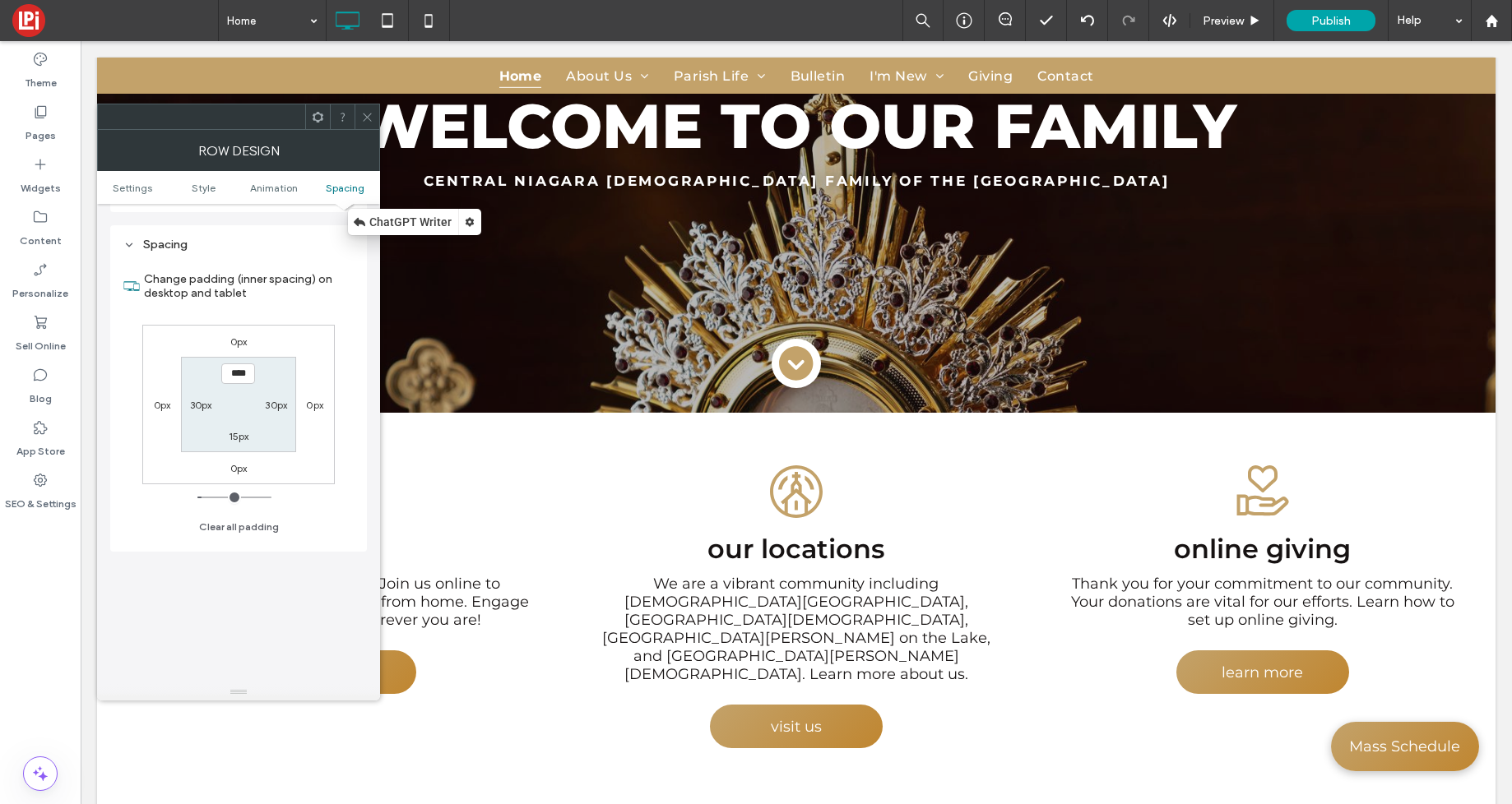
scroll to position [465, 0]
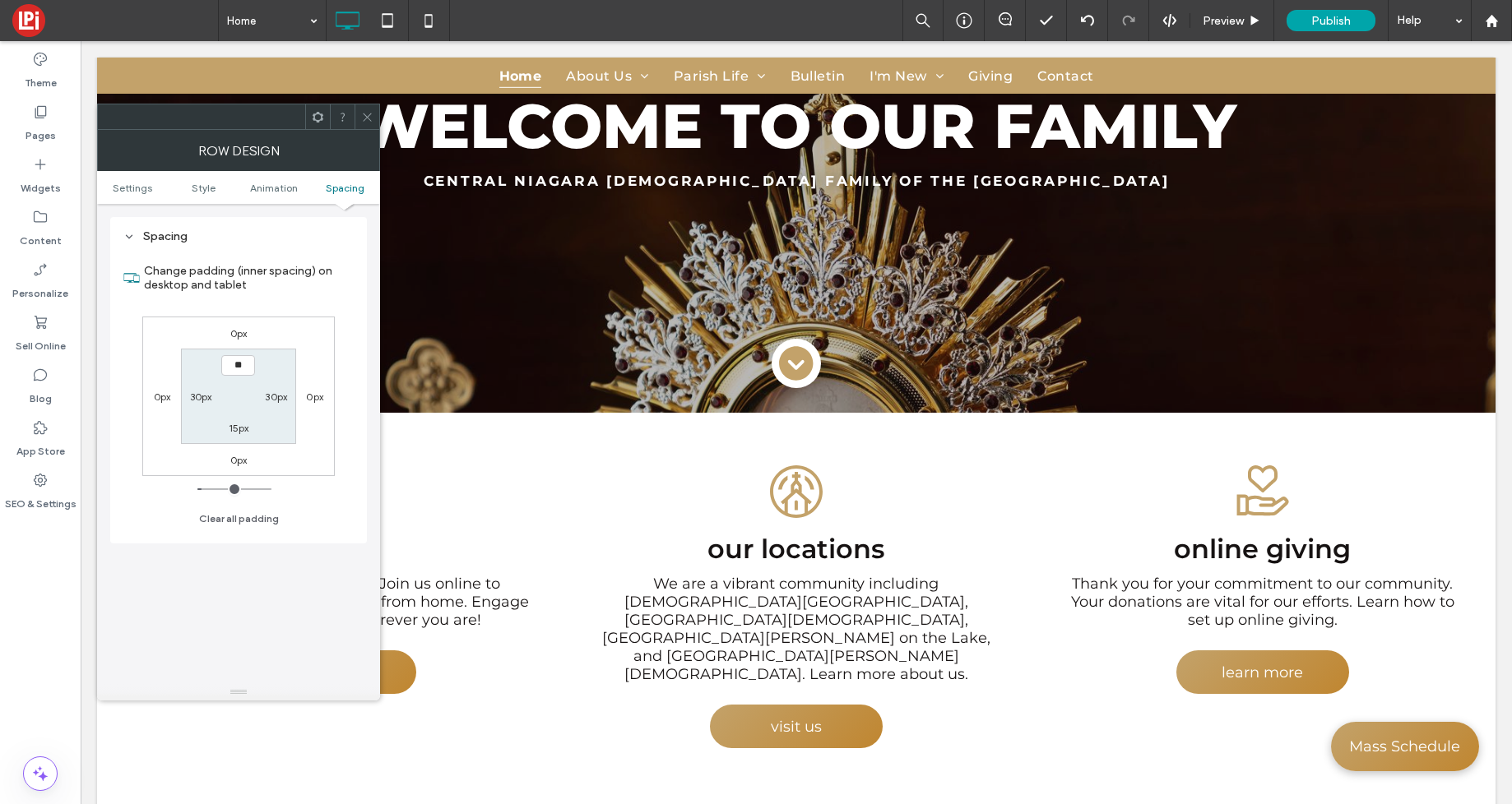
type input "****"
click at [235, 430] on label "15px" at bounding box center [239, 428] width 21 height 13
type input "**"
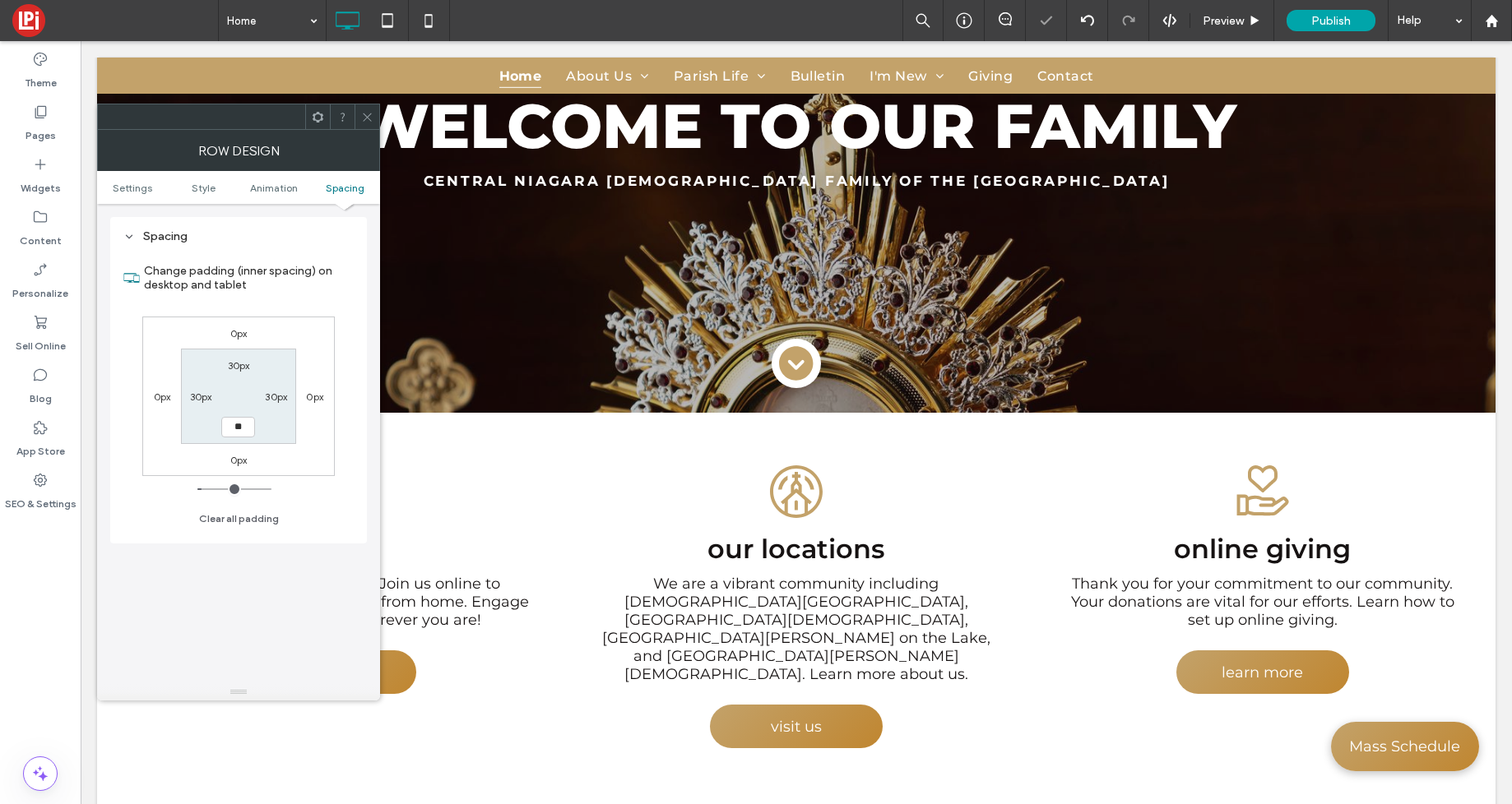
type input "****"
drag, startPoint x: 238, startPoint y: 399, endPoint x: 248, endPoint y: 387, distance: 15.6
click at [238, 399] on section "30px 30px **** 30px" at bounding box center [238, 397] width 114 height 95
click at [364, 110] on span at bounding box center [367, 116] width 13 height 25
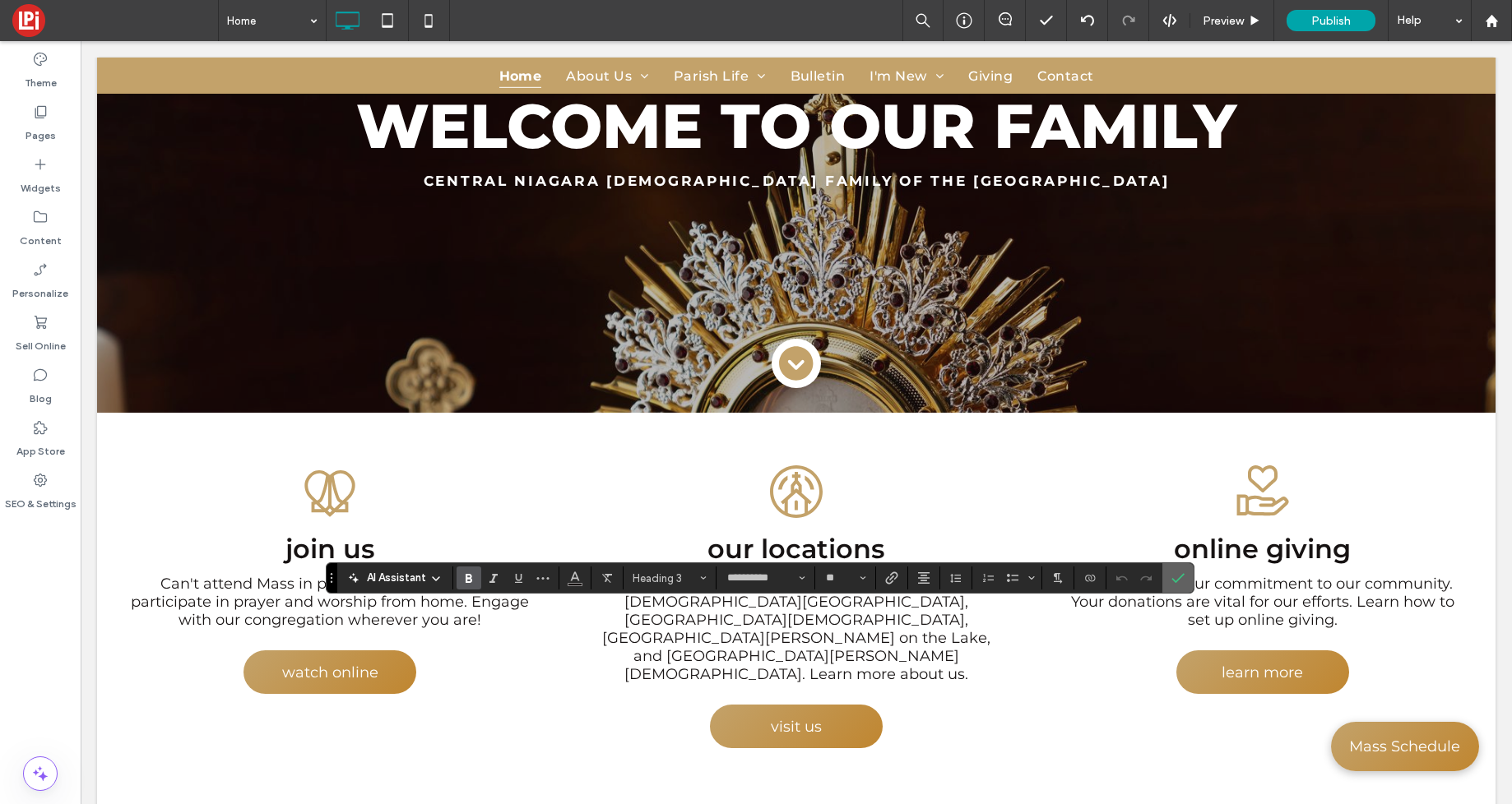
click at [1178, 582] on icon "Confirm" at bounding box center [1178, 578] width 13 height 13
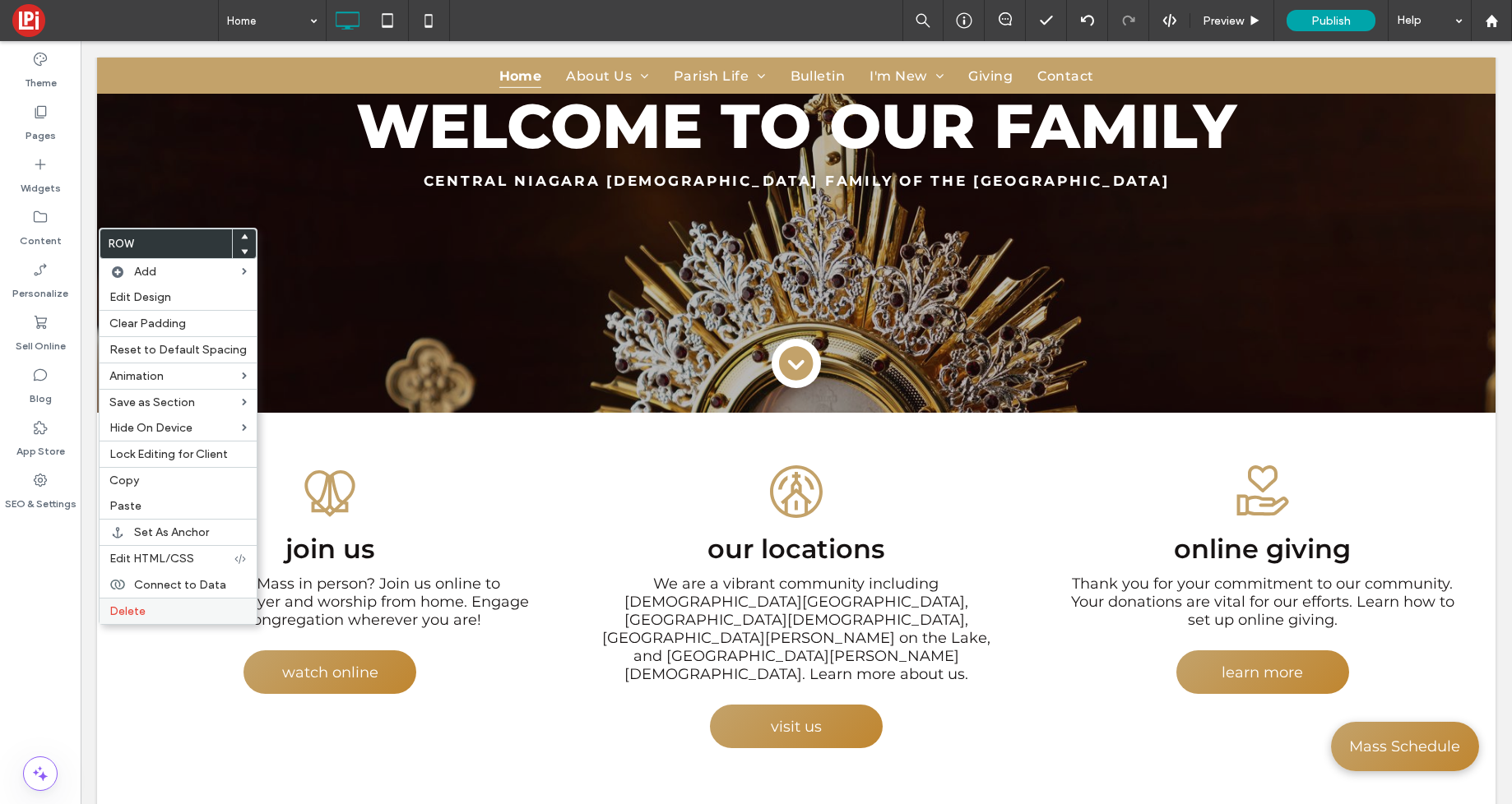
drag, startPoint x: 130, startPoint y: 611, endPoint x: 122, endPoint y: 609, distance: 8.2
click at [128, 611] on span "Delete" at bounding box center [128, 611] width 37 height 14
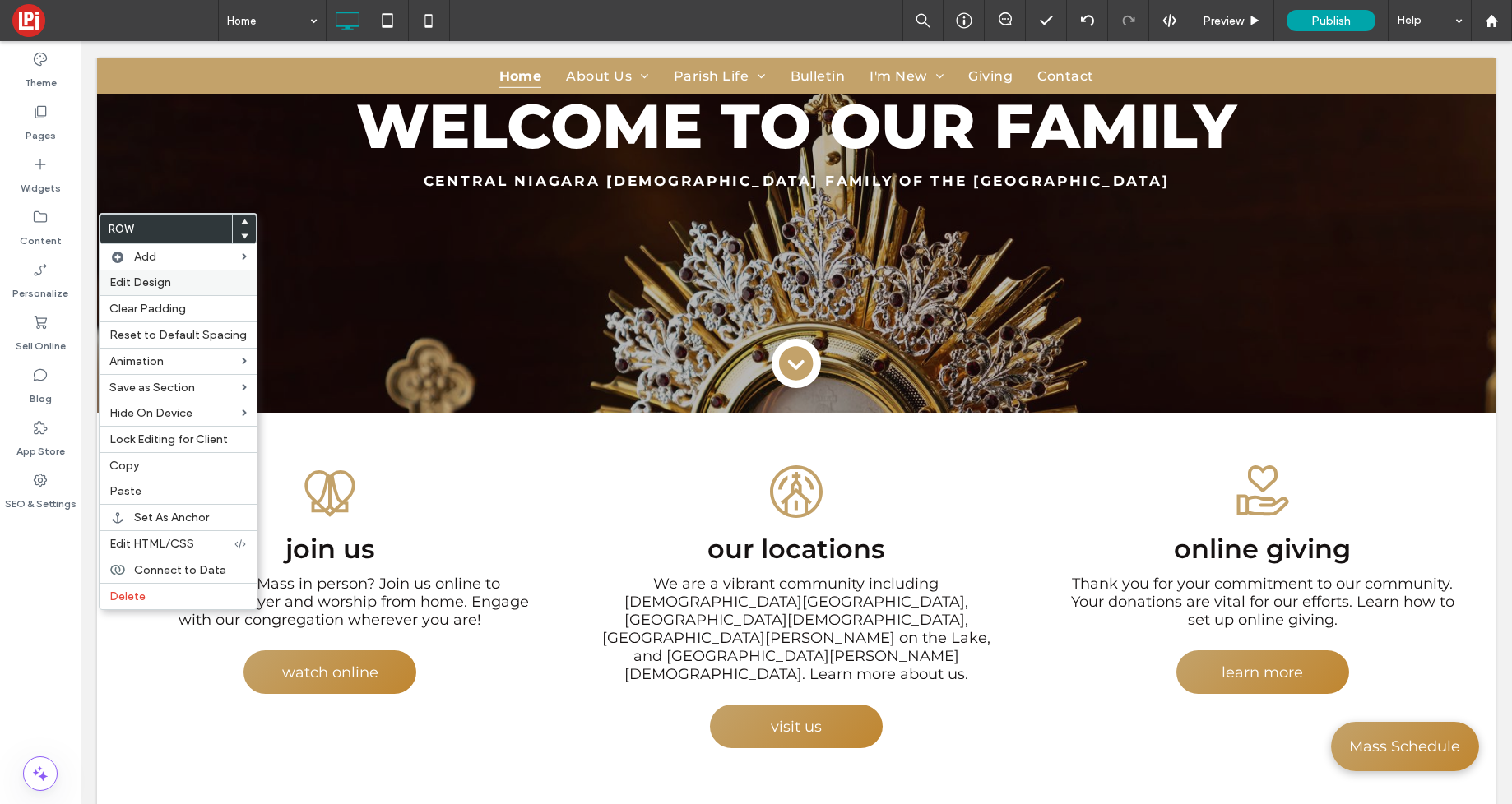
click at [128, 284] on span "Edit Design" at bounding box center [141, 282] width 62 height 14
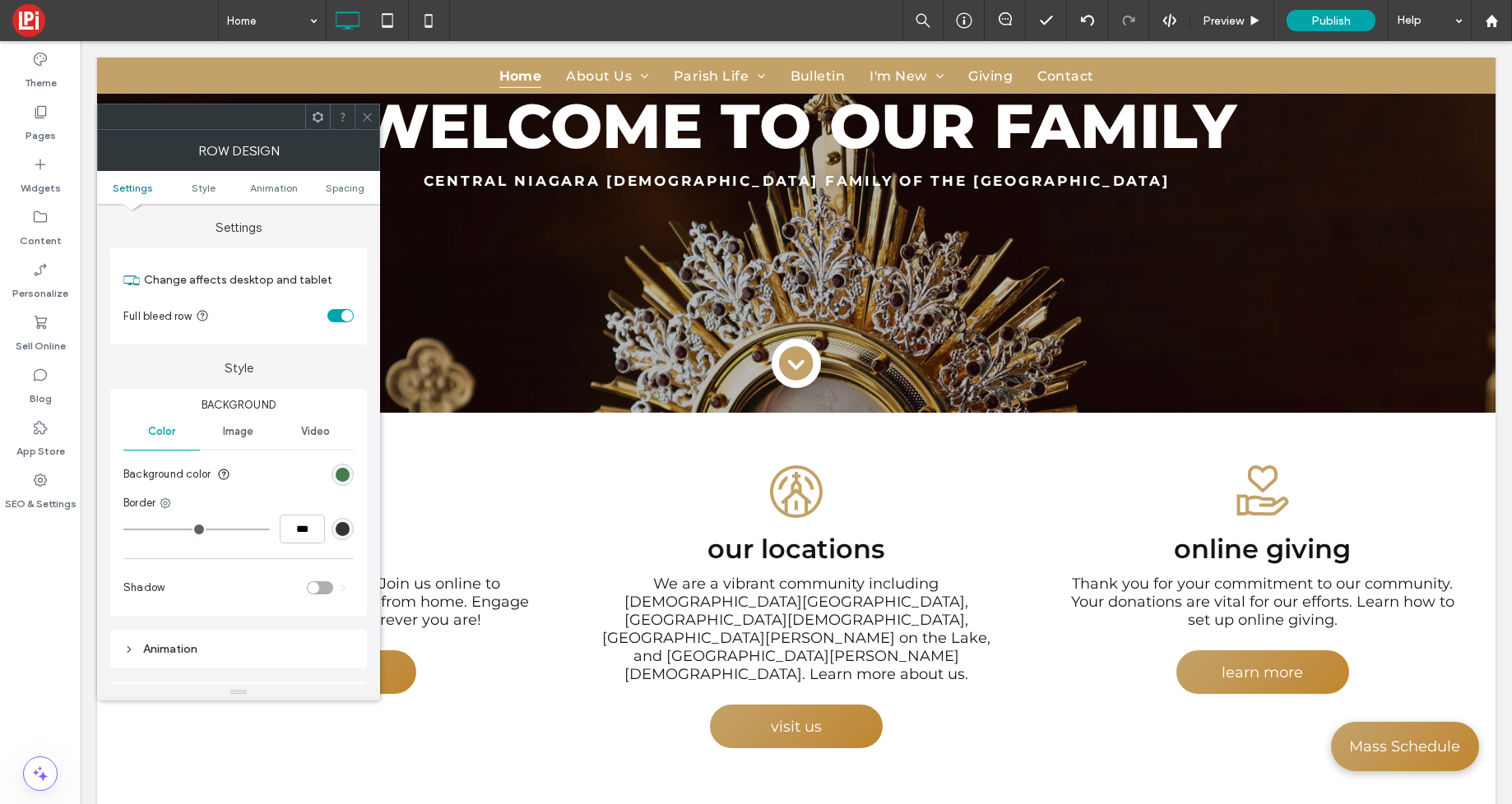
drag, startPoint x: 343, startPoint y: 475, endPoint x: 334, endPoint y: 477, distance: 9.2
click at [343, 475] on div "rgb(41, 105, 52)" at bounding box center [342, 474] width 14 height 14
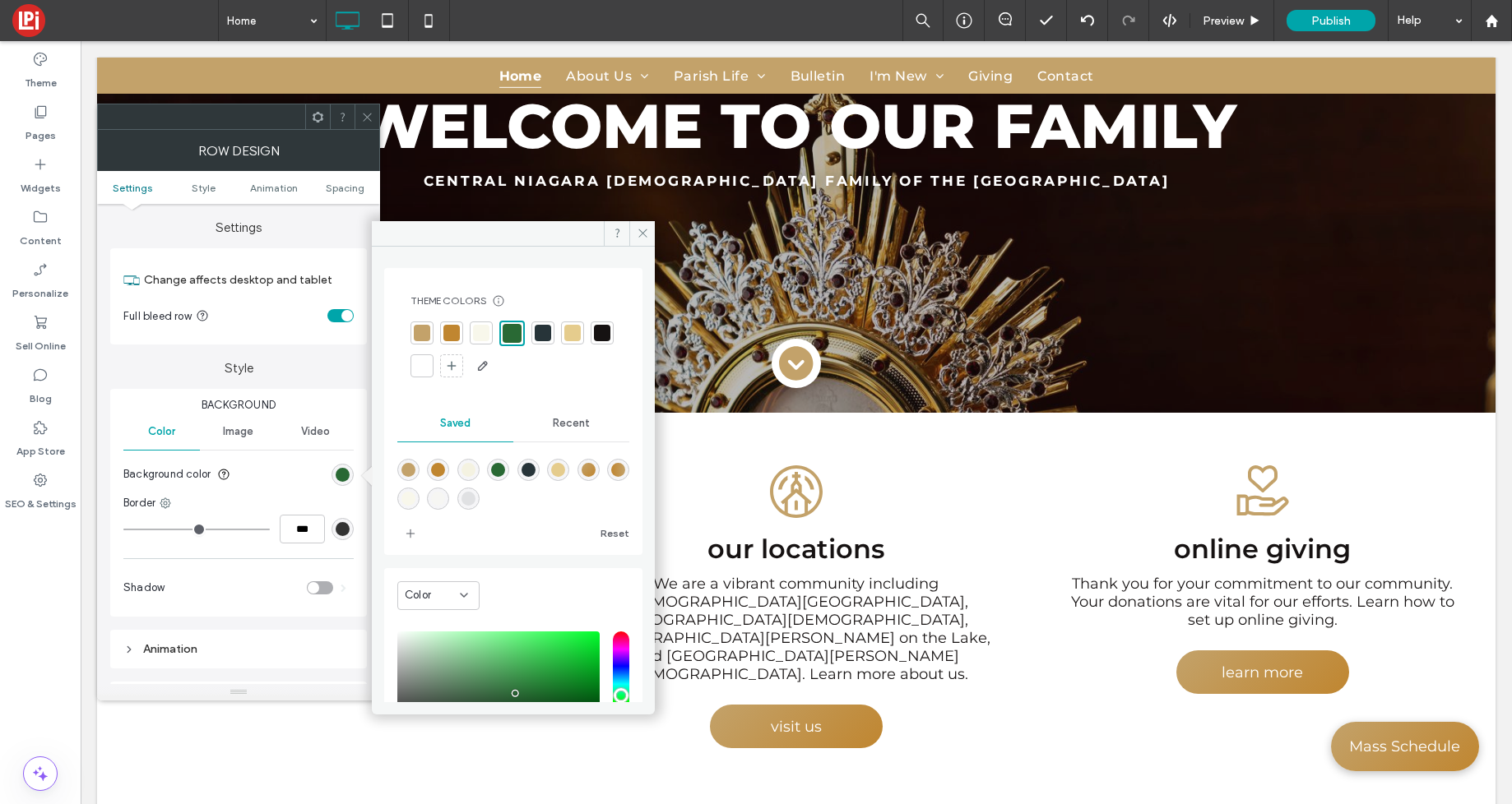
click at [594, 342] on div at bounding box center [602, 333] width 16 height 16
click at [645, 230] on use at bounding box center [642, 233] width 8 height 8
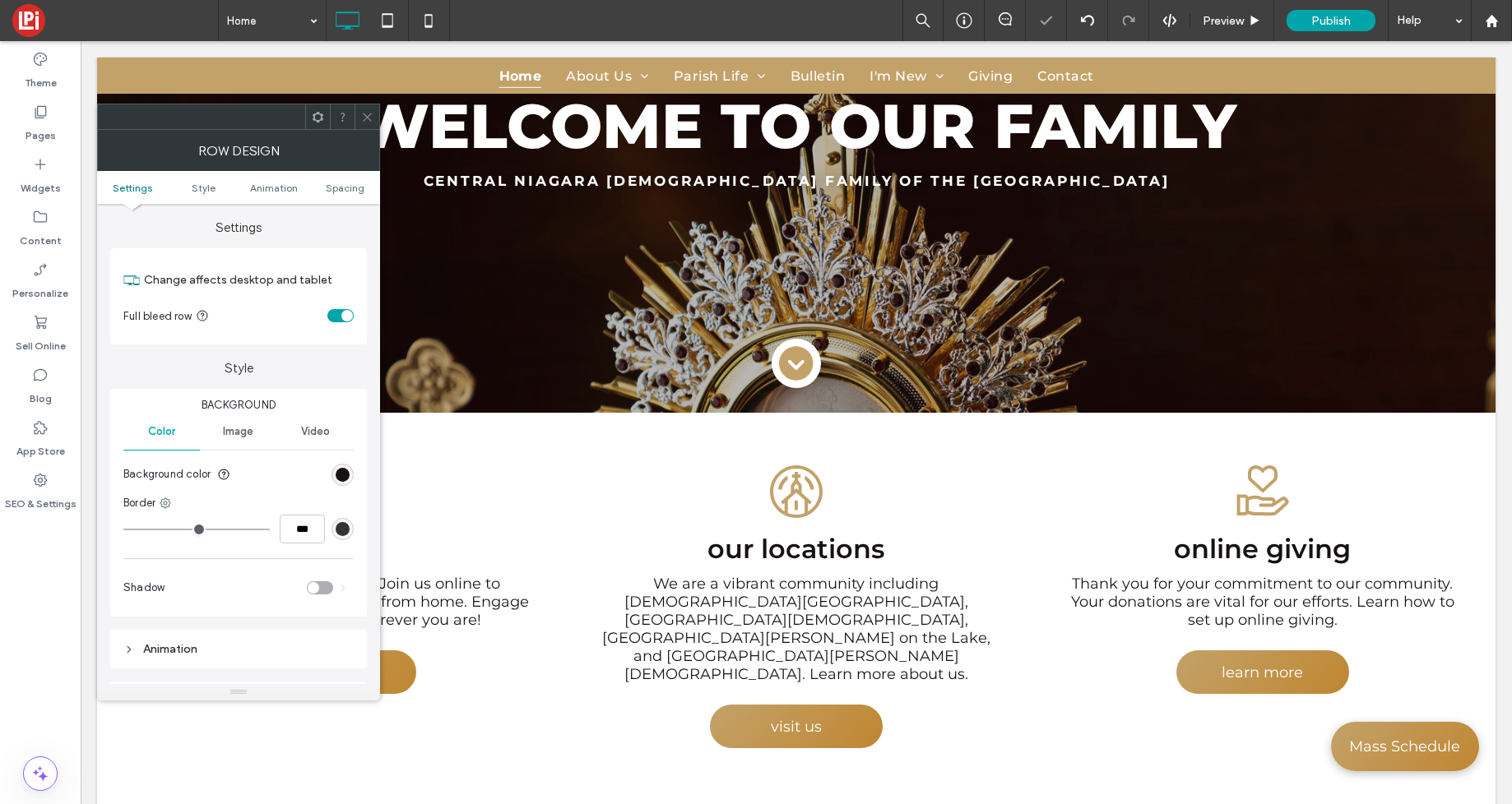
drag, startPoint x: 372, startPoint y: 113, endPoint x: 355, endPoint y: 329, distance: 216.7
click at [371, 113] on icon at bounding box center [367, 118] width 13 height 13
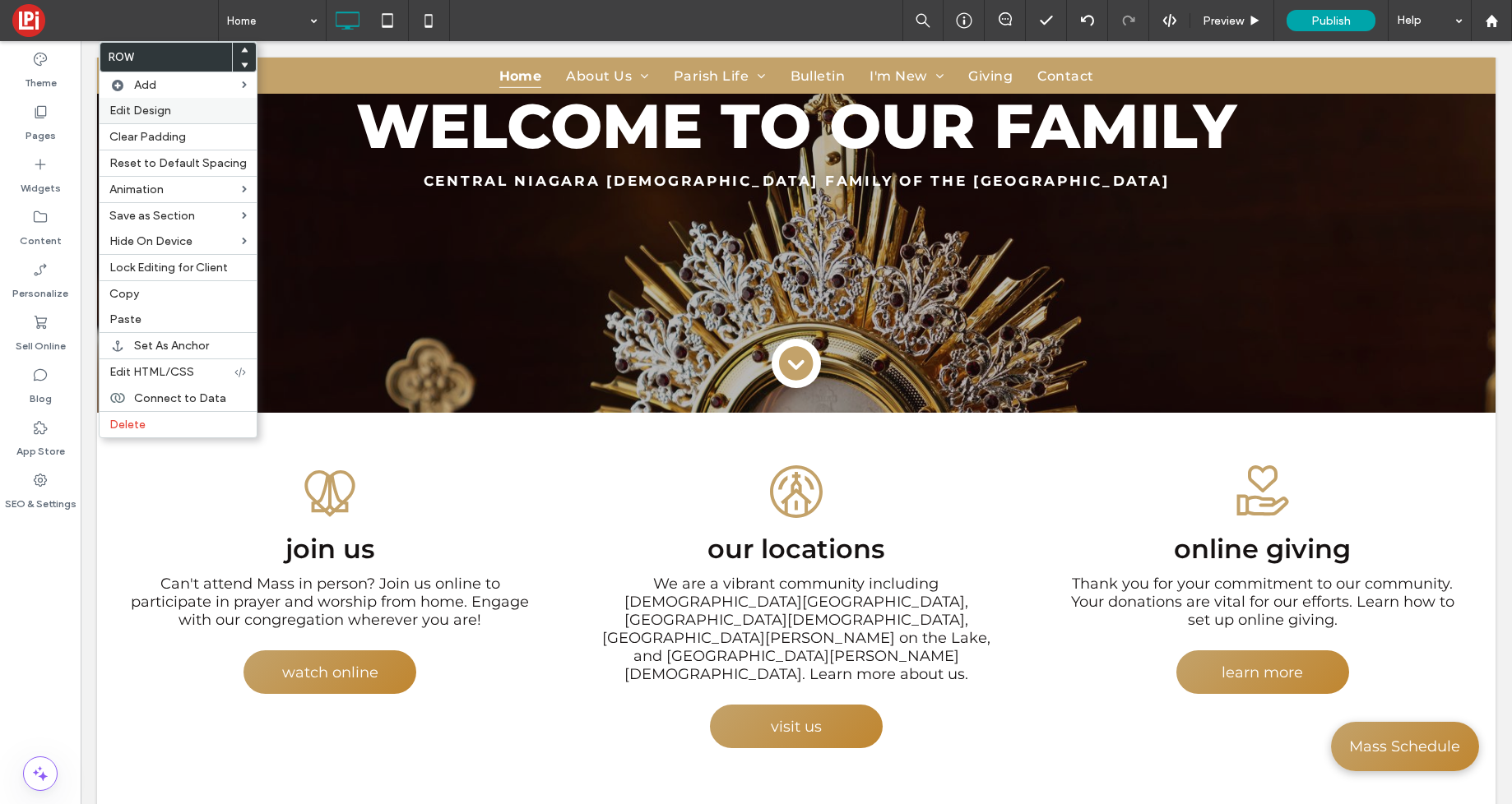
click at [138, 109] on span "Edit Design" at bounding box center [141, 110] width 62 height 14
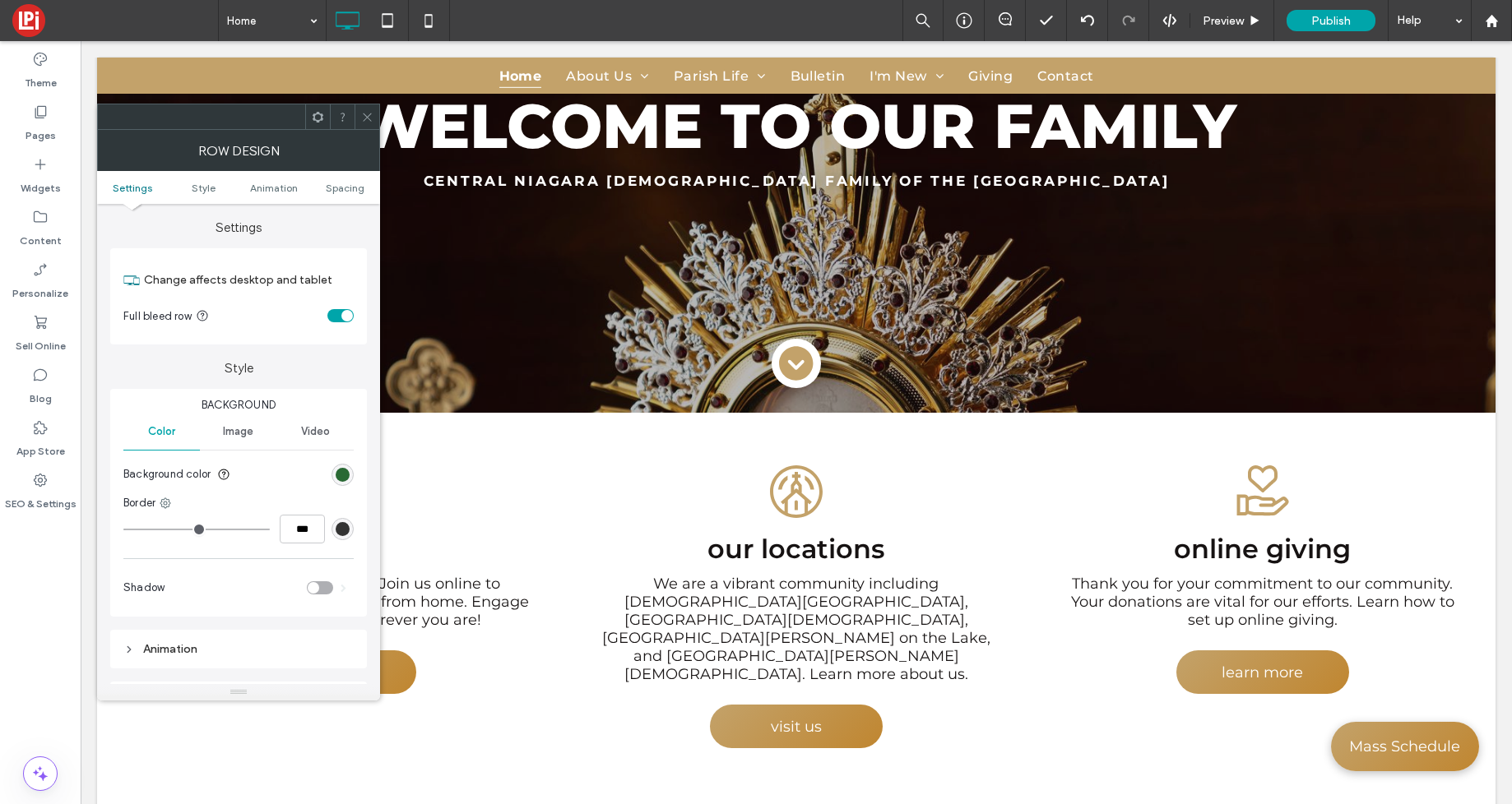
drag, startPoint x: 342, startPoint y: 480, endPoint x: 334, endPoint y: 481, distance: 8.1
click at [342, 480] on div "rgb(41, 105, 52)" at bounding box center [342, 474] width 14 height 14
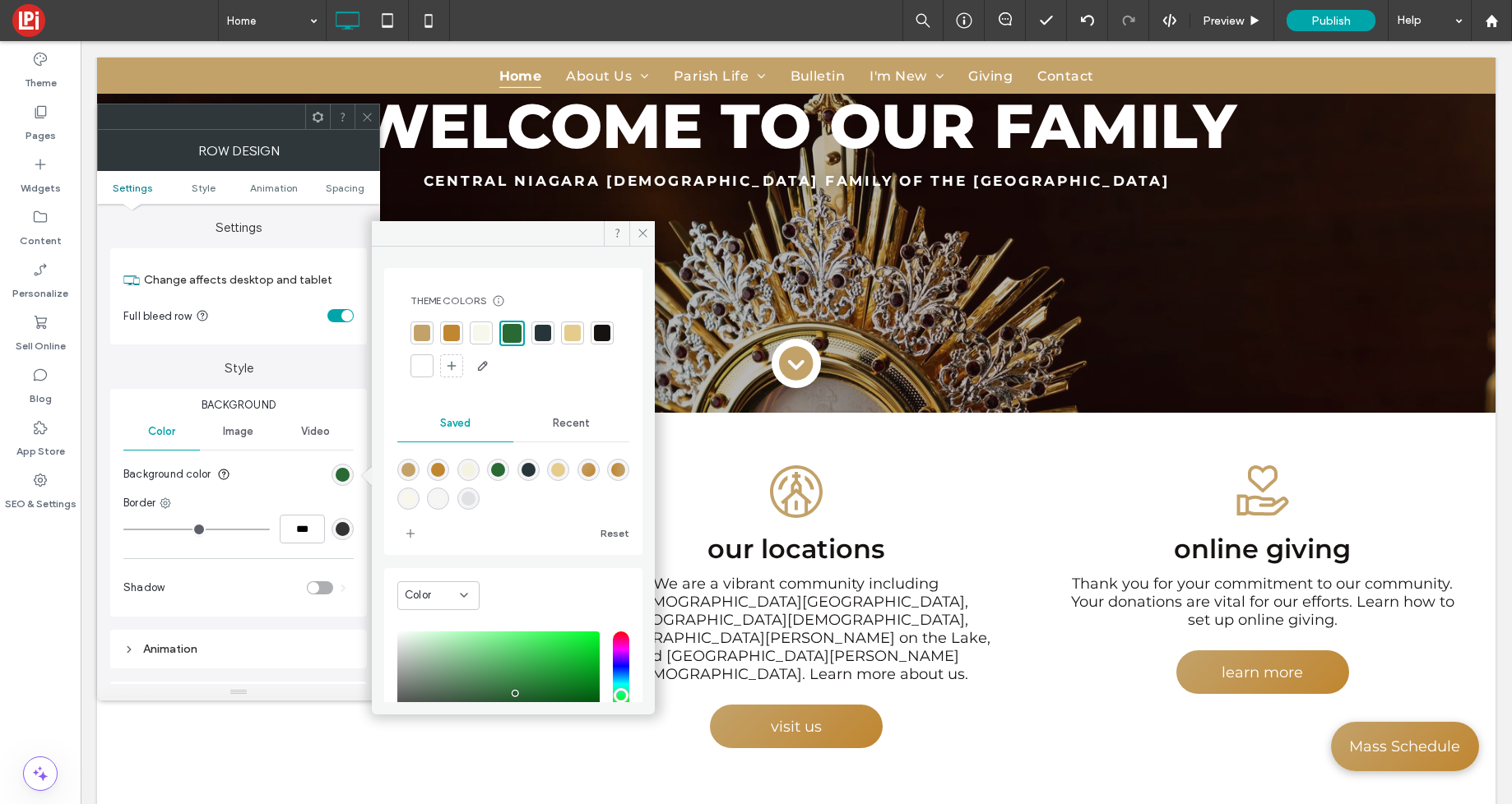
drag, startPoint x: 547, startPoint y: 333, endPoint x: 534, endPoint y: 337, distance: 13.6
click at [547, 333] on div at bounding box center [543, 333] width 16 height 16
click at [648, 234] on span at bounding box center [643, 233] width 26 height 25
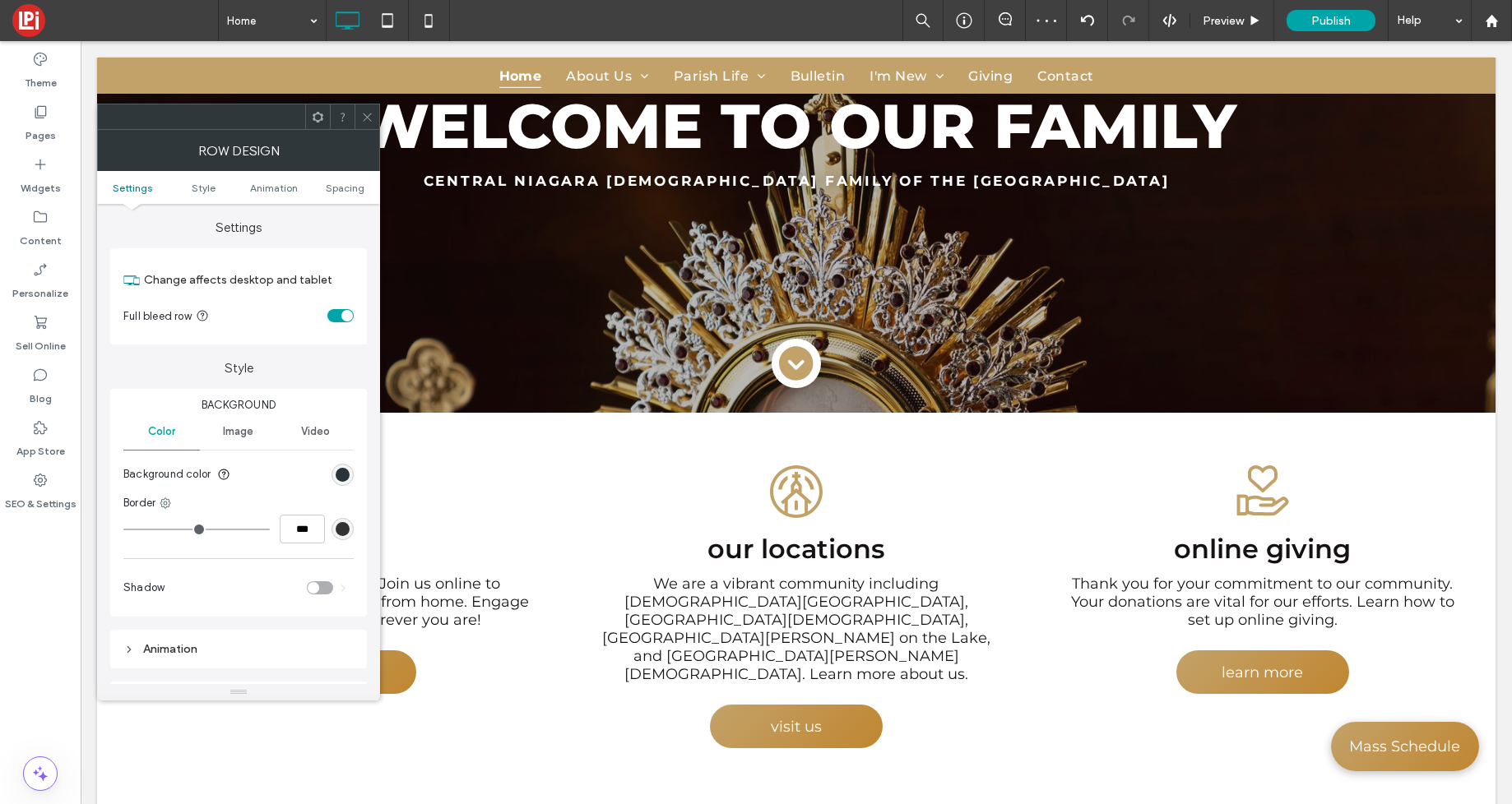
click at [371, 113] on icon at bounding box center [367, 118] width 13 height 13
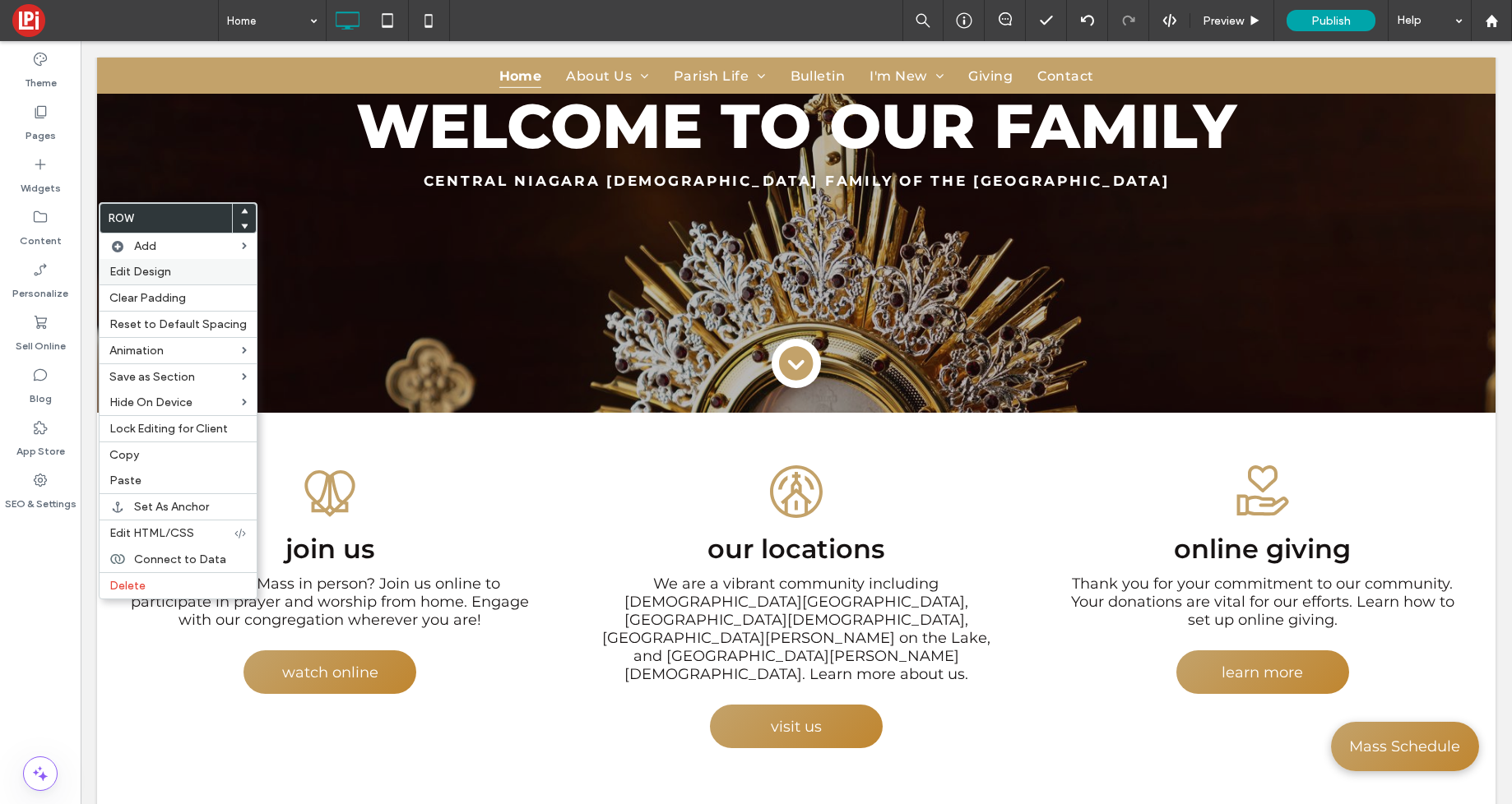
click at [133, 264] on div "Edit Design" at bounding box center [178, 272] width 157 height 26
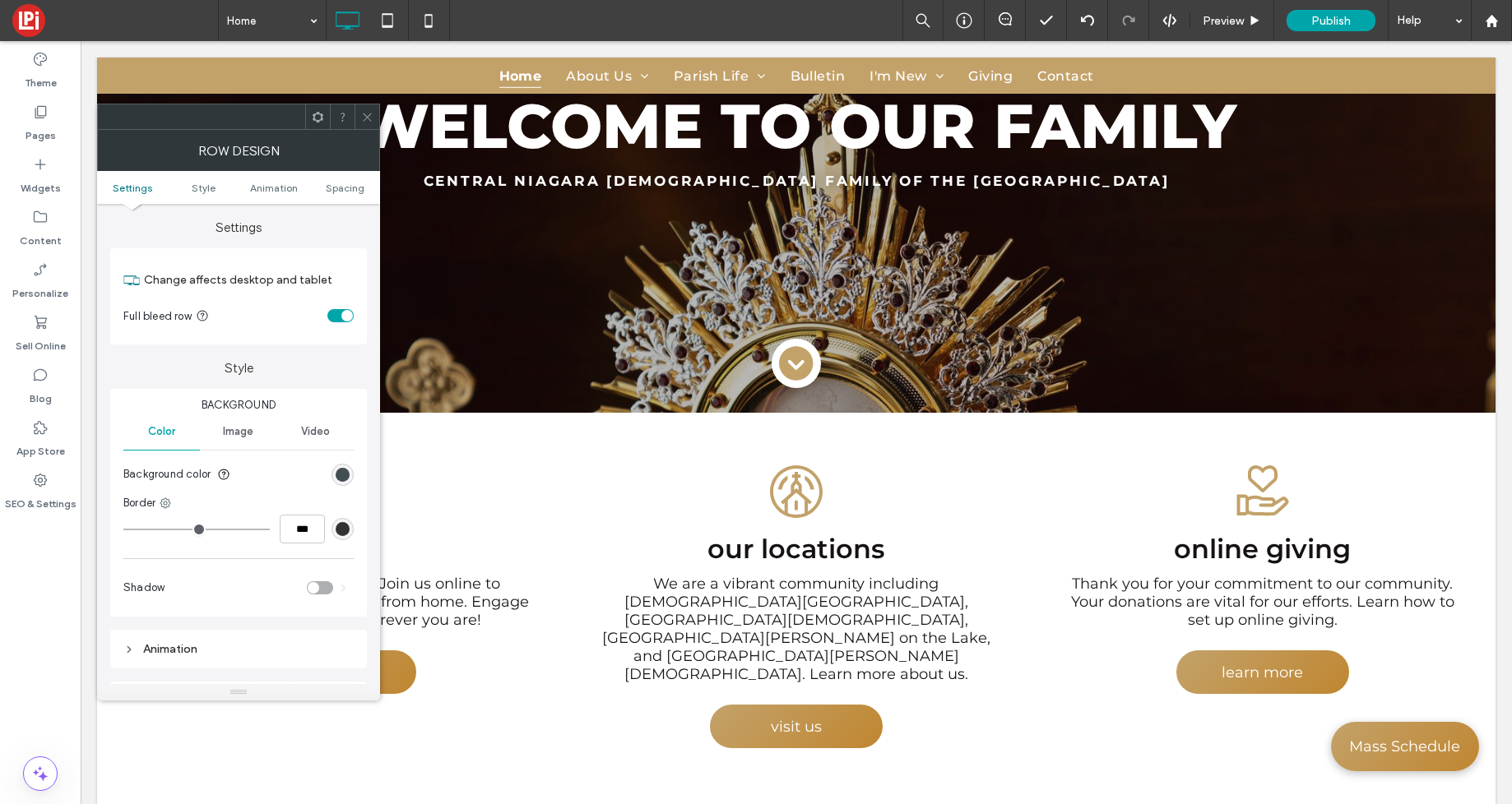
click at [345, 481] on div "rgb(39, 52, 57)" at bounding box center [342, 474] width 14 height 14
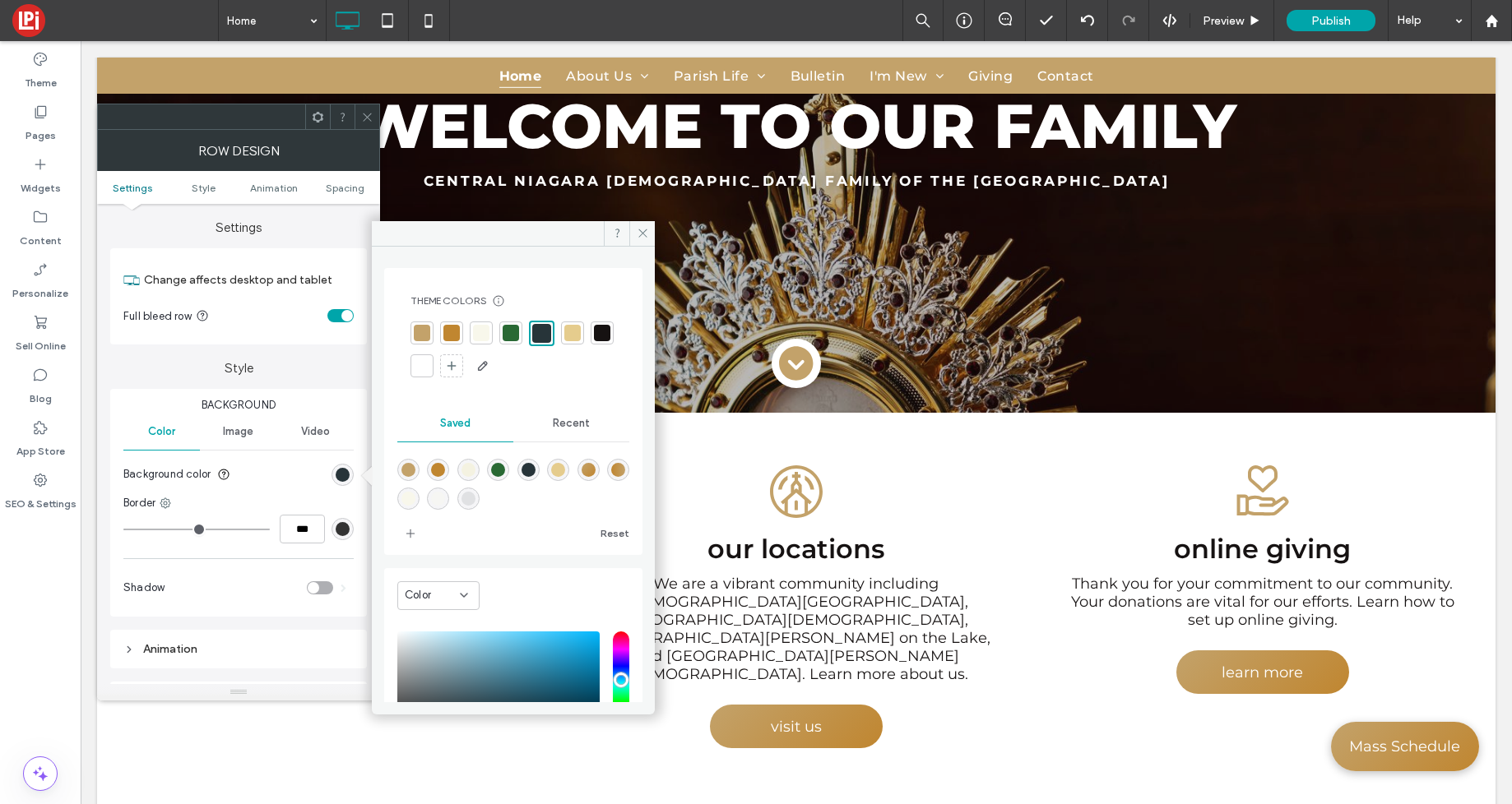
click at [594, 342] on div at bounding box center [602, 333] width 16 height 16
click at [642, 233] on use at bounding box center [642, 233] width 8 height 8
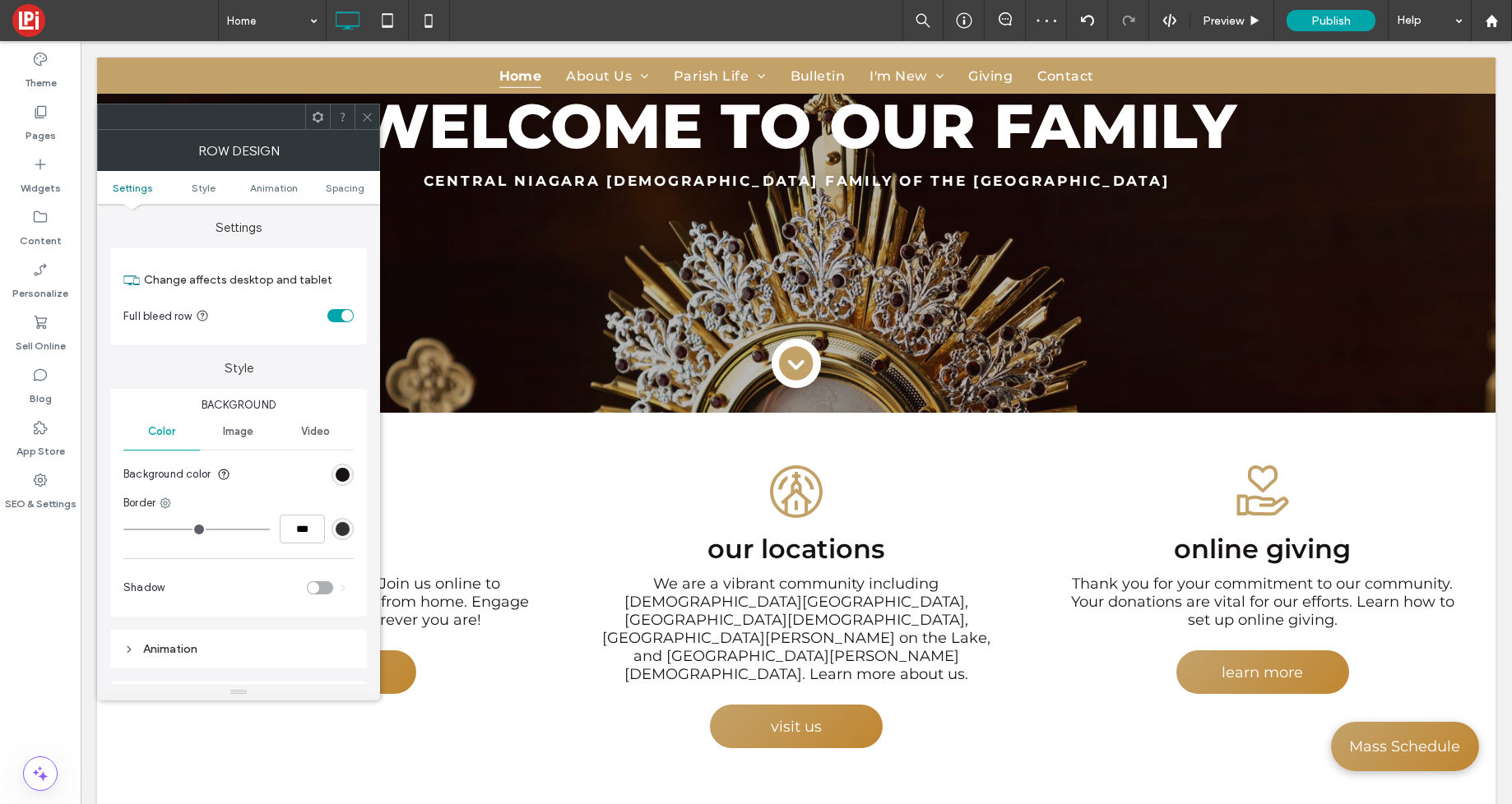
click at [367, 115] on icon at bounding box center [367, 118] width 13 height 13
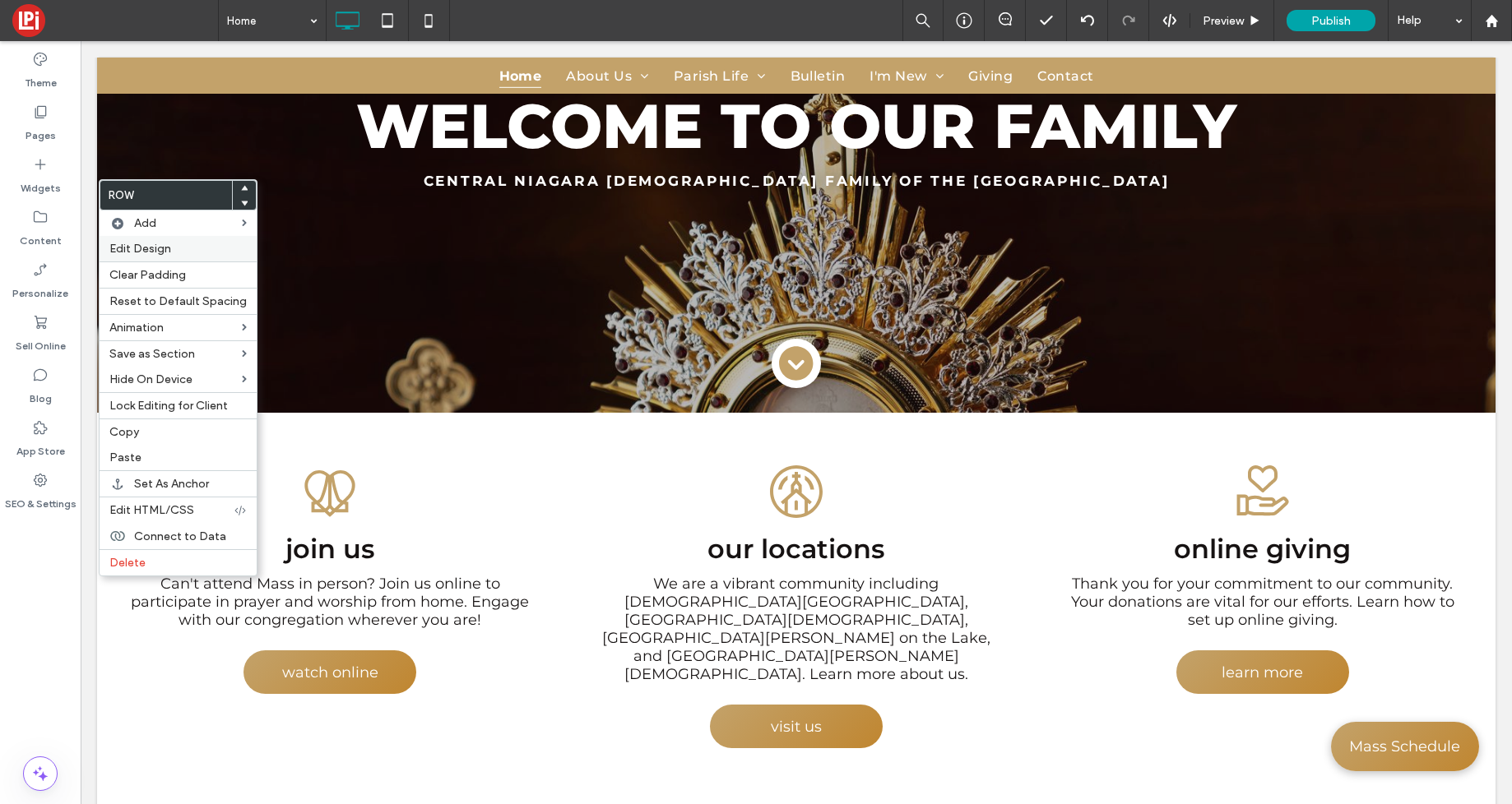
click at [122, 247] on span "Edit Design" at bounding box center [141, 249] width 62 height 14
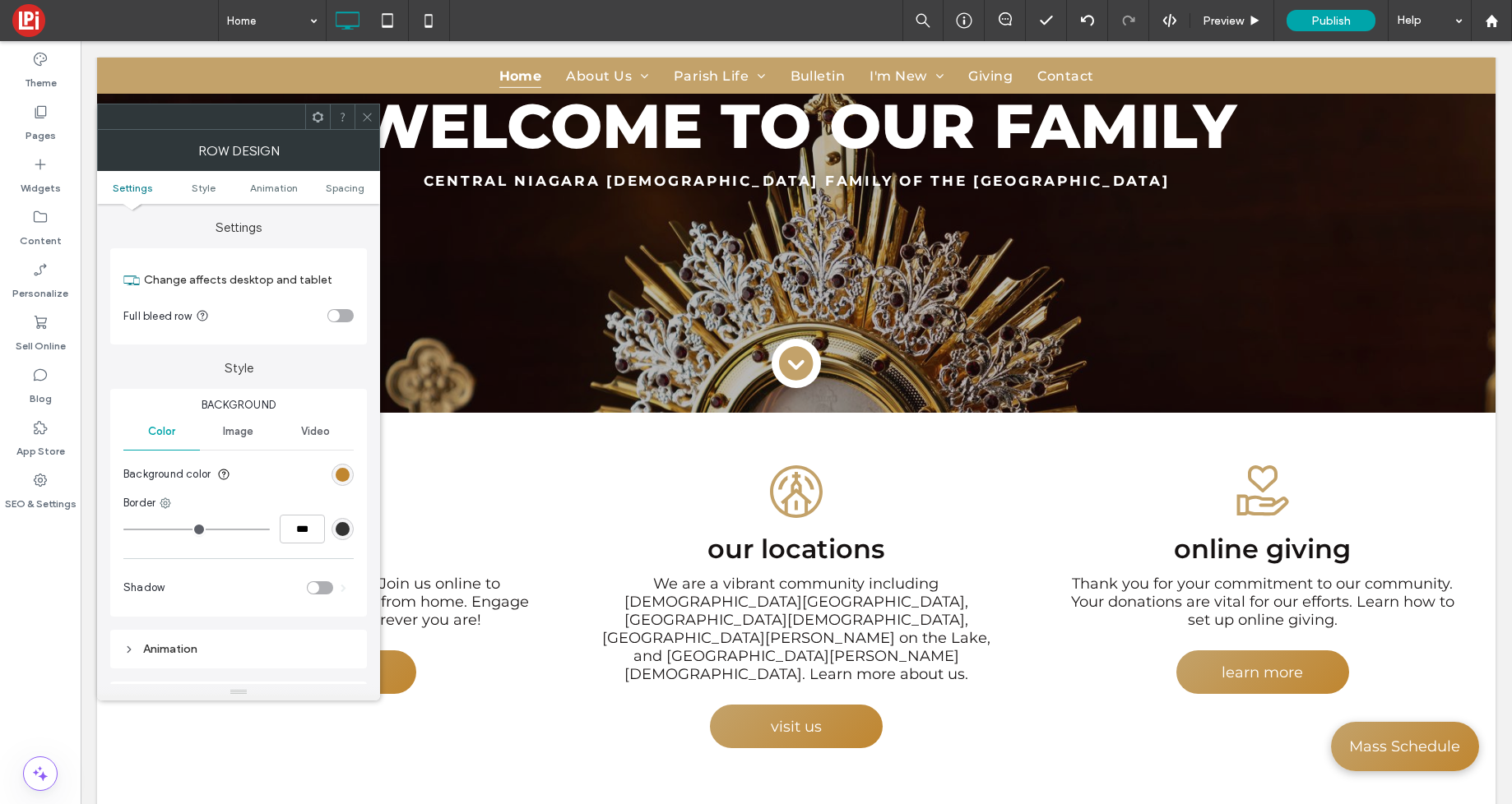
click at [335, 478] on div "rgb(192, 134, 48)" at bounding box center [343, 475] width 22 height 22
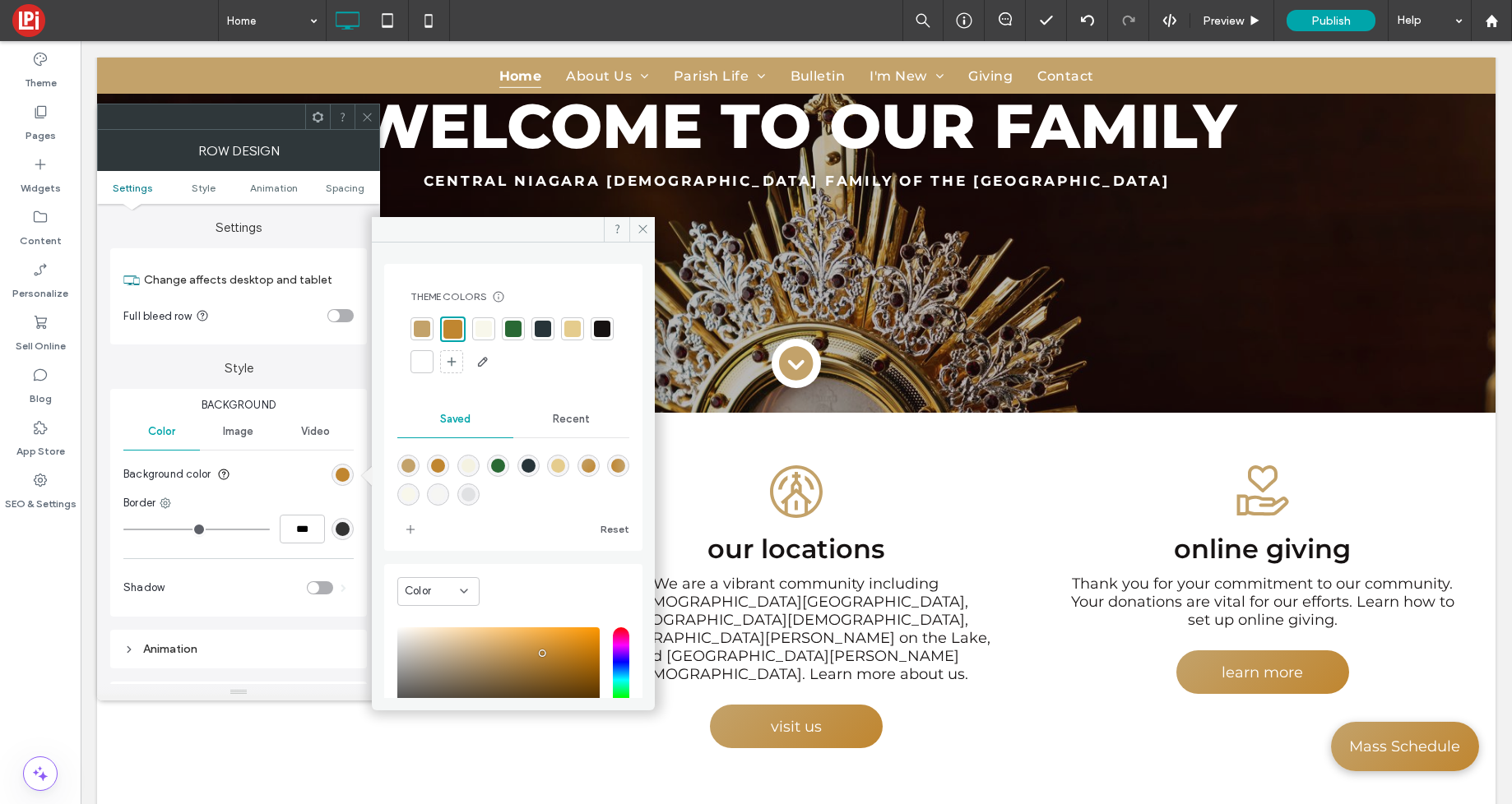
drag, startPoint x: 514, startPoint y: 325, endPoint x: 505, endPoint y: 326, distance: 9.1
click at [514, 325] on div at bounding box center [514, 329] width 16 height 16
click at [645, 227] on icon at bounding box center [644, 229] width 13 height 13
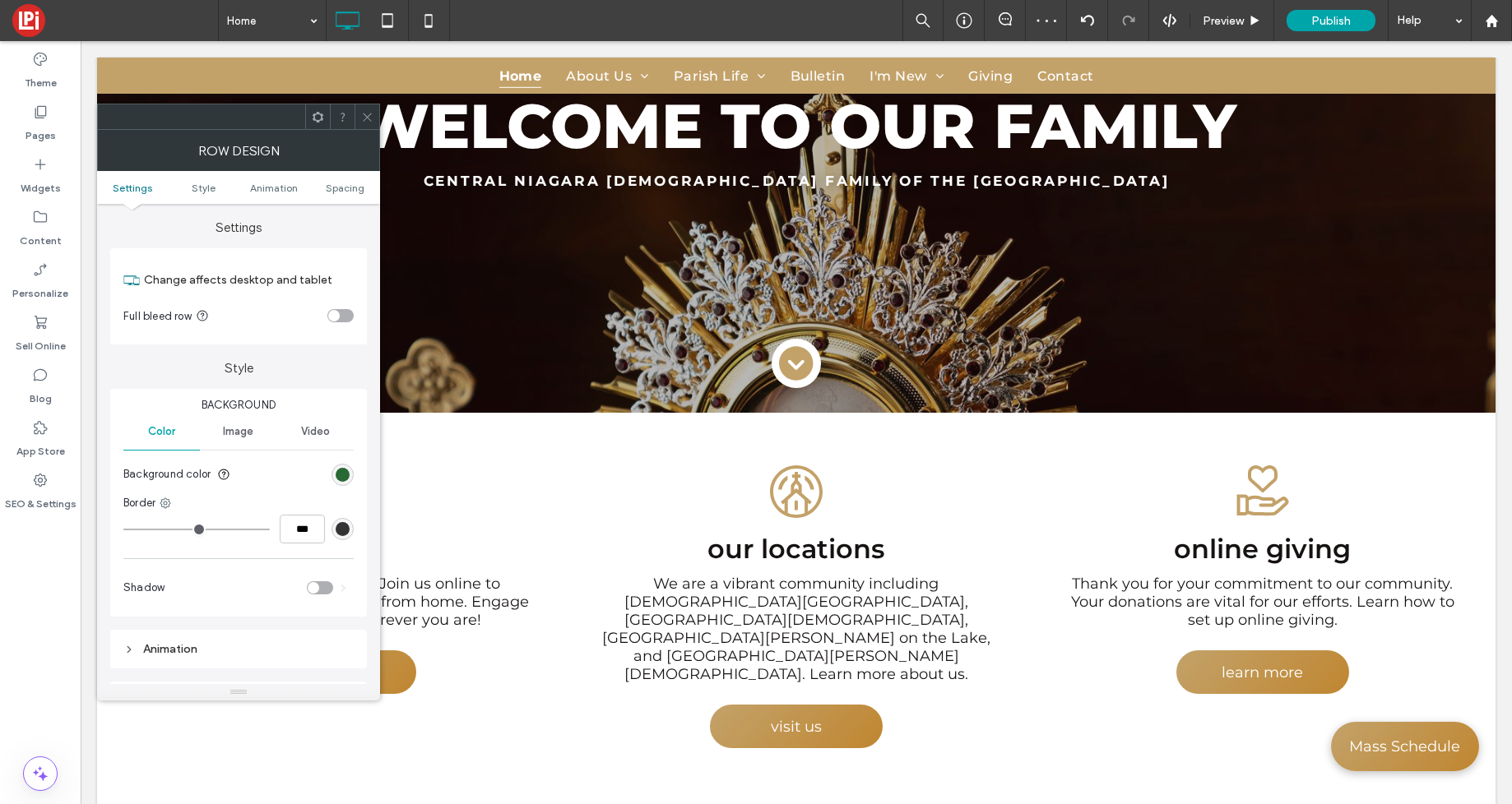
click at [371, 116] on icon at bounding box center [367, 118] width 13 height 13
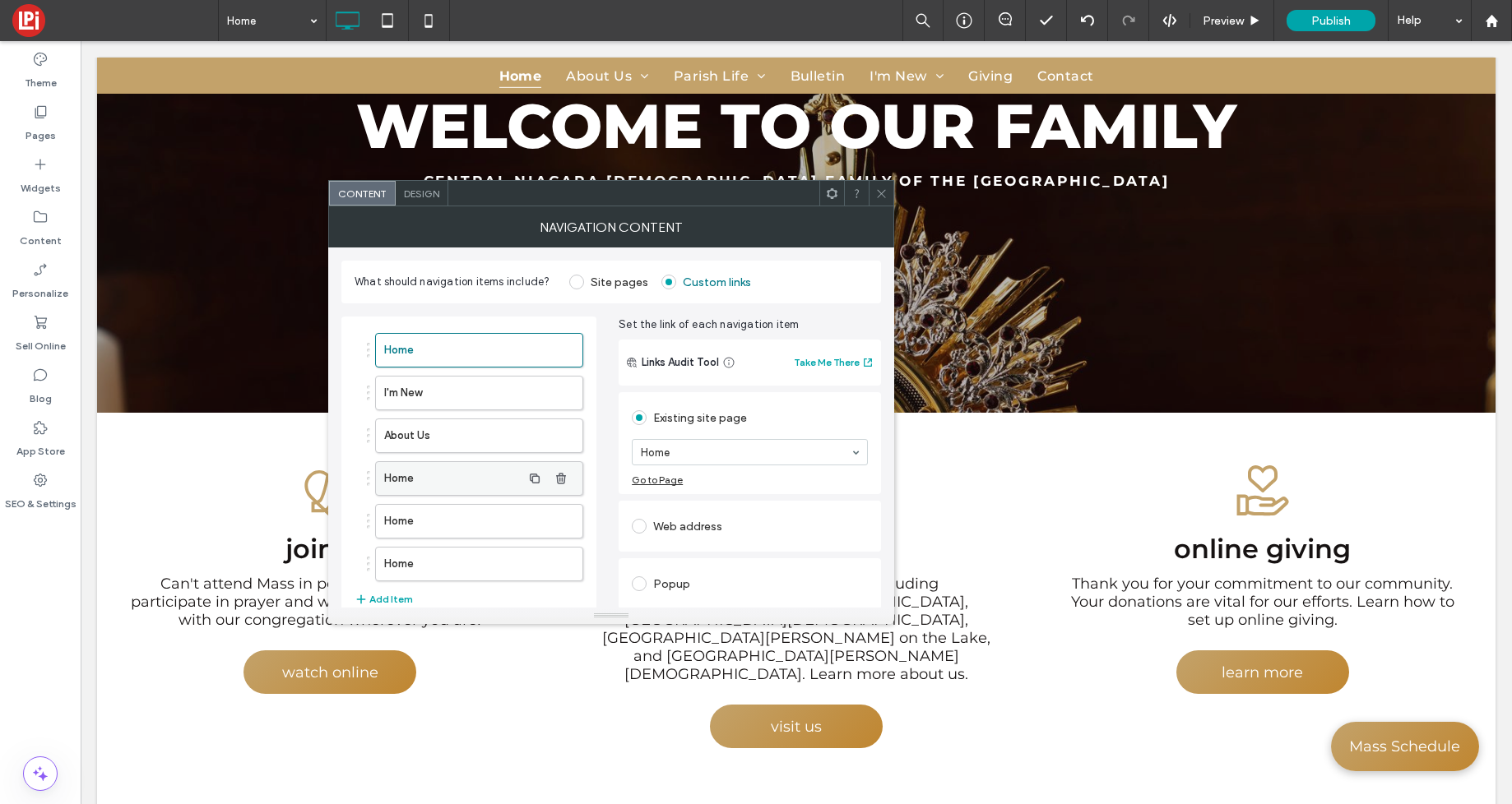
click at [467, 476] on label "Home" at bounding box center [453, 479] width 137 height 33
click at [882, 190] on icon at bounding box center [882, 194] width 13 height 13
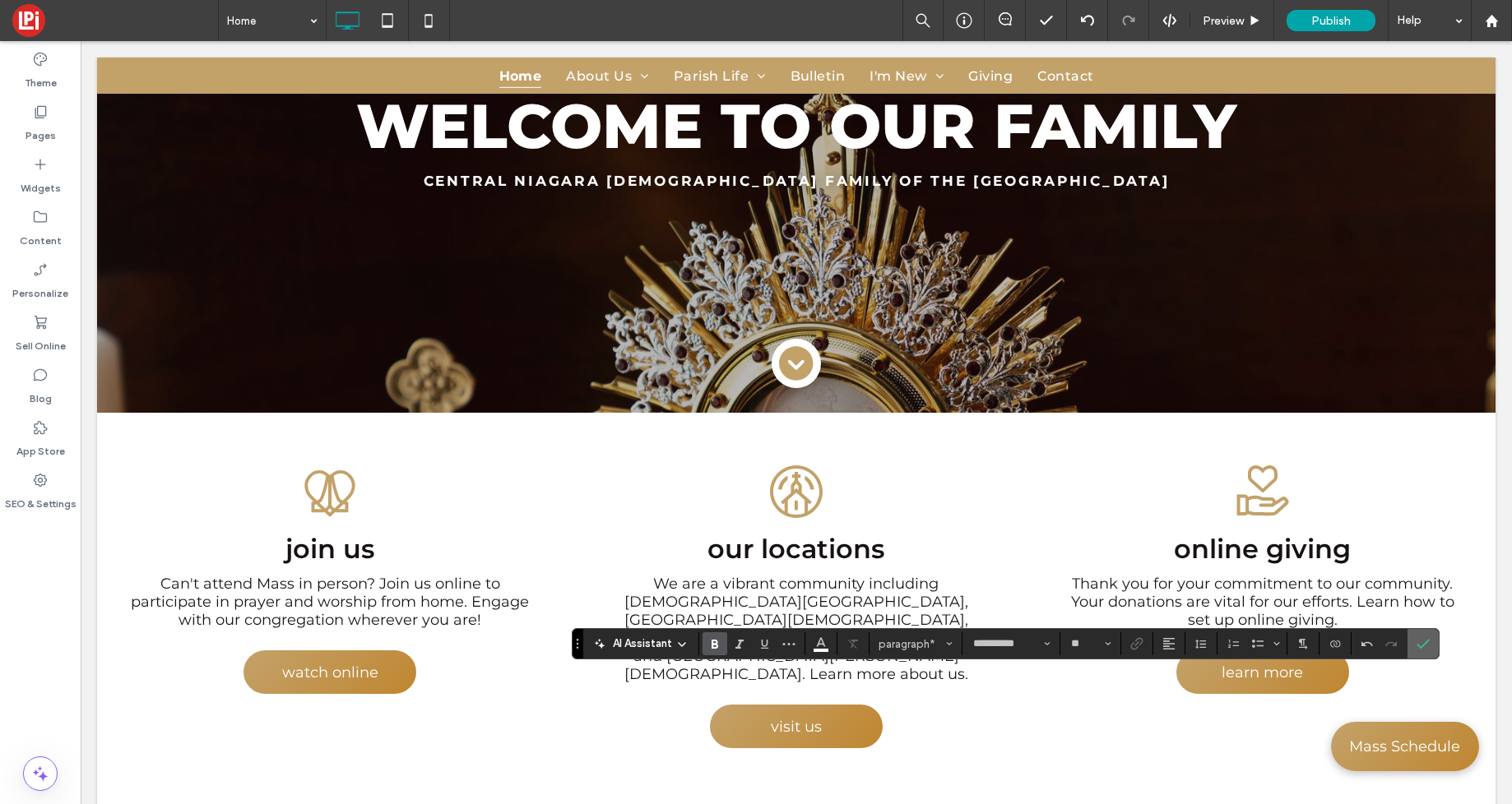
click at [1430, 648] on label "Confirm" at bounding box center [1423, 644] width 25 height 29
click at [1422, 638] on icon "Confirm" at bounding box center [1423, 644] width 13 height 13
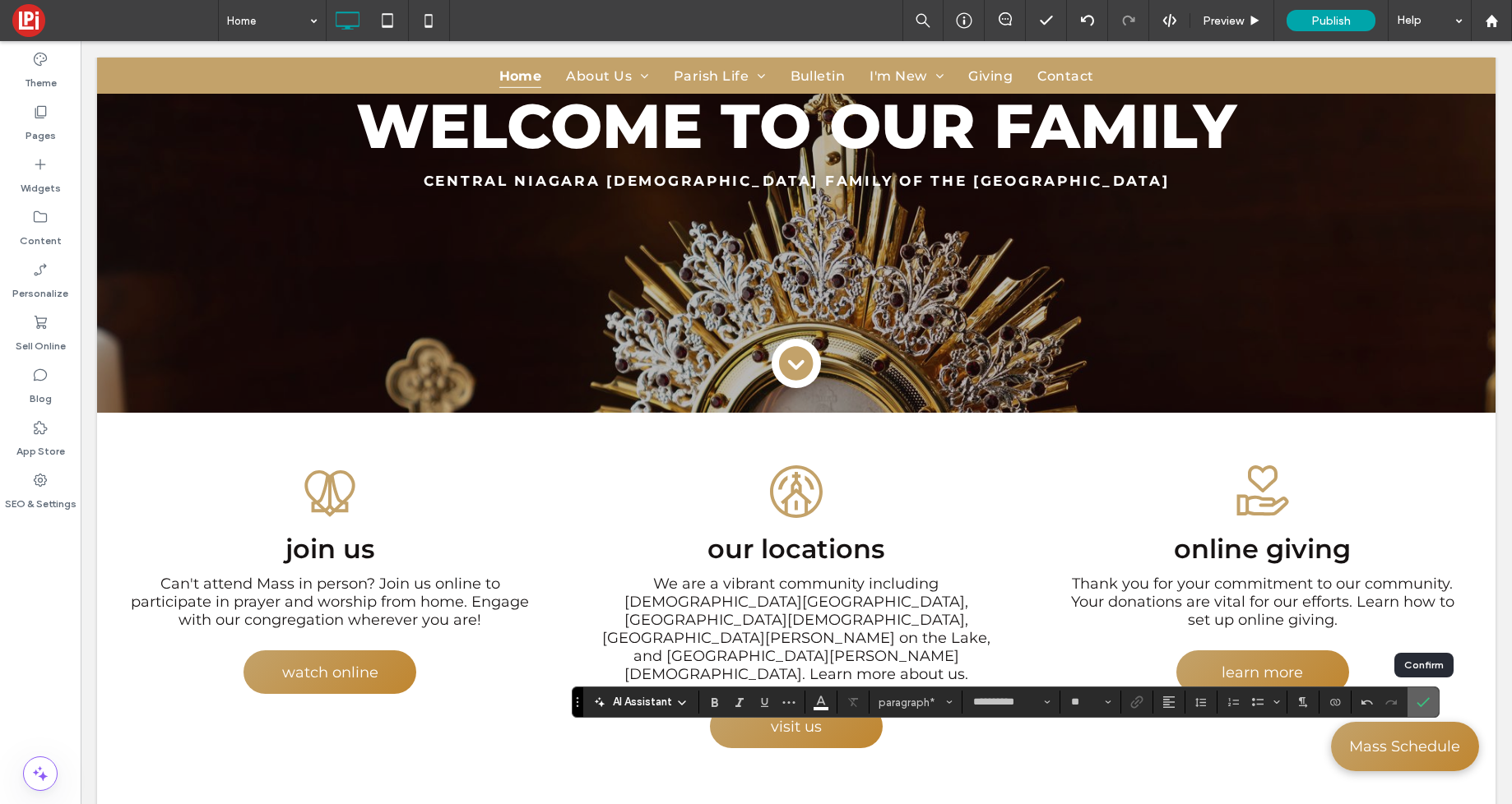
click at [1429, 699] on label "Confirm" at bounding box center [1423, 702] width 25 height 29
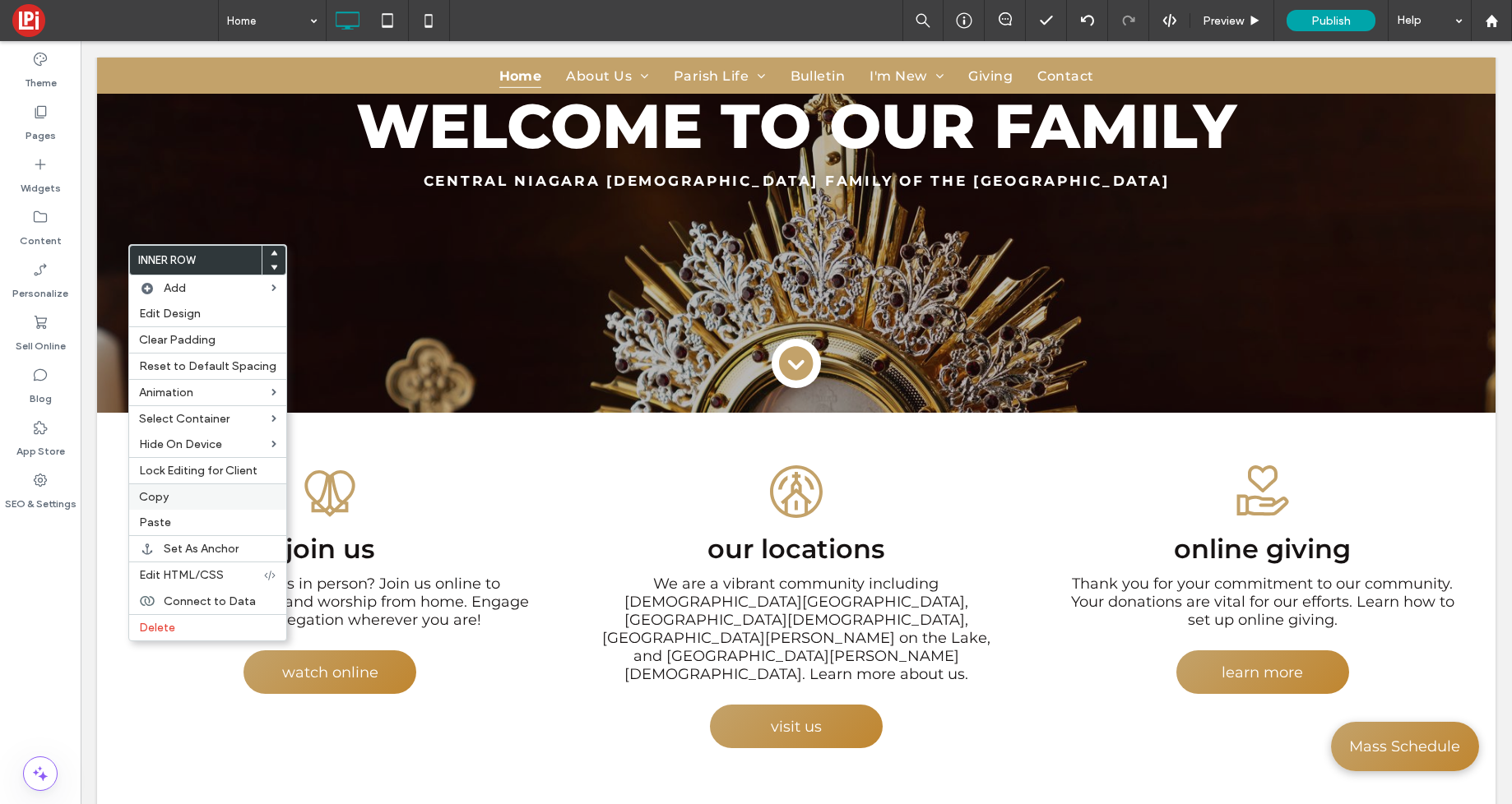
click at [160, 498] on span "Copy" at bounding box center [154, 496] width 29 height 14
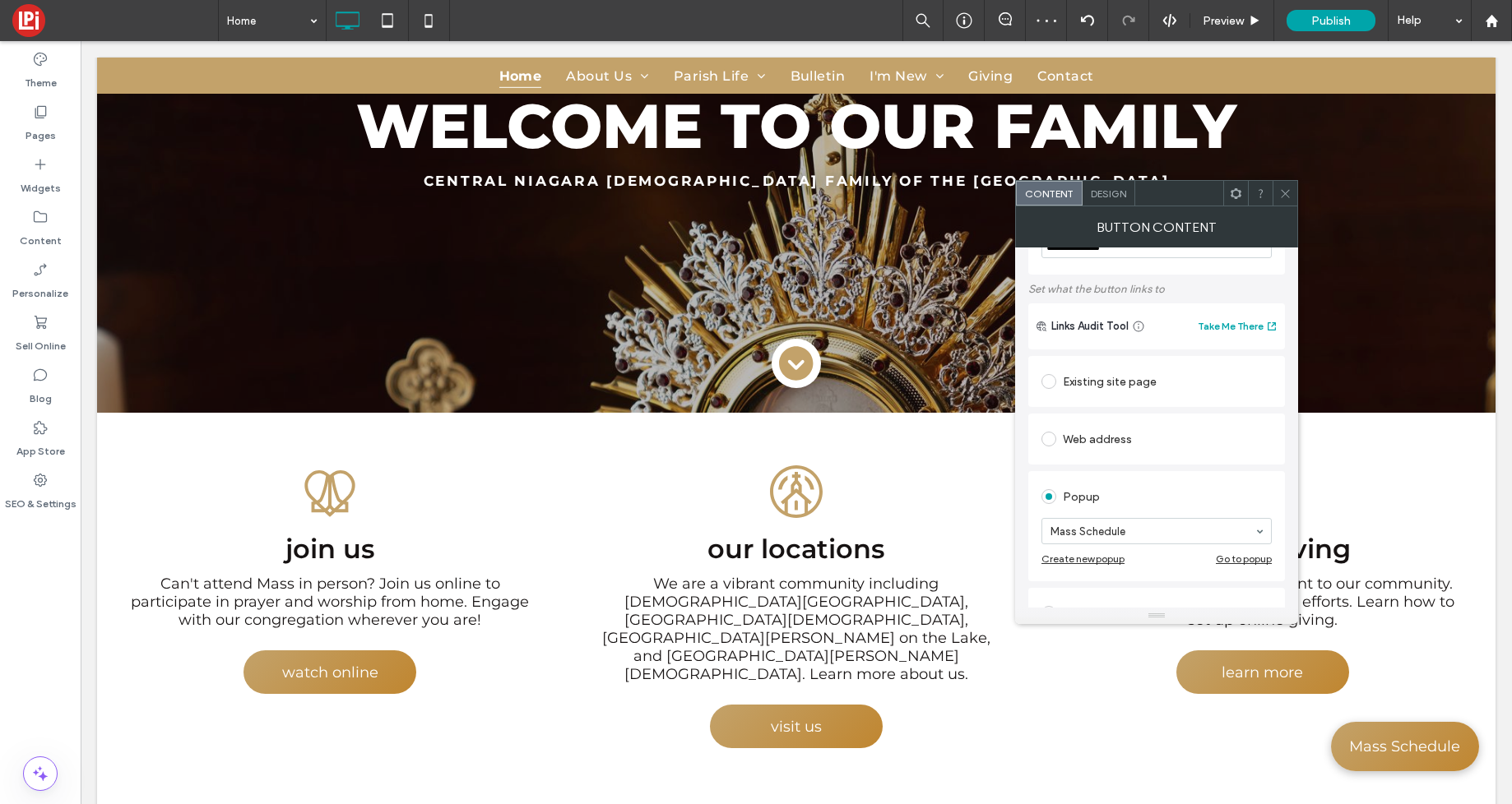
scroll to position [111, 0]
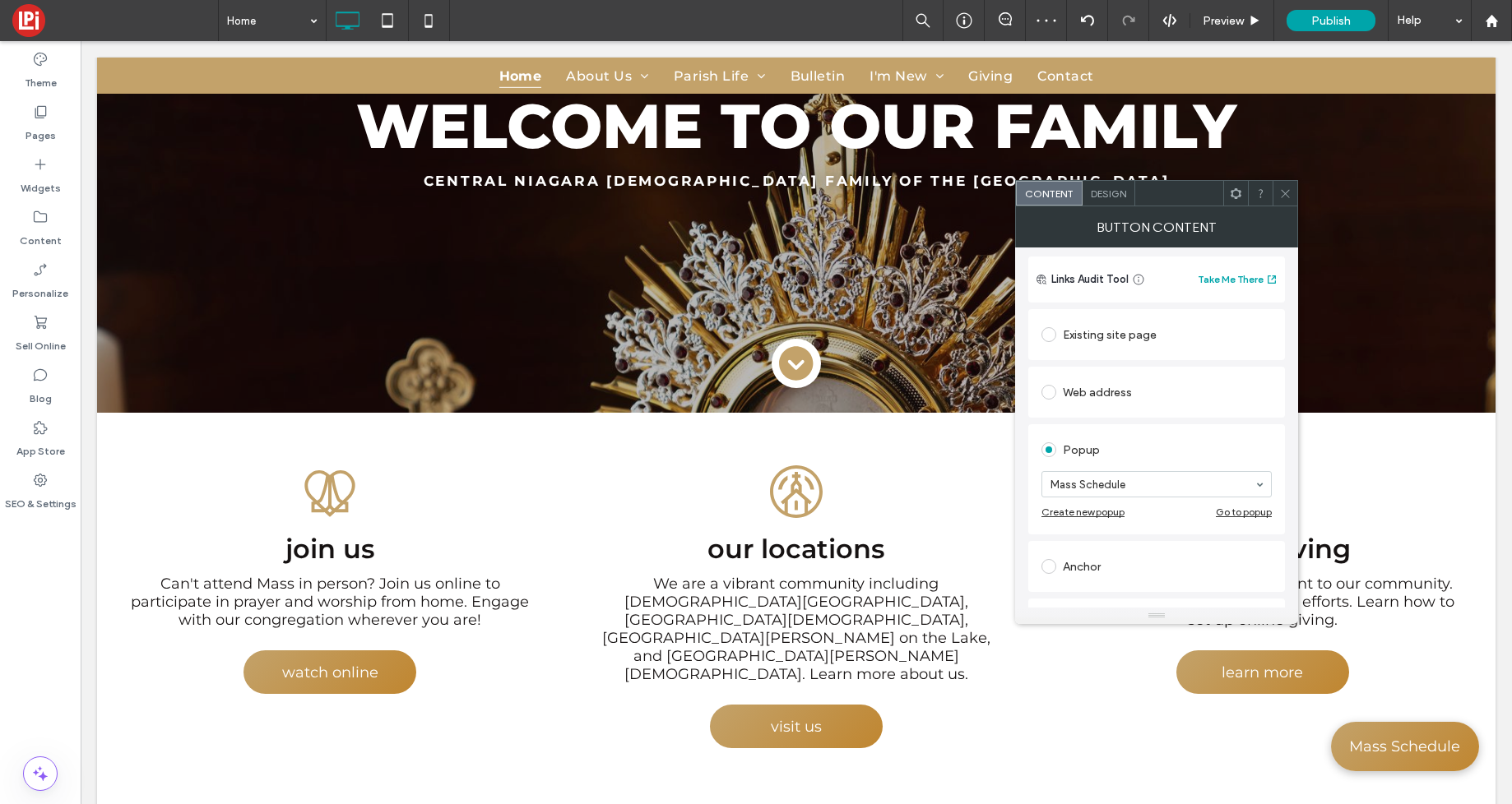
click at [1248, 514] on div "Go to popup" at bounding box center [1243, 513] width 56 height 13
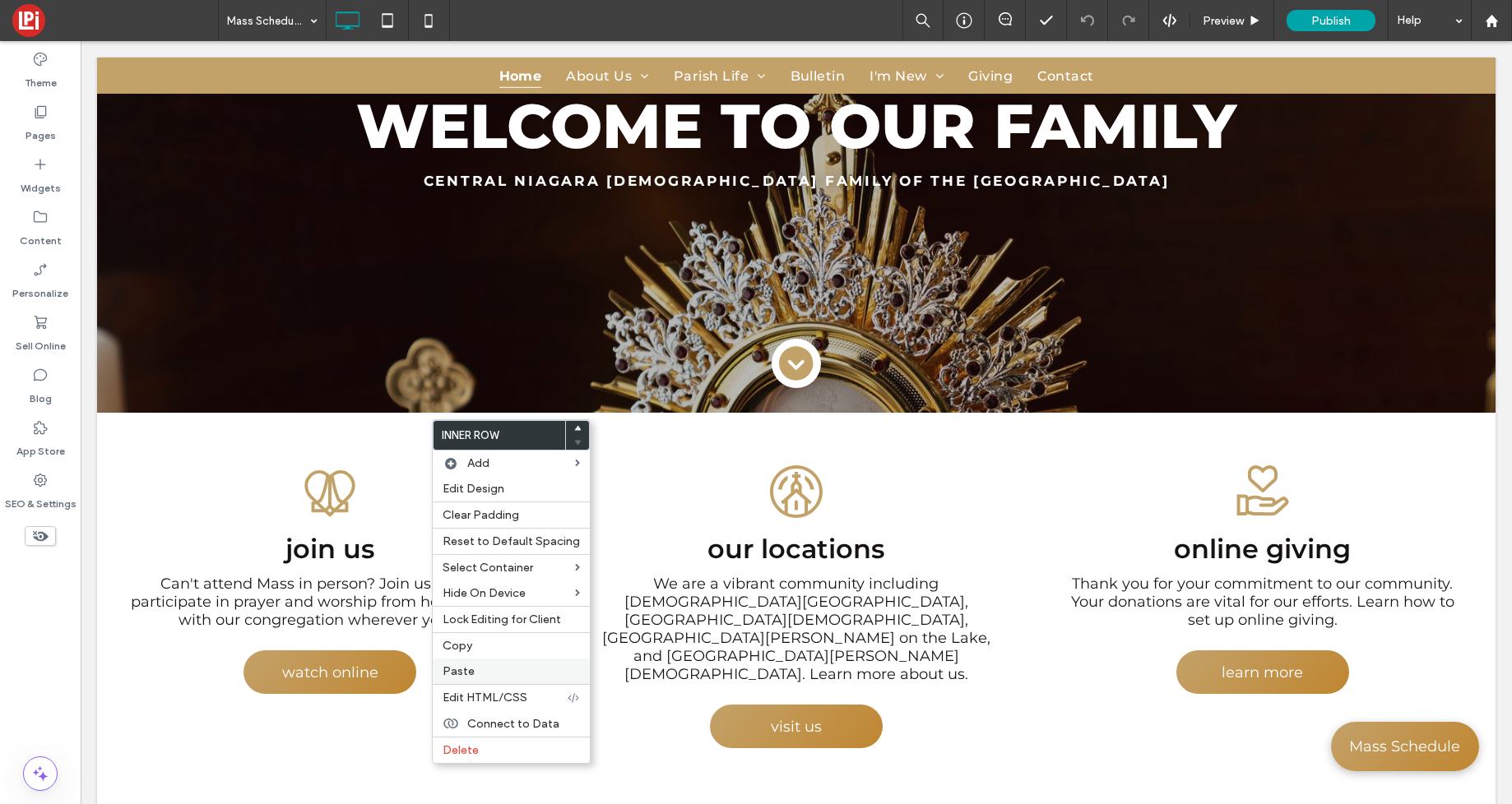
click at [459, 677] on span "Paste" at bounding box center [458, 671] width 32 height 14
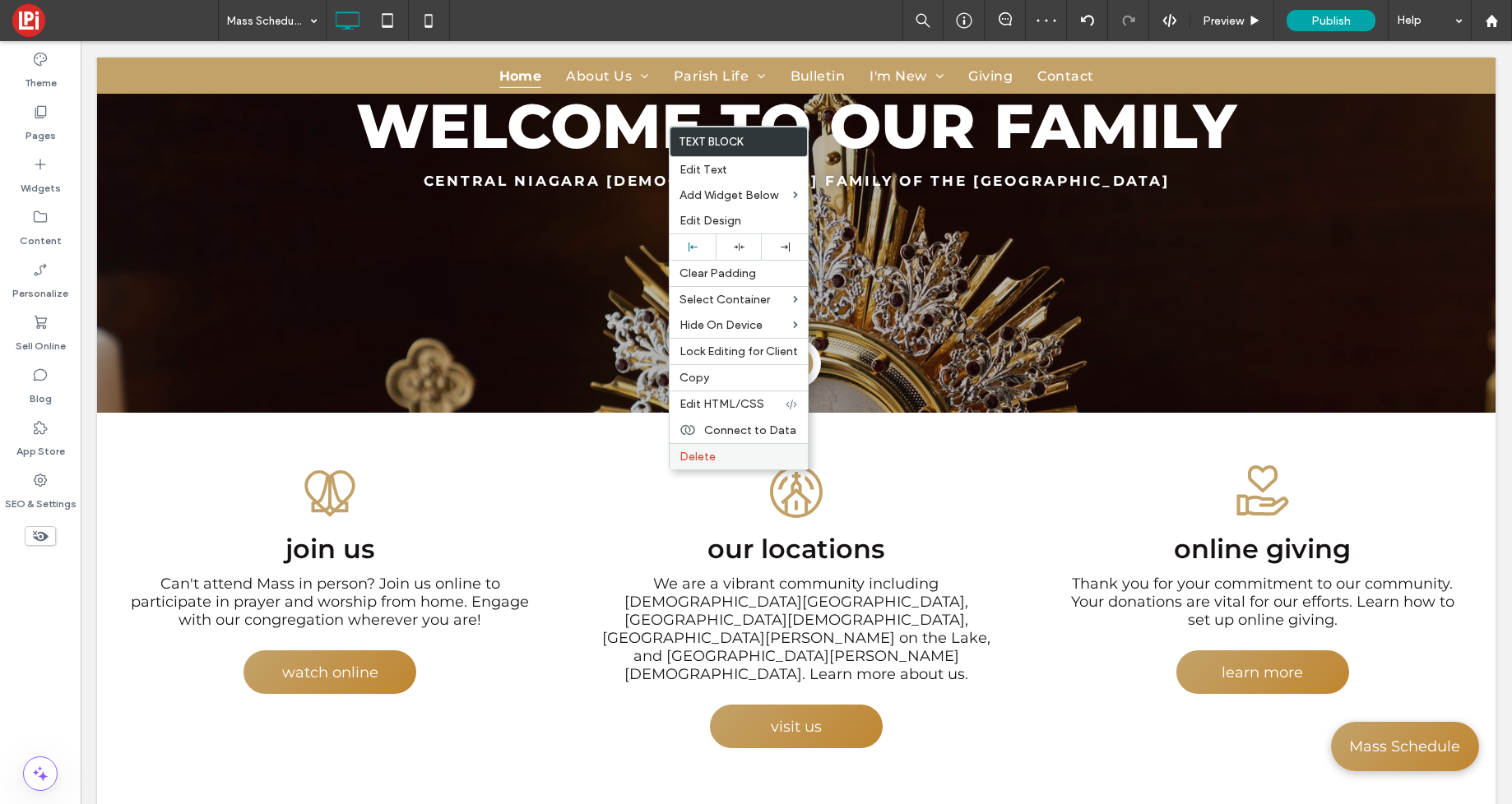
click at [696, 457] on span "Delete" at bounding box center [697, 456] width 37 height 14
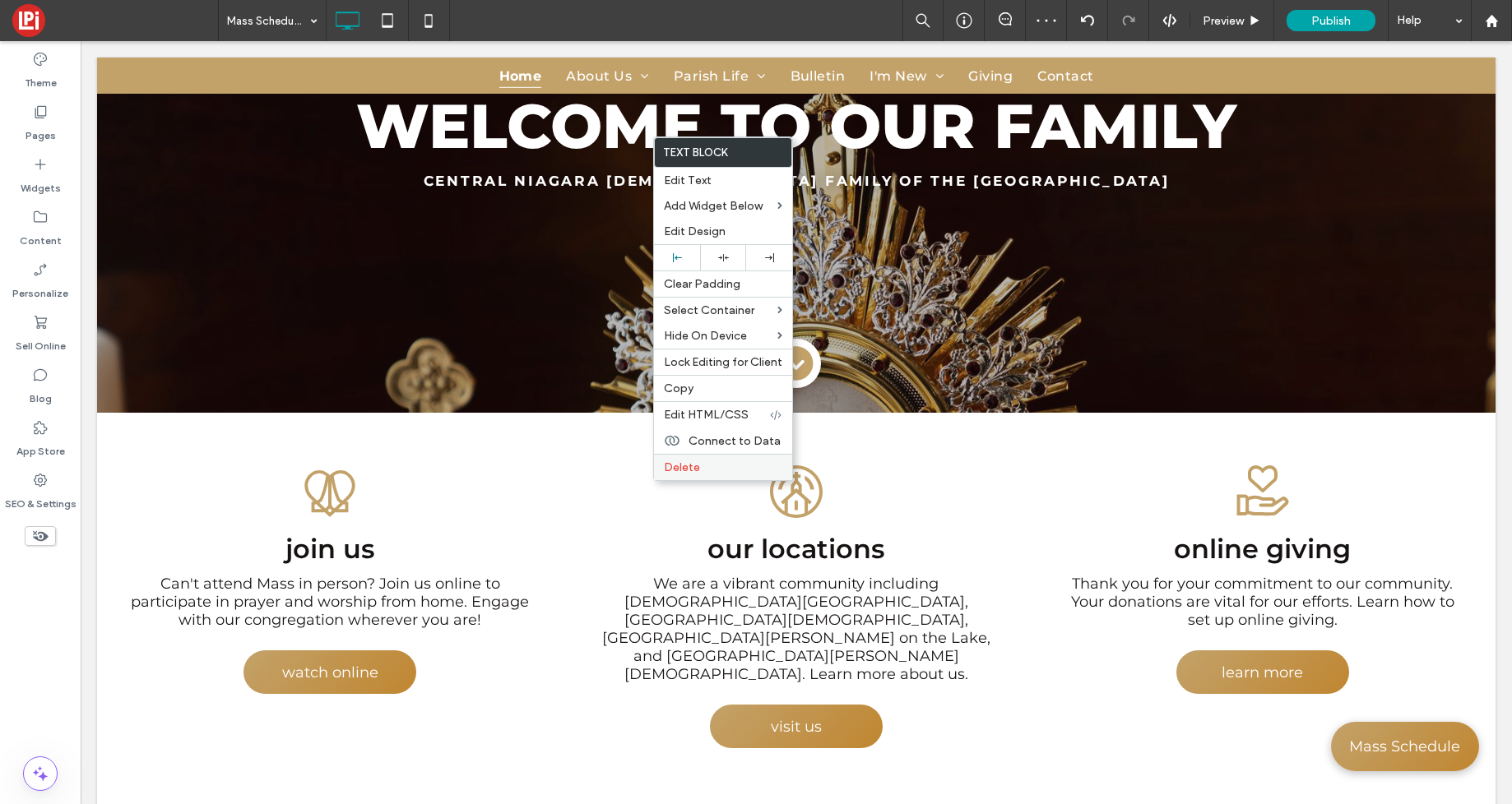
click at [671, 466] on span "Delete" at bounding box center [682, 467] width 37 height 14
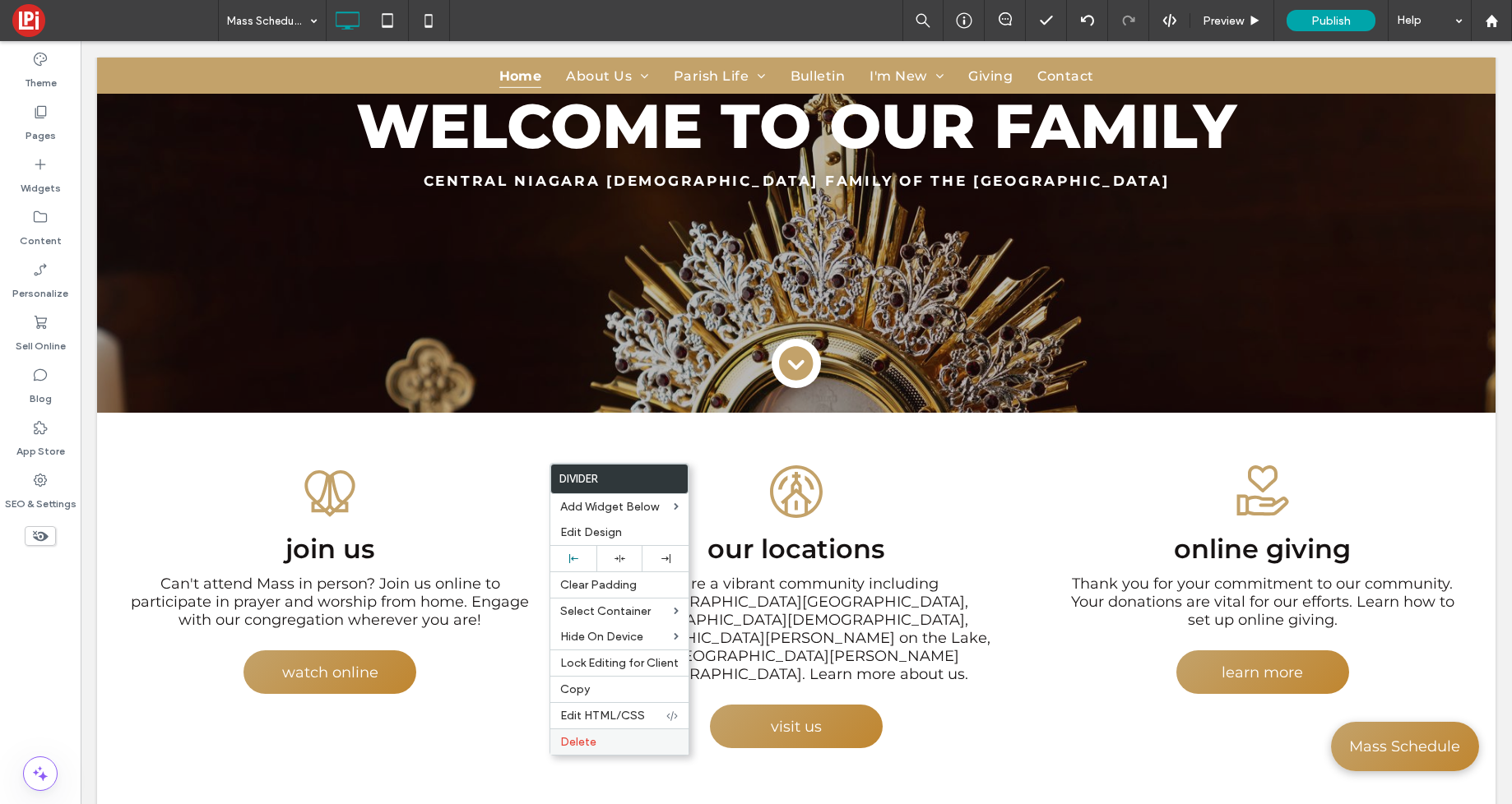
click at [591, 743] on span "Delete" at bounding box center [579, 742] width 37 height 14
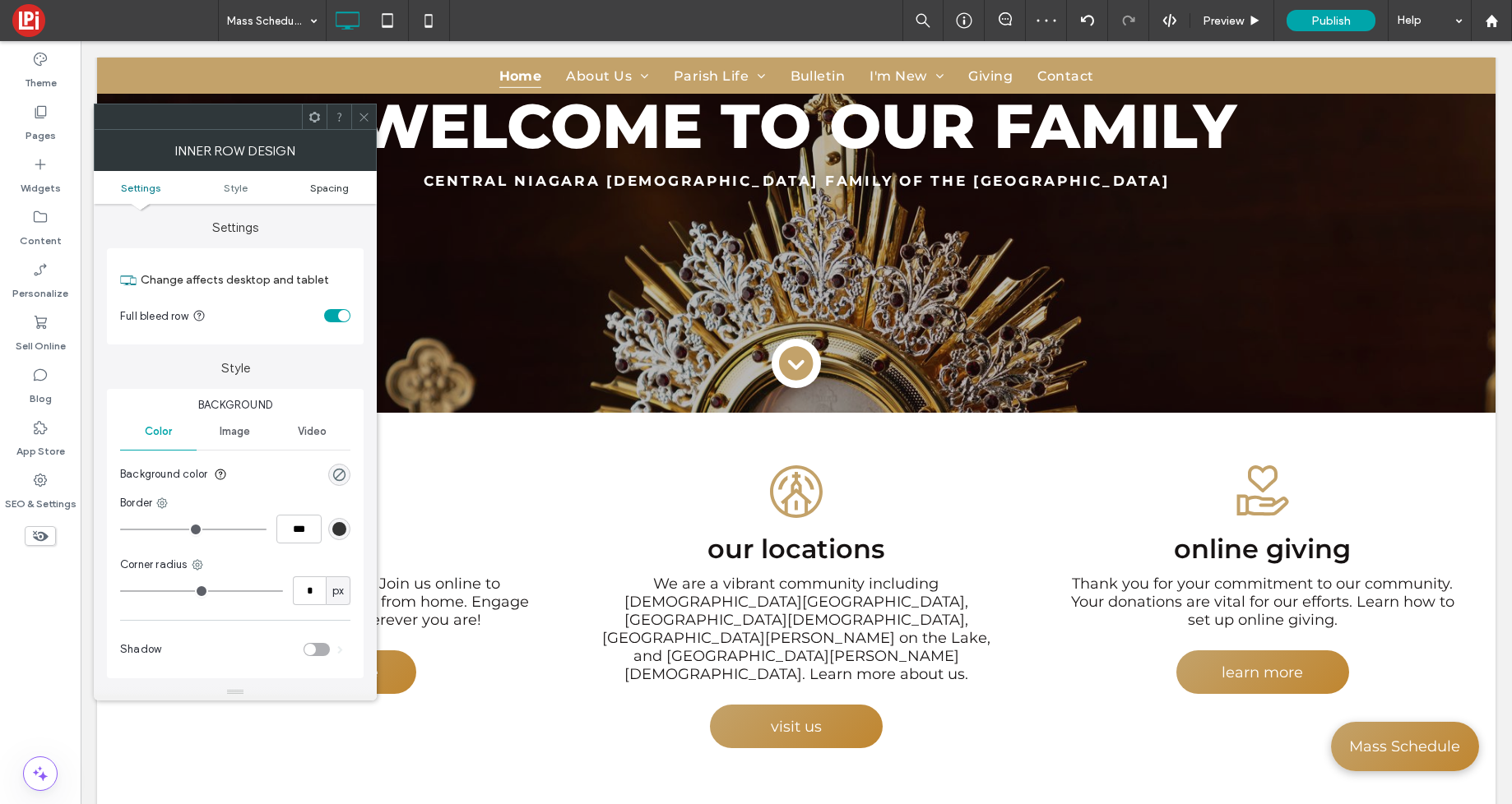
drag, startPoint x: 367, startPoint y: 120, endPoint x: 369, endPoint y: 191, distance: 71.0
click at [367, 121] on icon at bounding box center [365, 118] width 13 height 13
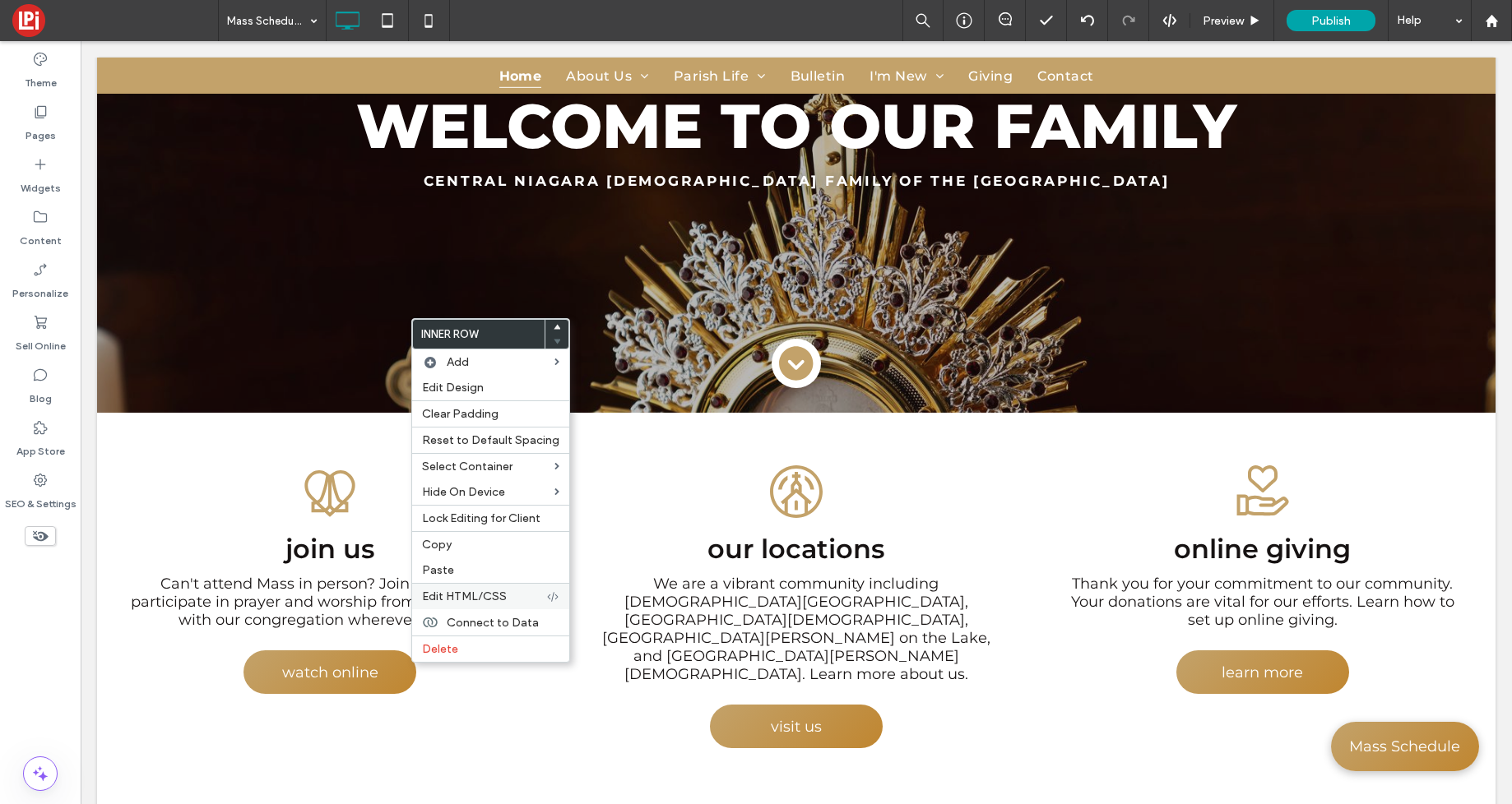
drag, startPoint x: 459, startPoint y: 641, endPoint x: 445, endPoint y: 597, distance: 46.2
click at [459, 642] on label "Delete" at bounding box center [491, 649] width 137 height 14
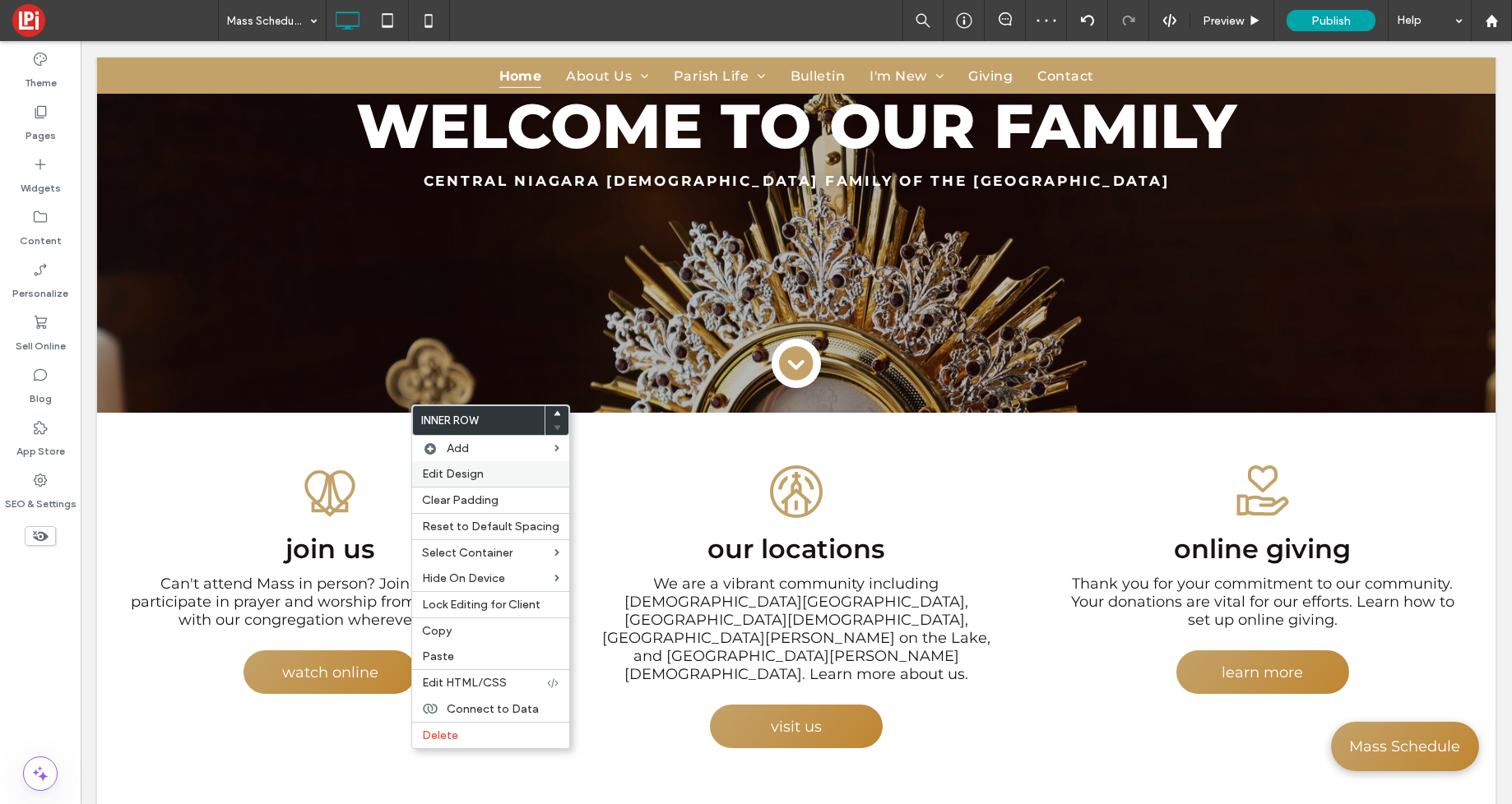
click at [468, 474] on span "Edit Design" at bounding box center [453, 473] width 62 height 14
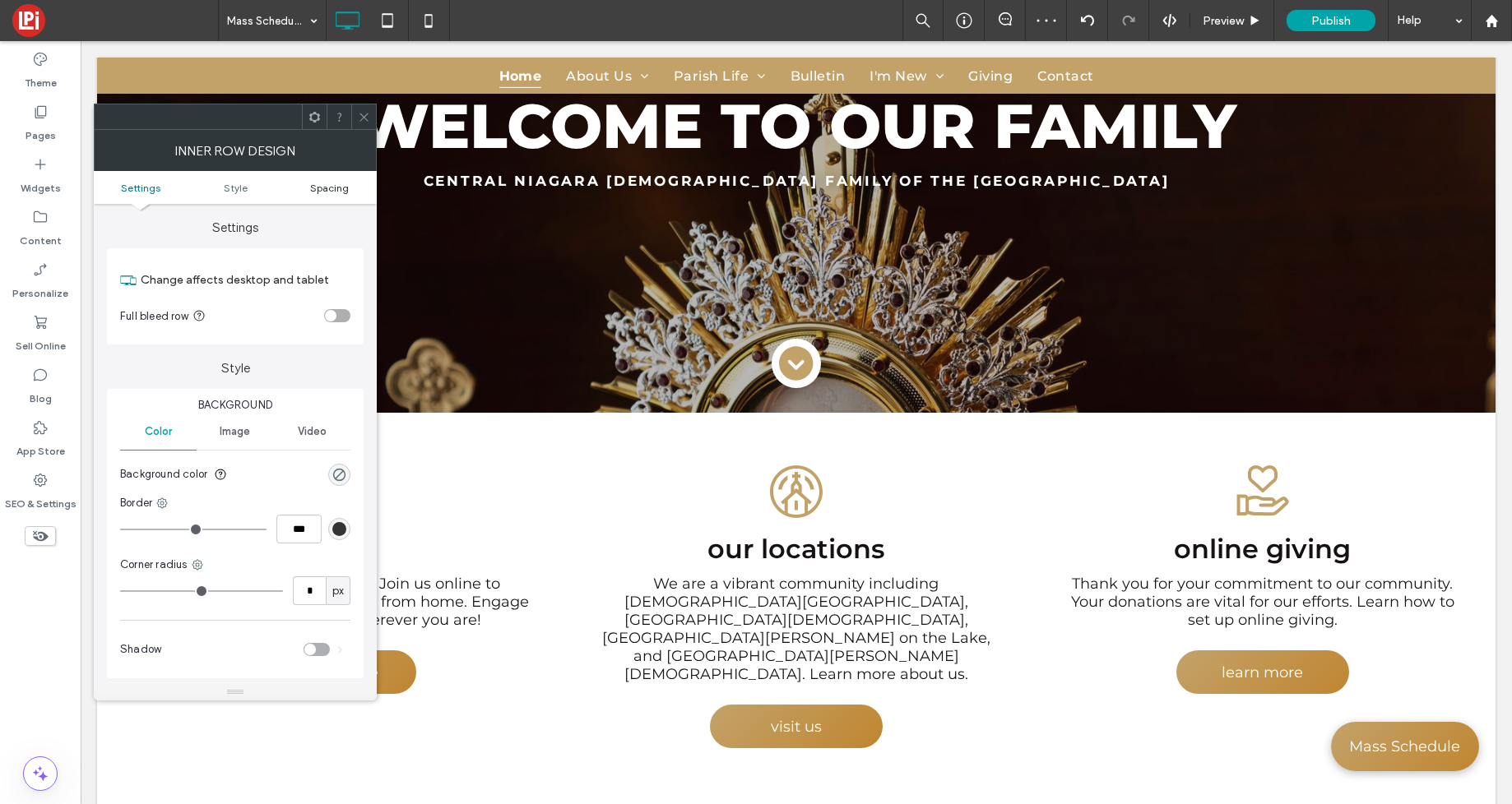
click at [325, 186] on span "Spacing" at bounding box center [329, 188] width 38 height 13
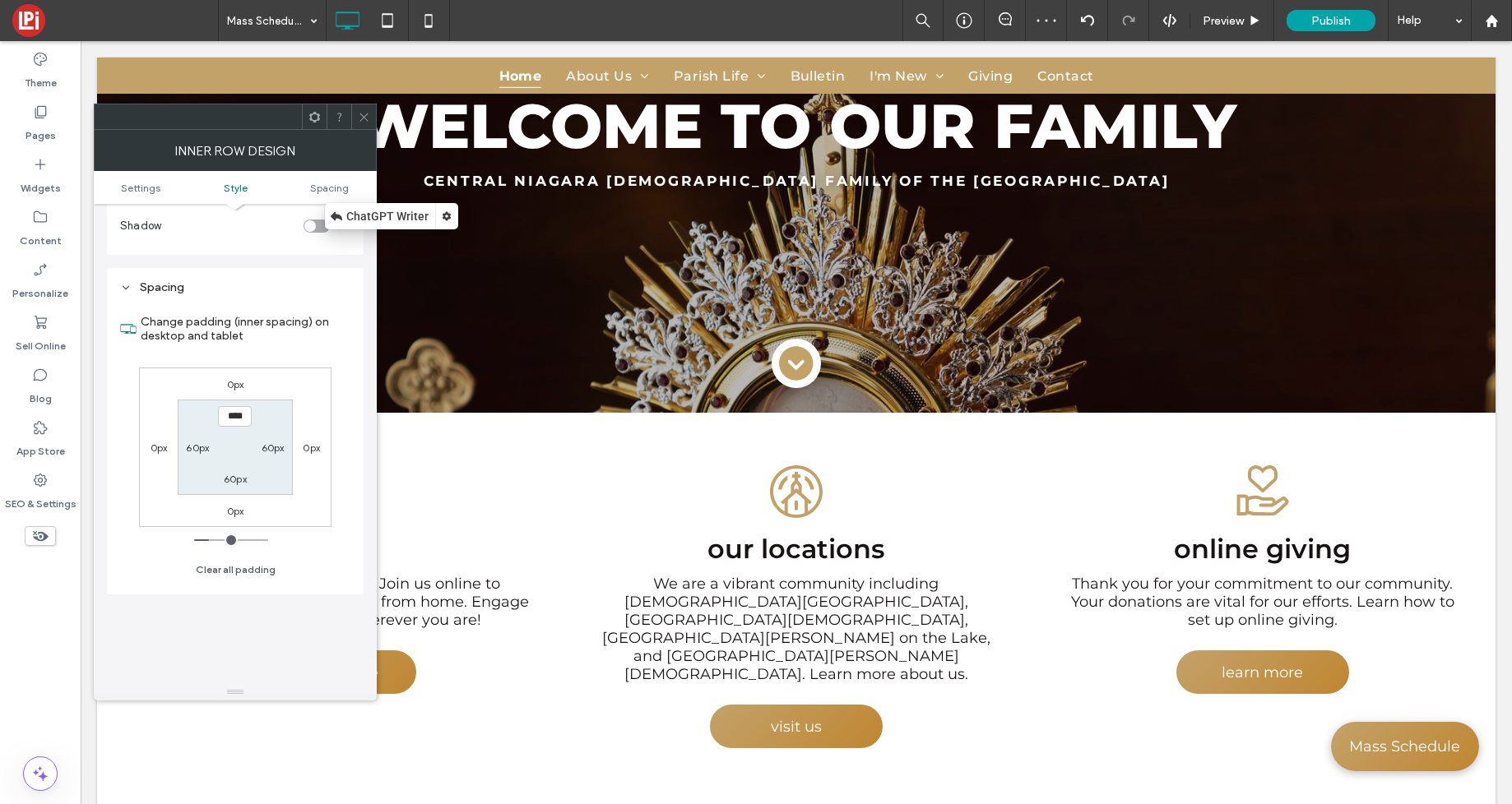
scroll to position [474, 0]
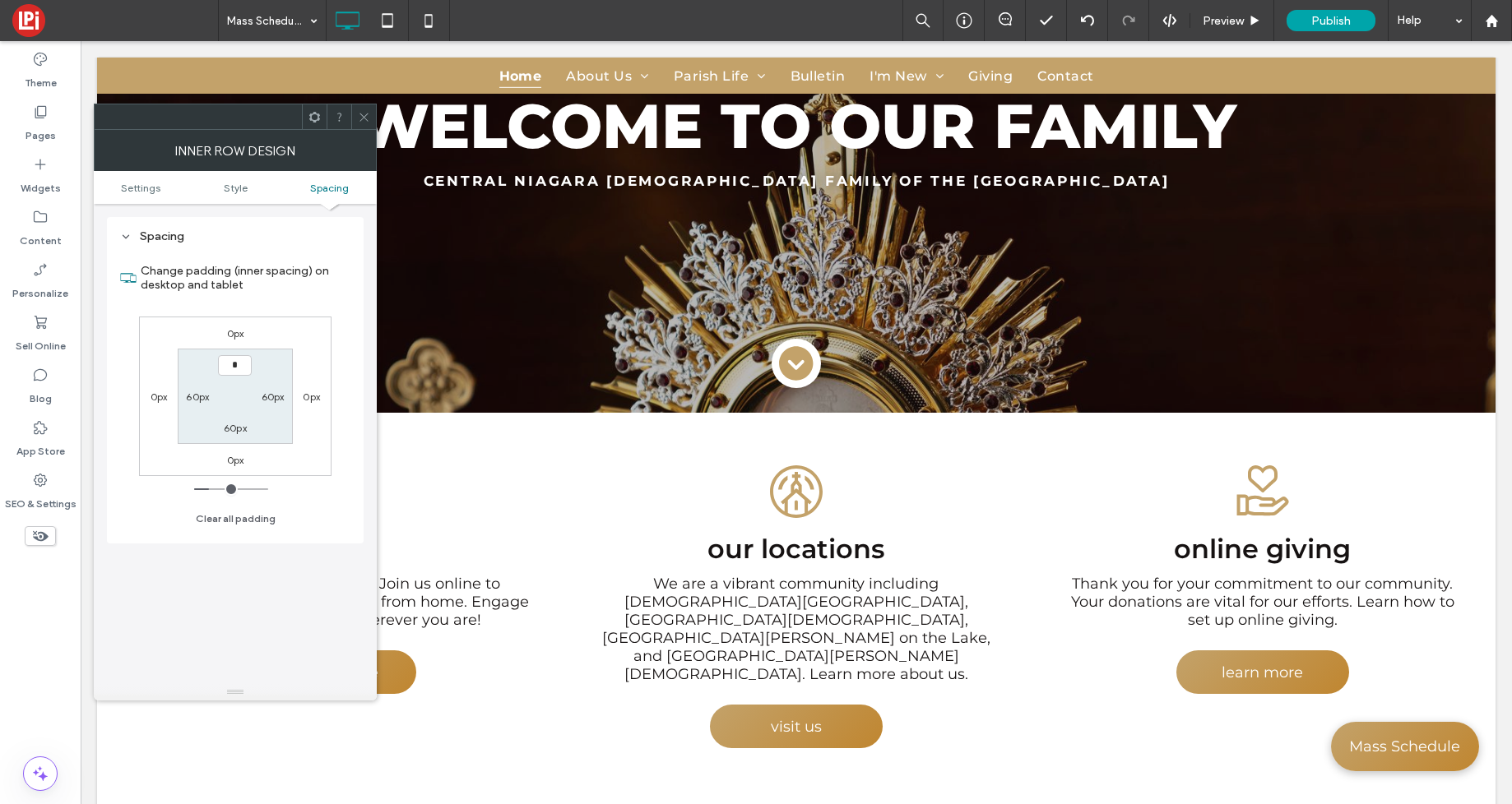
type input "***"
click at [228, 430] on label "60px" at bounding box center [235, 428] width 23 height 13
type input "**"
type input "*"
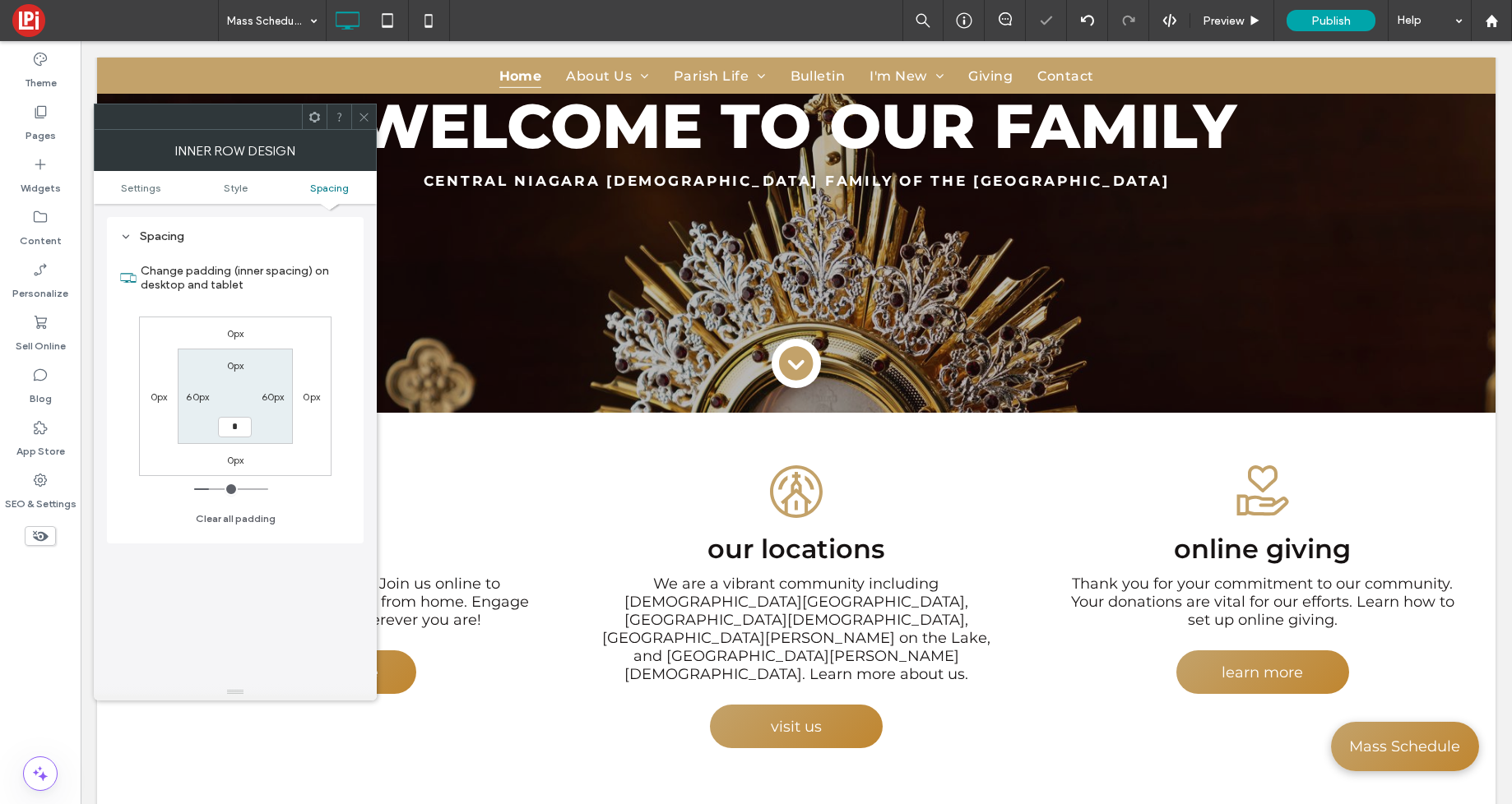
type input "***"
click at [280, 391] on label "60px" at bounding box center [272, 397] width 23 height 13
type input "**"
type input "*"
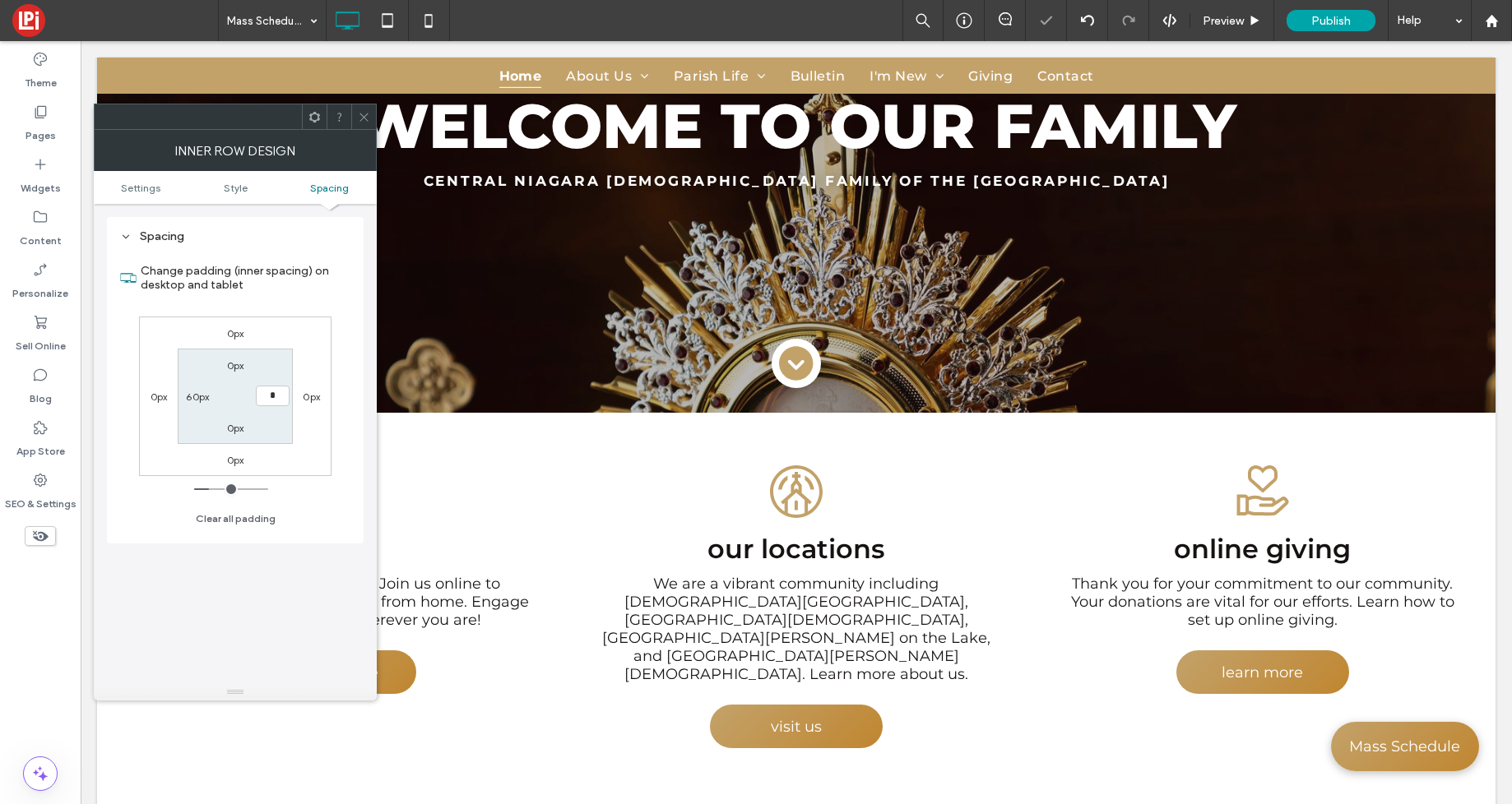
type input "***"
click at [186, 396] on label "60px" at bounding box center [197, 397] width 23 height 13
type input "**"
type input "*"
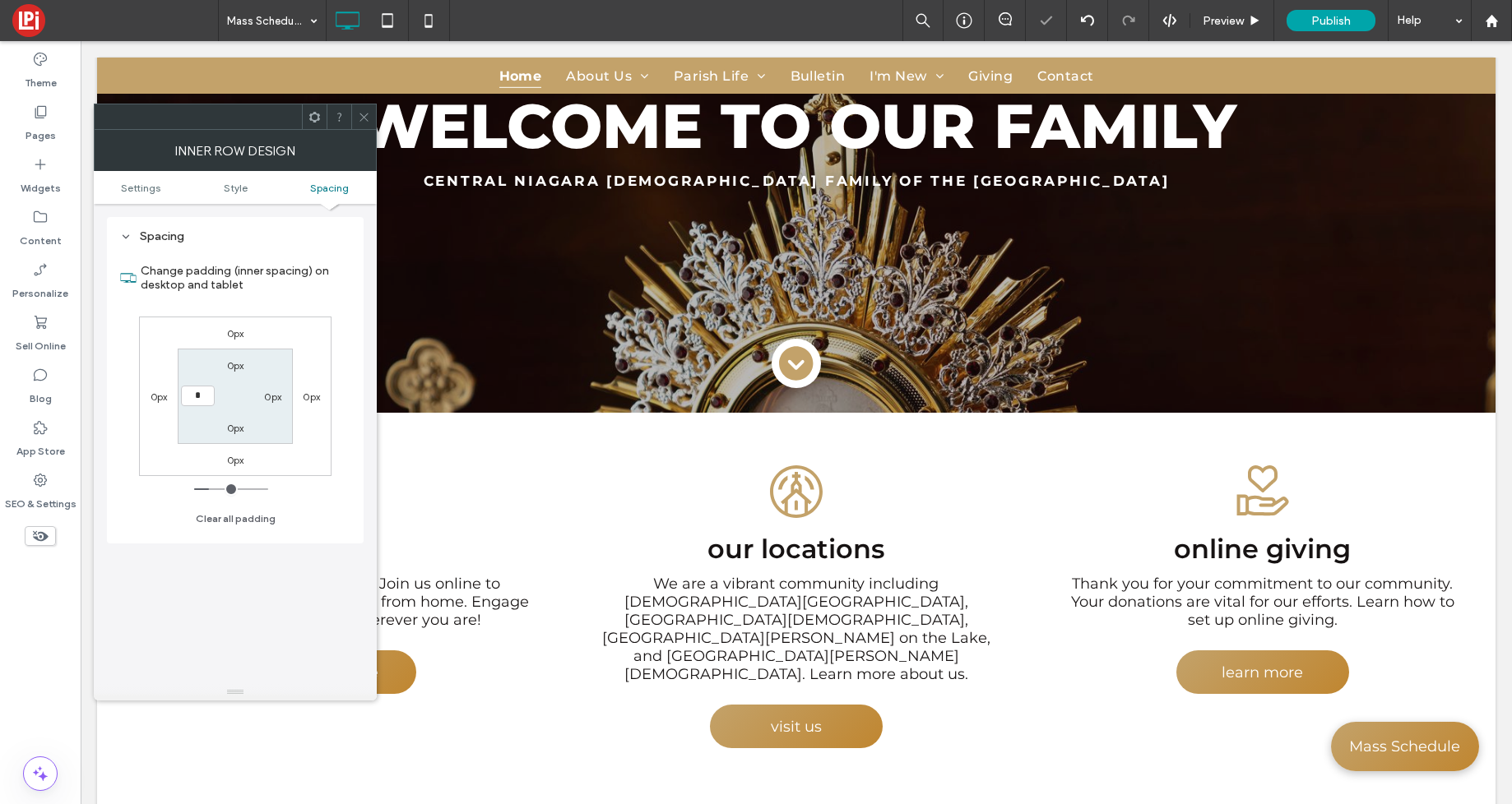
type input "***"
click at [242, 399] on section "0px 0px 0px ***" at bounding box center [234, 397] width 114 height 95
click at [362, 117] on icon at bounding box center [365, 118] width 13 height 13
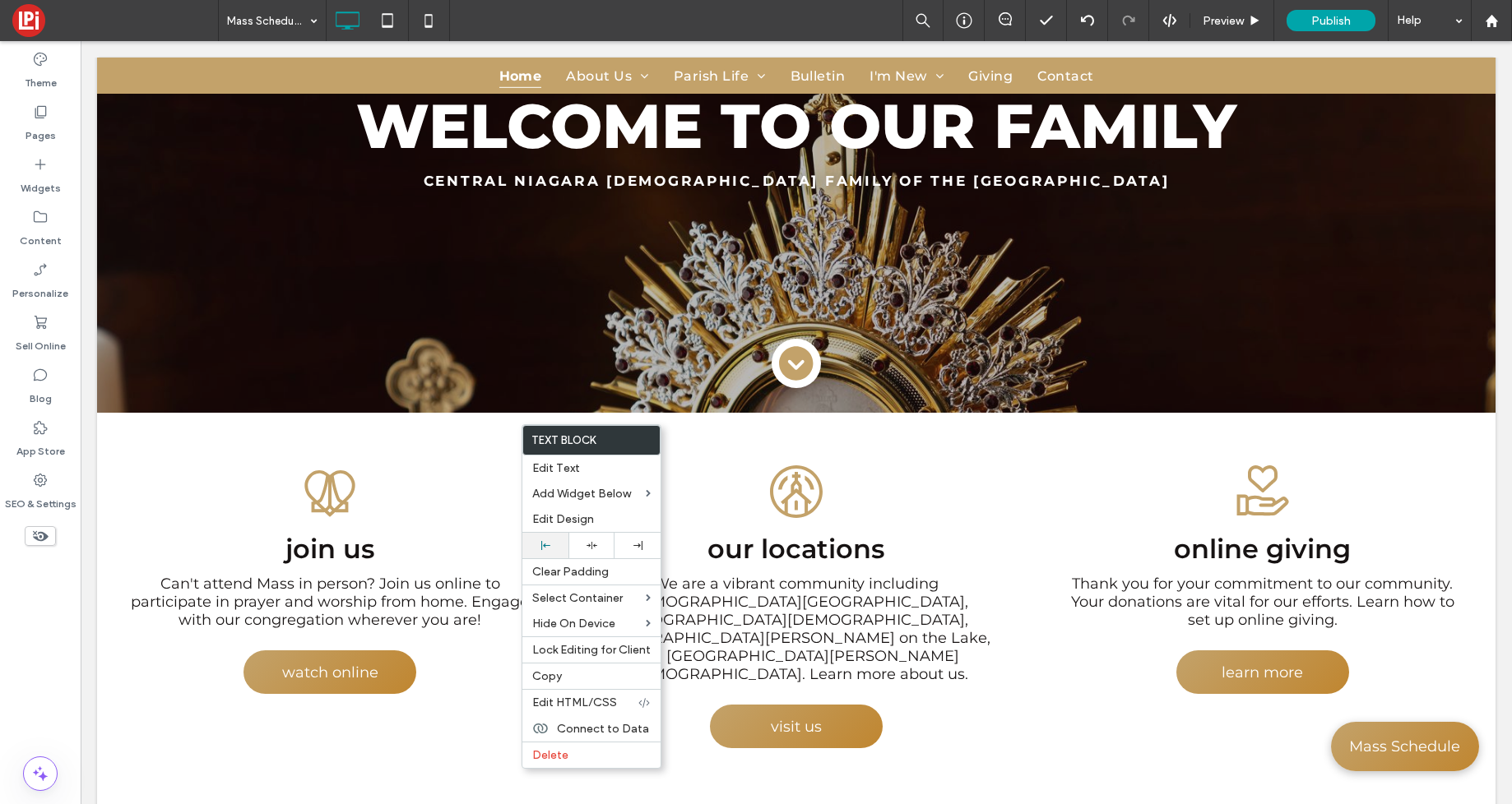
click at [548, 553] on div at bounding box center [546, 545] width 46 height 26
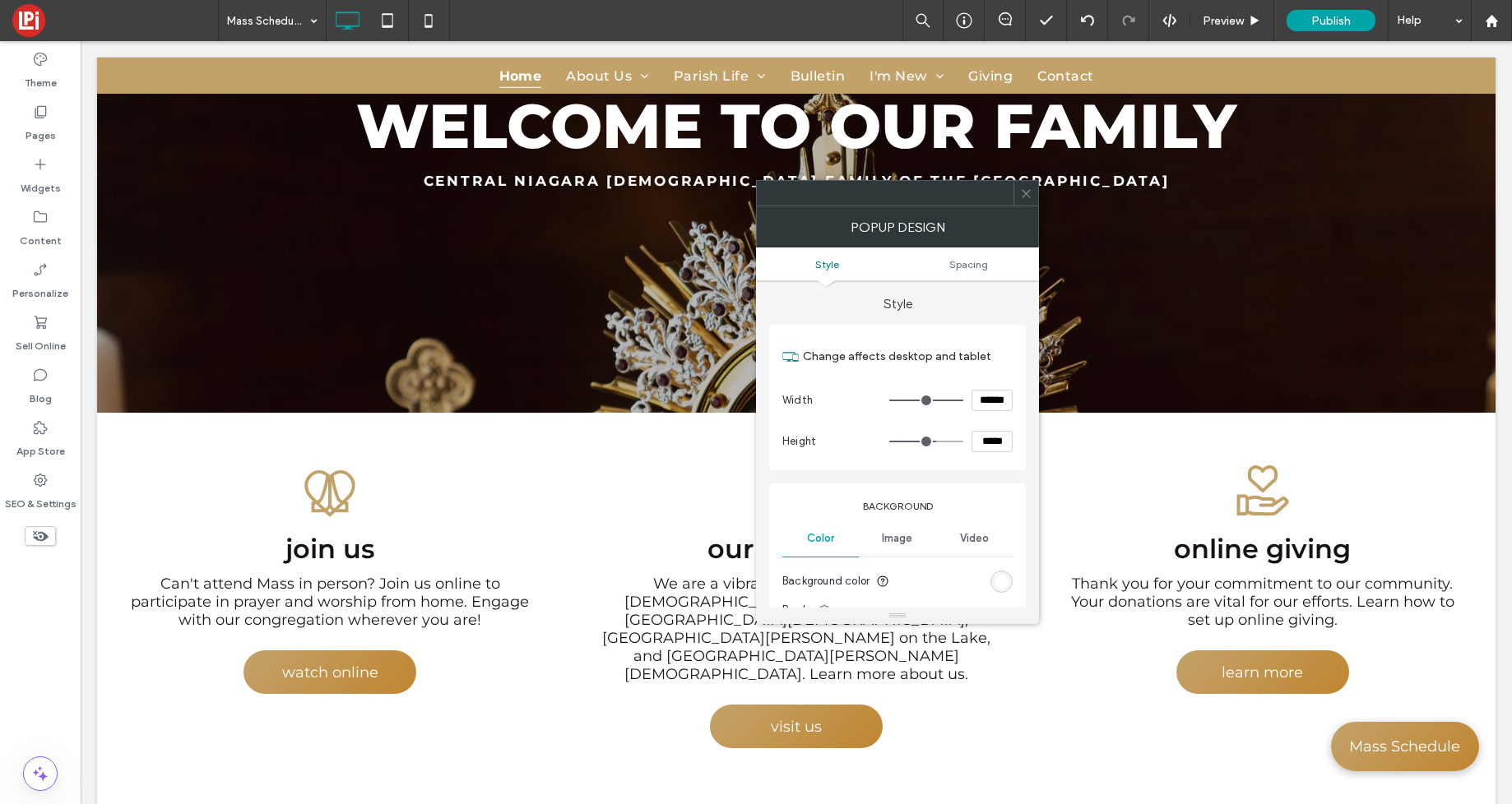
drag, startPoint x: 989, startPoint y: 440, endPoint x: 973, endPoint y: 519, distance: 80.6
click at [989, 440] on input "*****" at bounding box center [992, 441] width 41 height 21
type input "*****"
type input "***"
click at [975, 365] on label "Change affects desktop and tablet" at bounding box center [908, 356] width 210 height 30
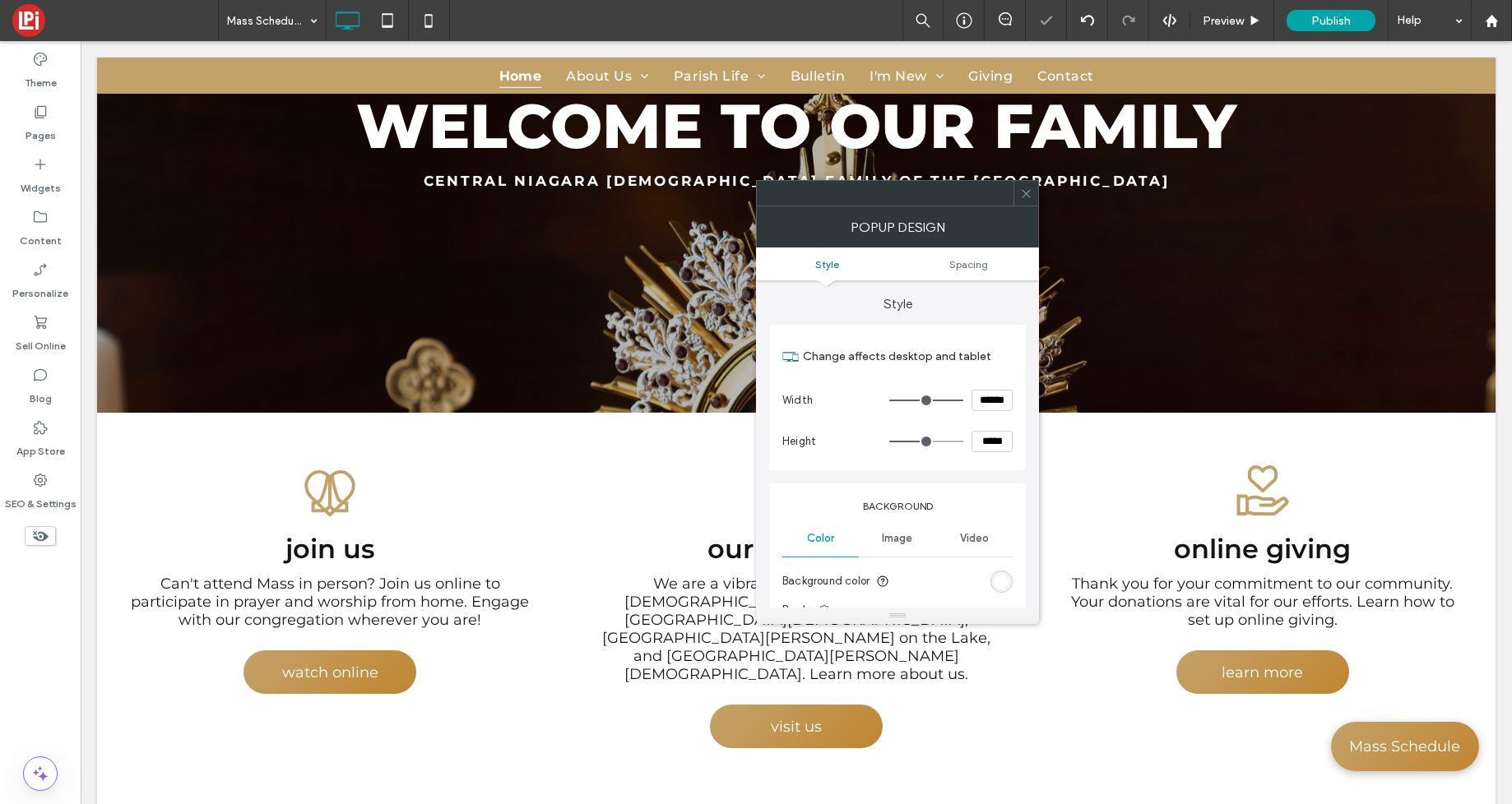
click at [1006, 581] on div "rgb(255, 255, 255)" at bounding box center [1001, 581] width 14 height 14
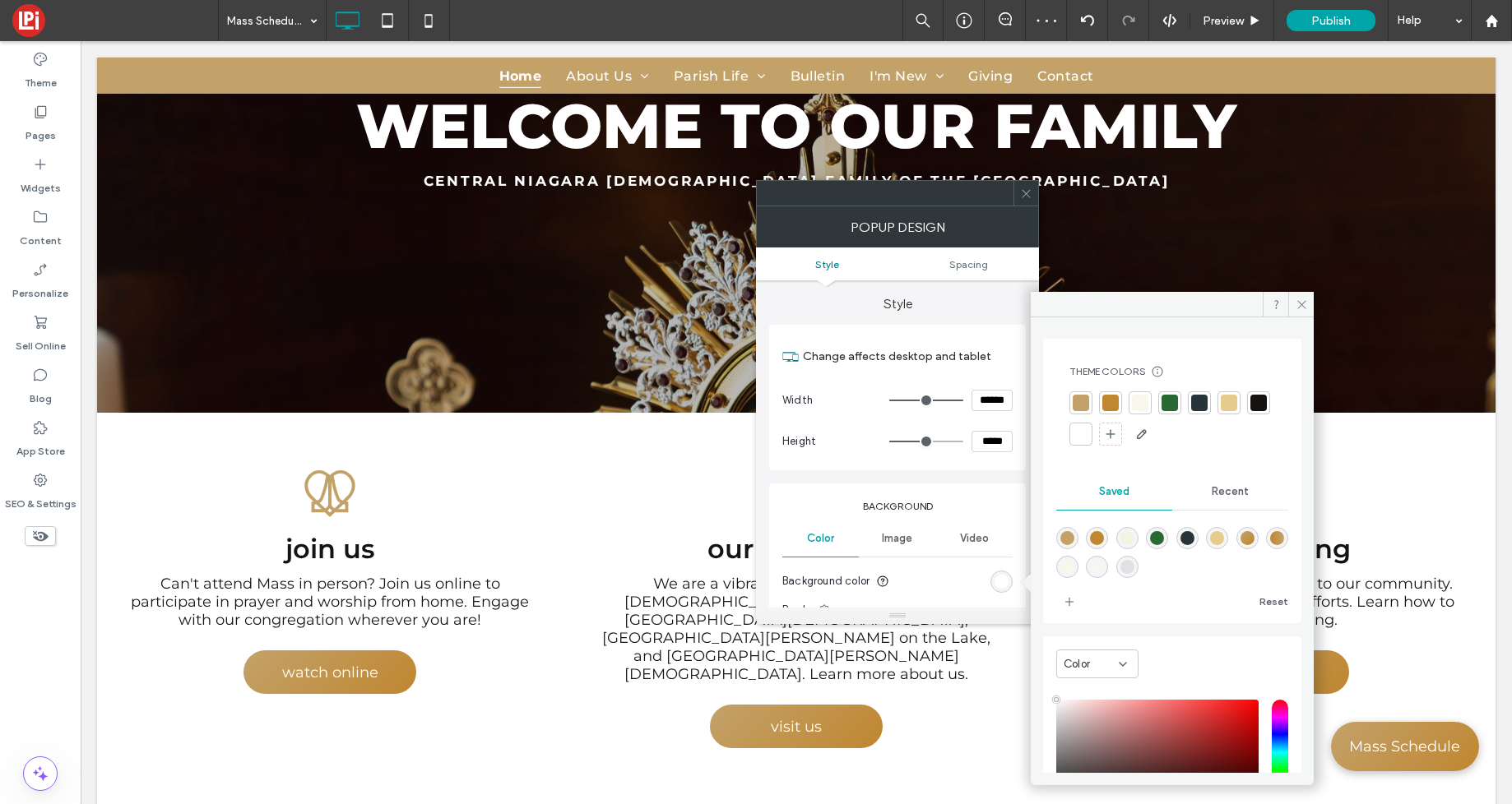
drag, startPoint x: 1144, startPoint y: 404, endPoint x: 1124, endPoint y: 409, distance: 20.6
click at [1143, 404] on div at bounding box center [1140, 403] width 16 height 16
click at [1308, 301] on span at bounding box center [1301, 304] width 26 height 25
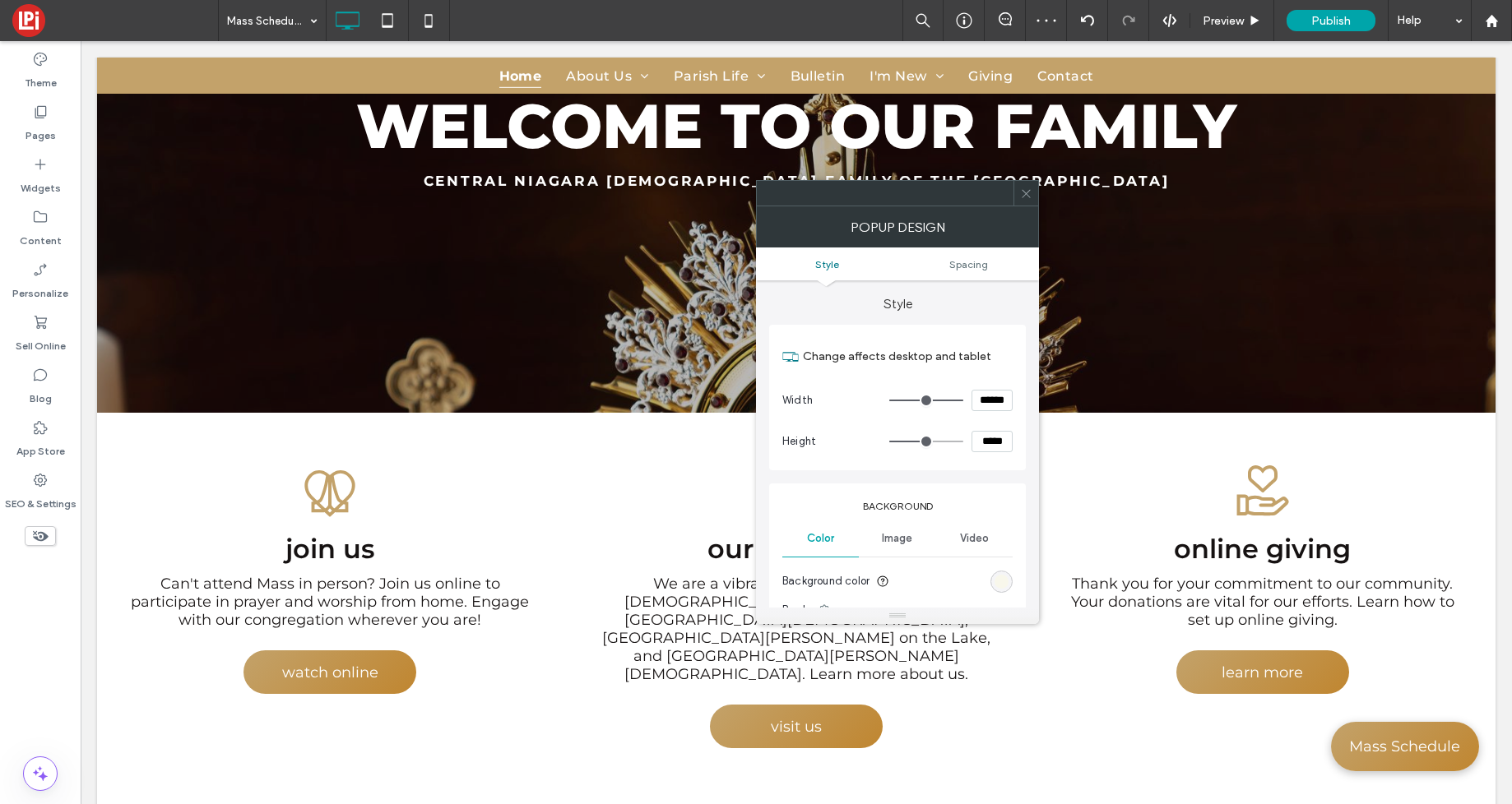
drag, startPoint x: 1031, startPoint y: 196, endPoint x: 968, endPoint y: 202, distance: 63.3
click at [1031, 196] on icon at bounding box center [1027, 194] width 13 height 13
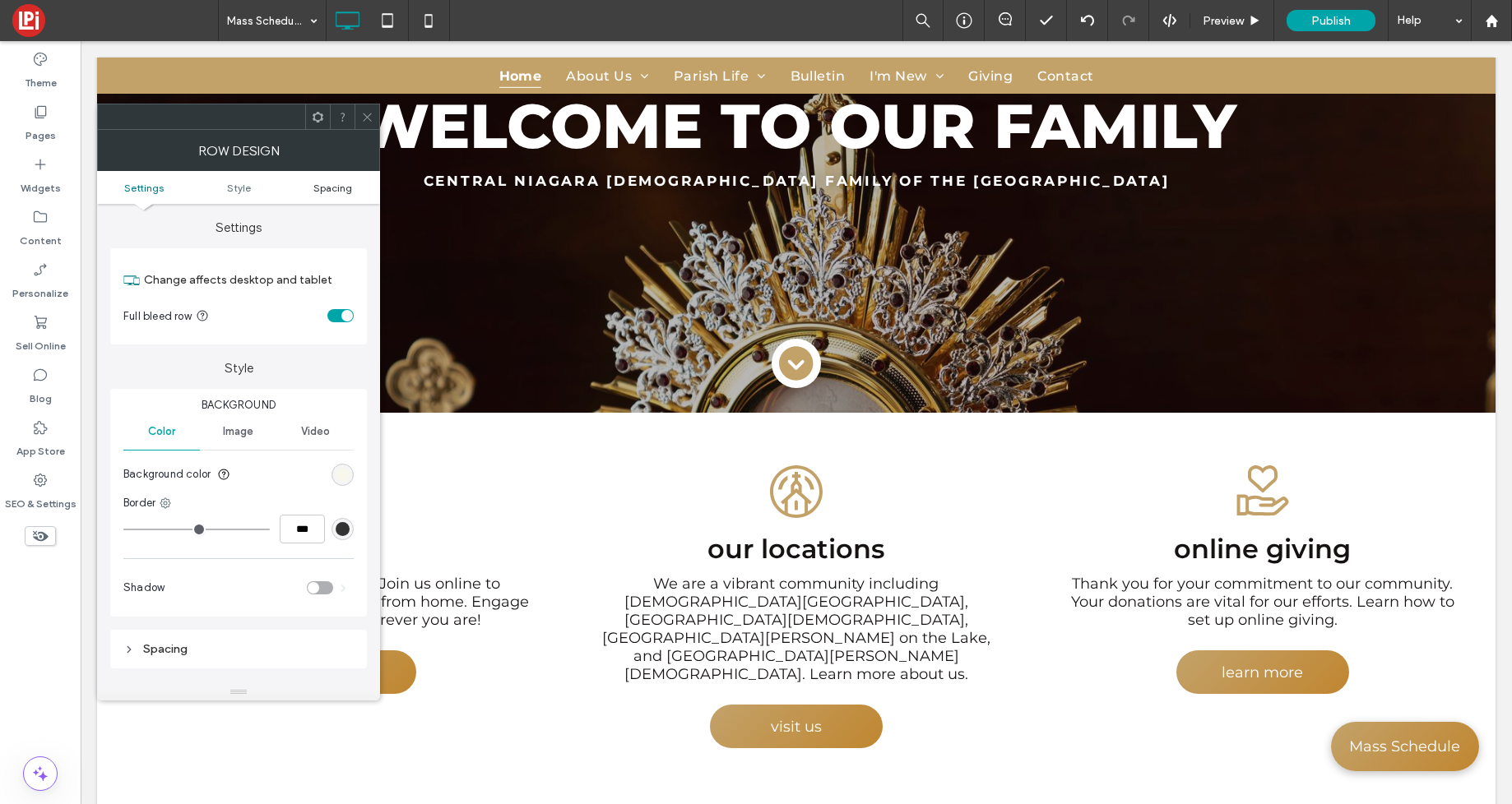
click at [330, 187] on span "Spacing" at bounding box center [333, 188] width 38 height 13
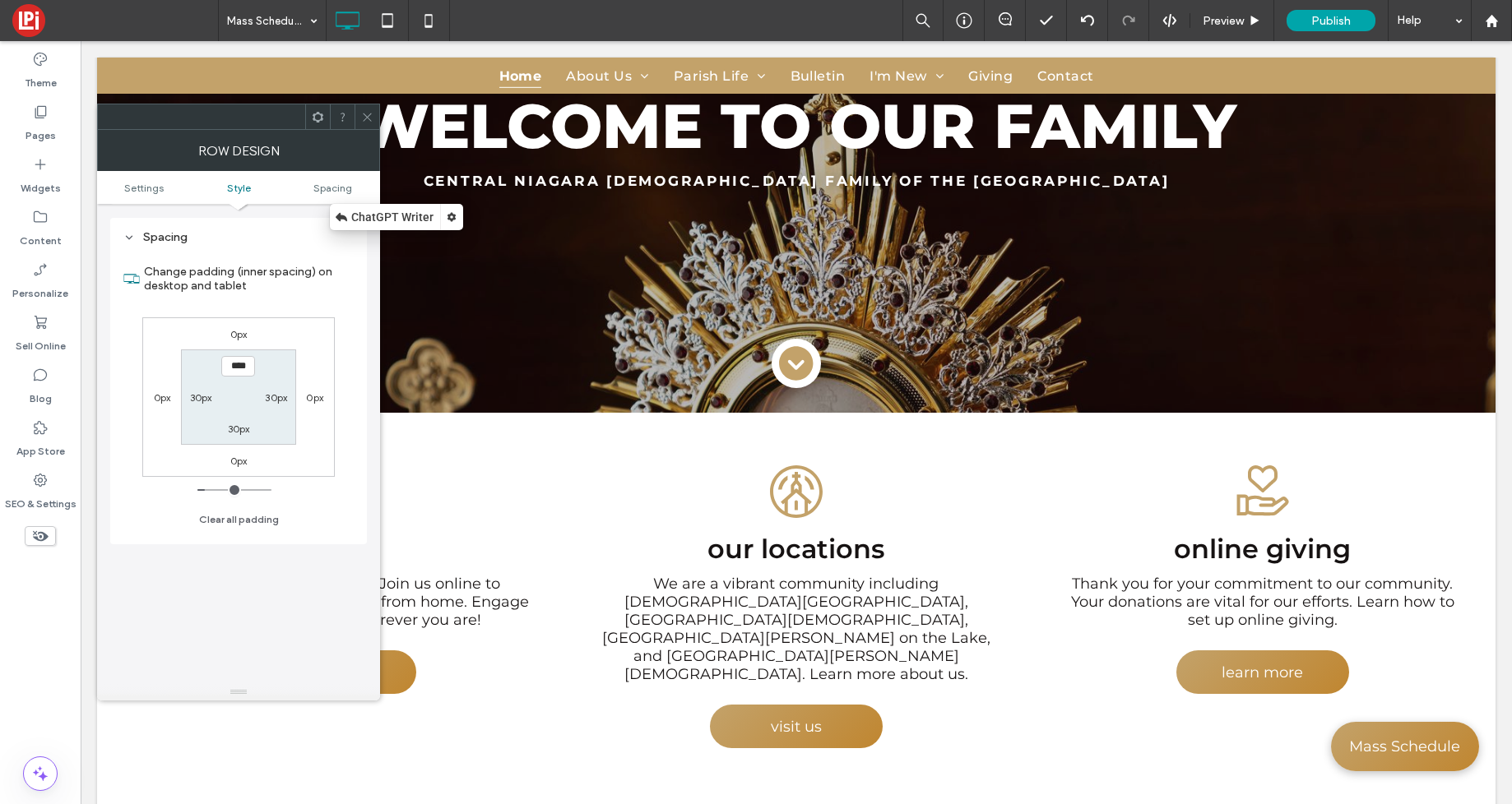
scroll to position [413, 0]
type input "****"
click at [230, 432] on label "30px" at bounding box center [239, 428] width 22 height 13
type input "**"
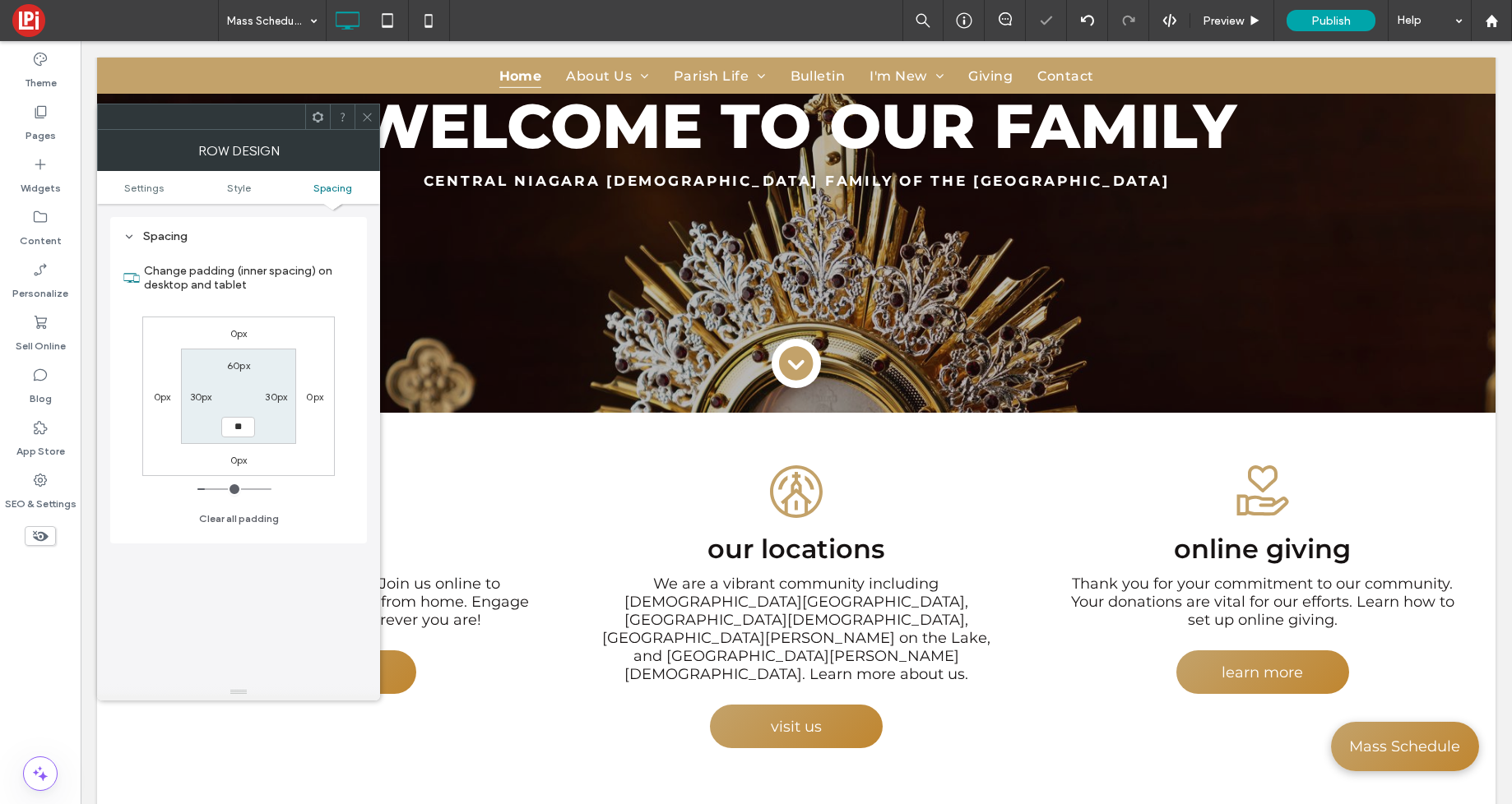
type input "**"
type input "****"
drag, startPoint x: 240, startPoint y: 397, endPoint x: 209, endPoint y: 399, distance: 31.1
click at [240, 397] on section "60px 30px **** 30px" at bounding box center [238, 397] width 114 height 95
click at [367, 112] on icon at bounding box center [367, 118] width 13 height 13
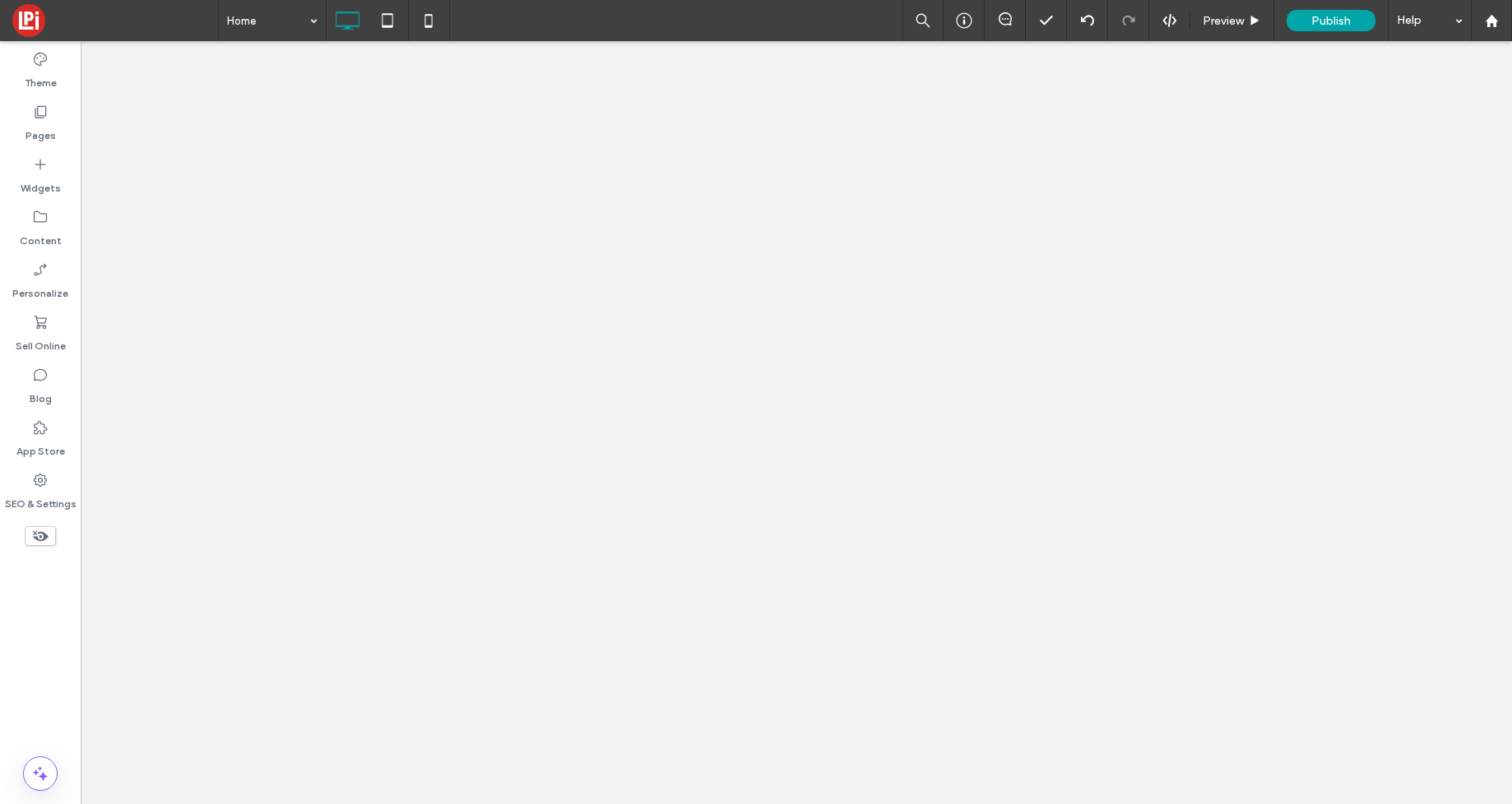
drag, startPoint x: 265, startPoint y: 61, endPoint x: 251, endPoint y: 50, distance: 17.8
